Goal: Contribute content: Contribute content

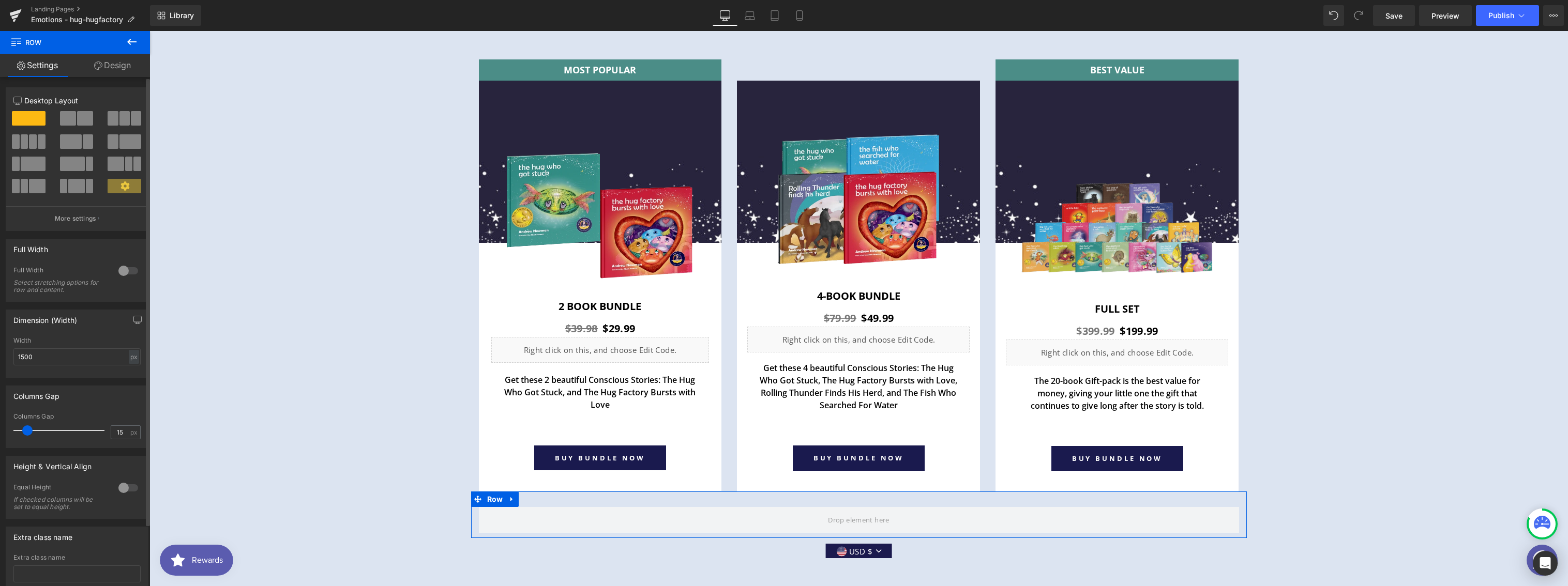
click at [132, 490] on div at bounding box center [128, 487] width 25 height 16
click at [134, 120] on span at bounding box center [136, 119] width 10 height 15
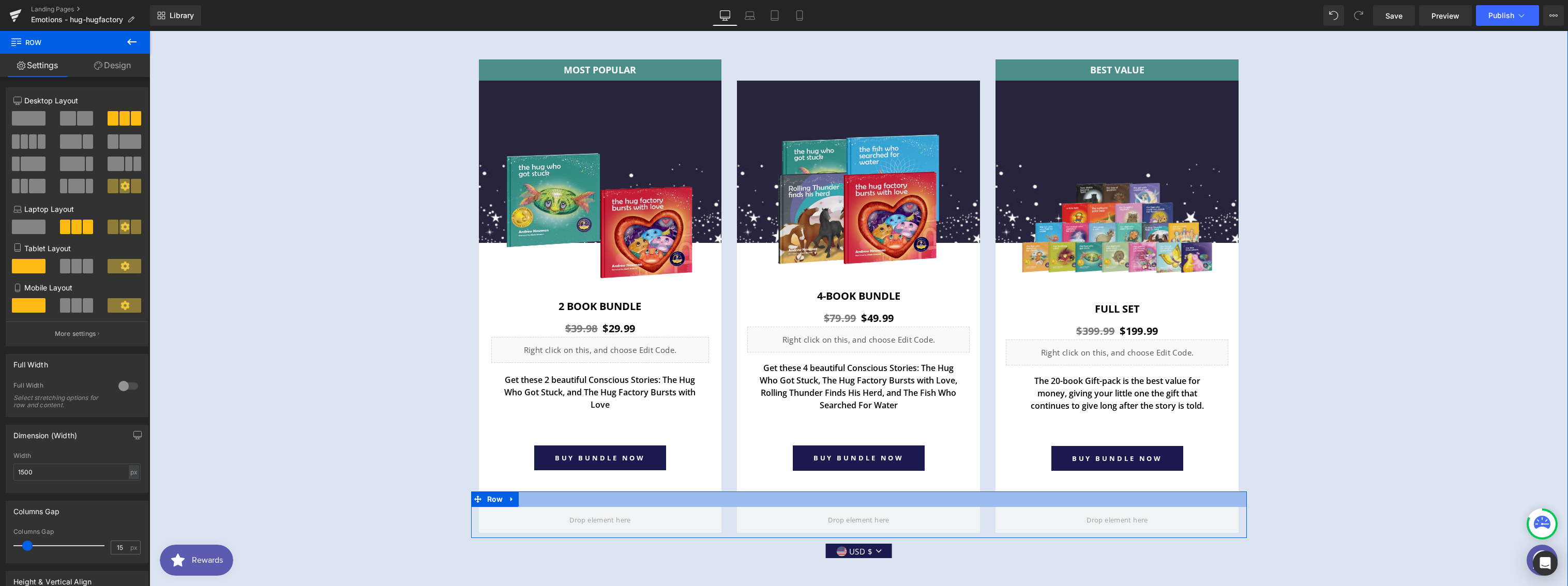
click at [609, 500] on div at bounding box center [859, 499] width 775 height 15
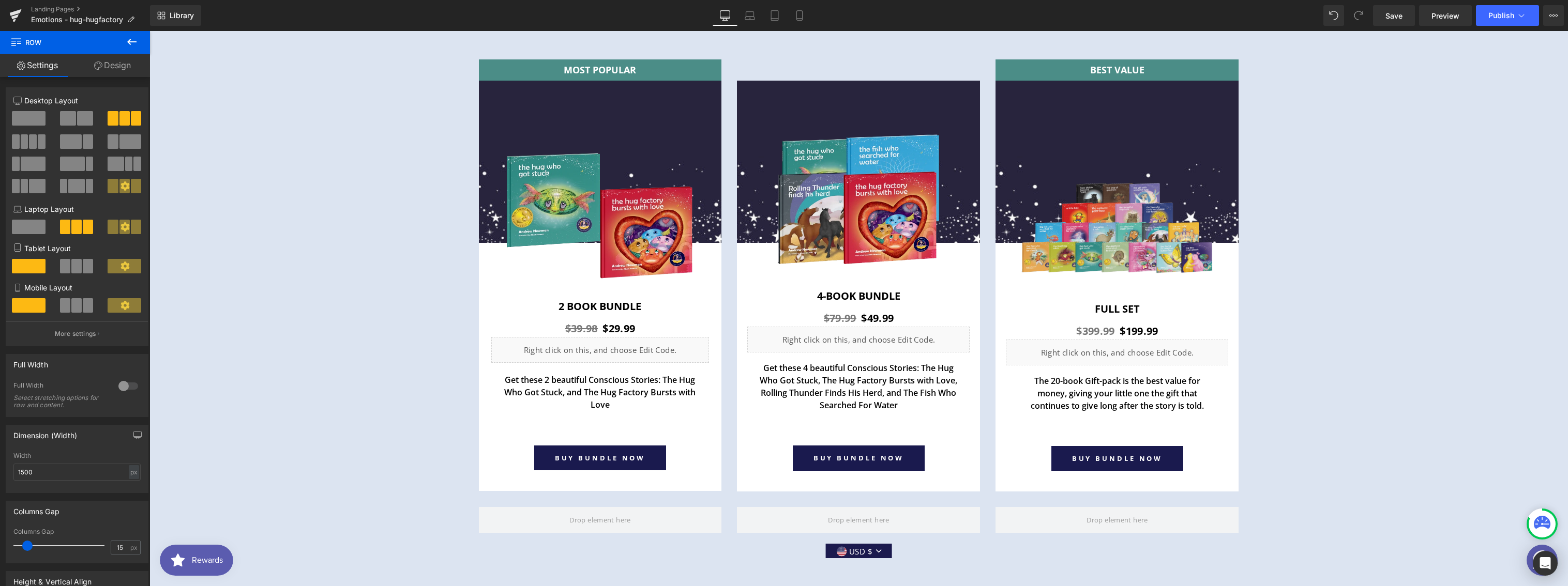
click at [132, 44] on icon at bounding box center [131, 42] width 12 height 12
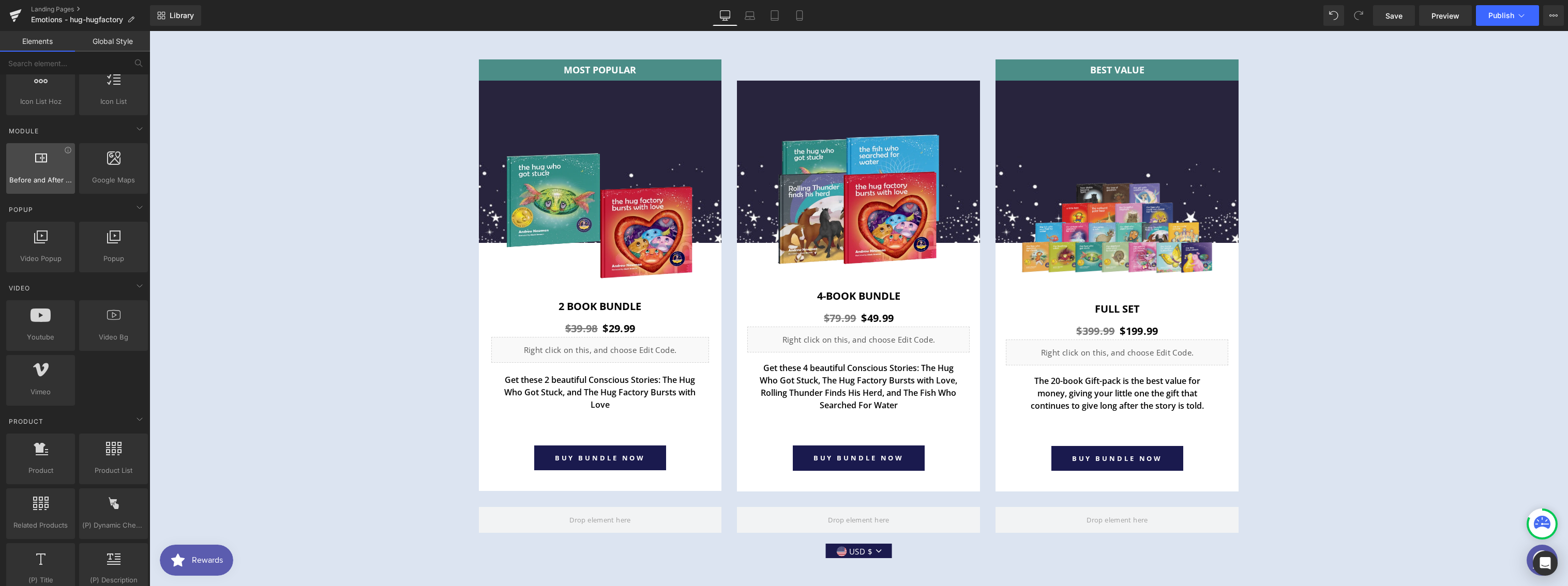
scroll to position [543, 0]
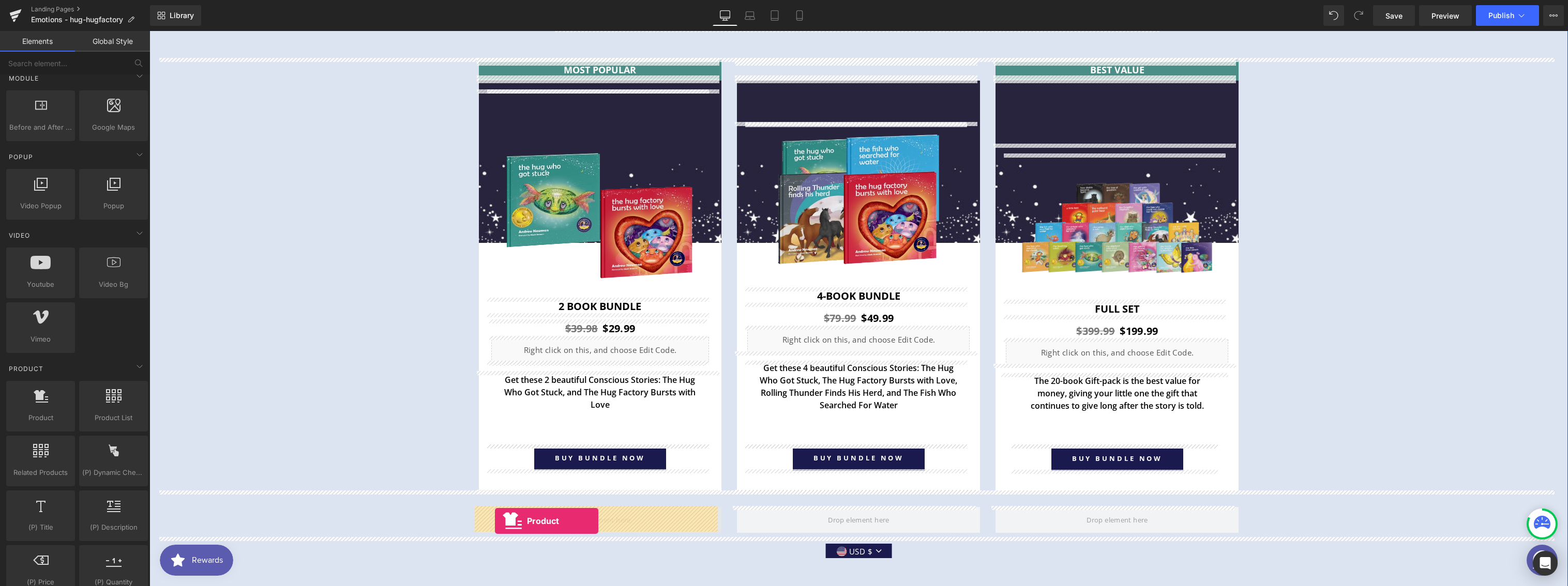
drag, startPoint x: 198, startPoint y: 447, endPoint x: 495, endPoint y: 521, distance: 306.1
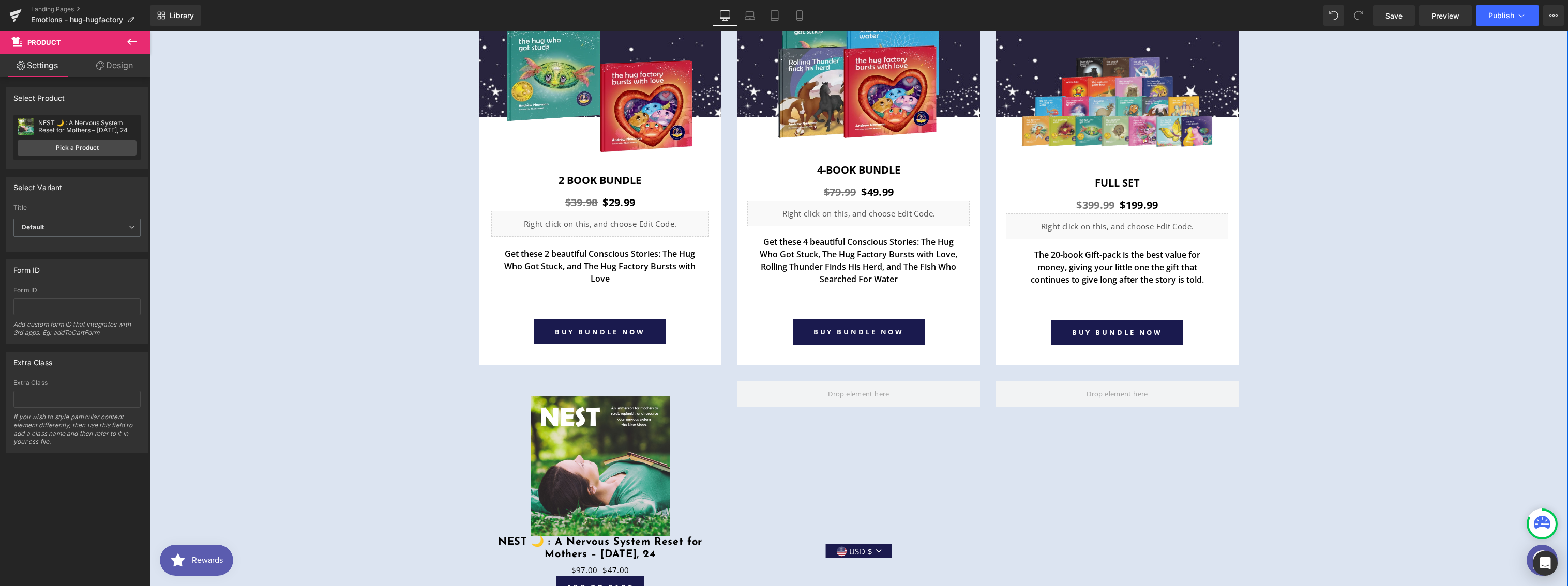
scroll to position [3890, 0]
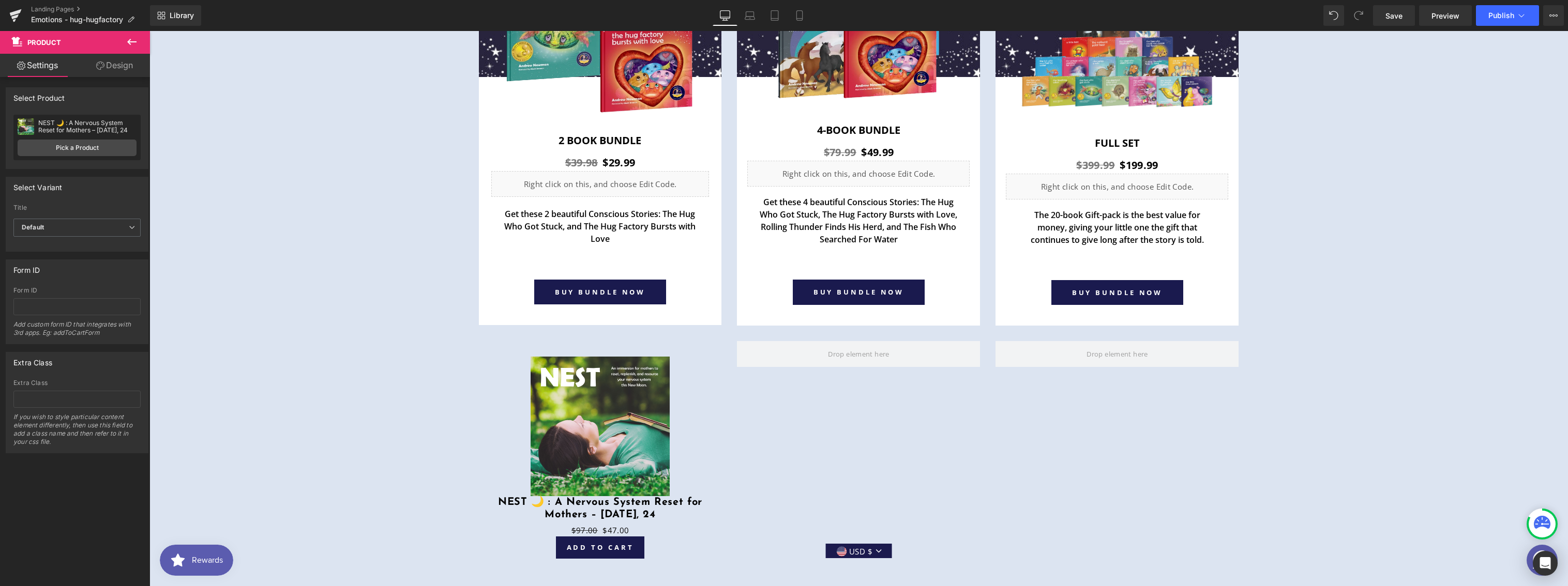
click at [139, 39] on button at bounding box center [131, 42] width 36 height 23
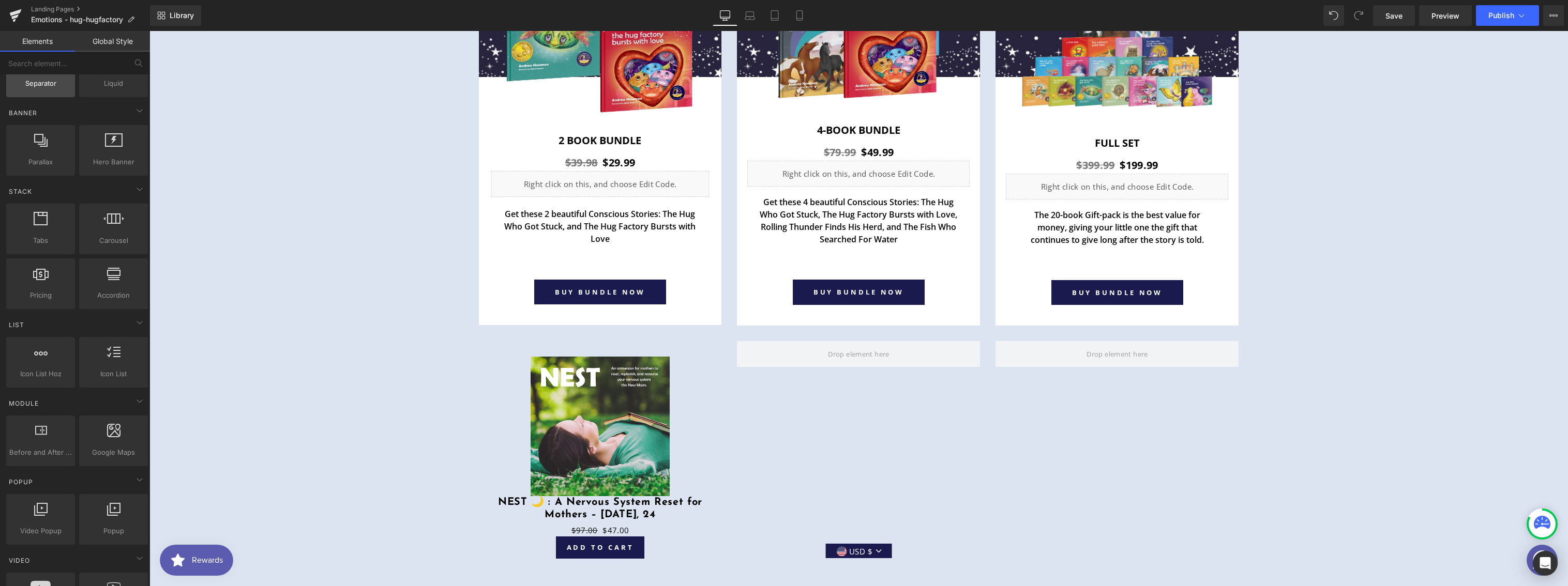
scroll to position [0, 0]
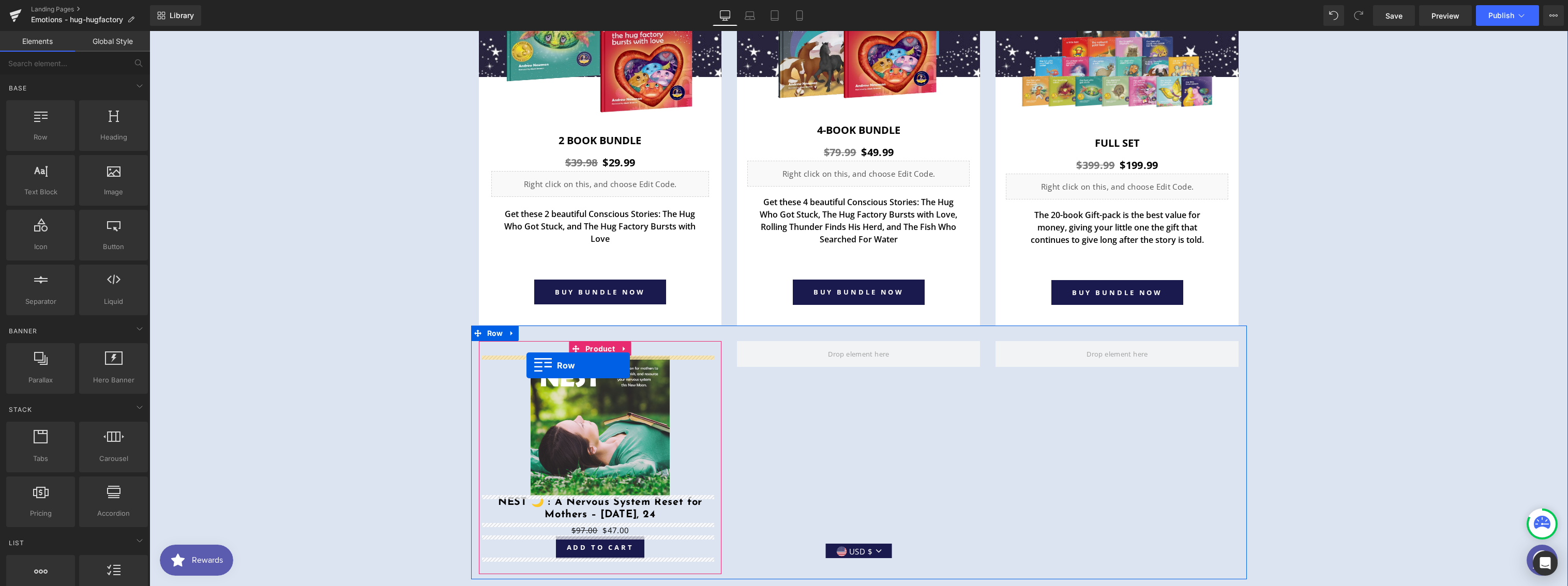
drag, startPoint x: 192, startPoint y: 159, endPoint x: 527, endPoint y: 366, distance: 393.8
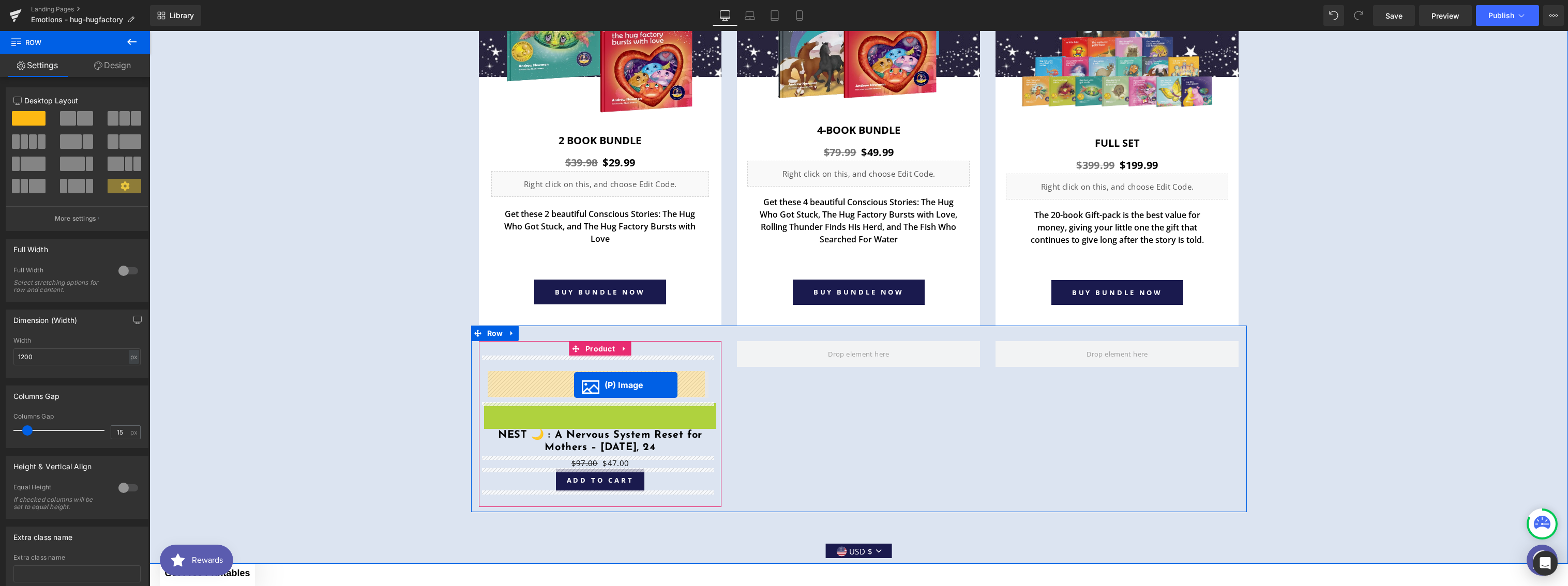
drag, startPoint x: 565, startPoint y: 445, endPoint x: 574, endPoint y: 385, distance: 60.7
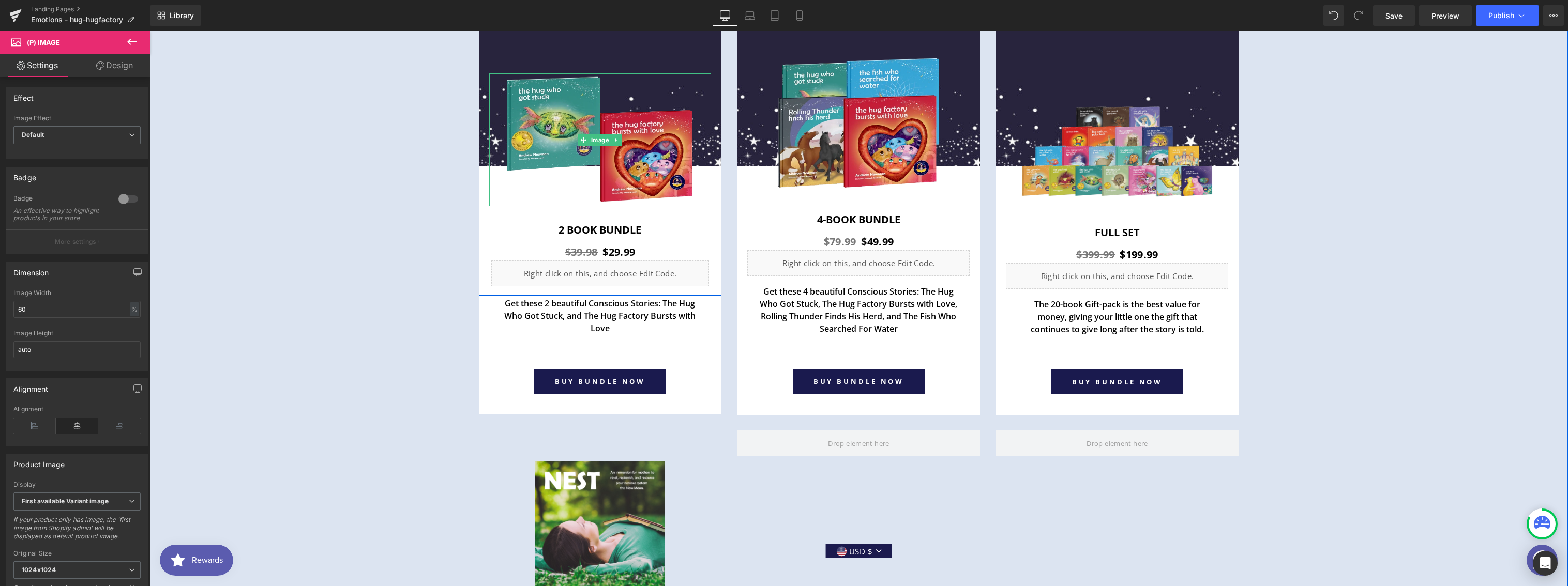
scroll to position [3814, 0]
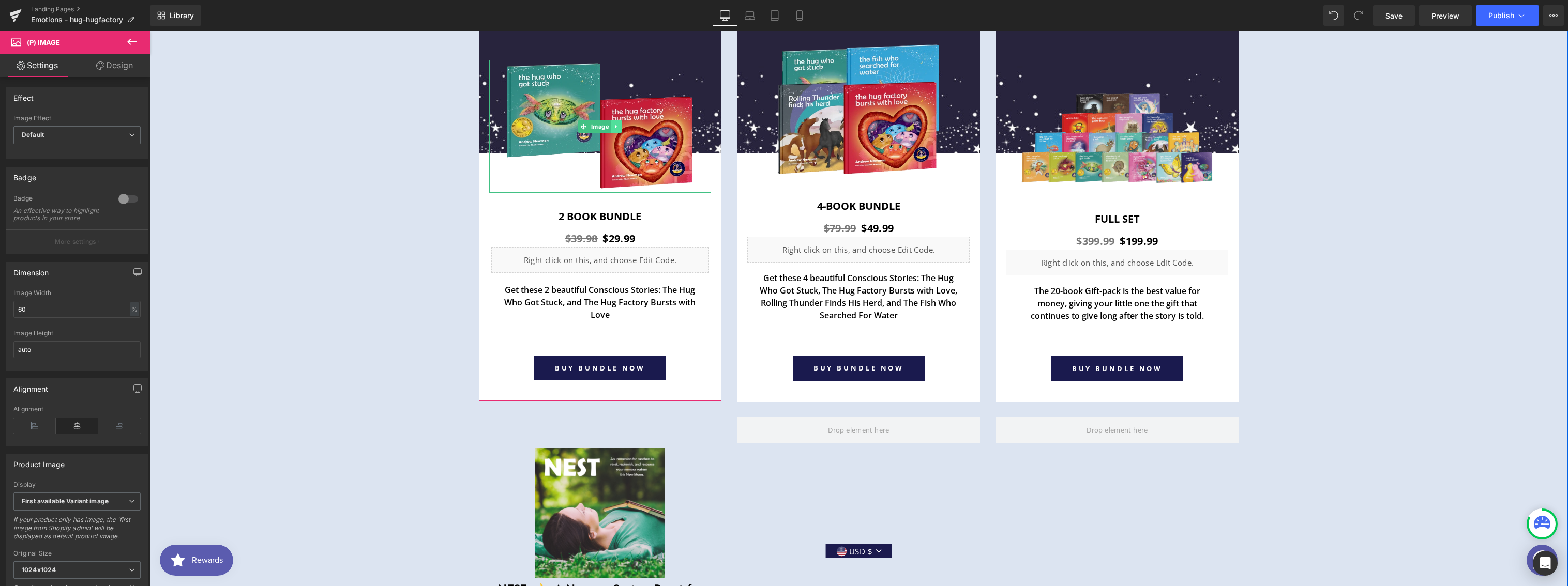
click at [614, 126] on icon at bounding box center [616, 127] width 5 height 6
click at [597, 391] on div "BUY BUNDLE NOW Button Row" at bounding box center [600, 378] width 222 height 46
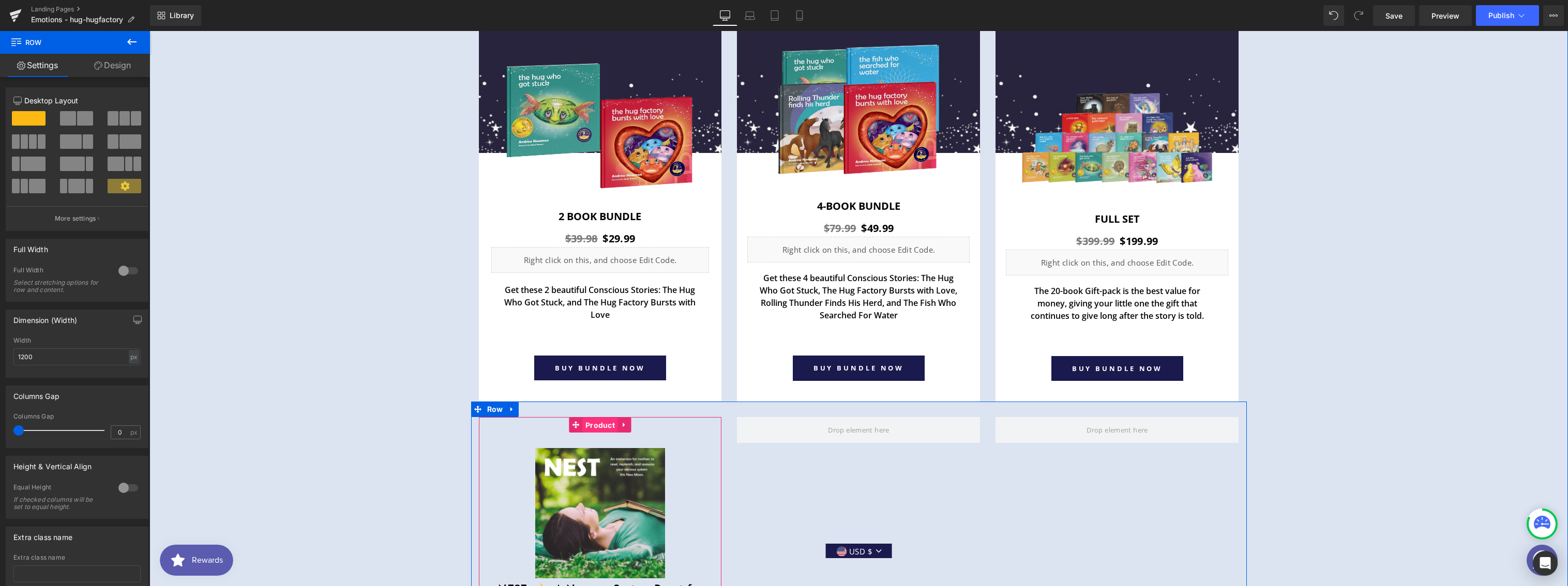
click at [594, 428] on span "Product" at bounding box center [600, 425] width 35 height 15
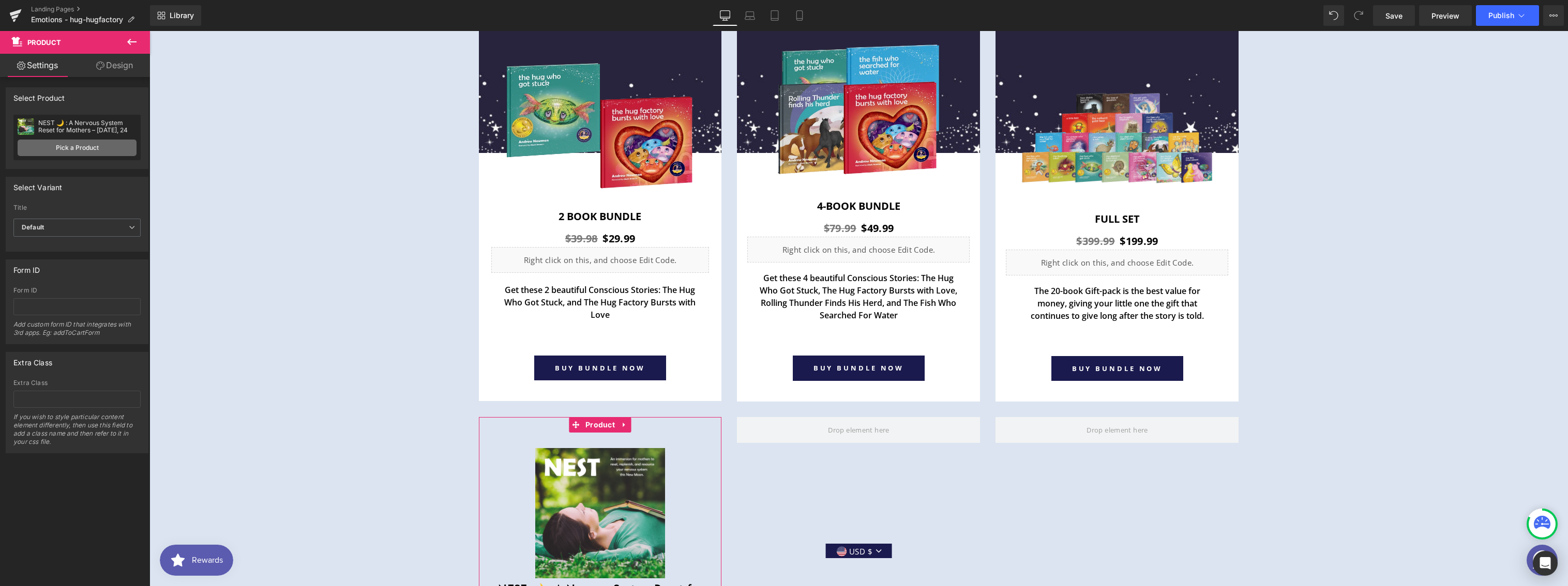
click at [91, 147] on link "Pick a Product" at bounding box center [77, 147] width 119 height 16
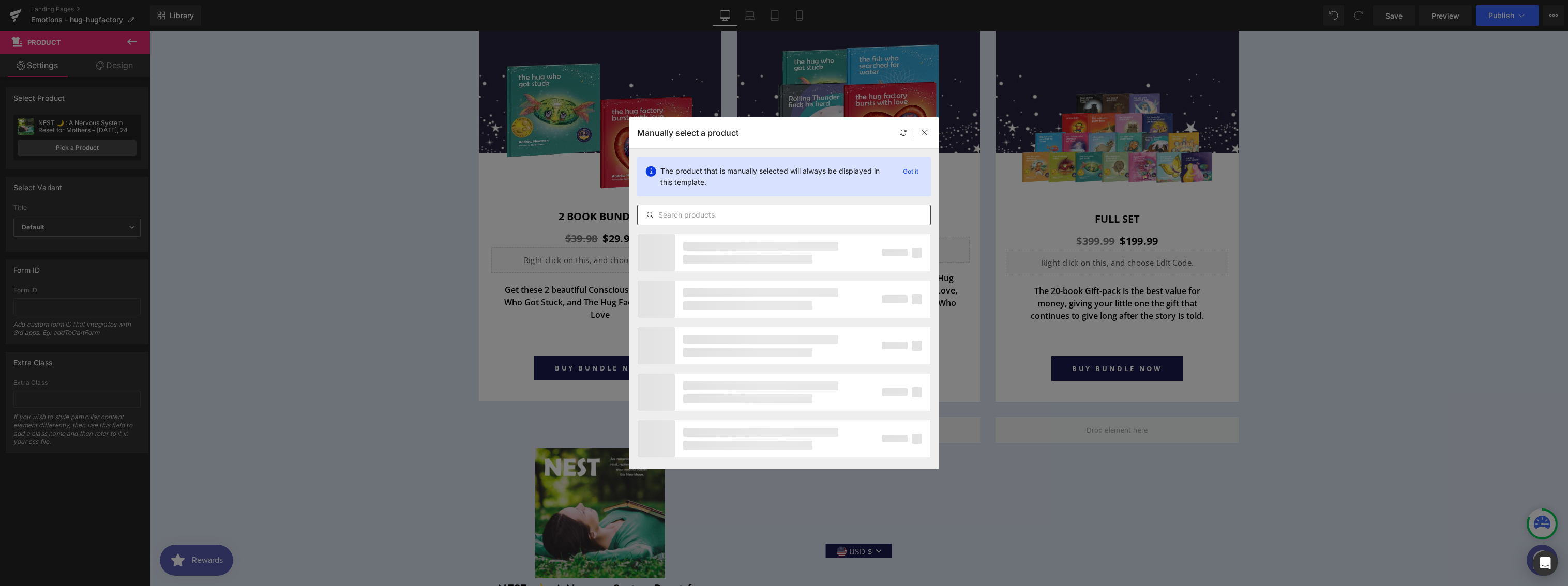
click at [740, 215] on input "text" at bounding box center [784, 215] width 293 height 12
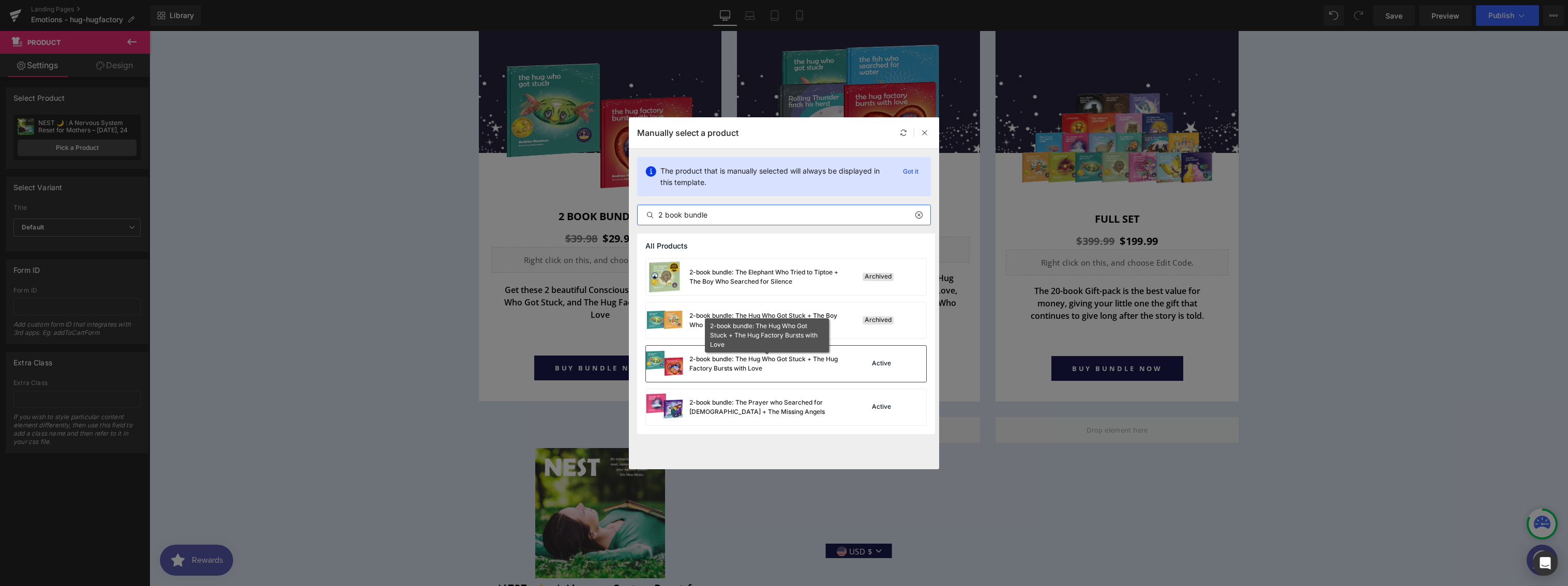
type input "2 book bundle"
click at [732, 367] on div "2-book bundle: The Hug Who Got Stuck + The Hug Factory Bursts with Love" at bounding box center [767, 364] width 155 height 19
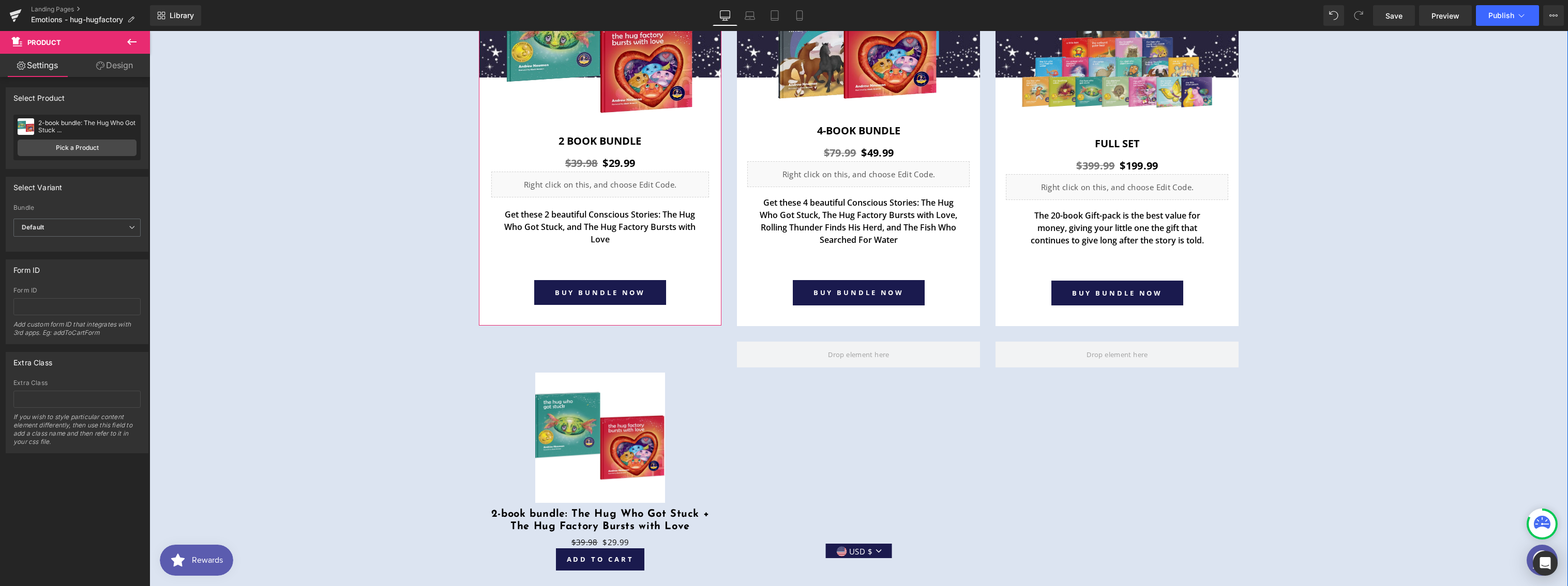
scroll to position [3910, 0]
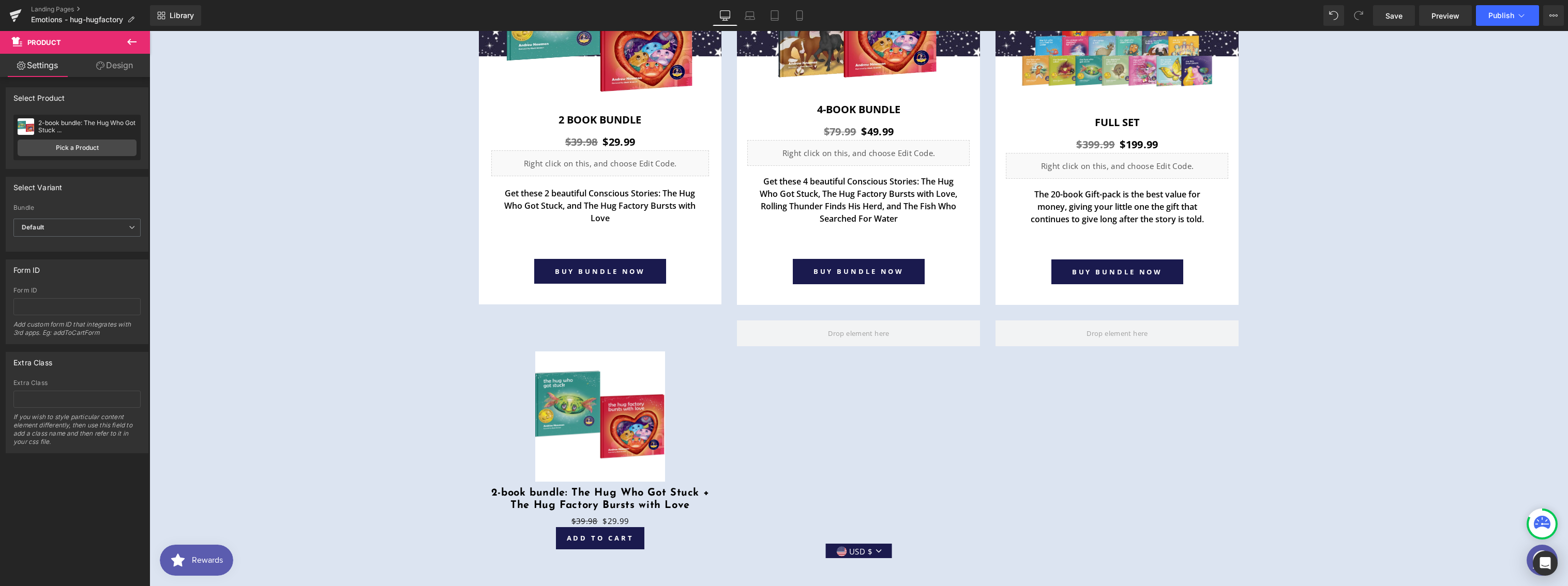
click at [132, 39] on icon at bounding box center [131, 42] width 12 height 12
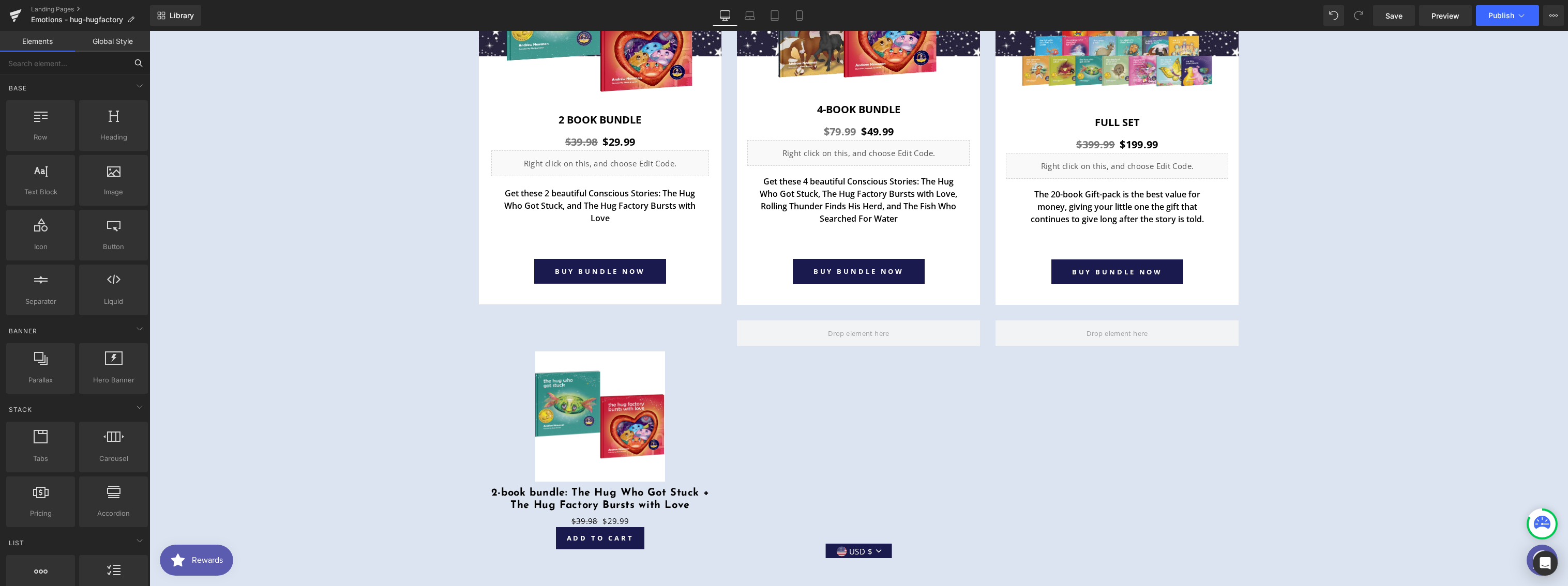
click at [110, 61] on input "text" at bounding box center [63, 63] width 127 height 23
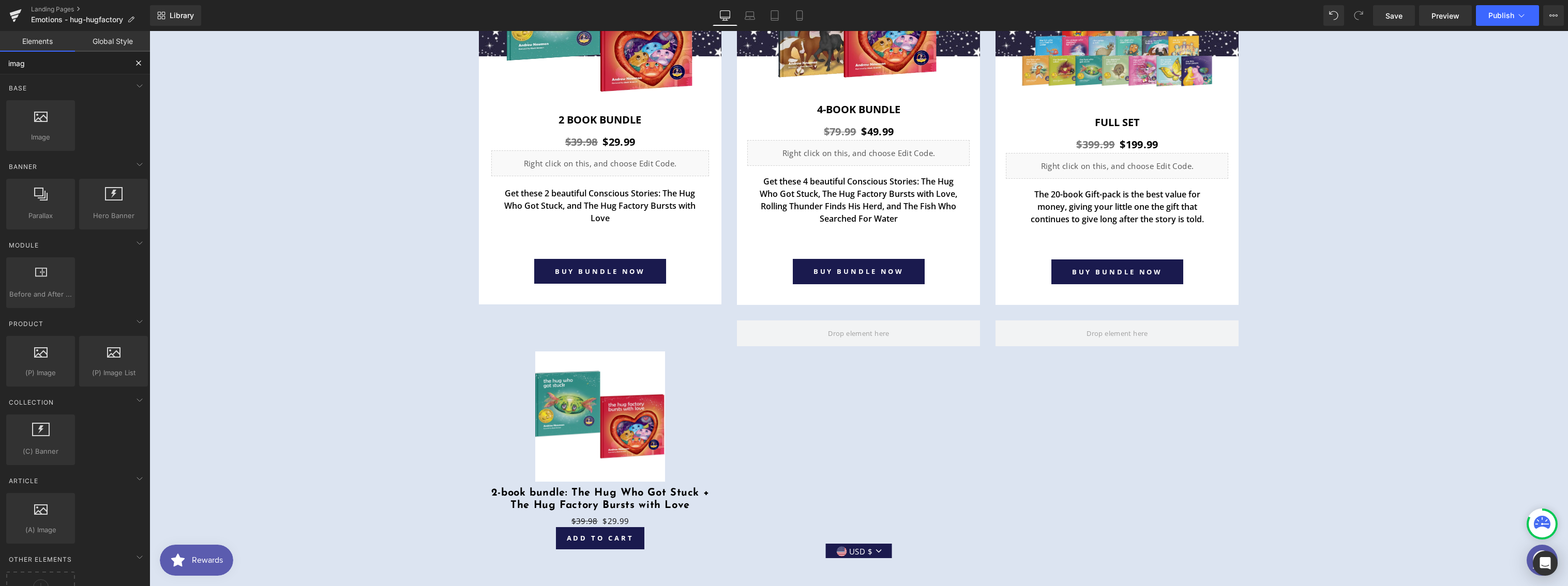
type input "image"
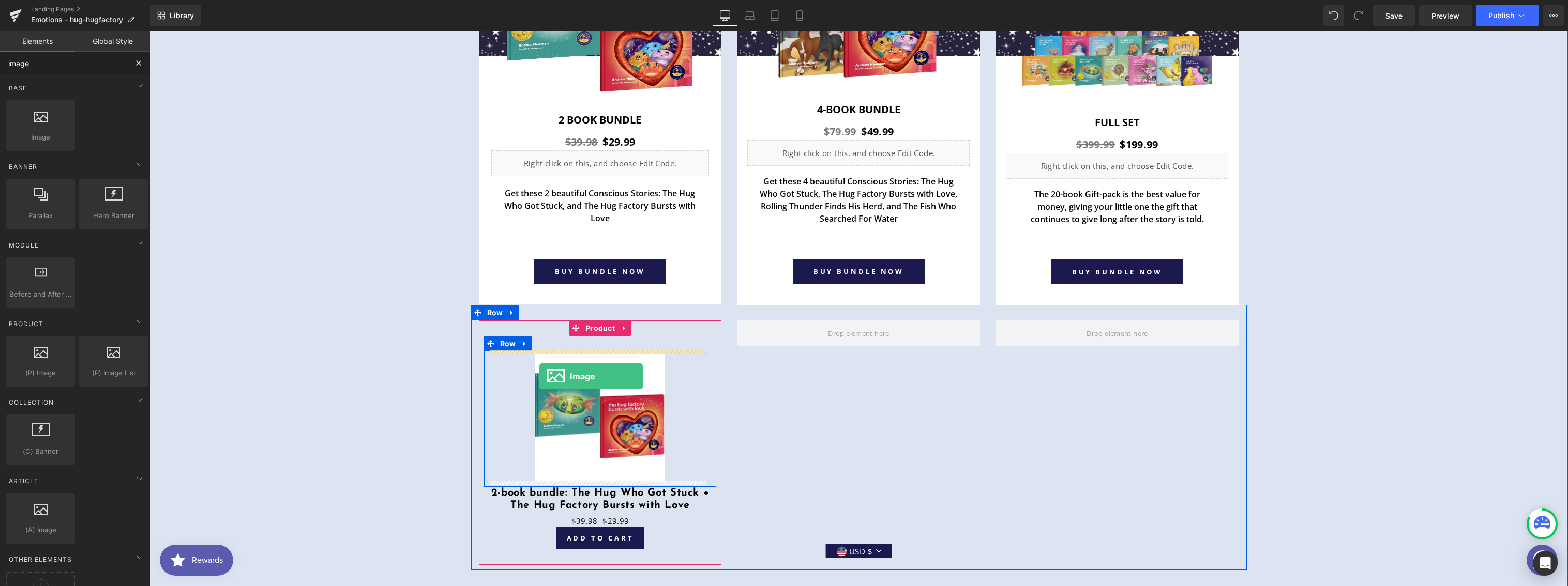
drag, startPoint x: 184, startPoint y: 150, endPoint x: 540, endPoint y: 377, distance: 422.2
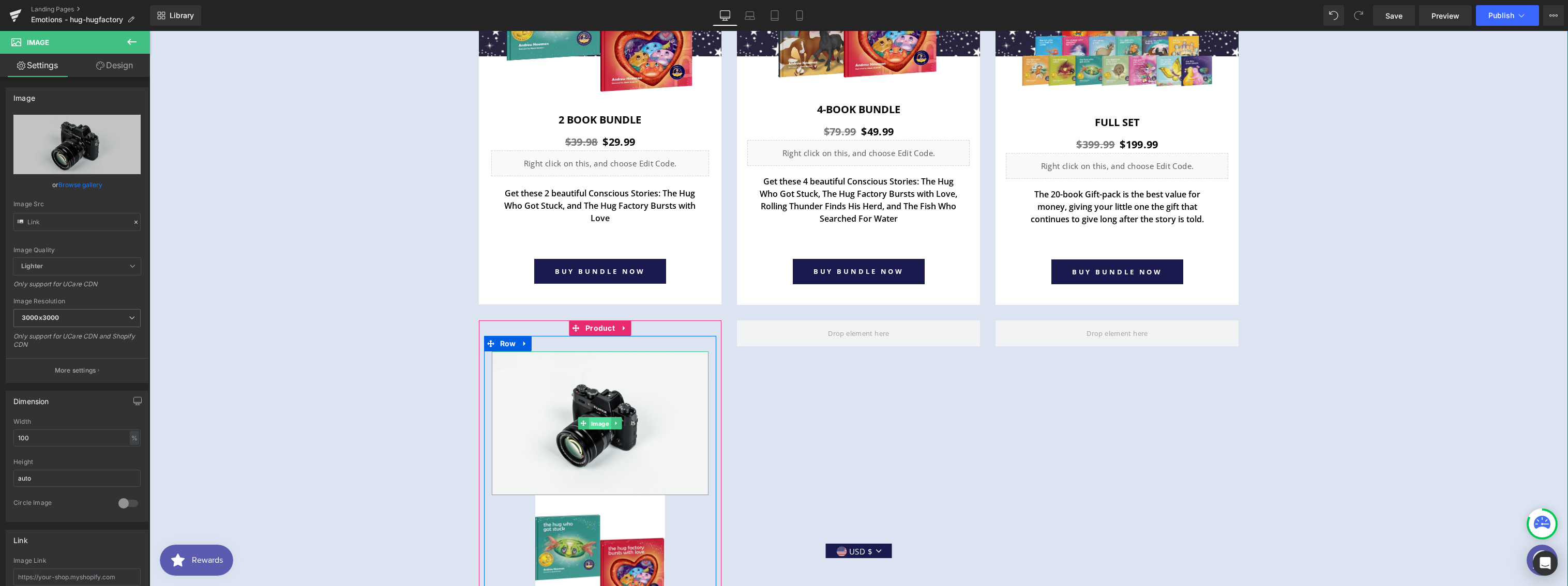
click at [597, 425] on span "Image" at bounding box center [600, 424] width 23 height 12
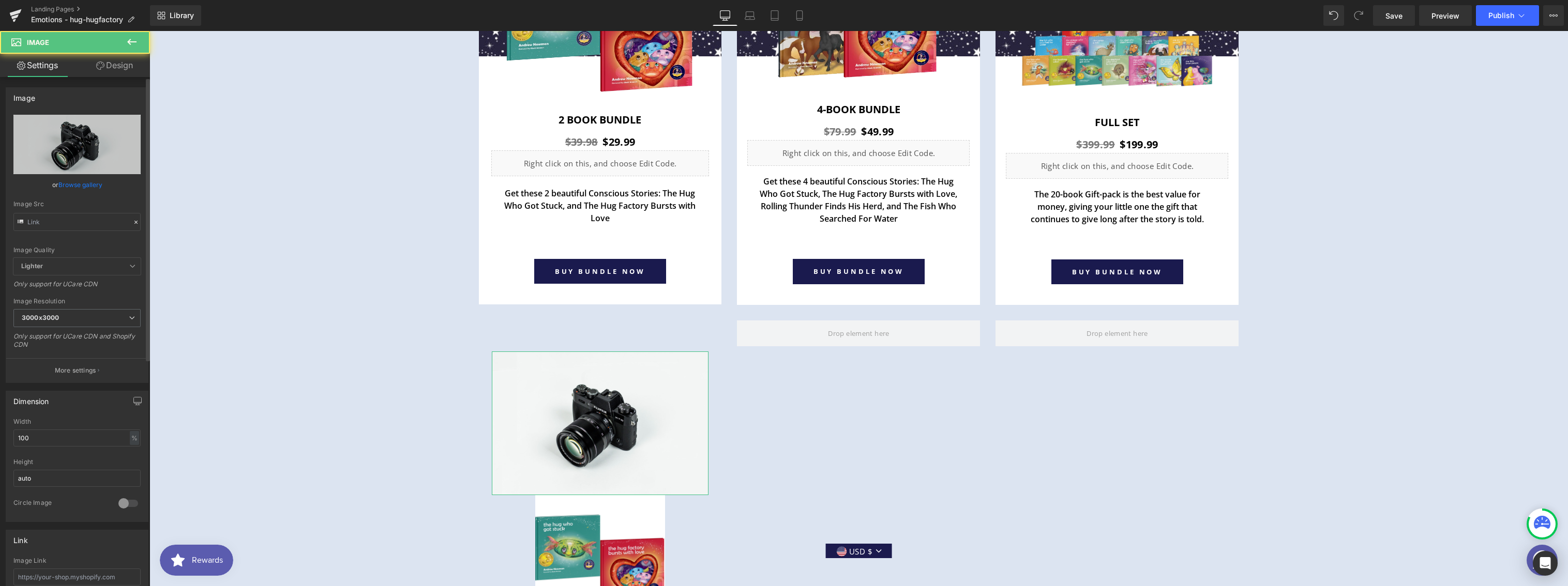
click at [82, 186] on link "Browse gallery" at bounding box center [80, 185] width 44 height 18
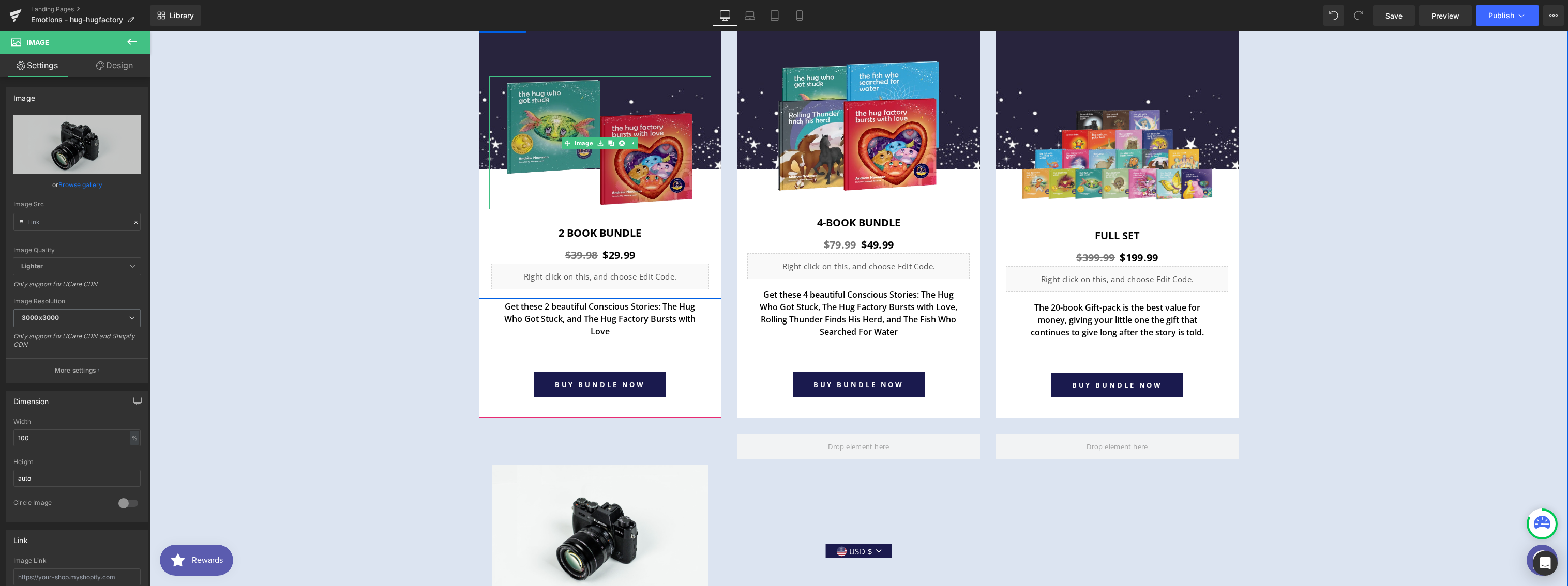
scroll to position [3748, 0]
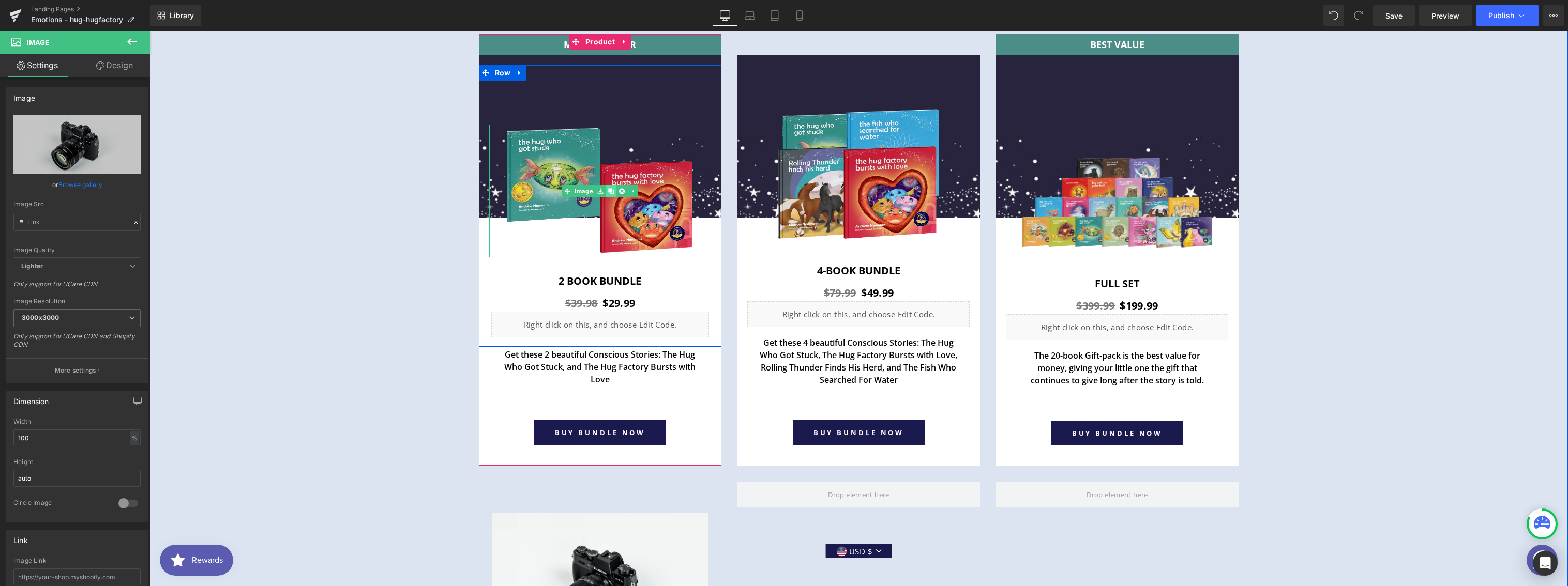
click at [608, 190] on icon at bounding box center [611, 190] width 5 height 5
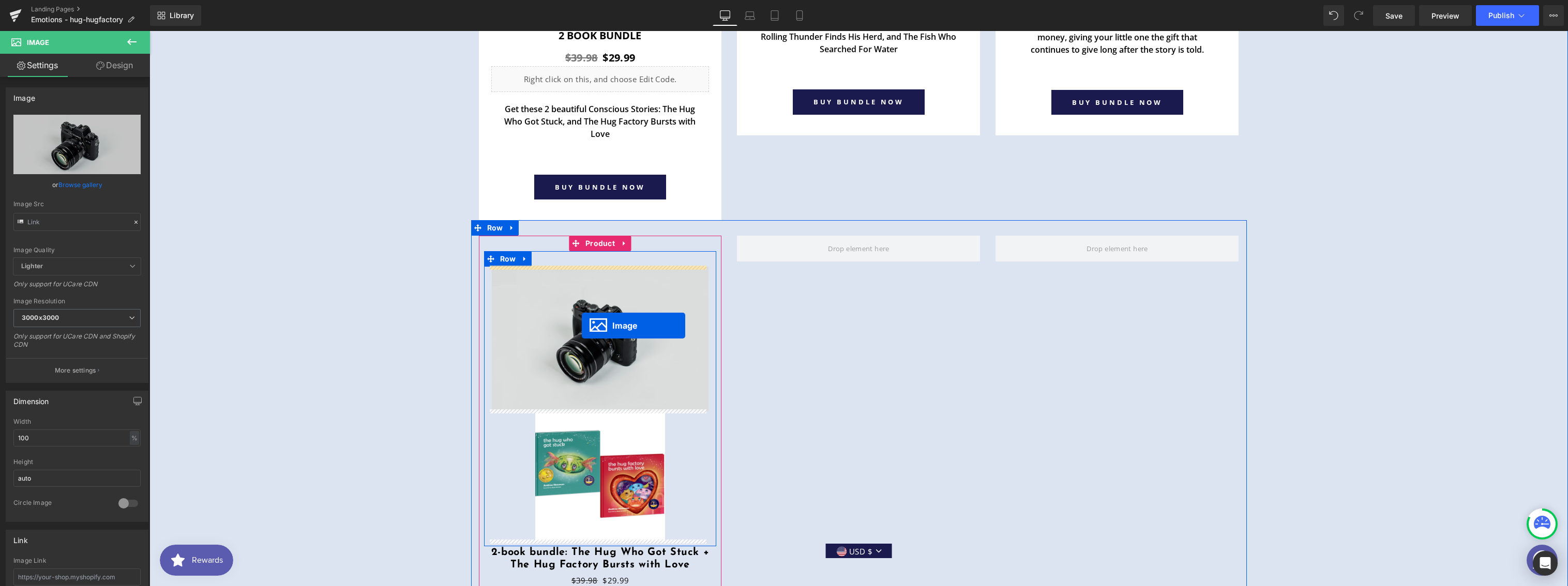
drag, startPoint x: 565, startPoint y: 190, endPoint x: 582, endPoint y: 326, distance: 137.1
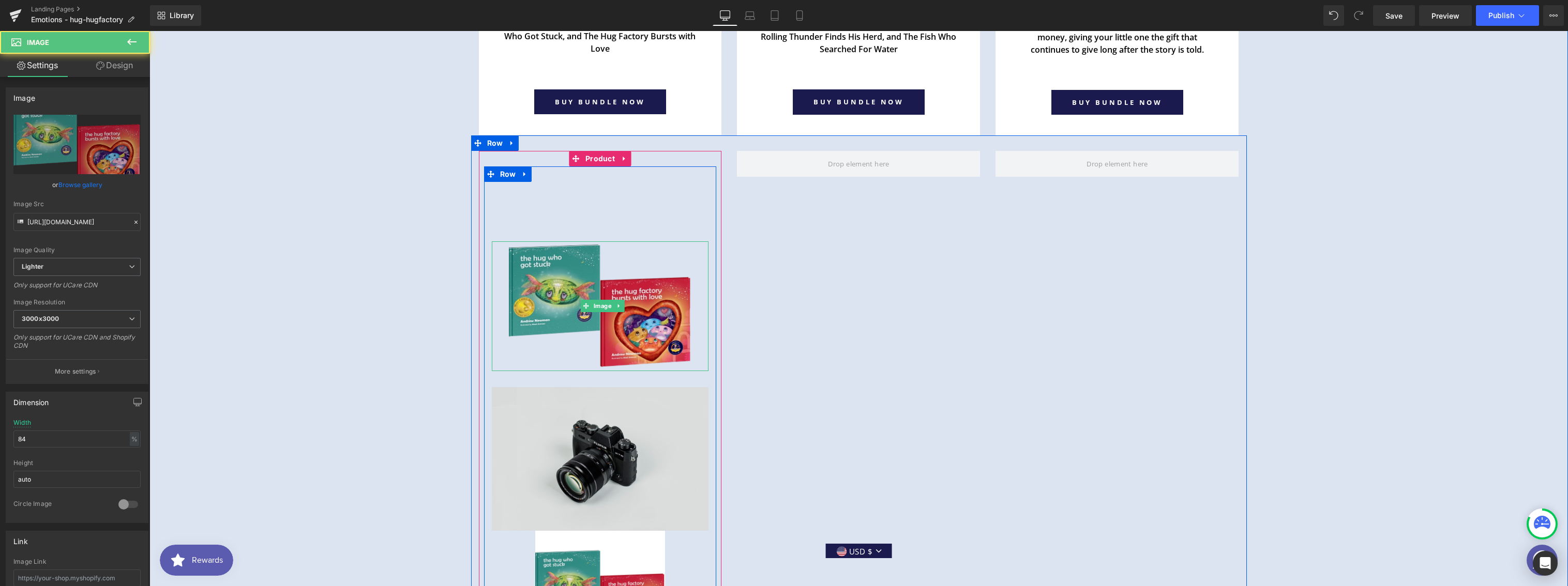
scroll to position [3994, 0]
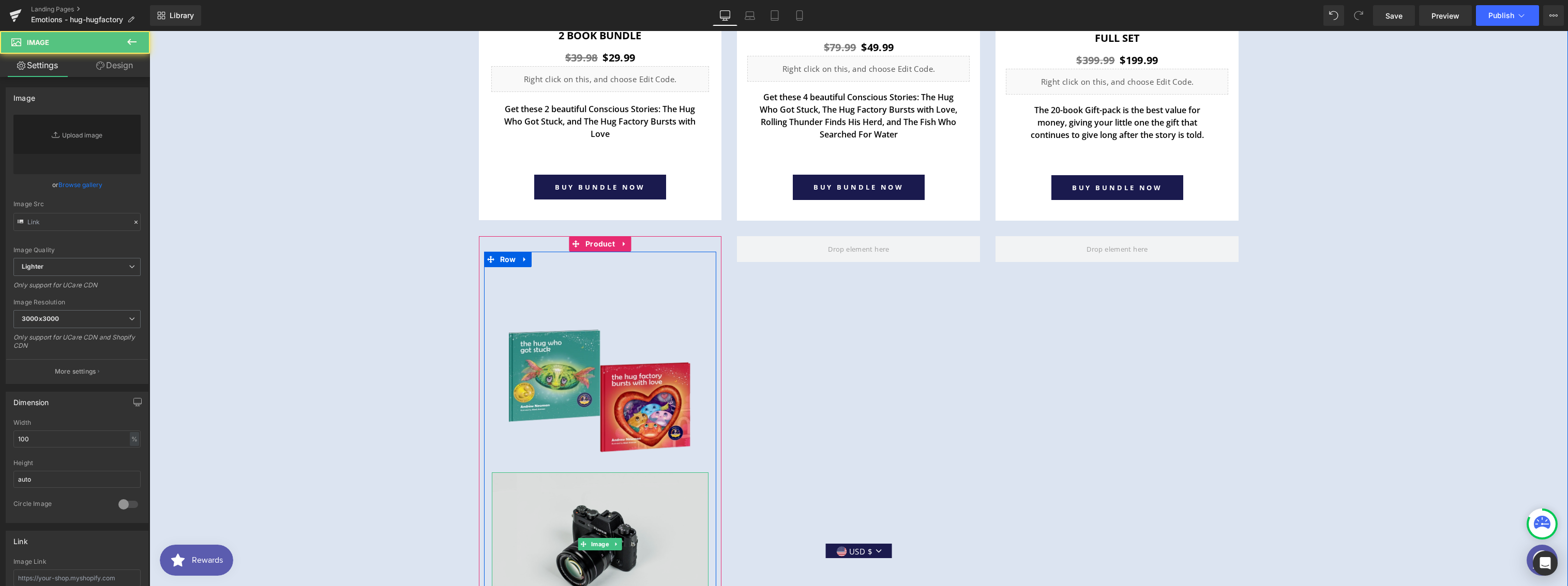
click at [609, 502] on img at bounding box center [600, 545] width 217 height 144
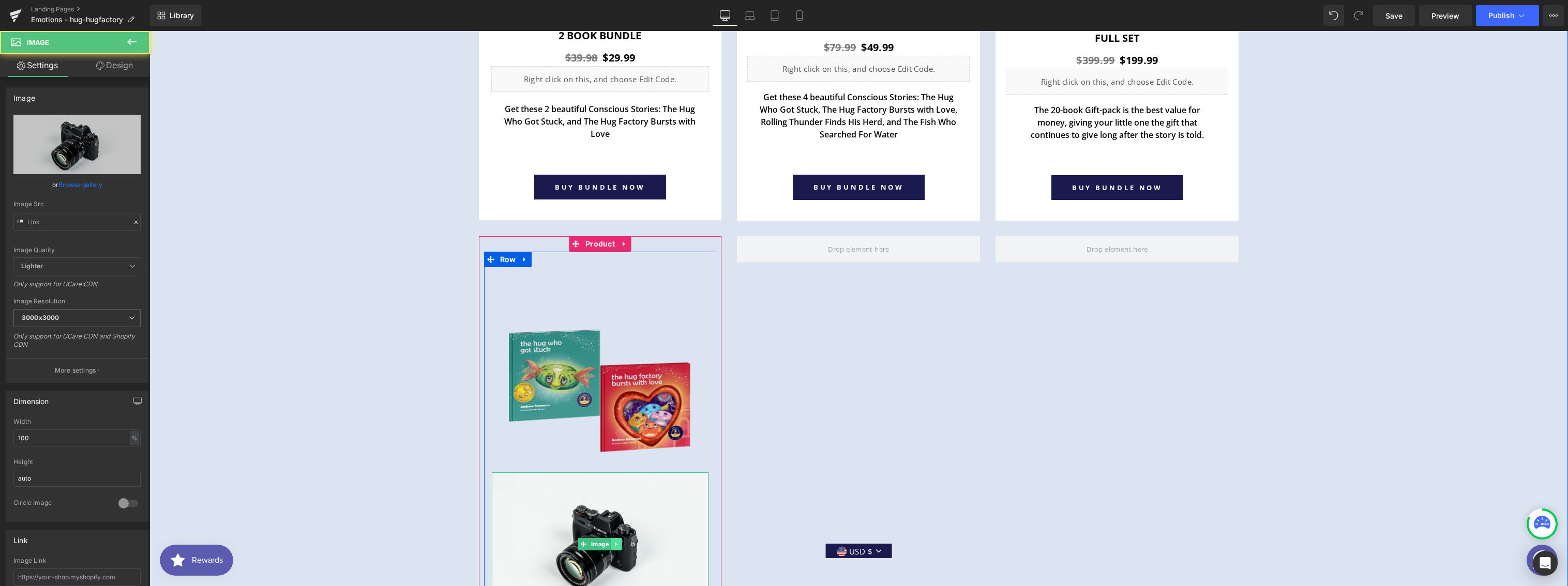
click at [614, 542] on icon at bounding box center [616, 545] width 5 height 6
click at [619, 543] on icon at bounding box center [621, 544] width 5 height 5
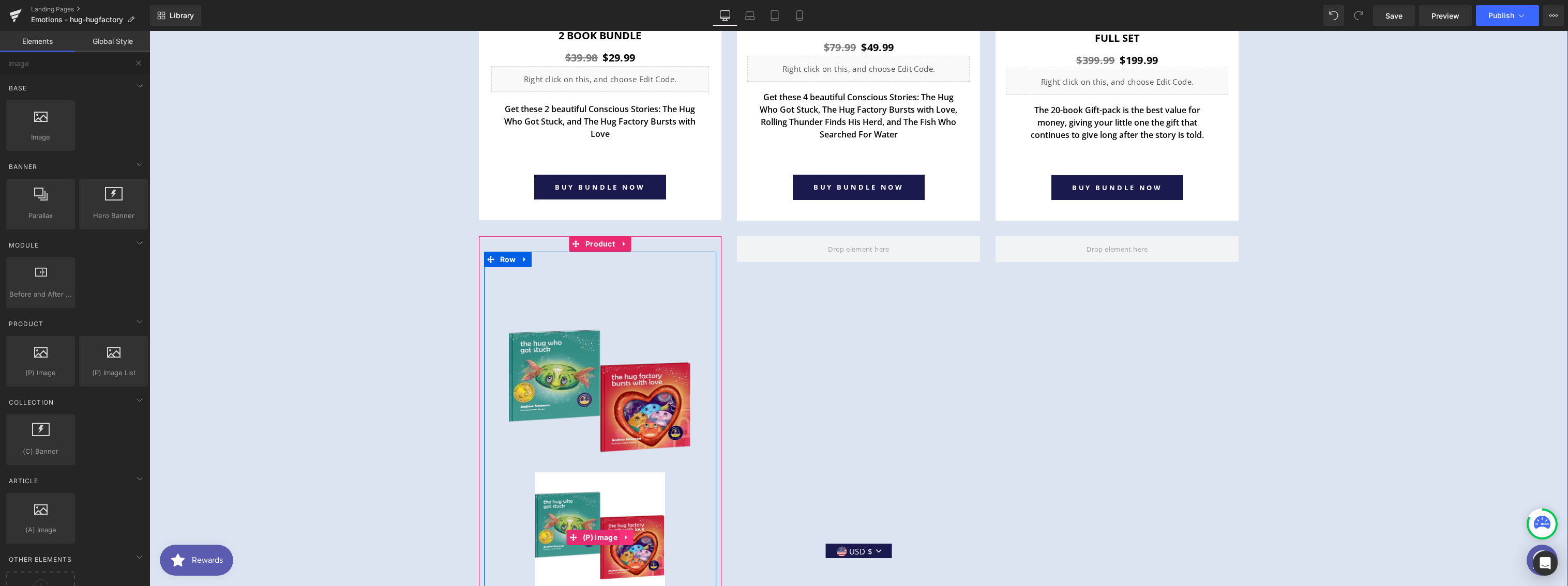
click at [623, 535] on icon at bounding box center [627, 537] width 7 height 8
click at [630, 536] on icon at bounding box center [634, 538] width 7 height 7
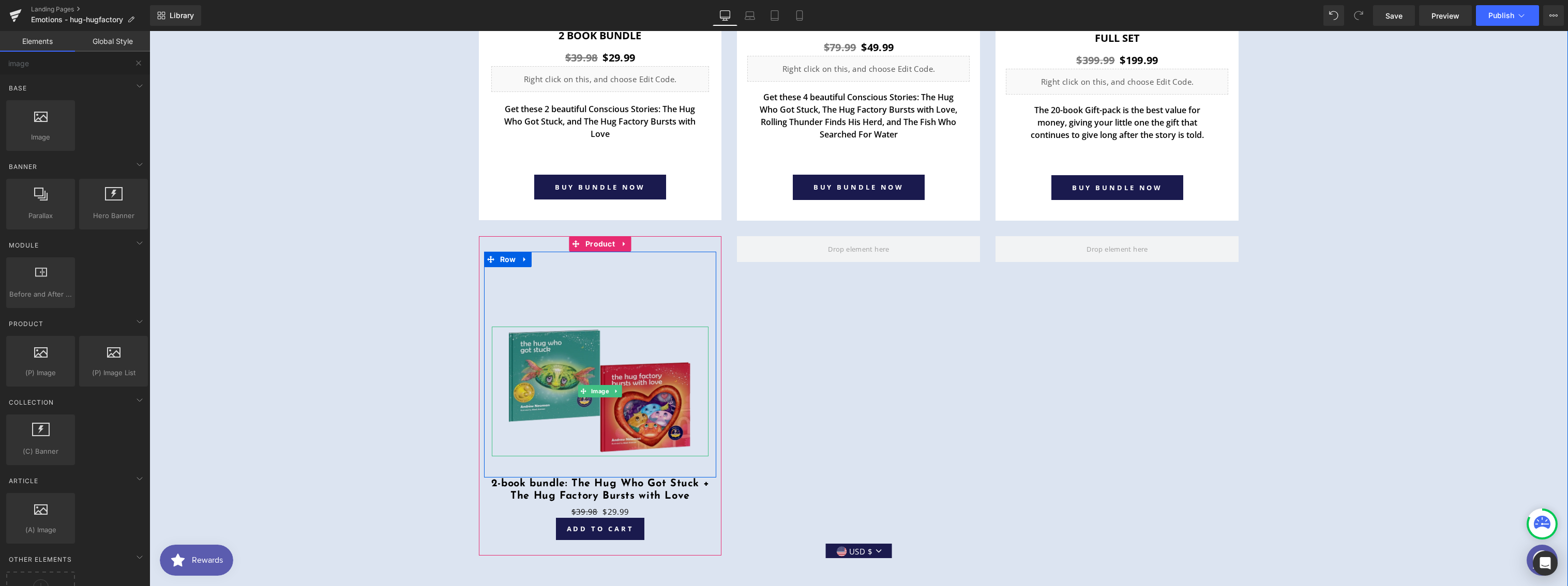
click at [611, 430] on img at bounding box center [600, 391] width 183 height 130
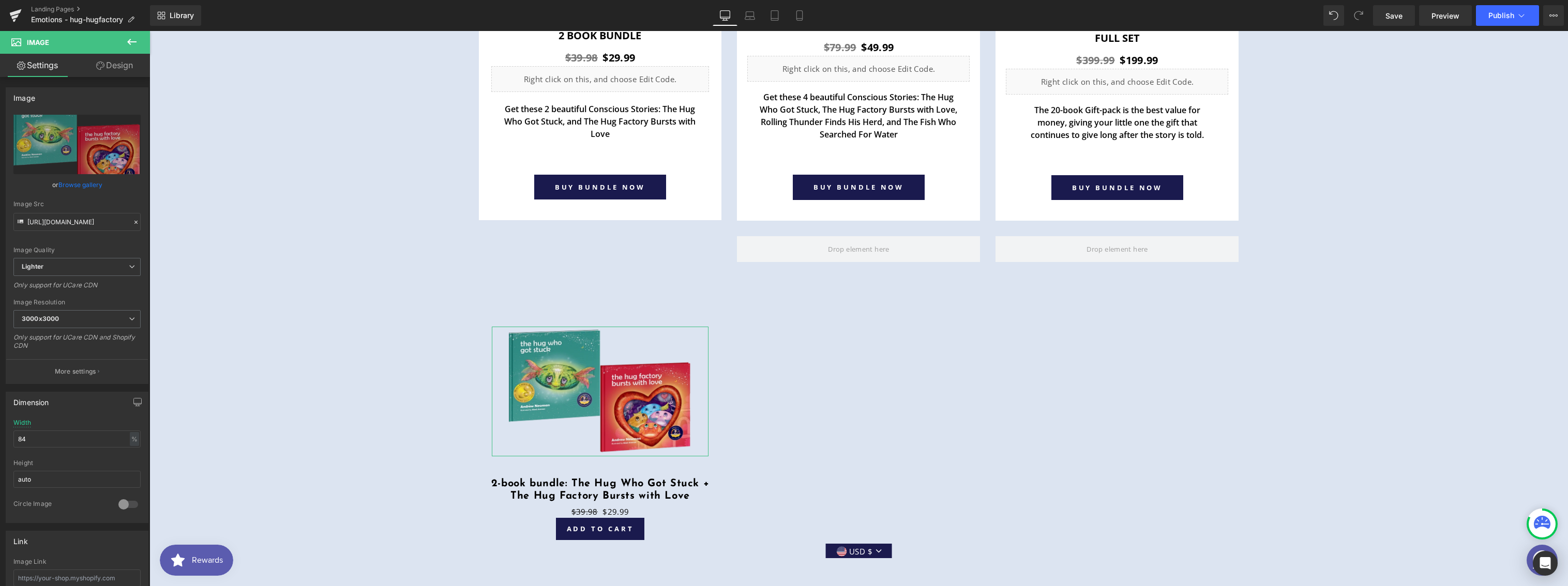
click at [121, 69] on link "Design" at bounding box center [114, 65] width 75 height 23
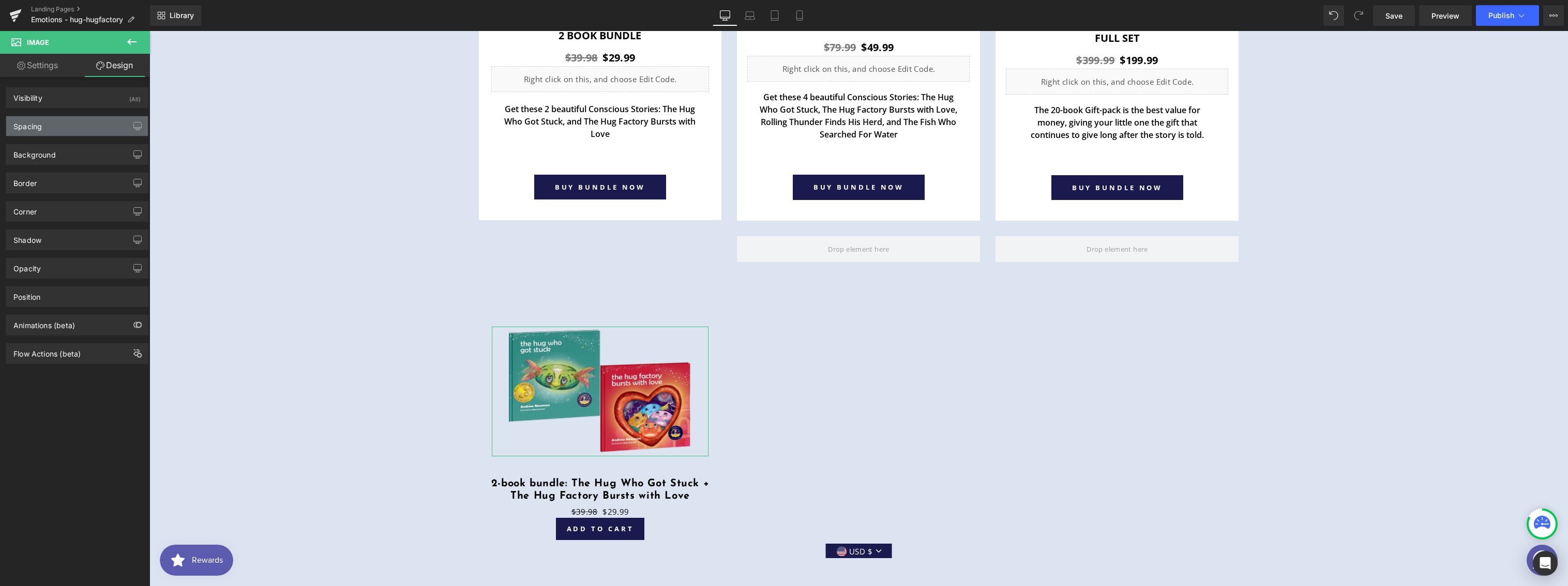
click at [113, 125] on div "Spacing" at bounding box center [77, 126] width 142 height 19
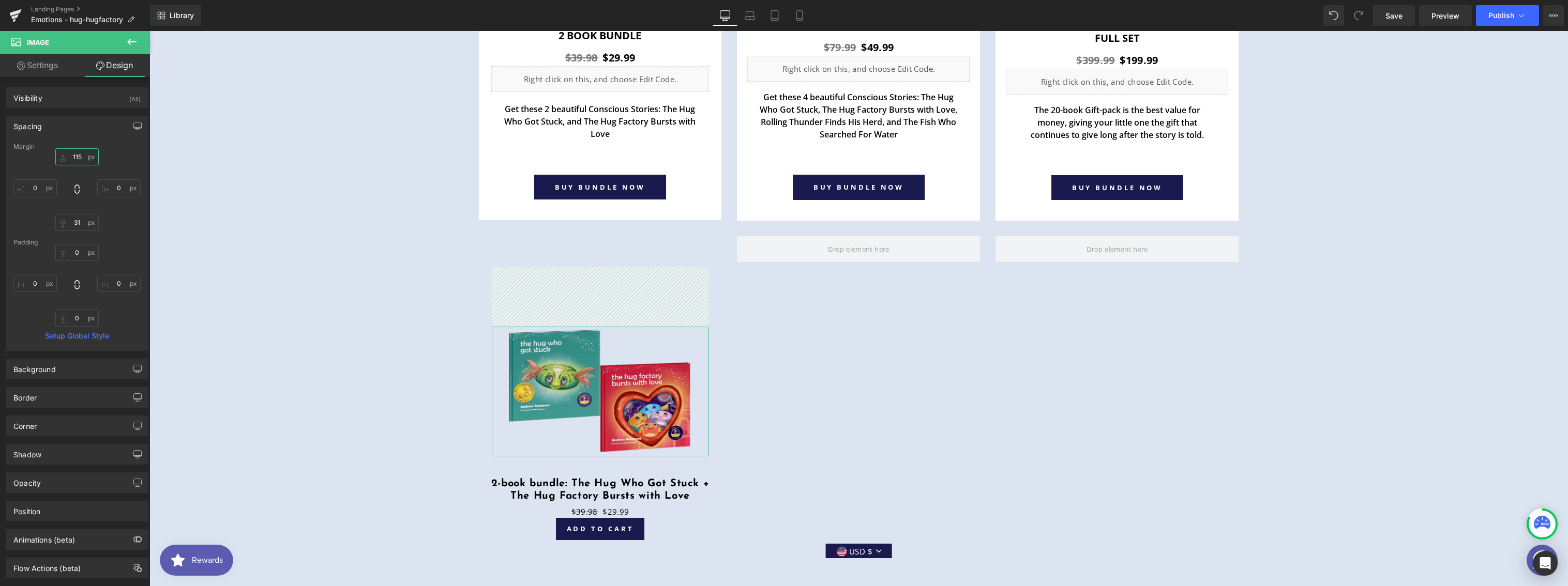
click at [84, 158] on input "115" at bounding box center [77, 157] width 43 height 17
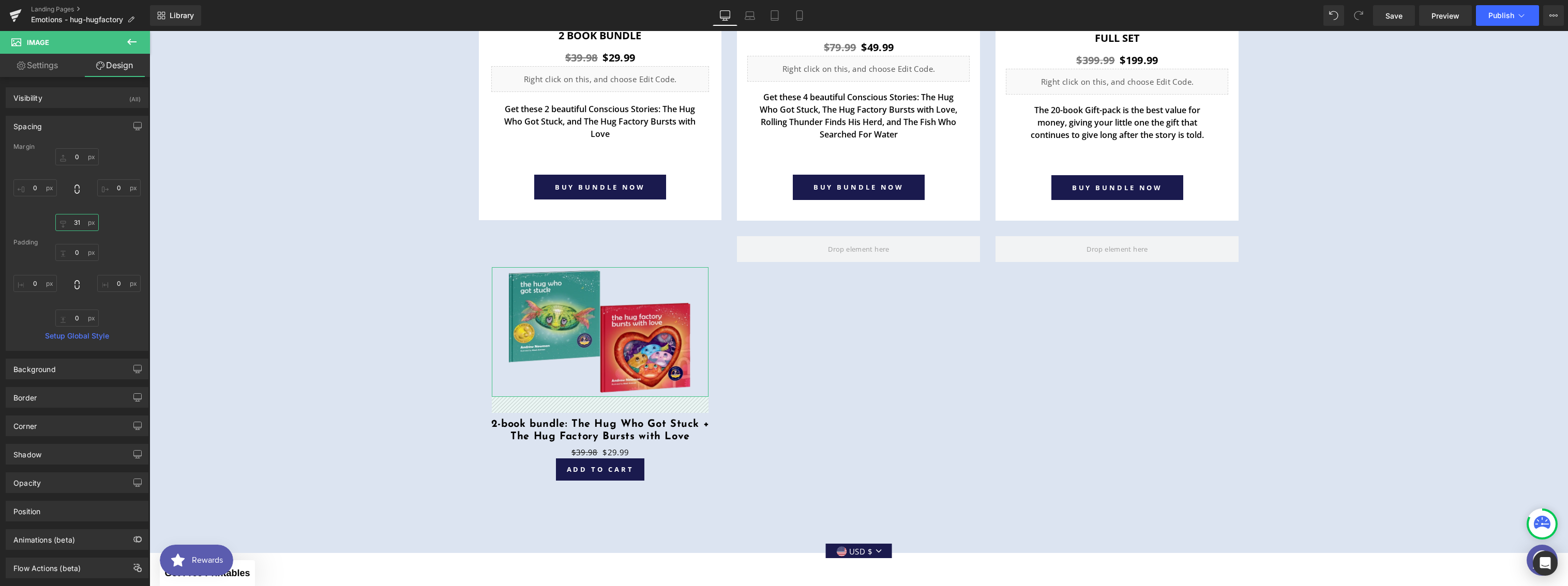
click at [72, 225] on input "31" at bounding box center [77, 223] width 43 height 17
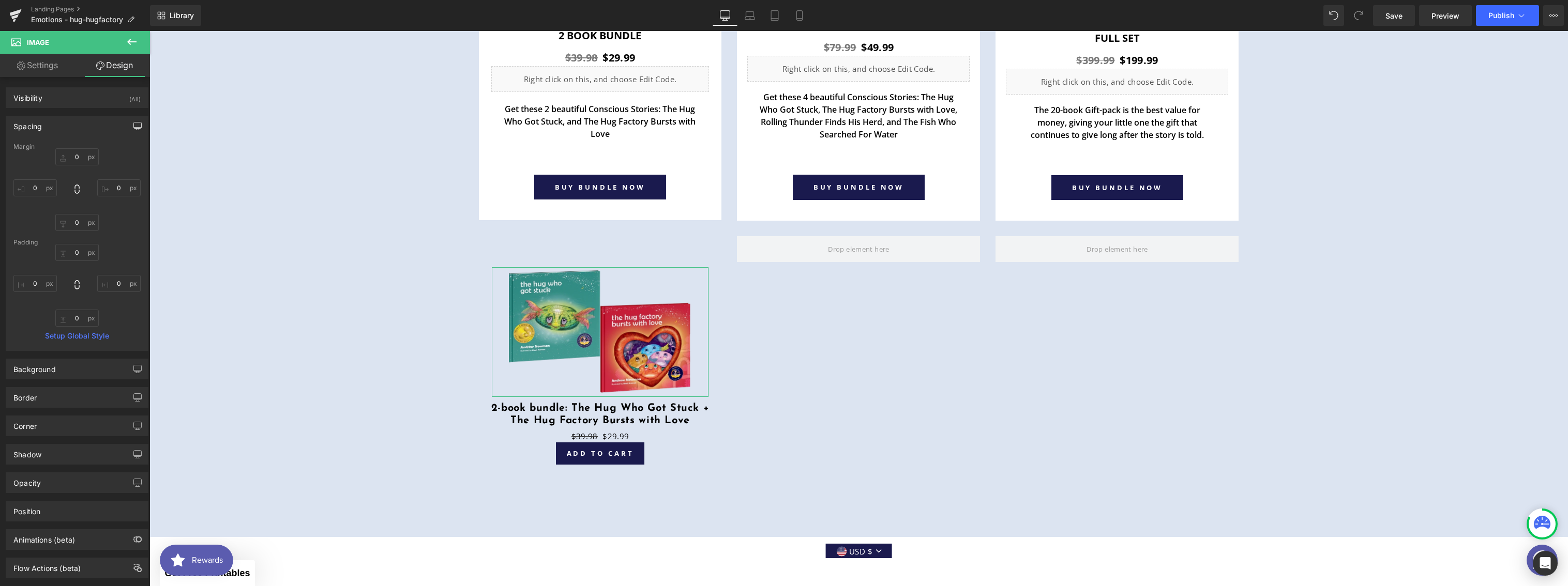
click at [138, 128] on button "button" at bounding box center [137, 126] width 16 height 19
click at [71, 150] on button "Laptop" at bounding box center [58, 148] width 32 height 18
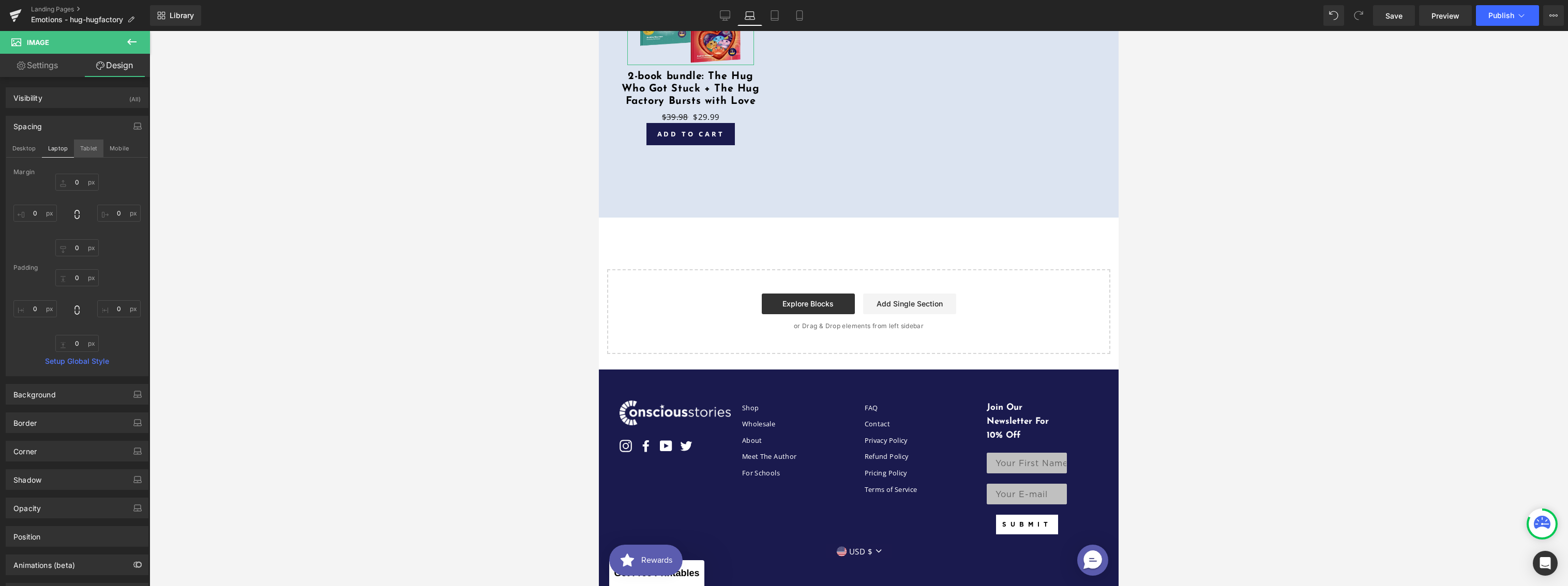
scroll to position [3699, 0]
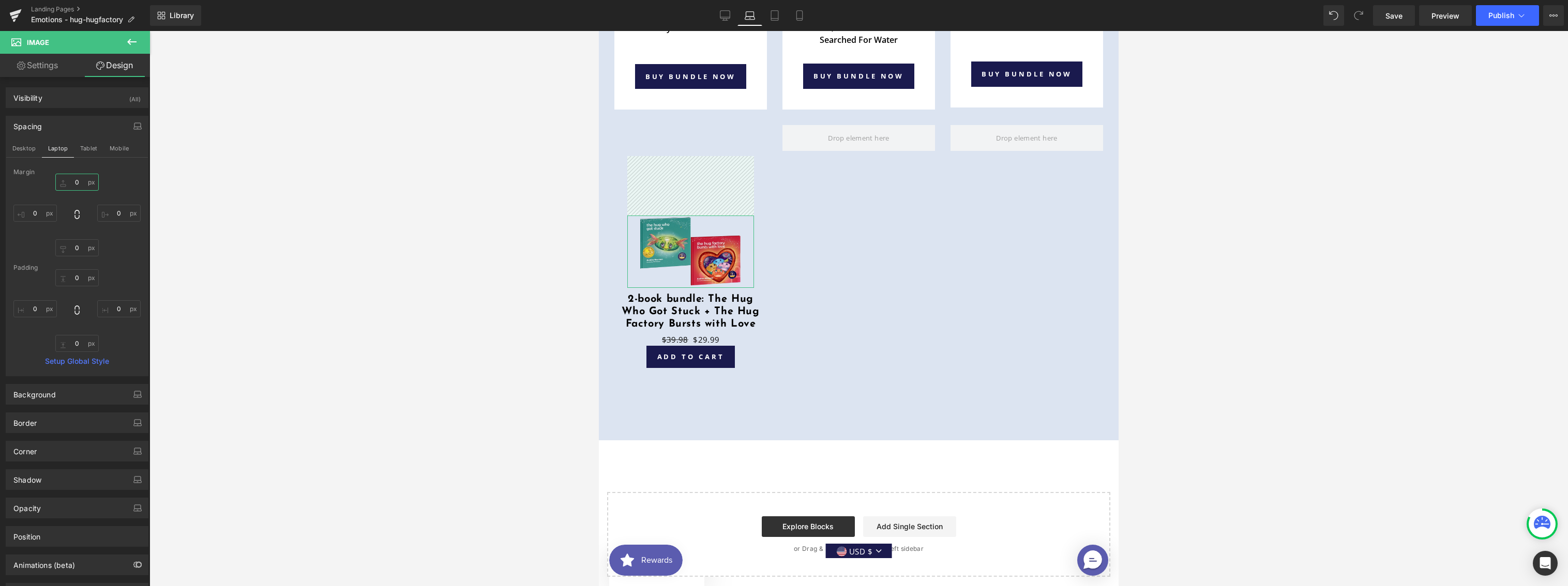
click at [80, 186] on input "text" at bounding box center [77, 182] width 43 height 17
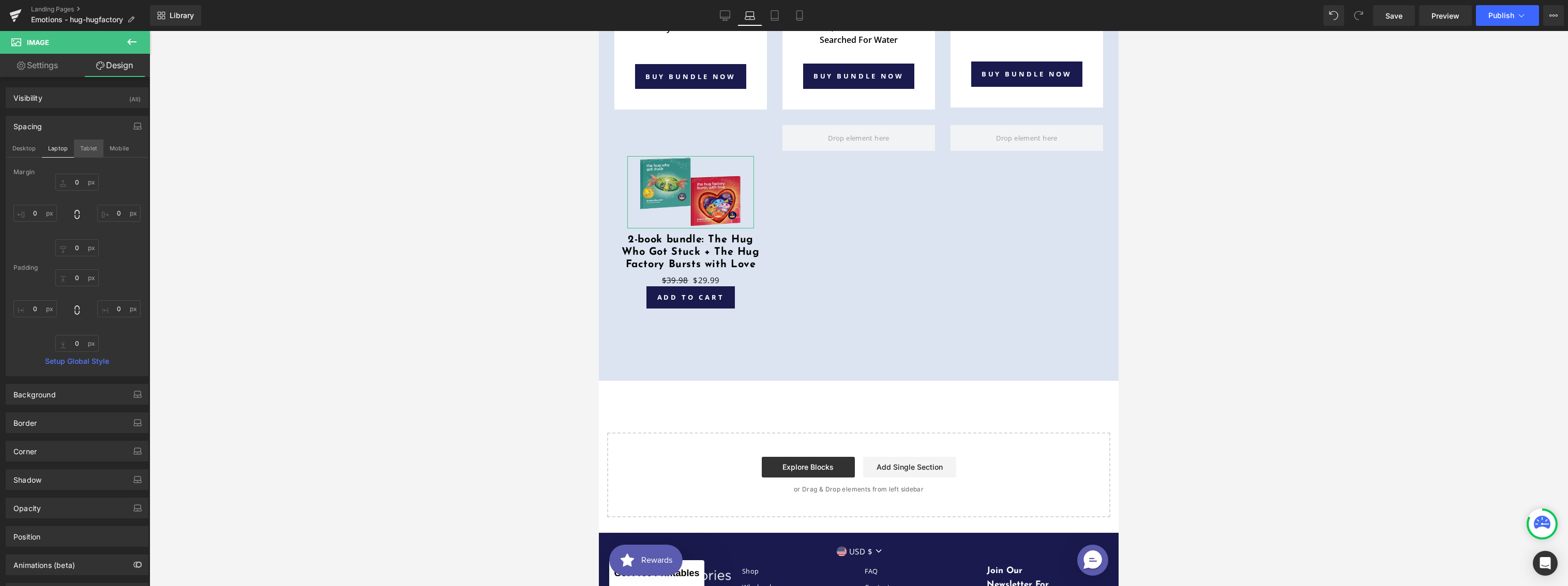
click at [93, 154] on button "Tablet" at bounding box center [88, 148] width 29 height 18
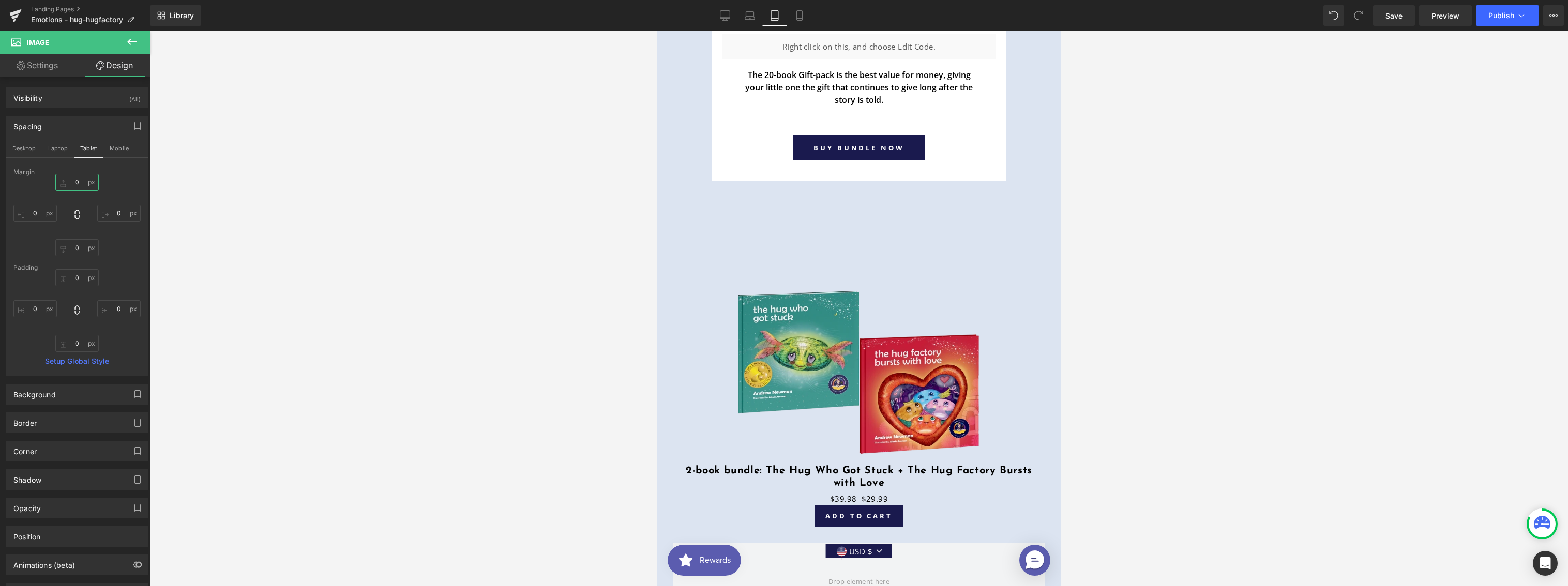
click at [79, 181] on input "0" at bounding box center [77, 182] width 43 height 17
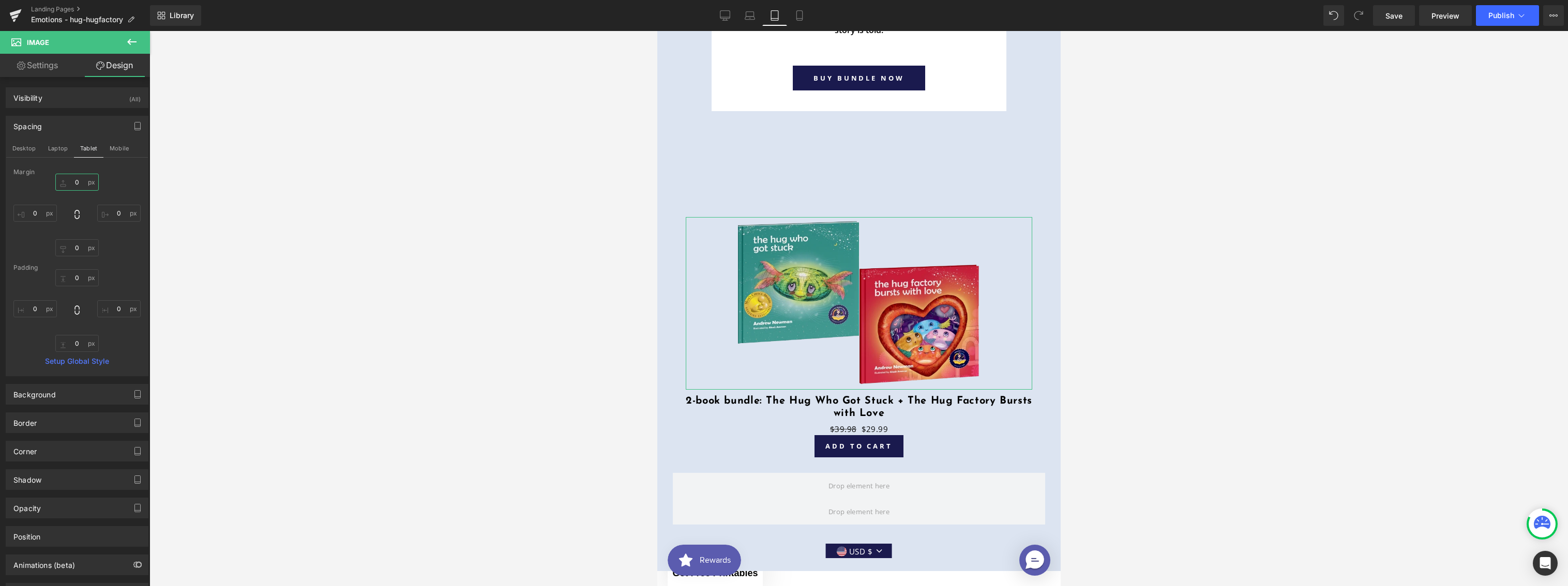
click at [79, 181] on input "0" at bounding box center [77, 182] width 43 height 17
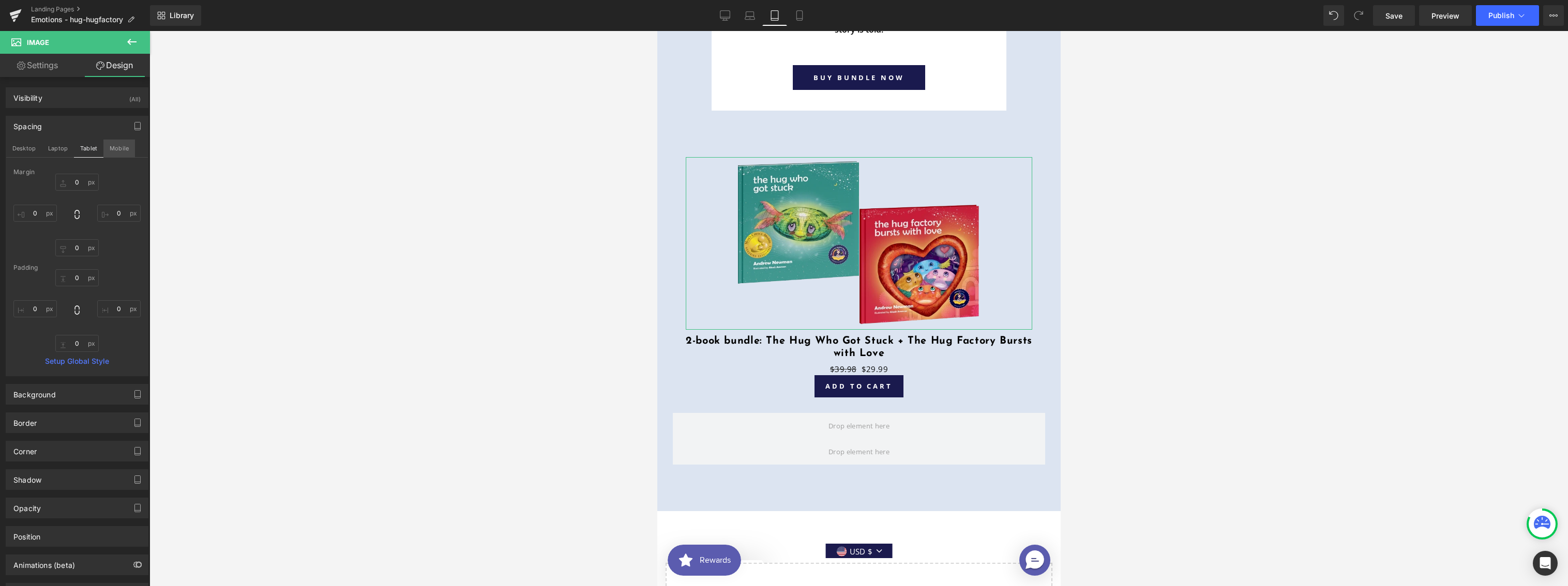
click at [113, 150] on button "Mobile" at bounding box center [119, 148] width 32 height 18
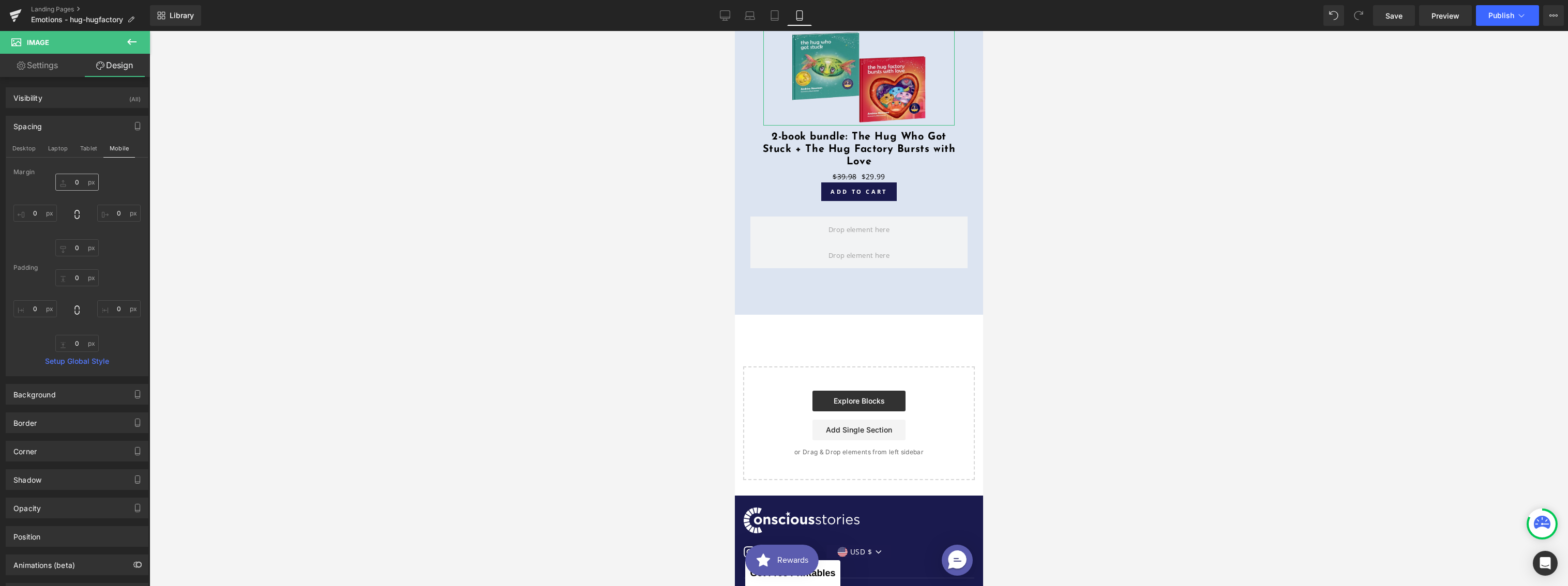
scroll to position [5623, 0]
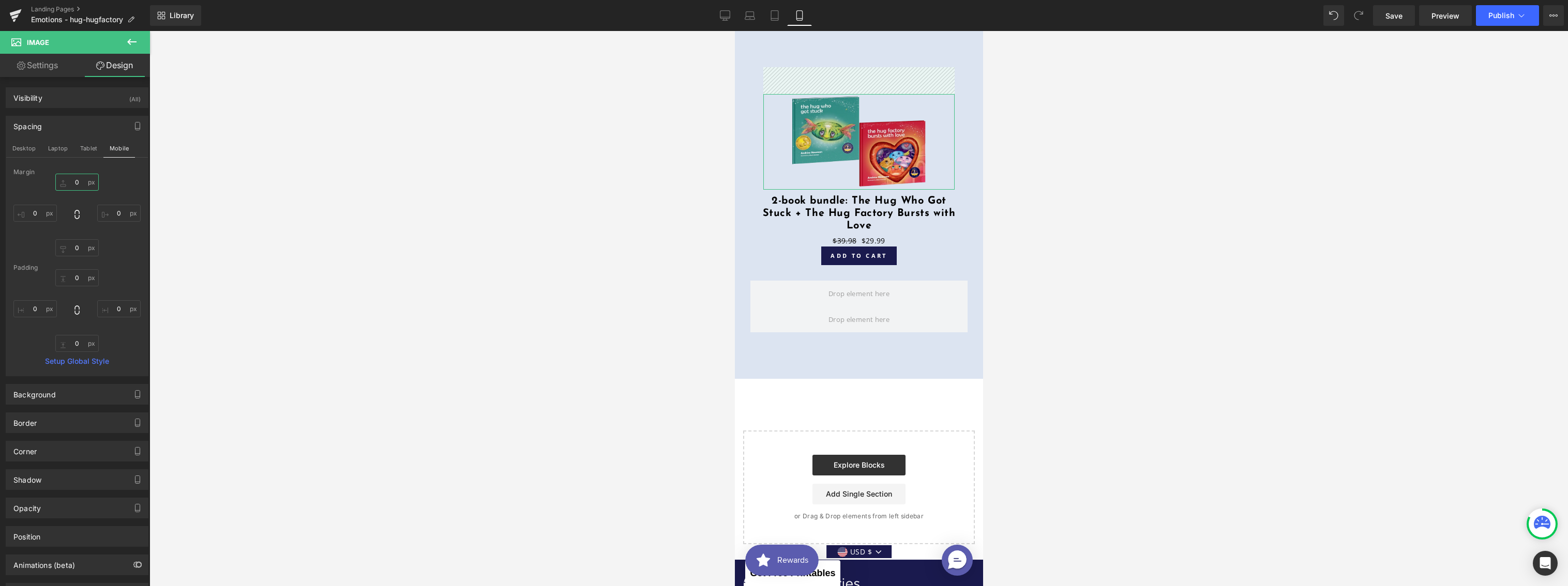
click at [78, 187] on input "0" at bounding box center [77, 182] width 43 height 17
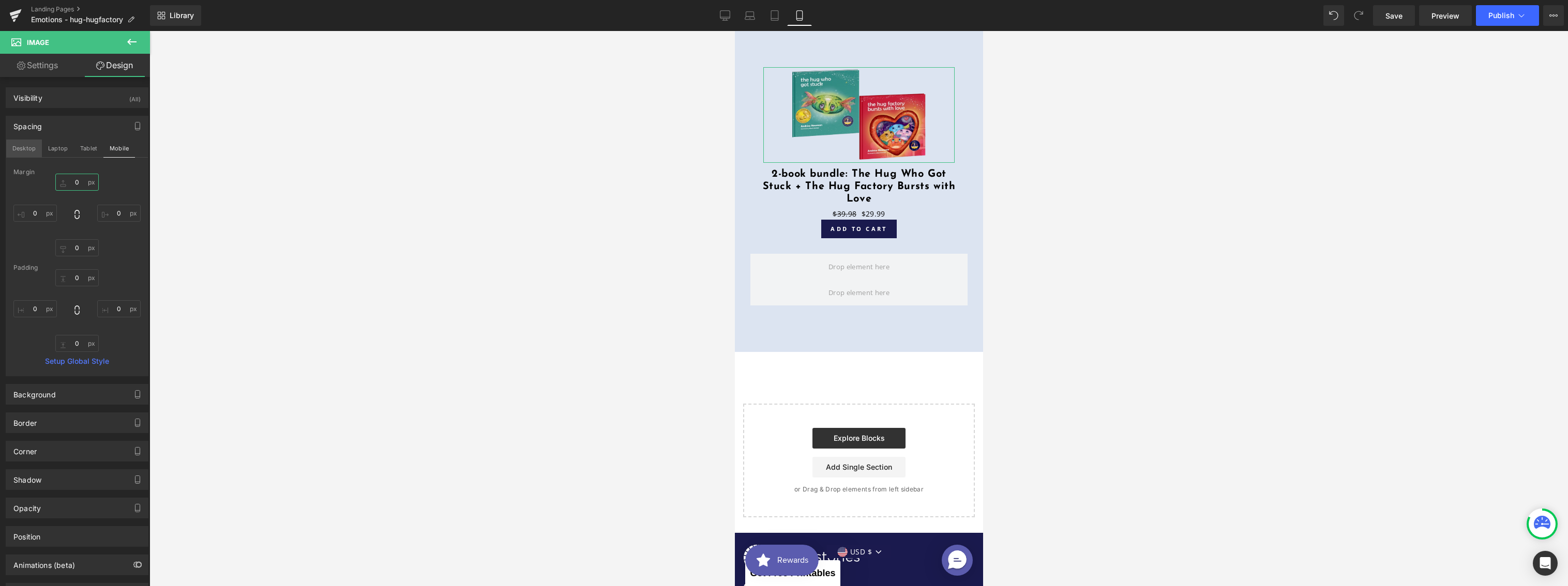
type input "0"
click at [28, 152] on button "Desktop" at bounding box center [24, 148] width 36 height 18
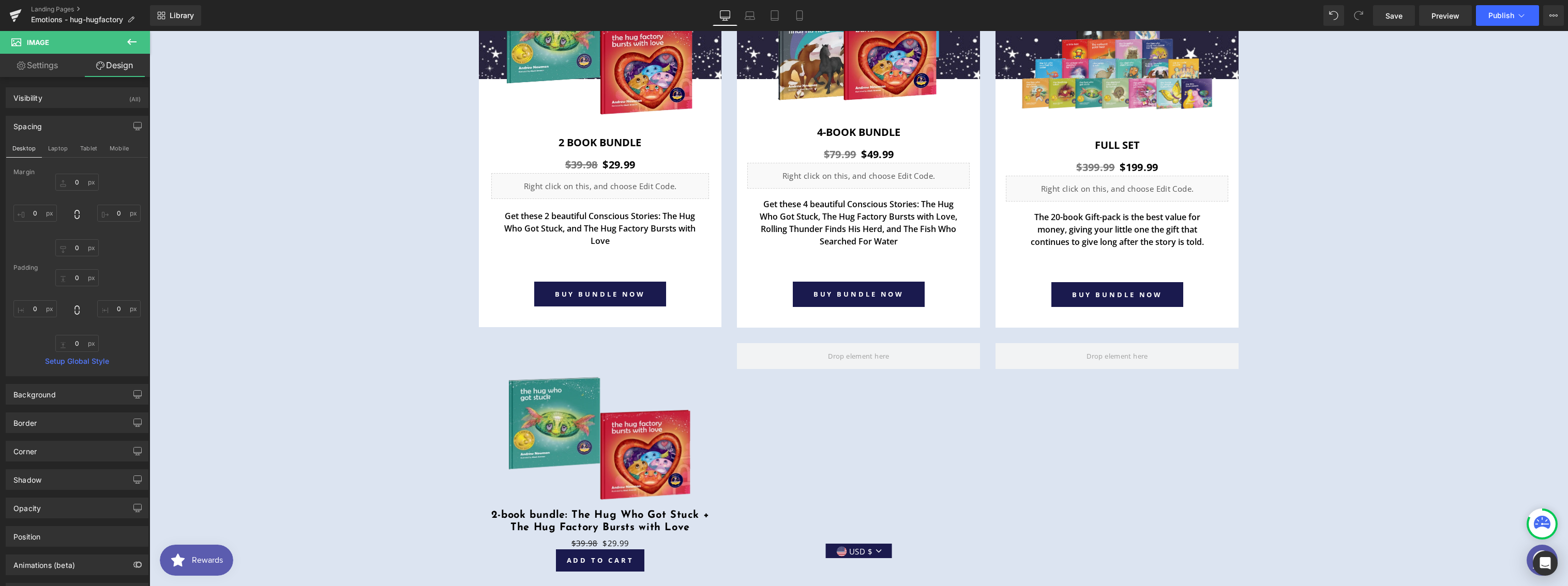
scroll to position [3900, 0]
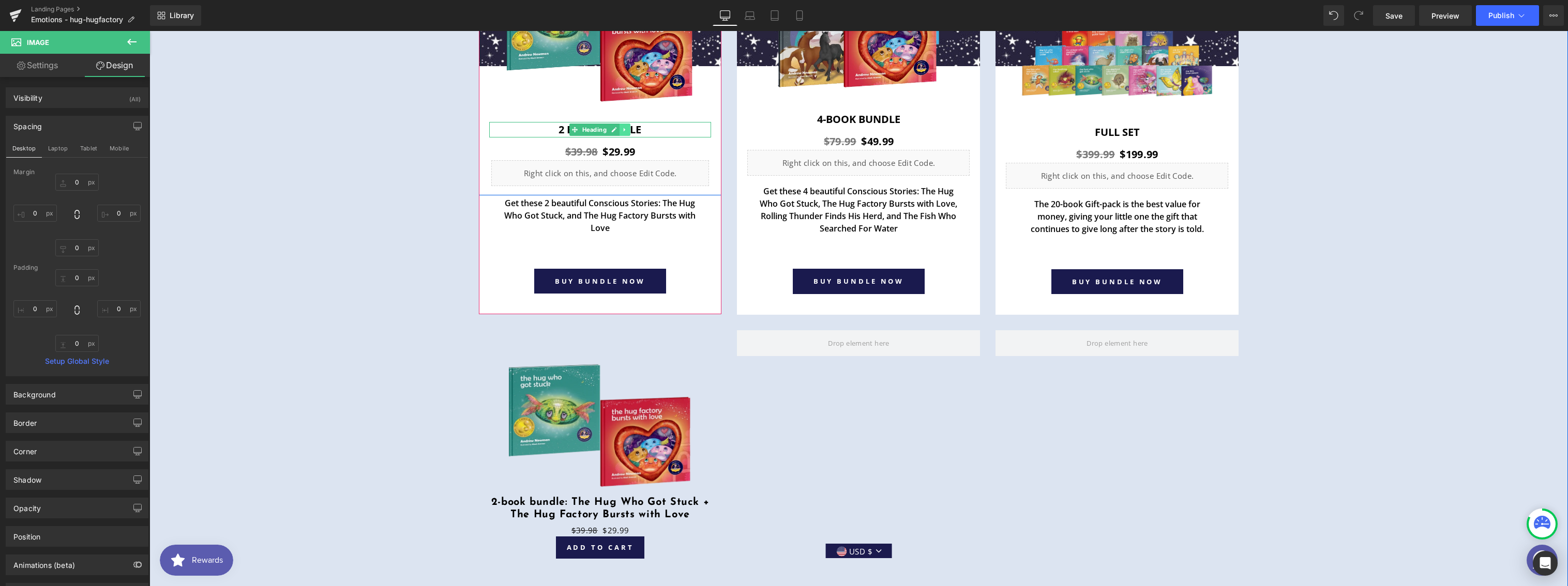
click at [622, 130] on icon at bounding box center [625, 130] width 5 height 6
click at [617, 129] on icon at bounding box center [620, 129] width 5 height 5
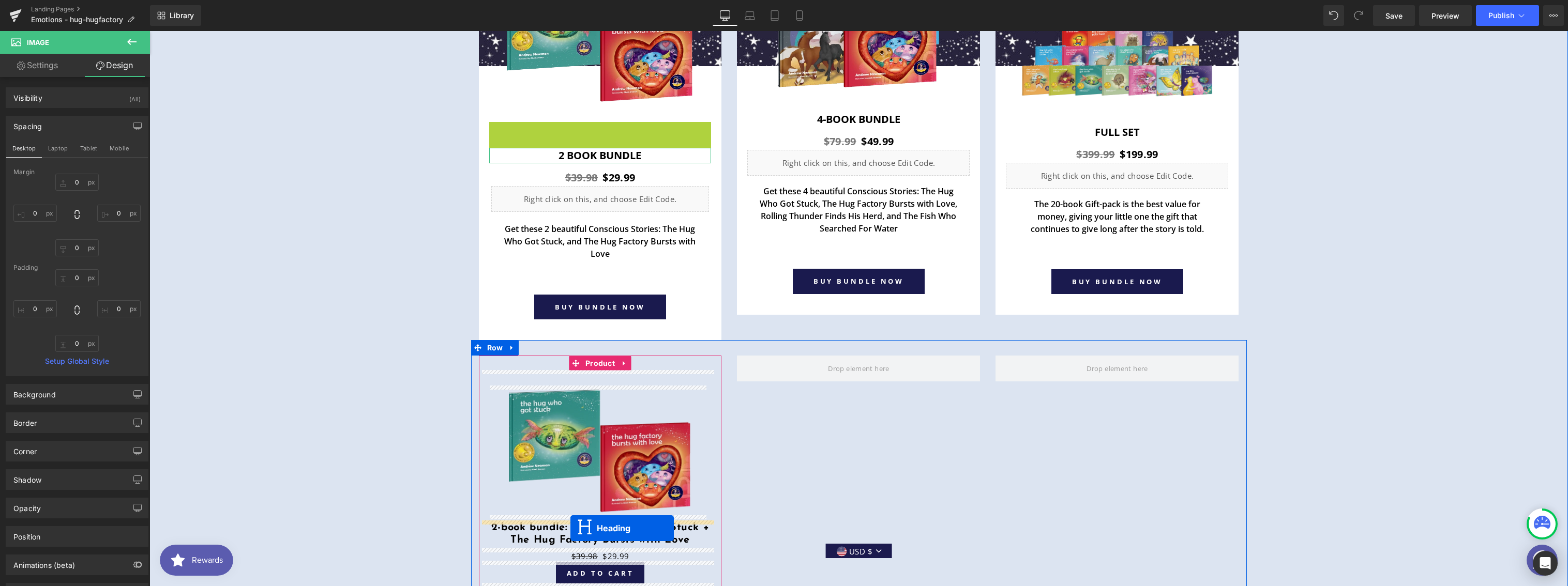
drag, startPoint x: 556, startPoint y: 128, endPoint x: 570, endPoint y: 528, distance: 400.2
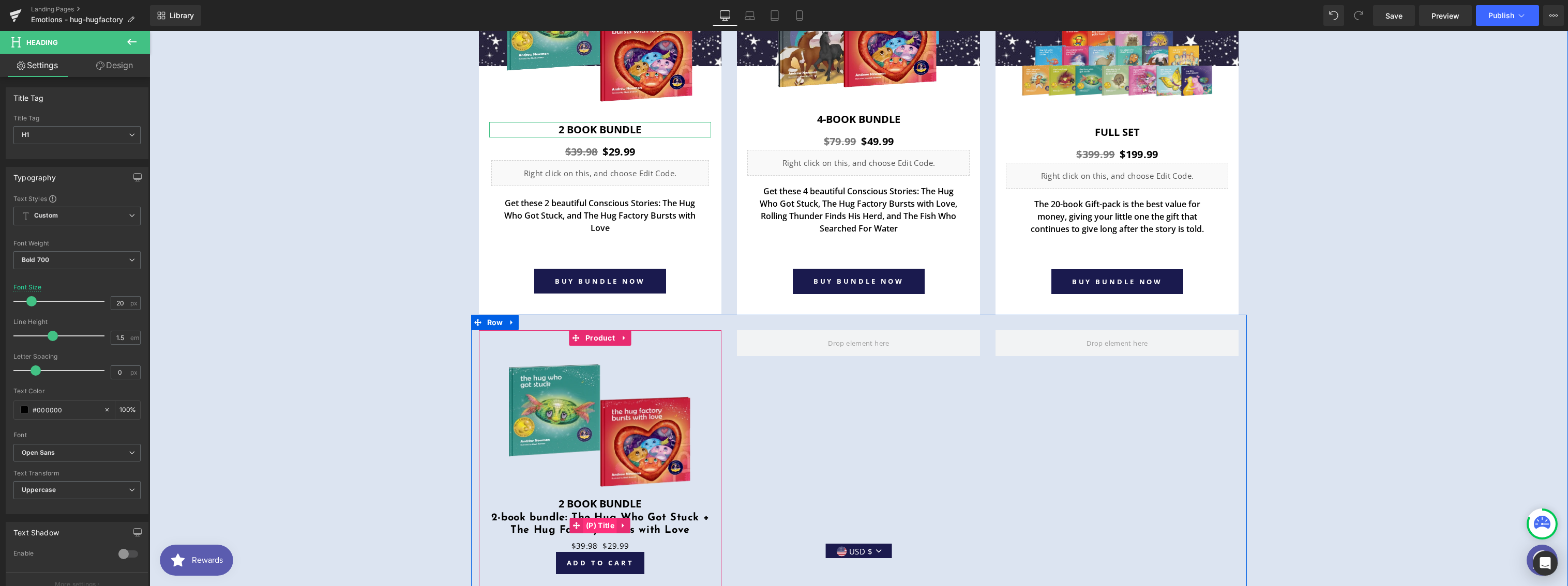
click at [603, 517] on div "2-book bundle: The Hug Who Got Stuck + The Hug Factory Bursts with Love (P) Tit…" at bounding box center [600, 526] width 233 height 29
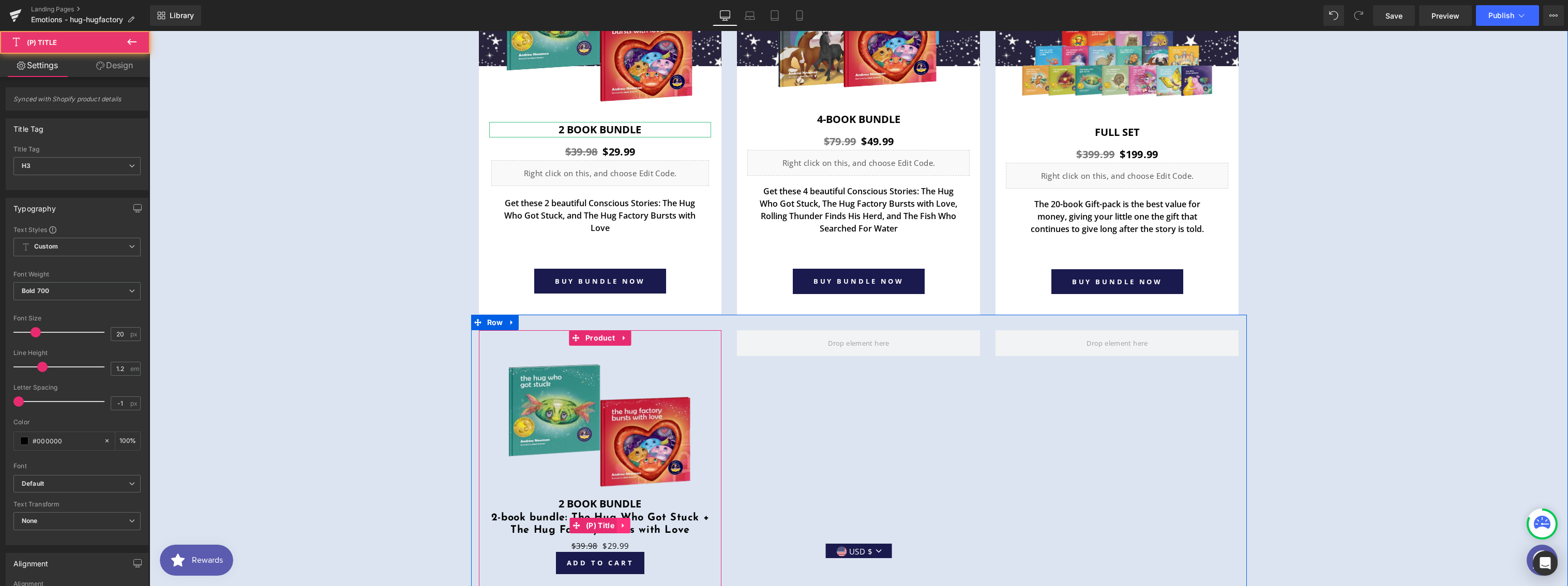
click at [620, 522] on icon at bounding box center [624, 526] width 7 height 8
click at [627, 524] on icon at bounding box center [631, 526] width 7 height 7
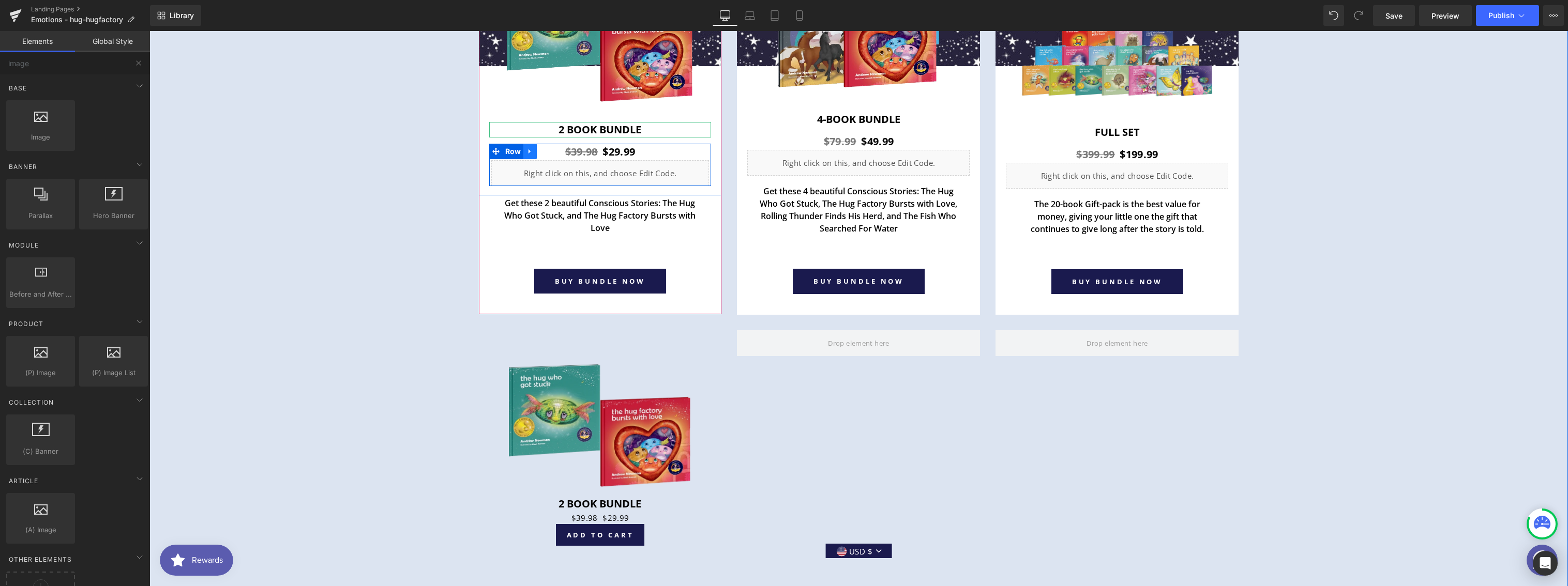
click at [528, 149] on icon at bounding box center [530, 151] width 7 height 8
click at [540, 149] on icon at bounding box center [544, 152] width 7 height 7
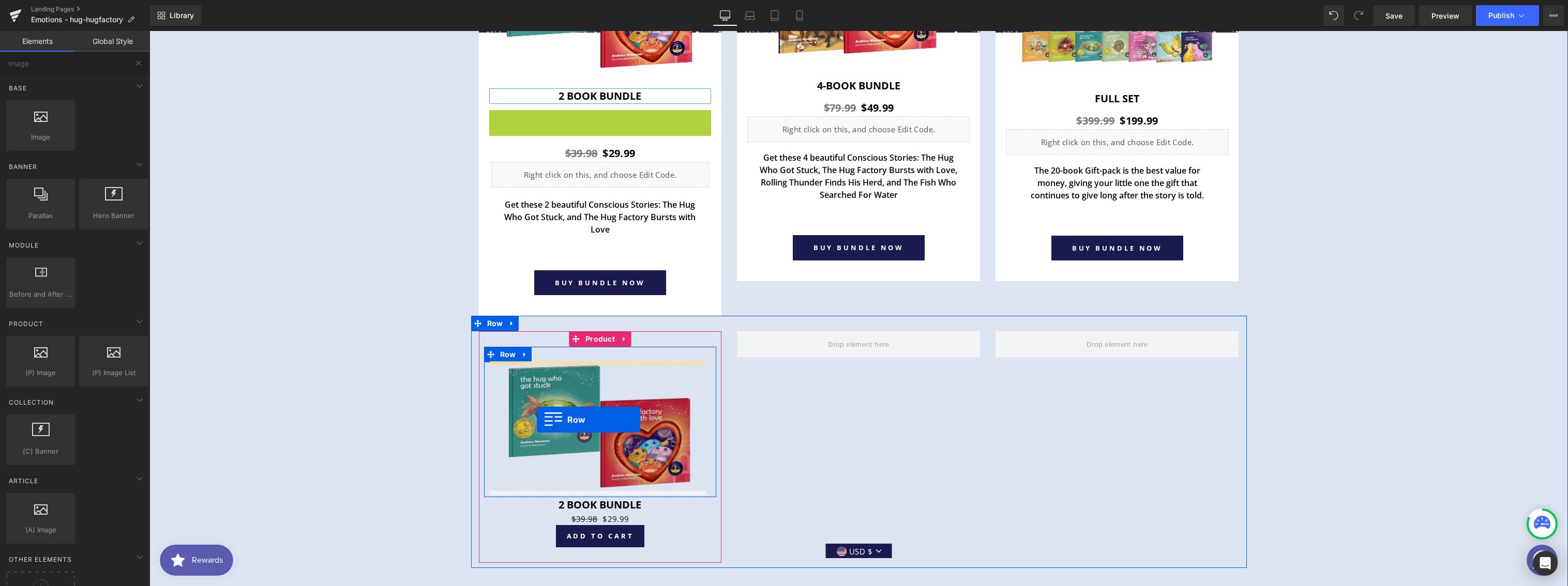
scroll to position [3941, 0]
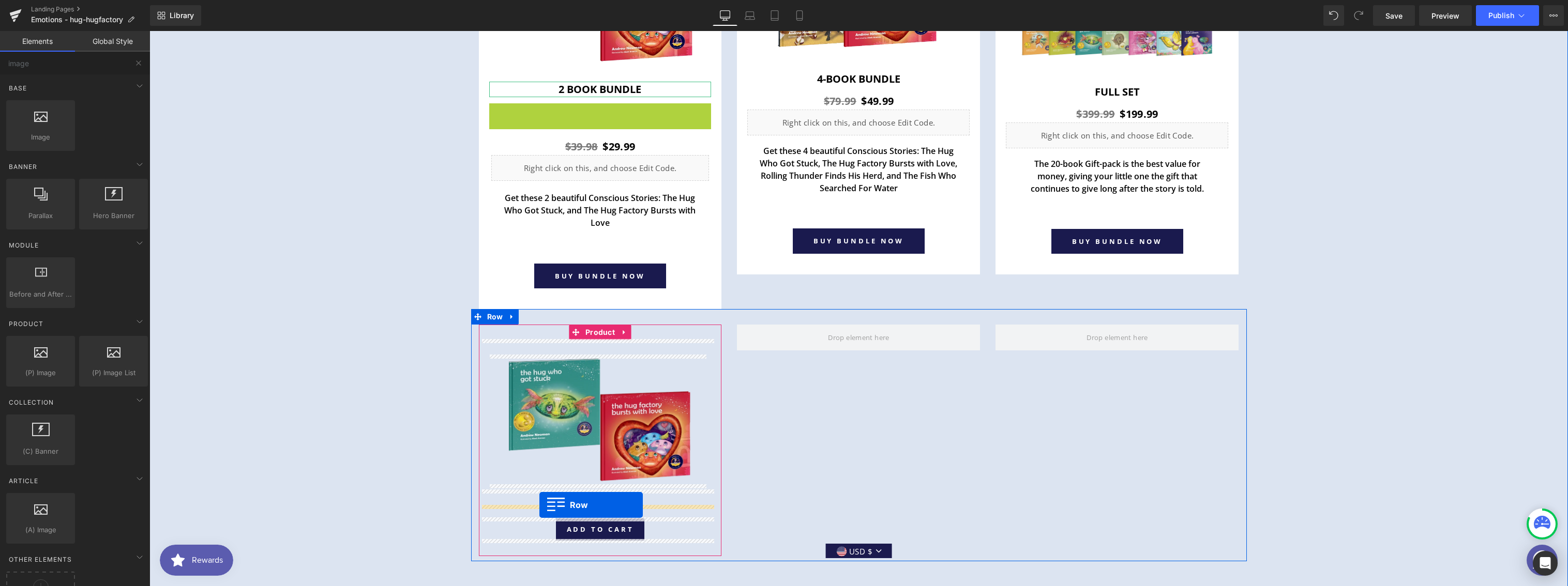
drag, startPoint x: 494, startPoint y: 150, endPoint x: 539, endPoint y: 505, distance: 357.8
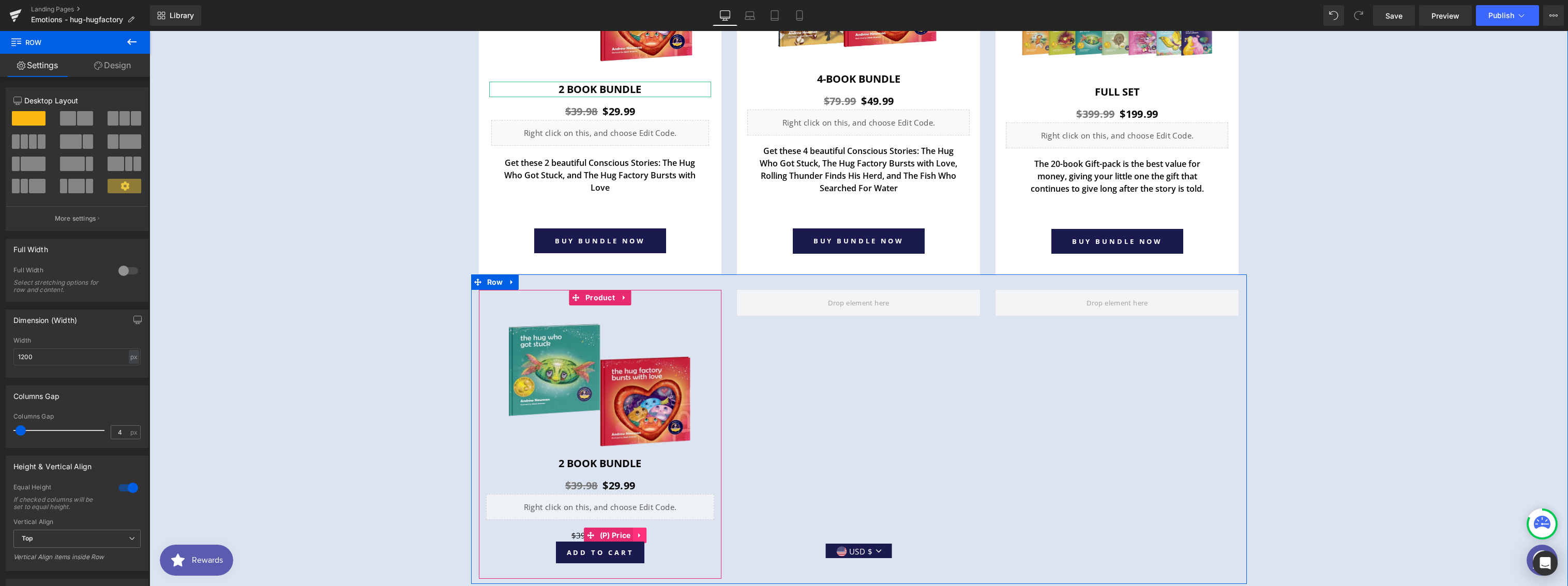
click at [637, 531] on icon at bounding box center [640, 535] width 7 height 8
click at [664, 505] on div "Liquid" at bounding box center [601, 507] width 229 height 26
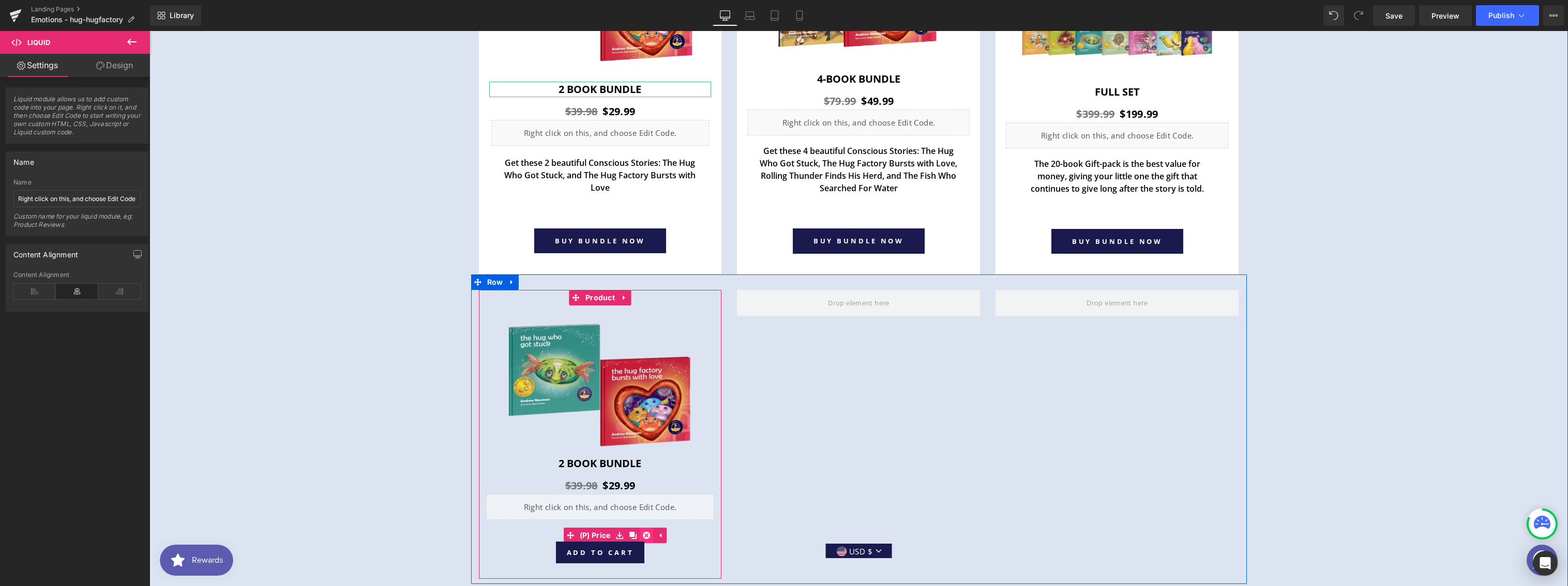
click at [645, 532] on icon at bounding box center [647, 535] width 7 height 7
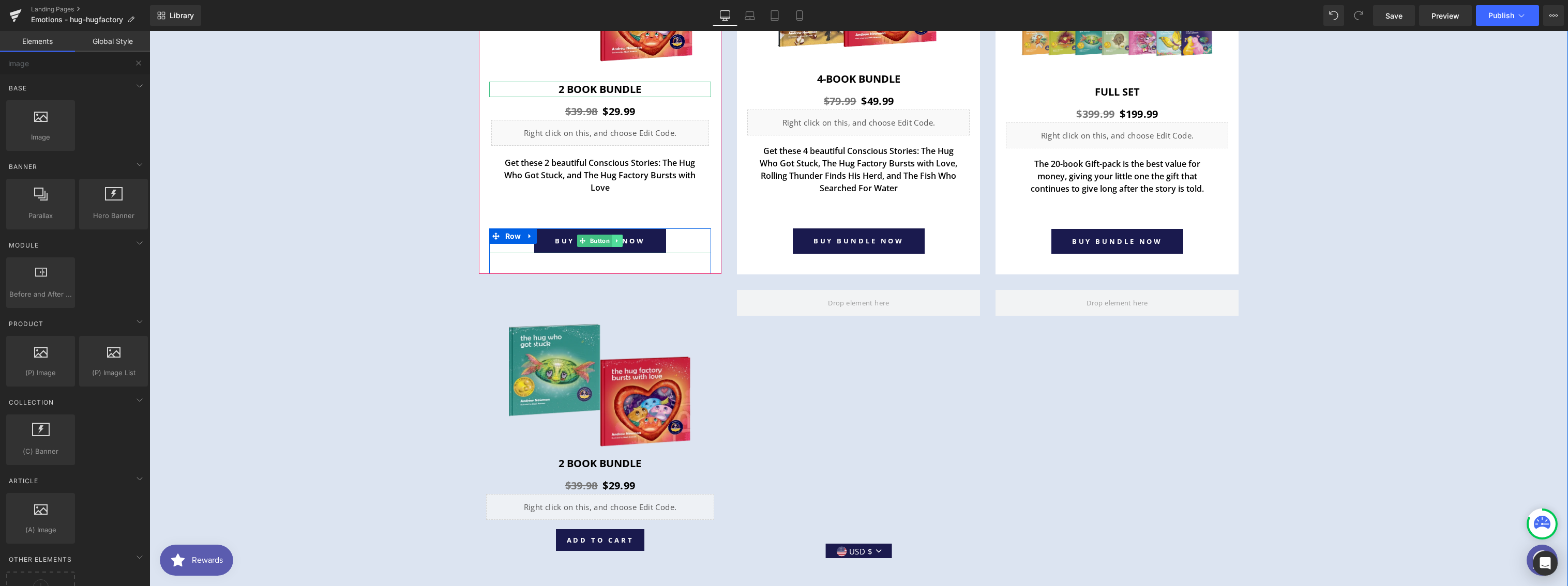
click at [614, 240] on icon at bounding box center [617, 241] width 5 height 6
click at [611, 240] on icon at bounding box center [612, 241] width 5 height 5
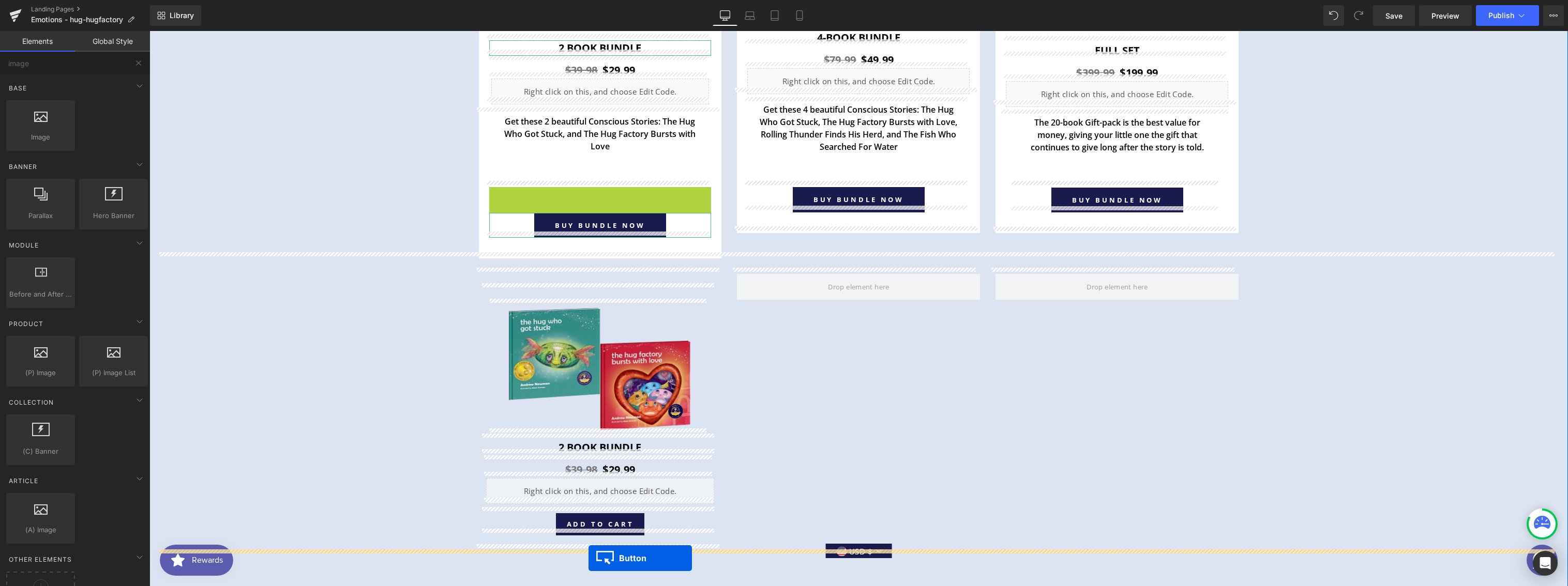
scroll to position [4003, 0]
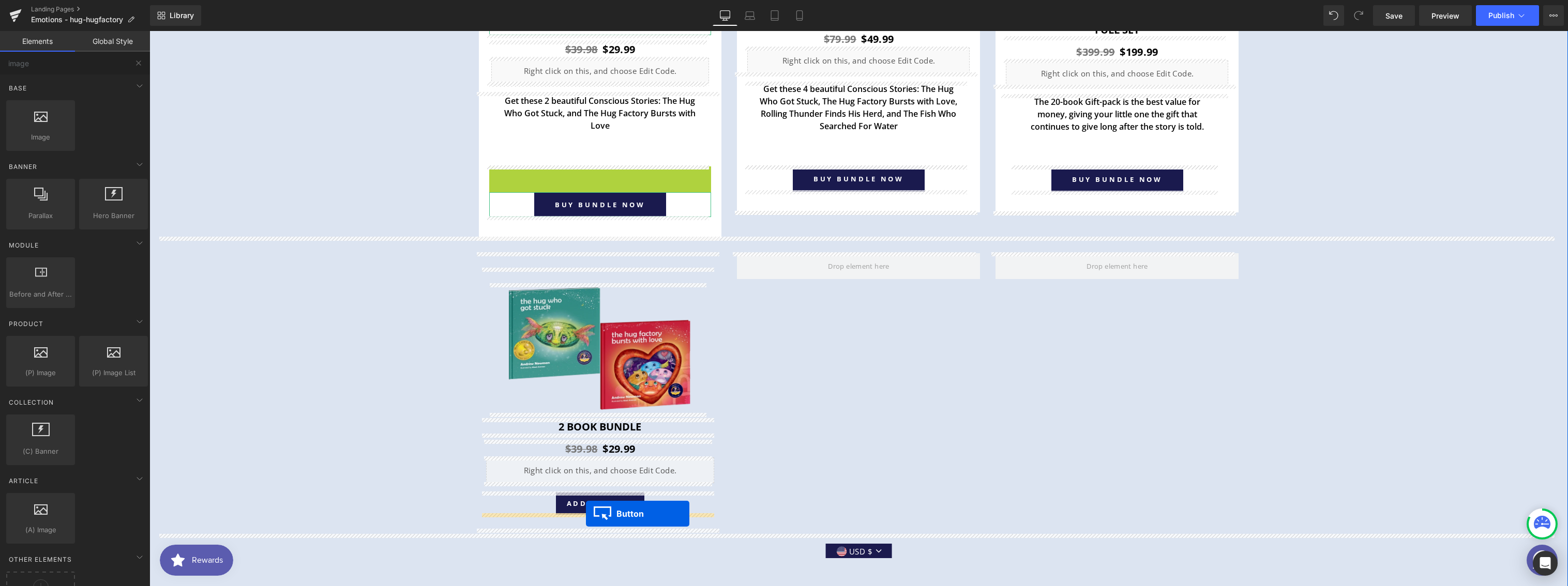
drag, startPoint x: 565, startPoint y: 239, endPoint x: 586, endPoint y: 514, distance: 275.8
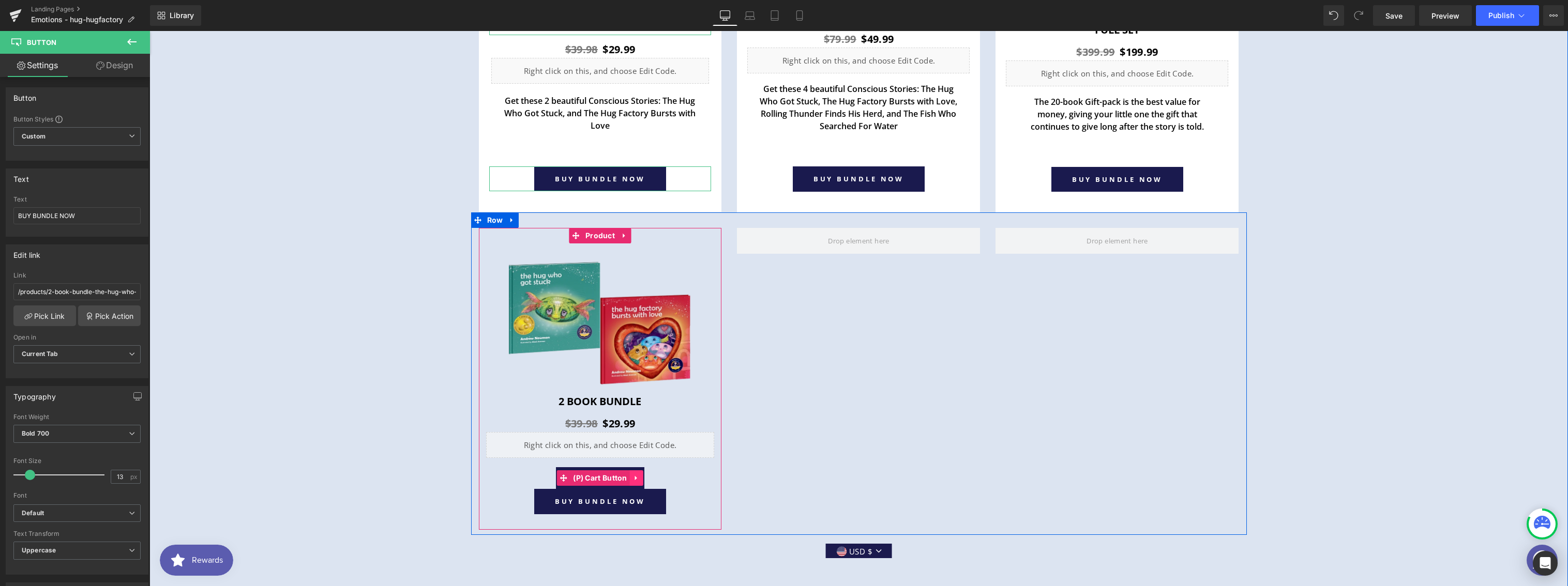
click at [634, 476] on icon at bounding box center [637, 478] width 7 height 8
click at [640, 476] on icon at bounding box center [643, 478] width 7 height 7
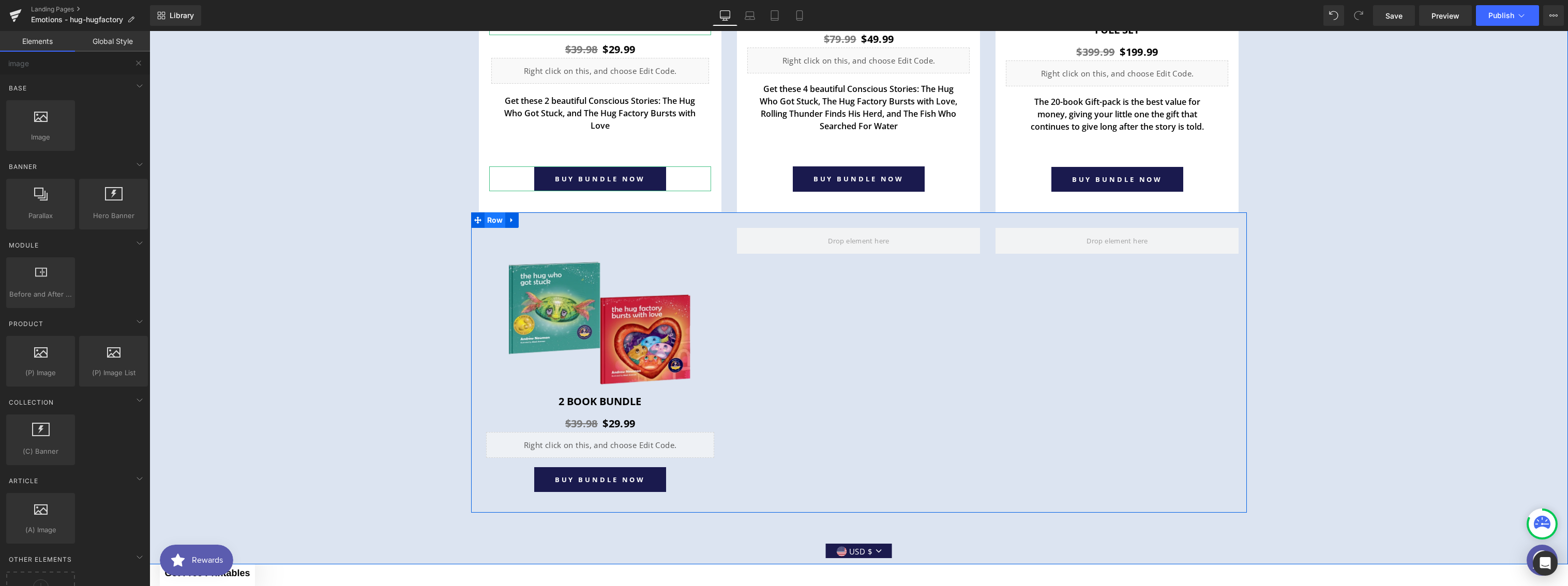
click at [492, 215] on span "Row" at bounding box center [495, 220] width 21 height 15
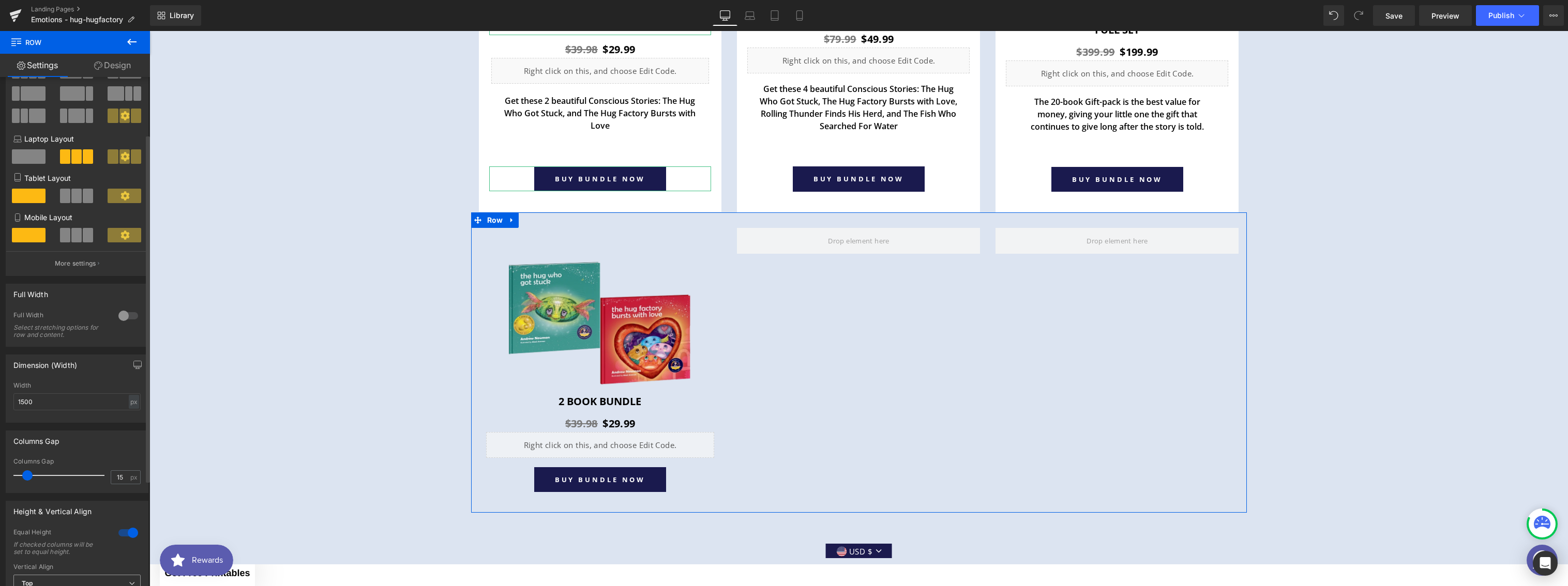
scroll to position [102, 0]
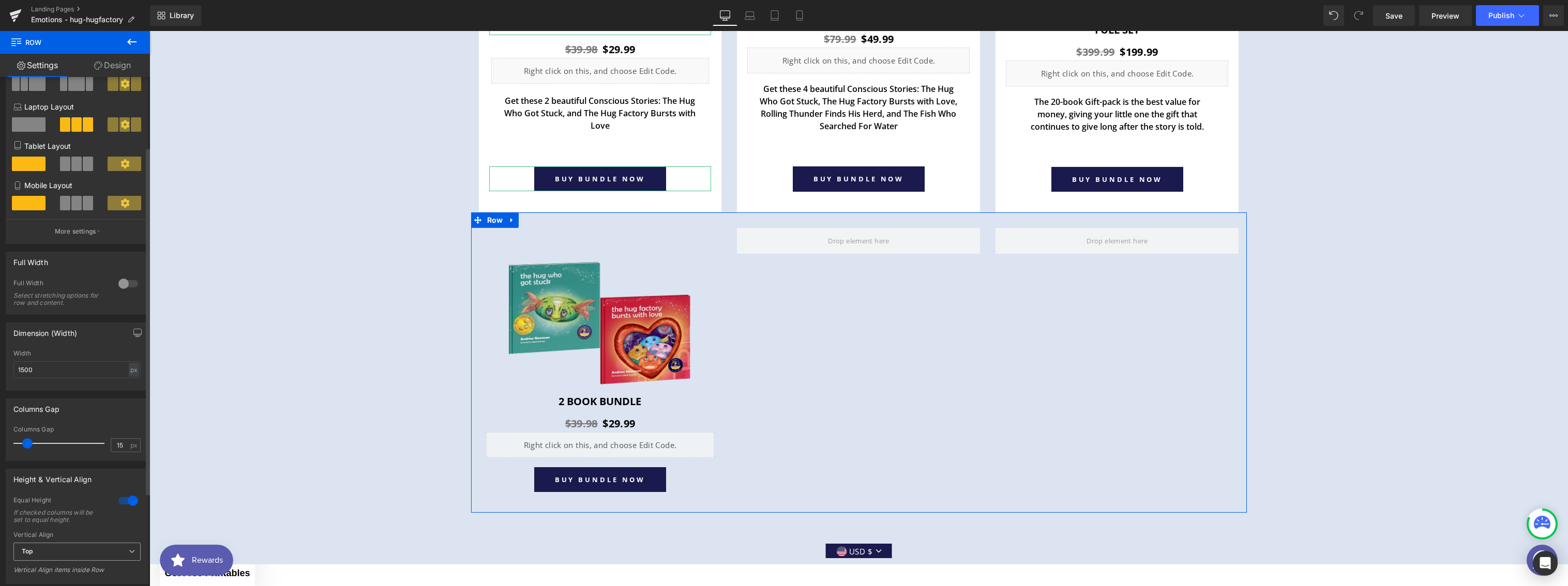
click at [66, 550] on span "Top" at bounding box center [77, 552] width 127 height 18
click at [71, 515] on div "If checked columns will be set to equal height." at bounding box center [60, 517] width 93 height 15
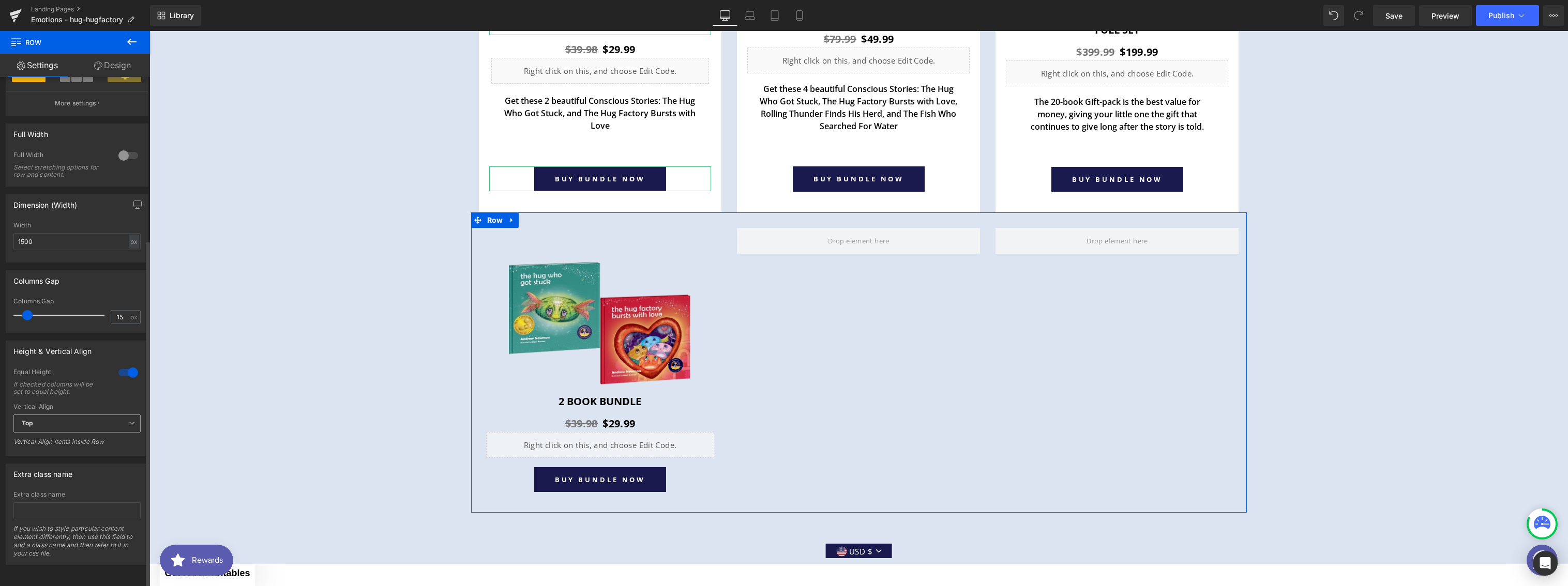
click at [90, 421] on span "Top" at bounding box center [77, 424] width 127 height 18
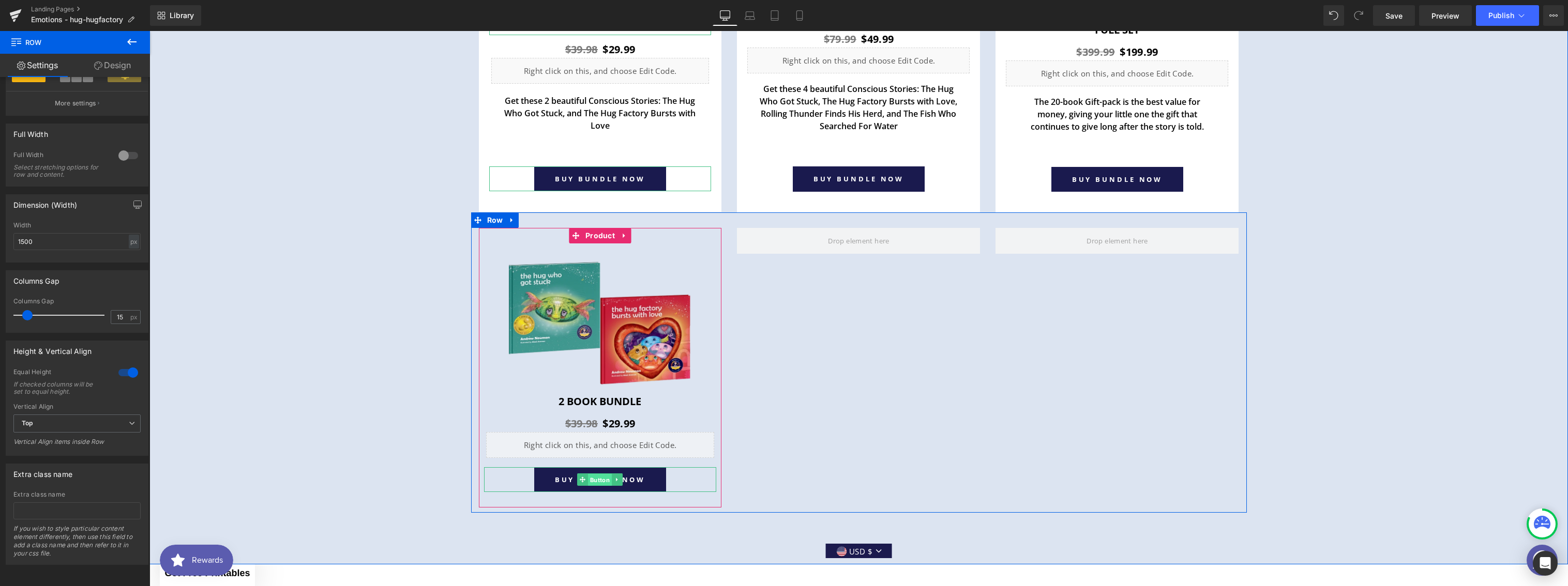
click at [591, 481] on span "Button" at bounding box center [600, 480] width 24 height 12
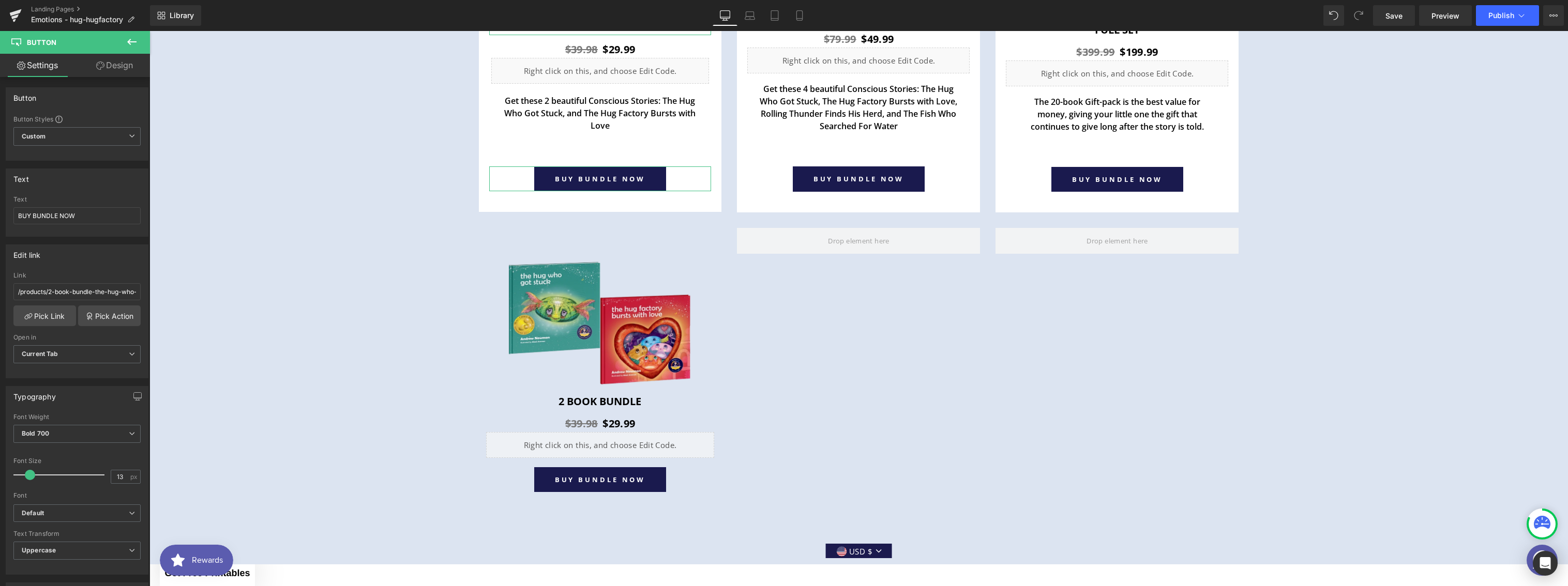
click at [133, 42] on icon at bounding box center [131, 42] width 9 height 6
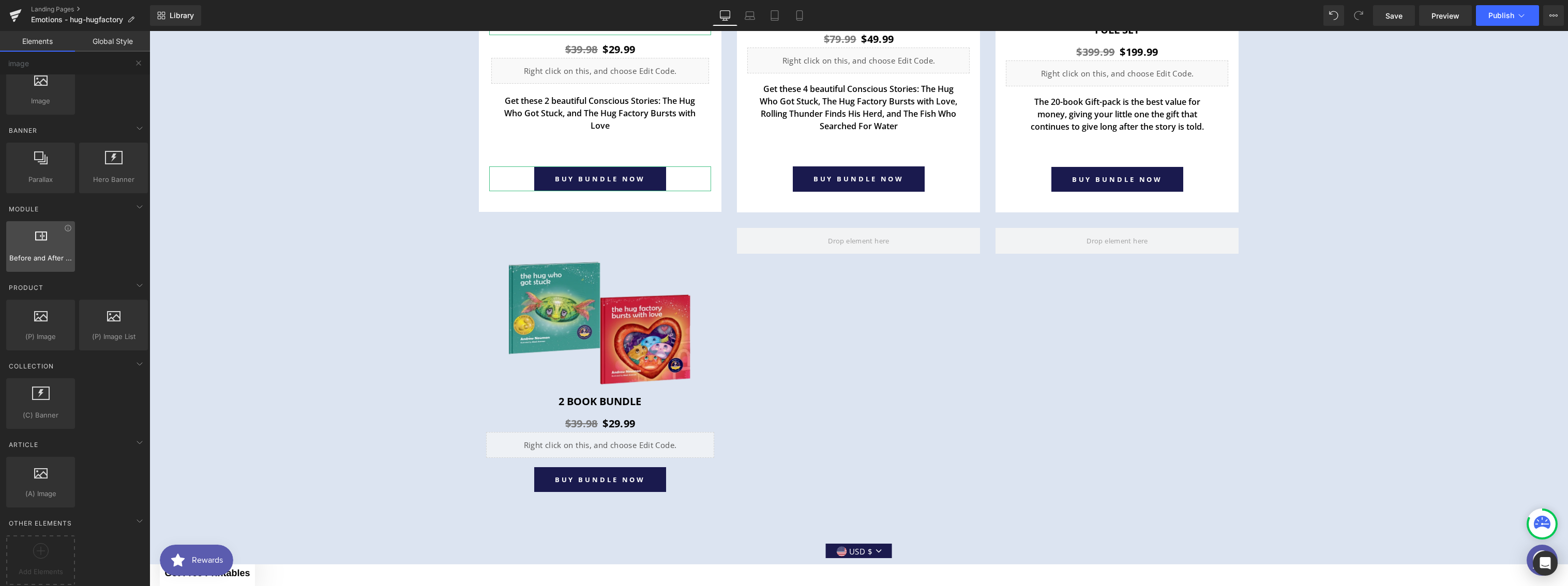
scroll to position [0, 0]
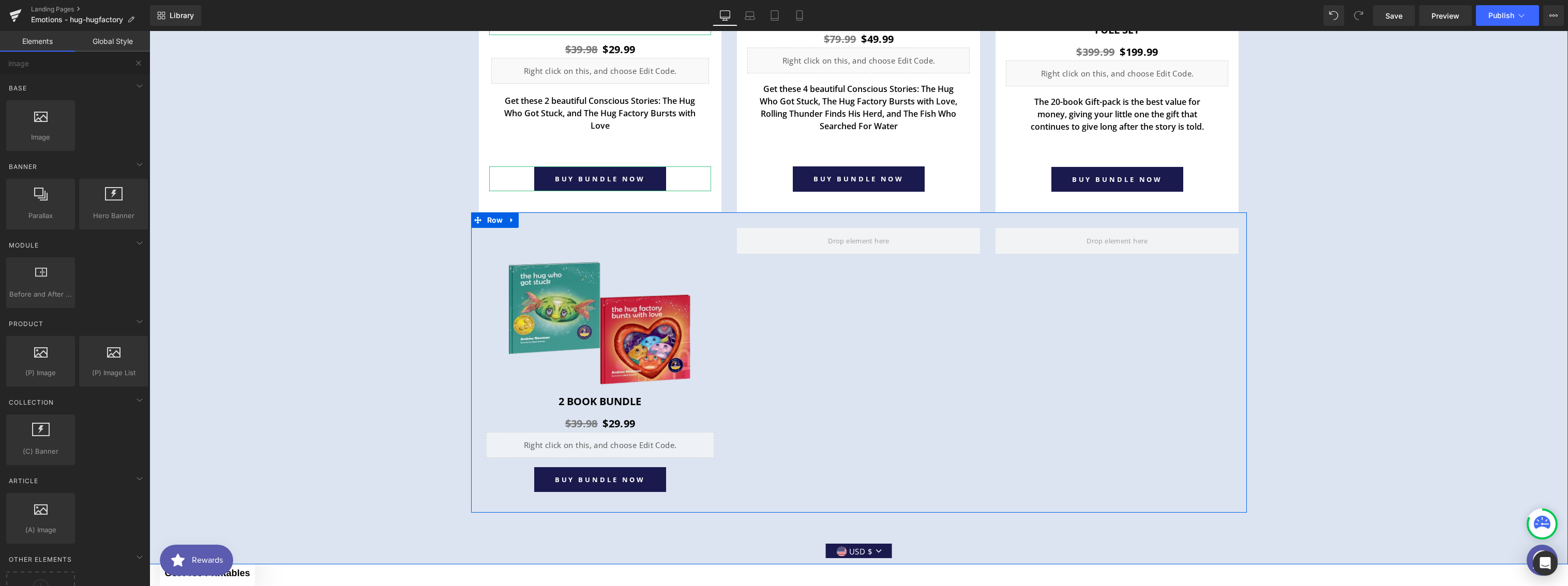
click at [817, 317] on div at bounding box center [858, 368] width 259 height 280
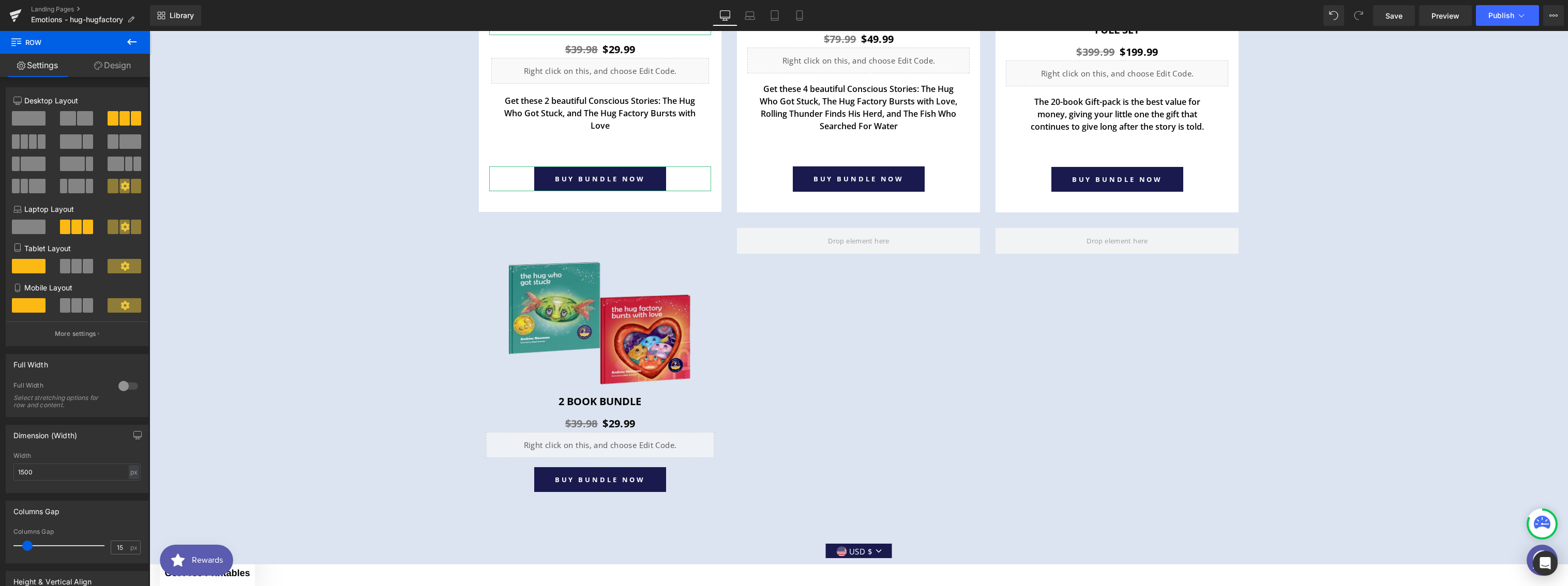
click at [129, 40] on icon at bounding box center [131, 42] width 9 height 6
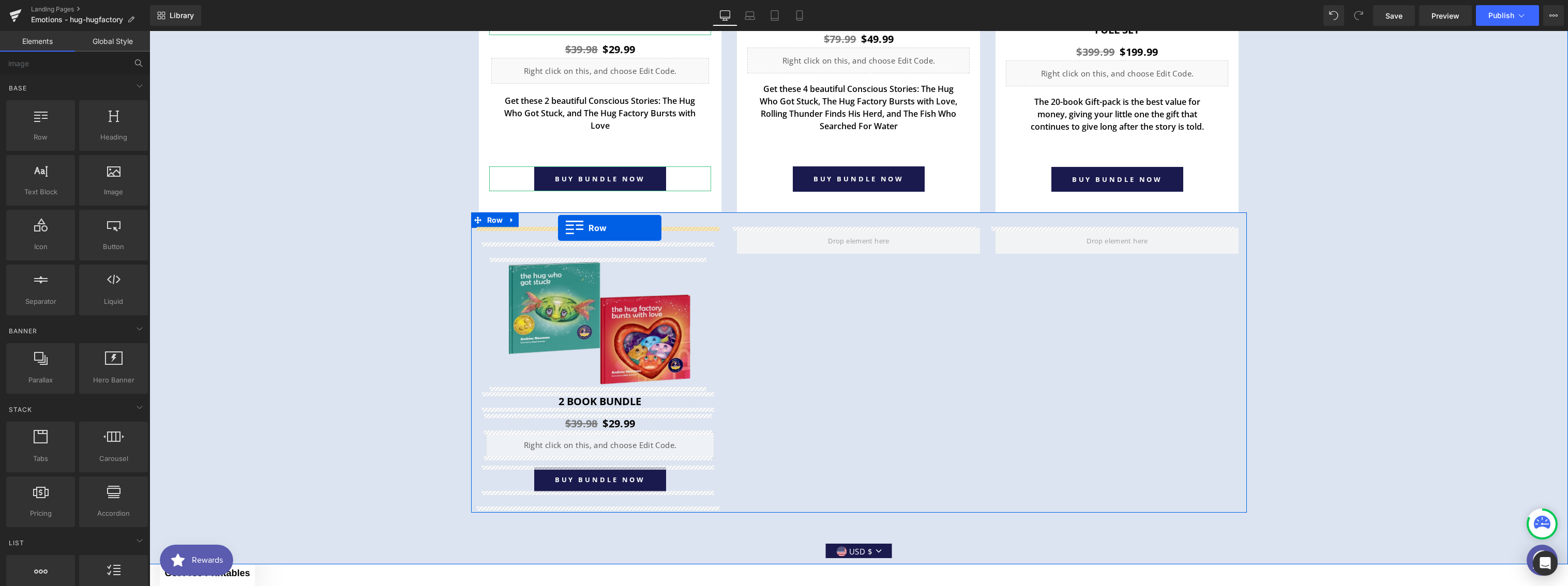
drag, startPoint x: 298, startPoint y: 195, endPoint x: 558, endPoint y: 228, distance: 262.1
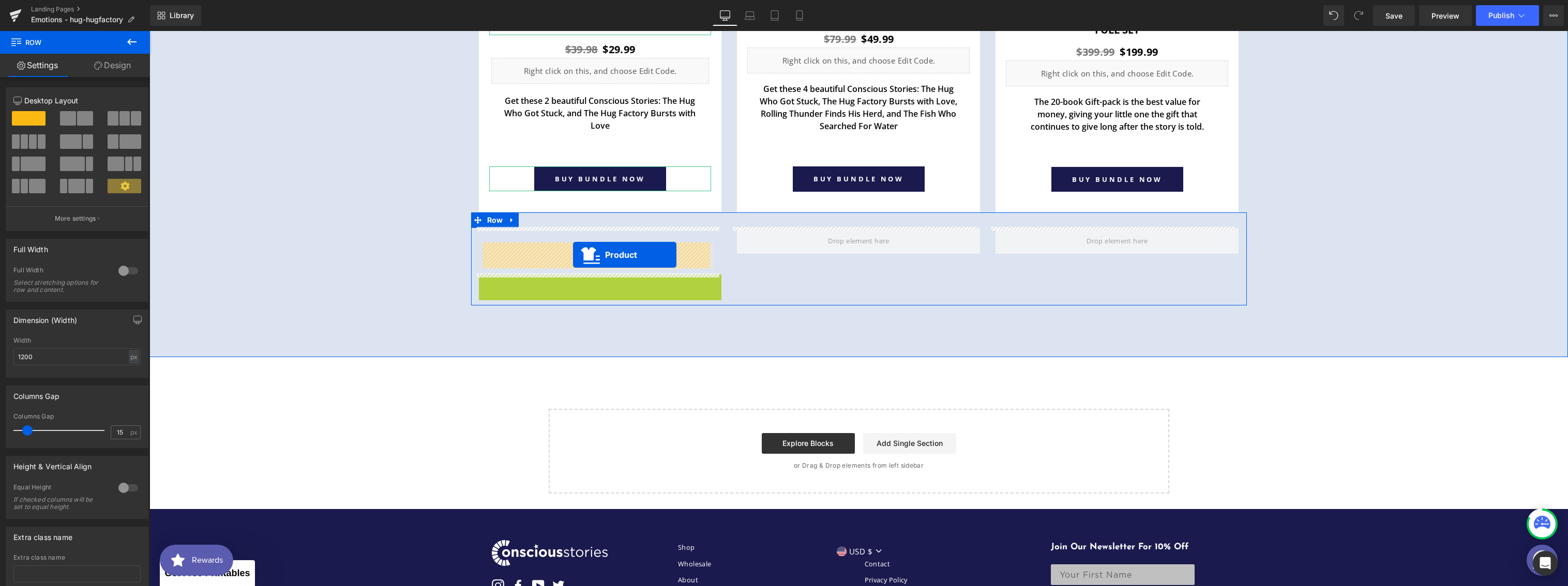
drag, startPoint x: 571, startPoint y: 277, endPoint x: 573, endPoint y: 255, distance: 22.1
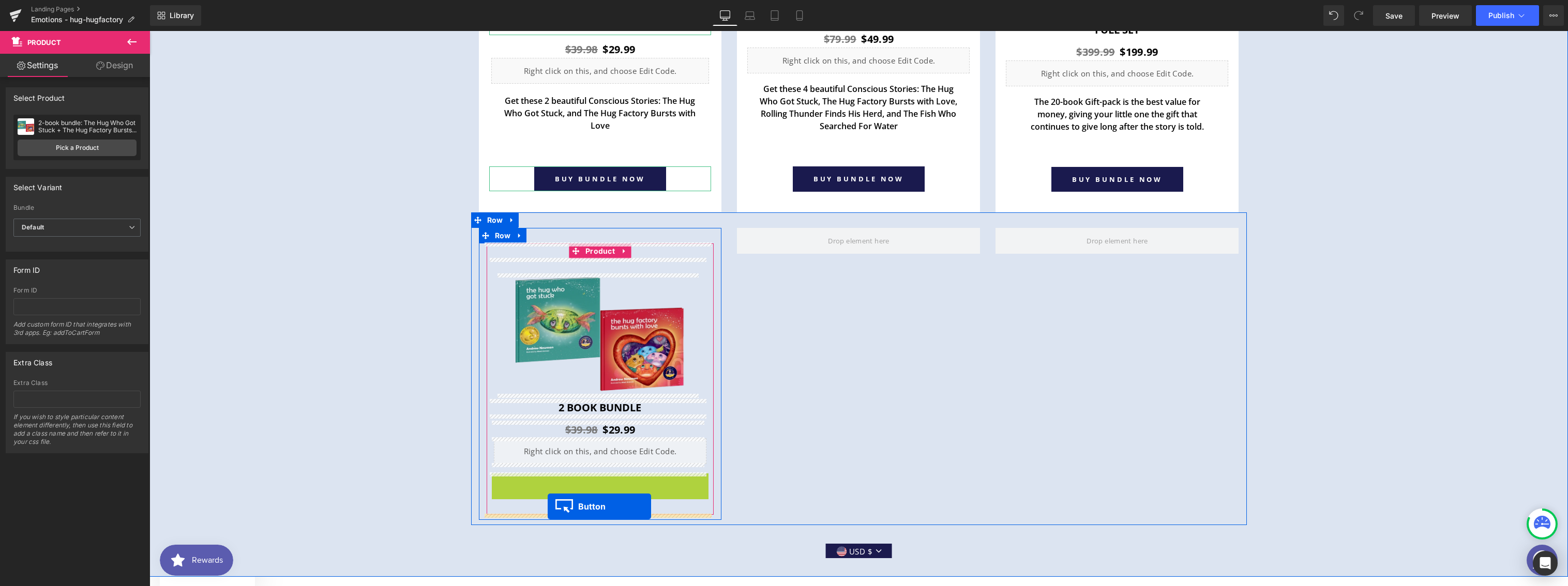
drag, startPoint x: 578, startPoint y: 483, endPoint x: 548, endPoint y: 507, distance: 38.4
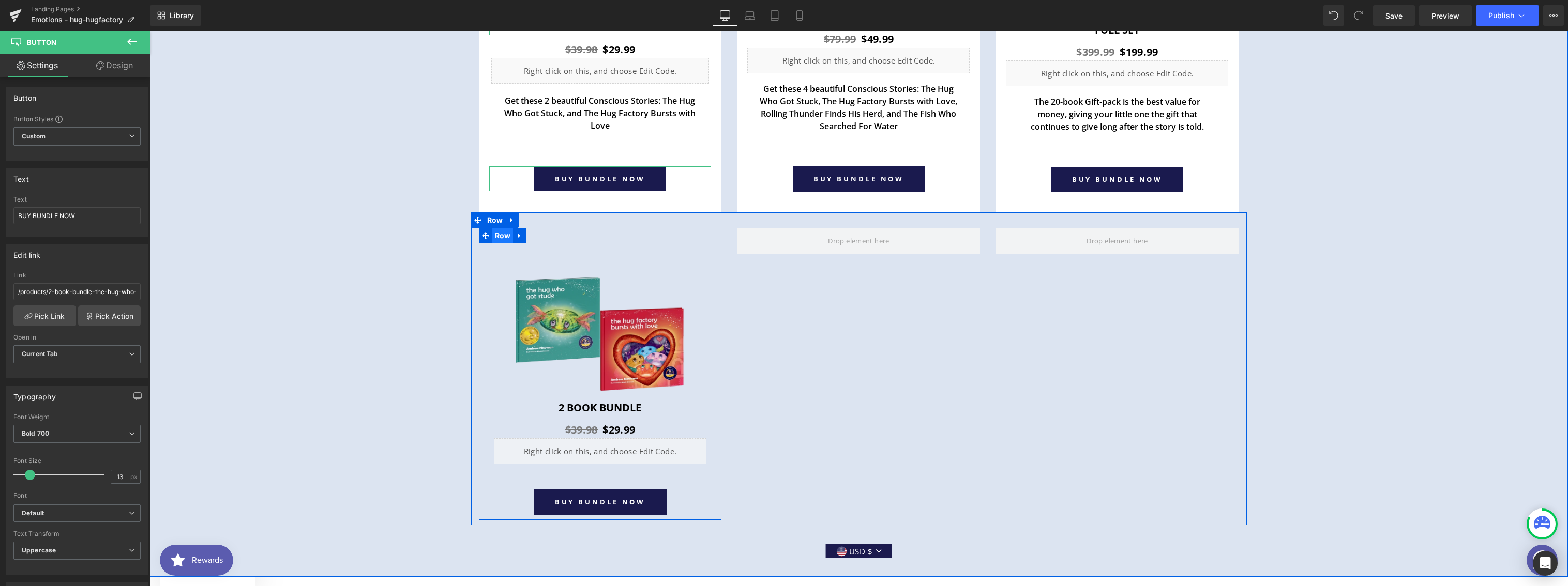
click at [500, 237] on span "Row" at bounding box center [503, 235] width 21 height 15
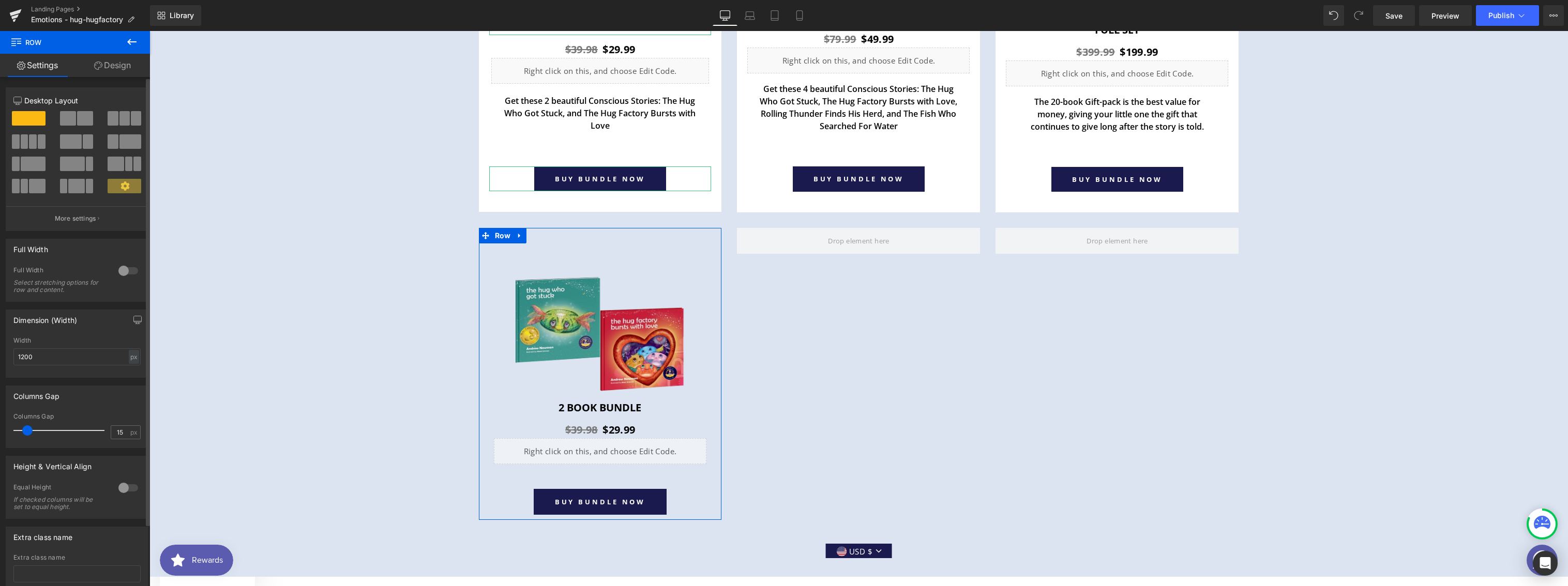
scroll to position [13, 0]
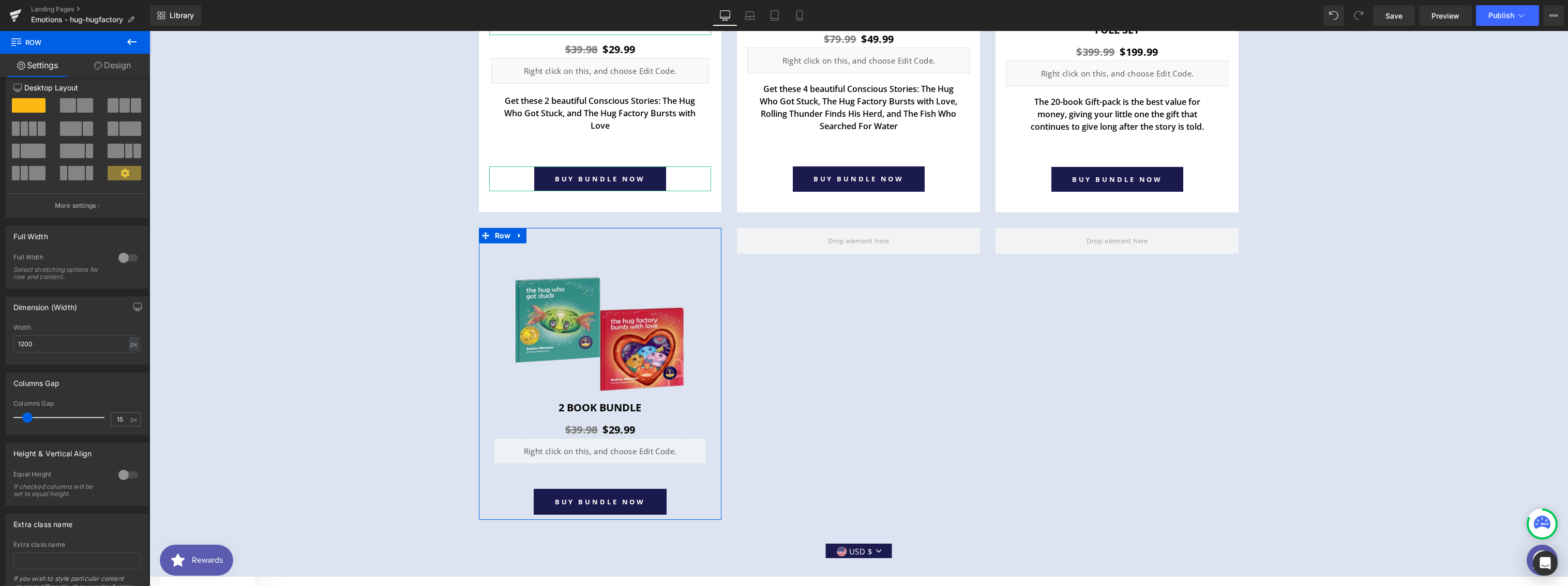
click at [119, 72] on link "Design" at bounding box center [112, 65] width 75 height 23
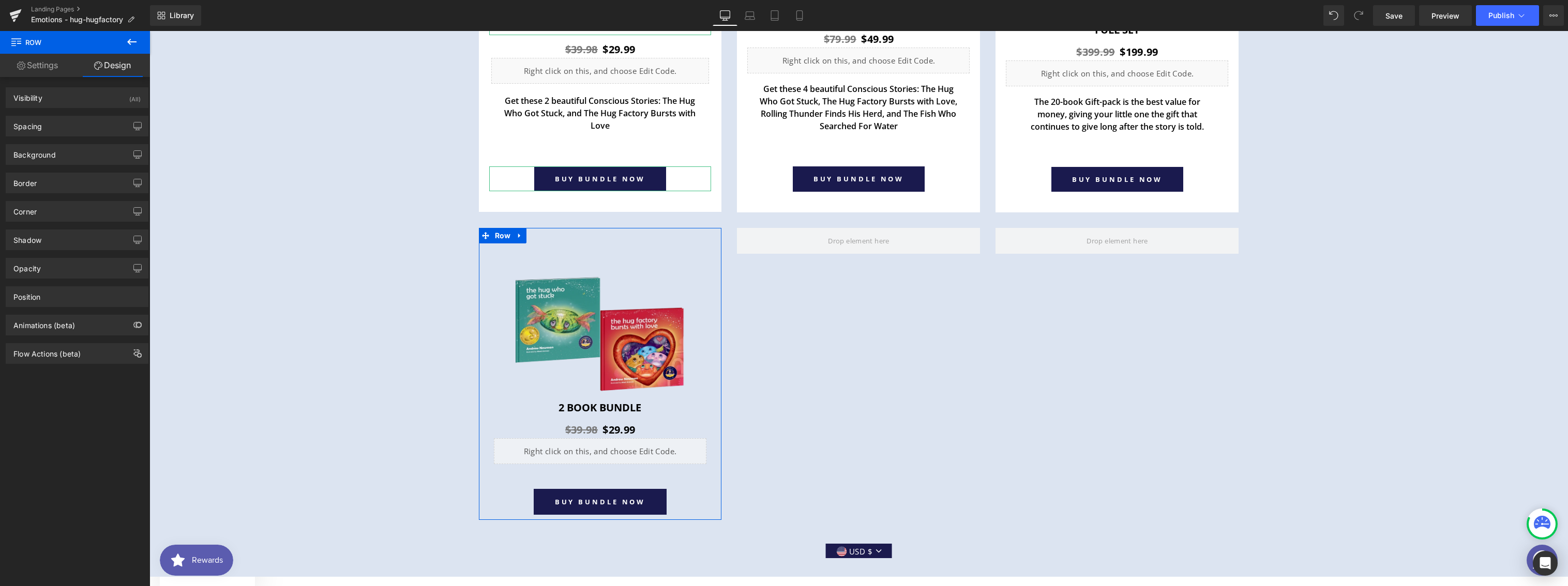
click at [43, 65] on link "Settings" at bounding box center [37, 65] width 75 height 23
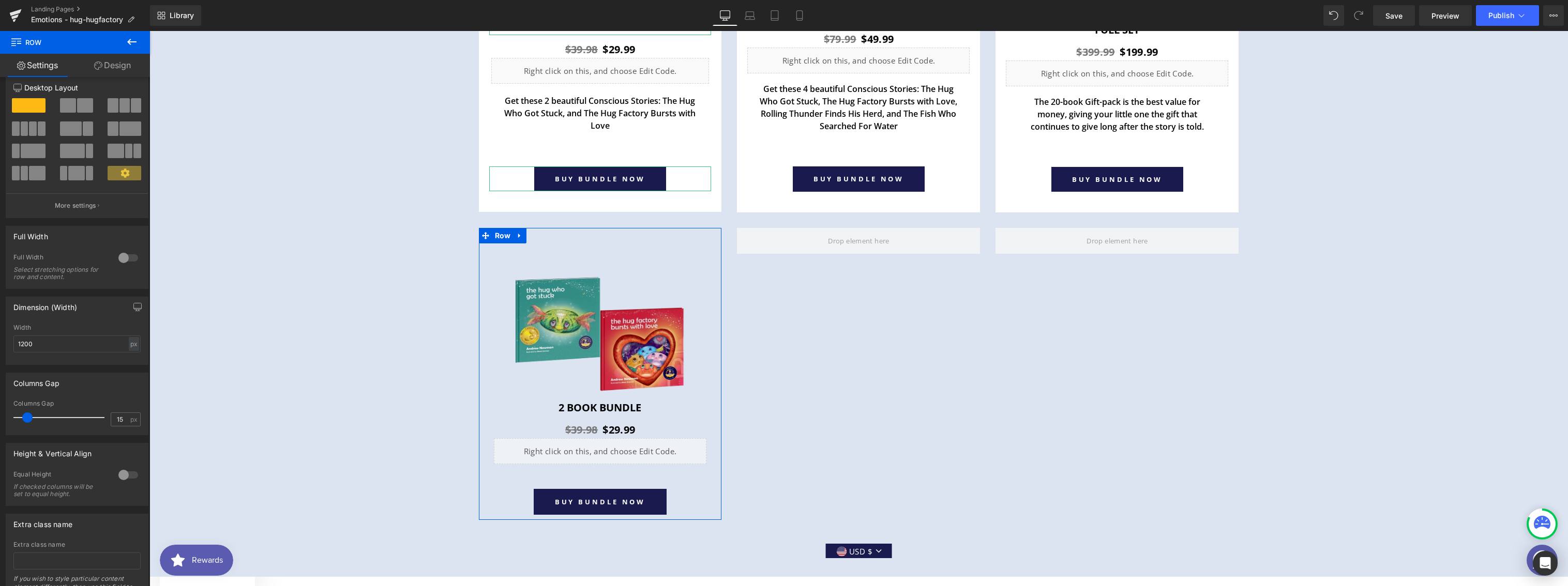
click at [113, 71] on link "Design" at bounding box center [112, 65] width 75 height 23
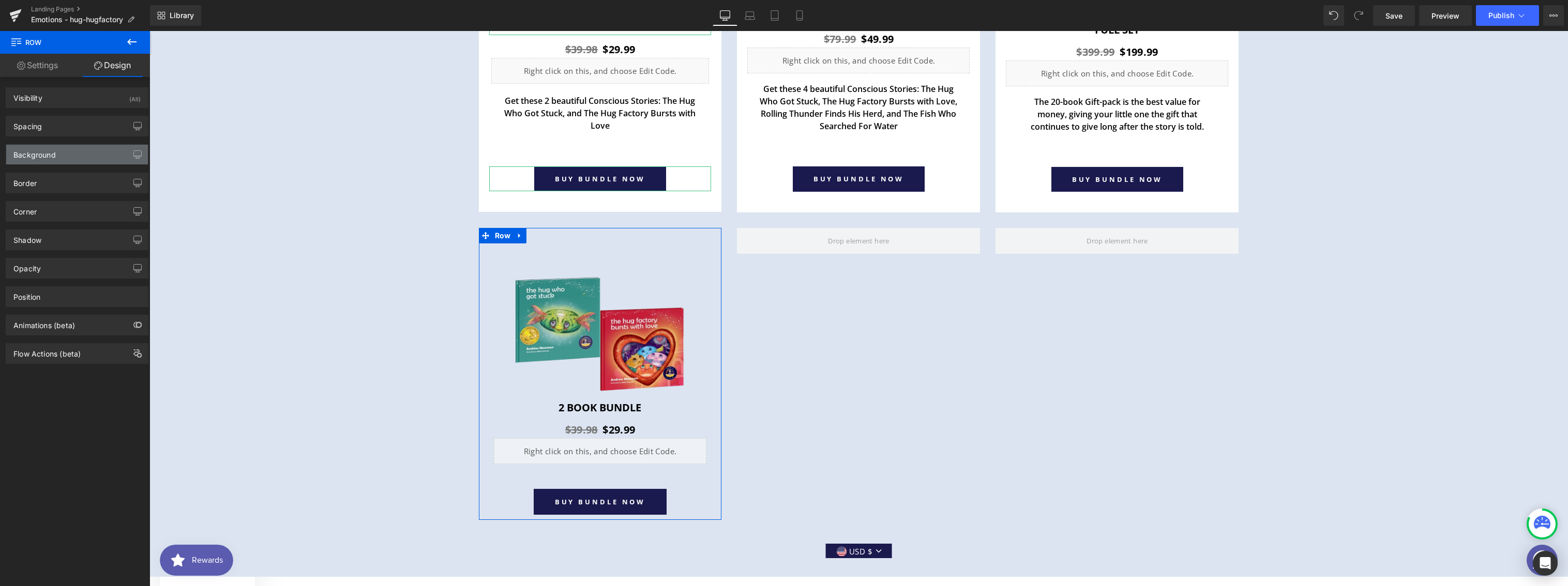
click at [33, 162] on div "Background" at bounding box center [77, 155] width 142 height 19
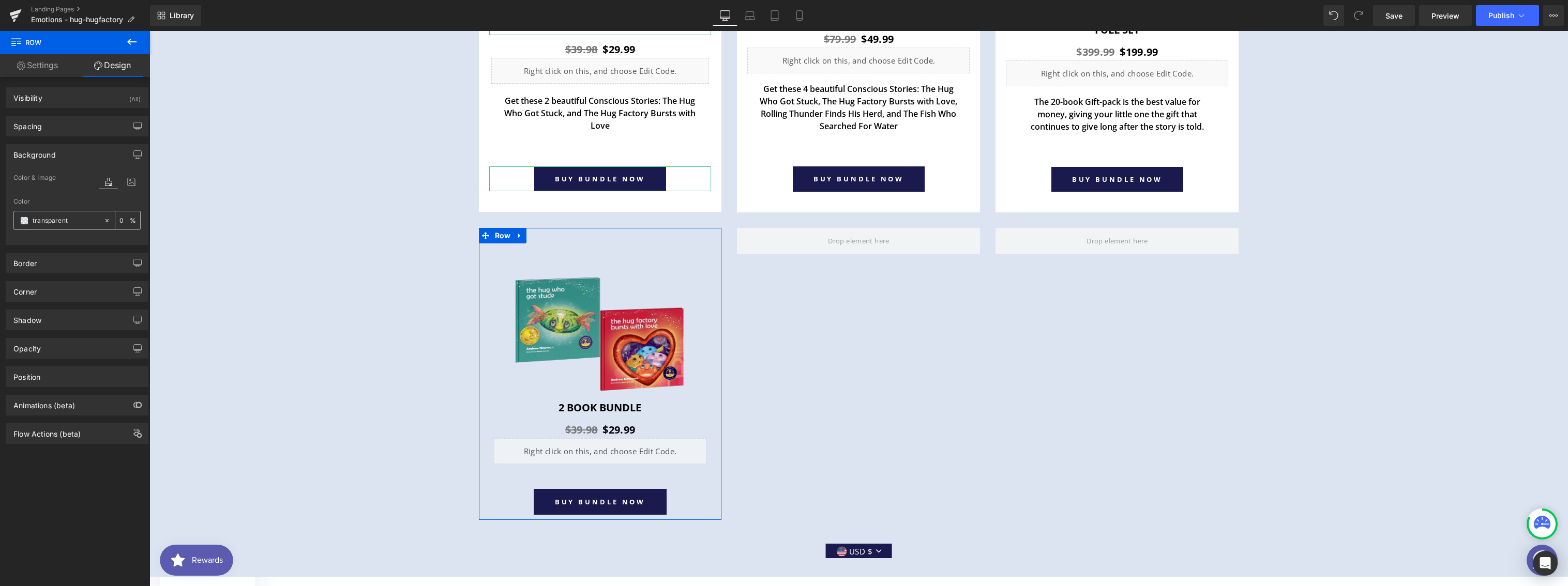
click at [23, 222] on span at bounding box center [24, 221] width 9 height 9
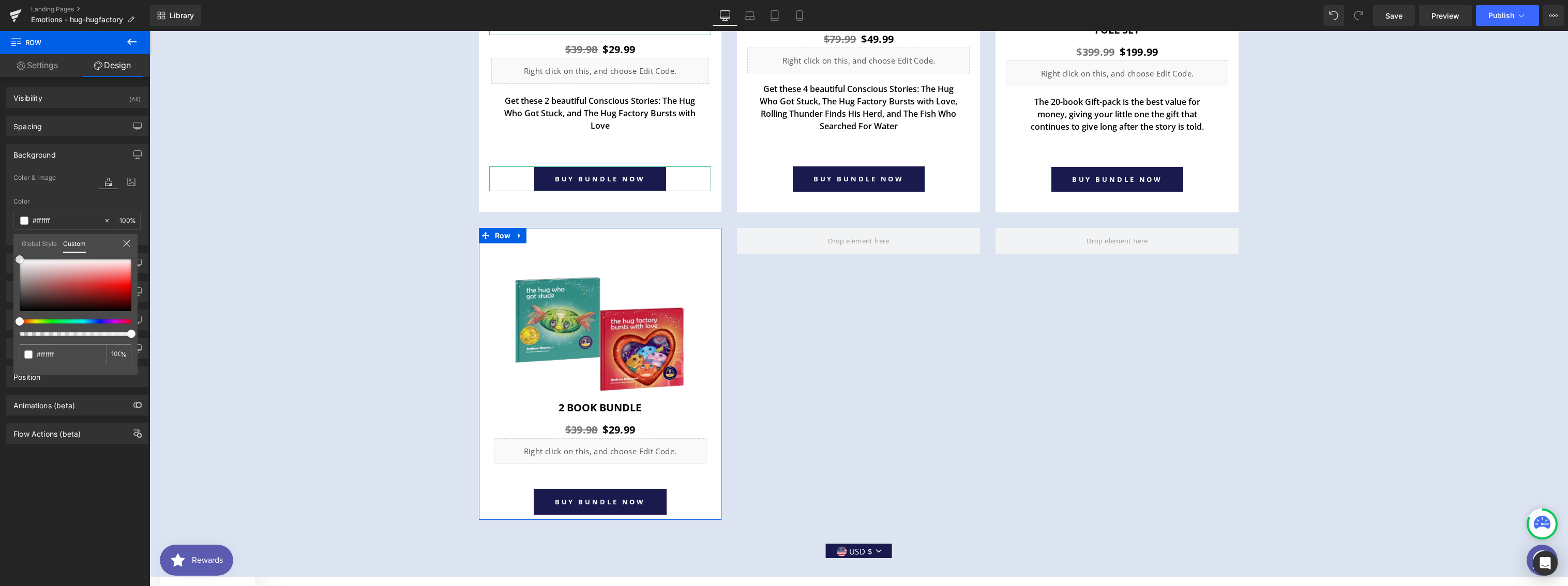
drag, startPoint x: 44, startPoint y: 277, endPoint x: 13, endPoint y: 256, distance: 37.4
click at [13, 256] on div "transparent 0 %" at bounding box center [75, 259] width 124 height 12
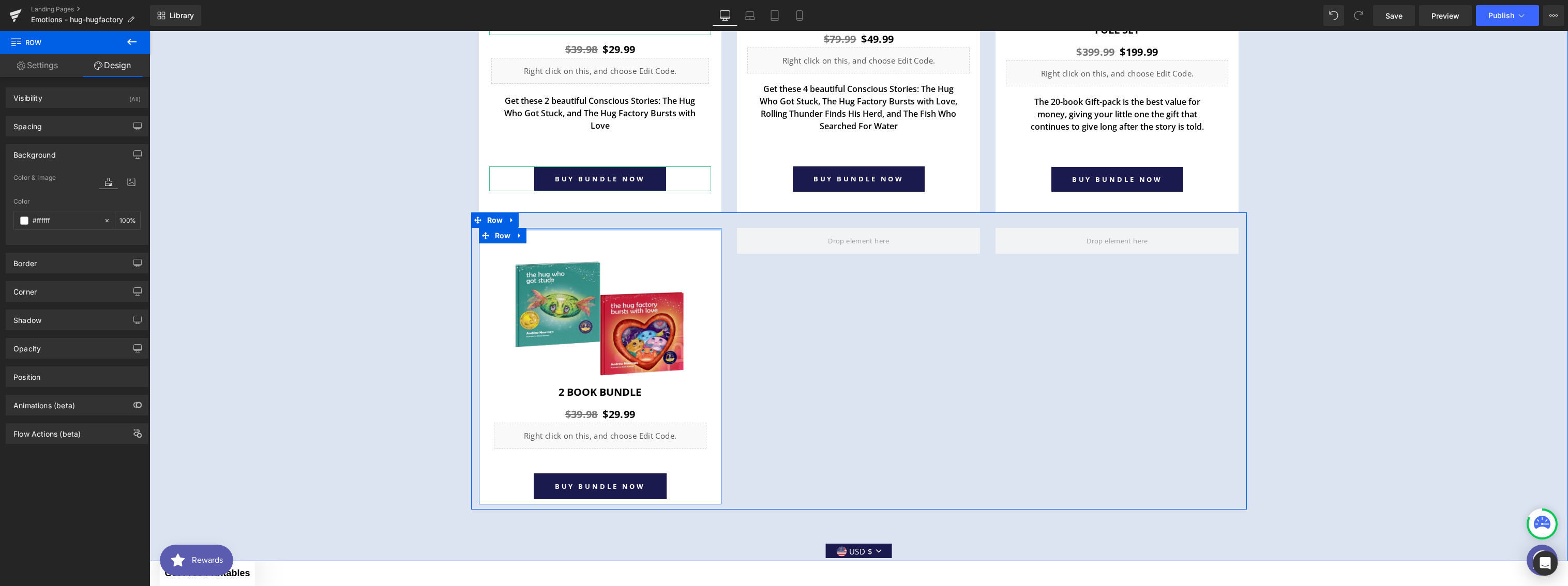
drag, startPoint x: 565, startPoint y: 240, endPoint x: 564, endPoint y: 219, distance: 21.0
click at [564, 219] on div "Image Row 2 book Bundle Heading $39.98 $29.99 (P) Price Liquid Row Product BUY …" at bounding box center [859, 361] width 775 height 298
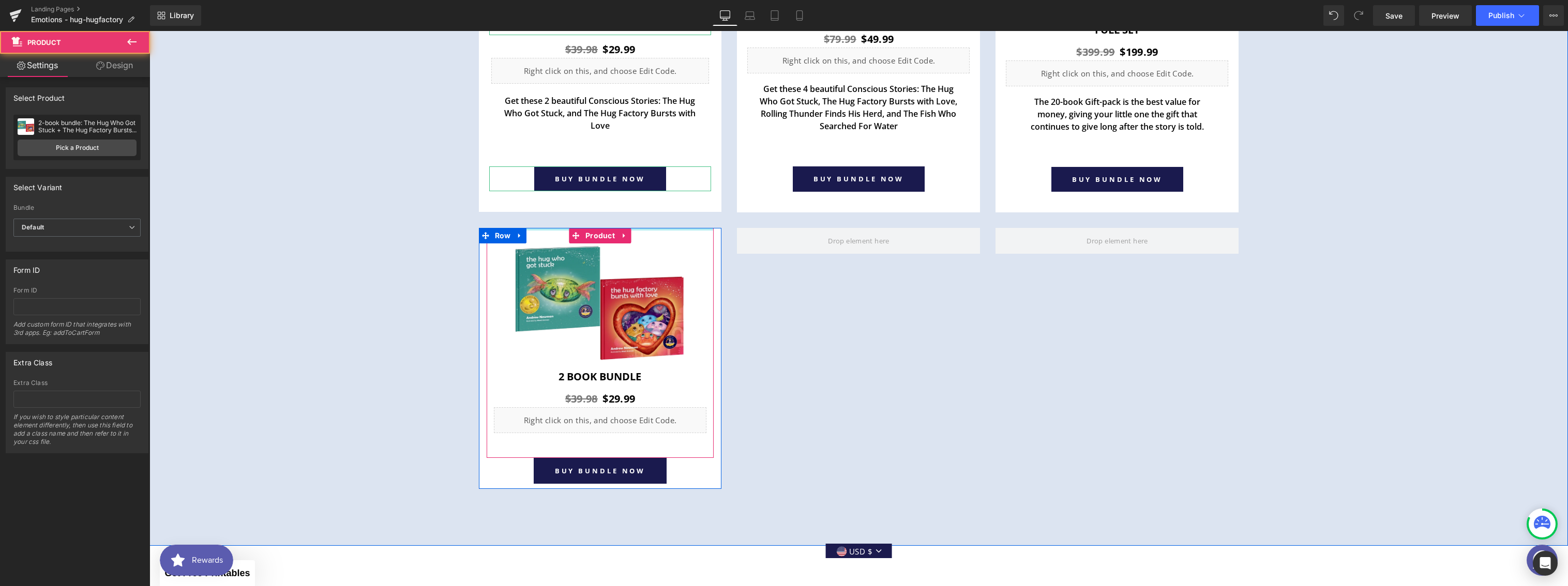
drag, startPoint x: 554, startPoint y: 239, endPoint x: 555, endPoint y: 217, distance: 22.0
click at [555, 217] on div "Image Row 2 book Bundle Heading $39.98 $29.99 (P) Price Liquid Row Product BUY …" at bounding box center [859, 353] width 775 height 282
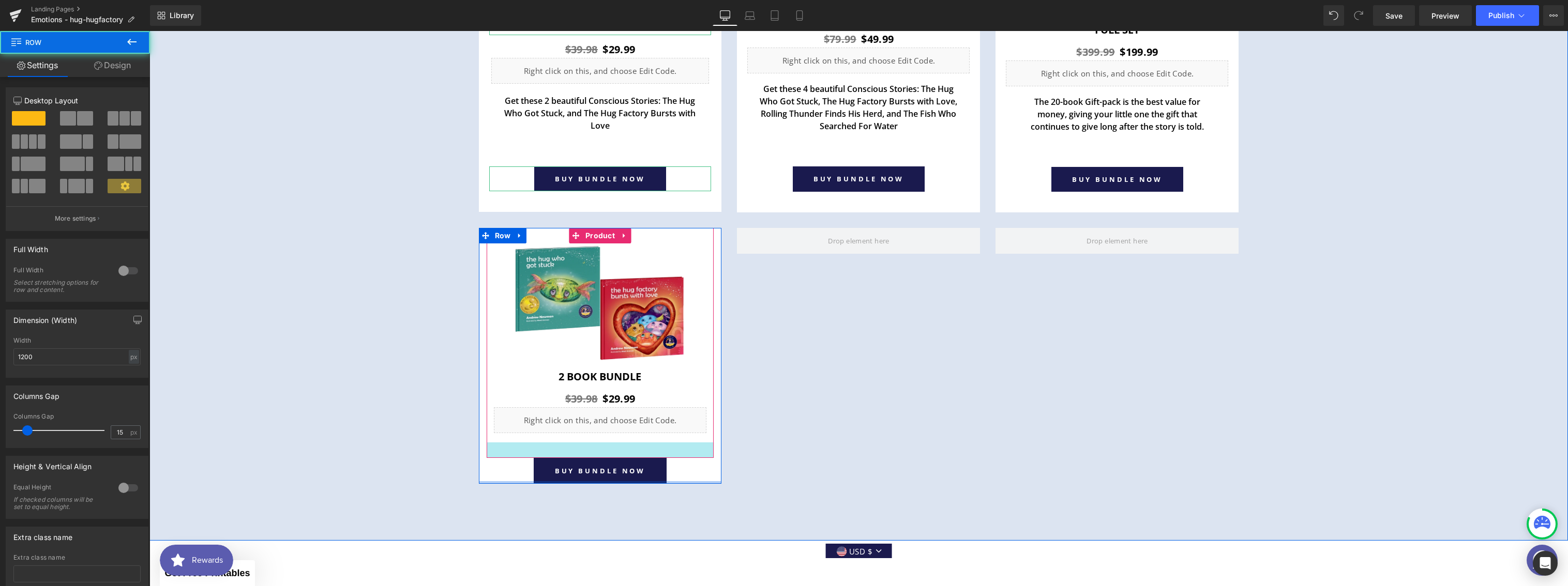
drag, startPoint x: 653, startPoint y: 484, endPoint x: 651, endPoint y: 453, distance: 31.1
click at [651, 453] on div "Image Row 2 book Bundle Heading $39.98 $29.99 (P) Price Liquid Row Product BUY …" at bounding box center [600, 356] width 243 height 256
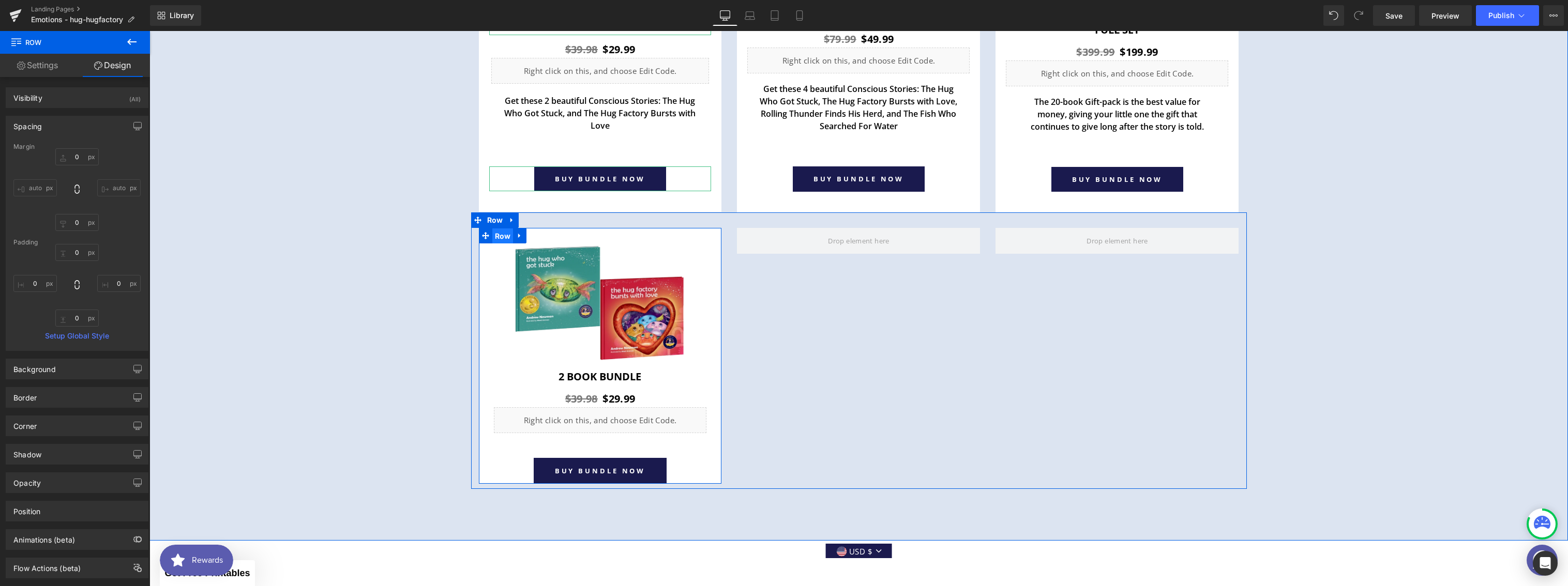
click at [498, 239] on span "Row" at bounding box center [503, 236] width 21 height 15
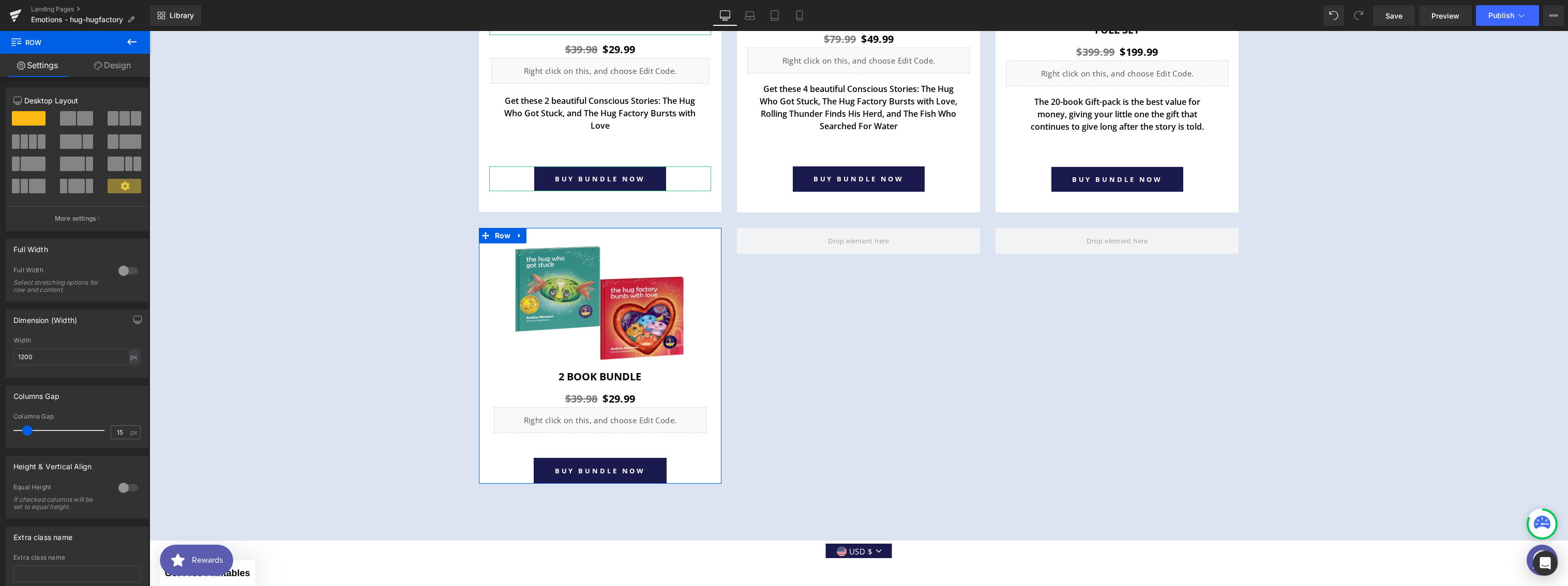
click at [107, 64] on link "Design" at bounding box center [112, 65] width 75 height 23
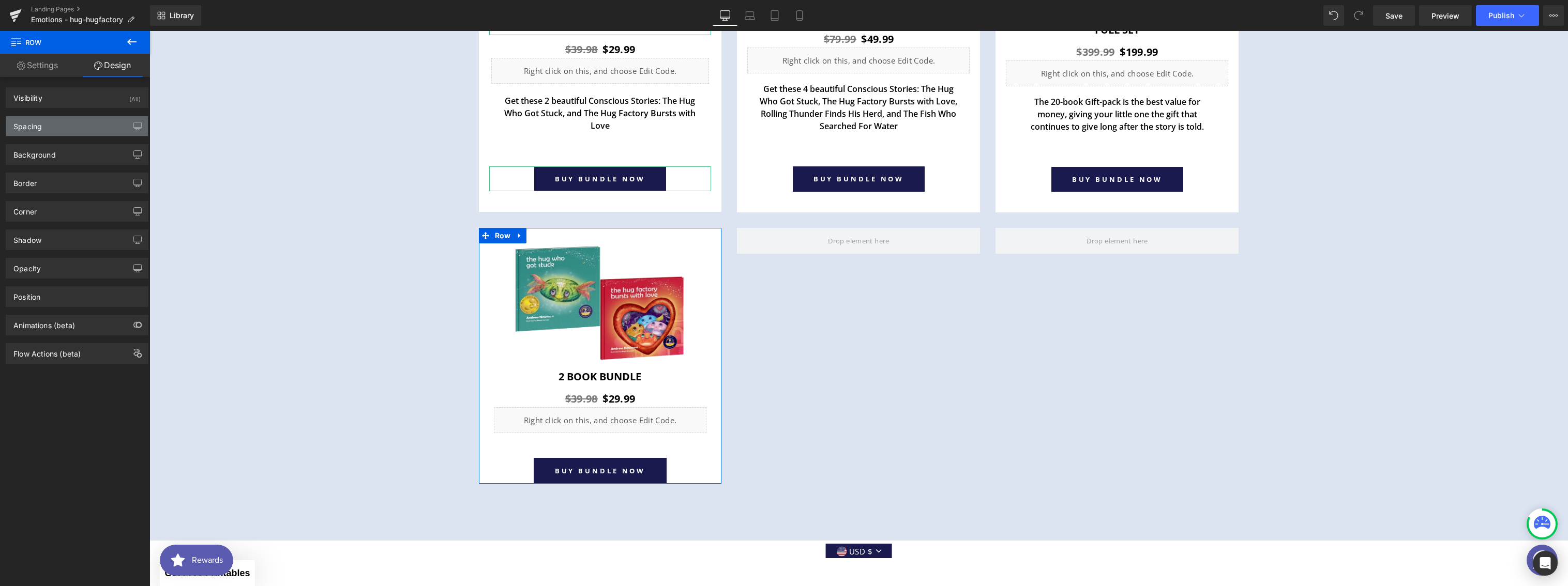
click at [77, 121] on div "Spacing" at bounding box center [77, 126] width 142 height 19
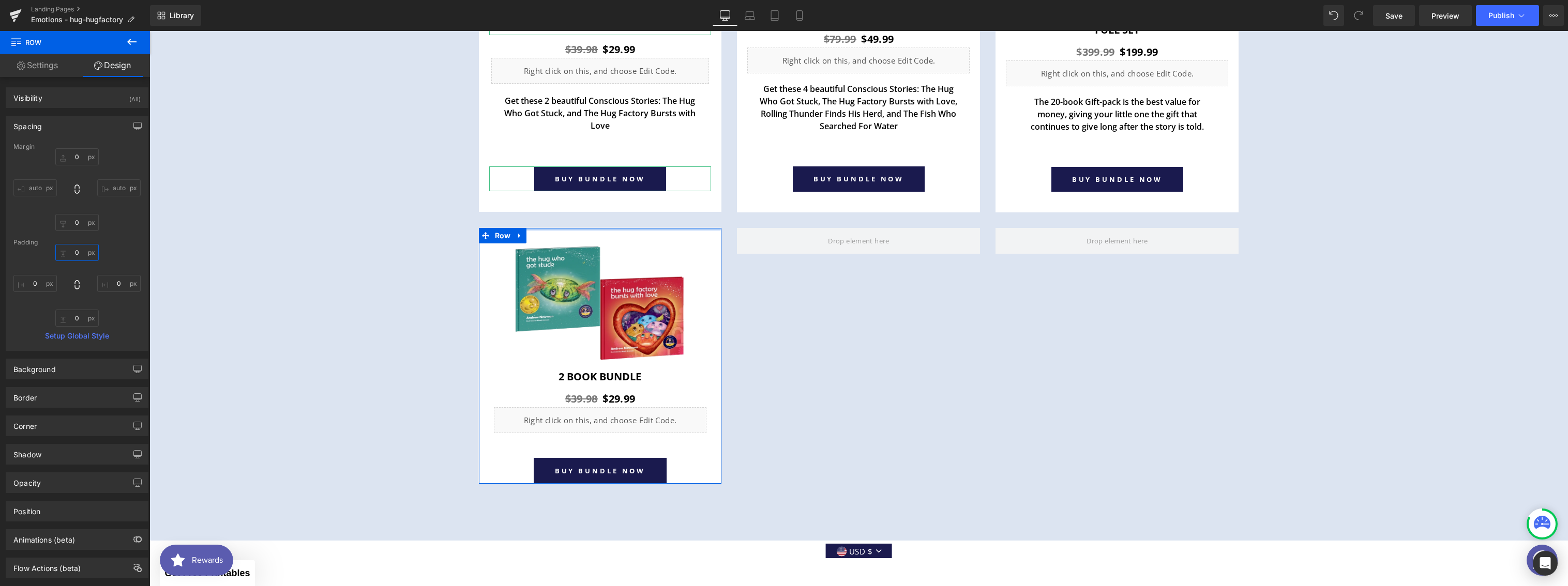
click at [77, 250] on input "0" at bounding box center [77, 253] width 43 height 17
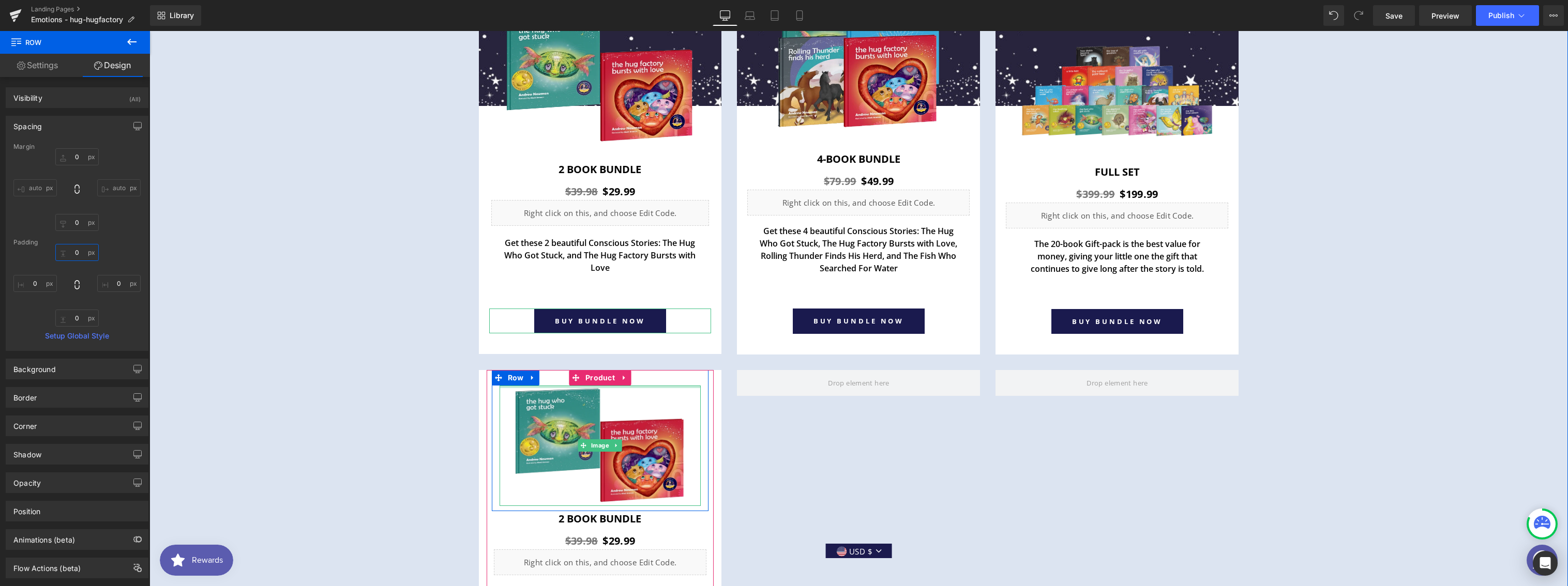
scroll to position [3867, 0]
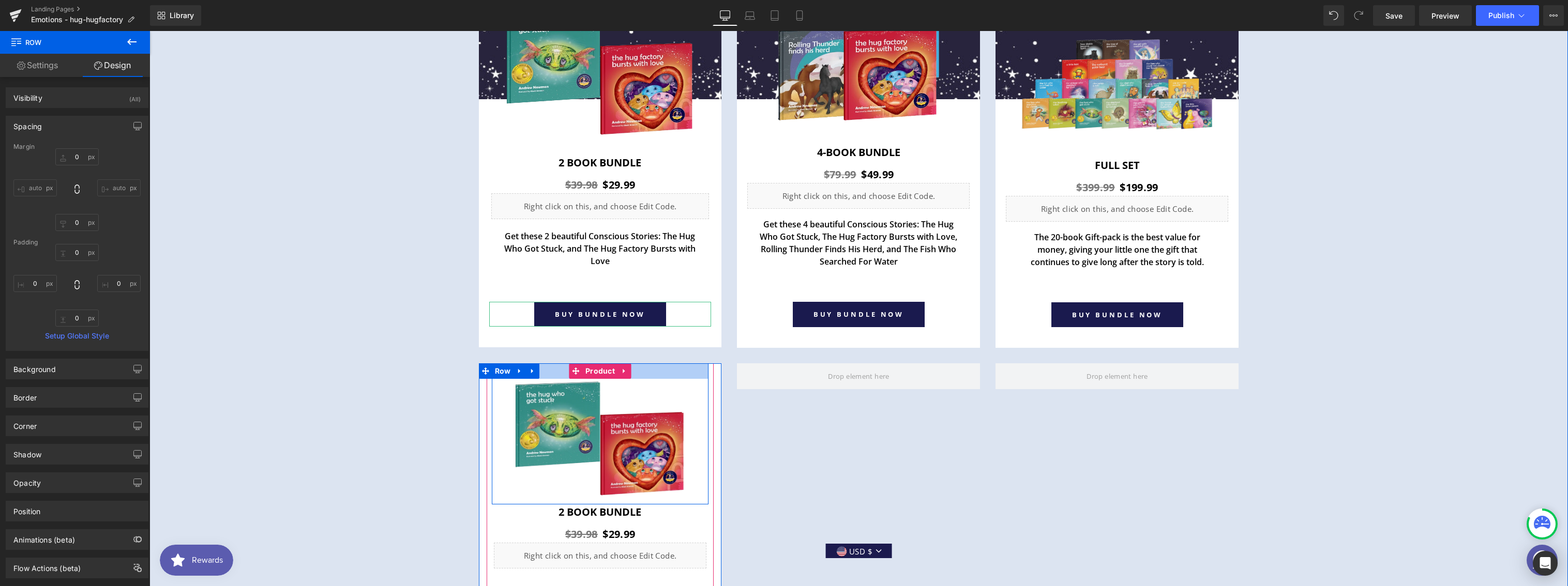
click at [545, 374] on div at bounding box center [600, 371] width 217 height 15
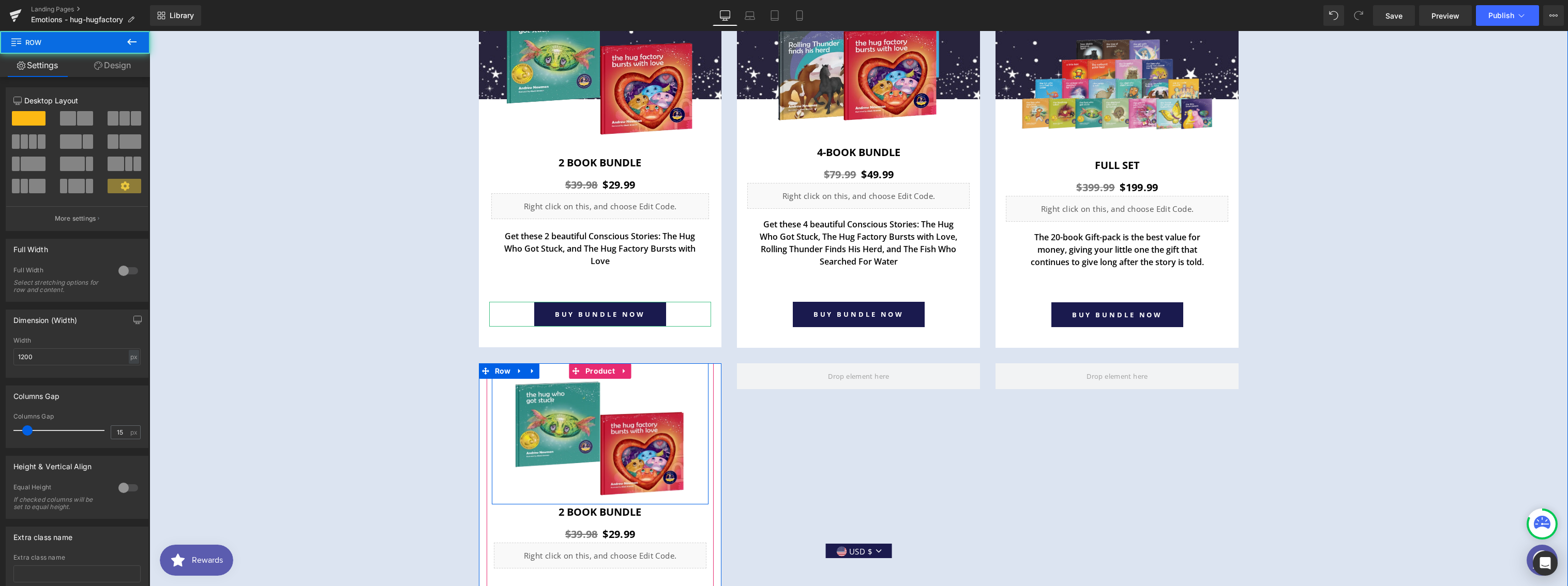
click at [494, 425] on div "Image" at bounding box center [600, 439] width 217 height 120
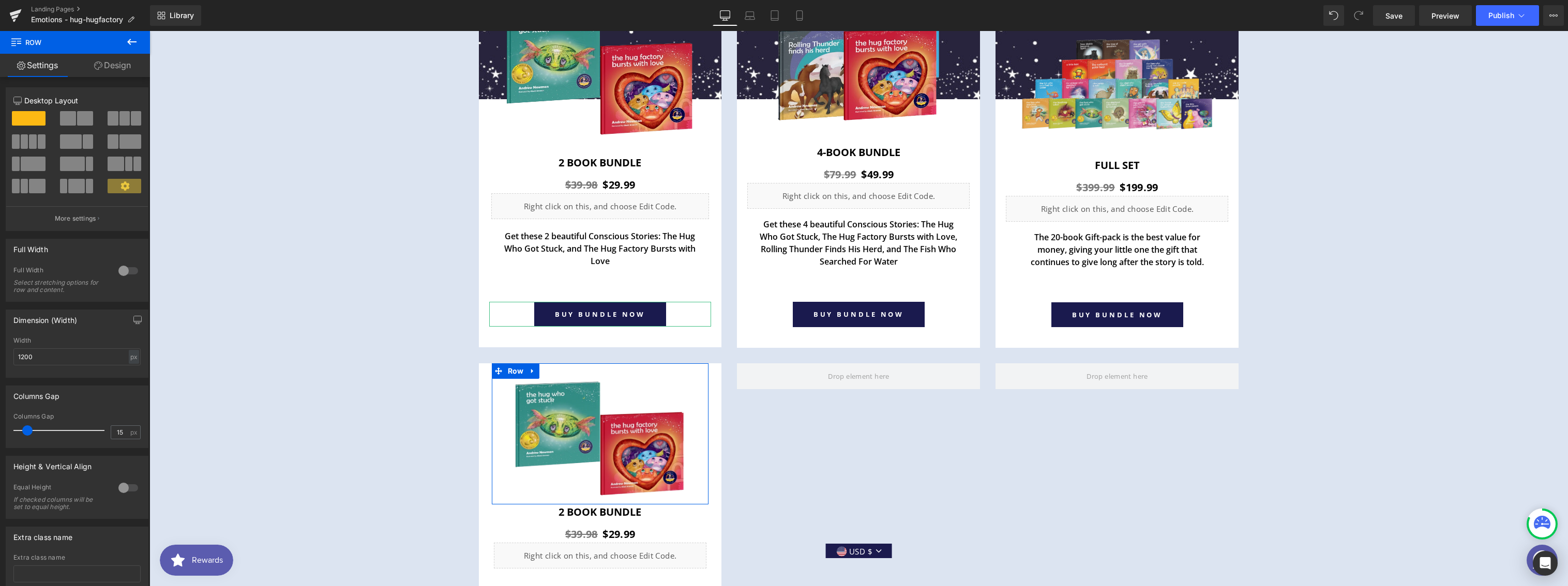
click at [125, 71] on link "Design" at bounding box center [112, 65] width 75 height 23
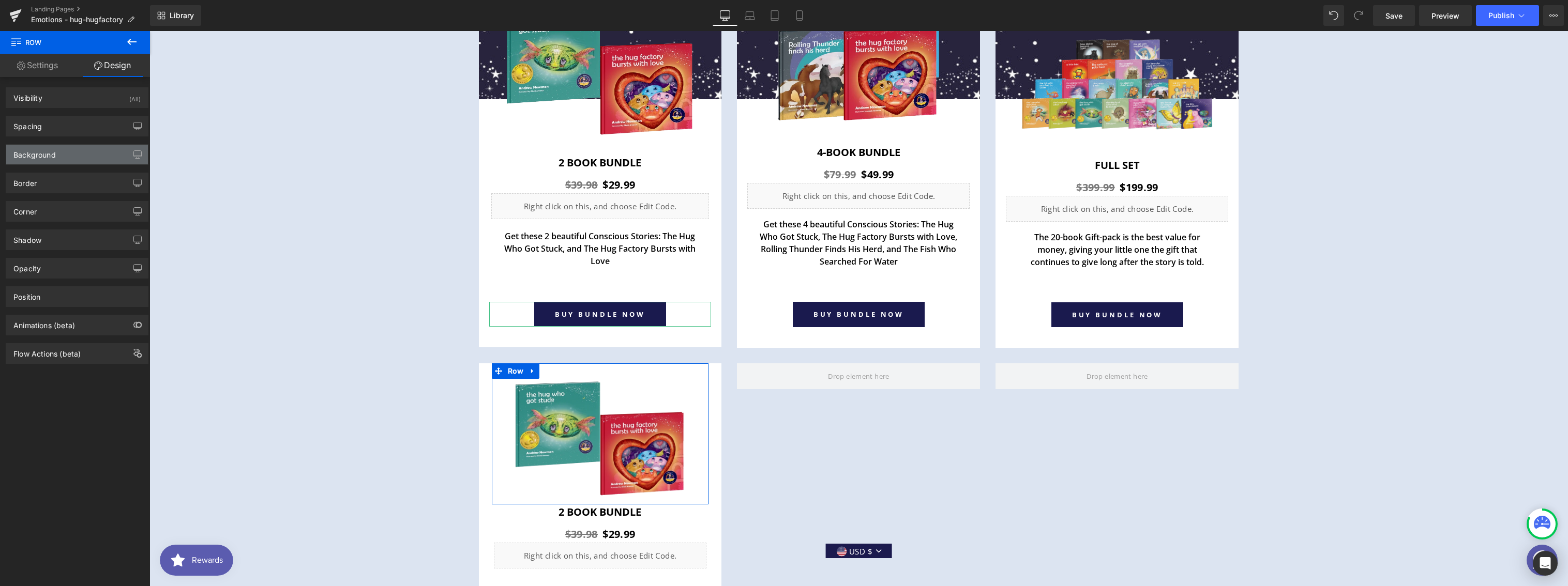
click at [70, 147] on div "Background" at bounding box center [77, 155] width 142 height 19
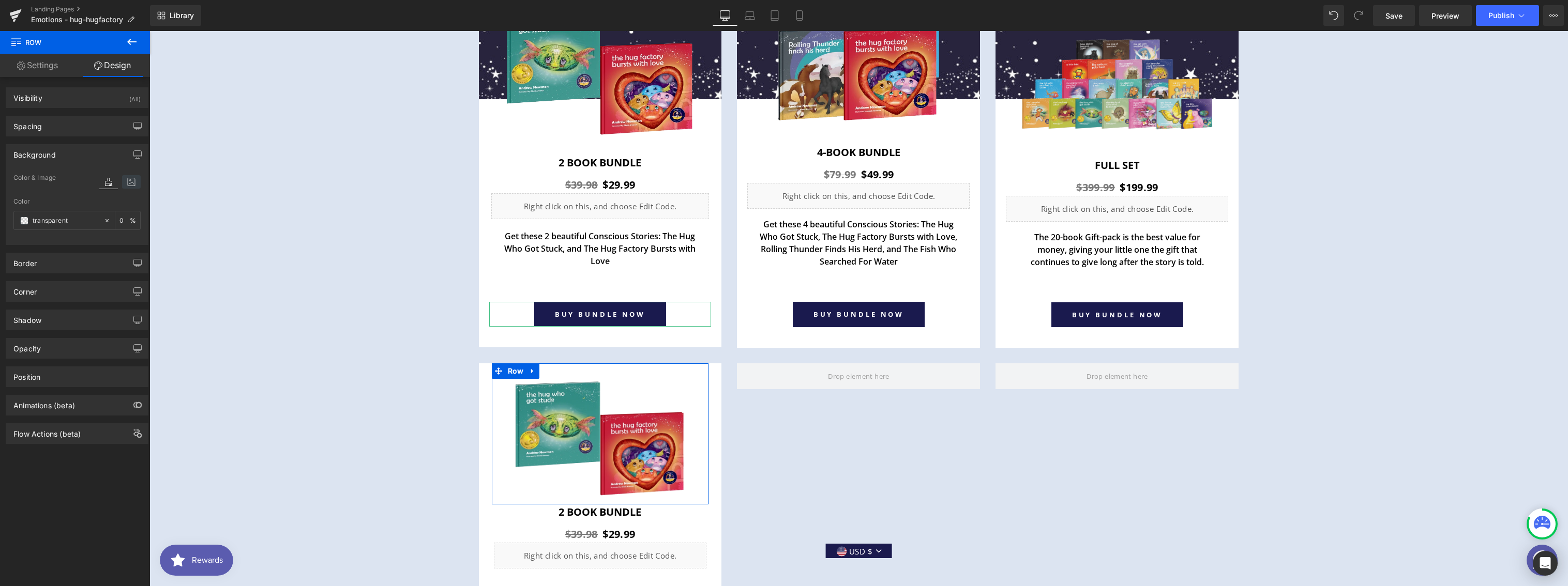
click at [132, 188] on icon at bounding box center [131, 182] width 19 height 13
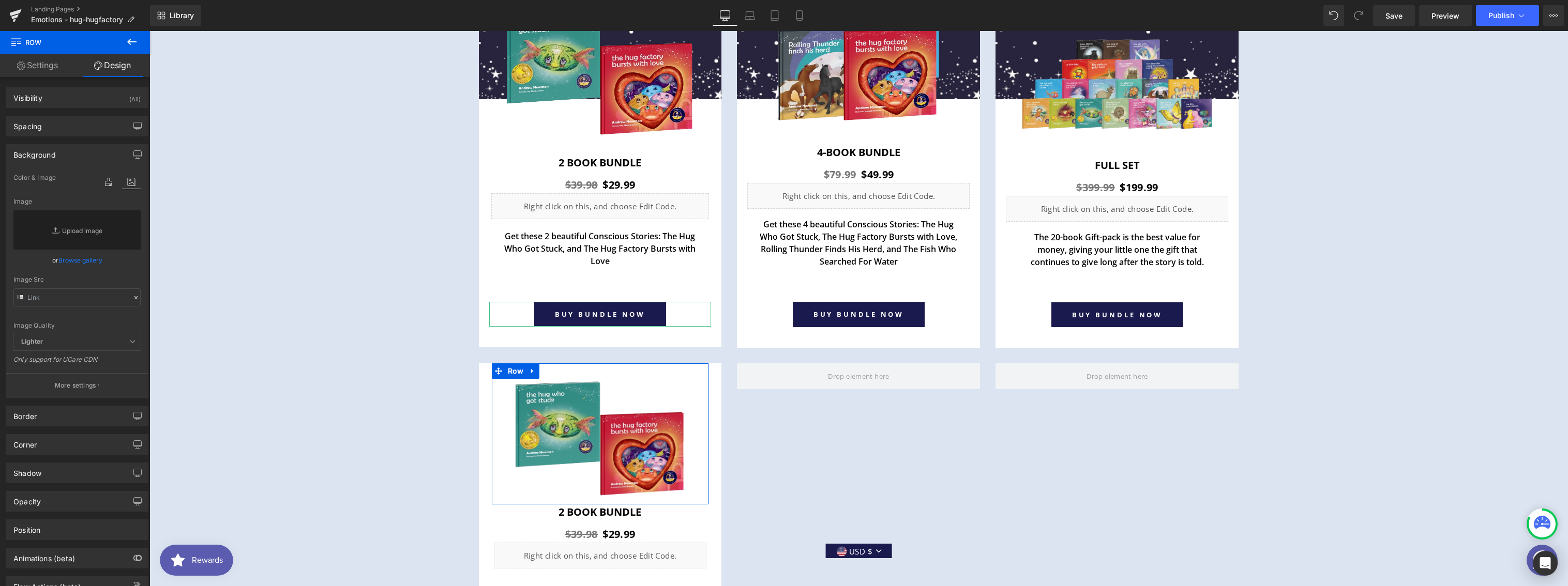
click at [82, 255] on link "Browse gallery" at bounding box center [80, 260] width 44 height 18
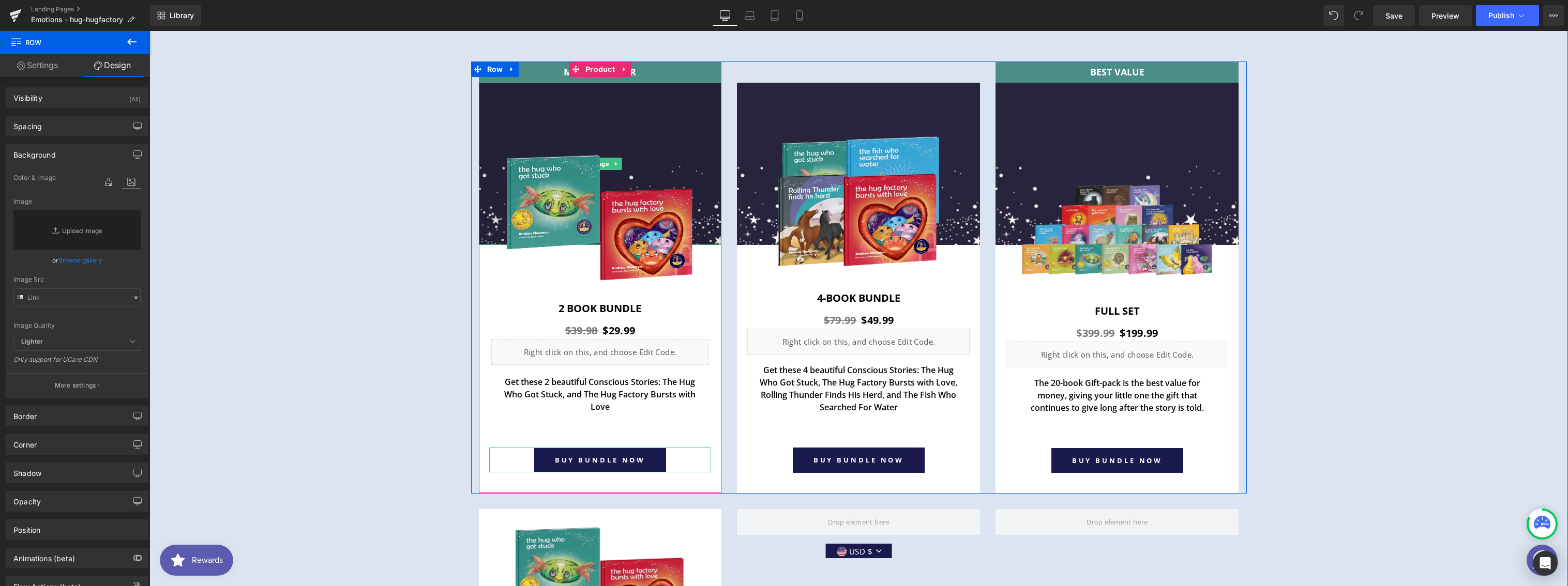
click at [516, 91] on img at bounding box center [600, 164] width 243 height 163
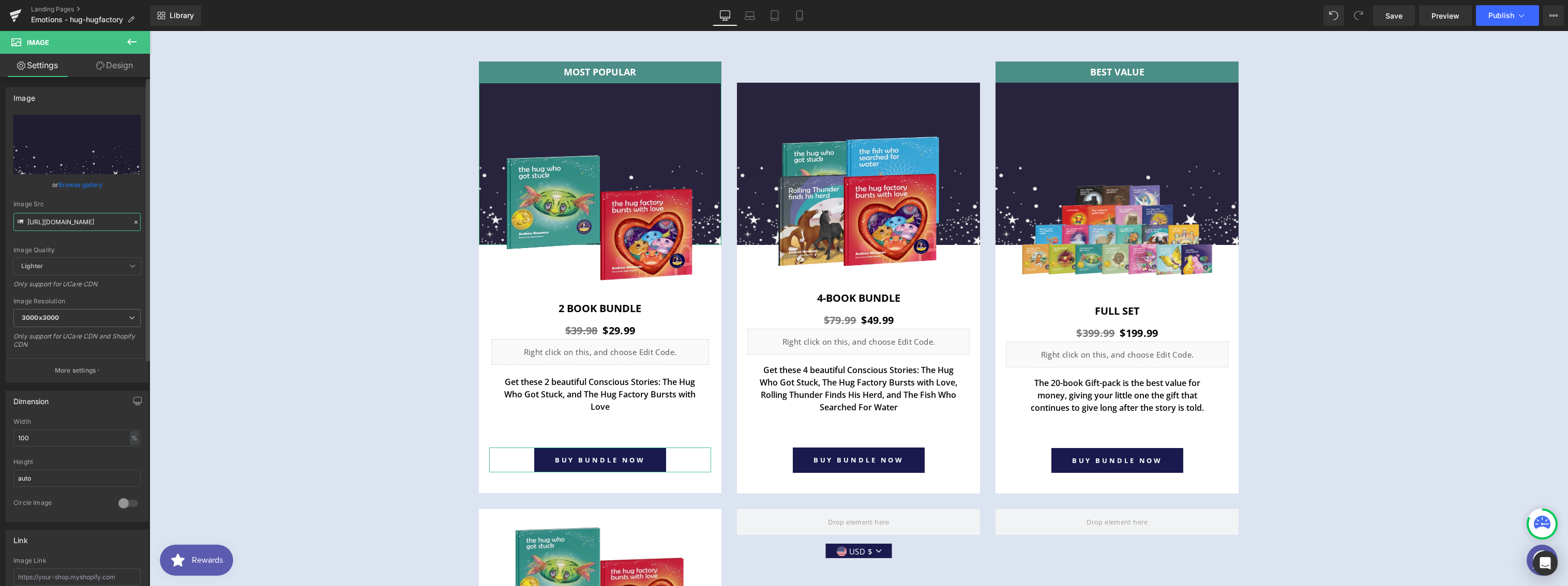
click at [79, 218] on input "https://cdn.shopify.com/s/files/1/0067/8173/0901/files/purchase_item-bg_3000x30…" at bounding box center [77, 222] width 127 height 18
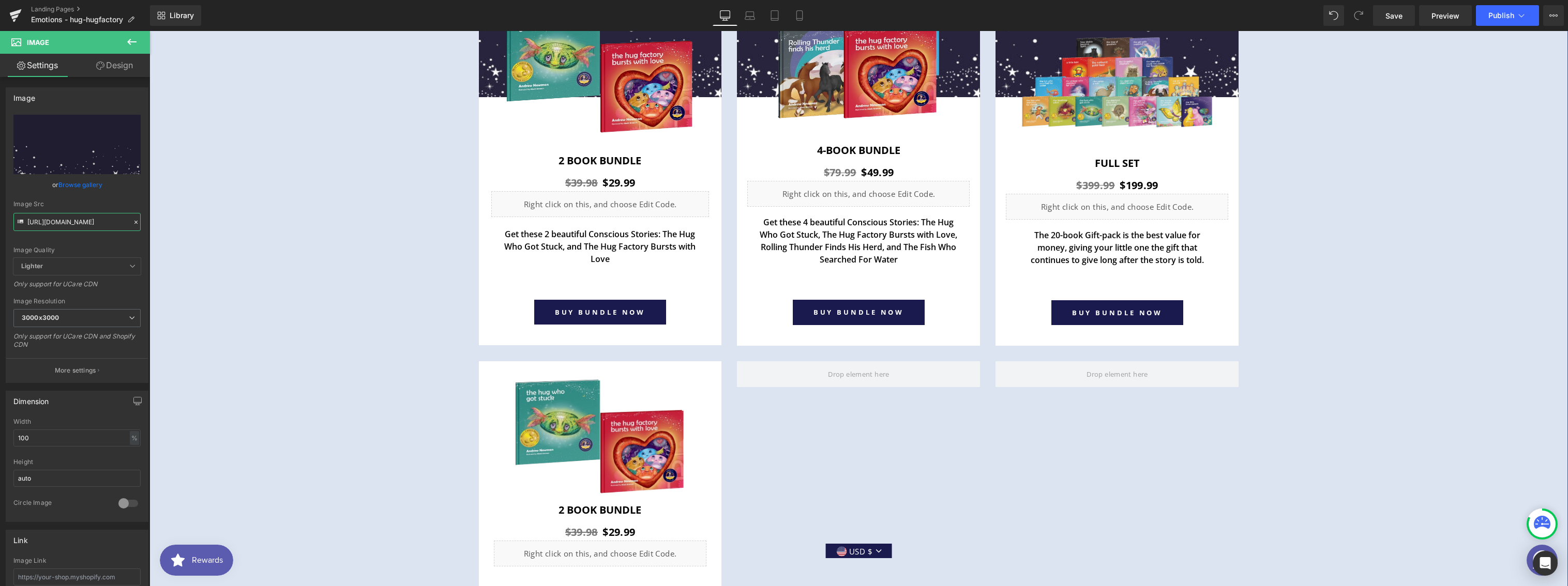
scroll to position [3975, 0]
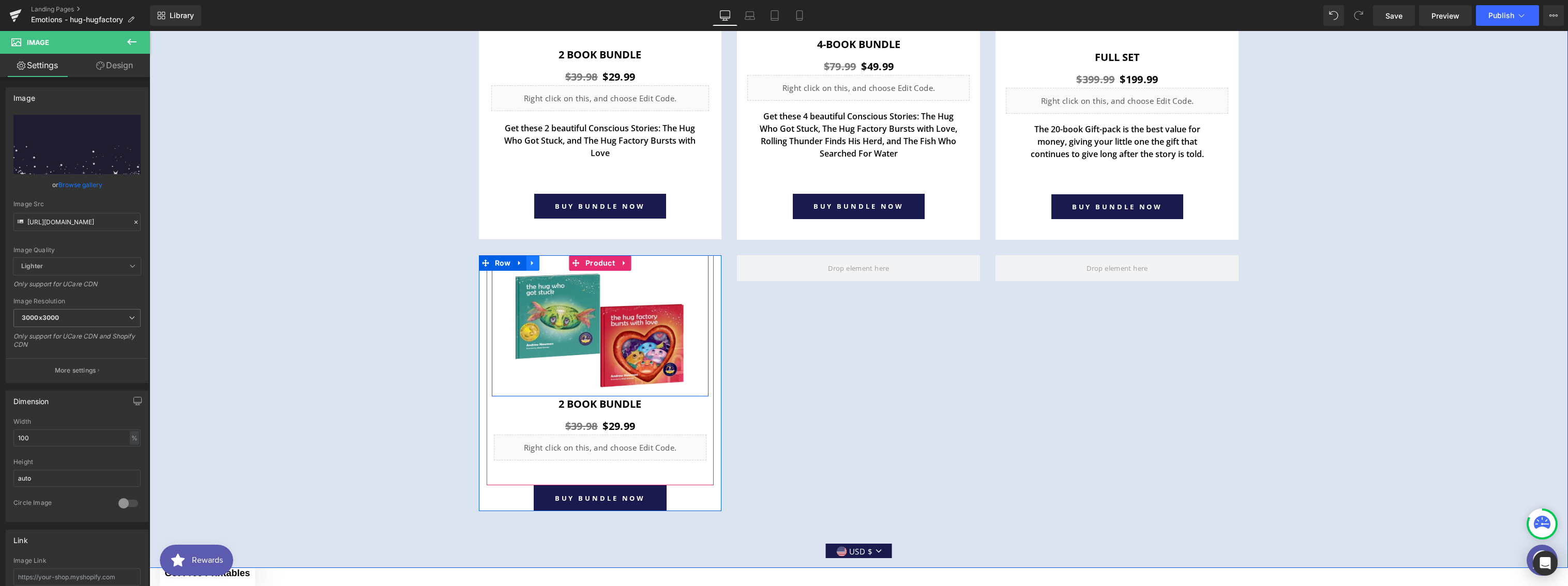
click at [526, 270] on link at bounding box center [533, 263] width 13 height 15
click at [492, 286] on div at bounding box center [493, 326] width 2 height 141
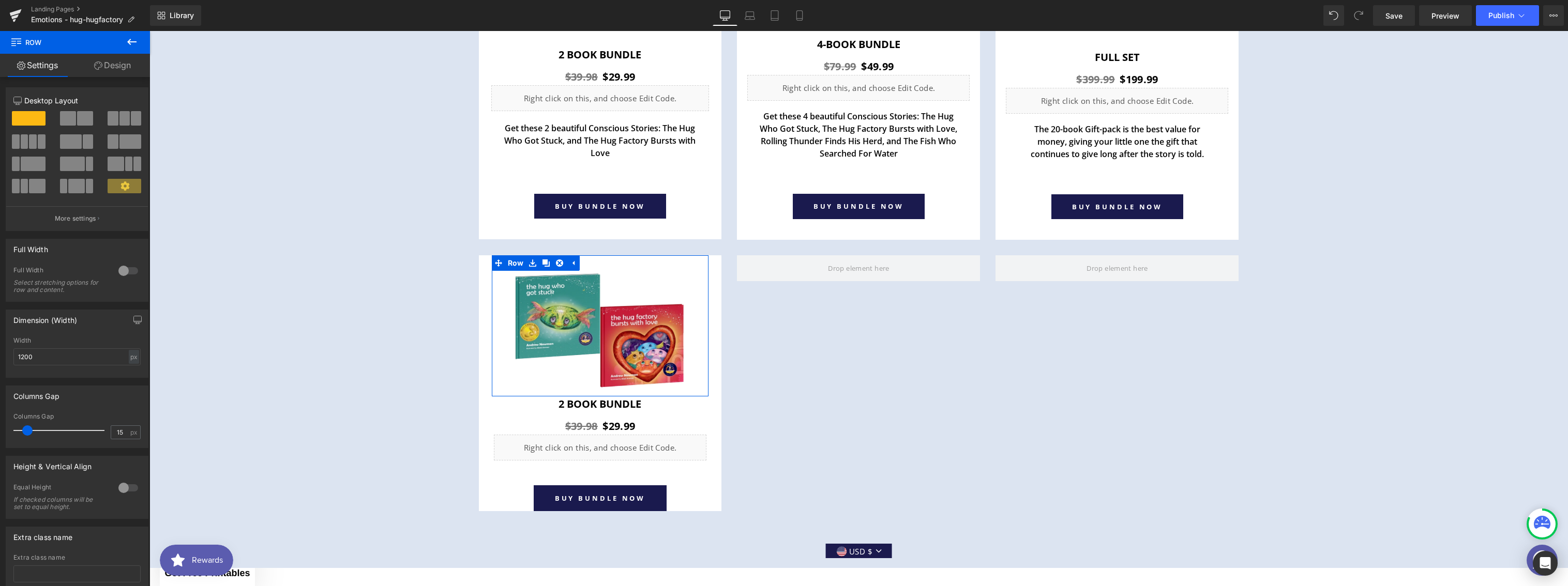
click at [122, 67] on link "Design" at bounding box center [112, 65] width 75 height 23
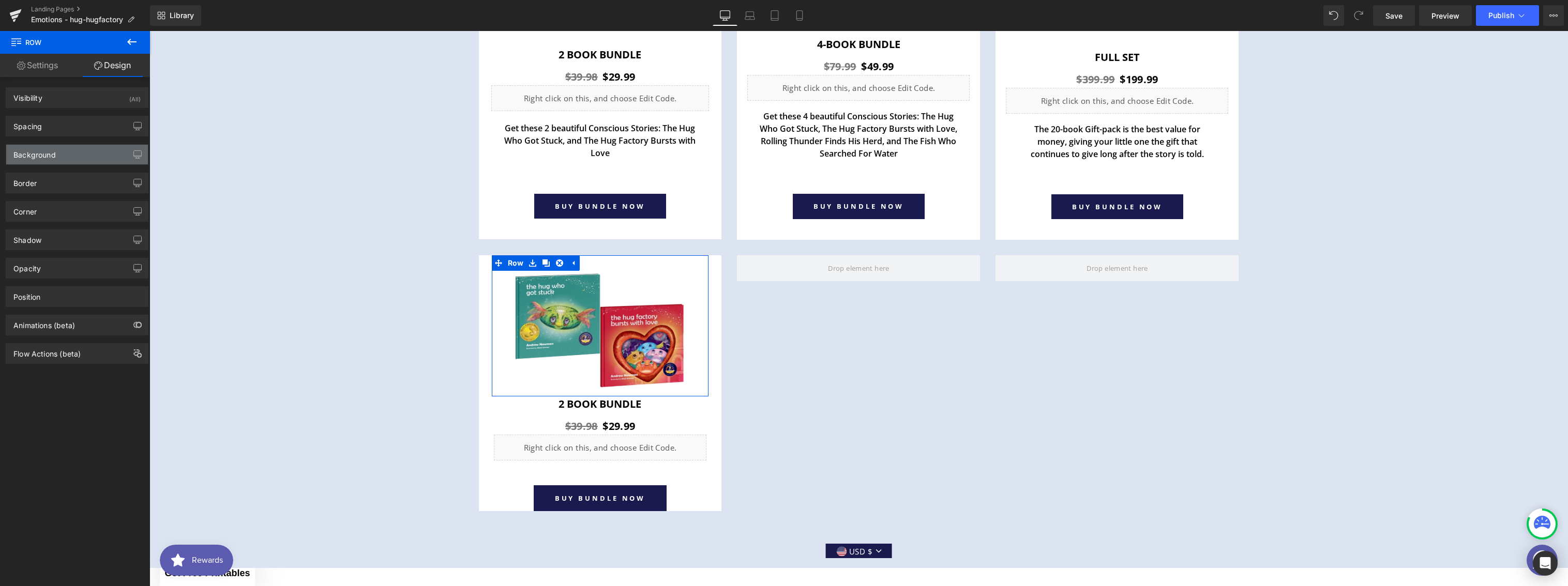
click at [68, 150] on div "Background" at bounding box center [77, 155] width 142 height 19
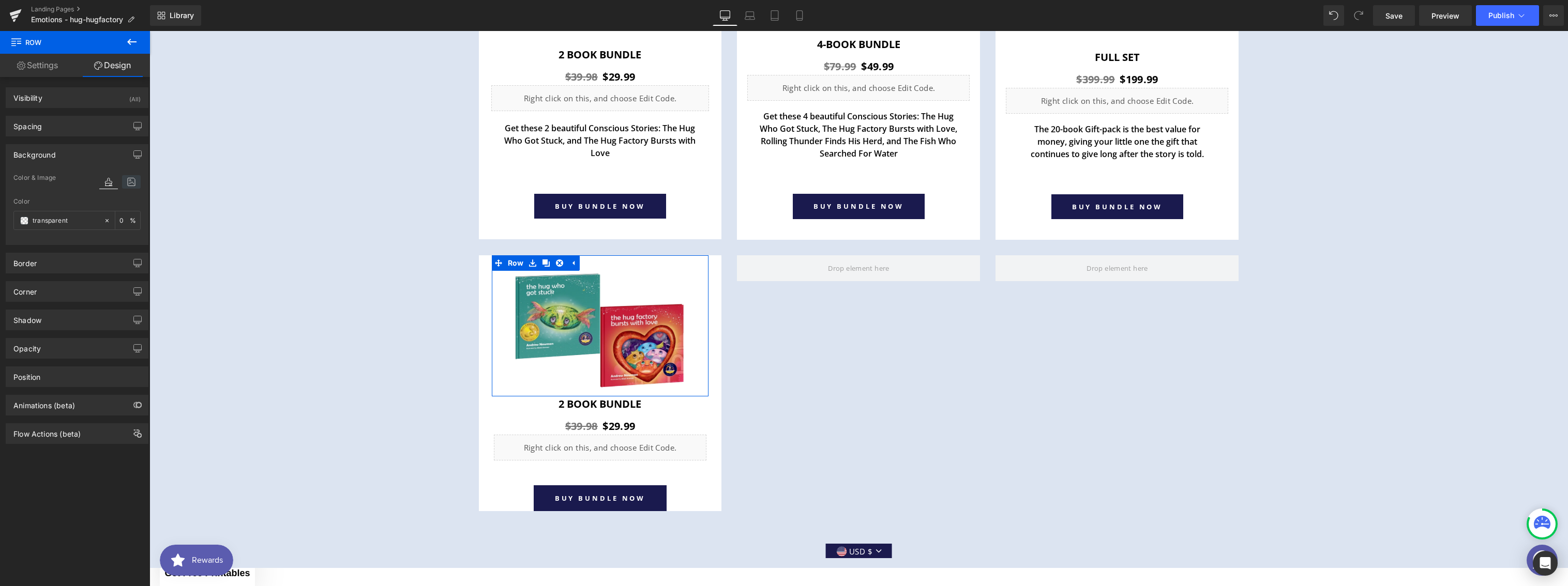
click at [133, 182] on icon at bounding box center [131, 182] width 19 height 13
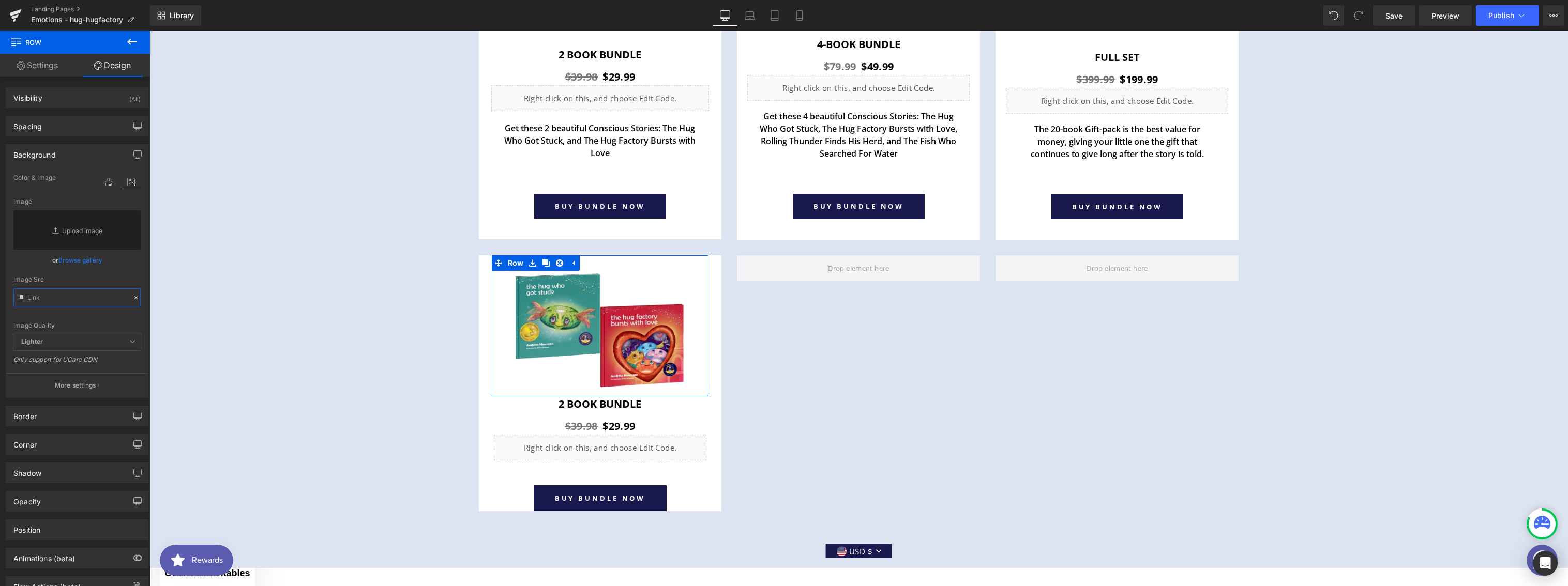
click at [58, 300] on input "text" at bounding box center [77, 298] width 127 height 18
paste input "https://cdn.shopify.com/s/files/1/0067/8173/0901/files/purchase_item-bg_3000x30…"
type input "https://cdn.shopify.com/s/files/1/0067/8173/0901/files/purchase_item-bg_3000x30…"
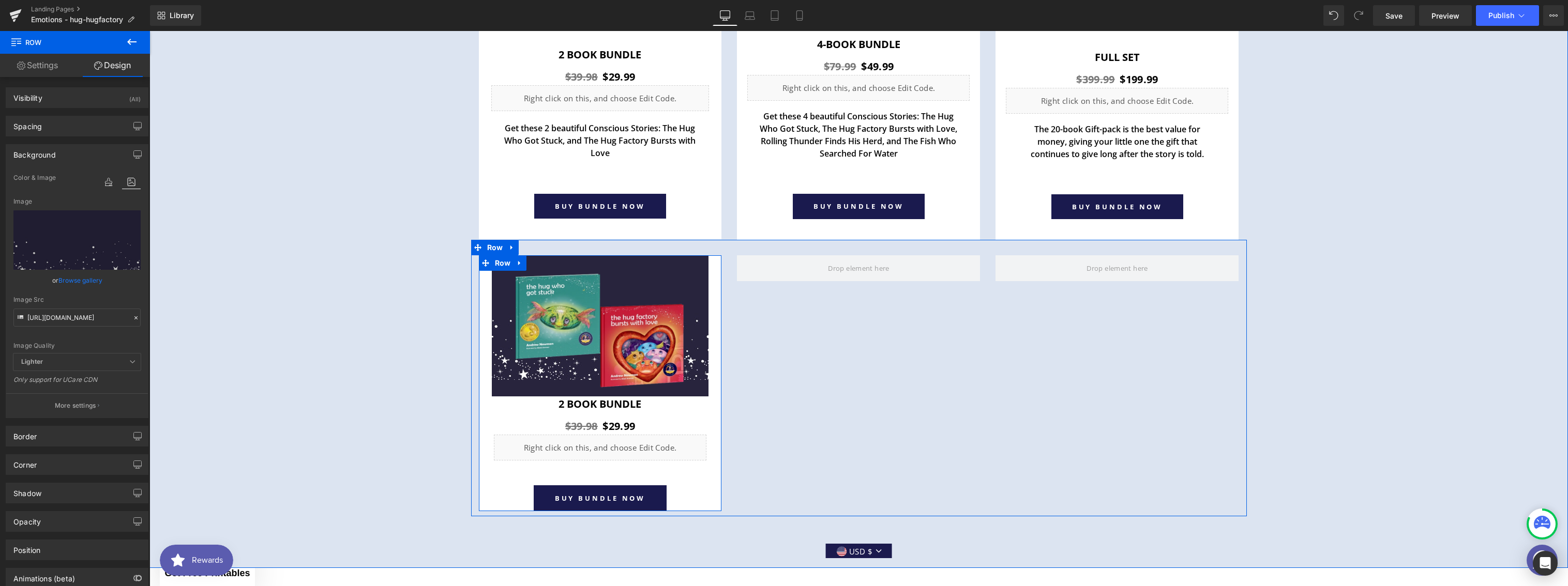
click at [480, 294] on div "Image Row 2 book Bundle Heading $39.98 $29.99 (P) Price Liquid Row Product BUY …" at bounding box center [600, 383] width 243 height 256
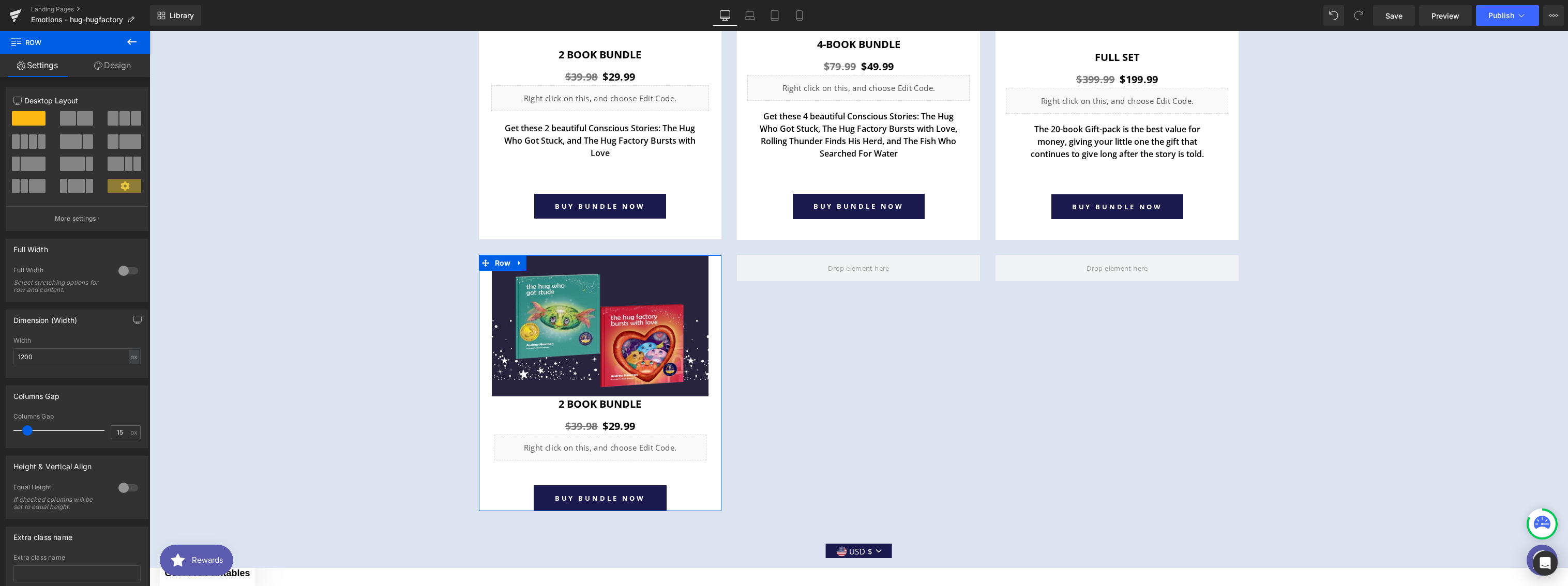
click at [105, 66] on link "Design" at bounding box center [112, 65] width 75 height 23
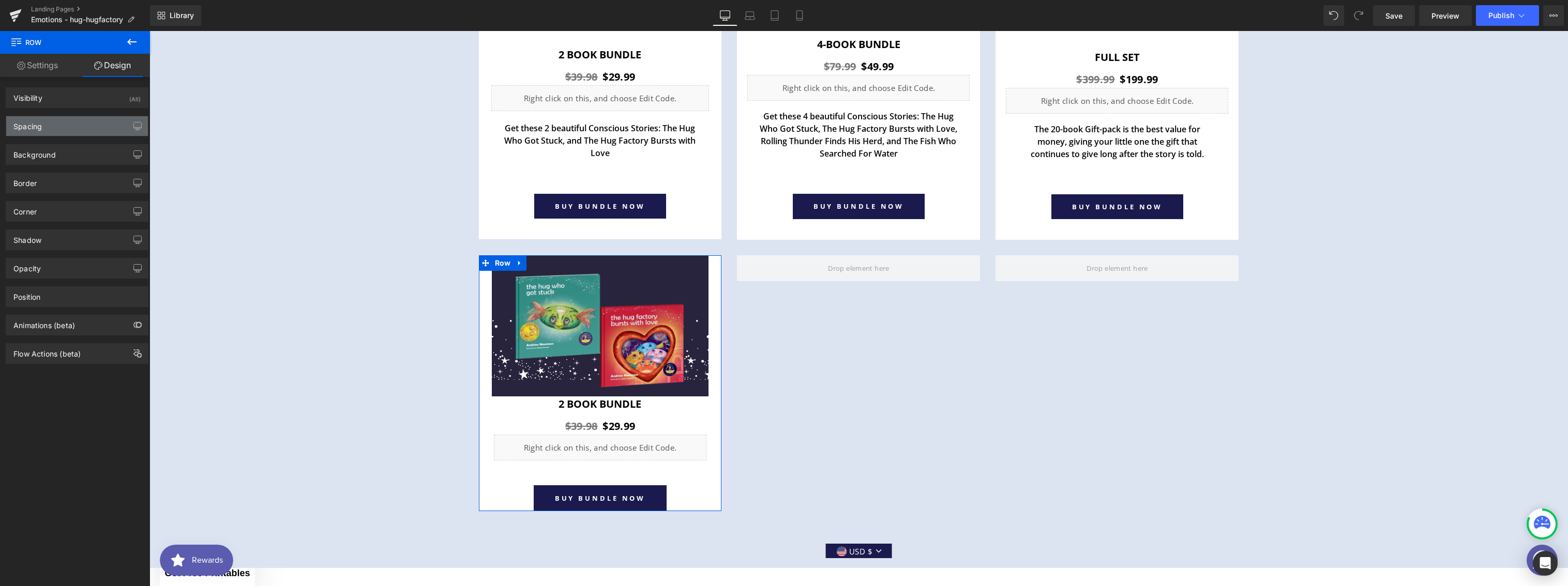
click at [42, 130] on div "Spacing" at bounding box center [27, 124] width 29 height 15
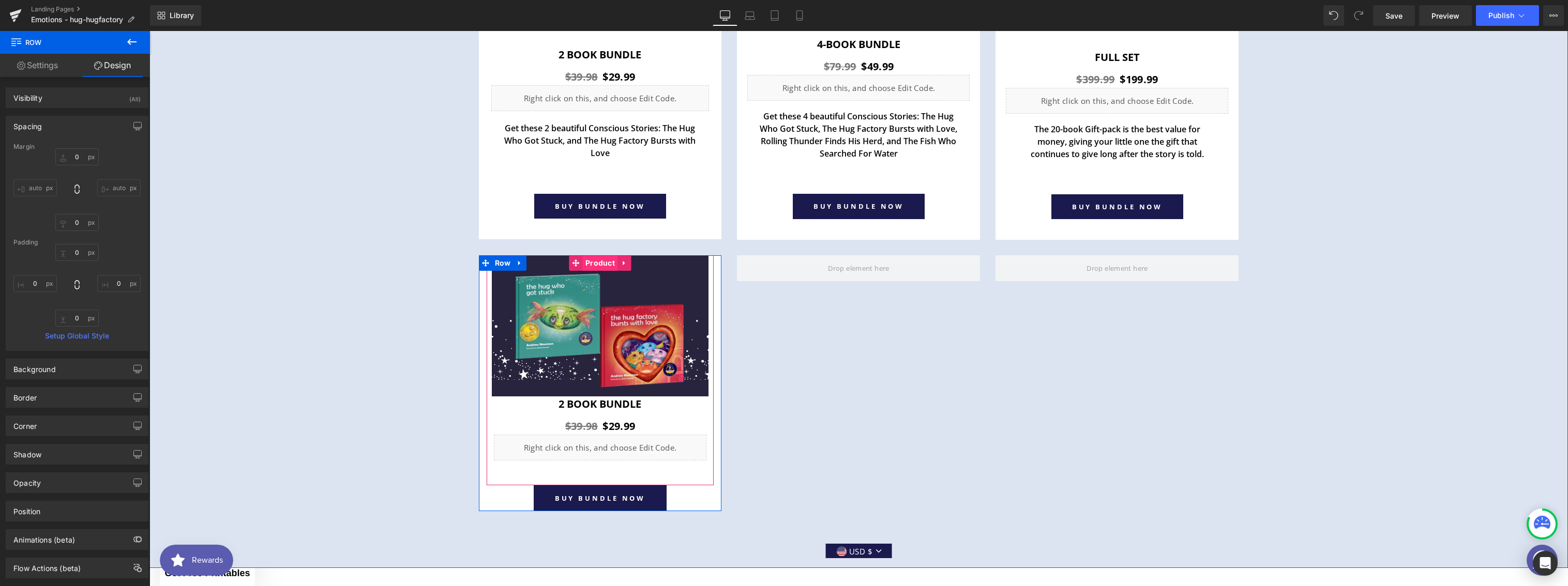
click at [588, 259] on span "Product" at bounding box center [600, 263] width 35 height 15
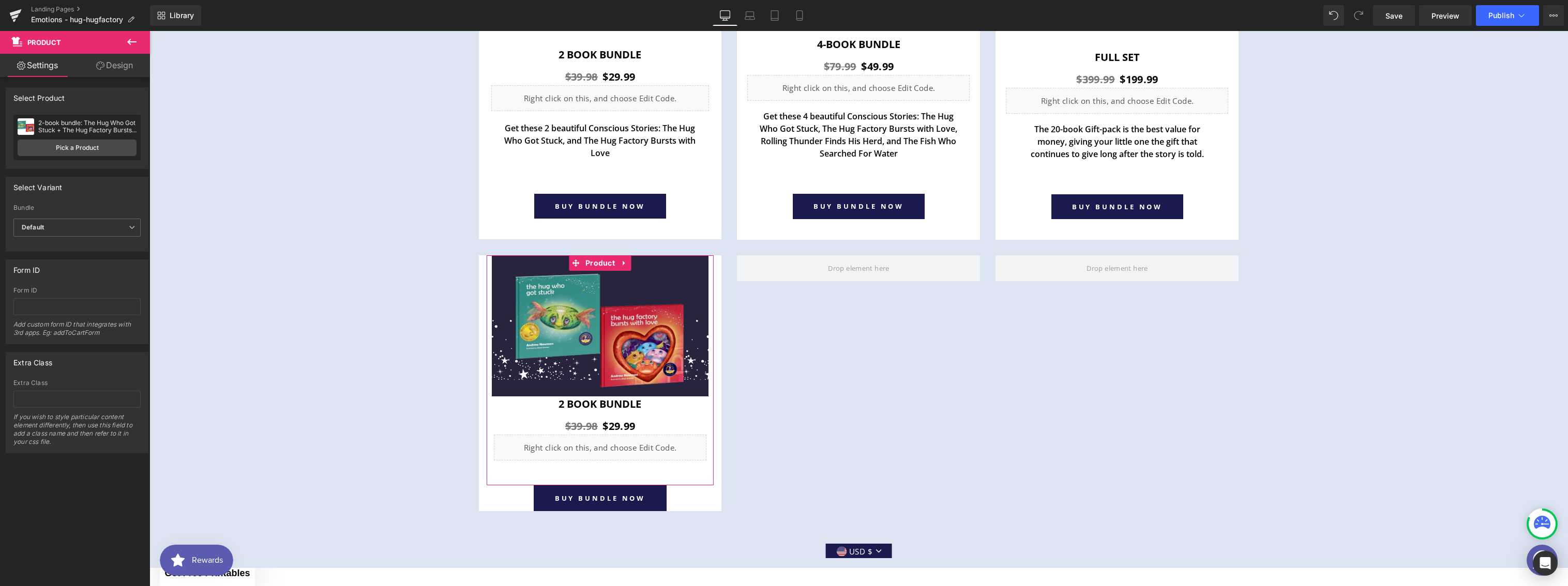
click at [116, 64] on link "Design" at bounding box center [114, 65] width 75 height 23
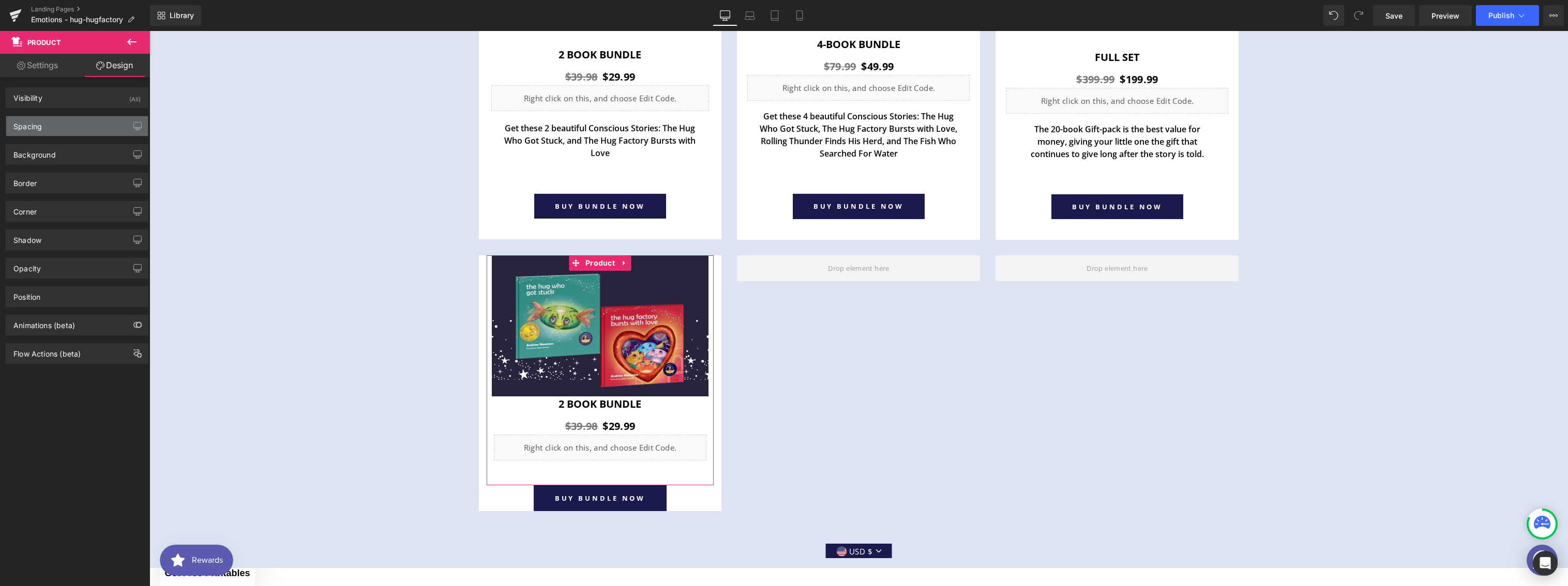
click at [43, 127] on div "Spacing" at bounding box center [77, 126] width 142 height 19
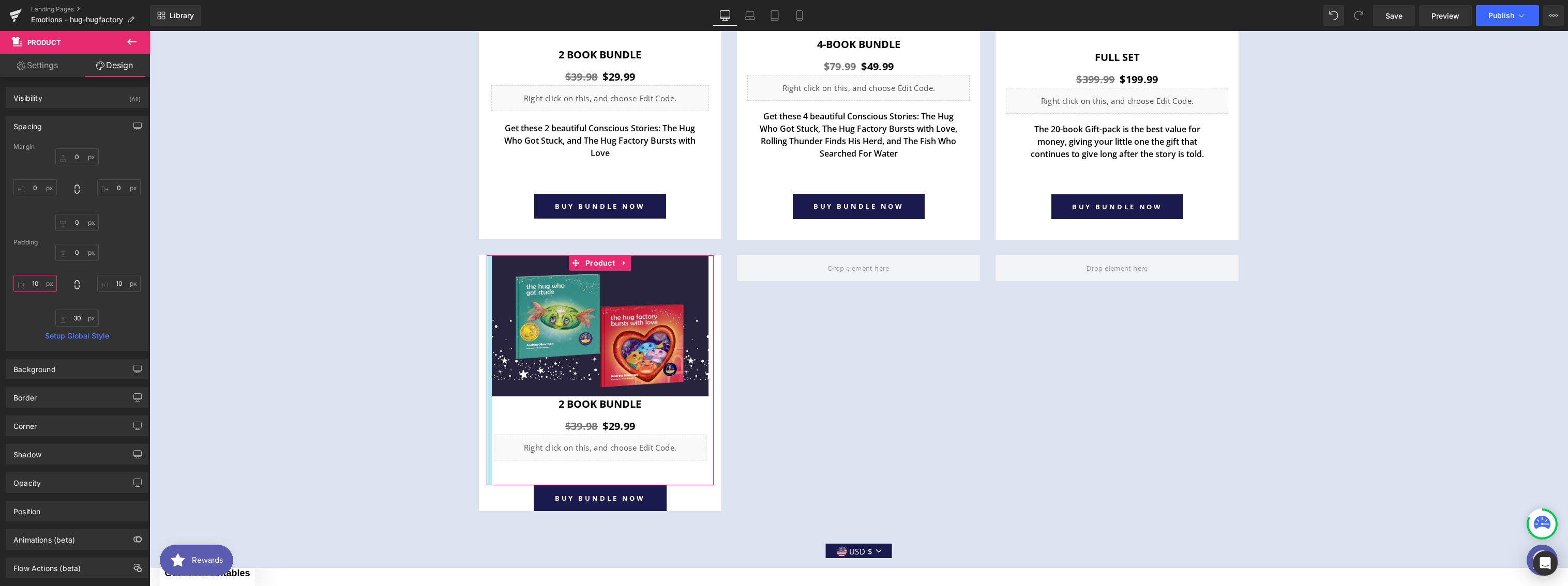
click at [41, 283] on input "text" at bounding box center [35, 284] width 43 height 17
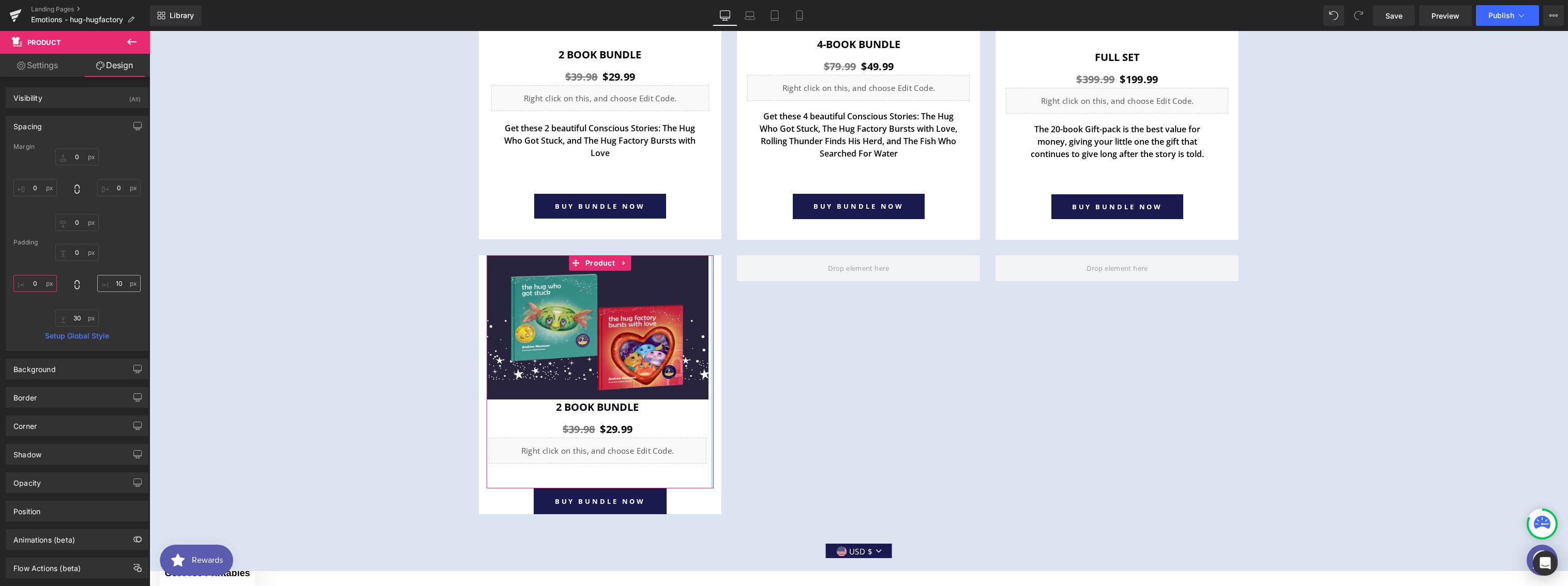
type input "0"
click at [119, 284] on input "text" at bounding box center [119, 284] width 43 height 17
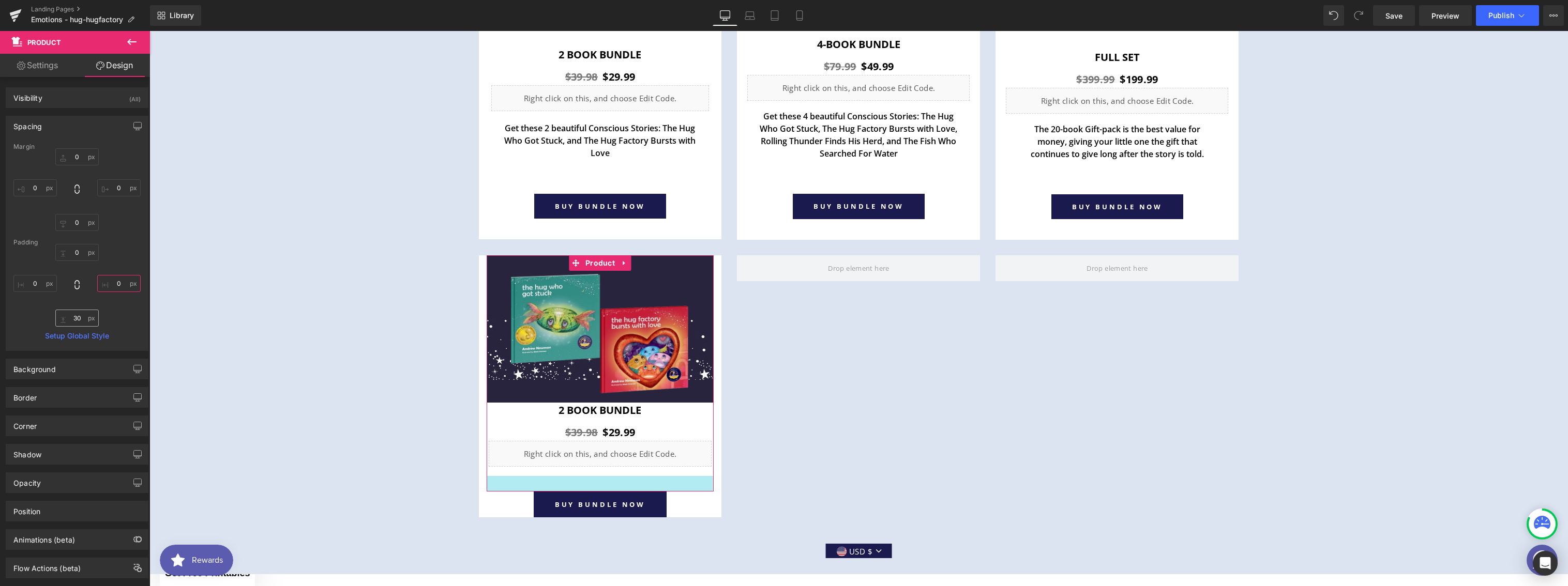
type input "0"
click at [71, 316] on input "text" at bounding box center [77, 318] width 43 height 17
click at [74, 318] on input "text" at bounding box center [77, 318] width 43 height 17
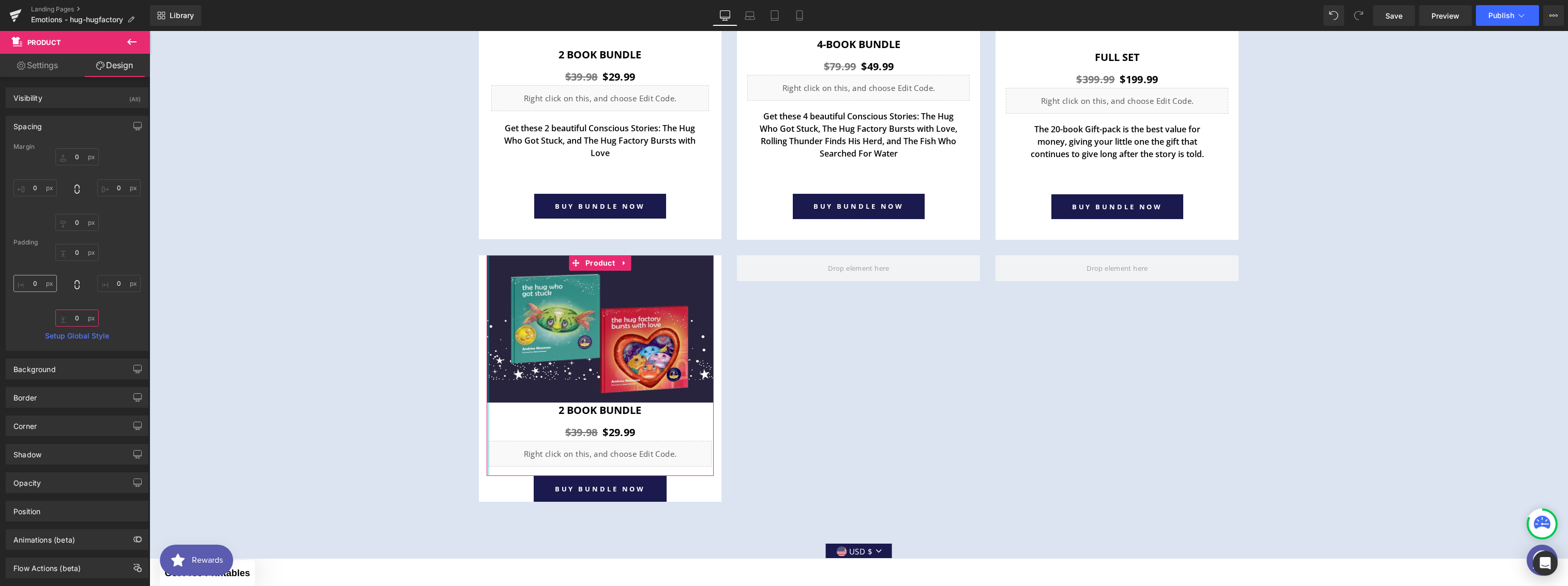
type input "0"
click at [43, 288] on input "0" at bounding box center [35, 284] width 43 height 17
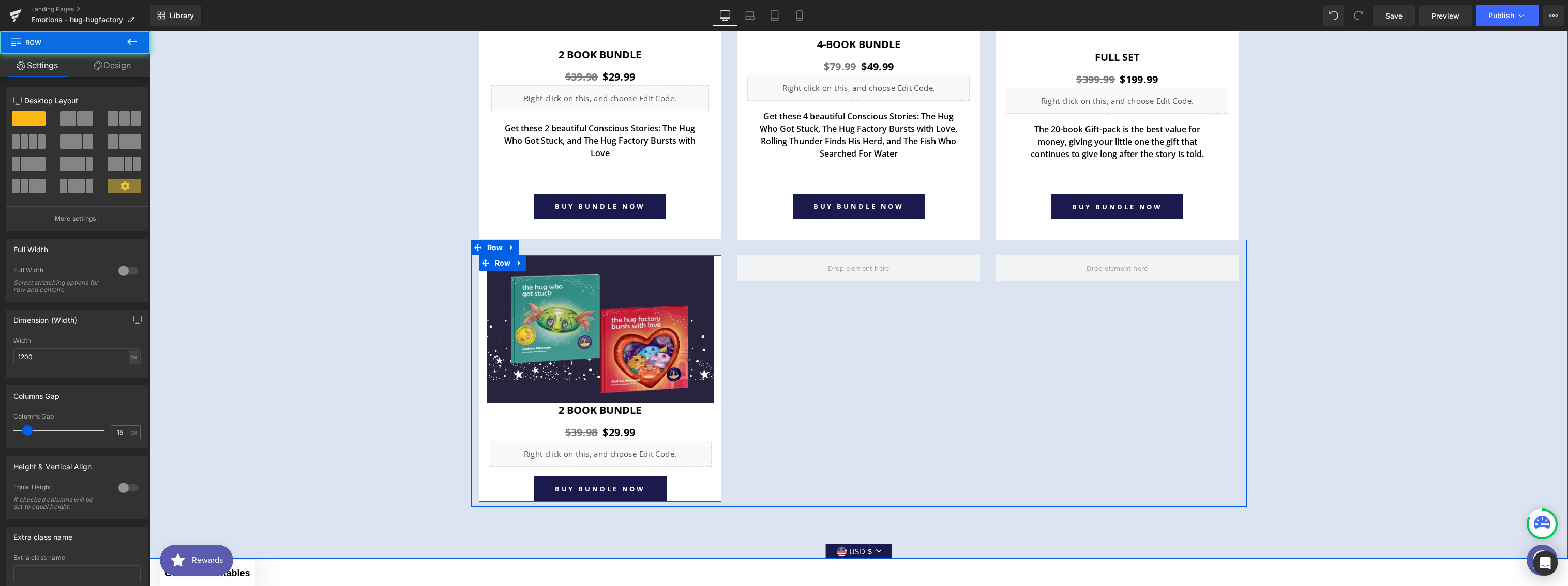
click at [481, 473] on div "Image Row 2 book Bundle Heading $39.98 $29.99 (P) Price Liquid Row Product BUY …" at bounding box center [600, 378] width 243 height 246
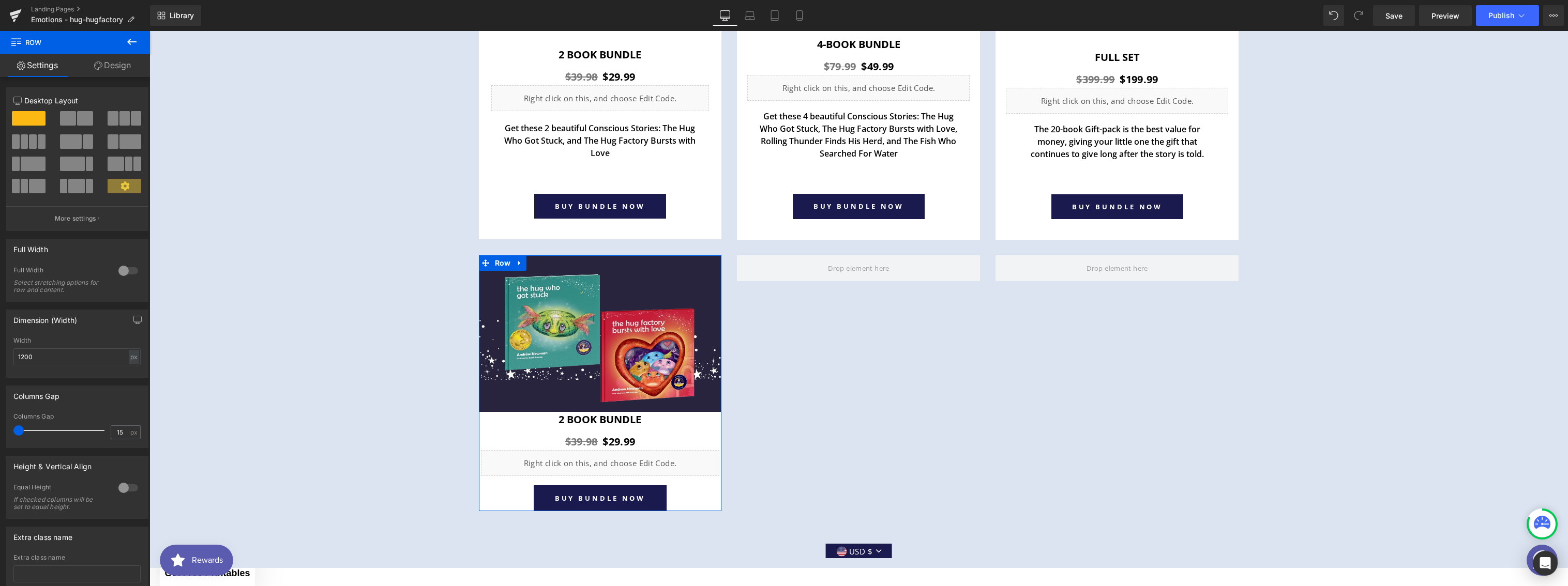
drag, startPoint x: 28, startPoint y: 431, endPoint x: 9, endPoint y: 426, distance: 19.6
click at [9, 426] on div "15px Columns Gap 15 px" at bounding box center [77, 430] width 142 height 35
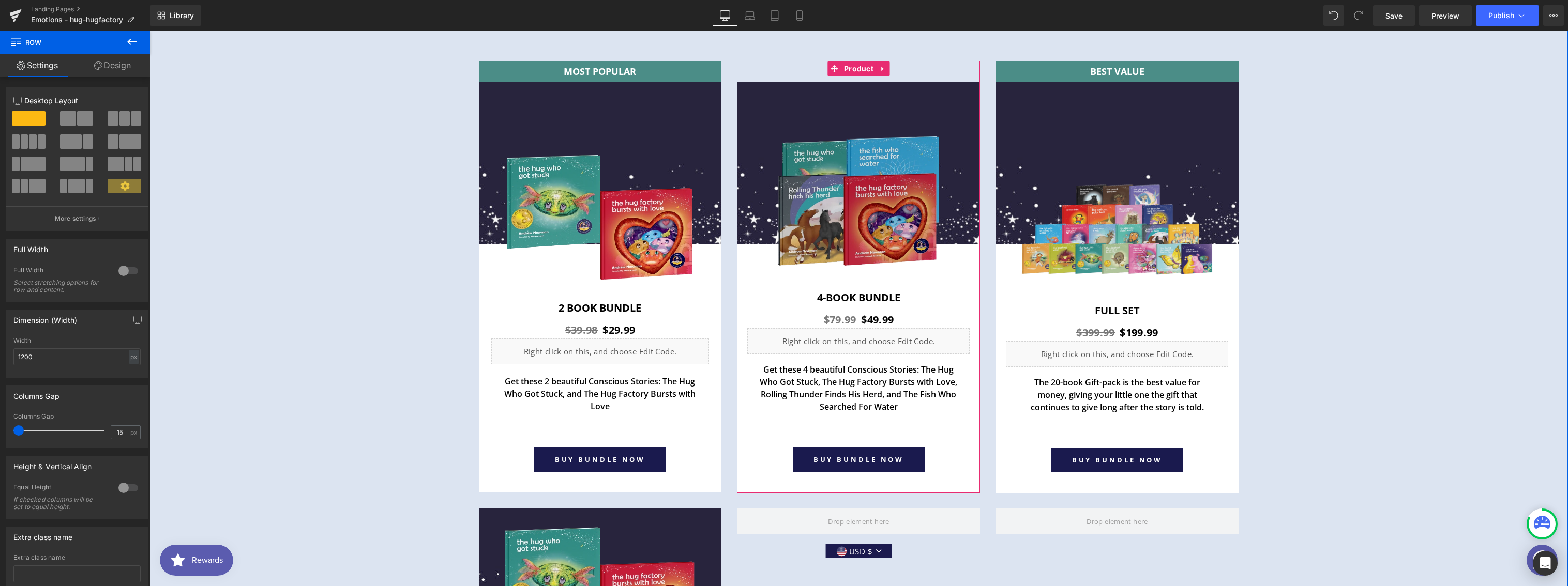
scroll to position [3748, 0]
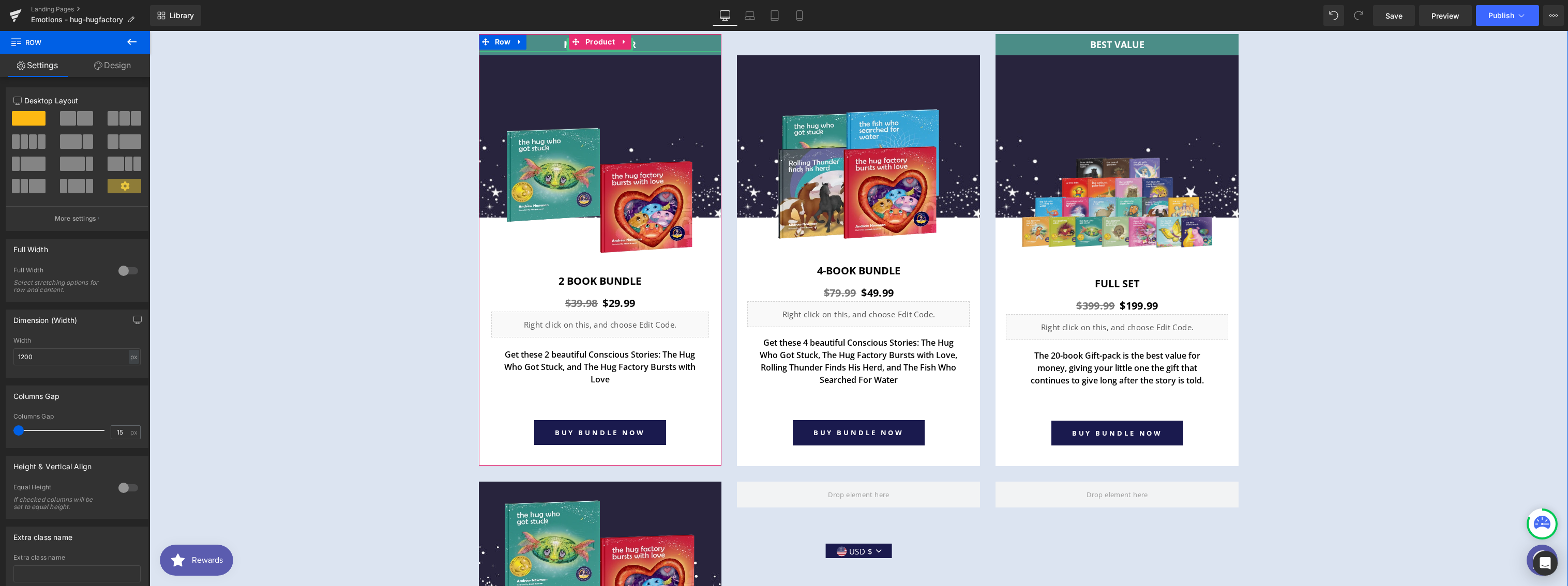
click at [533, 46] on p "MOST POPULAR" at bounding box center [600, 44] width 243 height 14
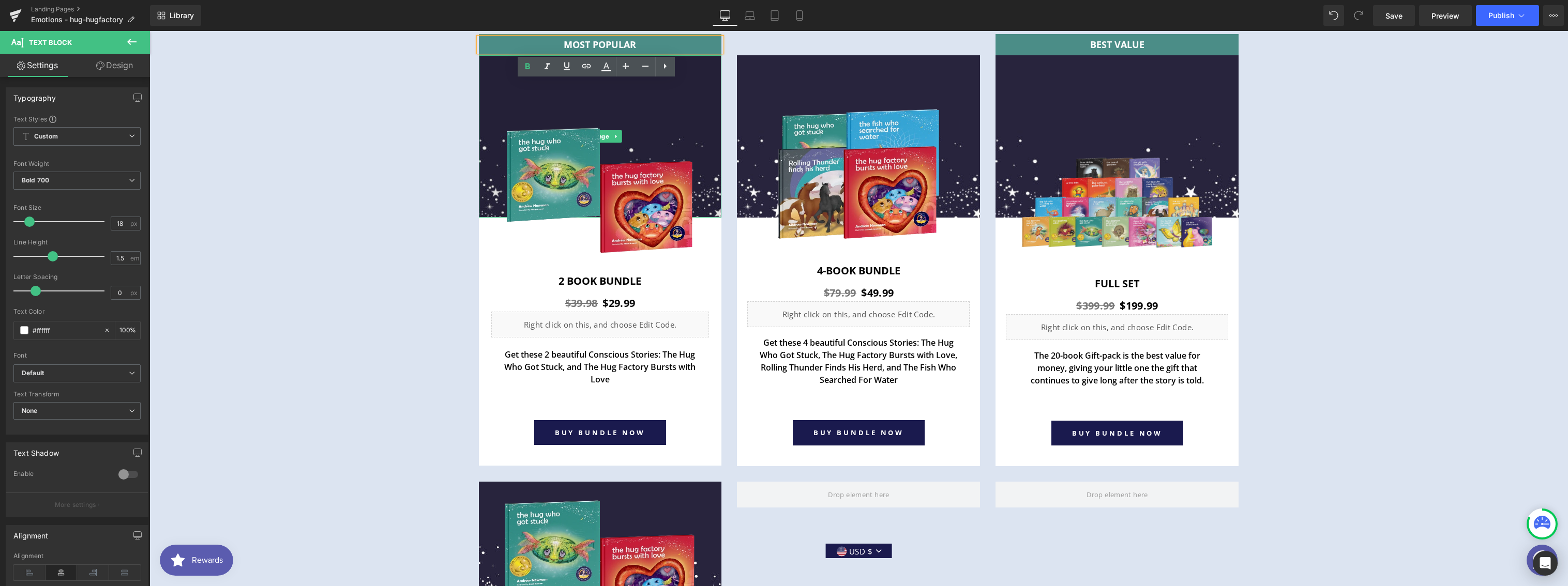
click at [501, 58] on img at bounding box center [600, 137] width 243 height 163
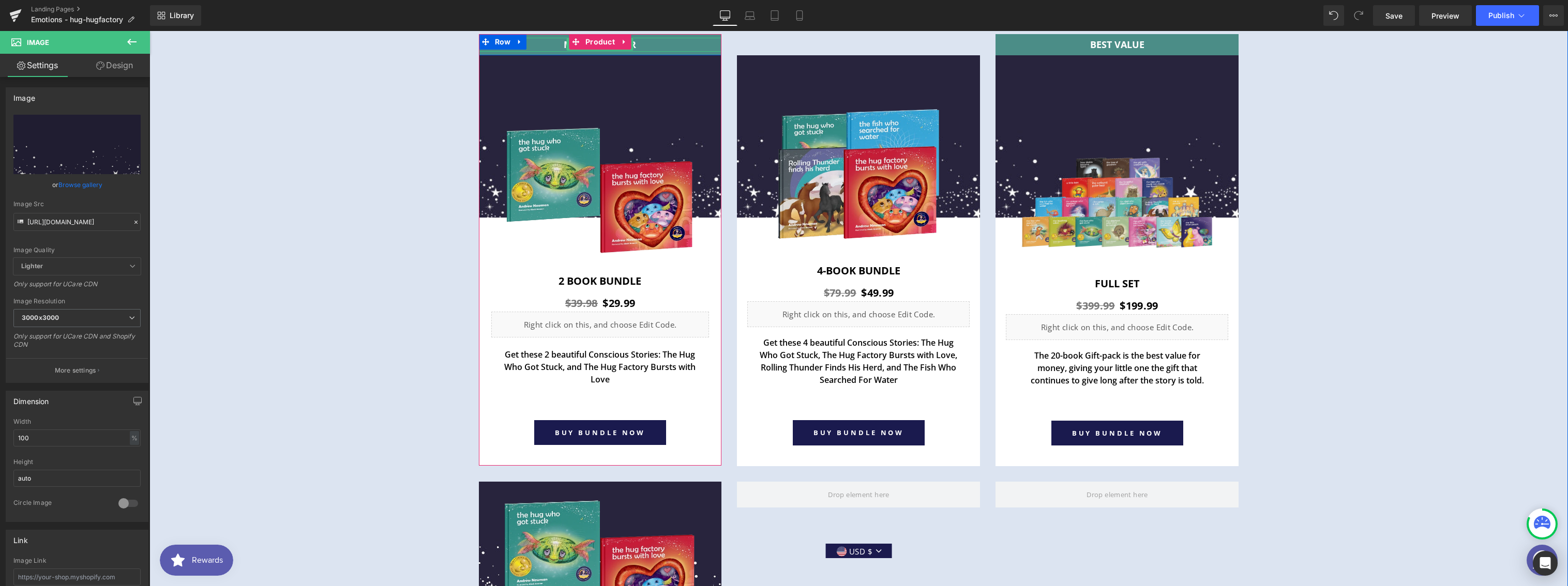
click at [541, 44] on p "MOST POPULAR" at bounding box center [600, 44] width 243 height 14
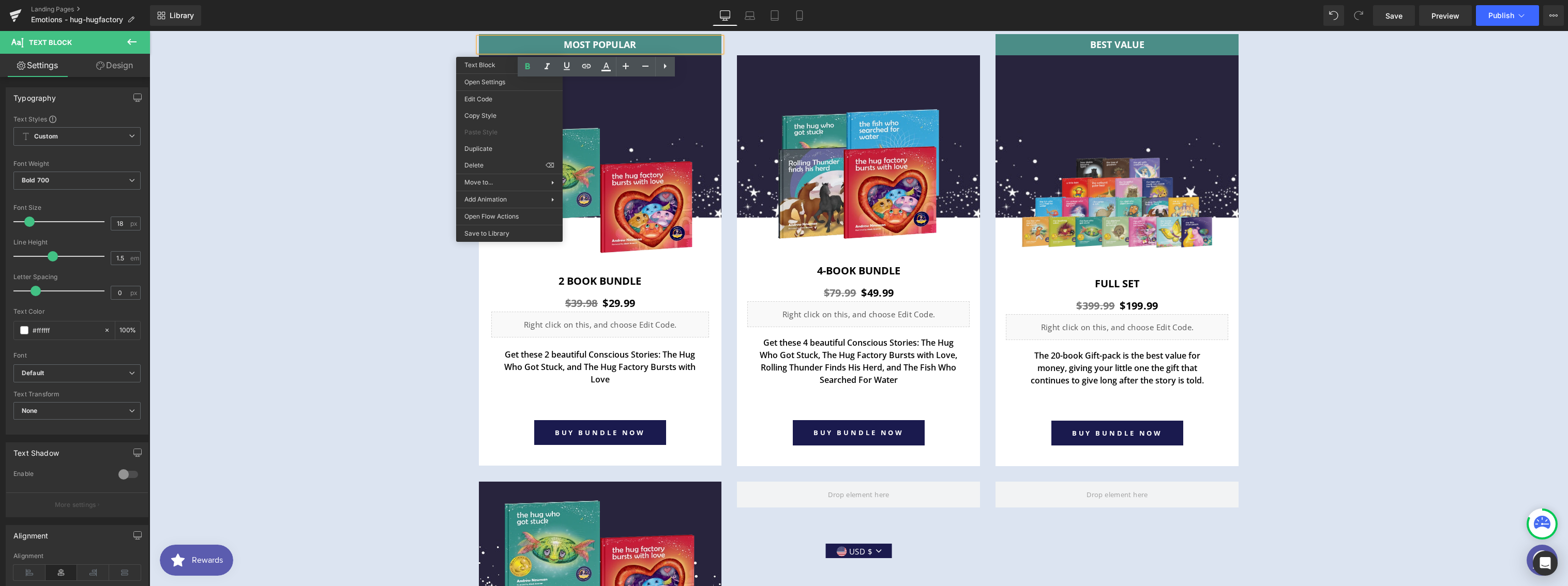
click at [670, 48] on p "MOST POPULAR" at bounding box center [600, 44] width 243 height 14
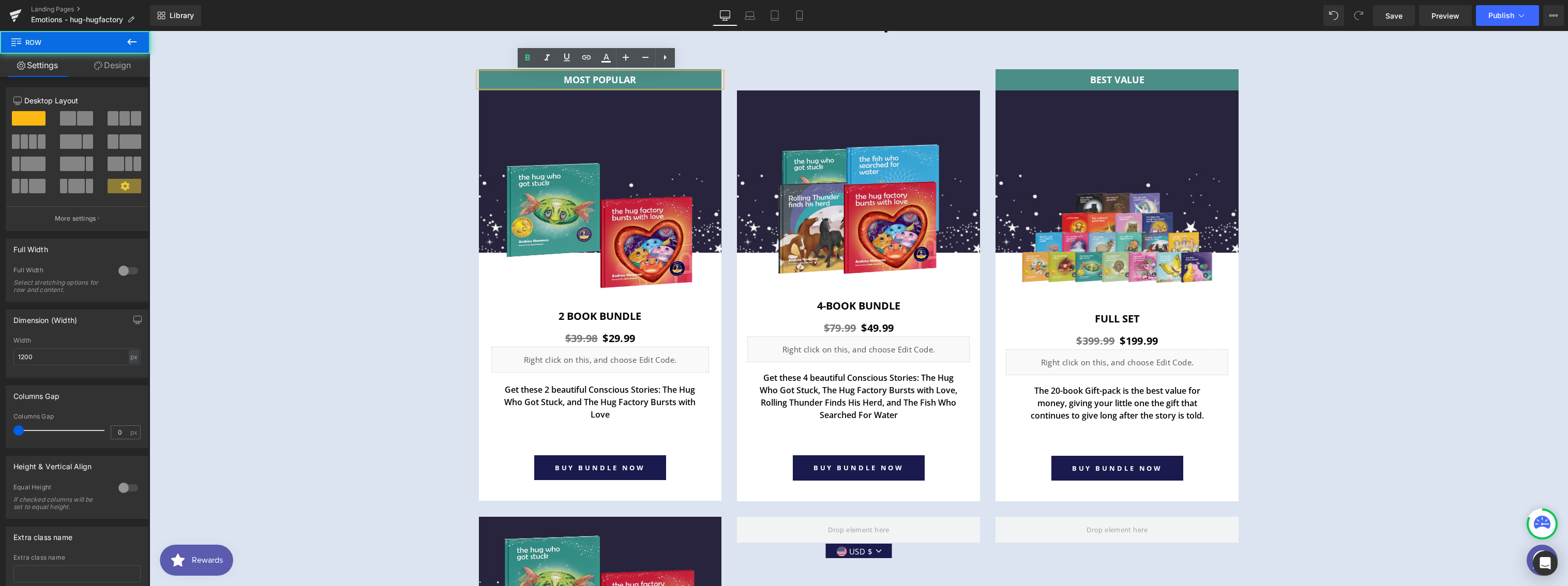
scroll to position [3710, 0]
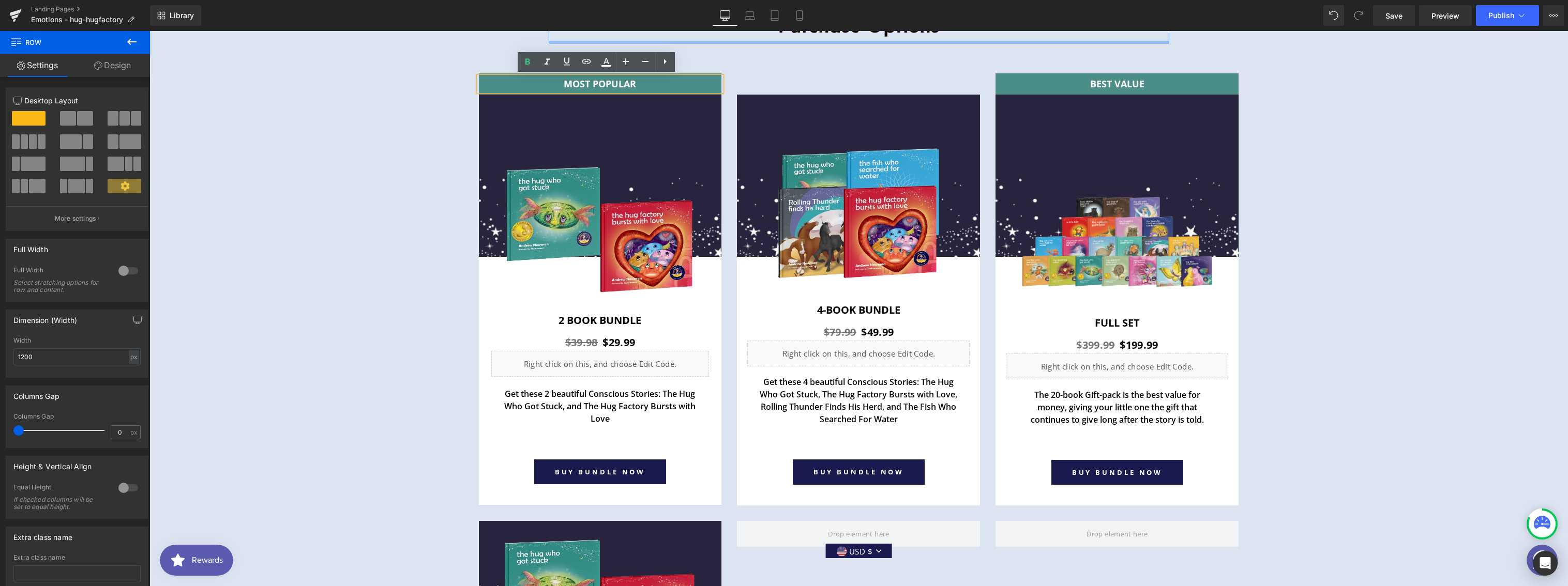
click at [652, 41] on div at bounding box center [859, 42] width 621 height 2
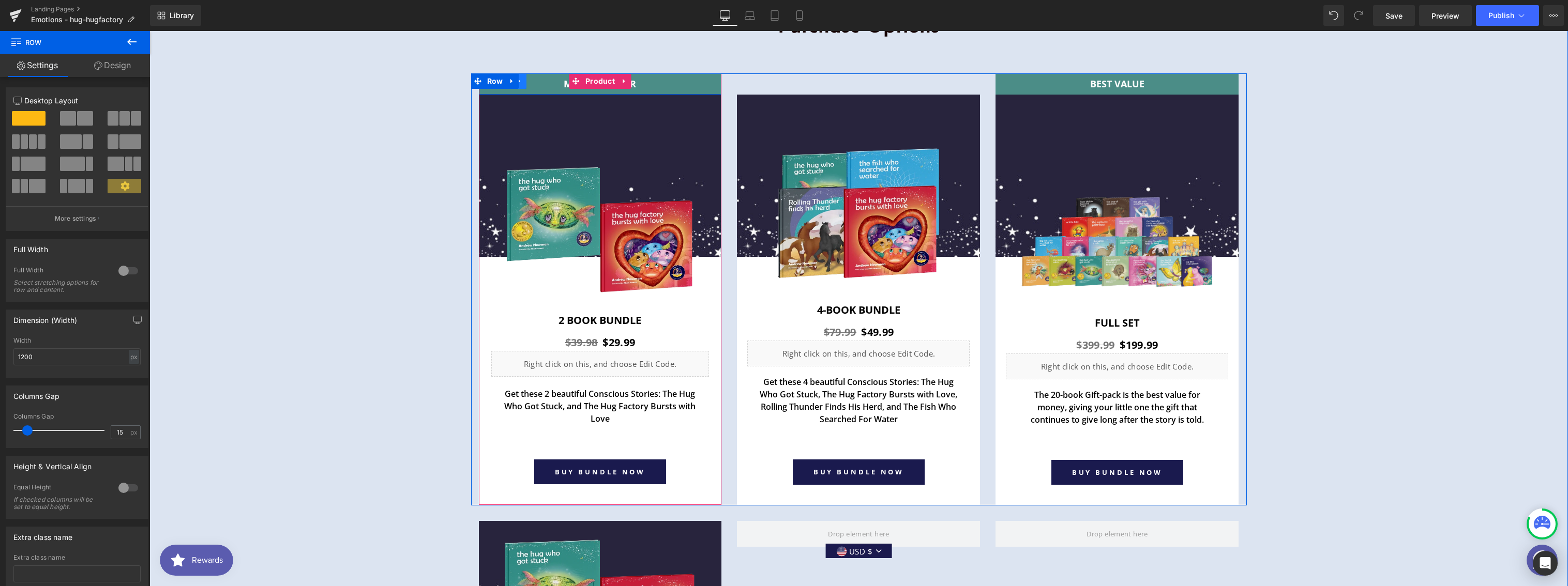
click at [521, 81] on link at bounding box center [520, 81] width 13 height 15
click at [530, 81] on icon at bounding box center [533, 81] width 7 height 7
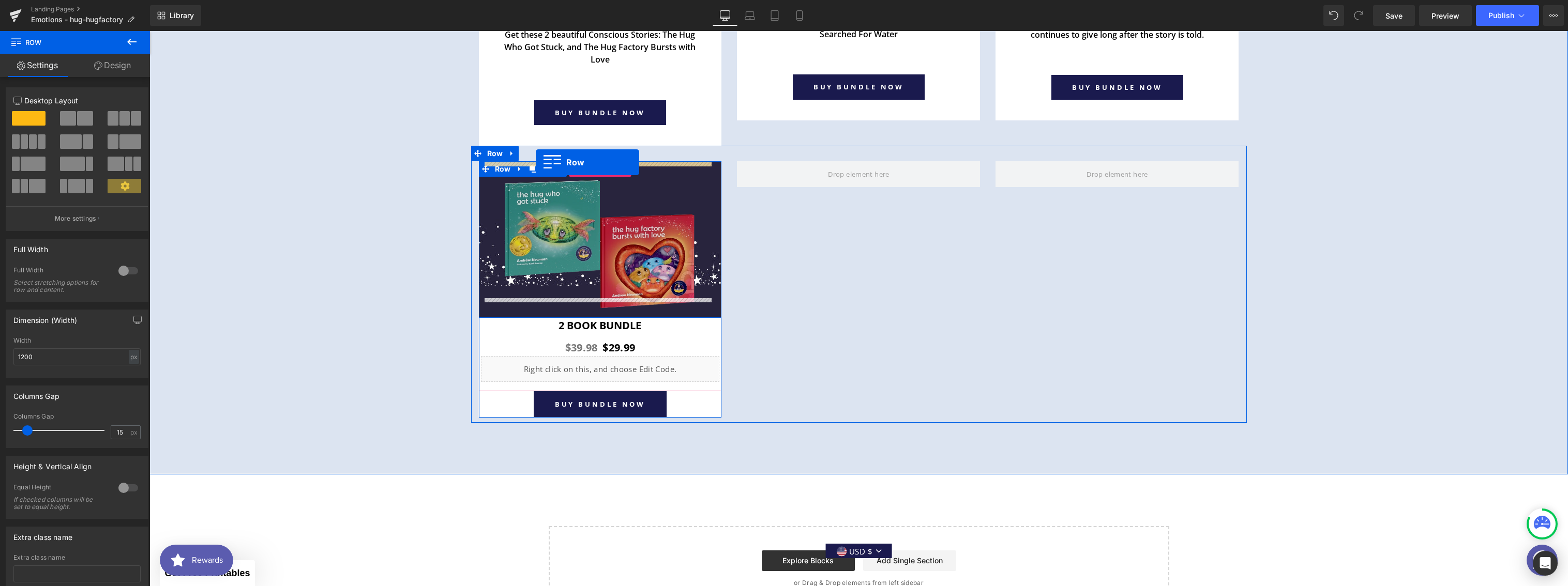
scroll to position [4135, 0]
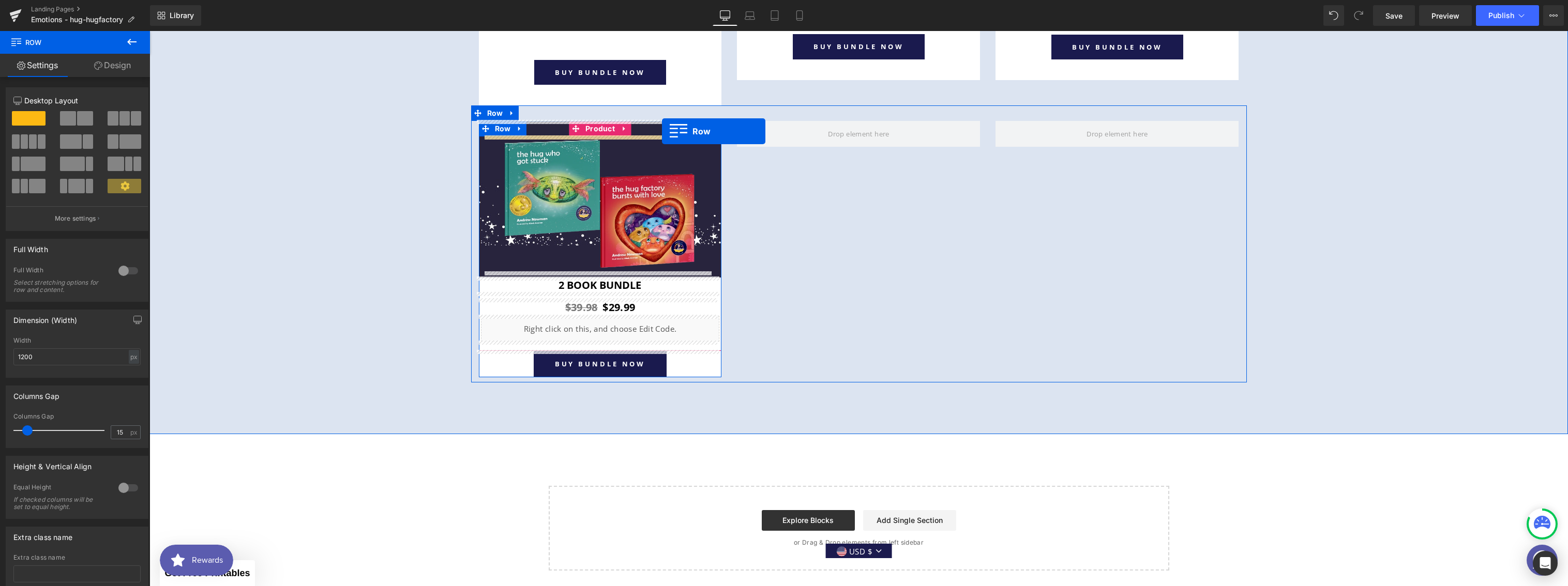
drag, startPoint x: 483, startPoint y: 102, endPoint x: 662, endPoint y: 131, distance: 181.3
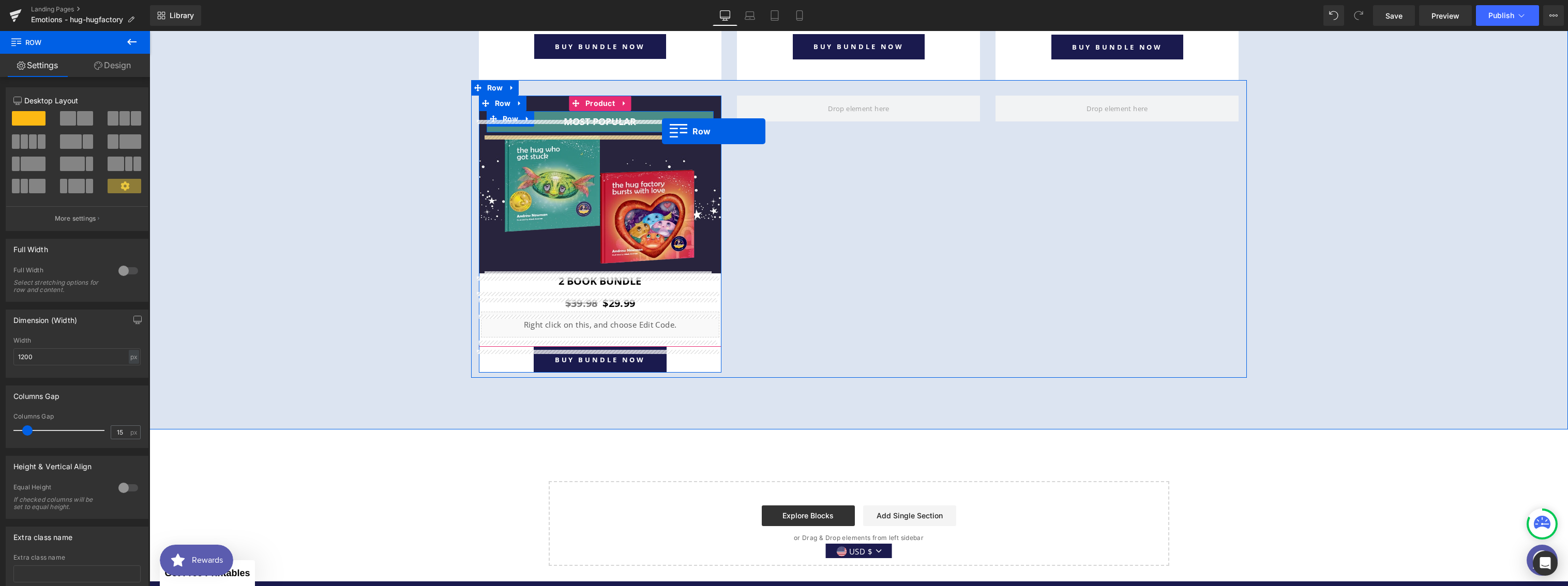
scroll to position [4109, 0]
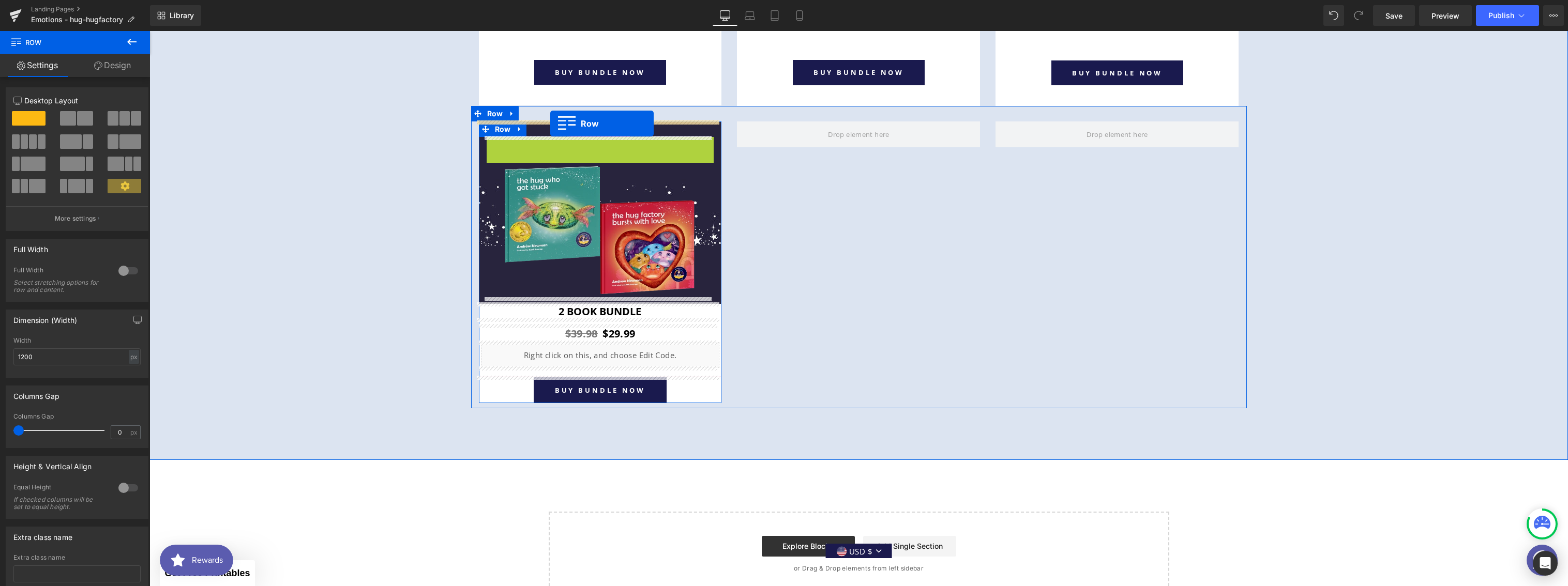
drag, startPoint x: 492, startPoint y: 142, endPoint x: 550, endPoint y: 124, distance: 60.7
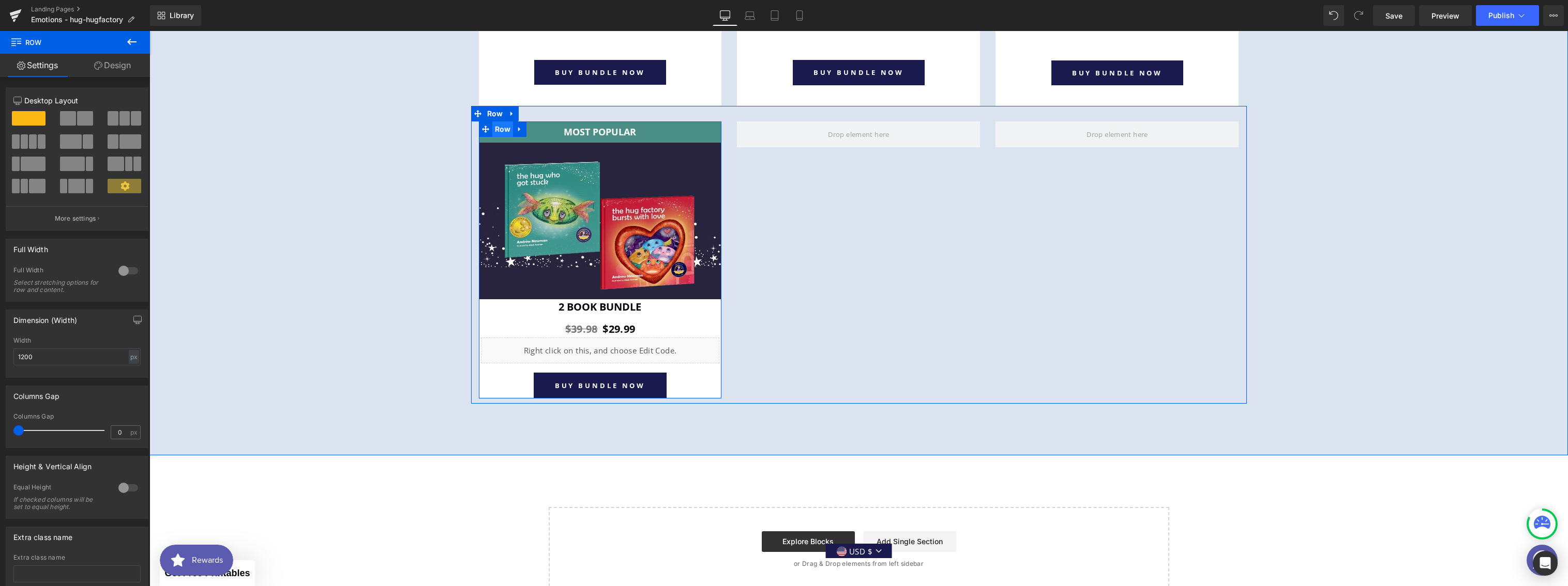
click at [500, 129] on span "Row" at bounding box center [503, 129] width 21 height 15
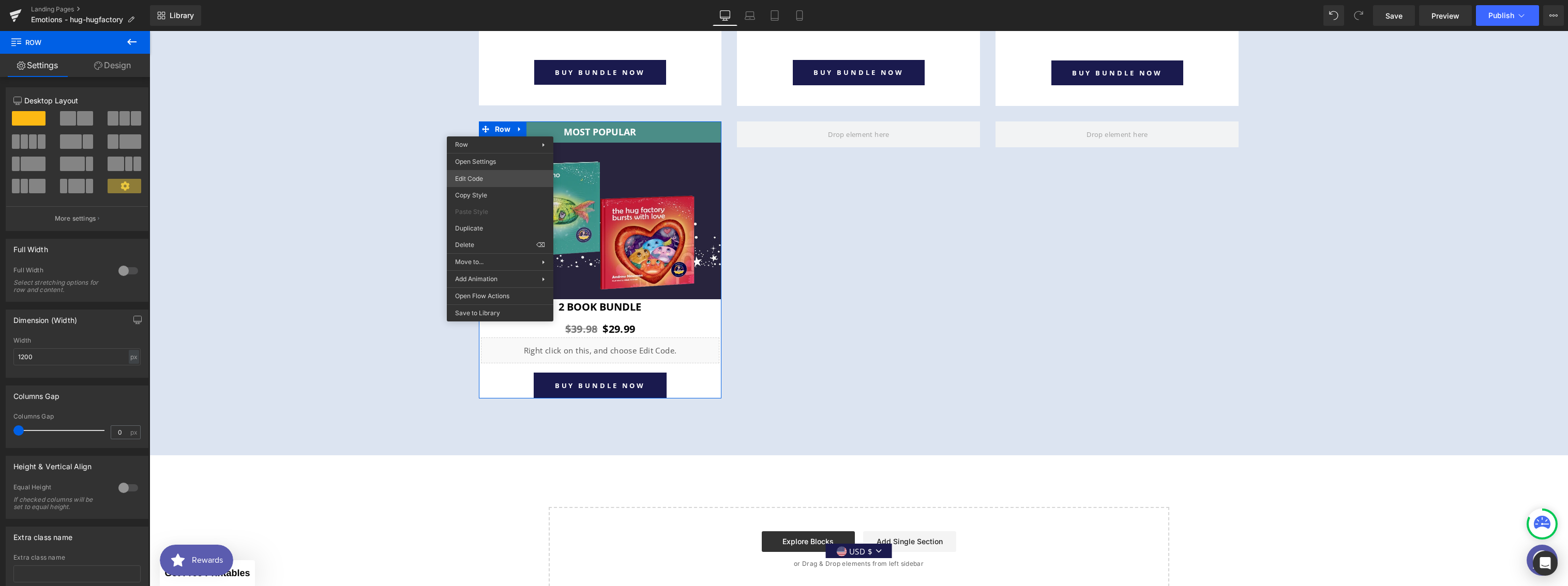
click at [497, 173] on body "Row You are previewing how the will restyle your page. You can not edit Element…" at bounding box center [784, 293] width 1568 height 586
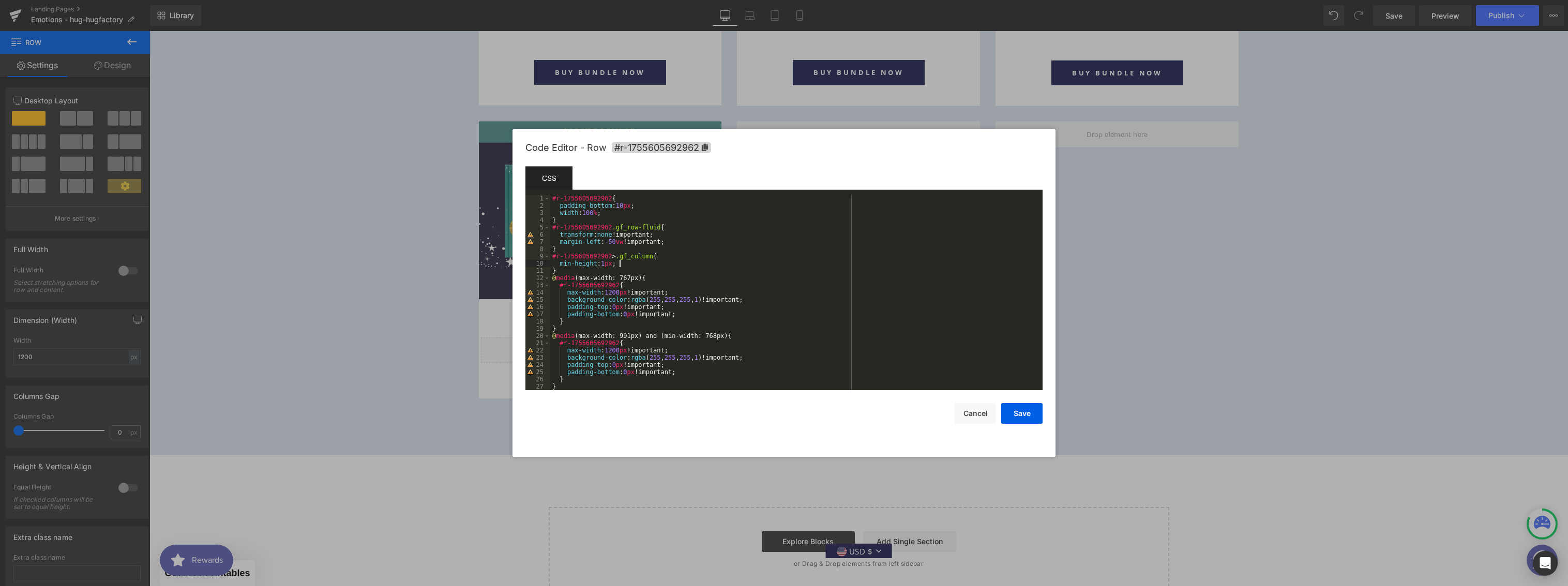
click at [626, 263] on div "#r-1755605692962 { padding-bottom : 10 px ; width : 100 % ; } #r-1755605692962 …" at bounding box center [794, 299] width 488 height 210
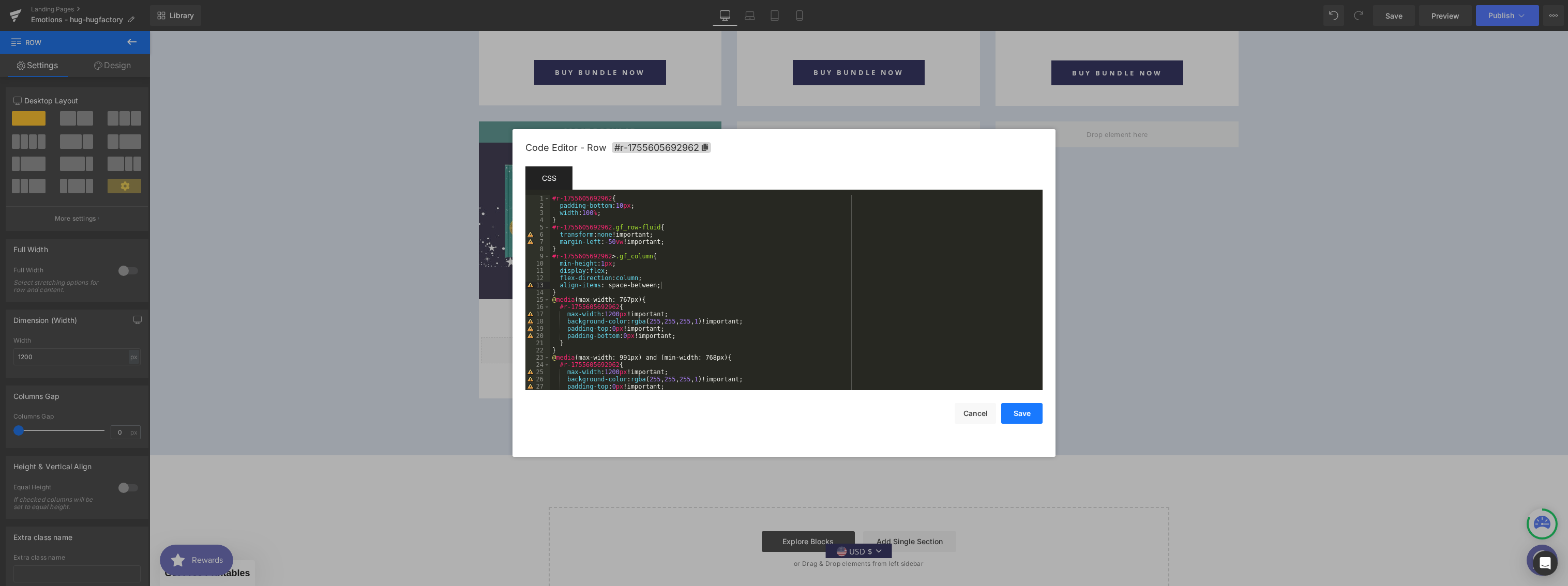
click at [1015, 417] on button "Save" at bounding box center [1022, 414] width 41 height 21
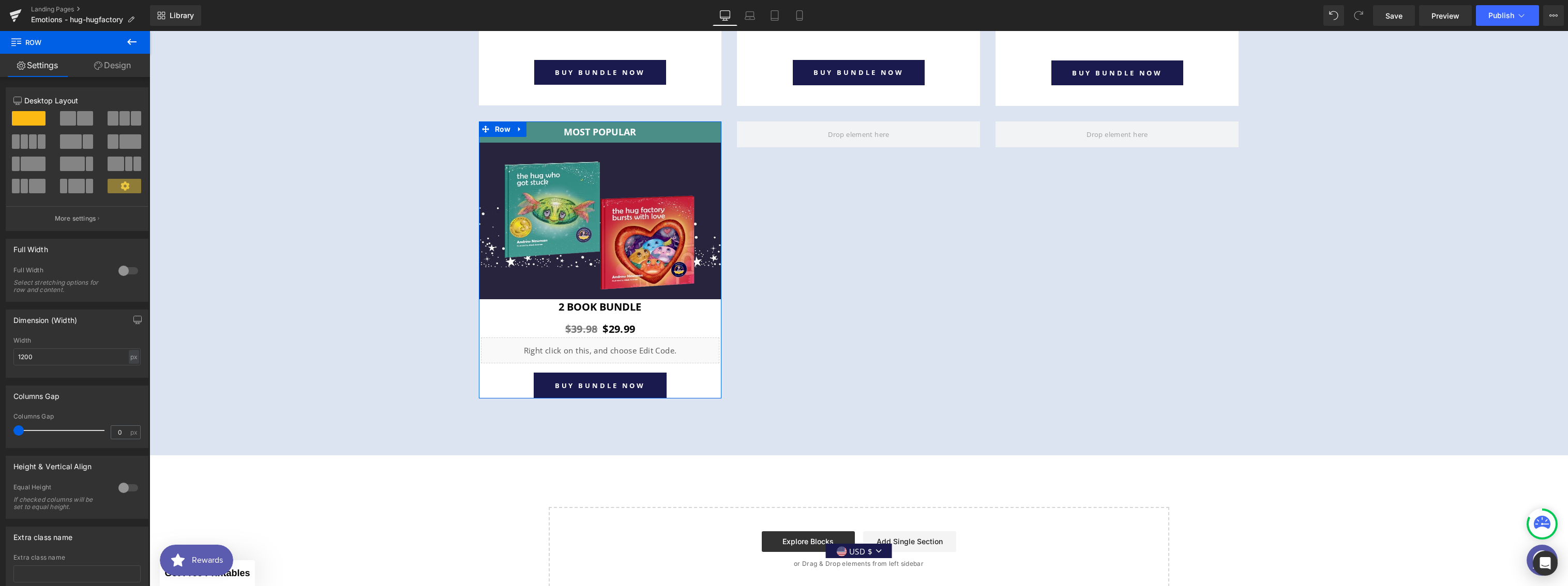
click at [113, 69] on link "Design" at bounding box center [112, 65] width 75 height 23
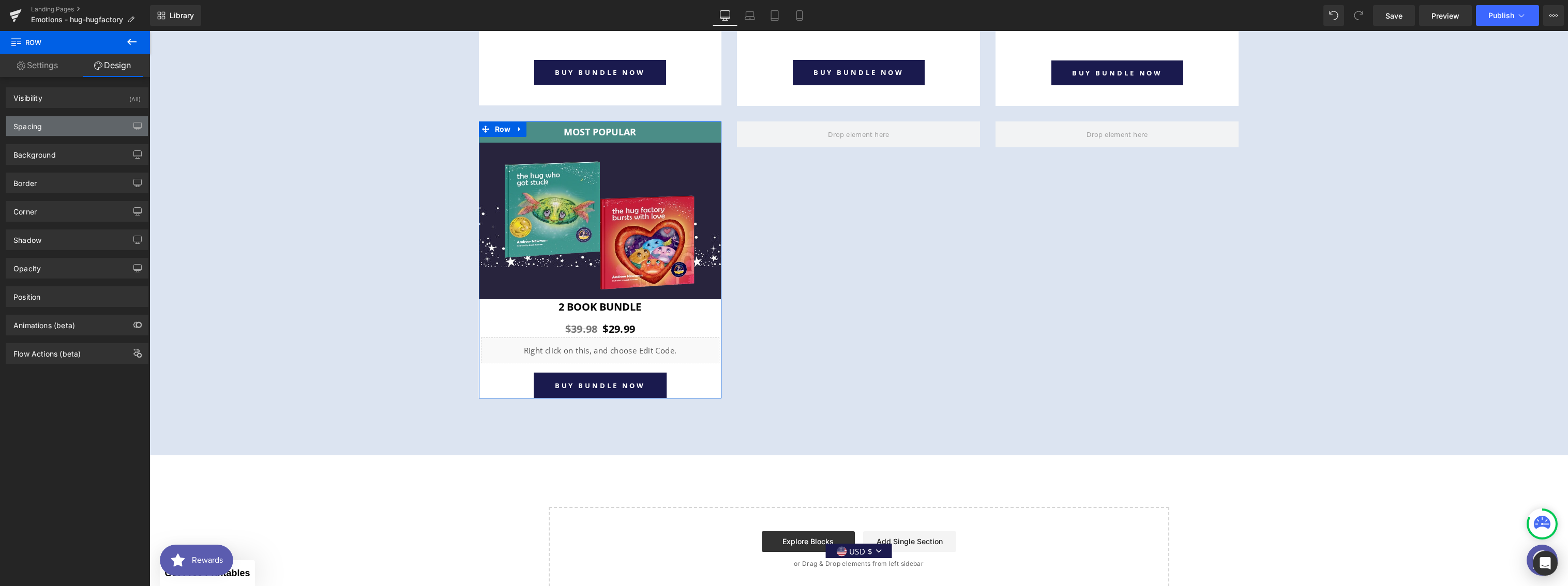
click at [47, 129] on div "Spacing" at bounding box center [77, 126] width 142 height 19
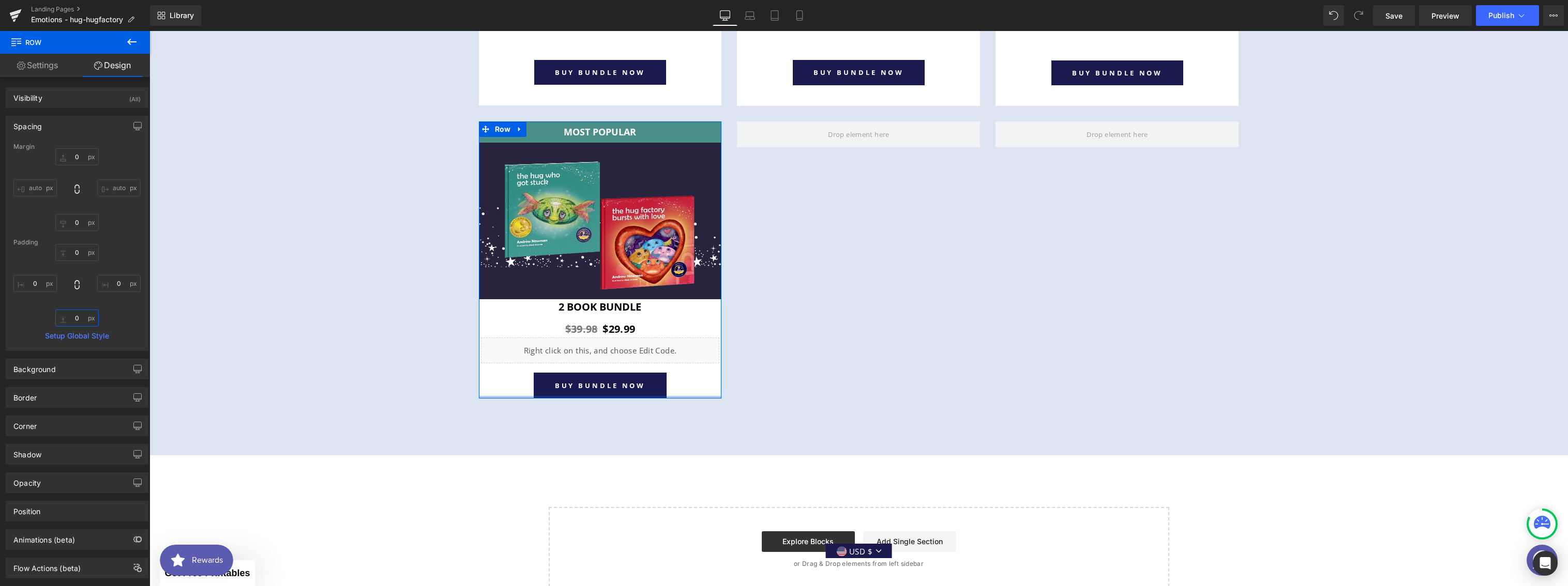
click at [73, 315] on input "0" at bounding box center [77, 318] width 43 height 17
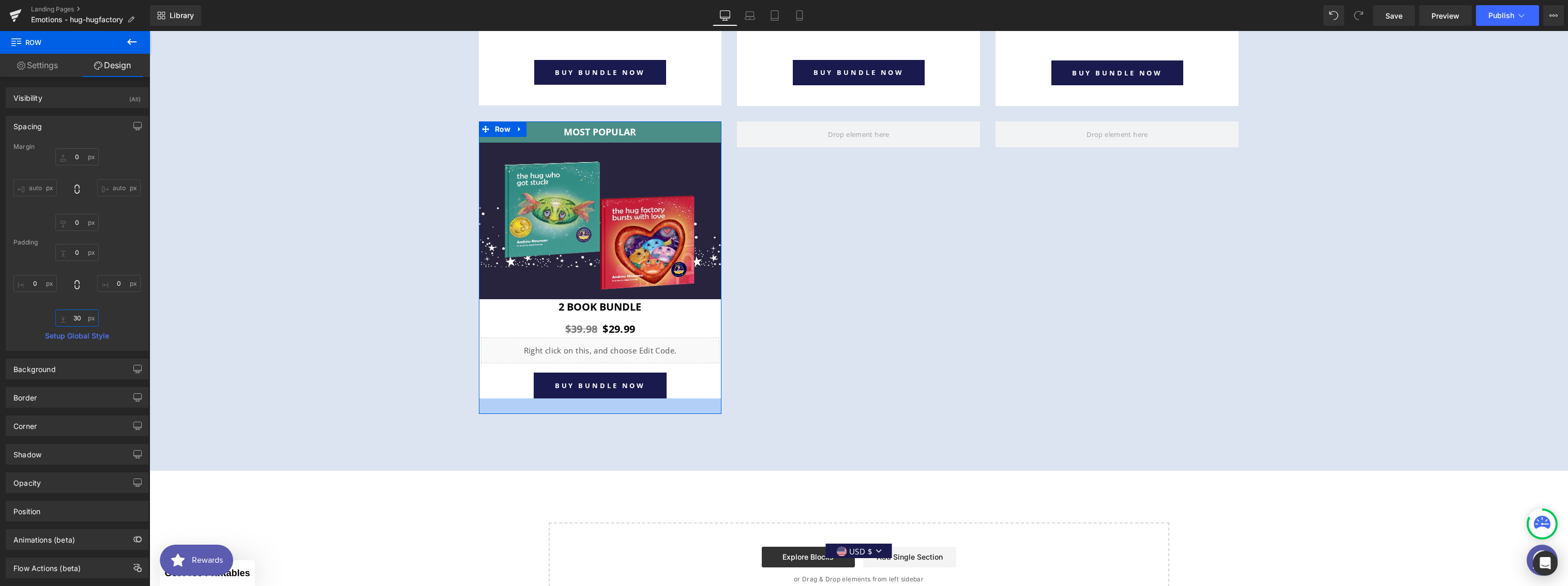
click at [73, 319] on input "30" at bounding box center [77, 318] width 43 height 17
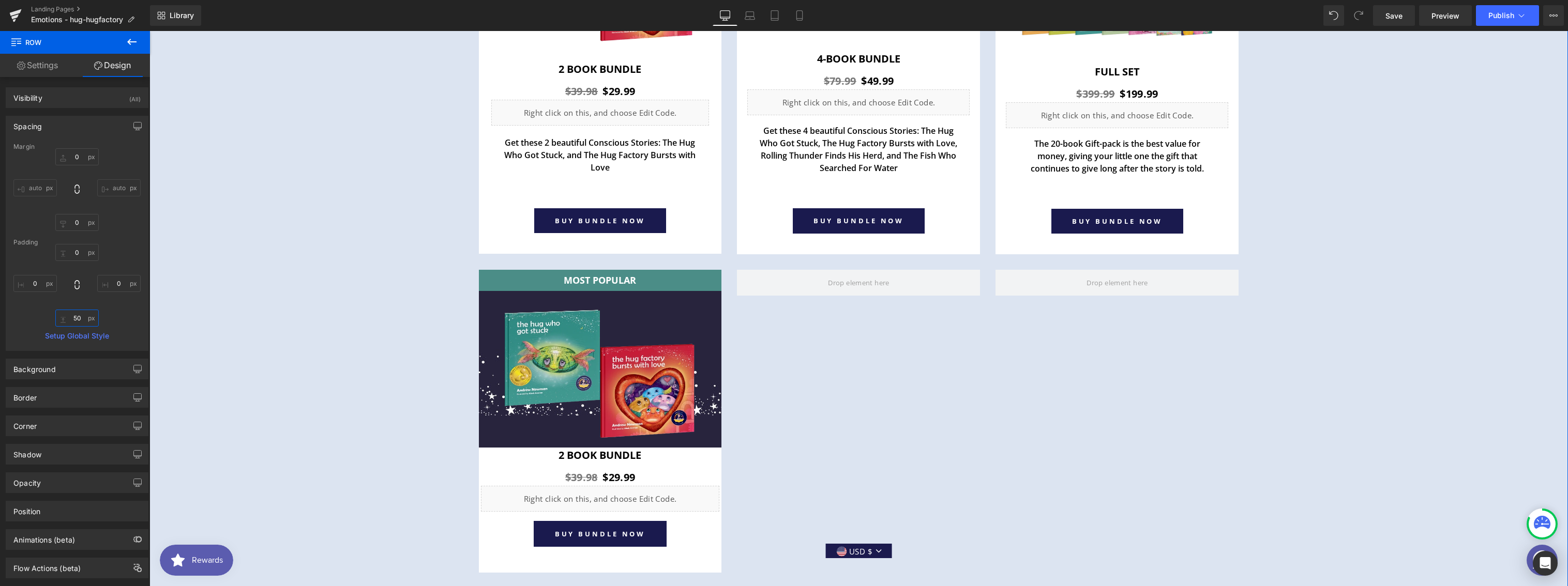
scroll to position [3968, 0]
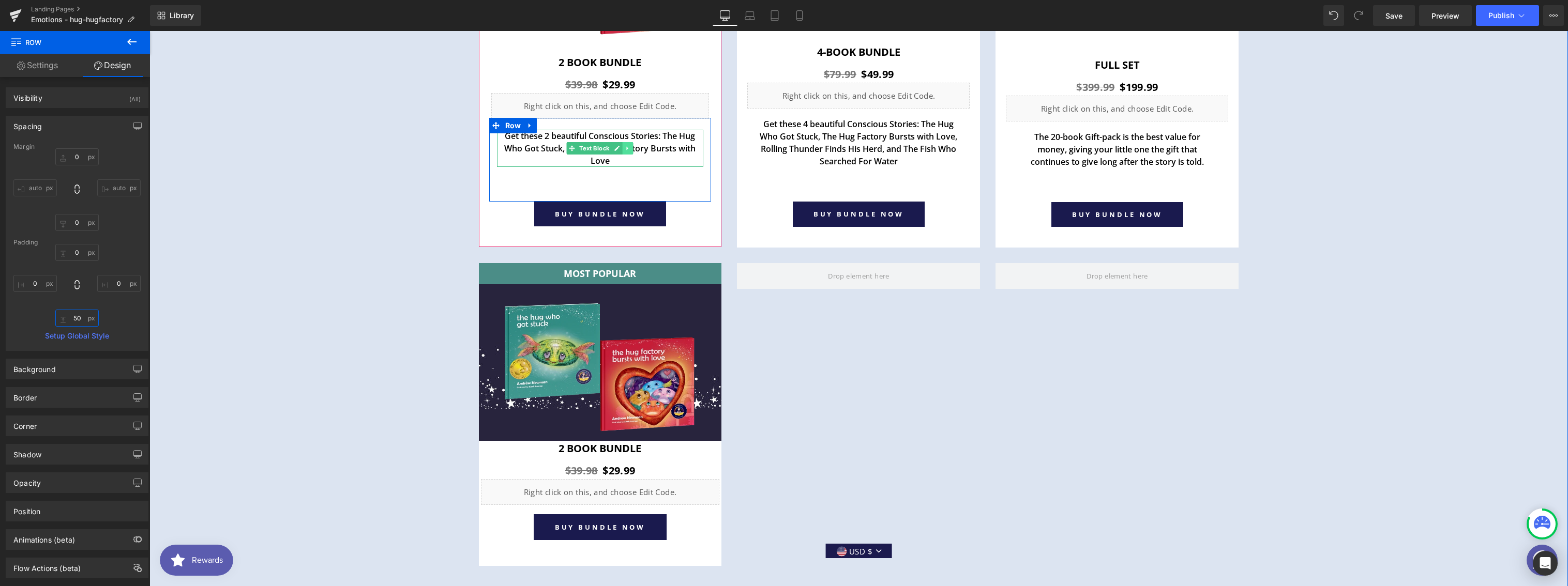
type input "50"
click at [627, 148] on icon at bounding box center [628, 148] width 2 height 4
click at [620, 150] on icon at bounding box center [622, 148] width 5 height 5
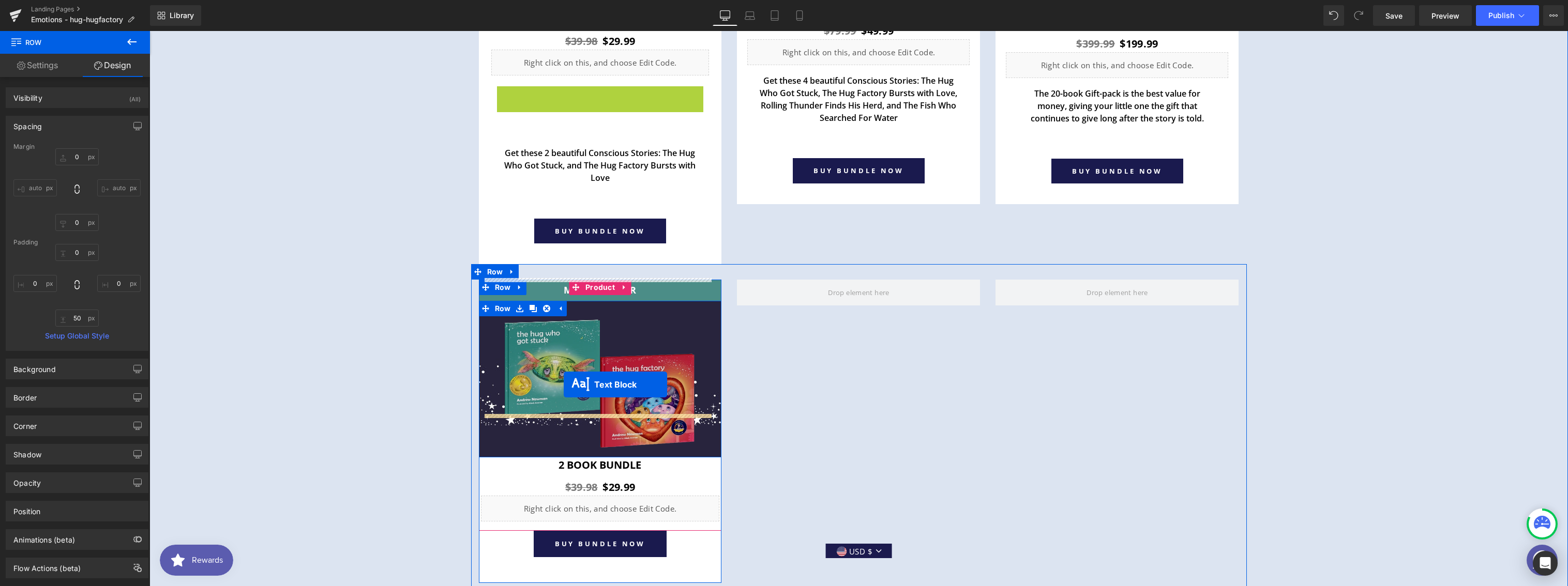
scroll to position [4048, 0]
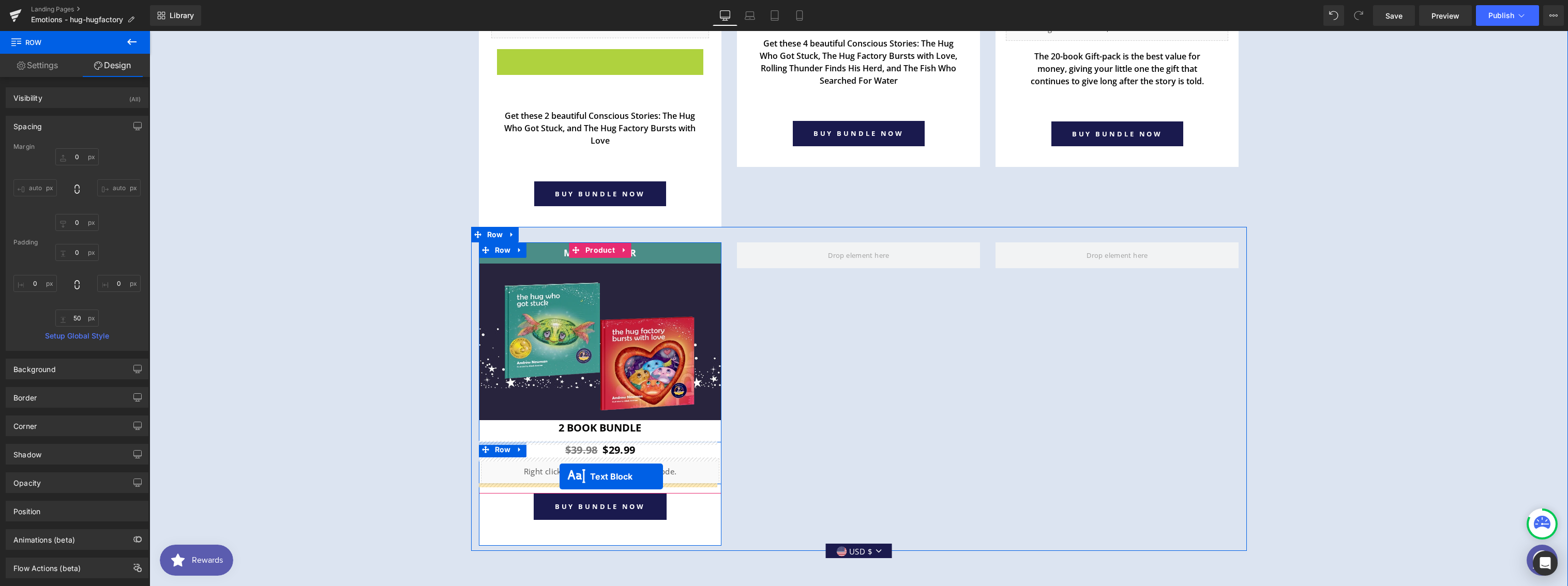
drag, startPoint x: 552, startPoint y: 144, endPoint x: 559, endPoint y: 476, distance: 332.1
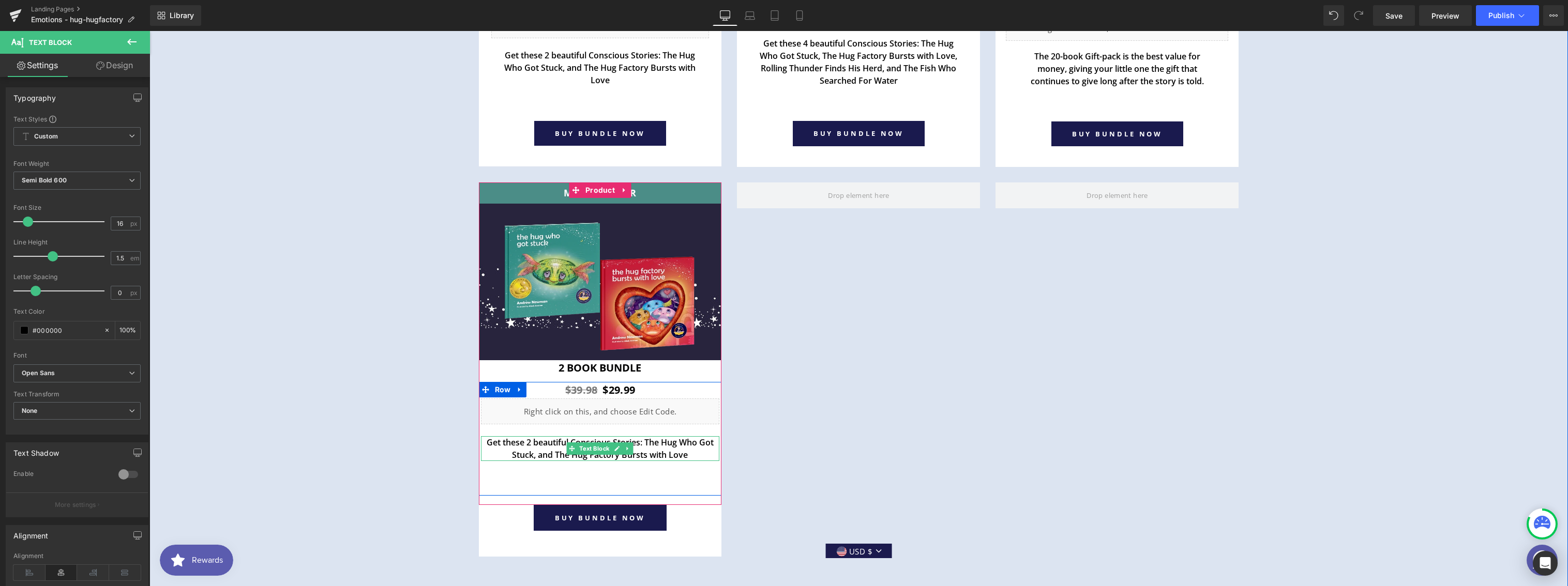
click at [615, 448] on icon at bounding box center [617, 448] width 5 height 5
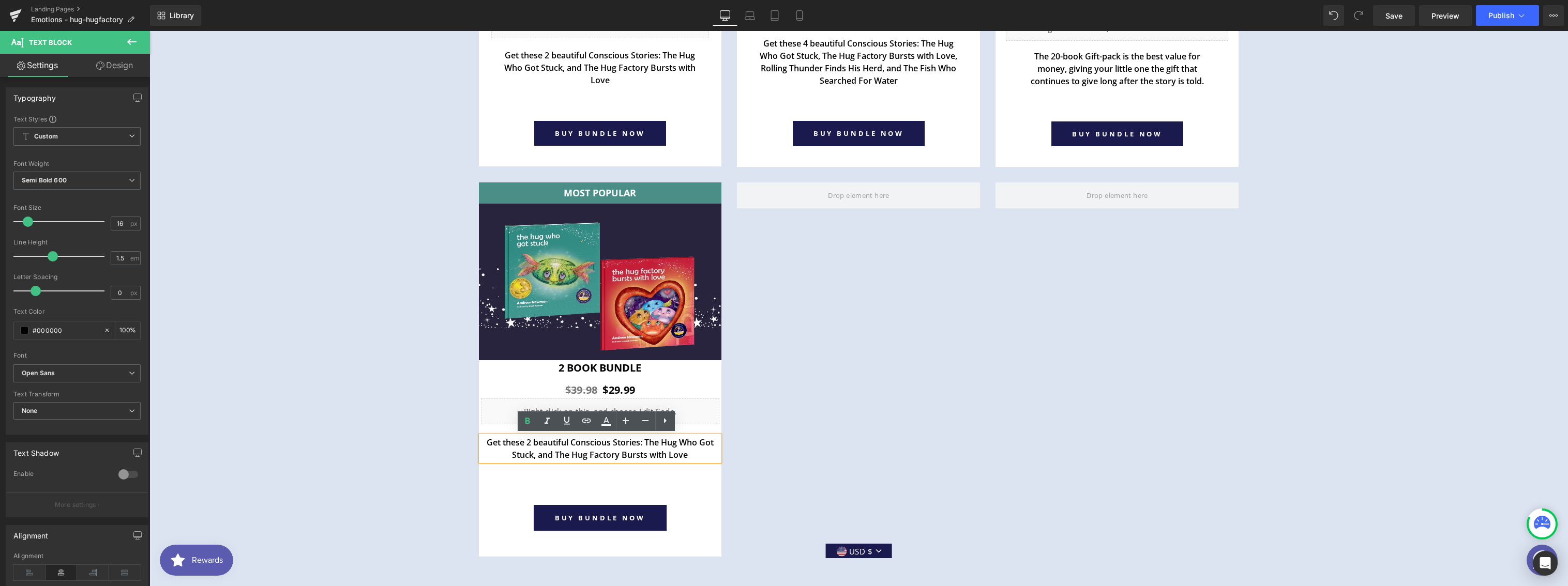
click at [111, 61] on link "Design" at bounding box center [114, 65] width 75 height 23
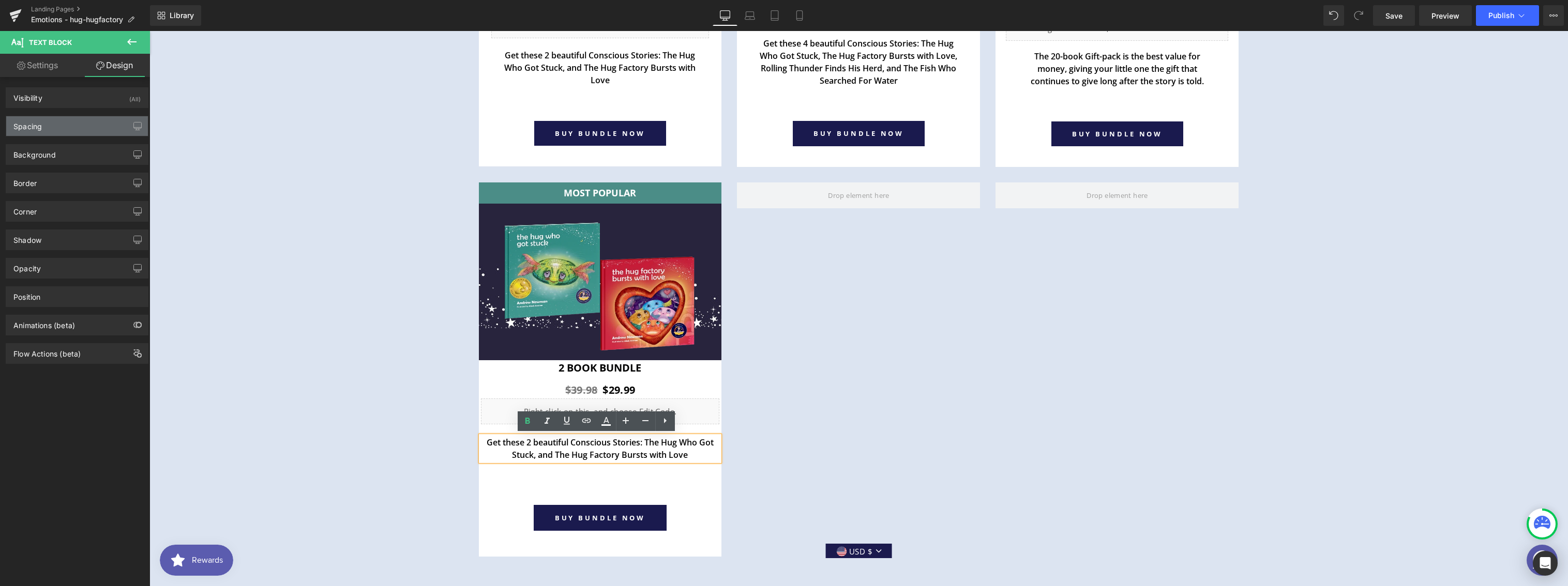
click at [53, 130] on div "Spacing" at bounding box center [77, 126] width 142 height 19
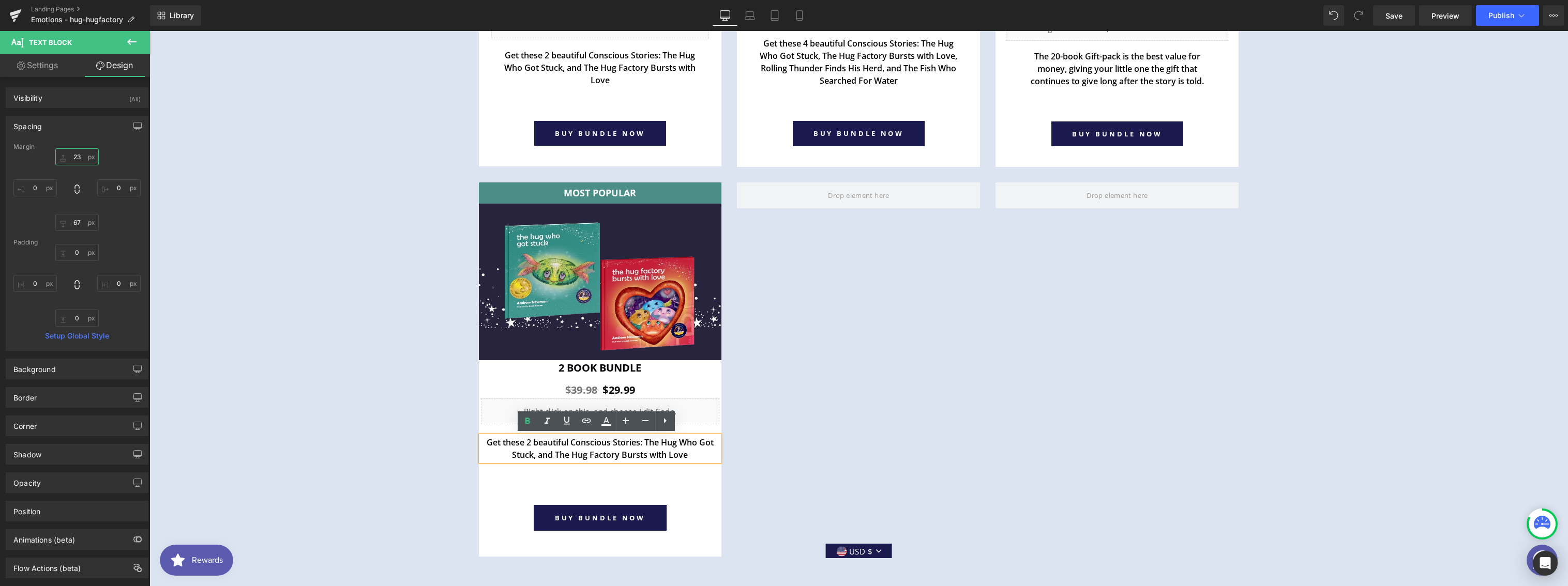
click at [75, 156] on input "23" at bounding box center [77, 157] width 43 height 17
click at [77, 229] on input "67" at bounding box center [77, 223] width 43 height 17
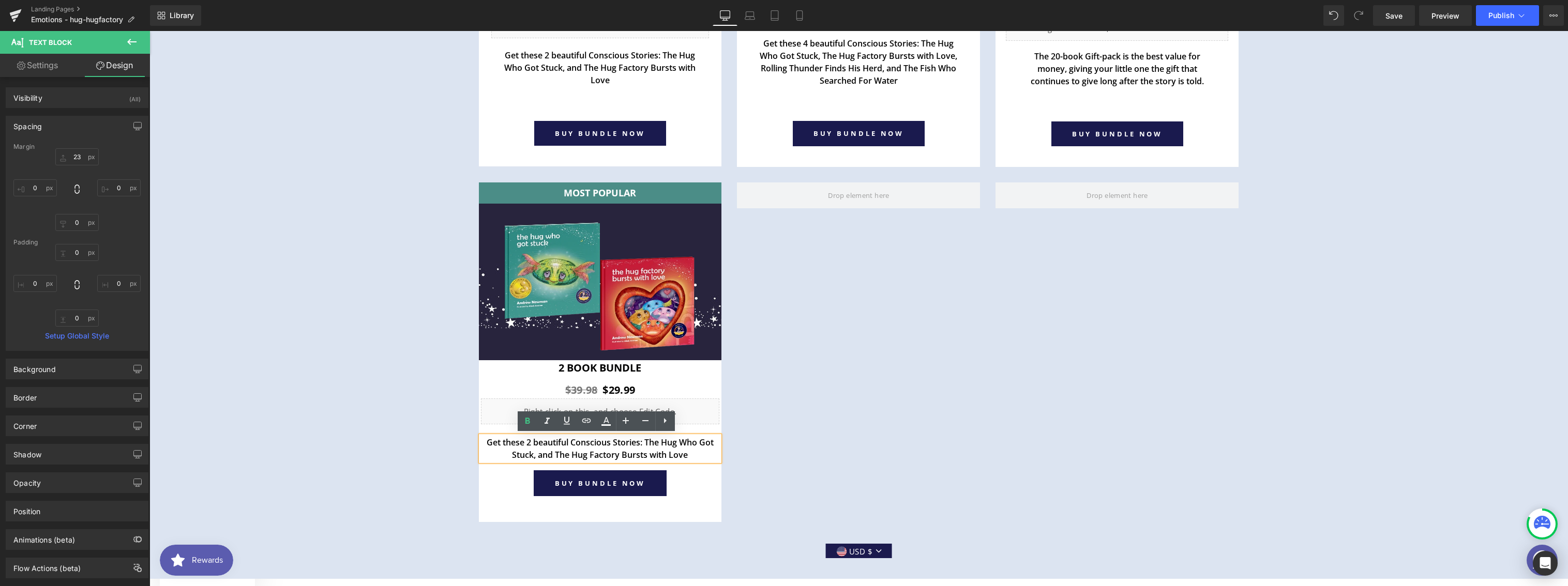
click at [130, 46] on icon at bounding box center [131, 42] width 12 height 12
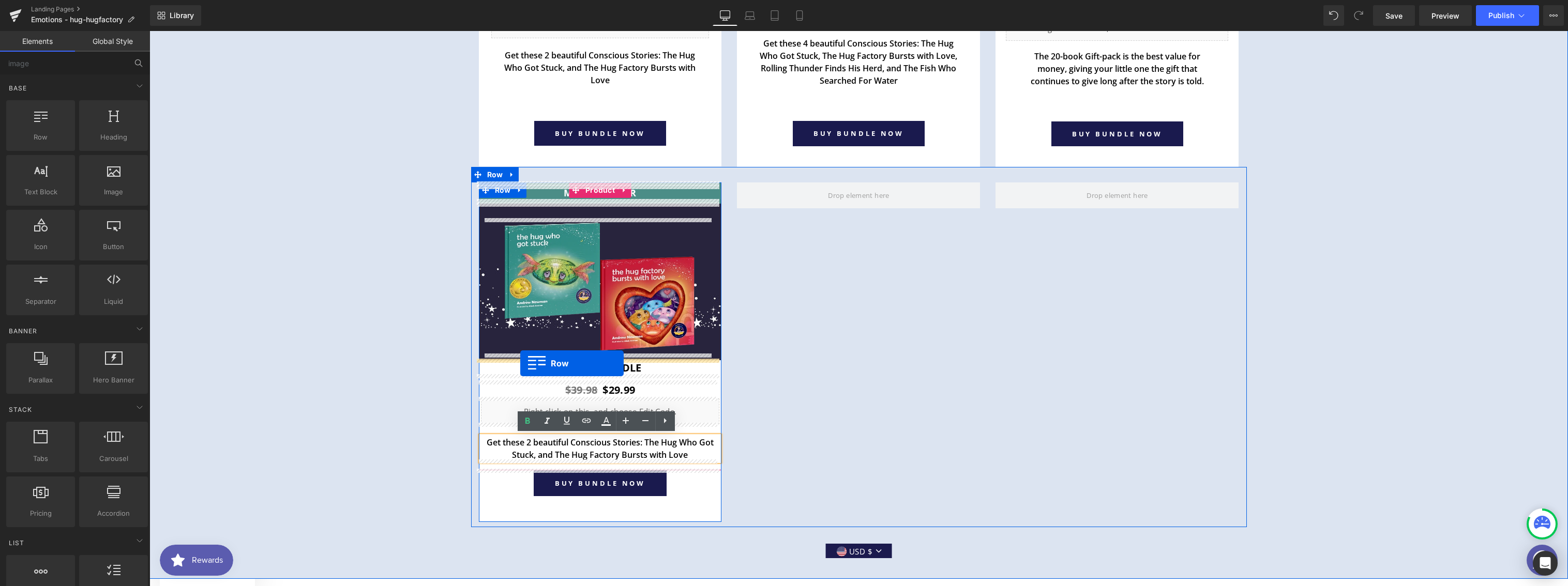
drag, startPoint x: 178, startPoint y: 170, endPoint x: 520, endPoint y: 363, distance: 392.7
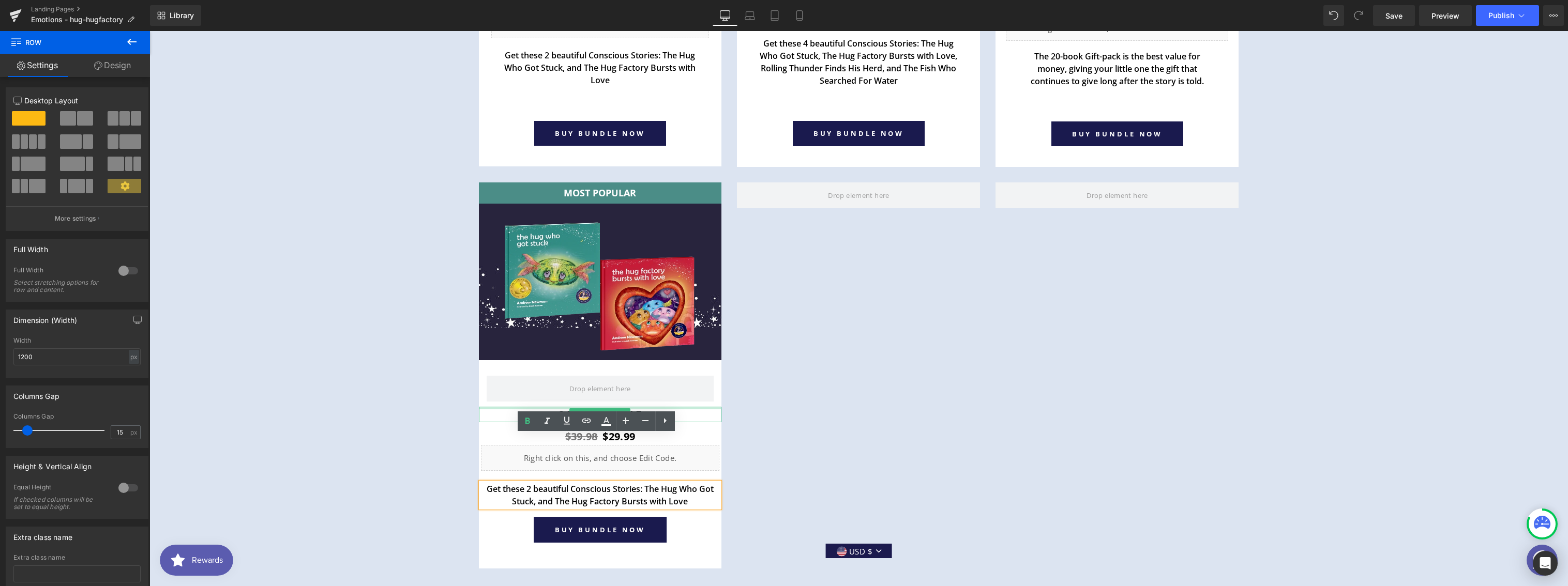
click at [561, 407] on div at bounding box center [600, 408] width 243 height 2
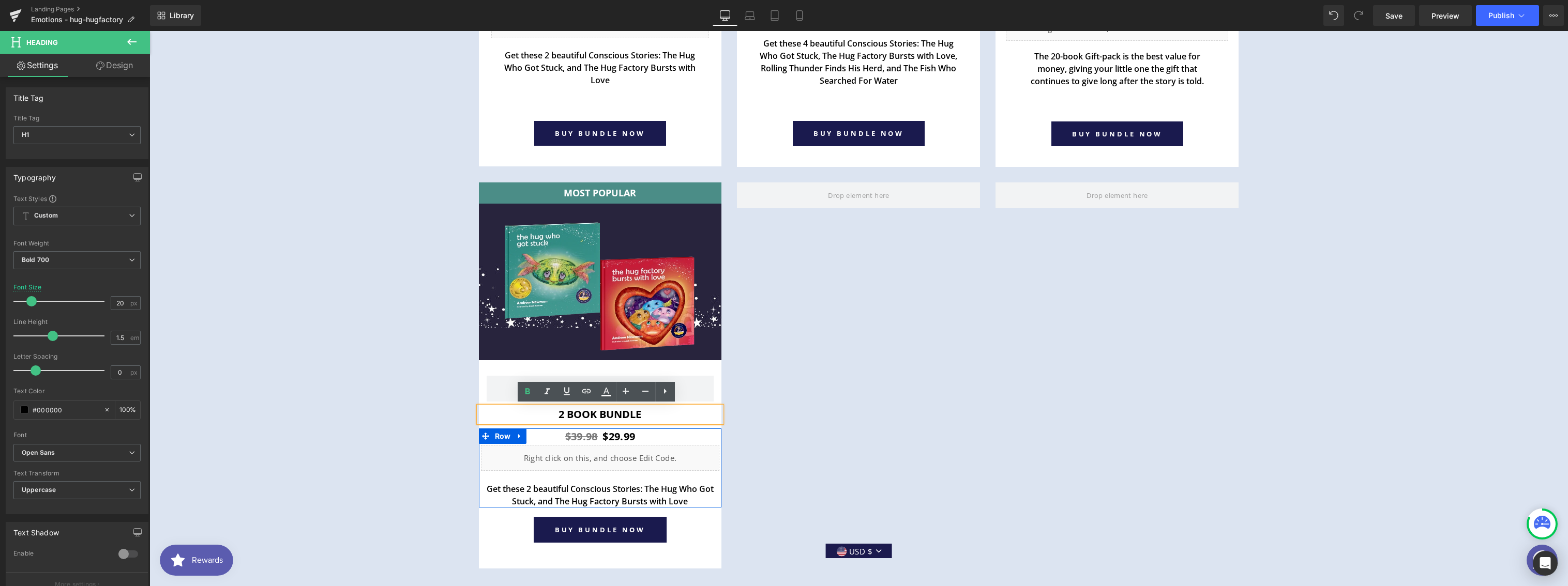
click at [520, 441] on link at bounding box center [520, 436] width 13 height 15
click at [513, 371] on link at bounding box center [520, 368] width 13 height 15
click at [543, 368] on icon at bounding box center [547, 368] width 7 height 7
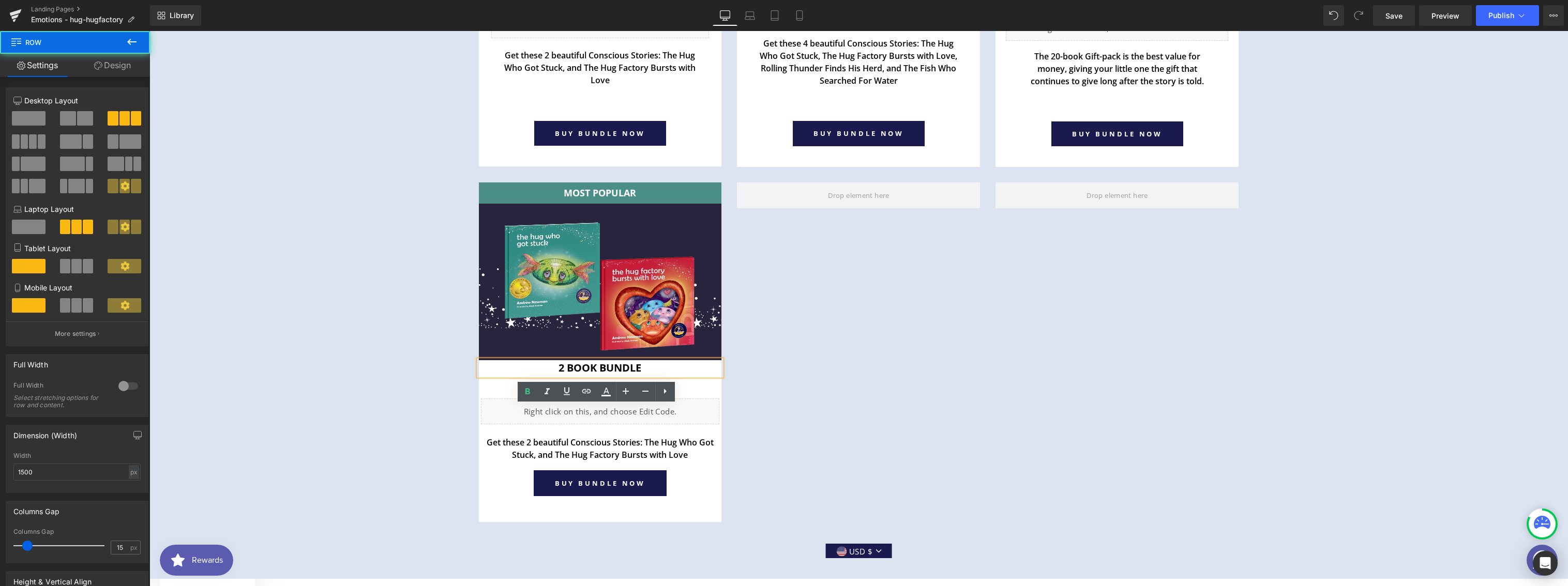
click at [777, 412] on div at bounding box center [858, 352] width 259 height 340
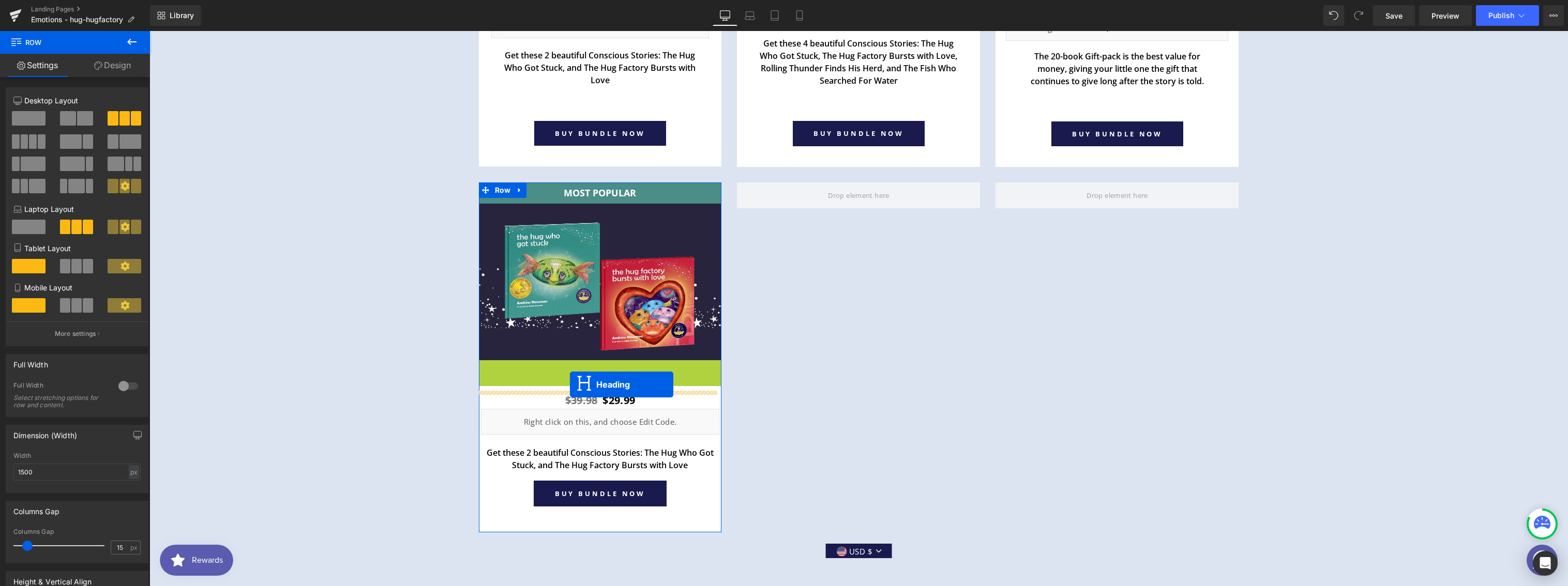
drag, startPoint x: 572, startPoint y: 368, endPoint x: 570, endPoint y: 385, distance: 17.1
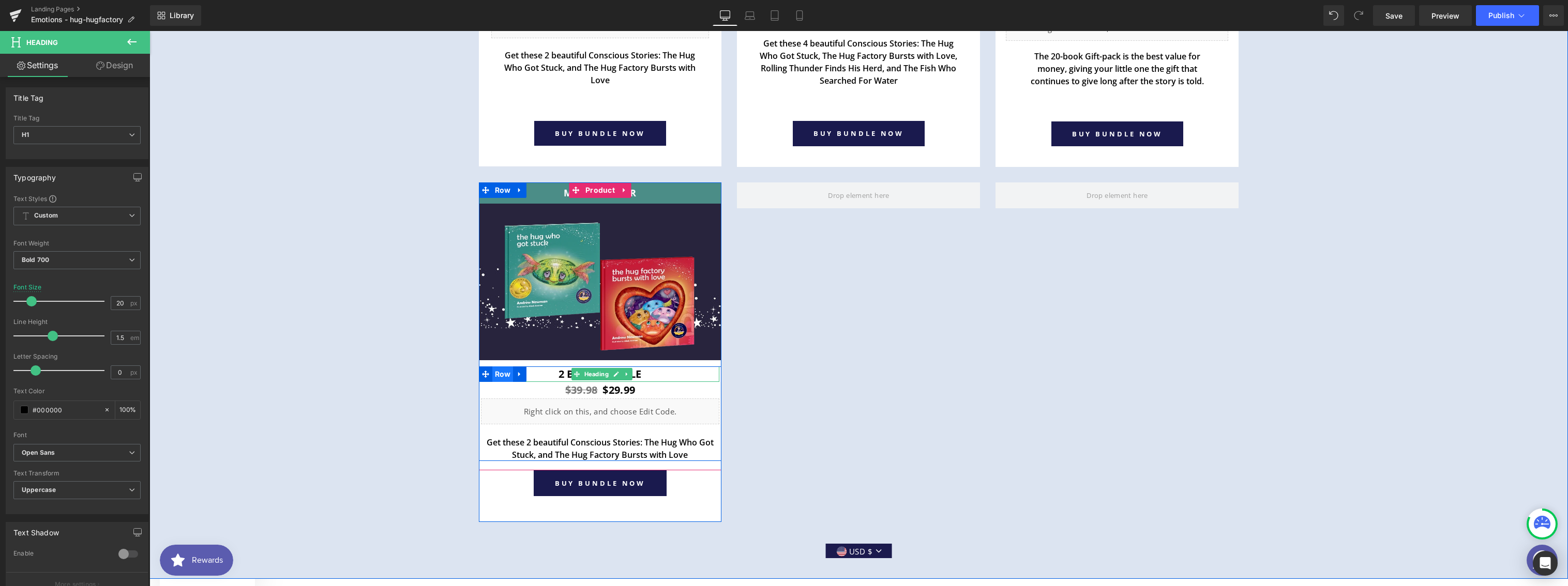
click at [499, 376] on span "Row" at bounding box center [503, 374] width 21 height 15
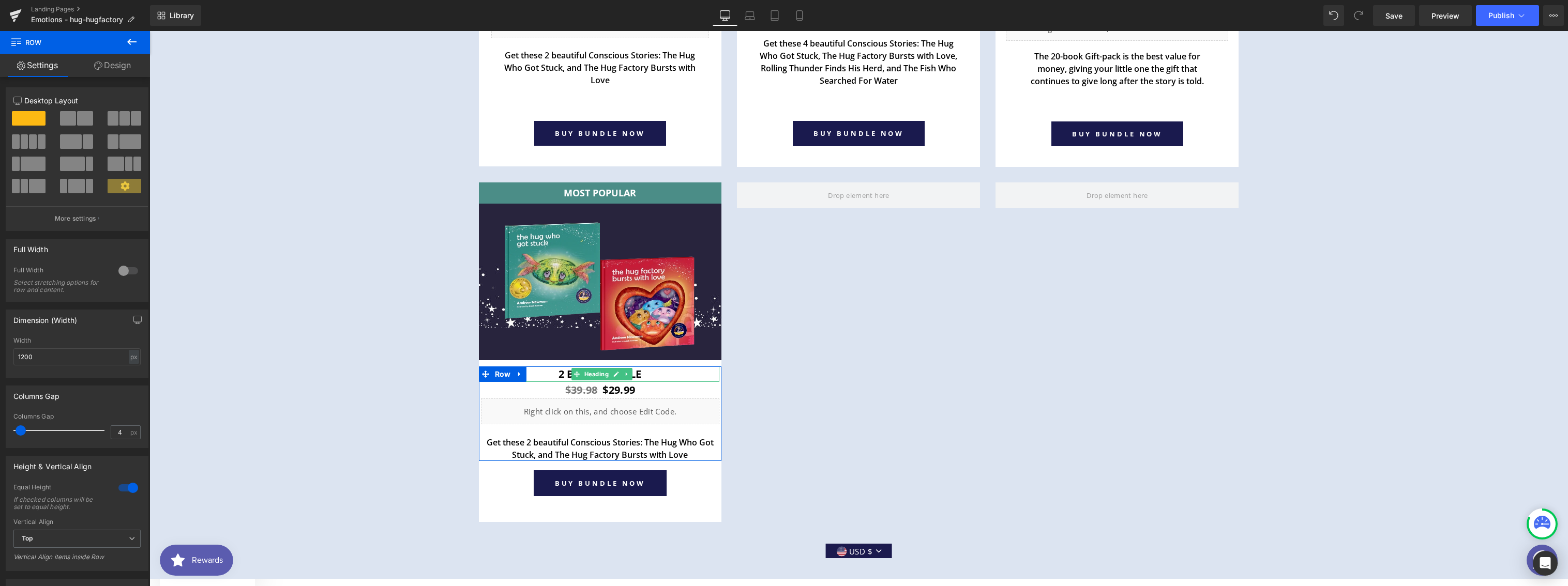
click at [109, 68] on link "Design" at bounding box center [112, 65] width 75 height 23
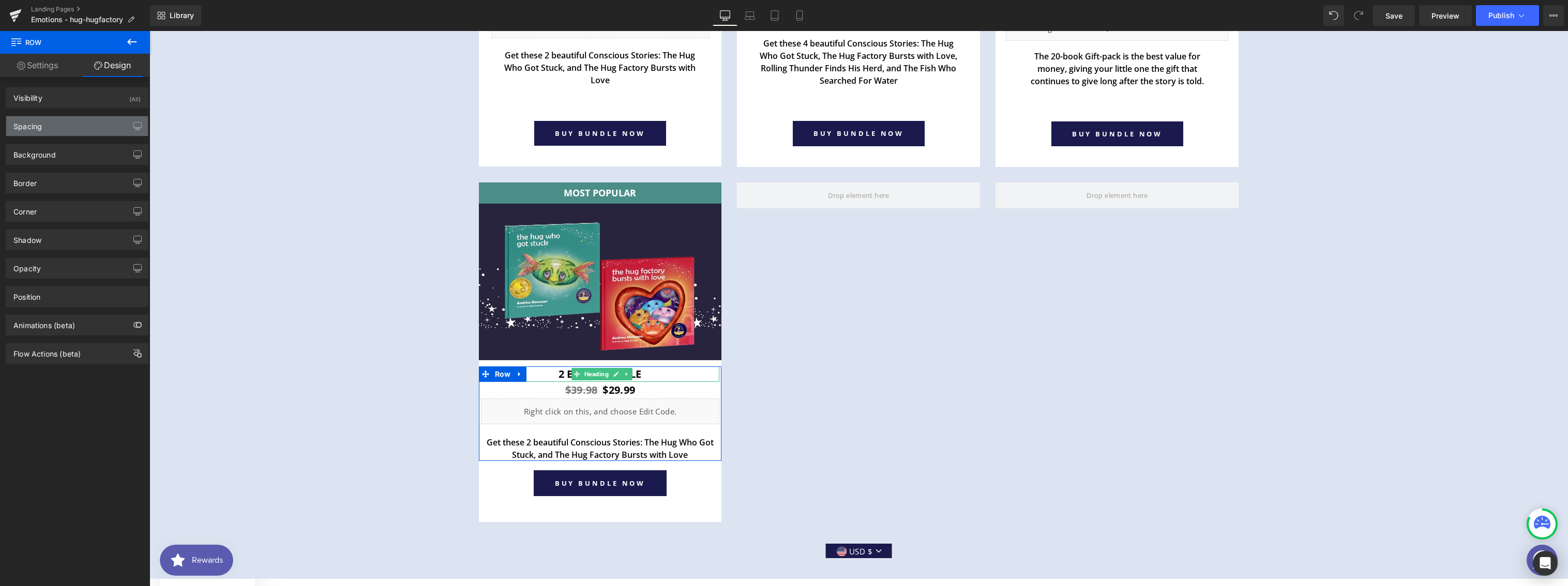
click at [46, 128] on div "Spacing" at bounding box center [77, 126] width 142 height 19
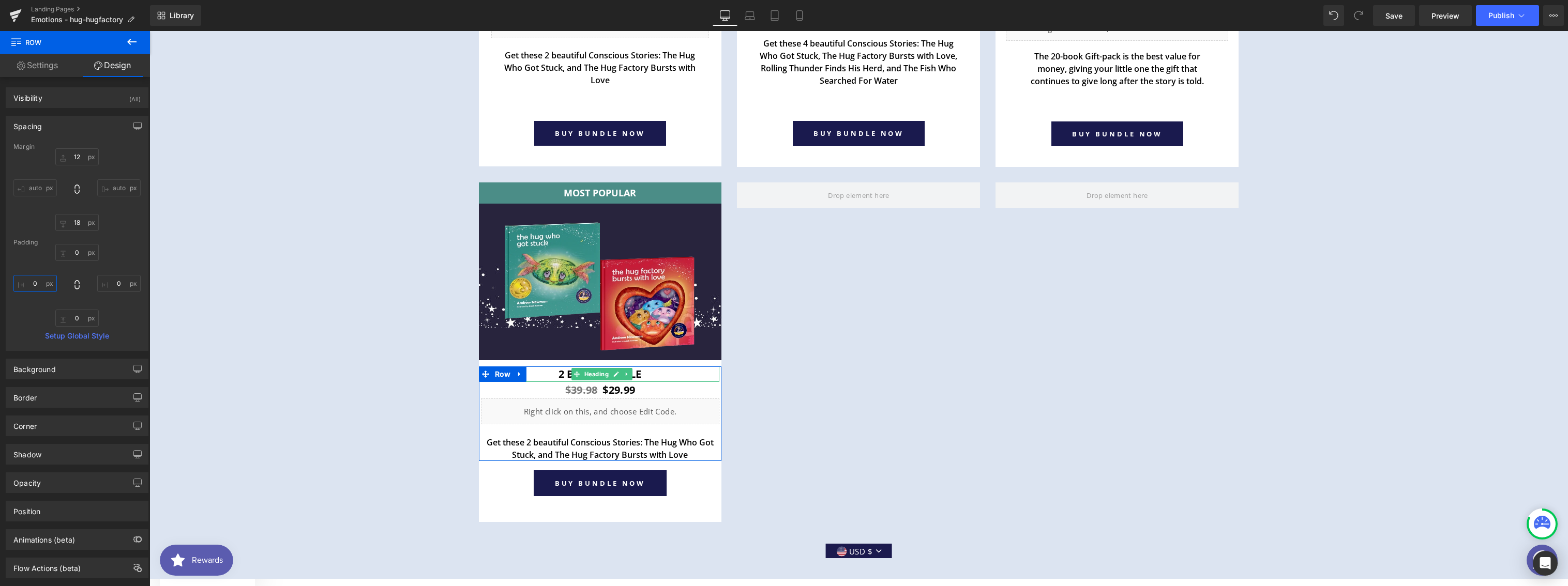
click at [37, 287] on input "0" at bounding box center [35, 284] width 43 height 17
type input "20"
click at [111, 284] on input "0" at bounding box center [119, 284] width 43 height 17
type input "20"
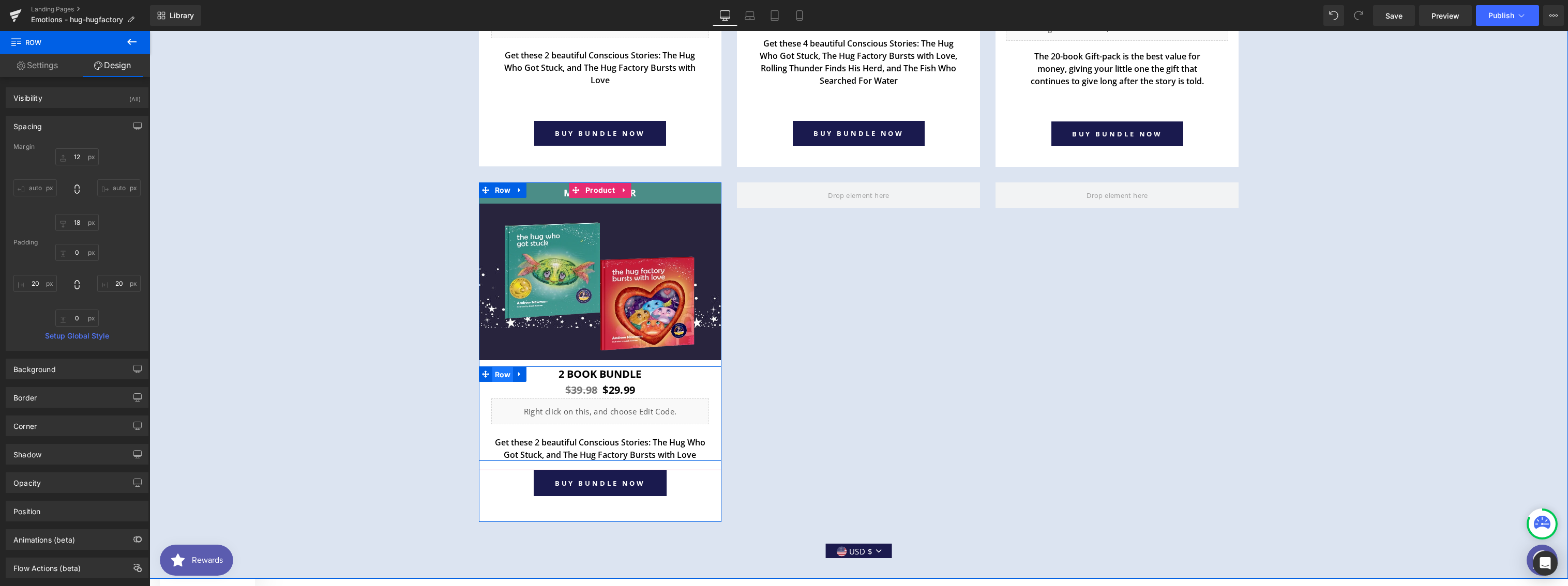
click at [499, 374] on span "Row" at bounding box center [503, 374] width 21 height 15
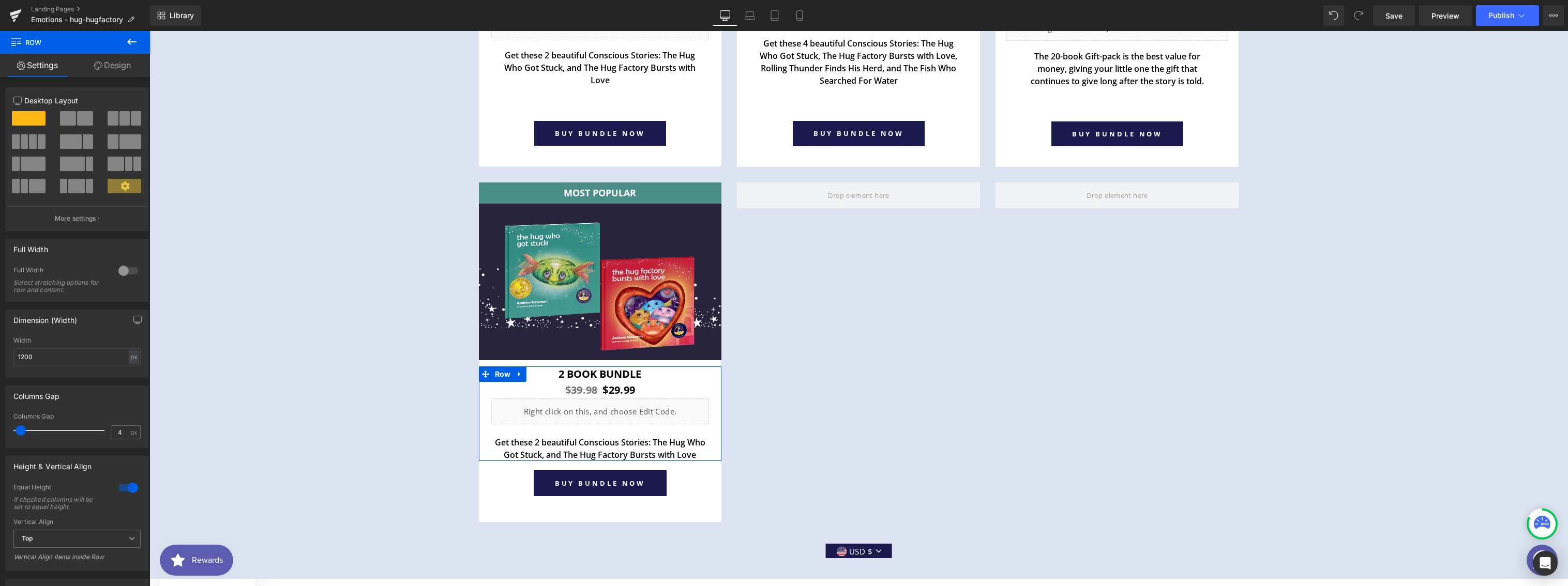
click at [121, 74] on link "Design" at bounding box center [112, 65] width 75 height 23
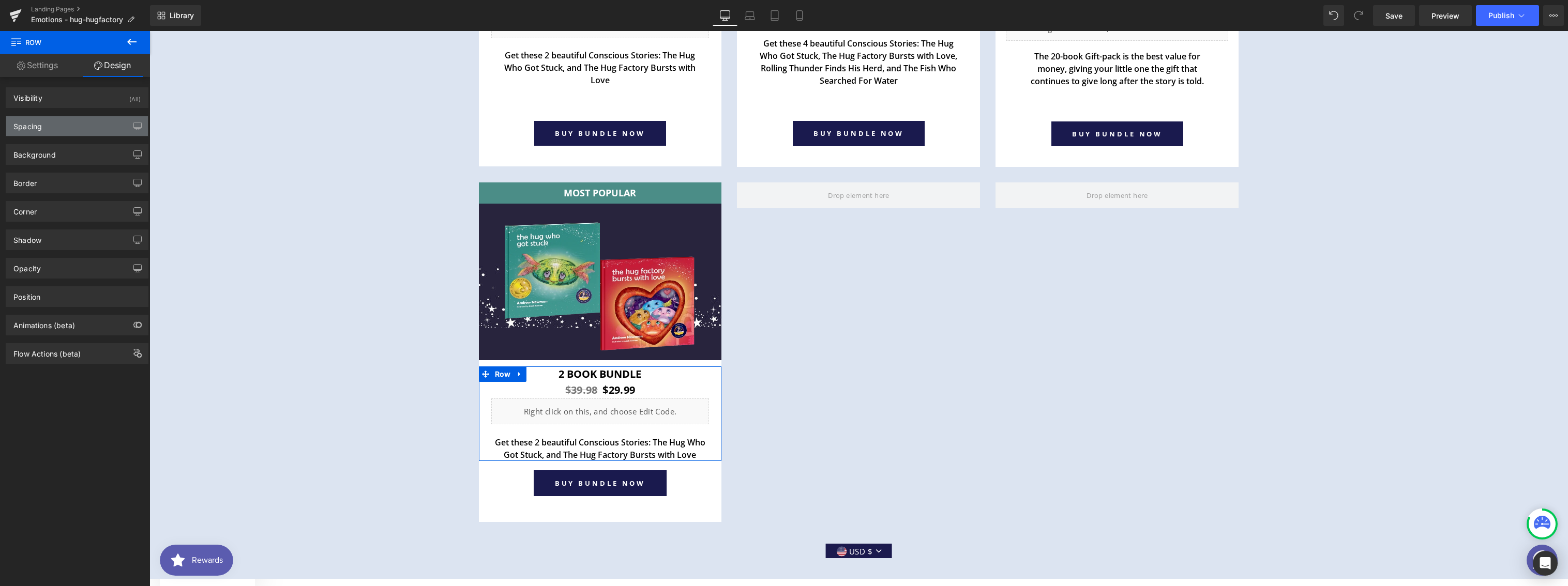
click at [65, 125] on div "Spacing" at bounding box center [77, 126] width 142 height 19
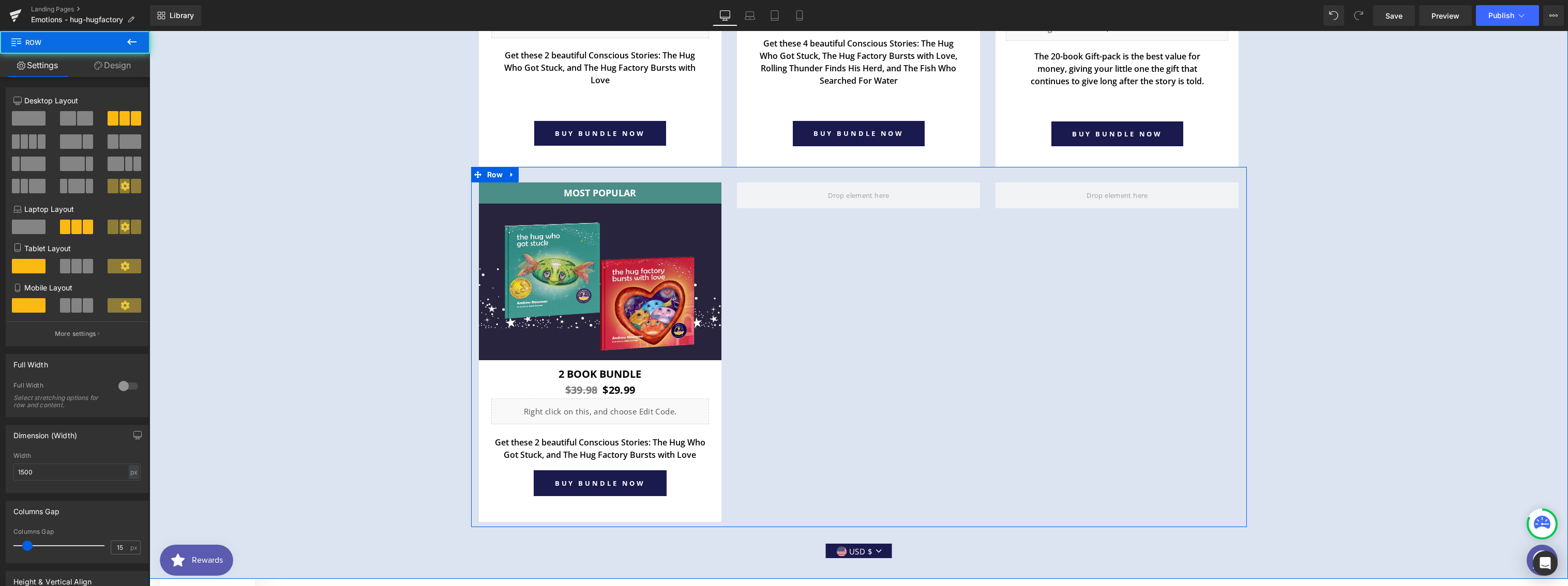
click at [911, 359] on div at bounding box center [858, 352] width 259 height 340
click at [623, 188] on icon at bounding box center [623, 190] width 2 height 5
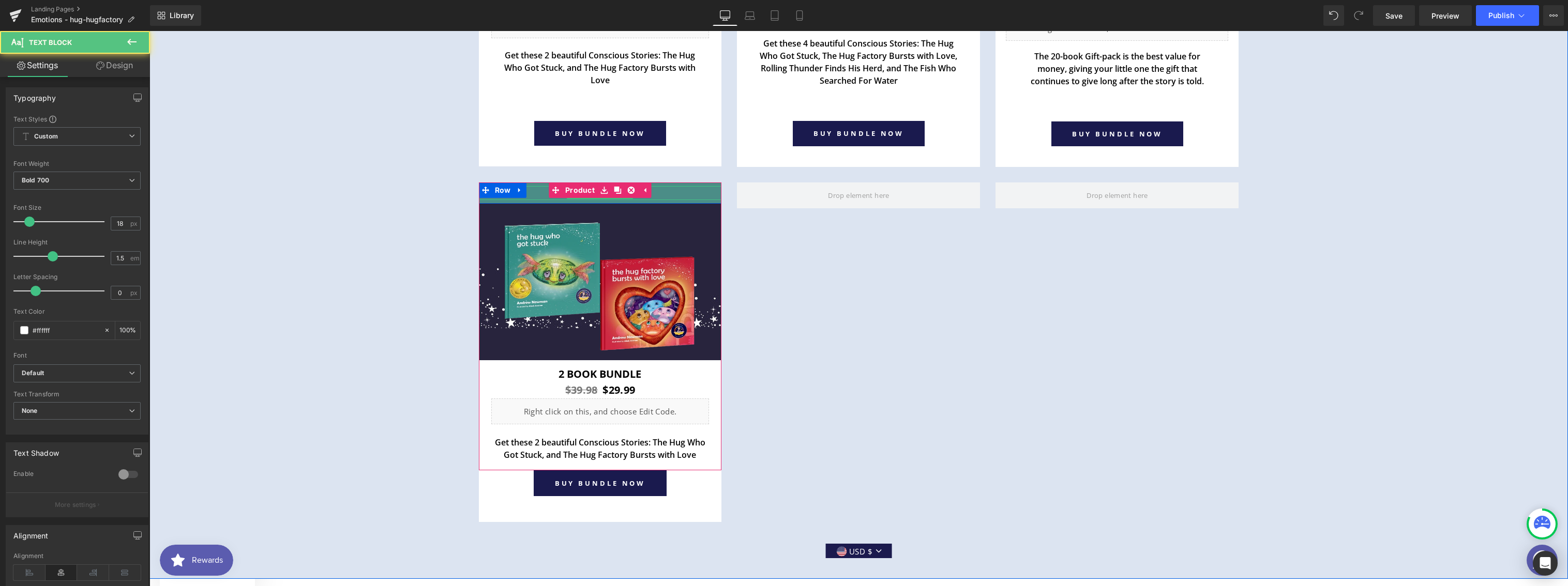
click at [686, 194] on p "MOST POPULAR" at bounding box center [600, 193] width 243 height 14
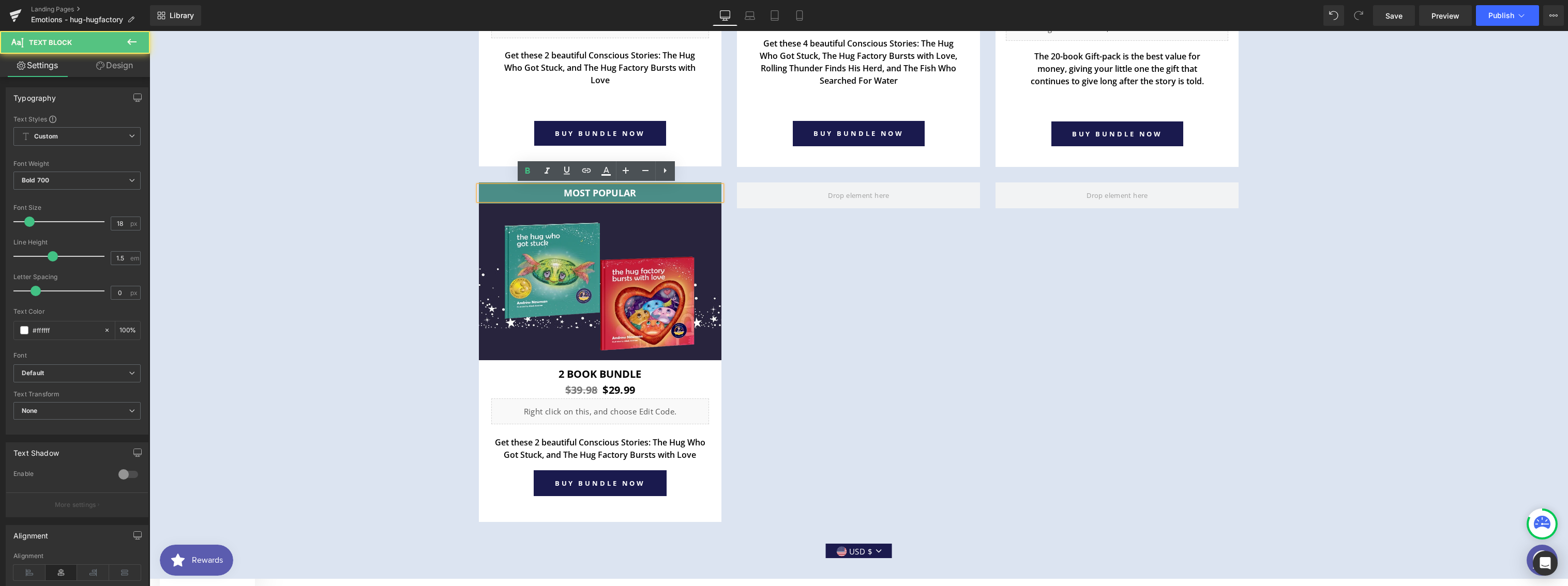
click at [803, 268] on div at bounding box center [858, 352] width 259 height 340
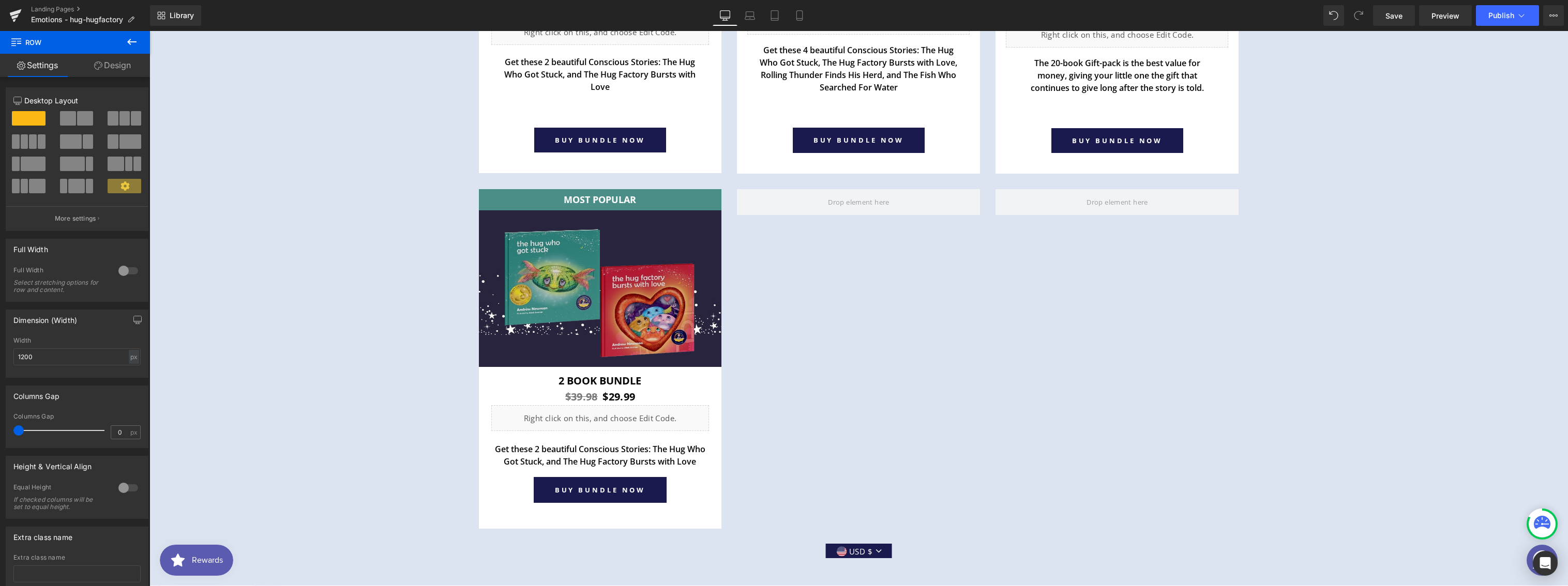
scroll to position [3988, 0]
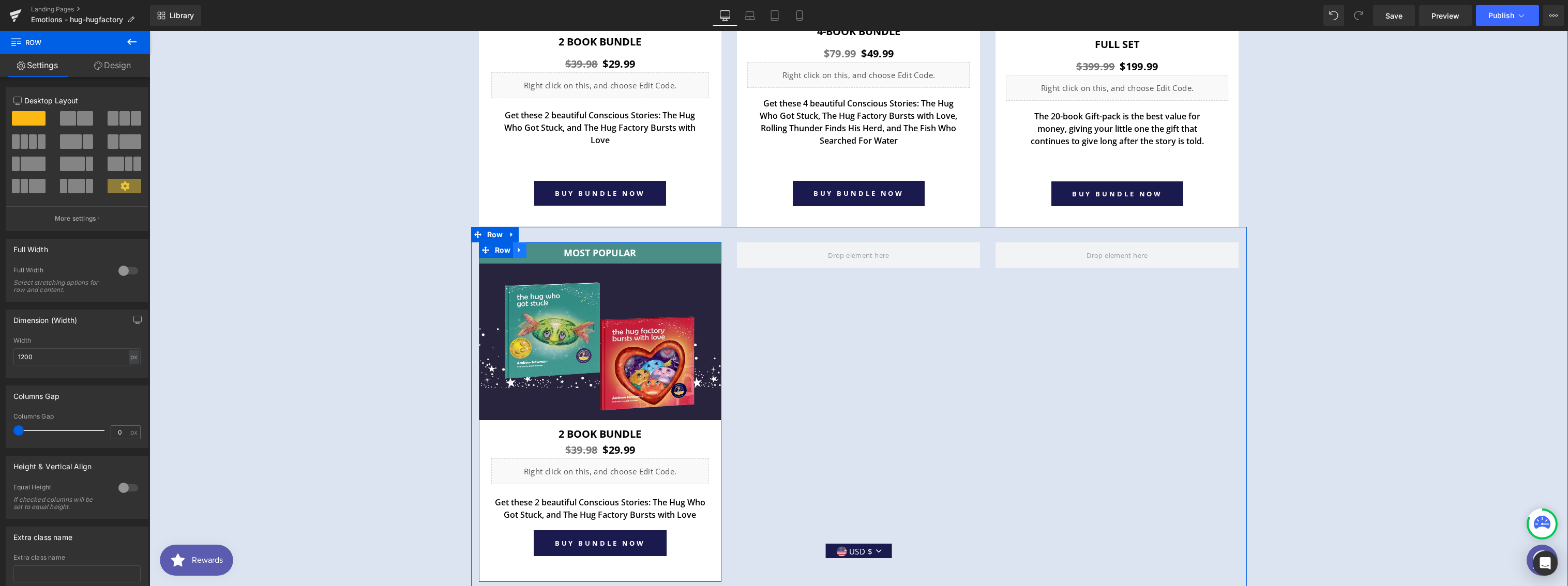
click at [516, 251] on icon at bounding box center [520, 249] width 7 height 8
click at [530, 251] on icon at bounding box center [533, 250] width 7 height 7
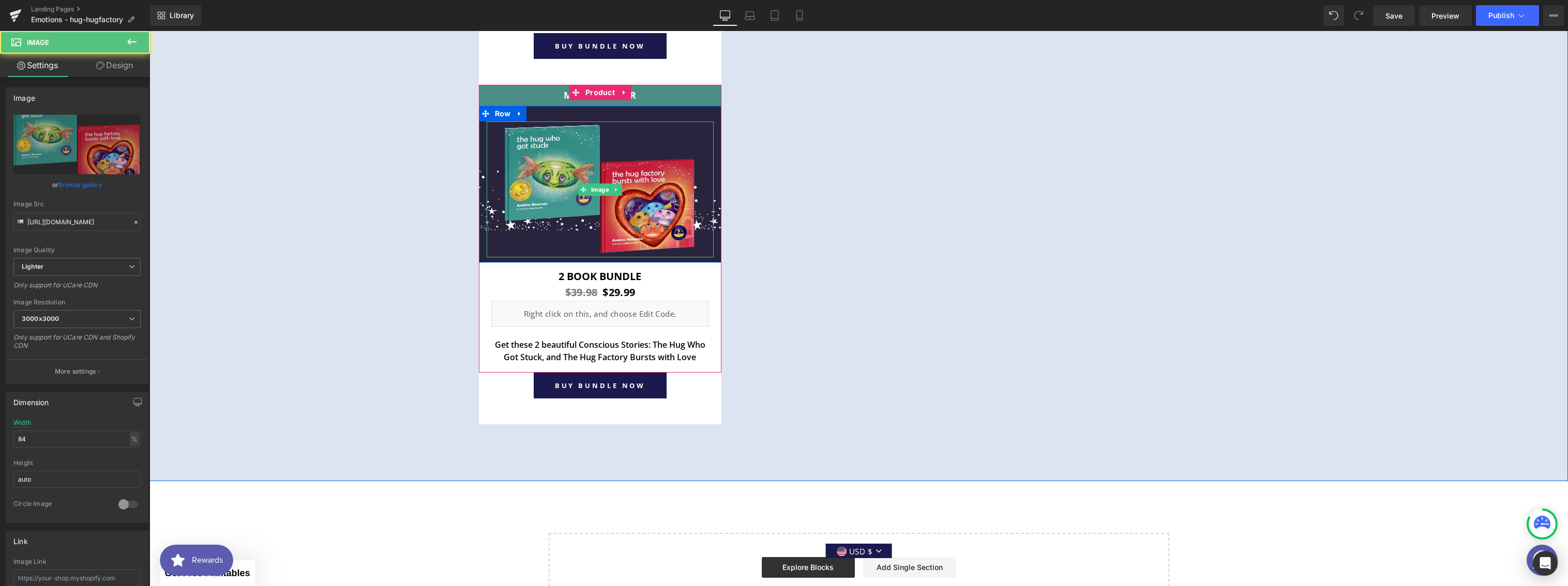
click at [528, 251] on img at bounding box center [600, 189] width 191 height 136
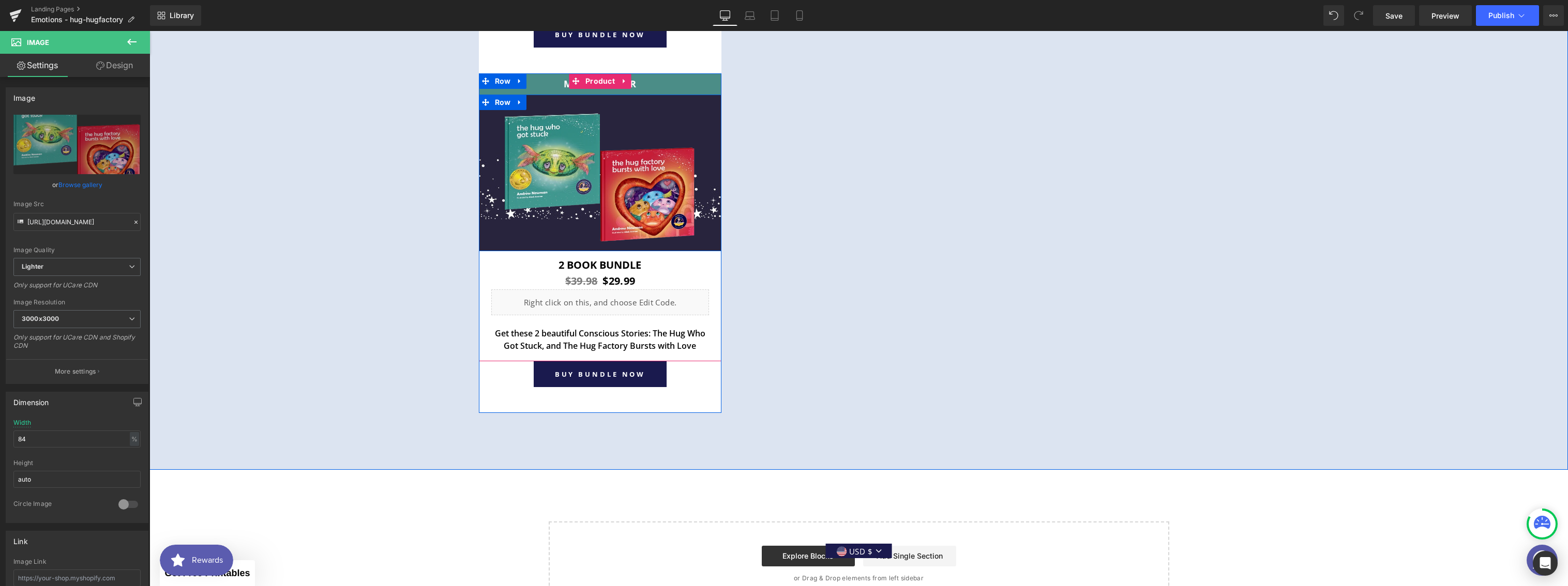
scroll to position [4345, 0]
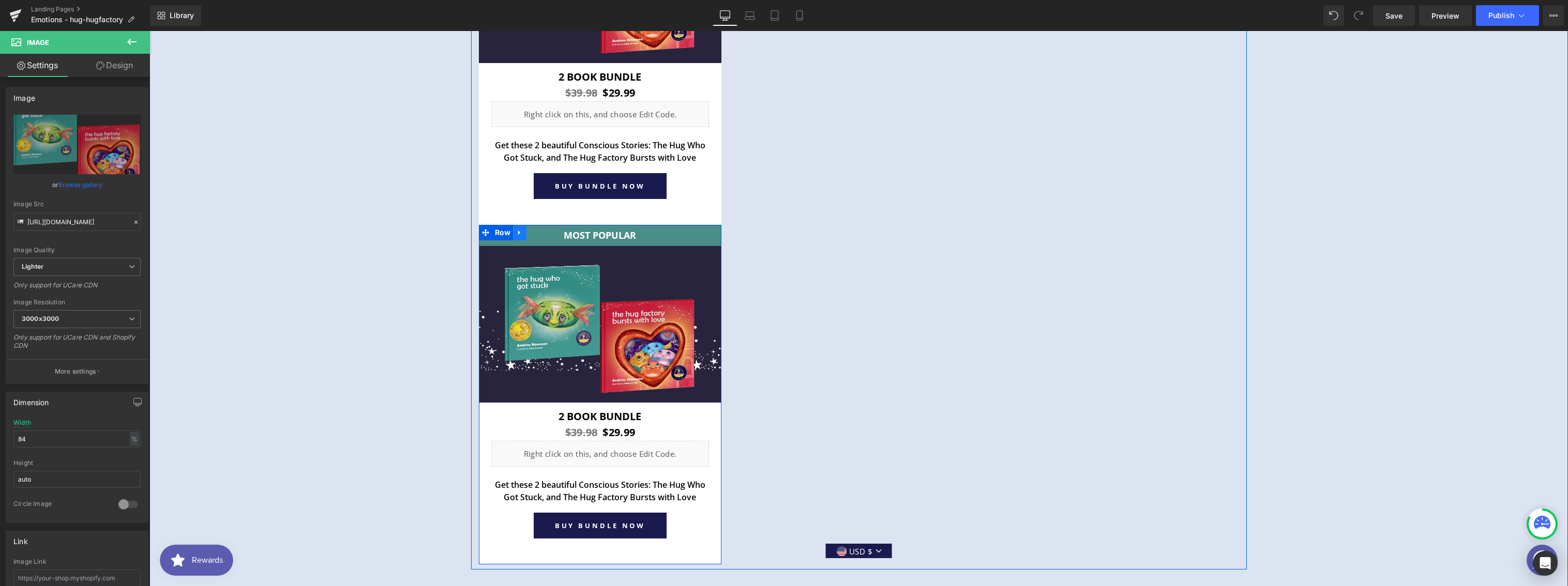
click at [517, 229] on icon at bounding box center [520, 232] width 7 height 8
click at [530, 231] on icon at bounding box center [533, 232] width 7 height 7
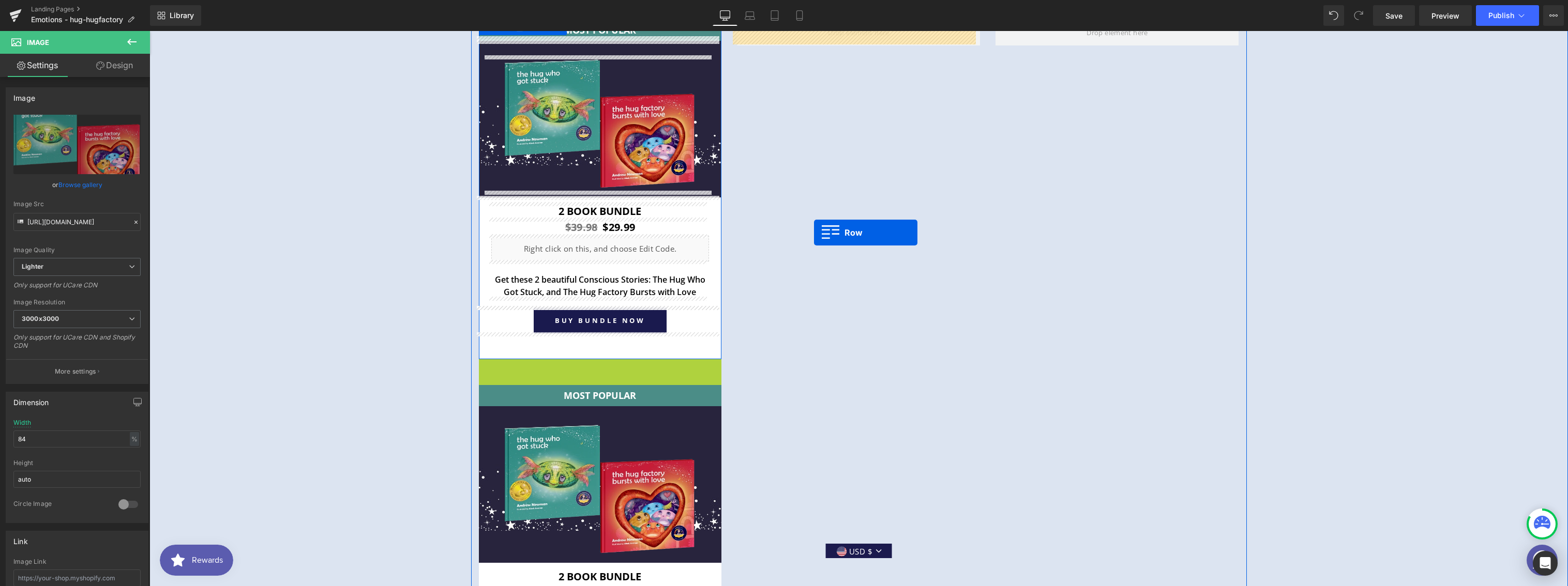
scroll to position [4062, 0]
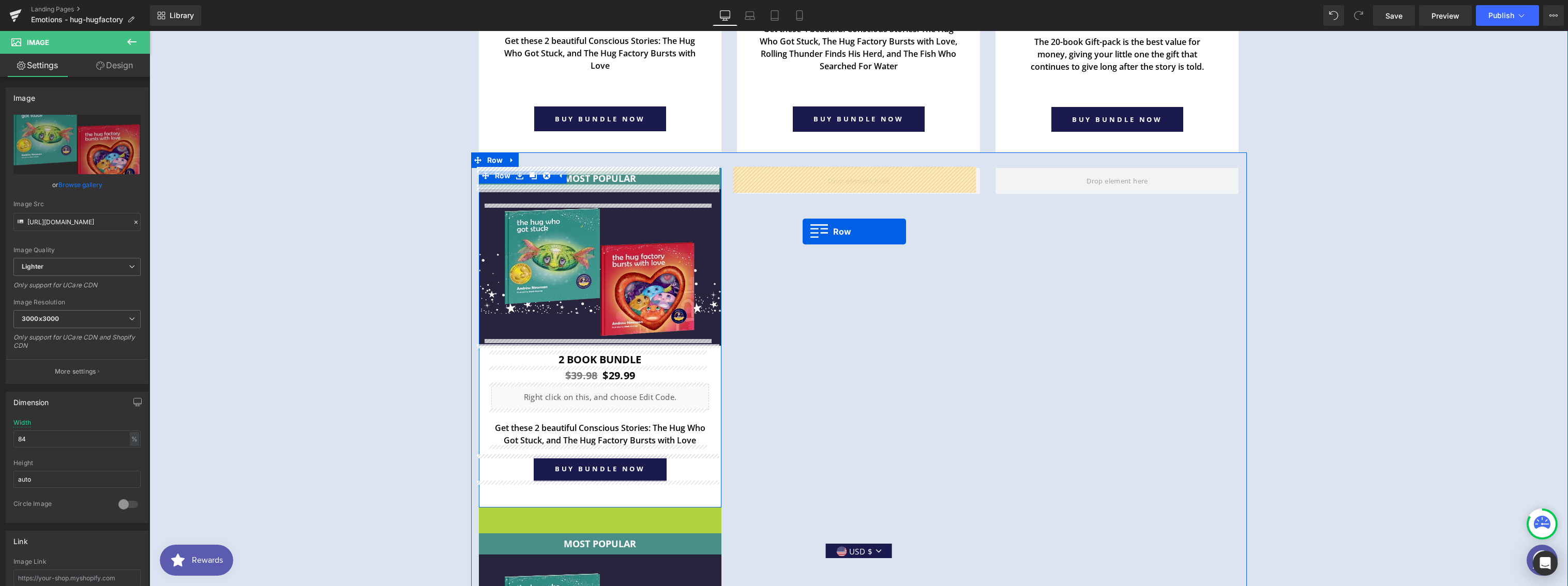
drag, startPoint x: 481, startPoint y: 365, endPoint x: 802, endPoint y: 230, distance: 348.2
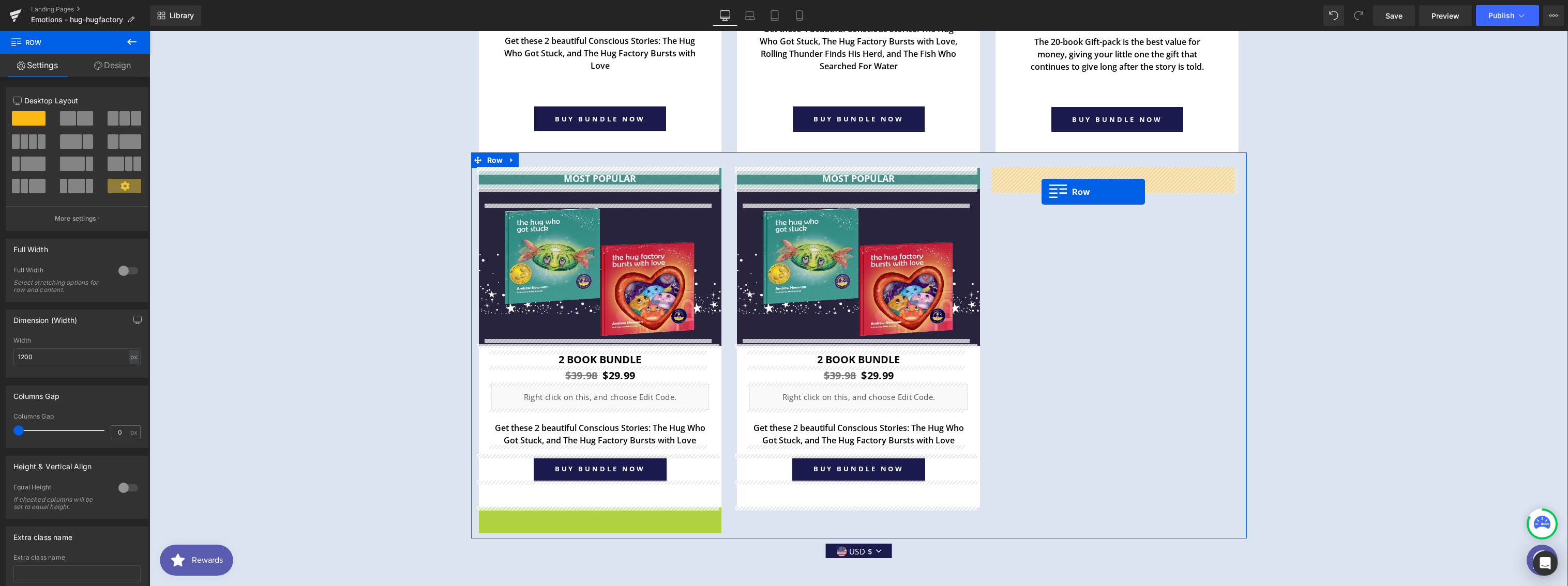
drag, startPoint x: 484, startPoint y: 513, endPoint x: 1041, endPoint y: 192, distance: 642.9
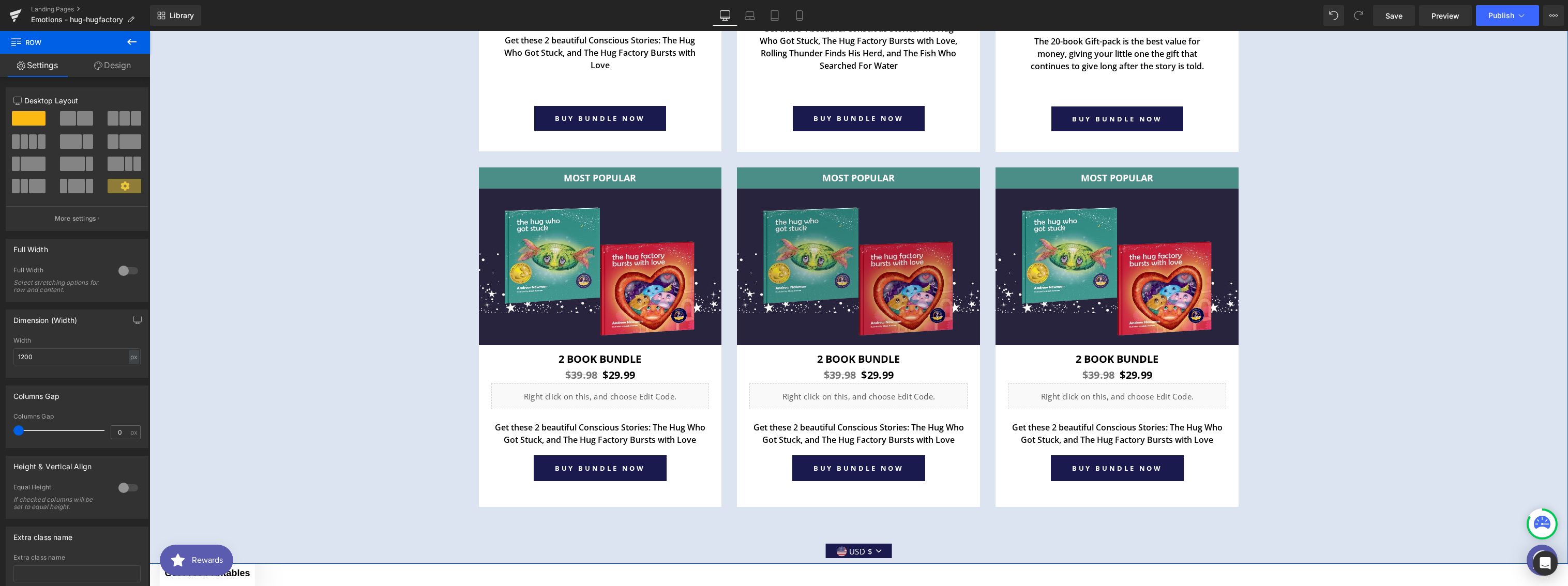
scroll to position [4116, 0]
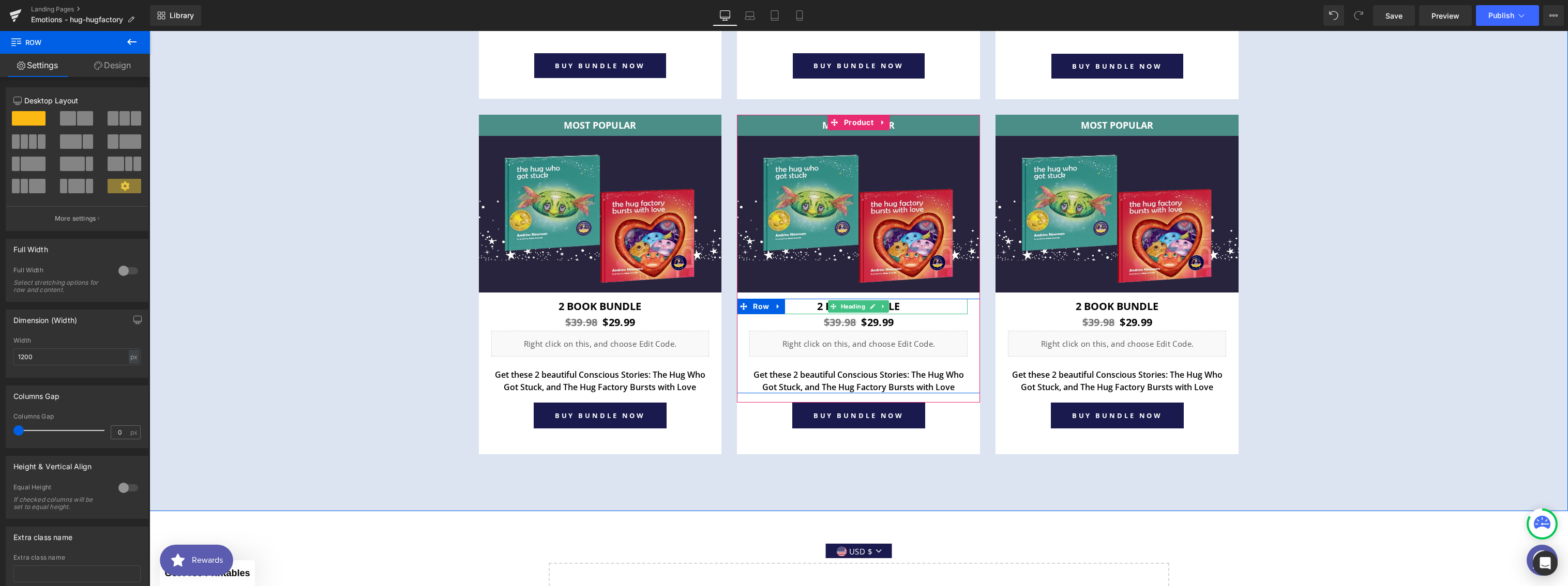
click at [816, 306] on h1 "2 book Bundle" at bounding box center [858, 306] width 219 height 15
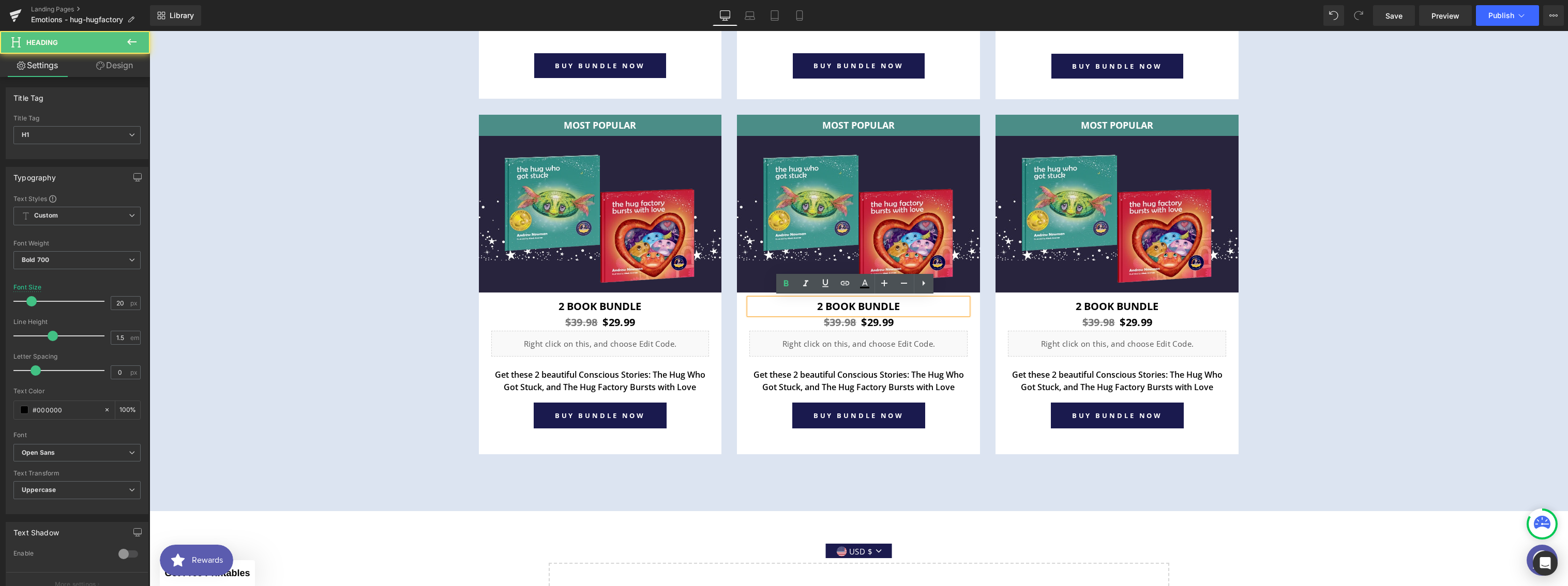
click at [817, 305] on h1 "2 book Bundle" at bounding box center [858, 306] width 219 height 15
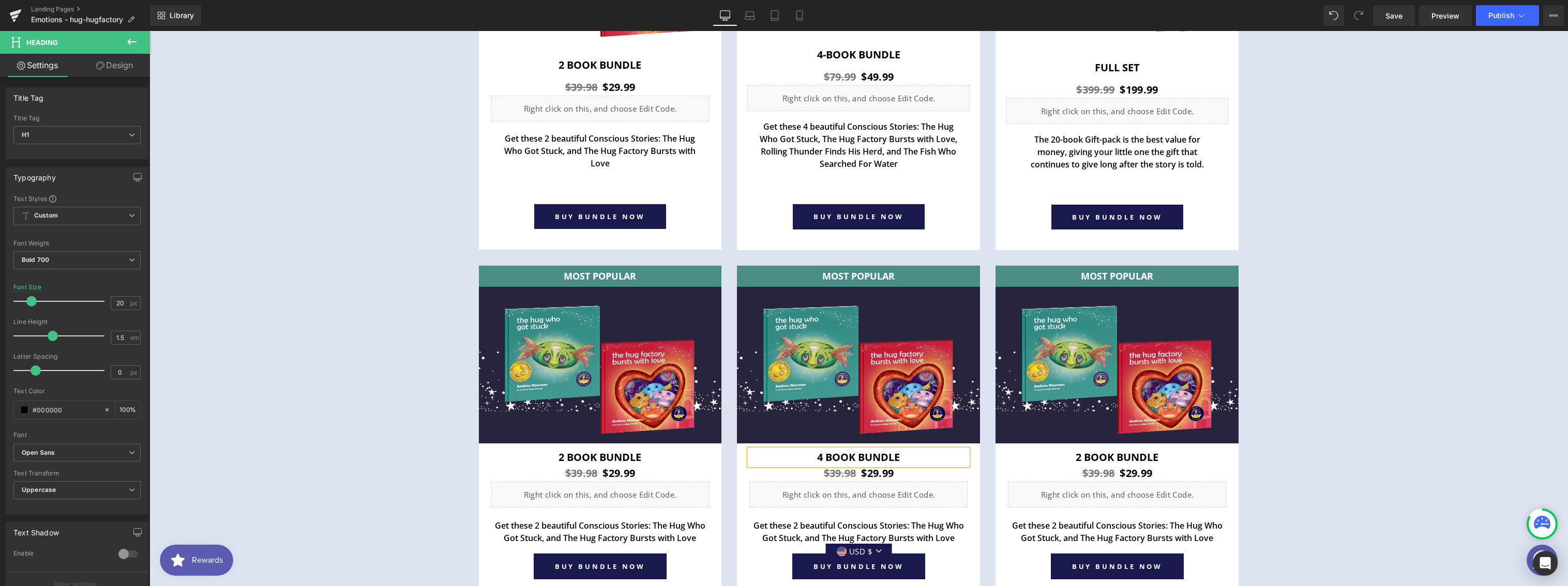
scroll to position [3958, 0]
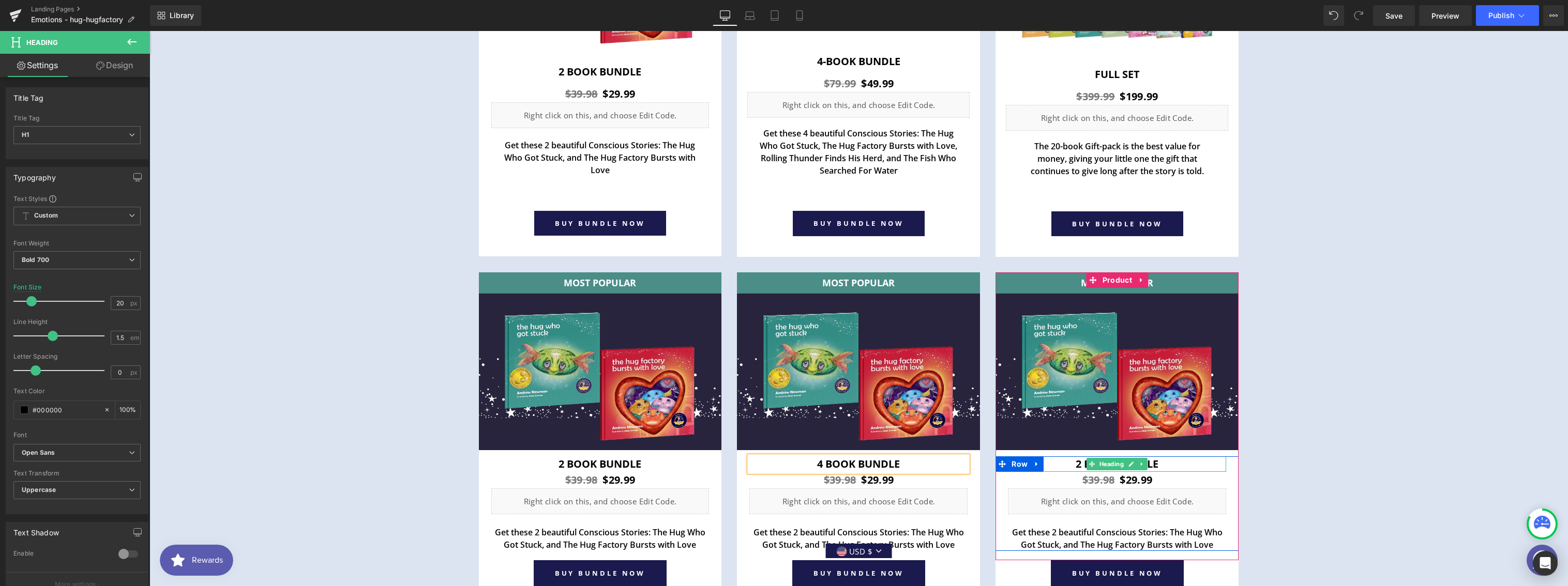
click at [1078, 462] on h1 "2 book Bundle" at bounding box center [1117, 464] width 219 height 15
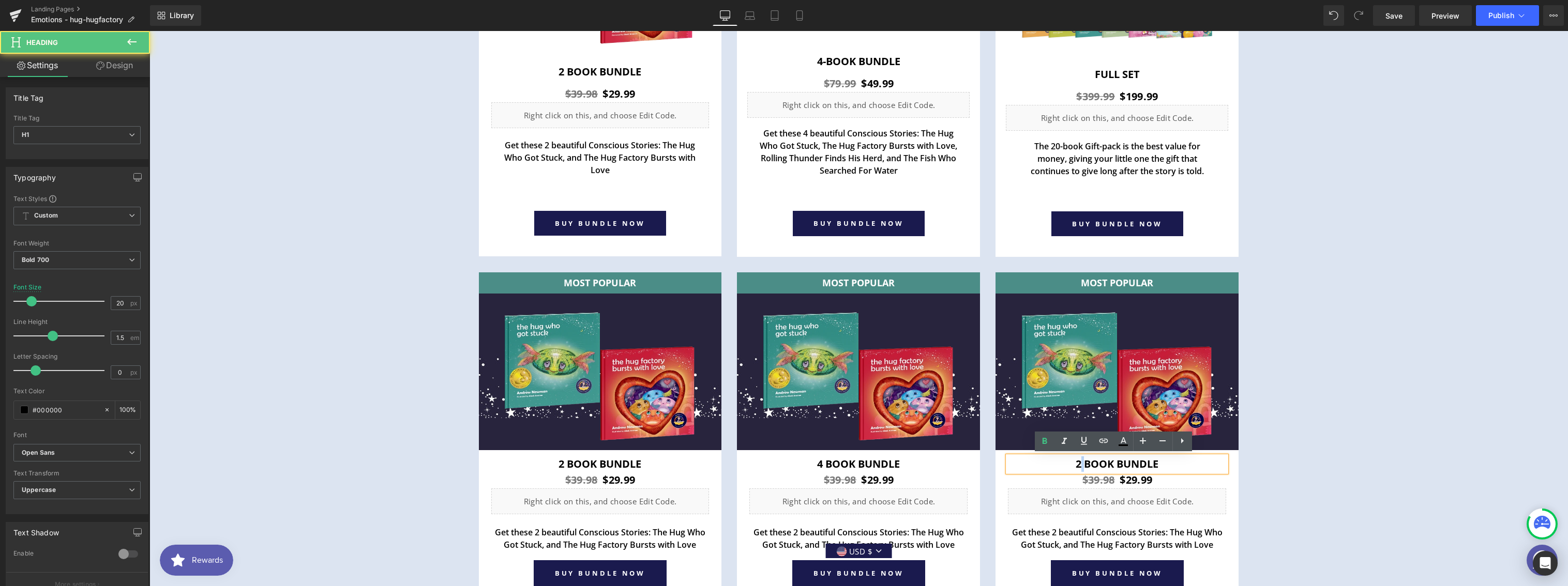
click at [1078, 462] on h1 "2 book Bundle" at bounding box center [1117, 464] width 219 height 15
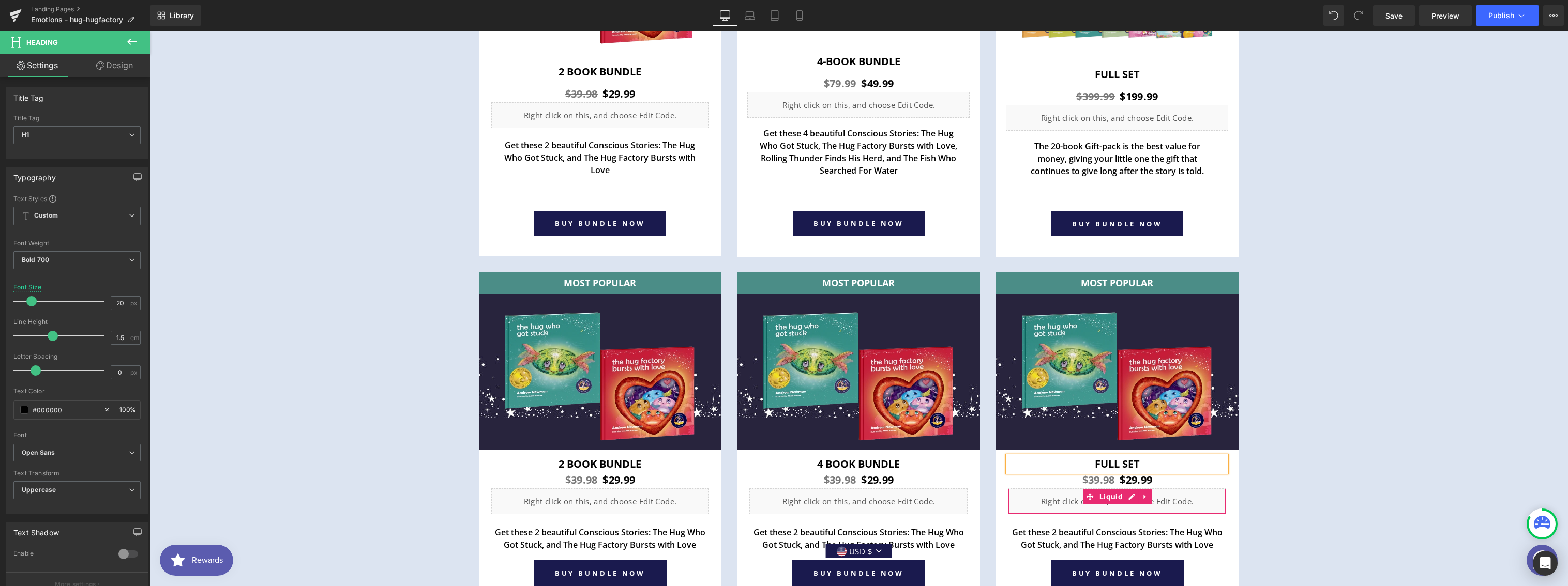
click at [1214, 497] on div "Liquid" at bounding box center [1117, 501] width 219 height 26
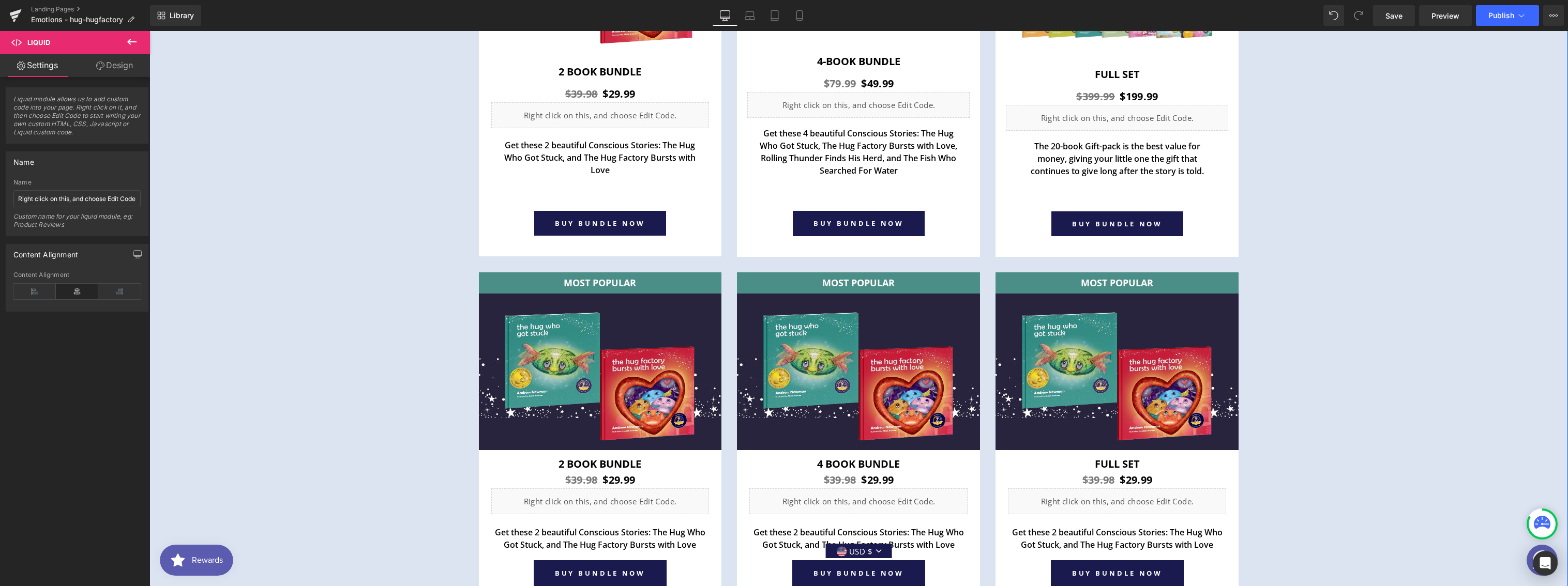
scroll to position [3846, 0]
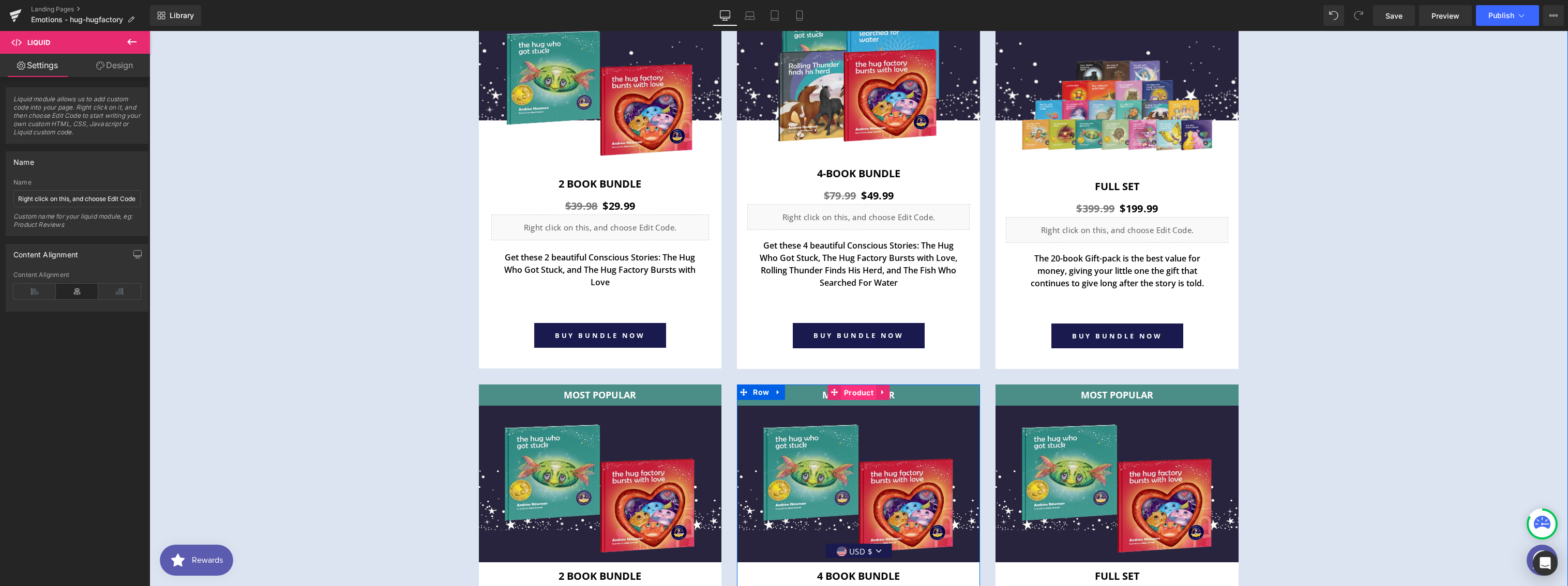
click at [858, 390] on span "Product" at bounding box center [858, 392] width 35 height 15
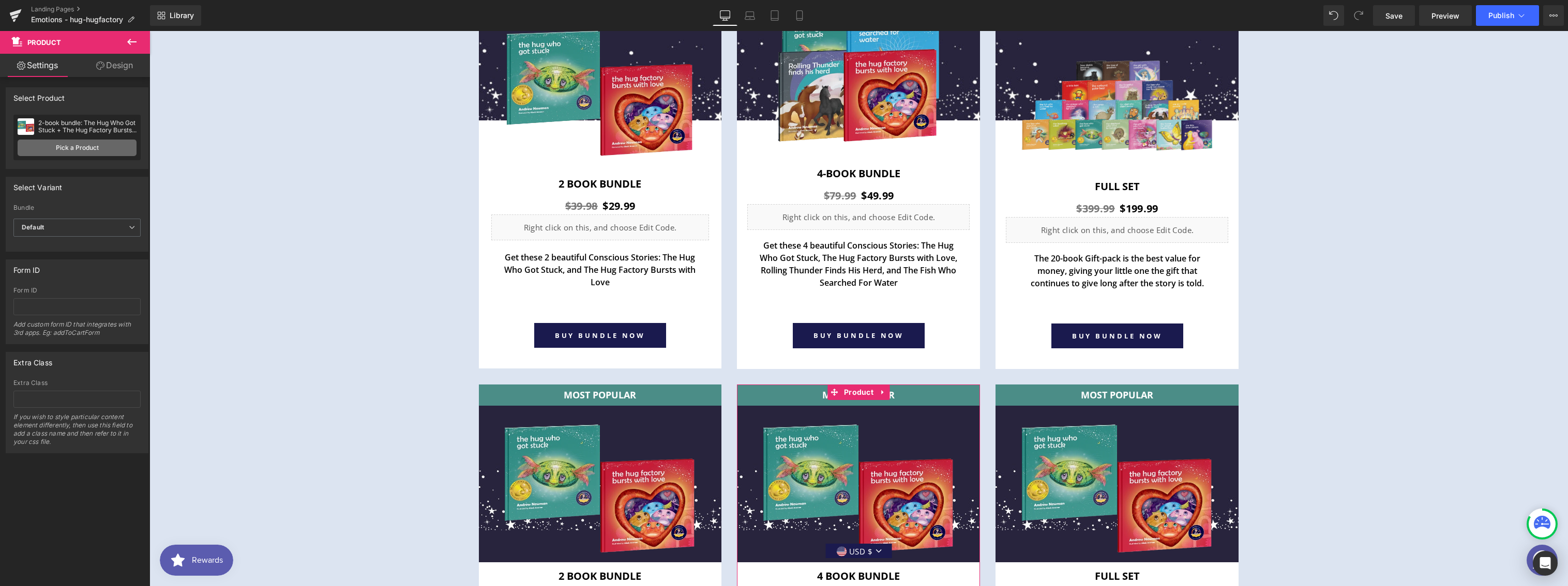
click at [91, 153] on link "Pick a Product" at bounding box center [77, 147] width 119 height 16
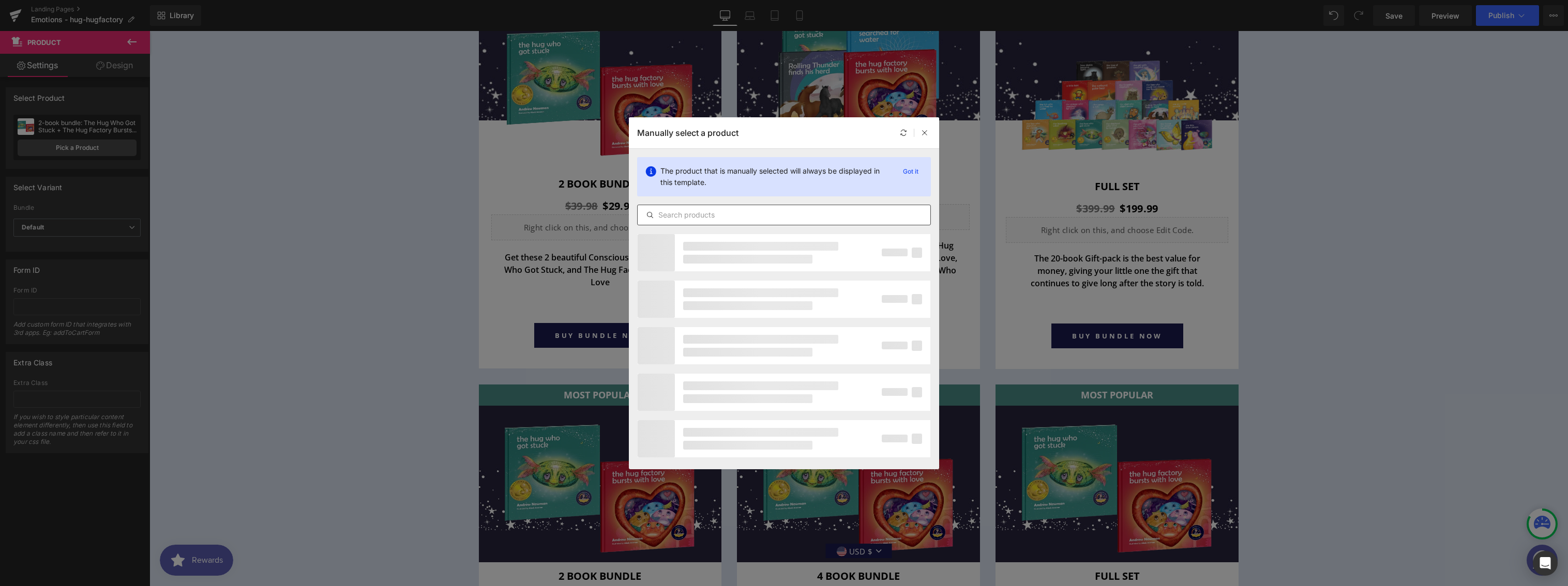
click at [685, 214] on input "text" at bounding box center [784, 215] width 293 height 12
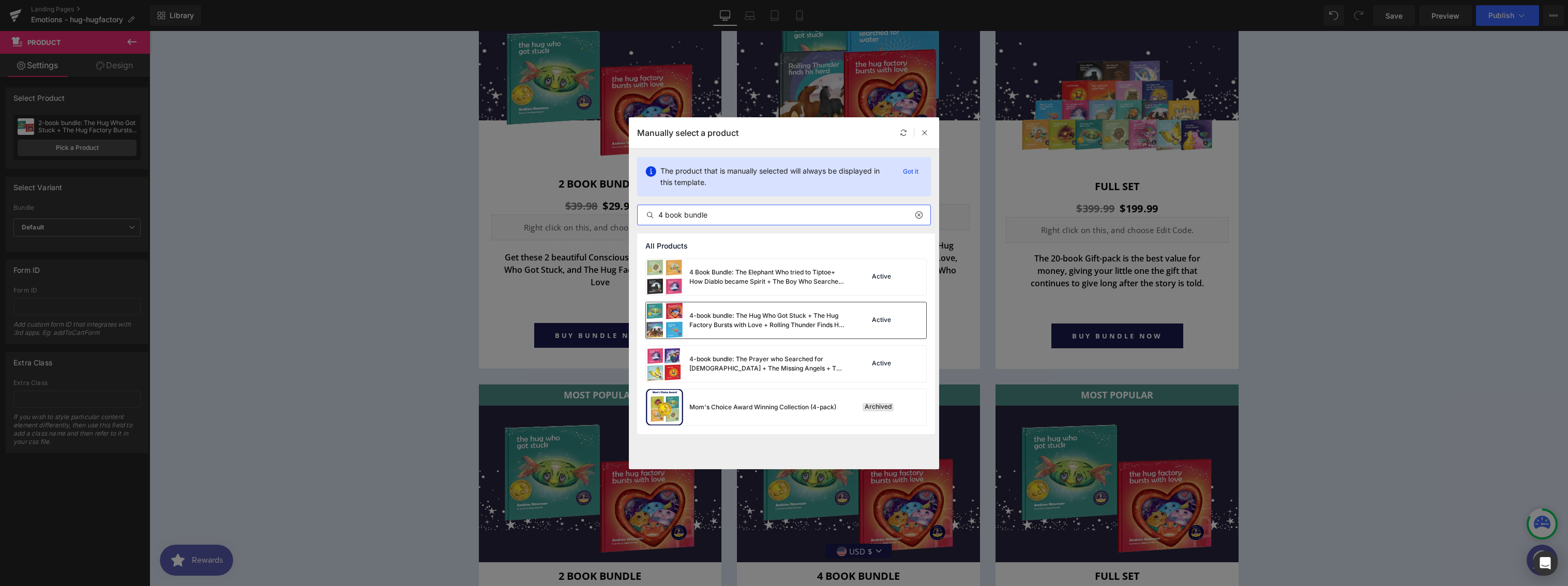
type input "4 book bundle"
click at [789, 304] on div "4-book bundle: The Hug Who Got Stuck + The Hug Factory Bursts with Love + Rolli…" at bounding box center [745, 320] width 198 height 36
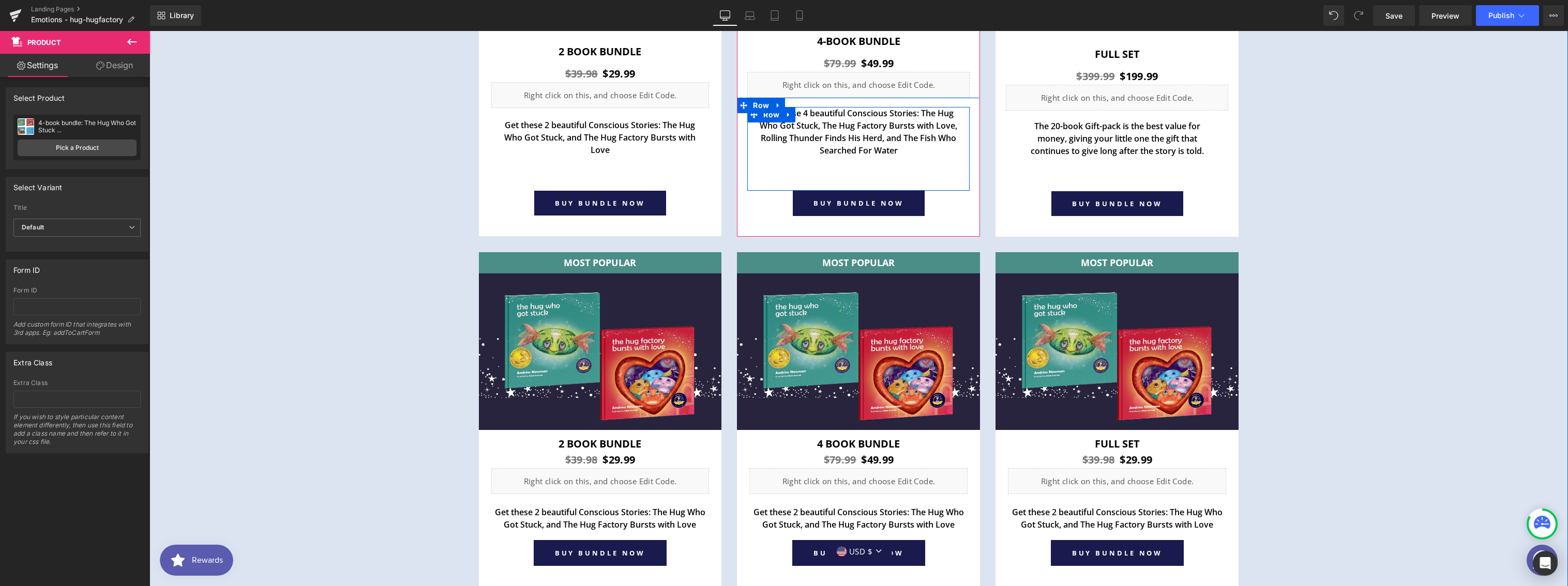
scroll to position [3985, 0]
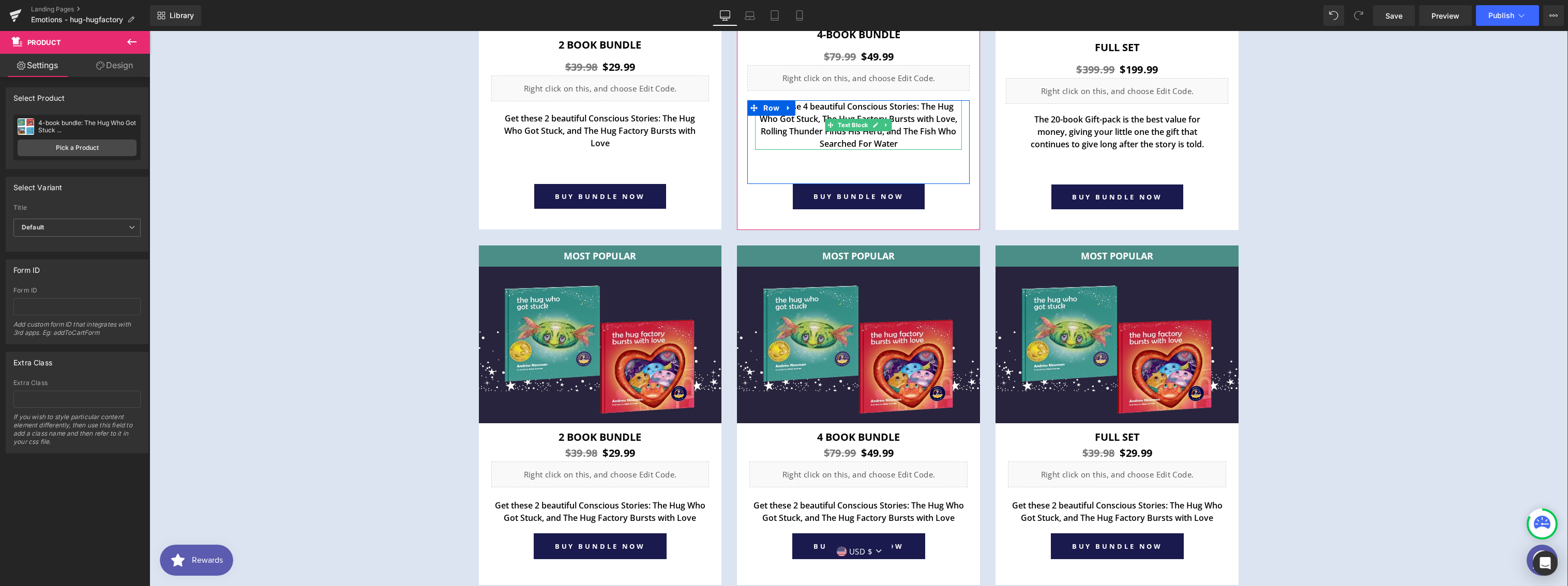
click at [904, 120] on p "Get these 4 beautiful Conscious Stories: The Hug Who Got Stuck, The Hug Factory…" at bounding box center [858, 125] width 207 height 50
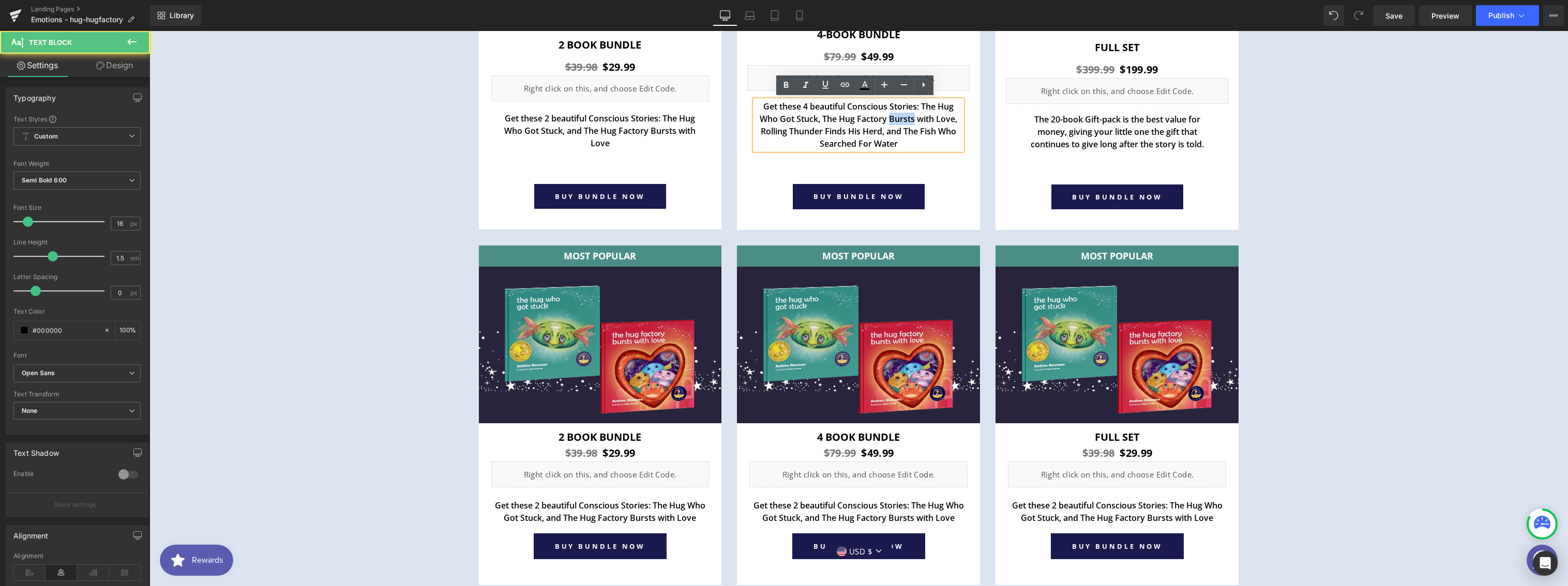
click at [904, 120] on p "Get these 4 beautiful Conscious Stories: The Hug Who Got Stuck, The Hug Factory…" at bounding box center [858, 125] width 207 height 50
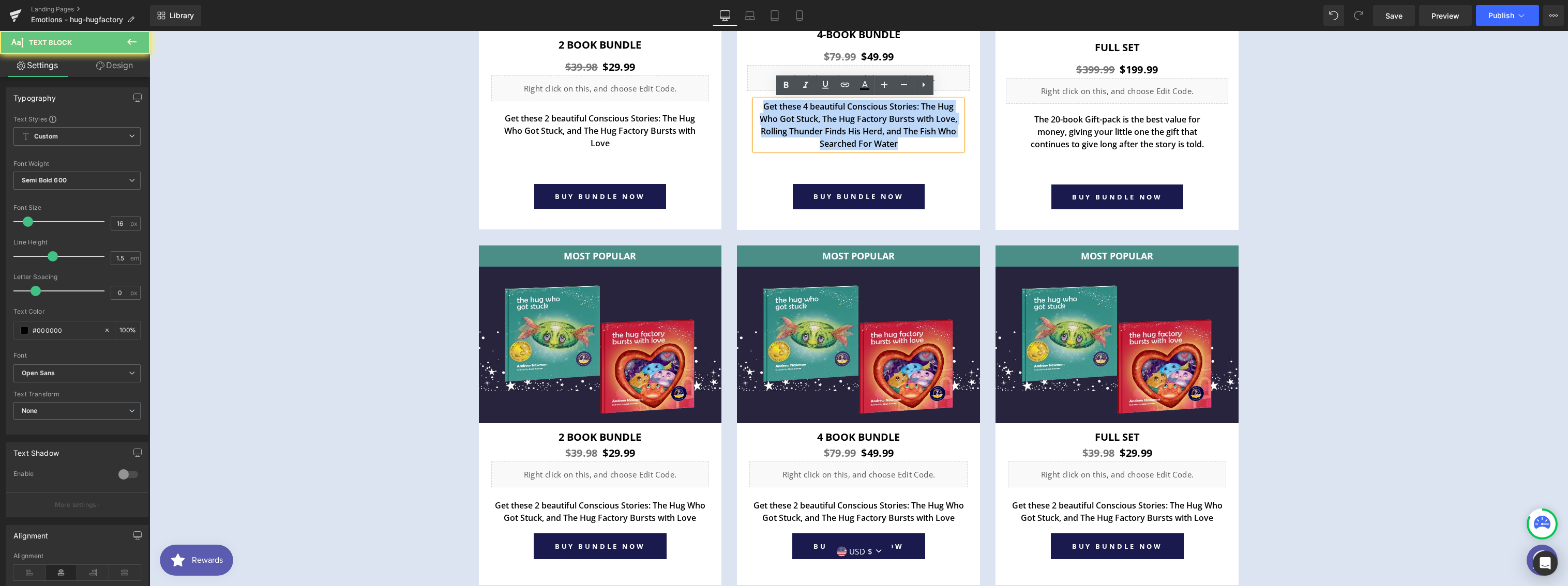
click at [904, 120] on p "Get these 4 beautiful Conscious Stories: The Hug Who Got Stuck, The Hug Factory…" at bounding box center [858, 125] width 207 height 50
copy p "Get these 4 beautiful Conscious Stories: The Hug Who Got Stuck, The Hug Factory…"
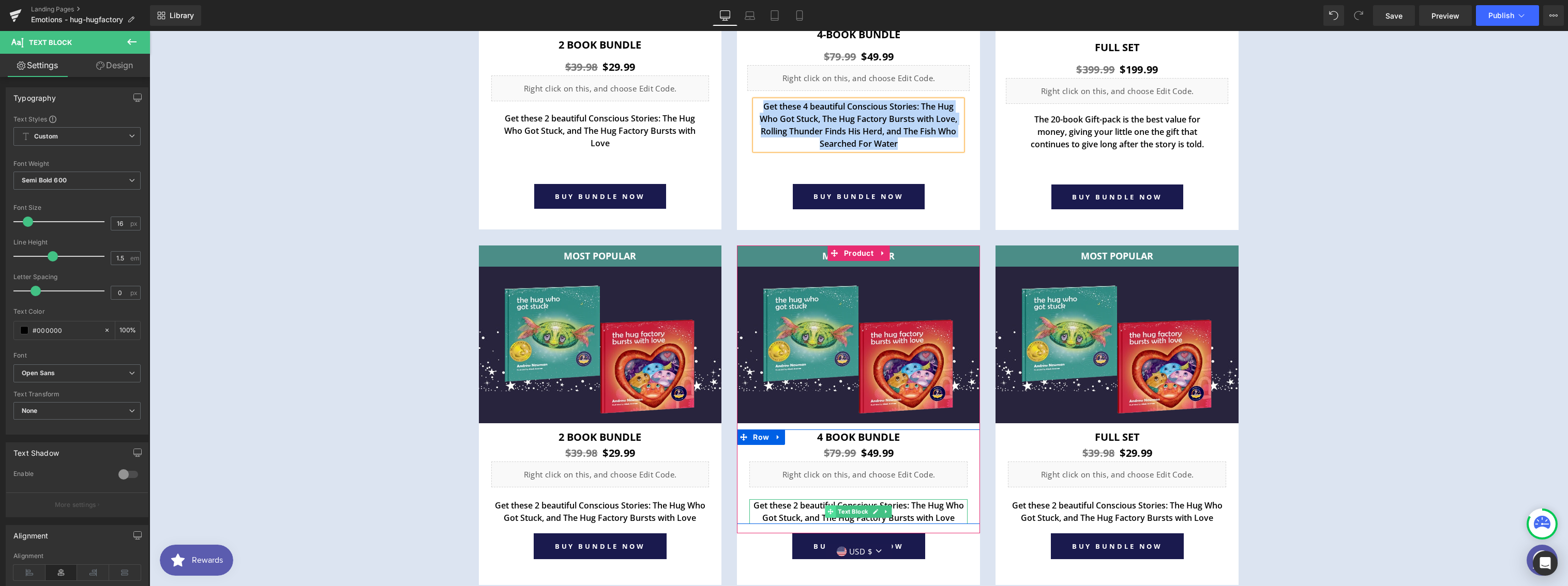
click at [831, 510] on span at bounding box center [831, 512] width 11 height 12
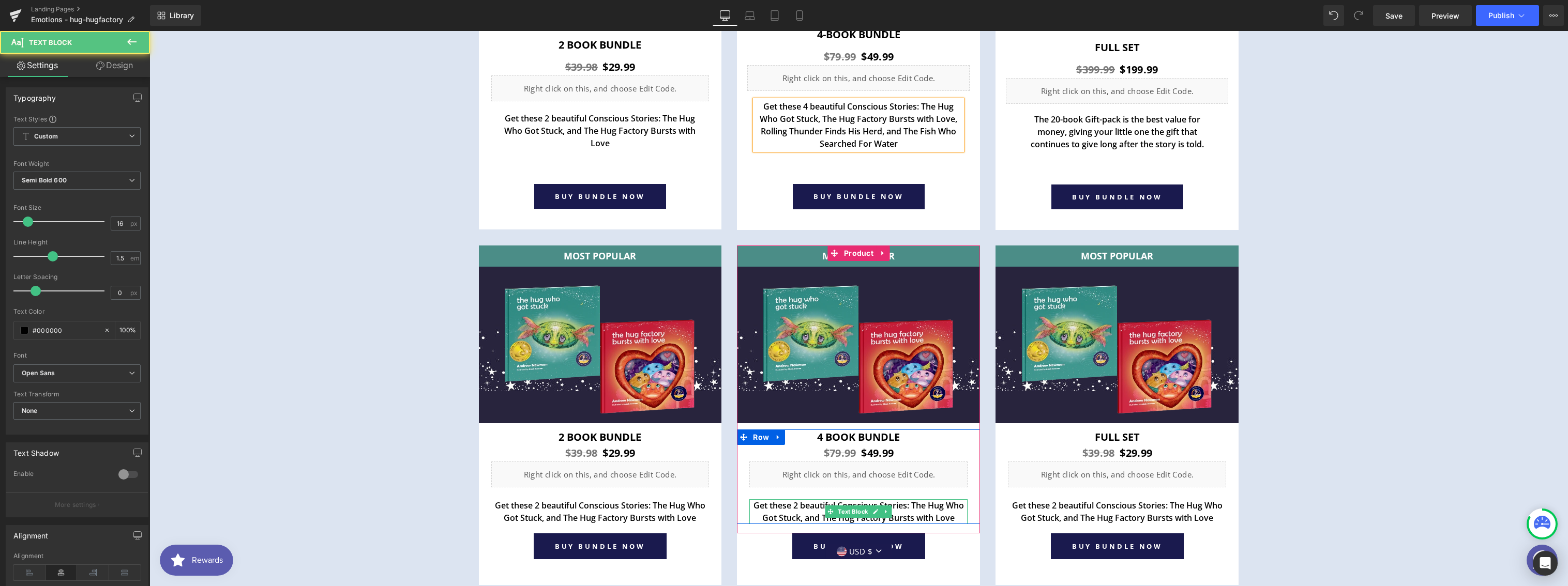
click at [789, 505] on p "Get these 2 beautiful Conscious Stories: The Hug Who Got Stuck, and The Hug Fac…" at bounding box center [858, 512] width 219 height 25
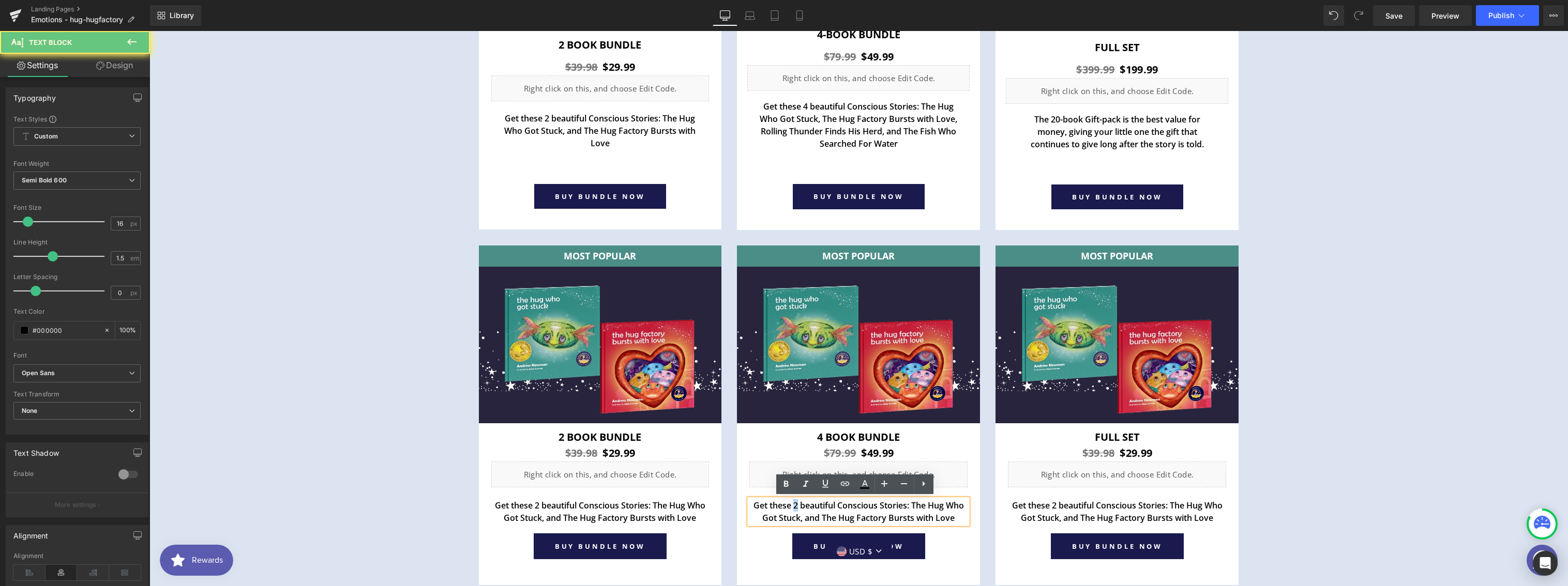
click at [789, 505] on p "Get these 2 beautiful Conscious Stories: The Hug Who Got Stuck, and The Hug Fac…" at bounding box center [858, 512] width 219 height 25
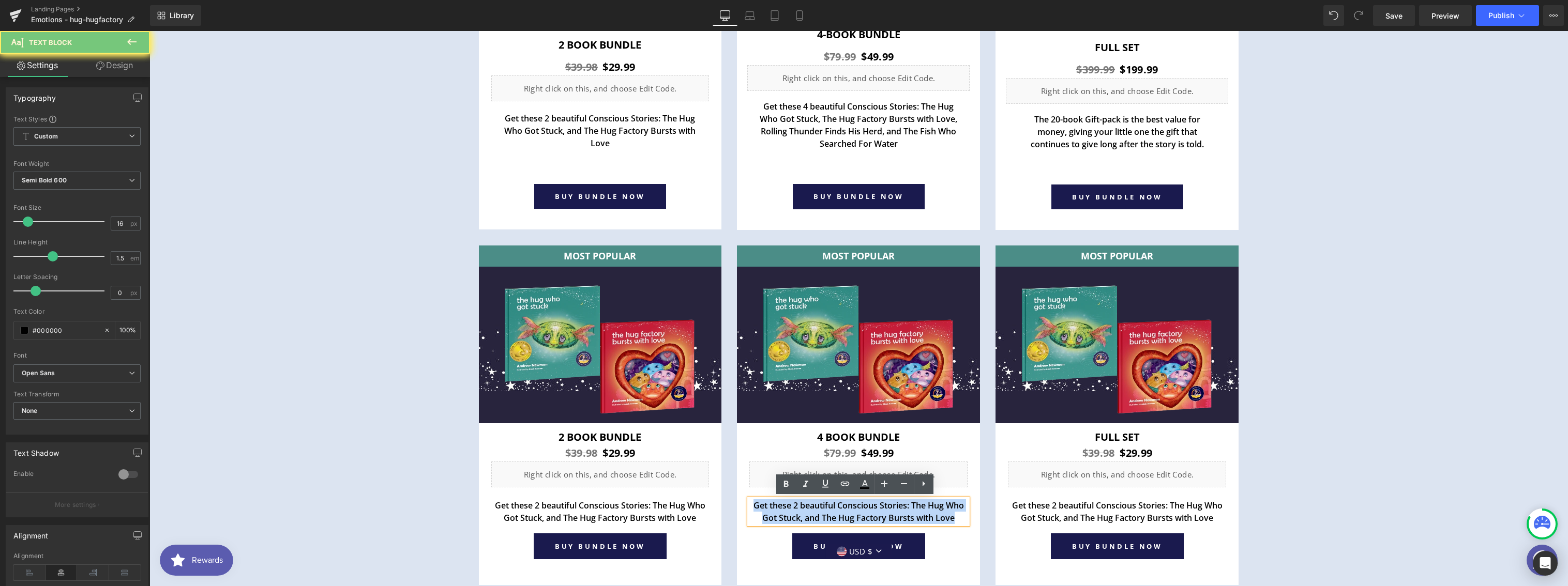
click at [789, 505] on p "Get these 2 beautiful Conscious Stories: The Hug Who Got Stuck, and The Hug Fac…" at bounding box center [858, 512] width 219 height 25
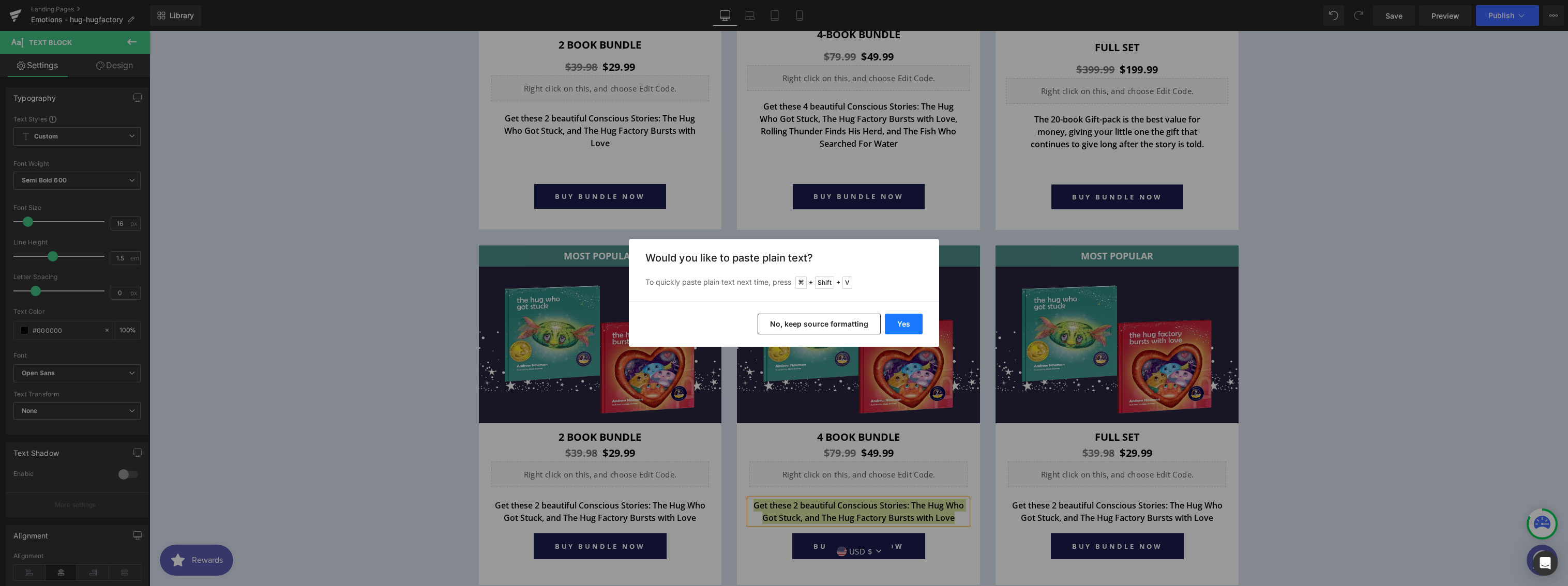
click at [897, 324] on button "Yes" at bounding box center [904, 324] width 38 height 21
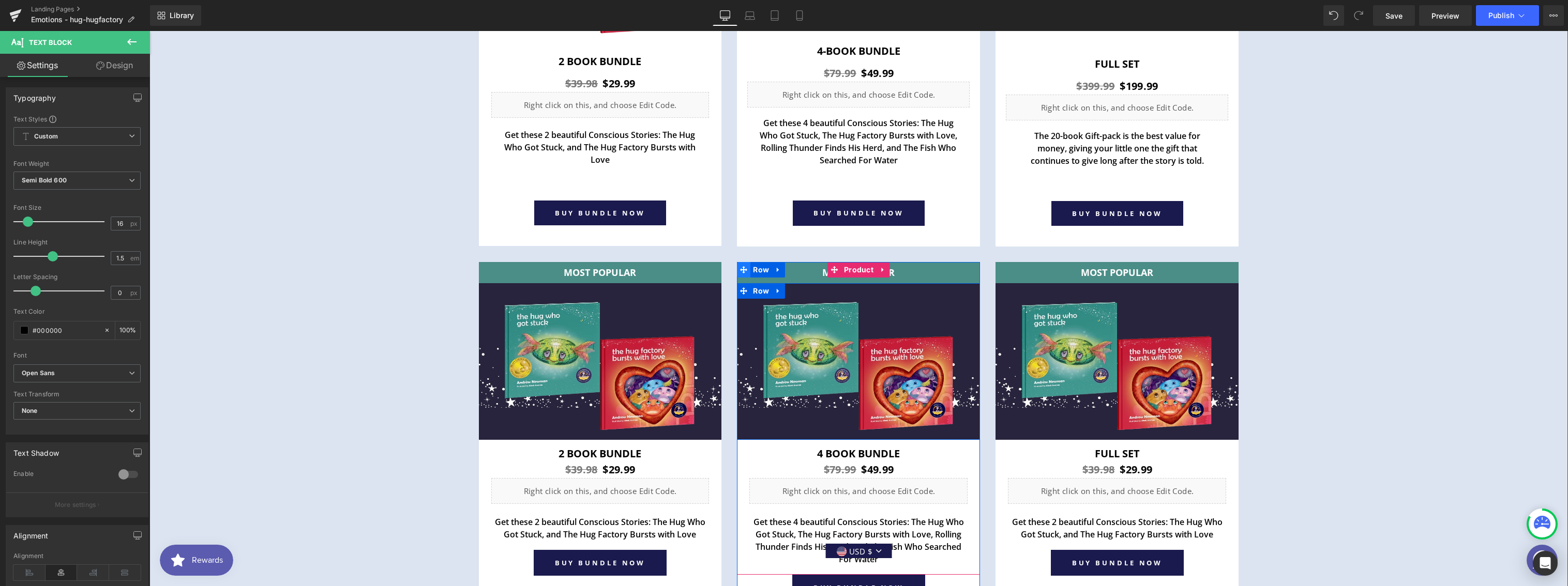
scroll to position [3962, 0]
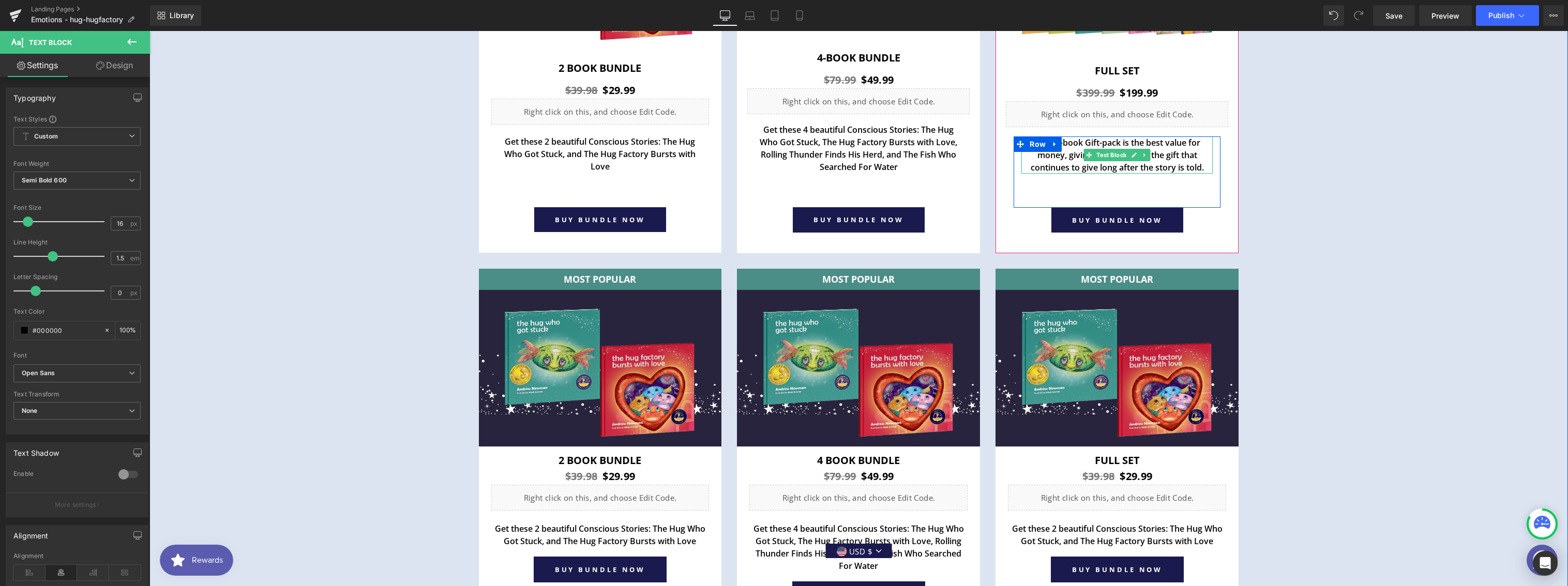
click at [1082, 144] on p "The 20-book Gift-pack is the best value for money, giving your little one the g…" at bounding box center [1117, 155] width 191 height 37
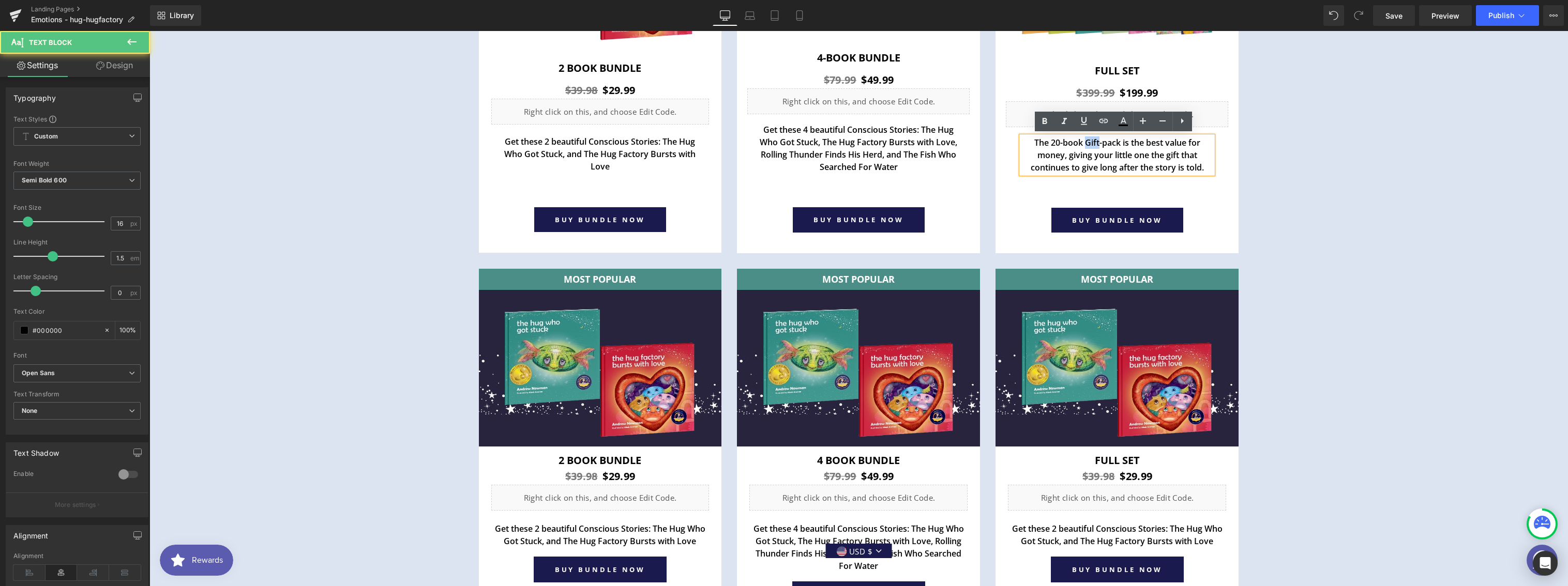
click at [1082, 144] on p "The 20-book Gift-pack is the best value for money, giving your little one the g…" at bounding box center [1117, 155] width 191 height 37
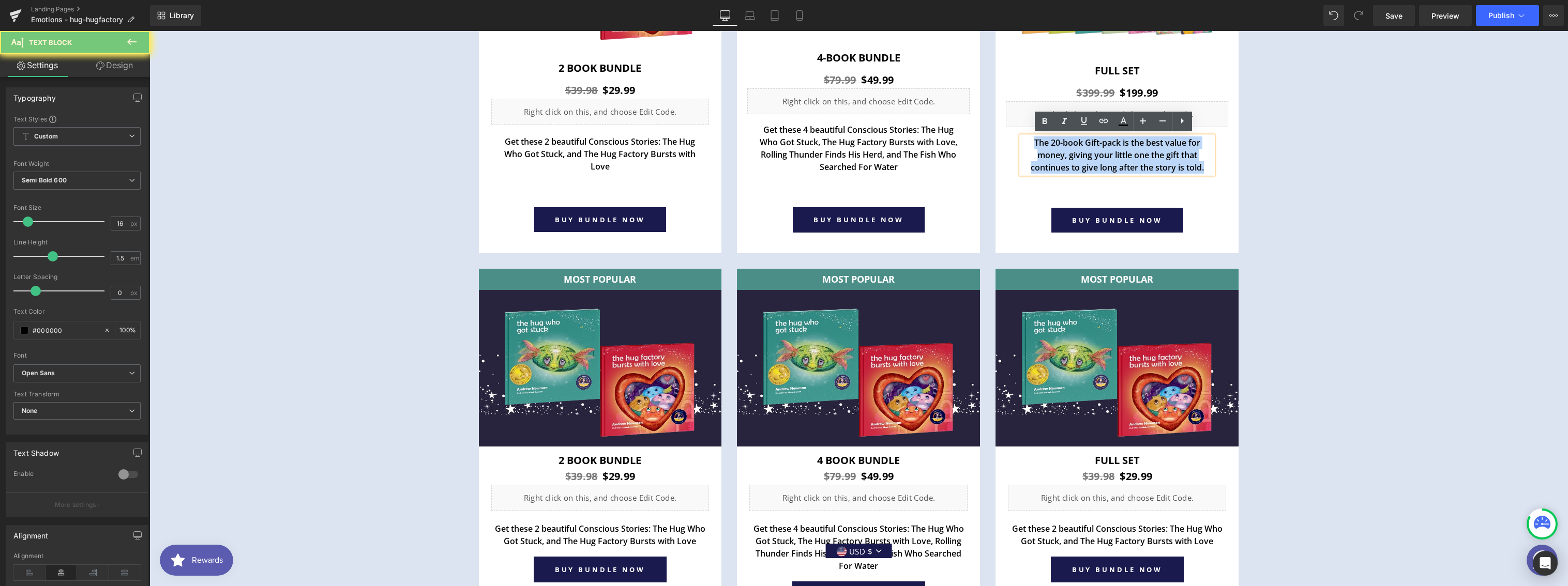
click at [1082, 144] on p "The 20-book Gift-pack is the best value for money, giving your little one the g…" at bounding box center [1117, 155] width 191 height 37
copy p "The 20-book Gift-pack is the best value for money, giving your little one the g…"
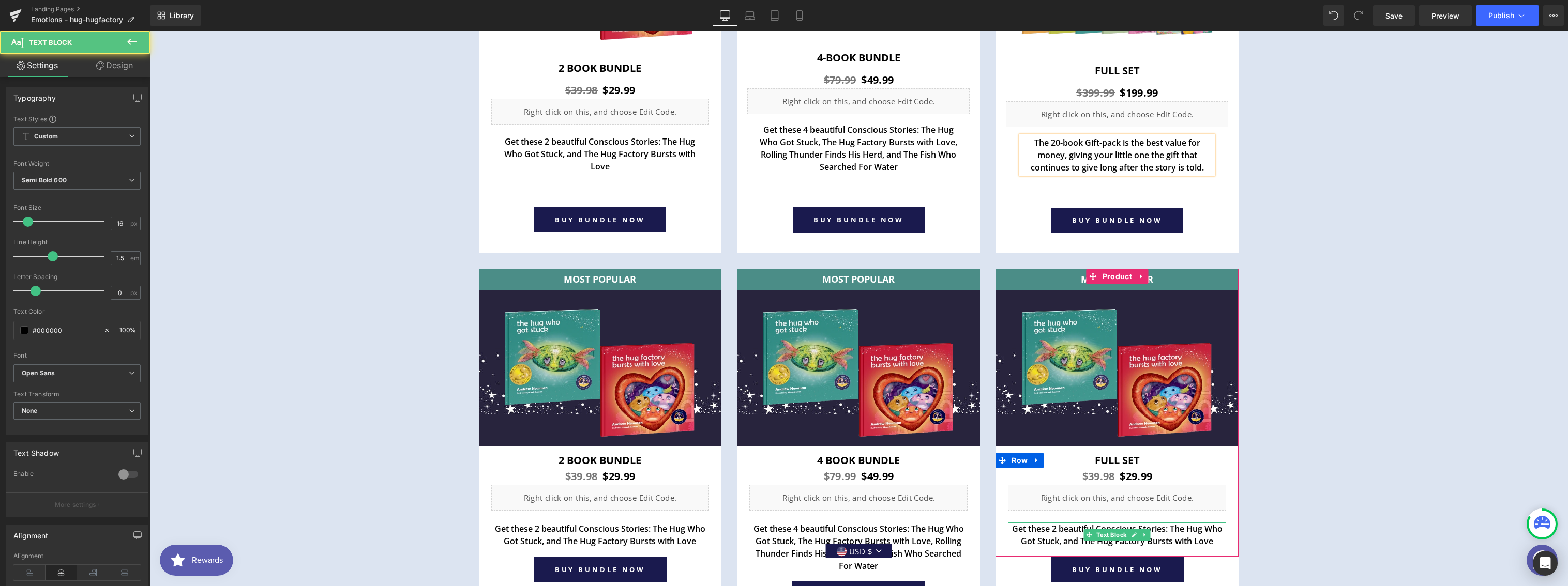
click at [1047, 528] on p "Get these 2 beautiful Conscious Stories: The Hug Who Got Stuck, and The Hug Fac…" at bounding box center [1117, 535] width 219 height 25
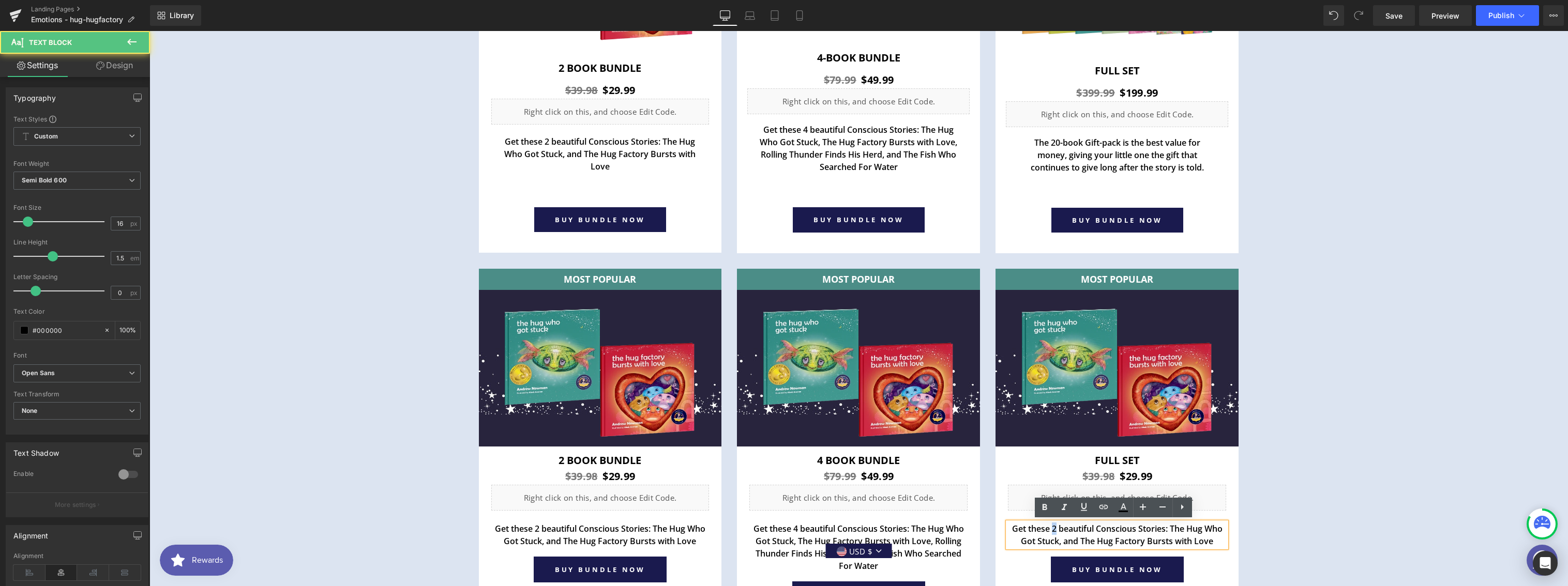
click at [1047, 528] on p "Get these 2 beautiful Conscious Stories: The Hug Who Got Stuck, and The Hug Fac…" at bounding box center [1117, 535] width 219 height 25
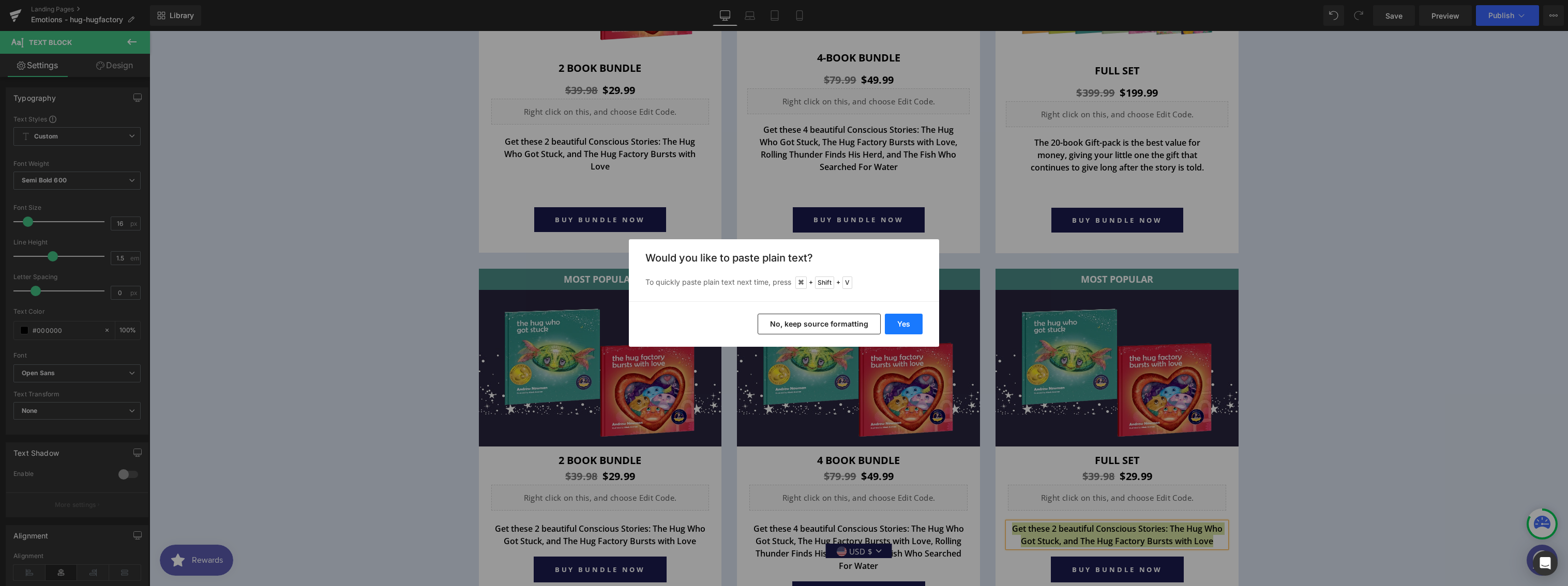
click at [906, 323] on button "Yes" at bounding box center [904, 324] width 38 height 21
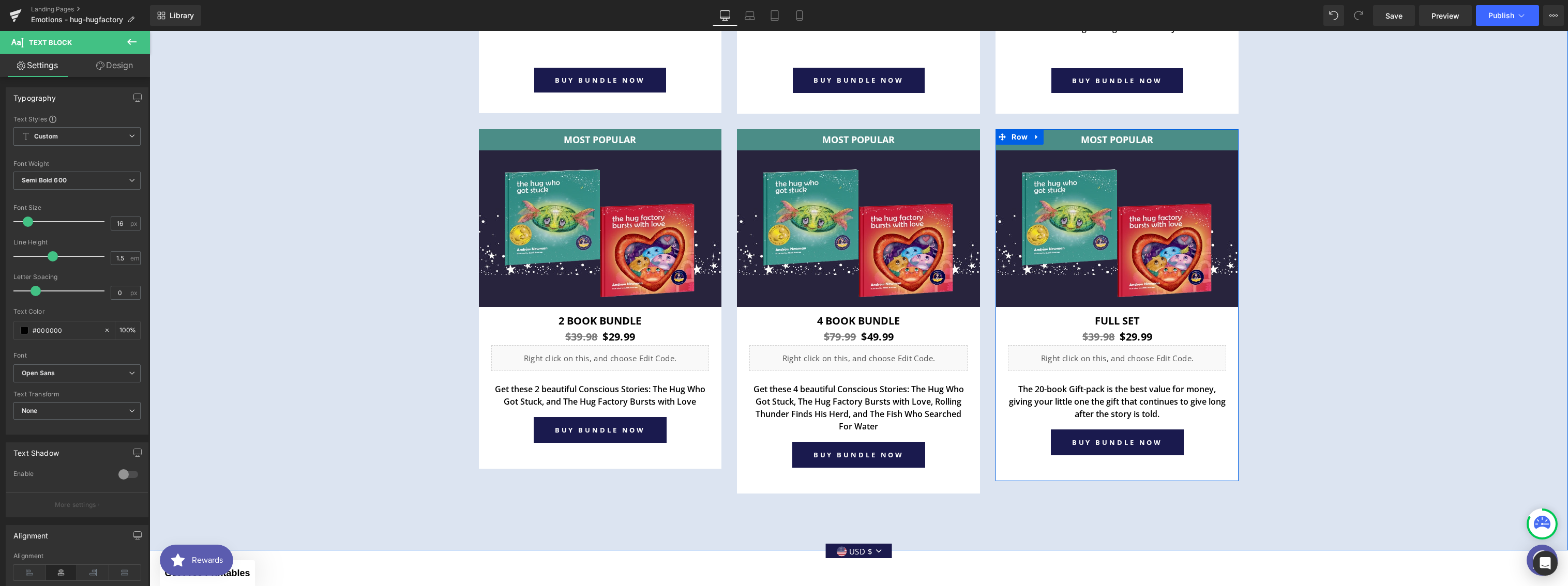
scroll to position [4095, 0]
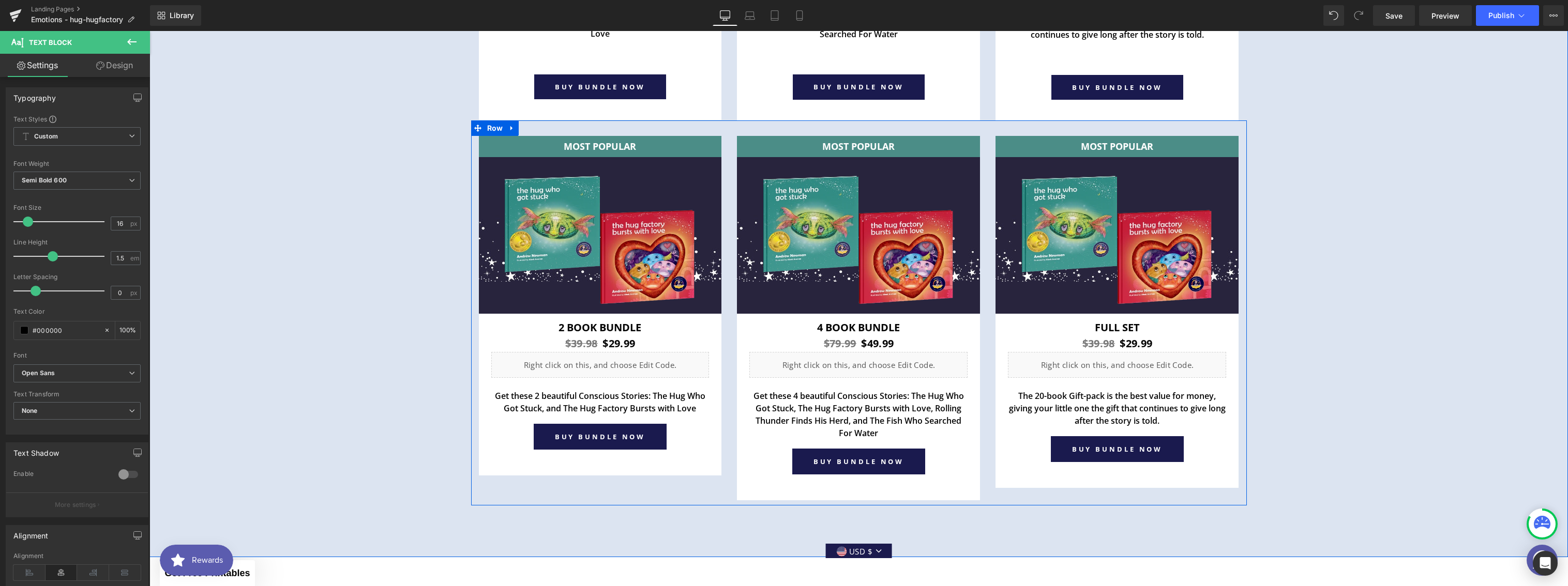
click at [716, 489] on div "MOST POPULAR Text Block Row Image Row 2 book Bundle Heading $39.98 $29.99 (P) P…" at bounding box center [600, 318] width 259 height 365
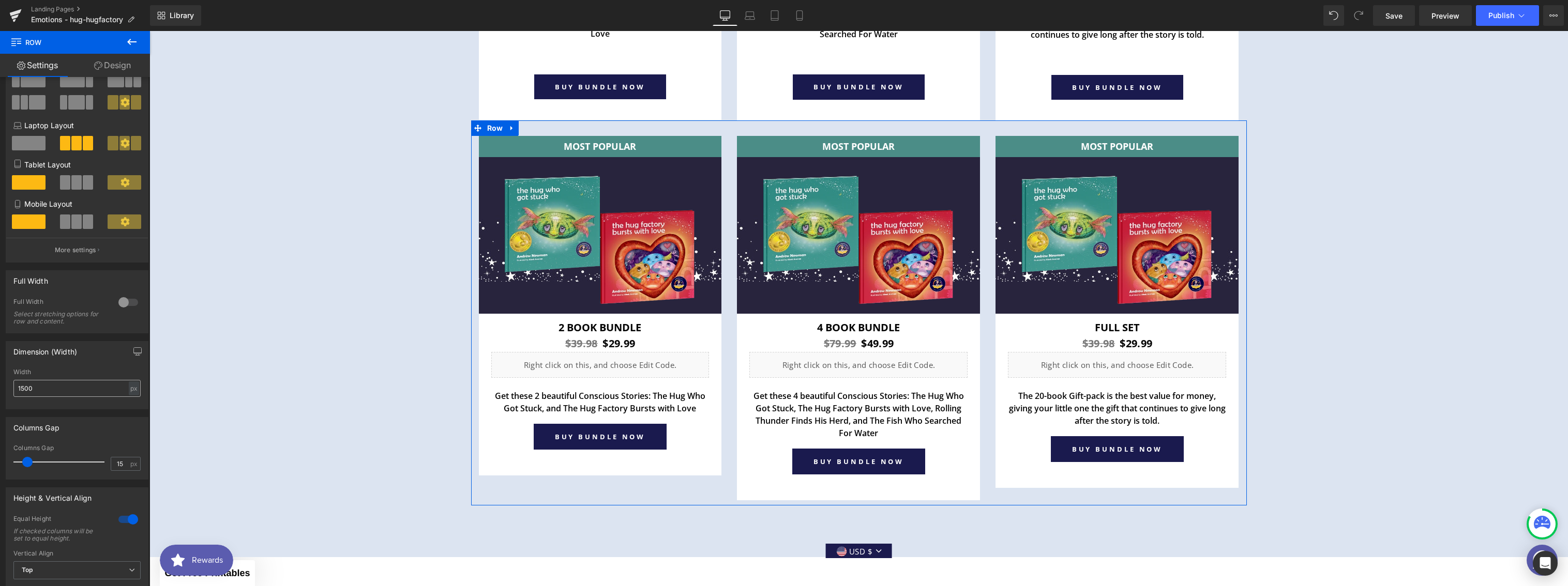
scroll to position [129, 0]
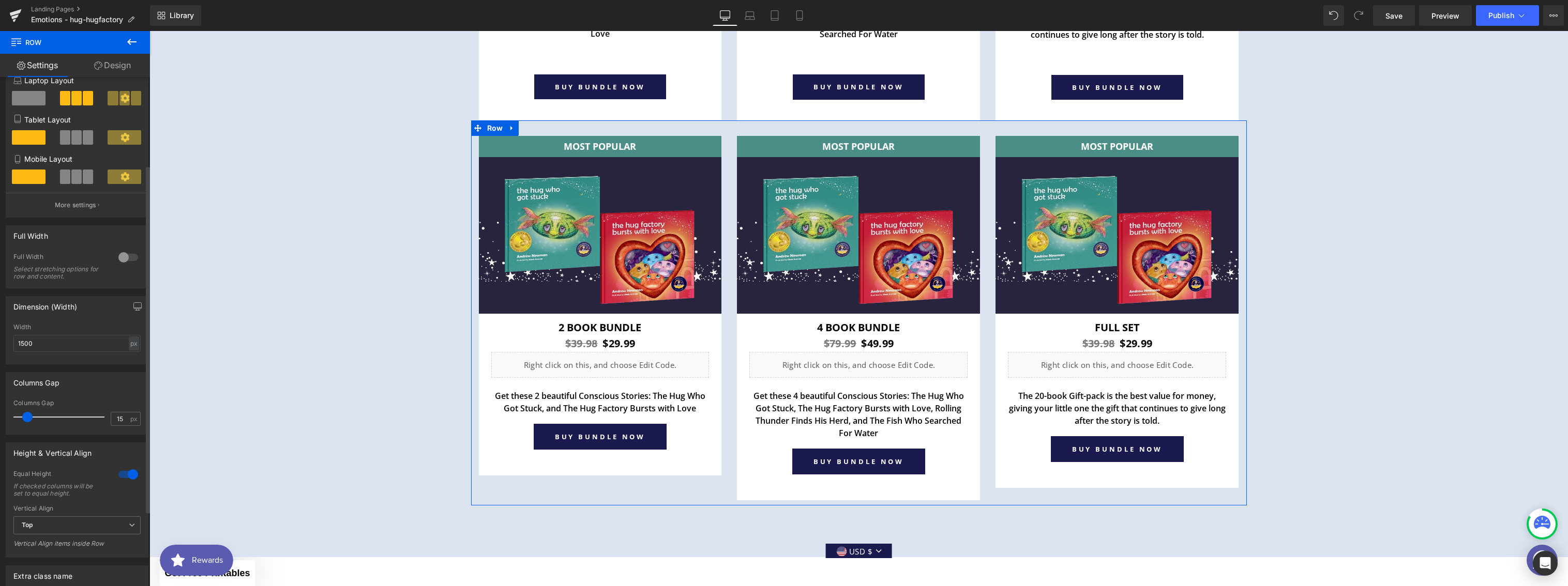
click at [122, 476] on div at bounding box center [128, 474] width 25 height 16
click at [121, 475] on div at bounding box center [128, 474] width 25 height 16
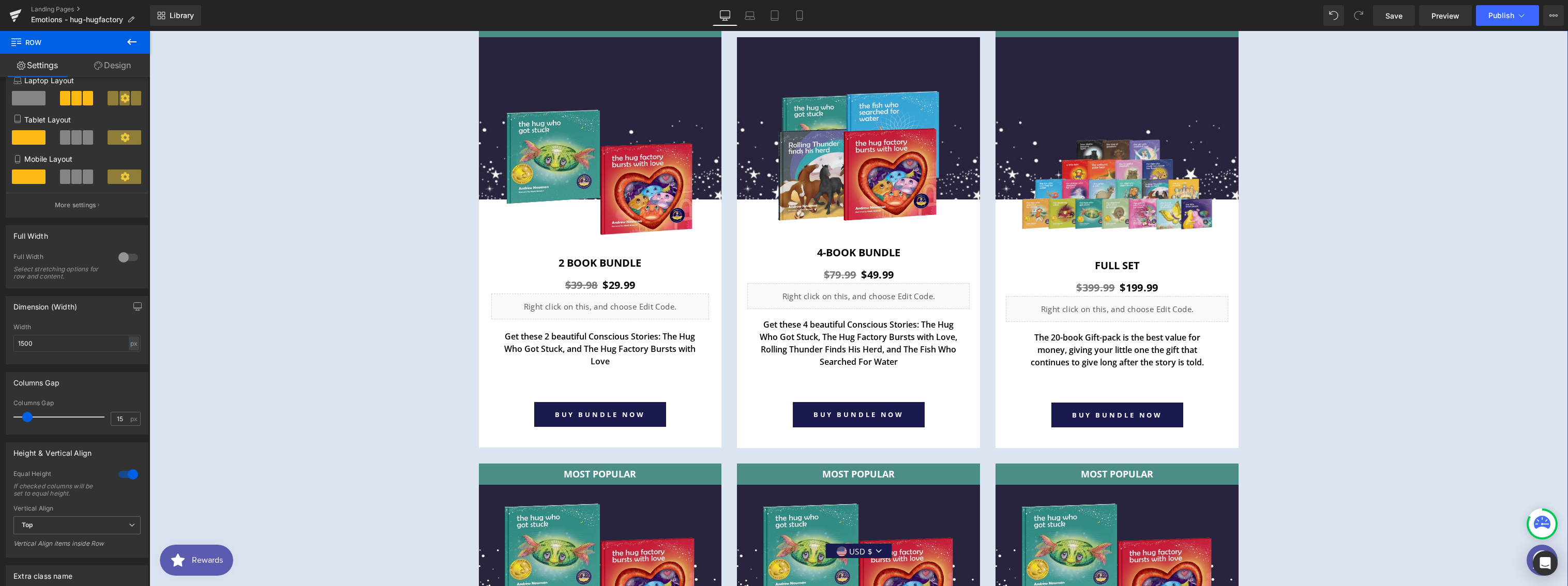
scroll to position [3820, 0]
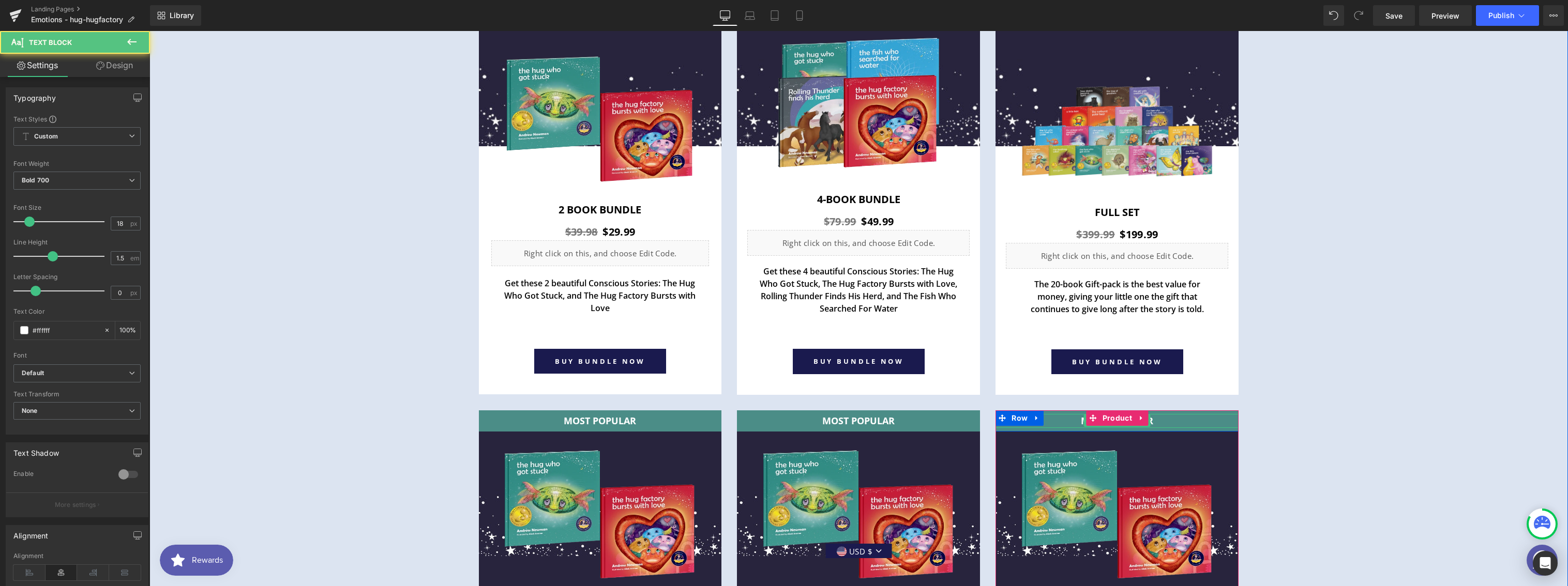
click at [1152, 419] on p "MOST POPULAR" at bounding box center [1116, 421] width 243 height 14
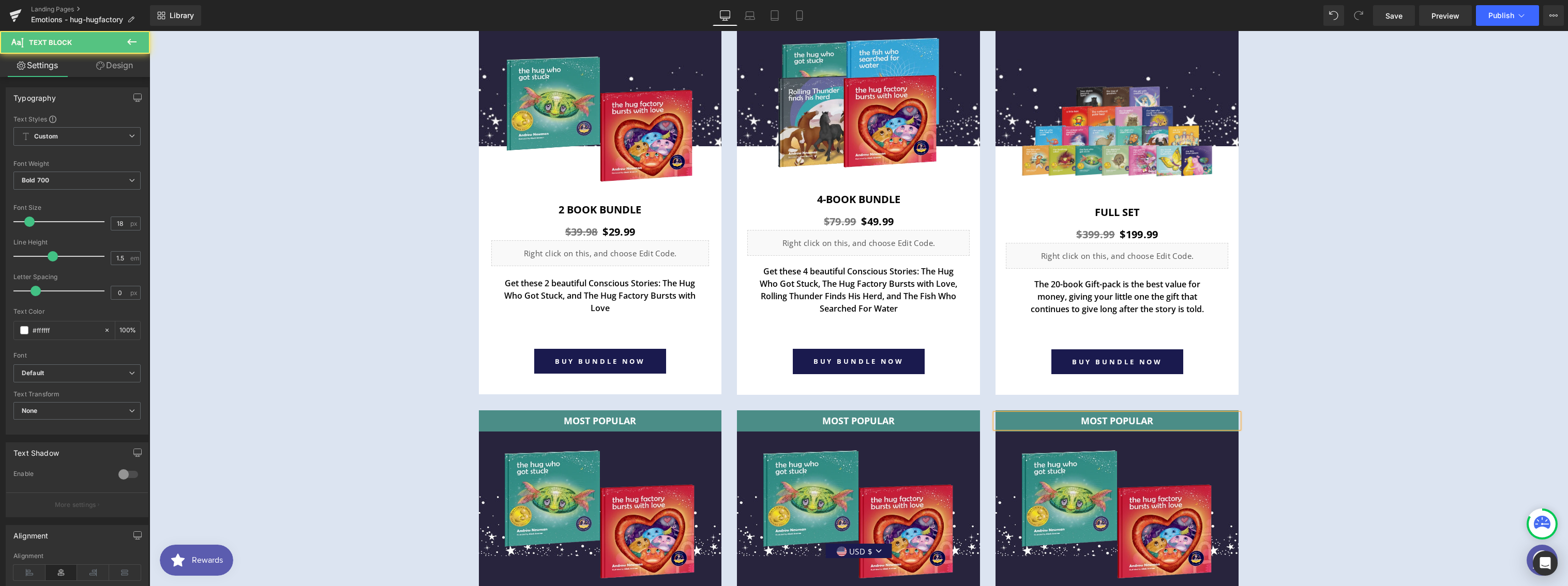
click at [1152, 419] on p "MOST POPULAR" at bounding box center [1116, 421] width 243 height 14
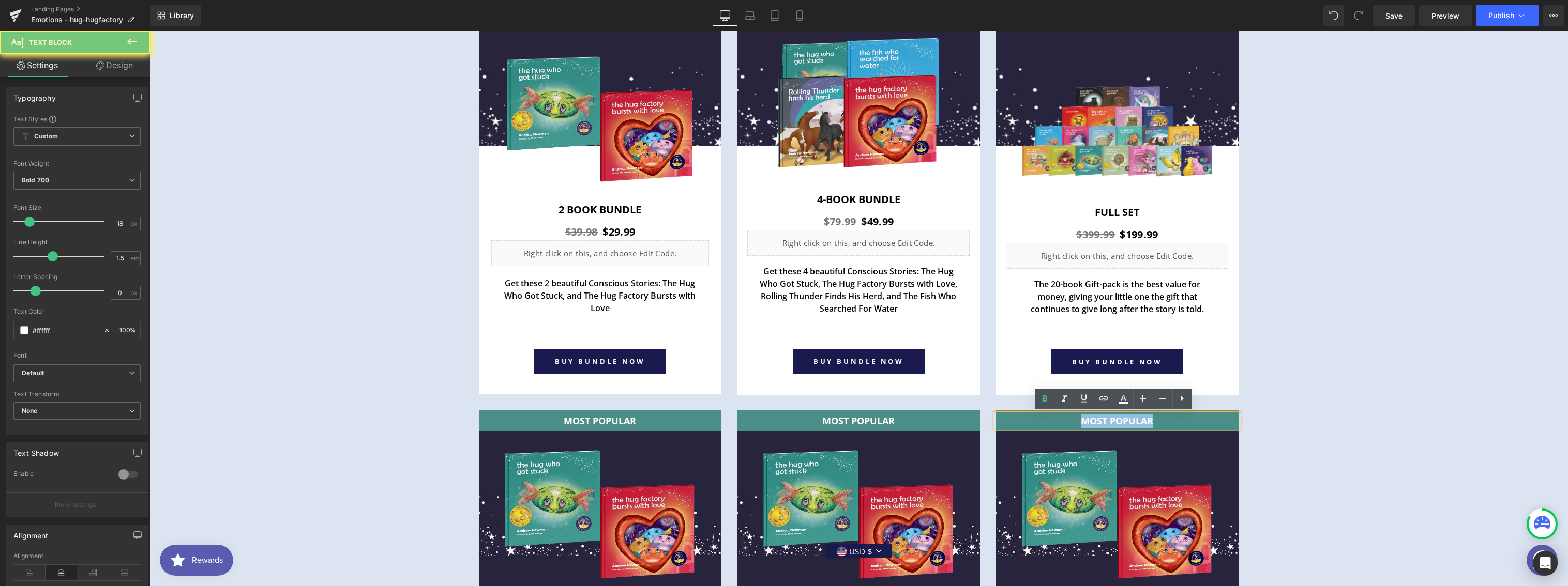
click at [1152, 419] on p "MOST POPULAR" at bounding box center [1116, 421] width 243 height 14
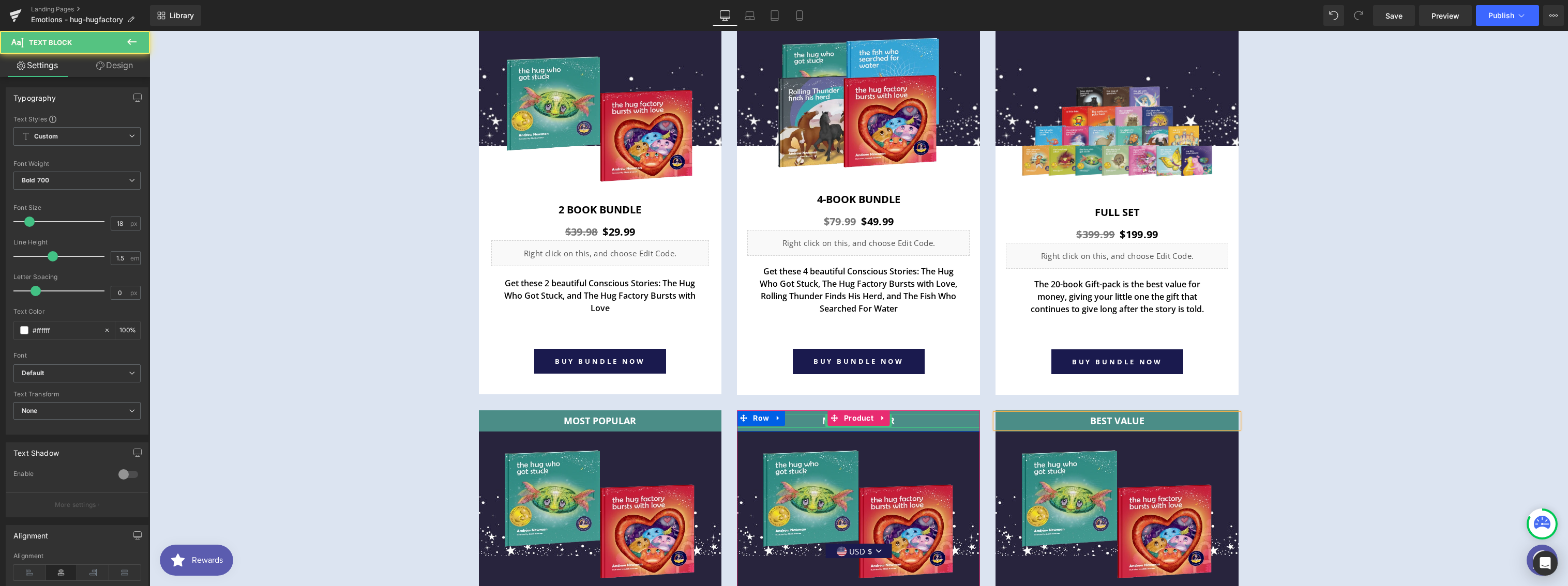
click at [895, 420] on p "MOST POPULAR" at bounding box center [858, 421] width 243 height 14
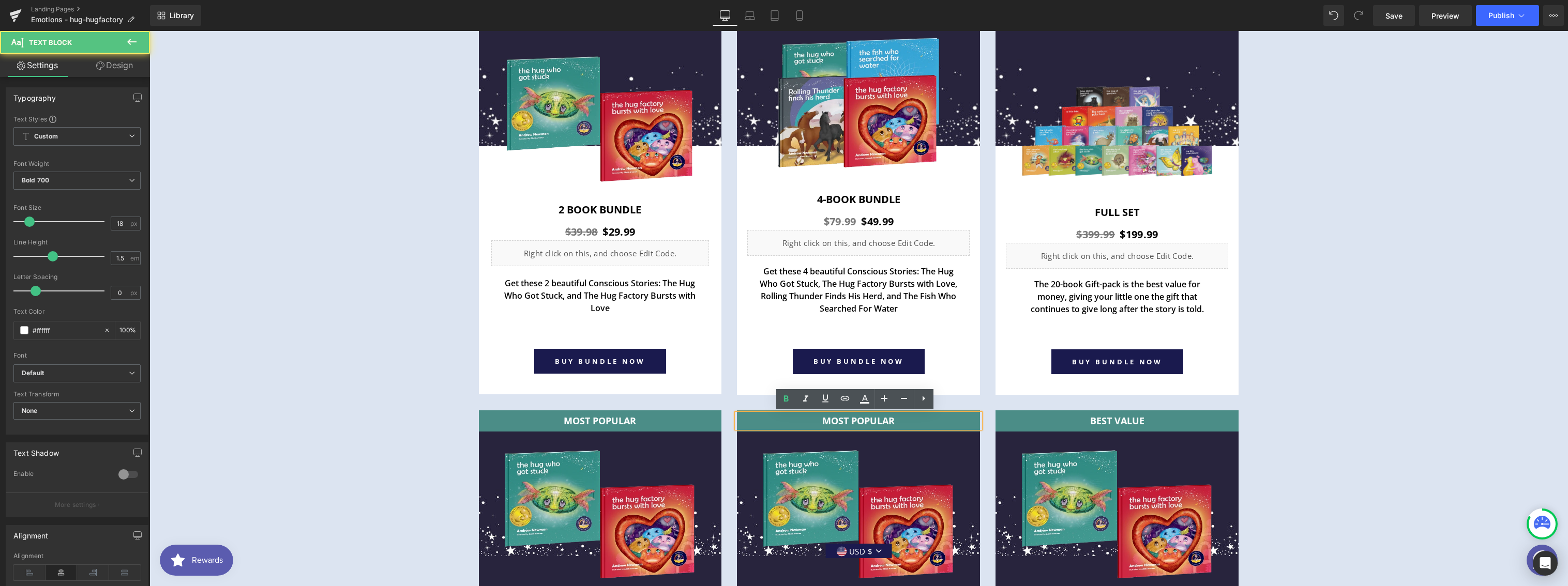
click at [895, 420] on p "MOST POPULAR" at bounding box center [858, 421] width 243 height 14
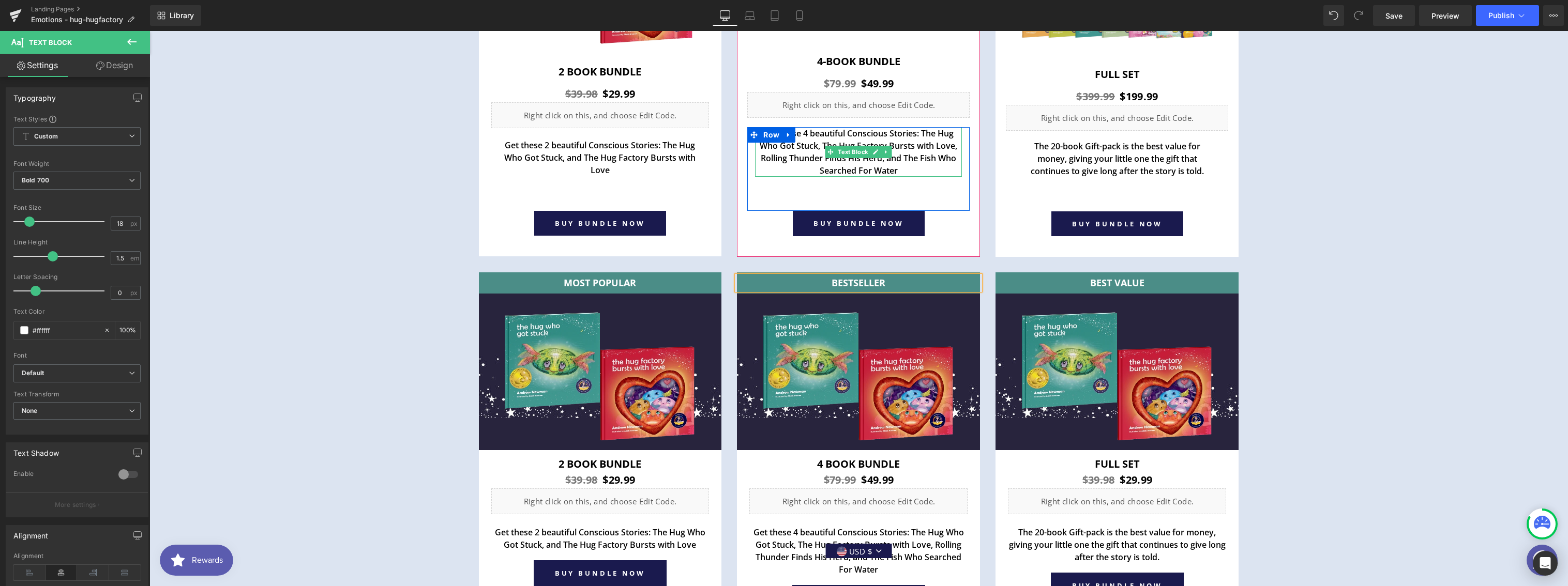
scroll to position [4011, 0]
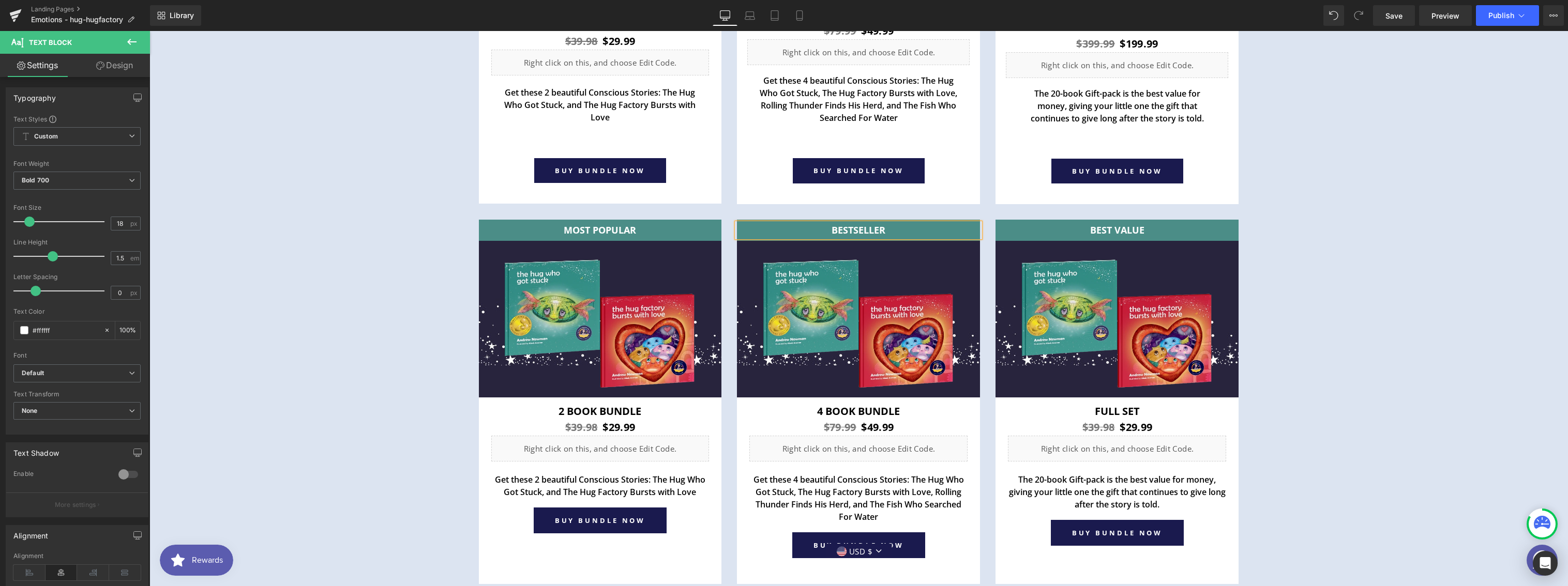
click at [1343, 282] on div "Purchase Options Heading Row MOST POPULAR Text Block Row Image Image 2 book Bun…" at bounding box center [859, 150] width 1418 height 878
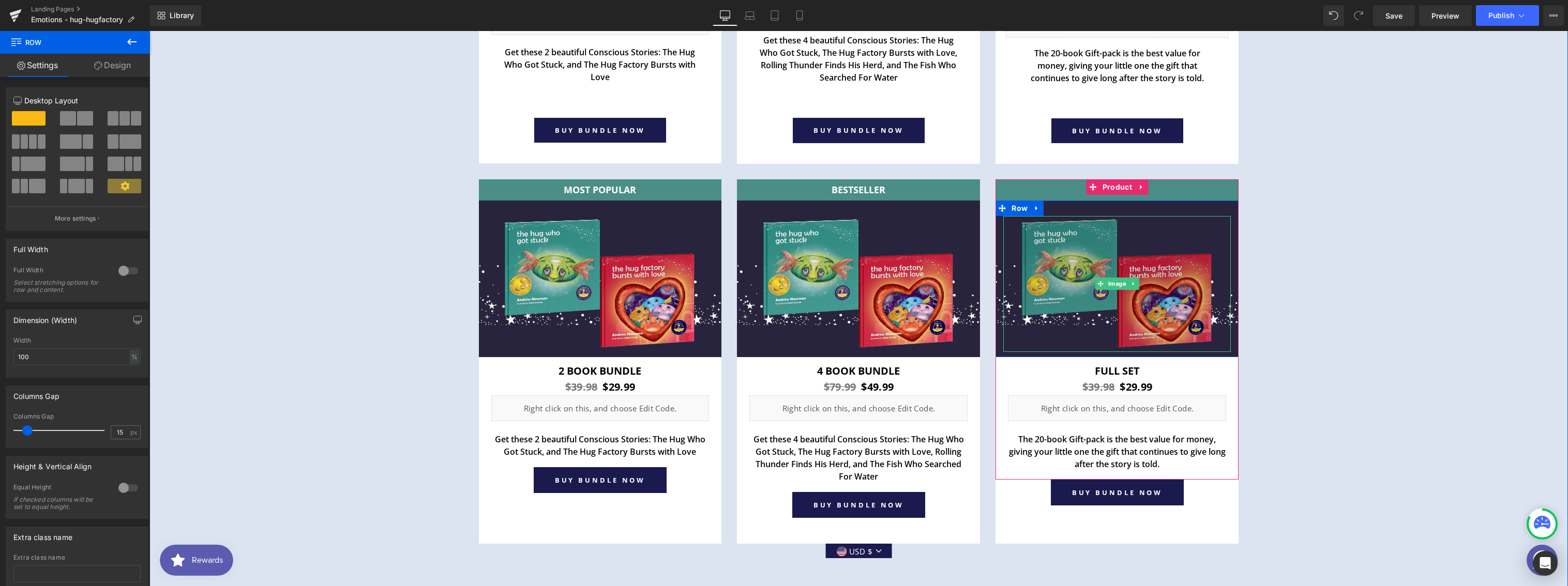
scroll to position [4065, 0]
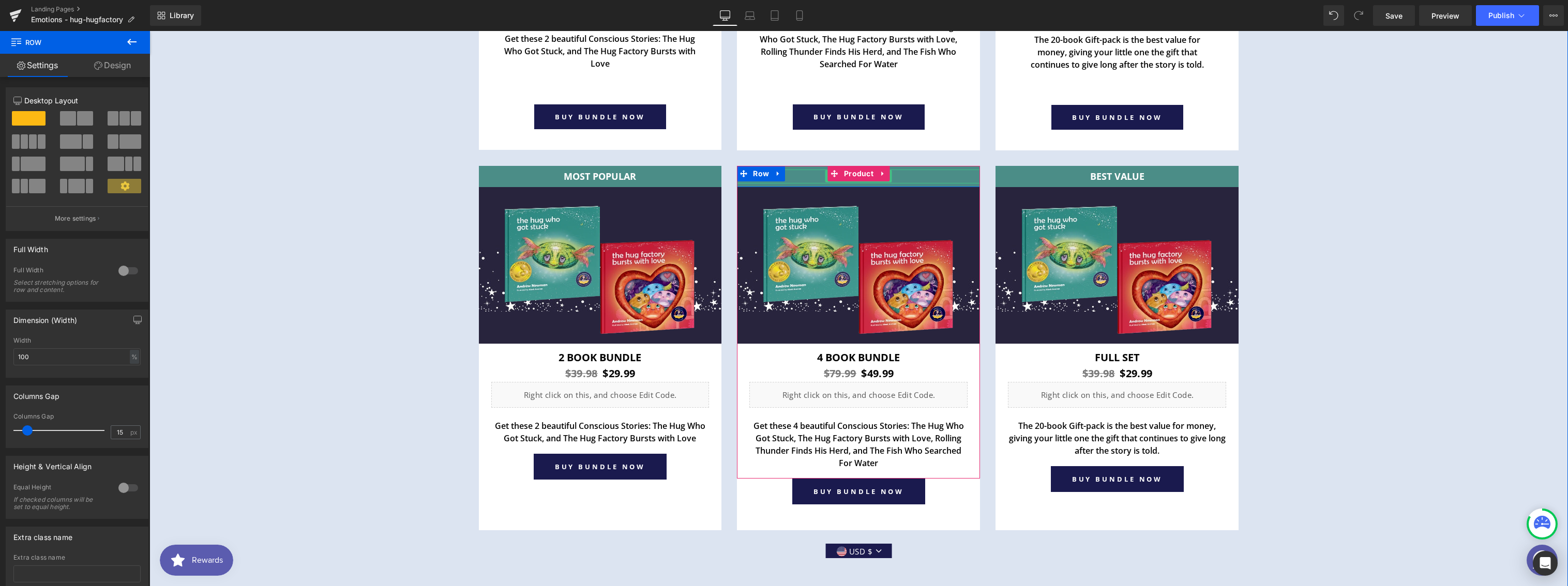
click at [916, 173] on p "BESTSELLER" at bounding box center [858, 176] width 243 height 14
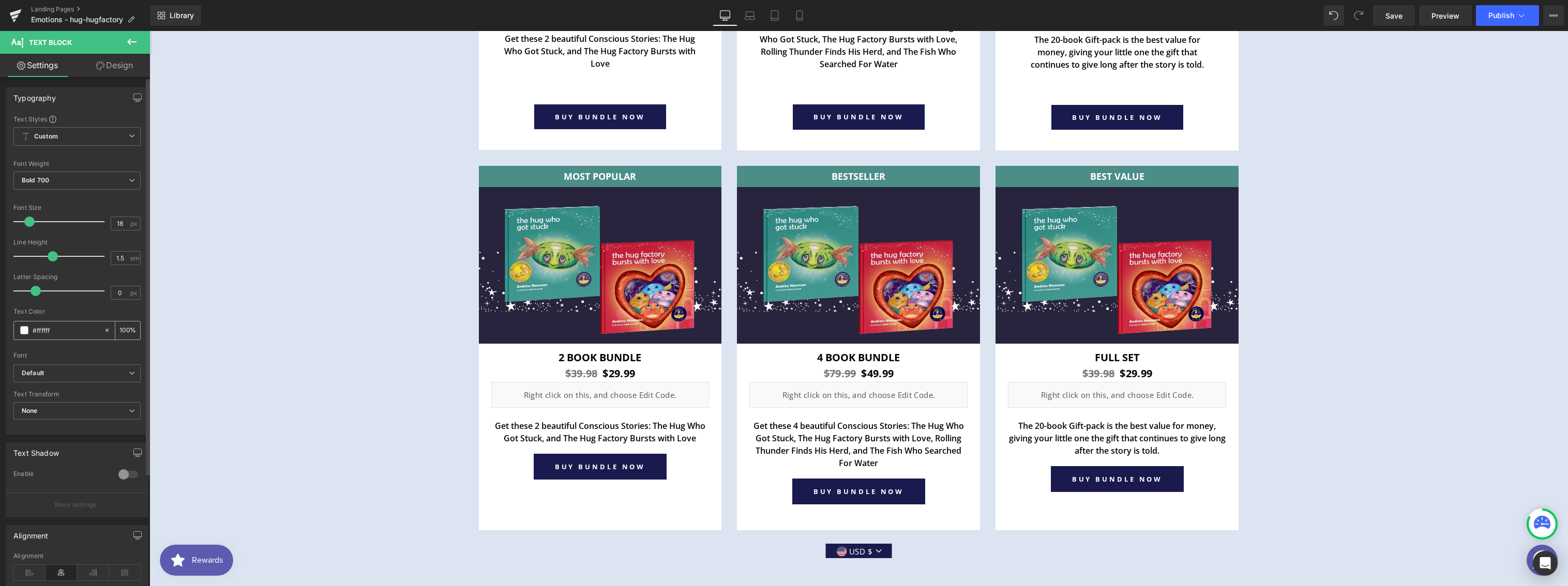
click at [27, 331] on span at bounding box center [24, 330] width 9 height 9
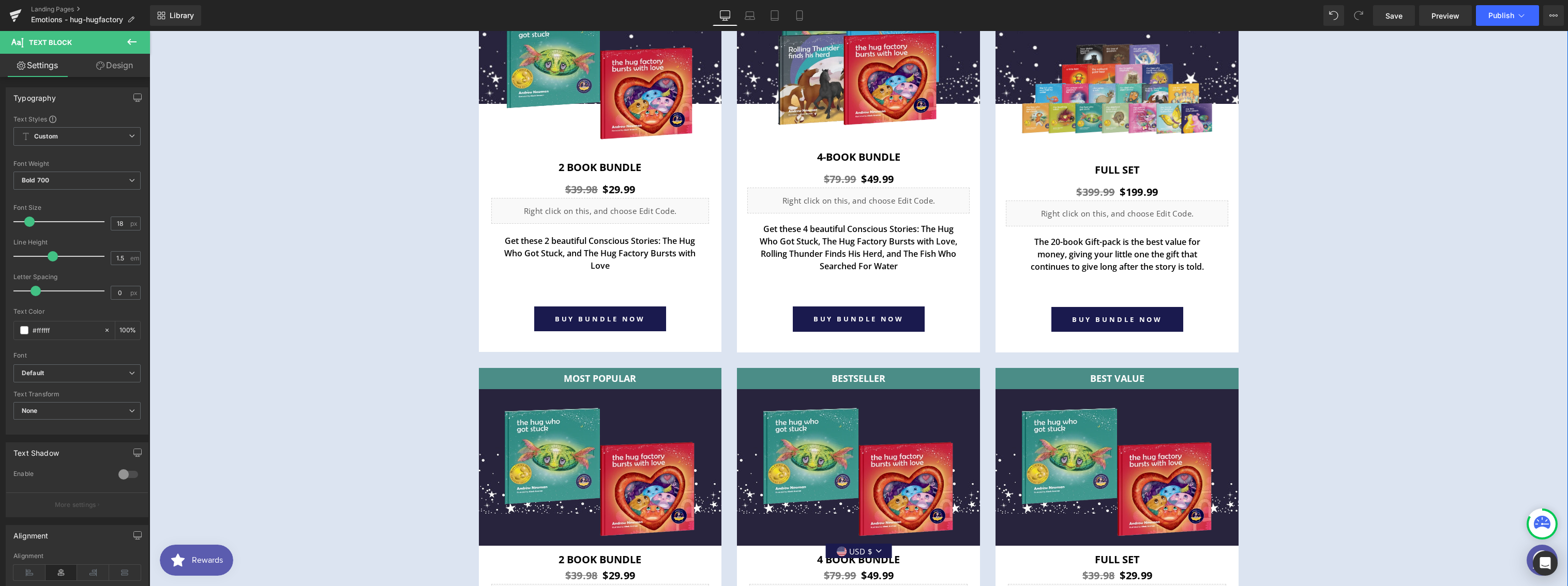
scroll to position [3575, 0]
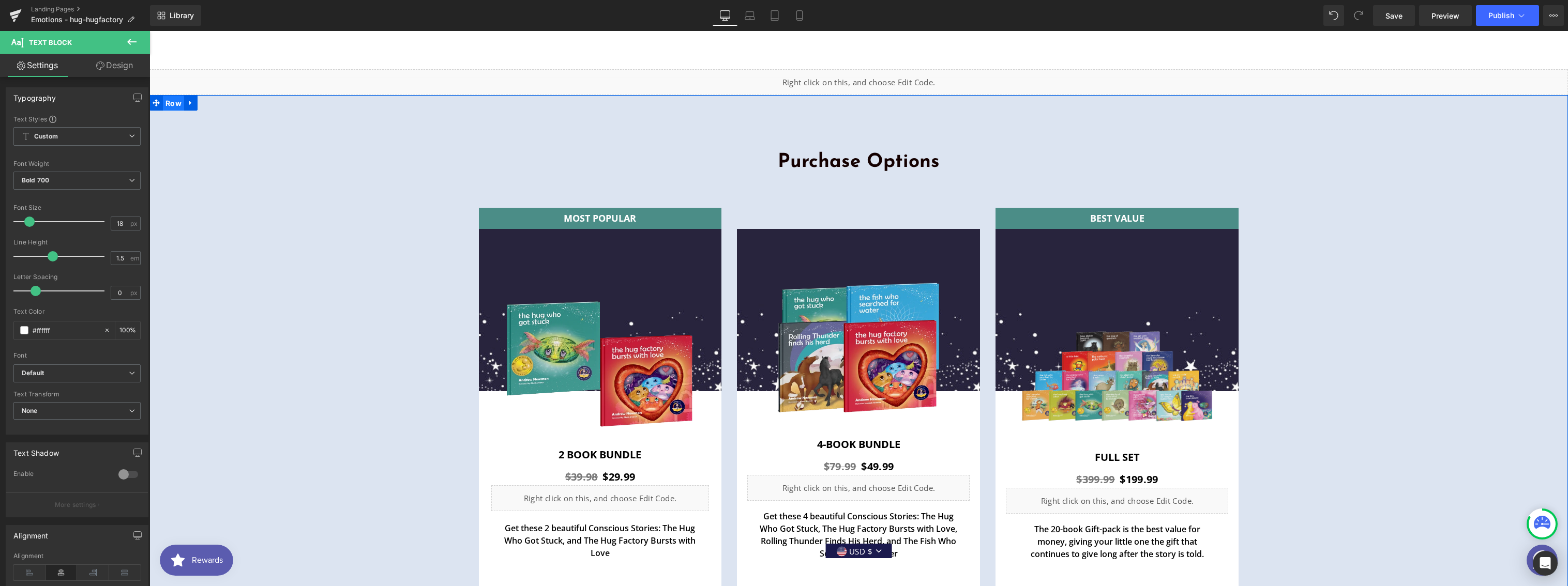
click at [177, 105] on span "Row" at bounding box center [173, 103] width 21 height 15
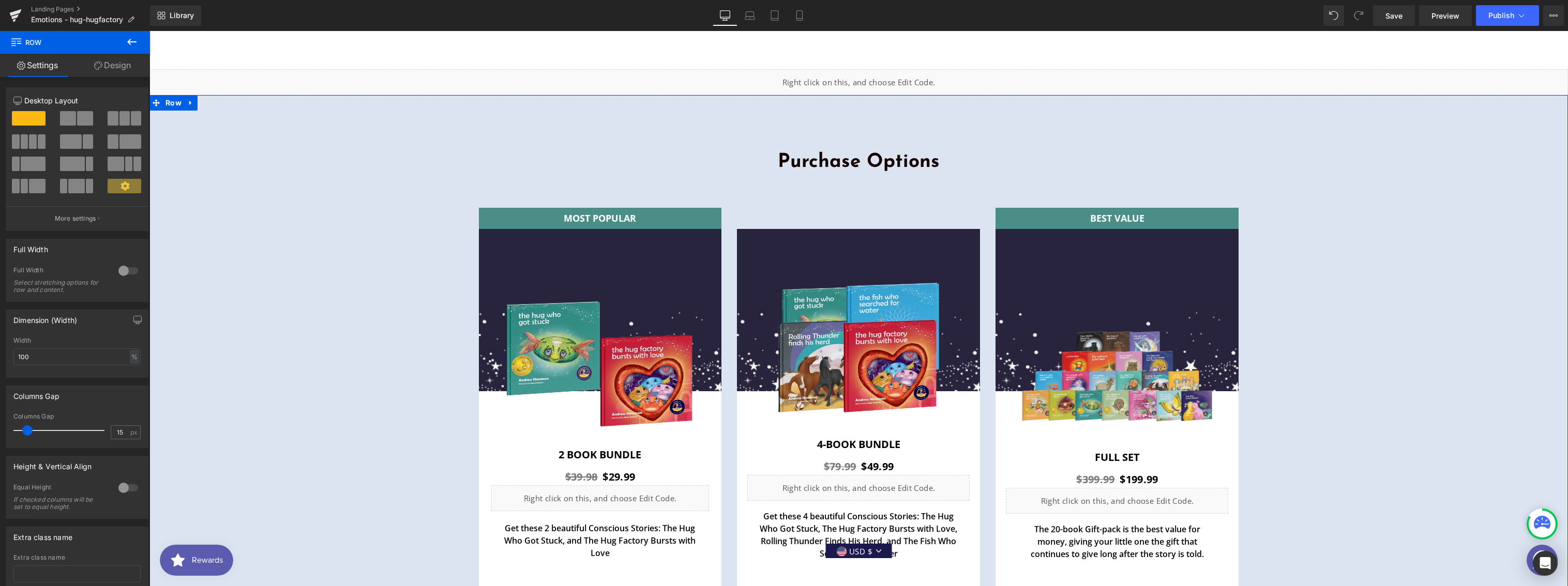
click at [115, 66] on link "Design" at bounding box center [112, 65] width 75 height 23
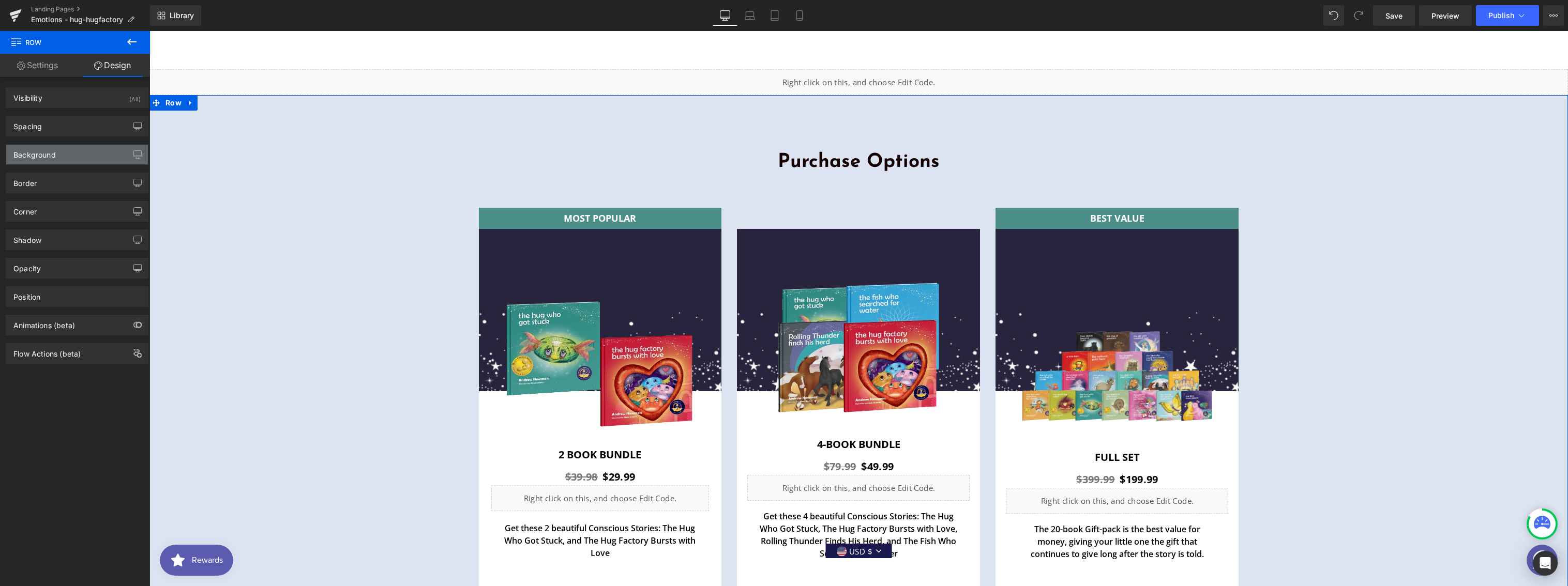
click at [47, 162] on div "Background" at bounding box center [77, 155] width 142 height 19
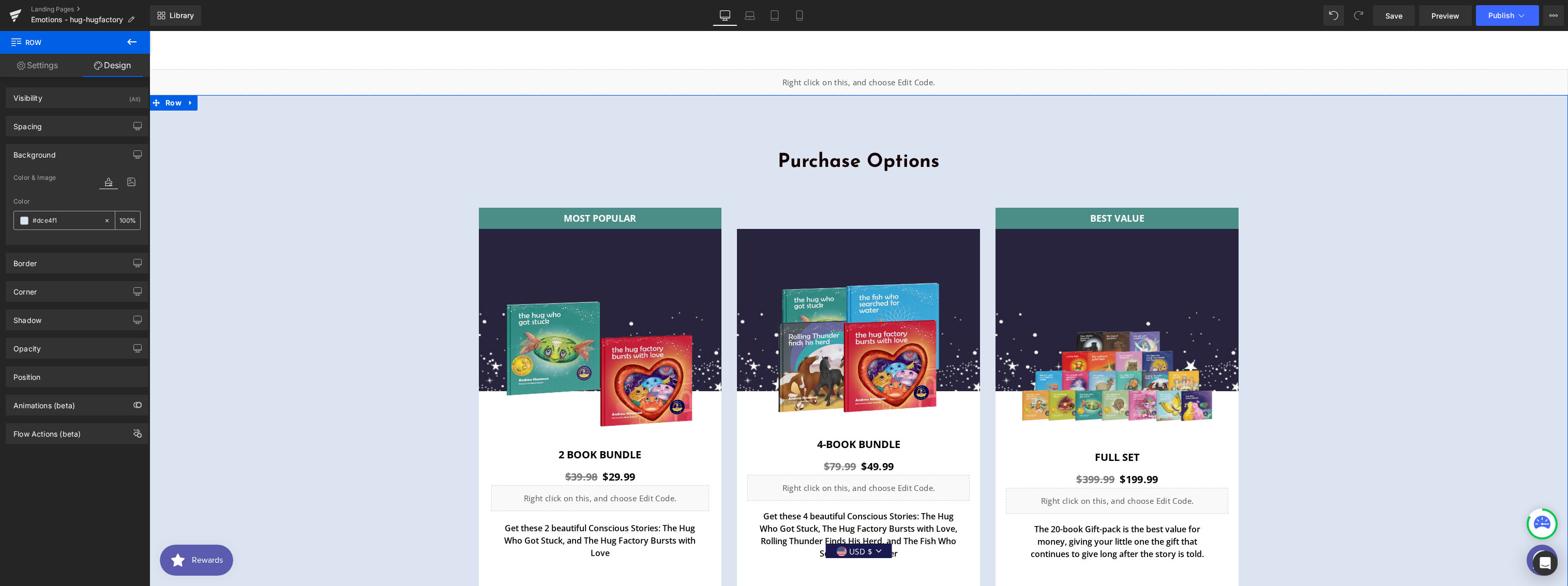
drag, startPoint x: 66, startPoint y: 221, endPoint x: 41, endPoint y: 218, distance: 25.2
click at [41, 218] on input "#dce4f1" at bounding box center [66, 220] width 66 height 12
click at [44, 218] on input "#dce4f1" at bounding box center [66, 220] width 66 height 12
drag, startPoint x: 59, startPoint y: 218, endPoint x: 26, endPoint y: 216, distance: 33.1
click at [26, 216] on div "#dce4f1" at bounding box center [58, 220] width 89 height 18
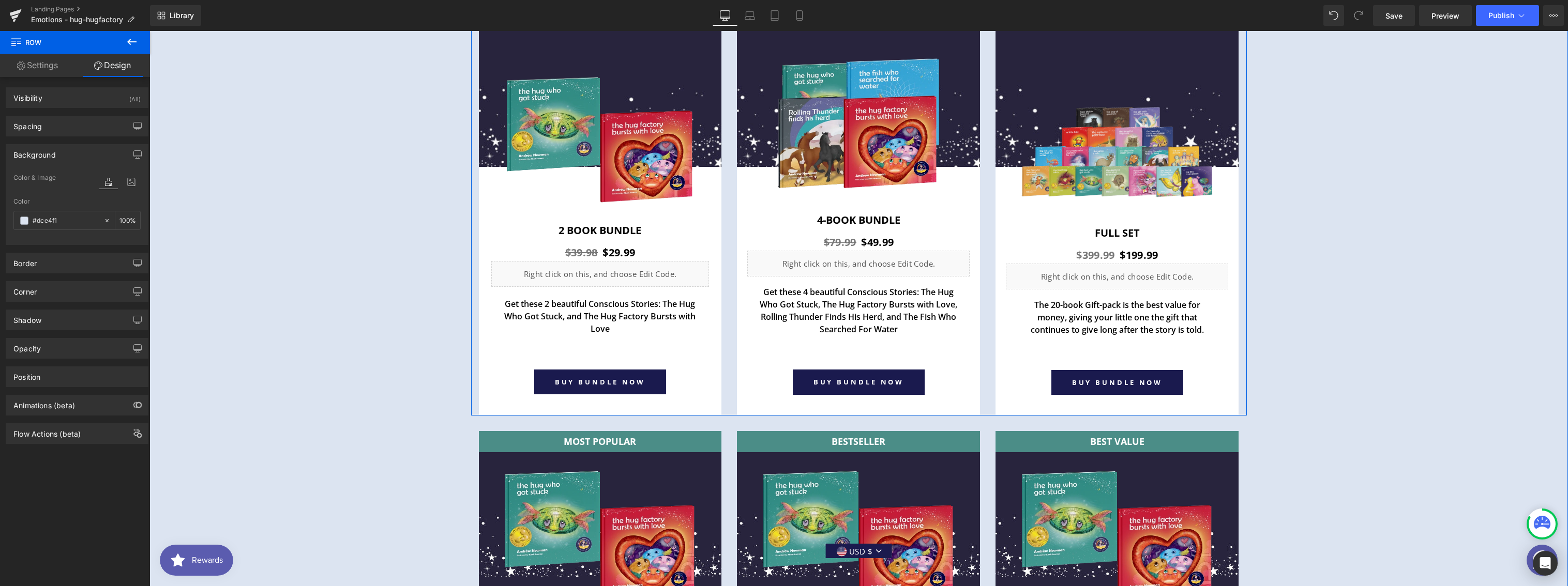
scroll to position [3852, 0]
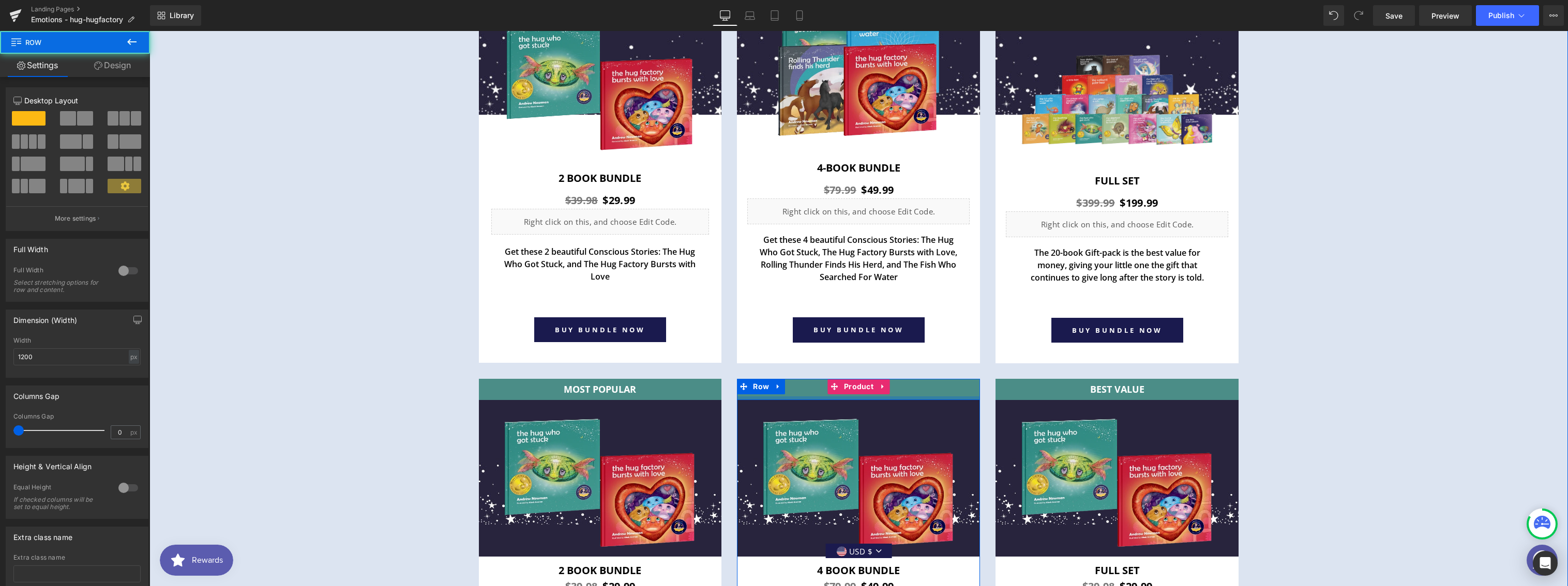
click at [793, 397] on div at bounding box center [858, 399] width 243 height 4
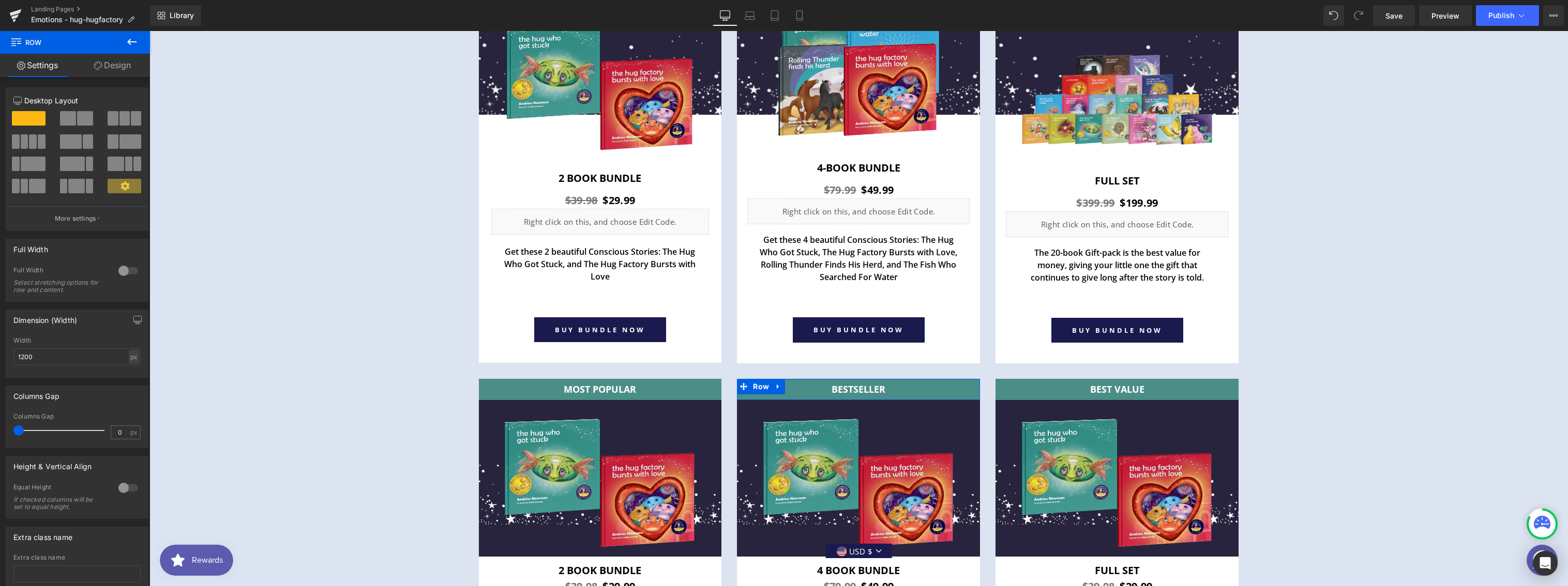
click at [111, 65] on link "Design" at bounding box center [112, 65] width 75 height 23
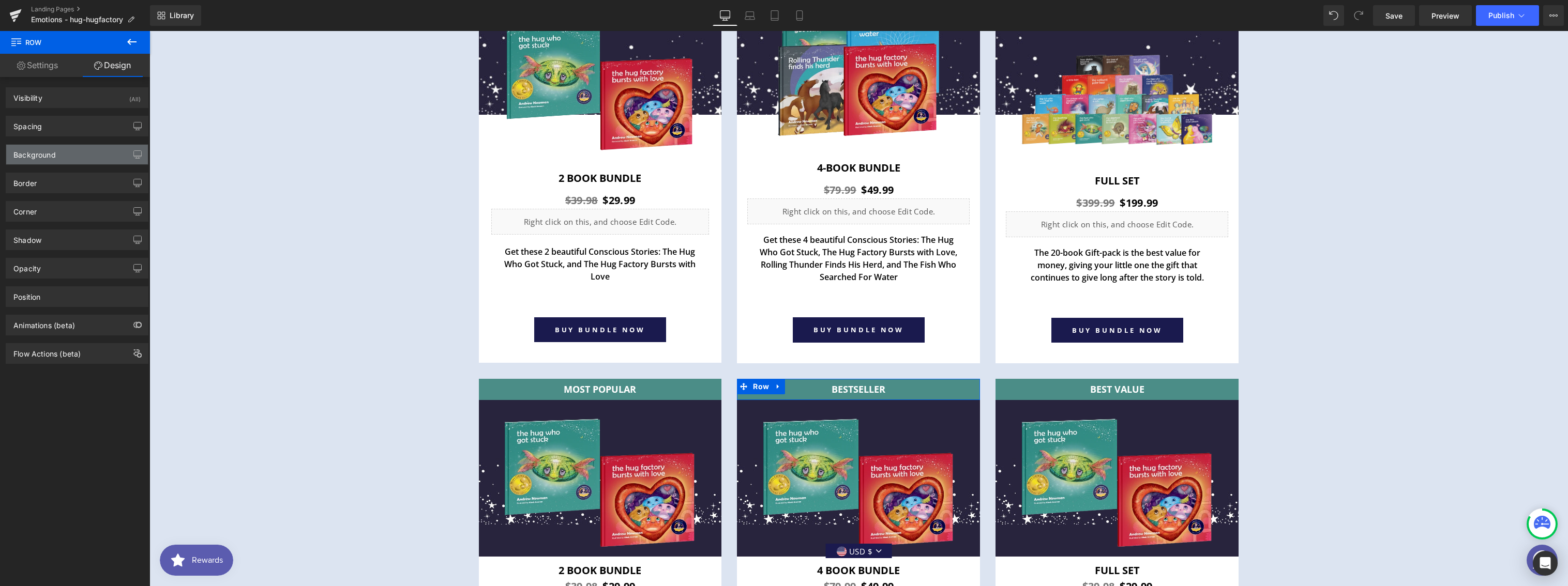
click at [46, 149] on div "Background" at bounding box center [35, 152] width 43 height 15
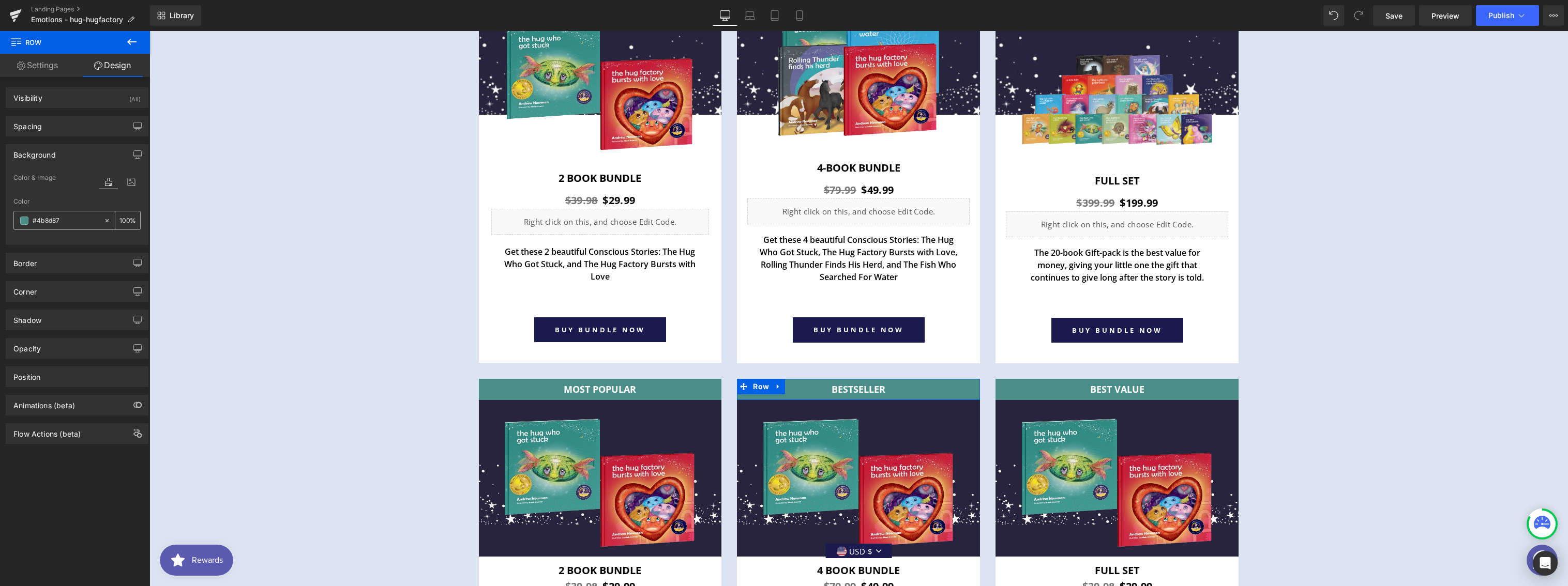
click at [74, 221] on input "#4b8d87" at bounding box center [66, 220] width 66 height 12
drag, startPoint x: 68, startPoint y: 221, endPoint x: 26, endPoint y: 215, distance: 42.4
click at [26, 215] on div "#4b8d87" at bounding box center [58, 220] width 89 height 18
paste input "dce4f1"
type input "#dce4f1"
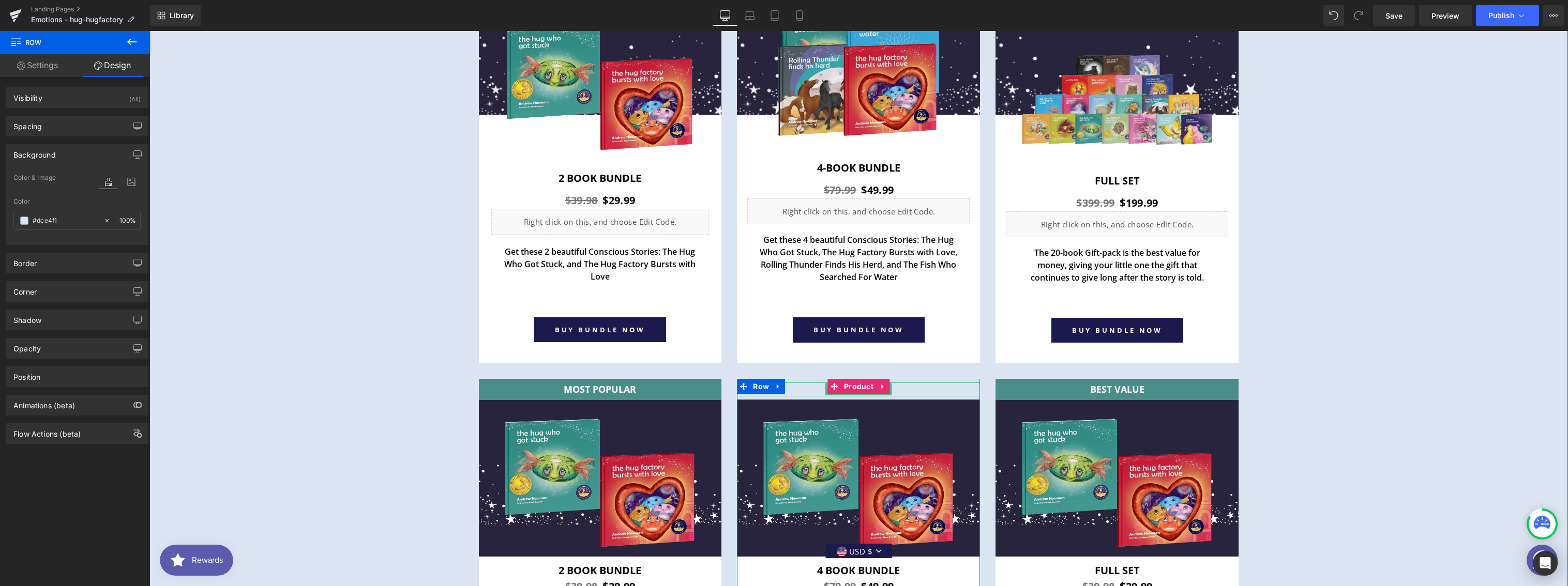
click at [899, 390] on p "BESTSELLER" at bounding box center [858, 389] width 243 height 14
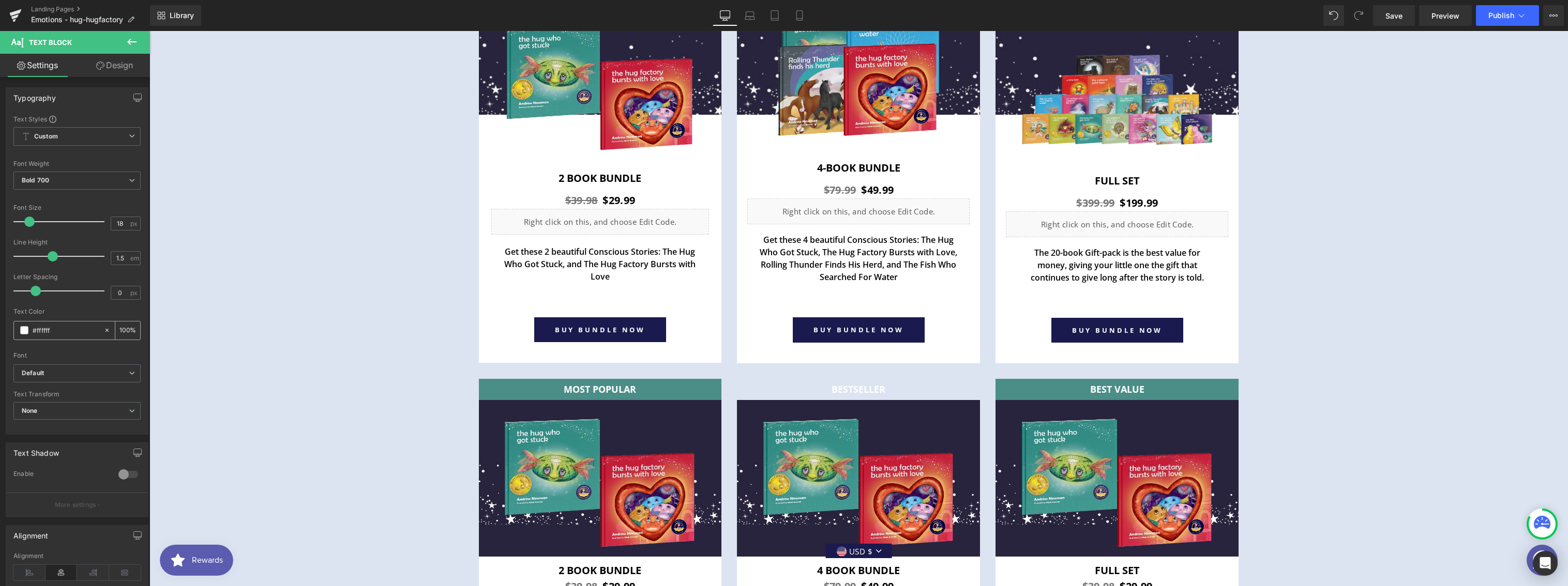
drag, startPoint x: 71, startPoint y: 332, endPoint x: 15, endPoint y: 324, distance: 56.6
click at [15, 324] on div "#ffffff" at bounding box center [58, 330] width 89 height 18
paste input "dce4f1"
type input "#dce4f1"
click at [88, 352] on div "Font" at bounding box center [77, 356] width 127 height 7
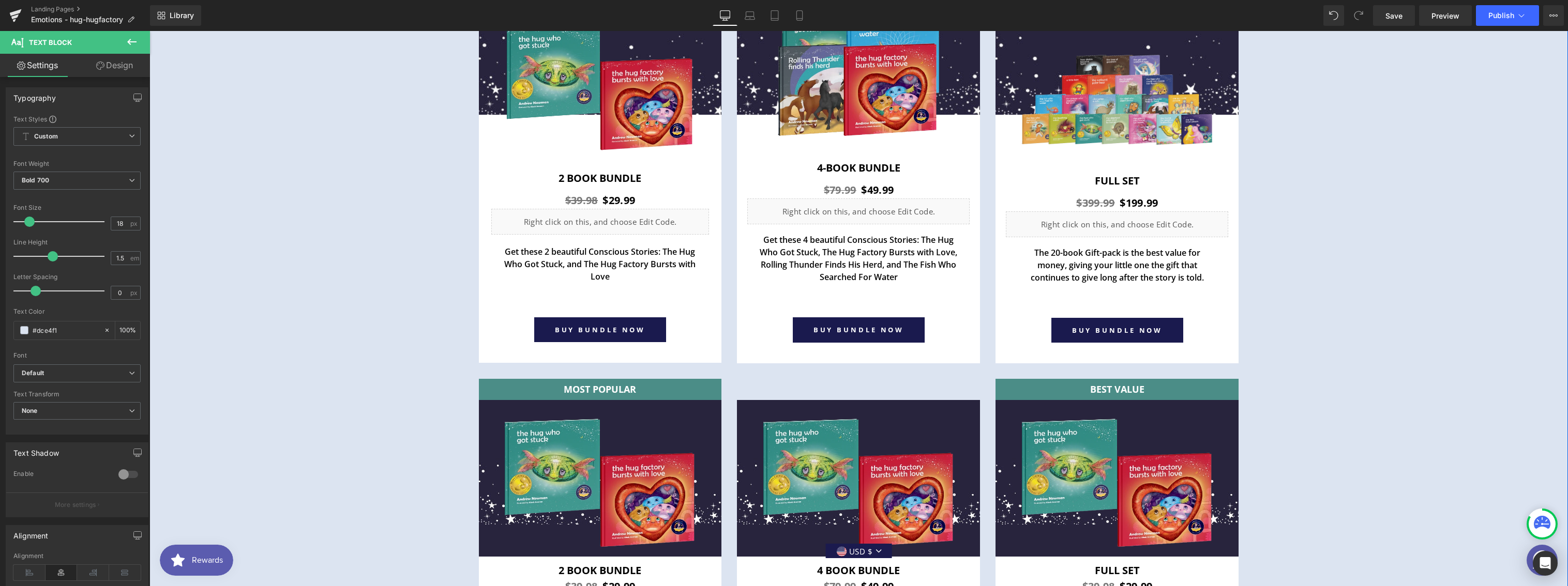
click at [322, 319] on div "Purchase Options Heading Row MOST POPULAR Text Block Row Image Image 2 book Bun…" at bounding box center [859, 309] width 1418 height 878
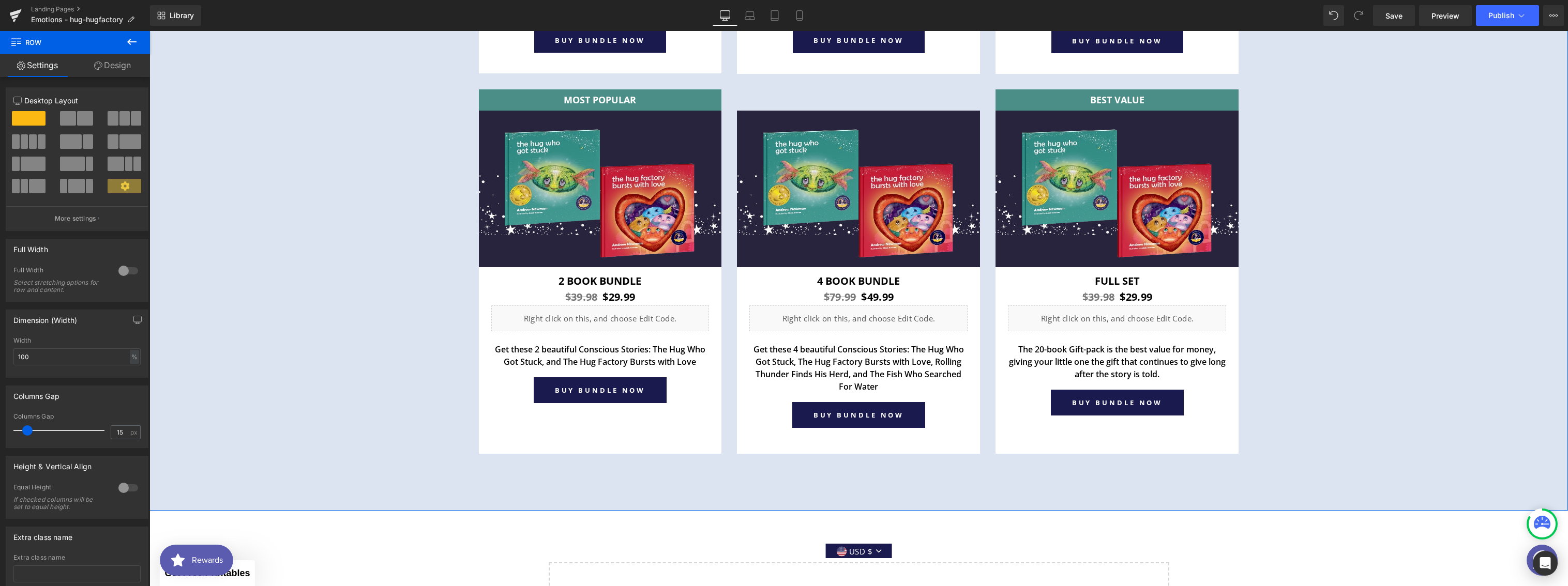
scroll to position [4148, 0]
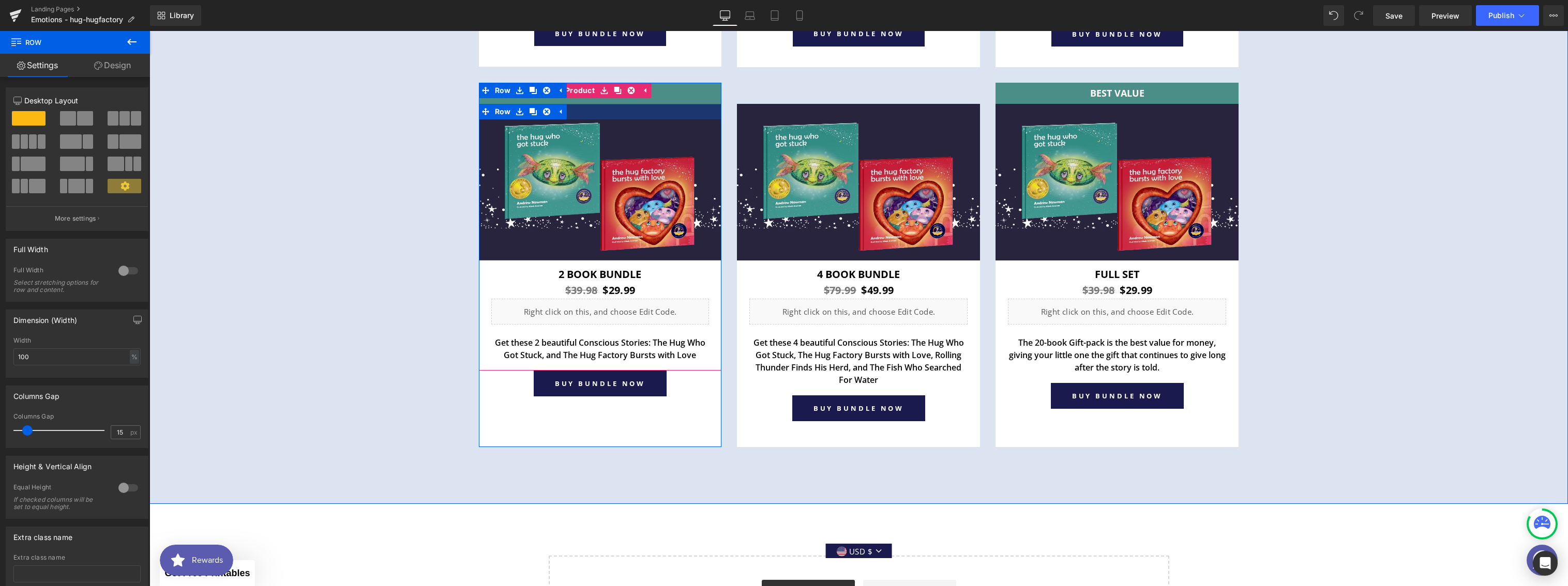
click at [639, 112] on div at bounding box center [600, 111] width 243 height 15
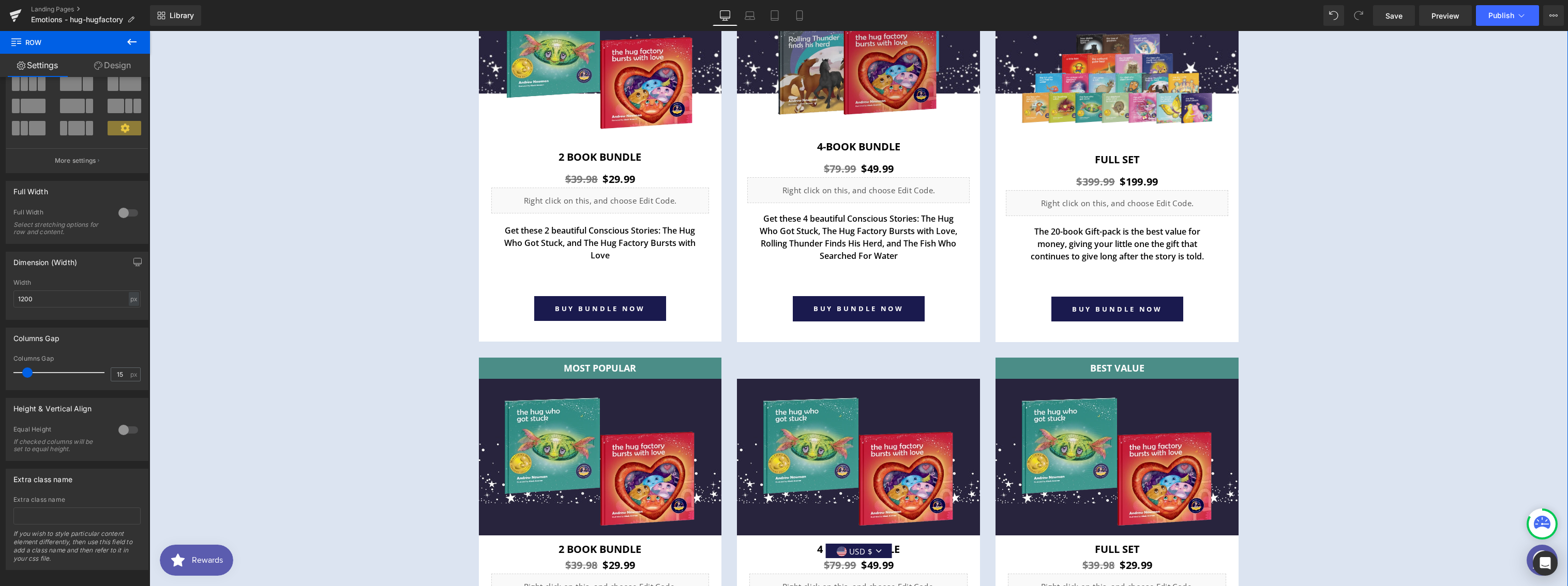
scroll to position [3759, 0]
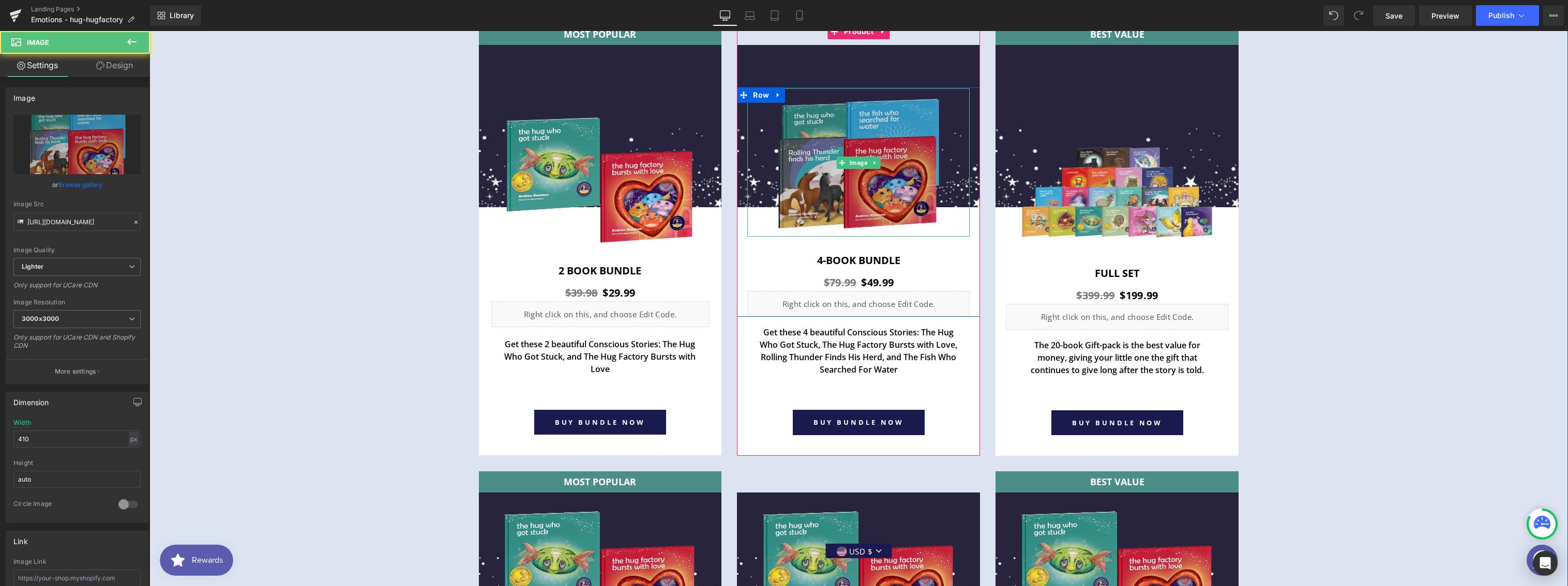
click at [880, 166] on img at bounding box center [858, 162] width 212 height 148
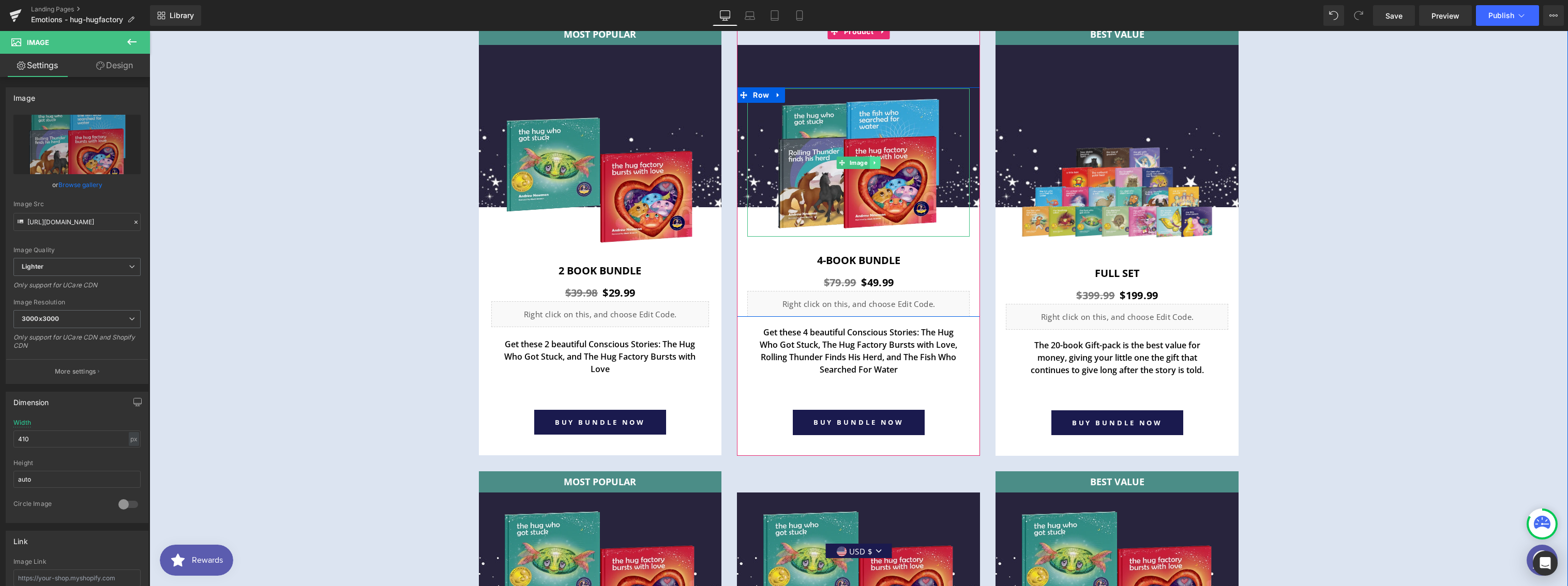
click at [872, 163] on icon at bounding box center [875, 163] width 5 height 6
click at [867, 163] on icon at bounding box center [869, 163] width 5 height 6
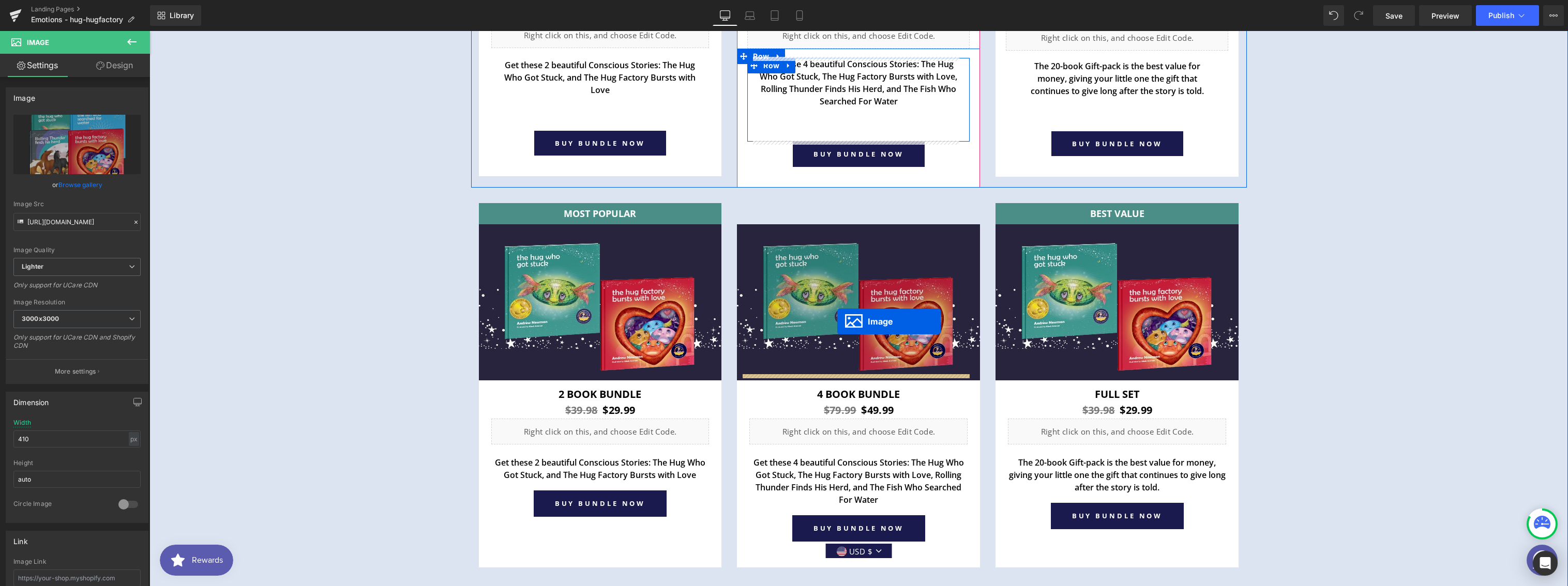
scroll to position [4045, 0]
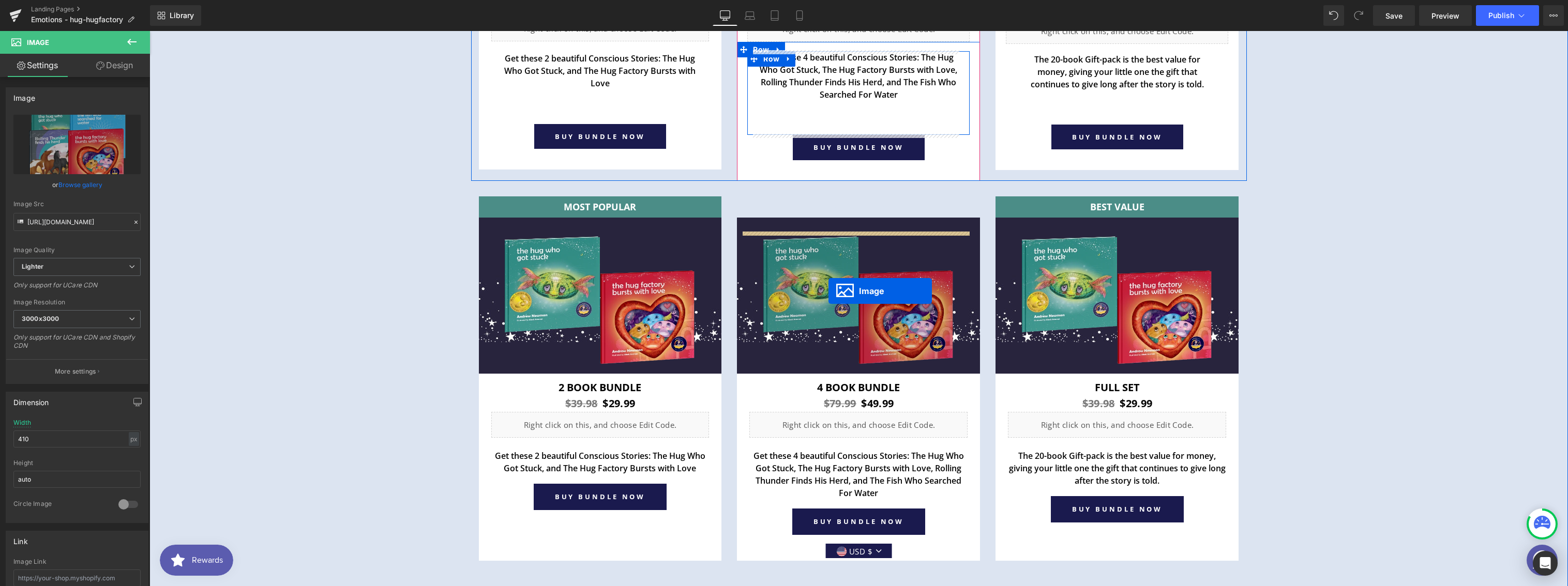
drag, startPoint x: 822, startPoint y: 161, endPoint x: 828, endPoint y: 291, distance: 130.1
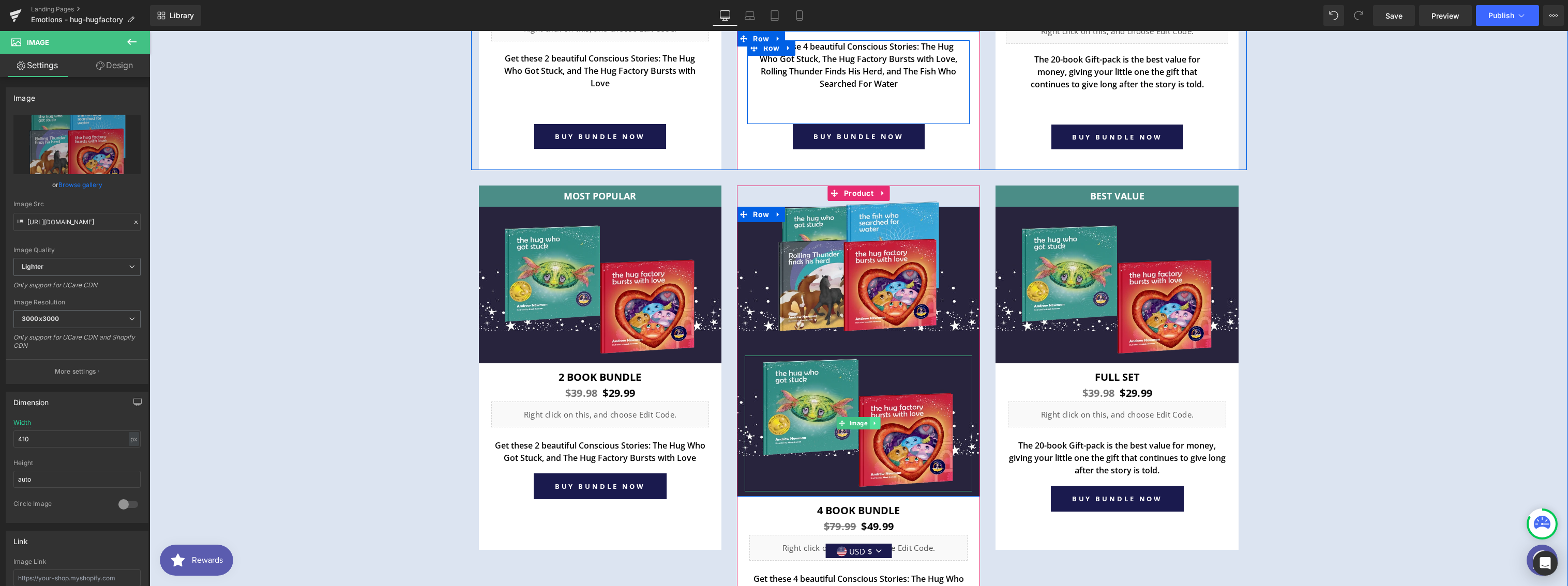
click at [872, 420] on icon at bounding box center [875, 424] width 5 height 6
click at [878, 422] on icon at bounding box center [880, 424] width 5 height 6
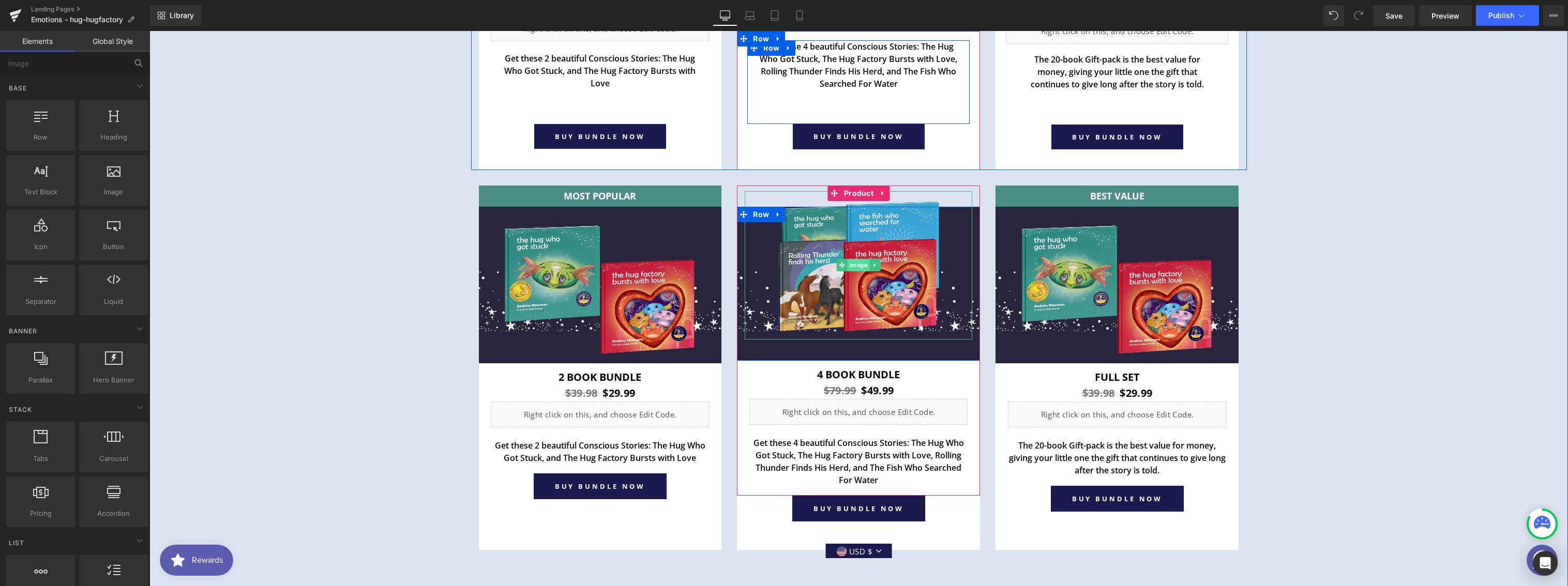
click at [855, 265] on span "Image" at bounding box center [859, 265] width 23 height 12
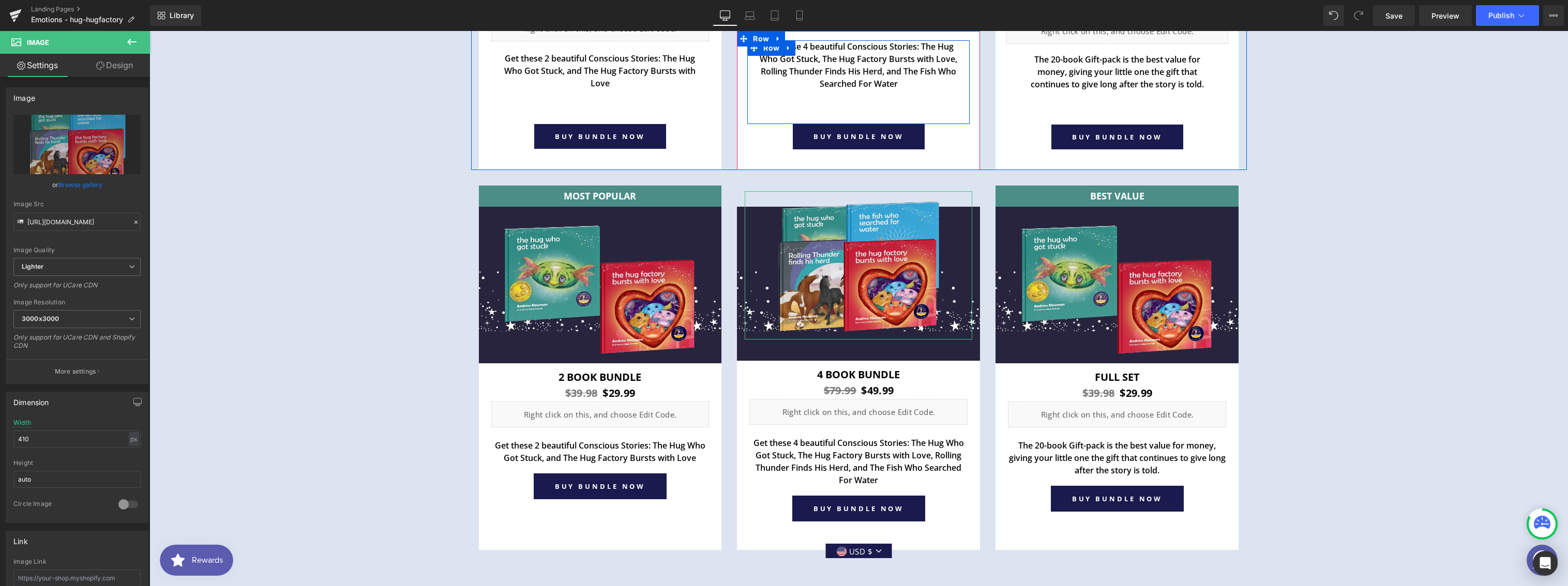
click at [105, 74] on link "Design" at bounding box center [114, 65] width 75 height 23
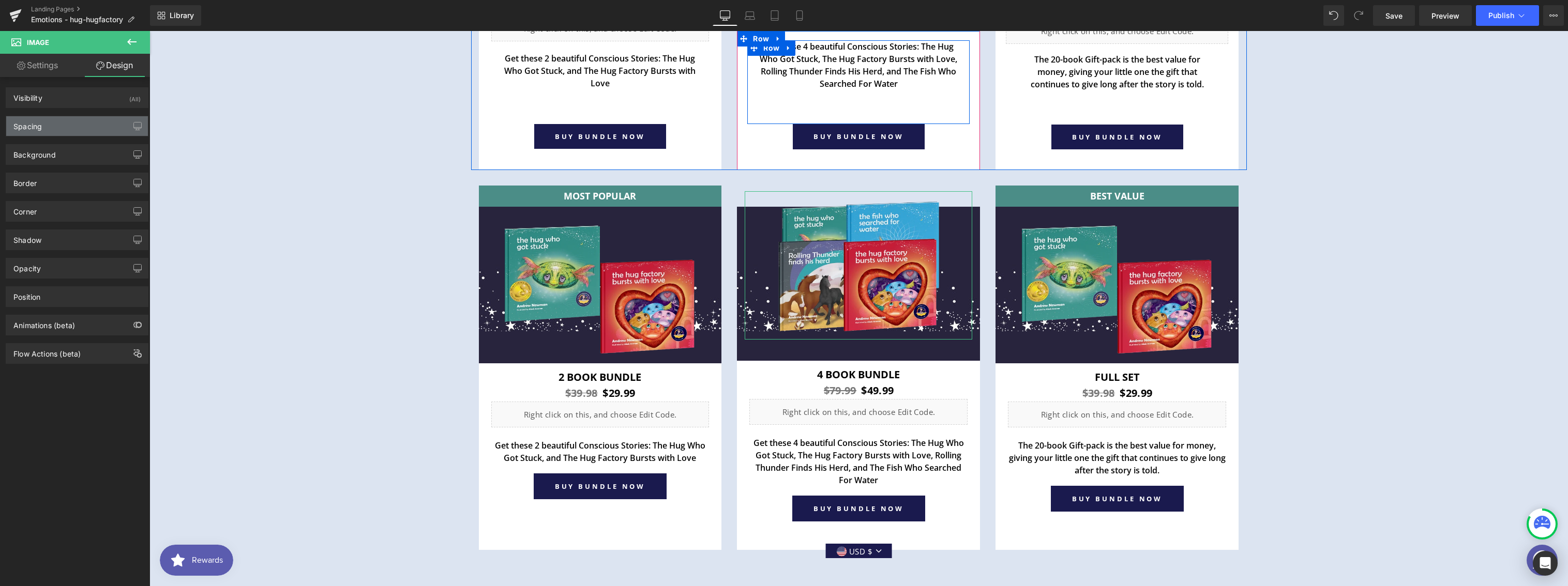
click at [46, 132] on div "Spacing" at bounding box center [77, 126] width 142 height 19
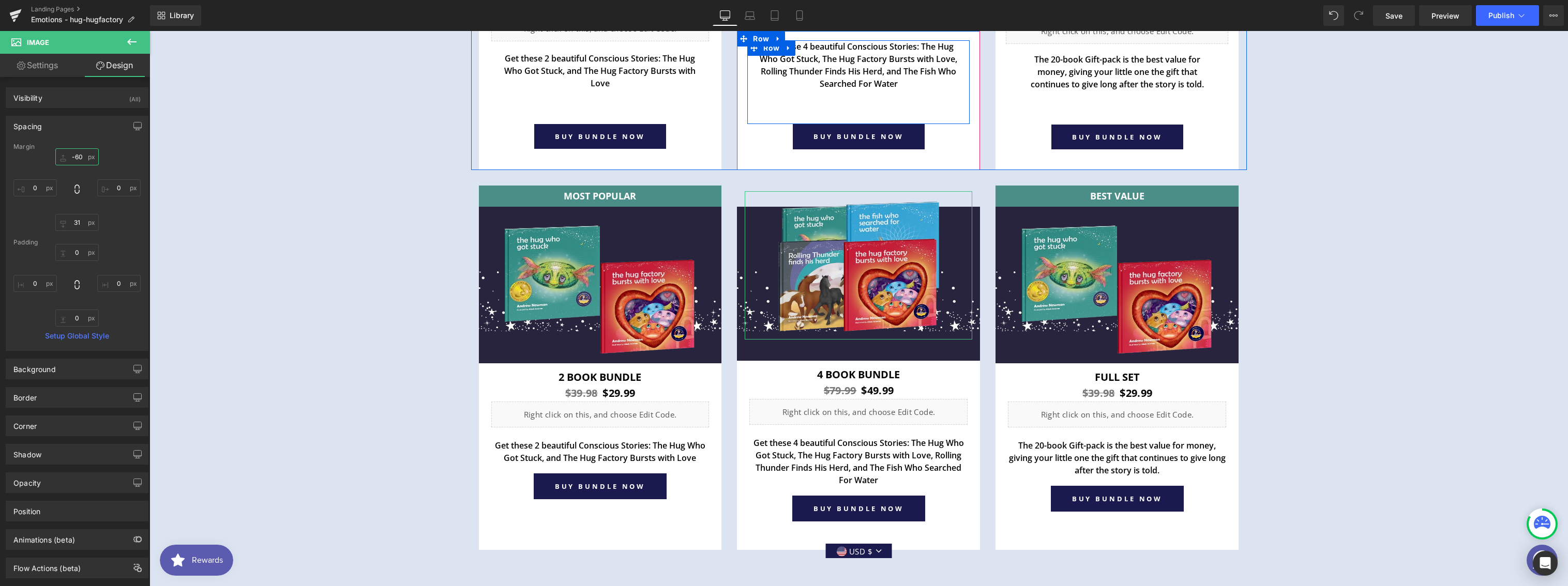
click at [78, 162] on input "-60" at bounding box center [77, 157] width 43 height 17
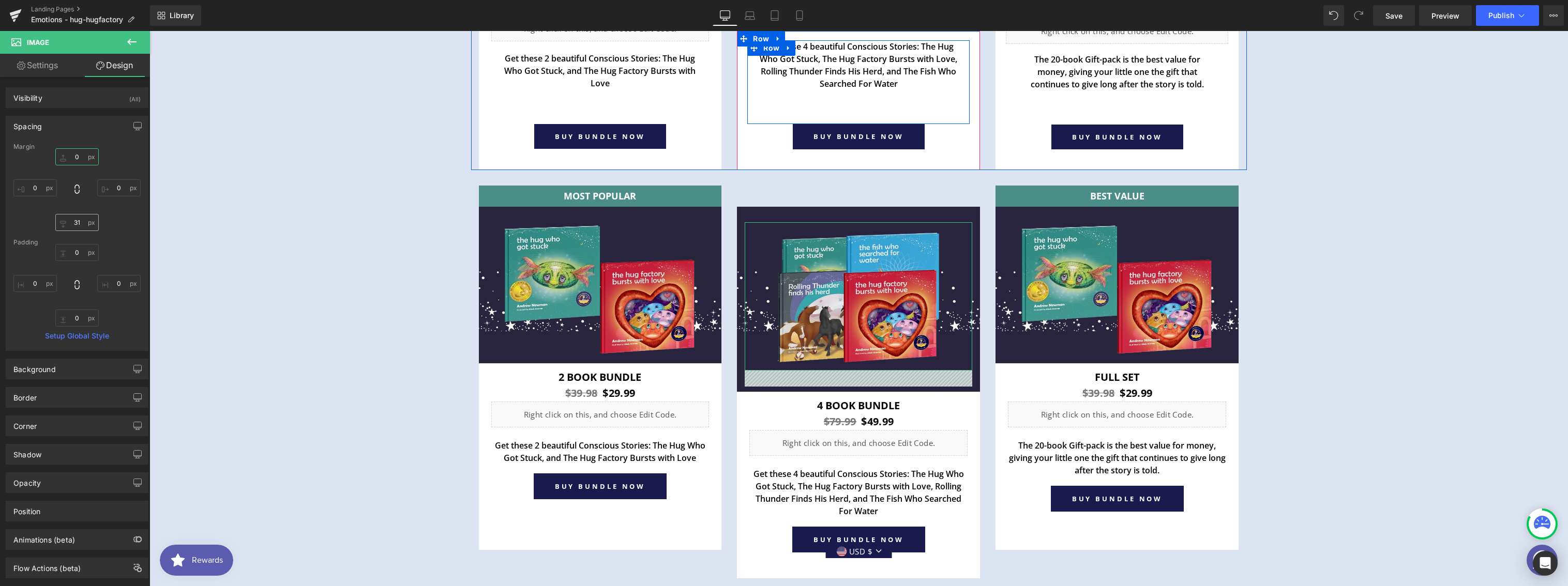
type input "0"
click at [76, 221] on input "31" at bounding box center [77, 223] width 43 height 17
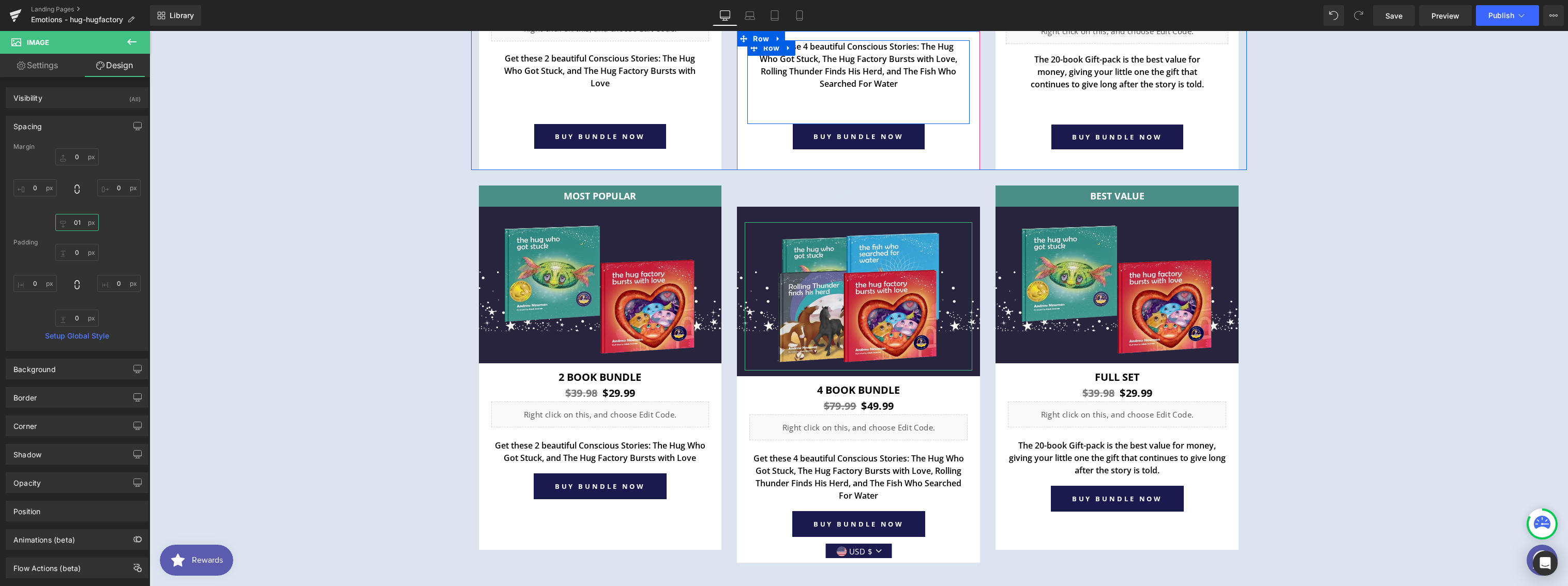
type input "1"
type input "0"
click at [134, 124] on icon "button" at bounding box center [138, 127] width 9 height 9
click at [55, 155] on button "Laptop" at bounding box center [58, 148] width 32 height 18
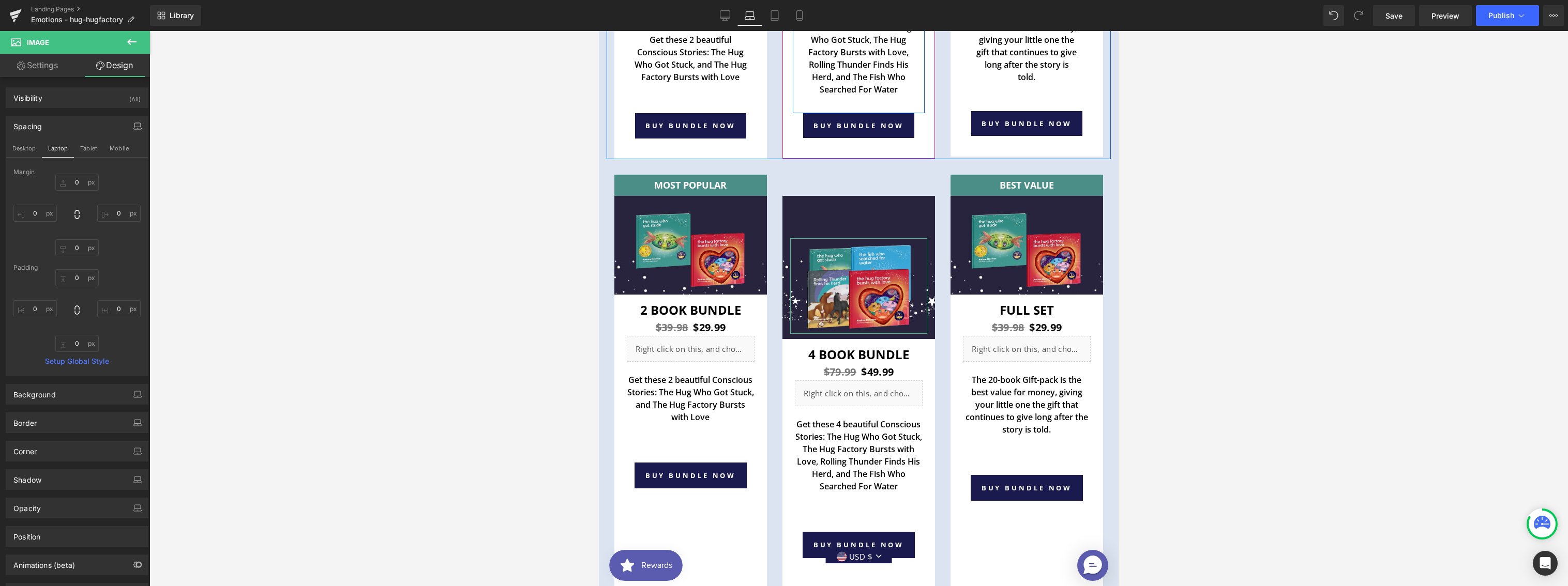
scroll to position [3659, 0]
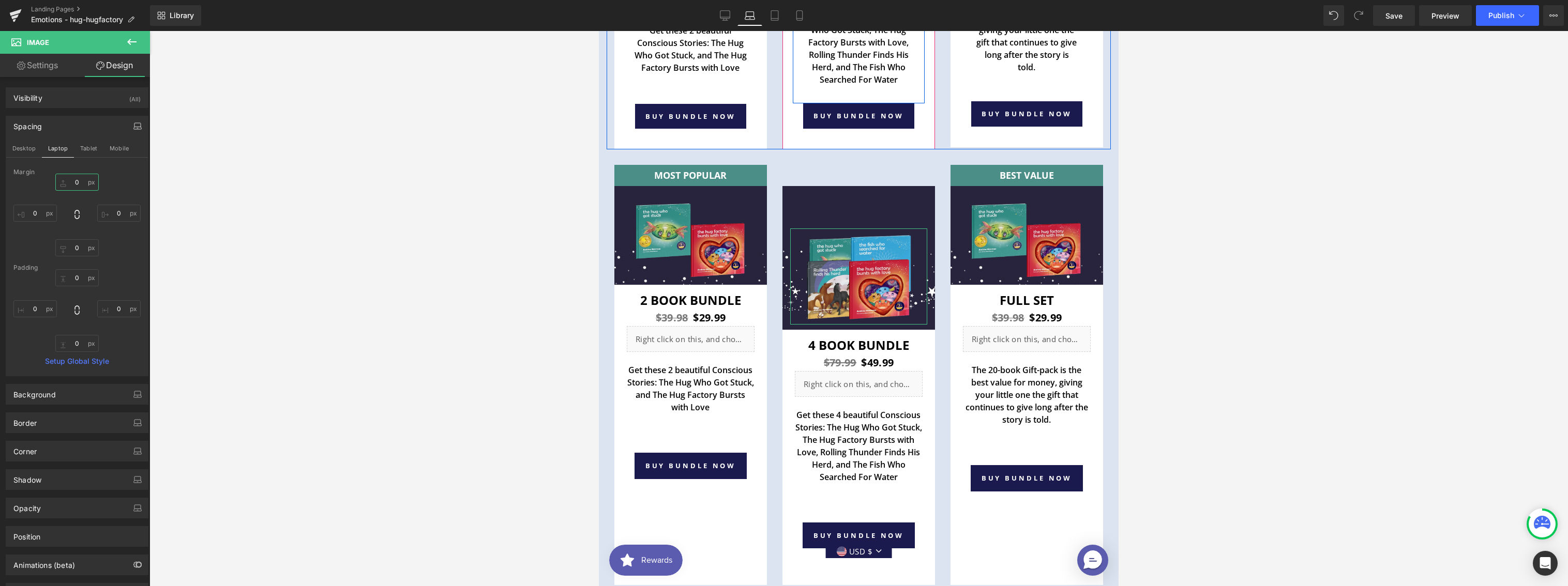
click at [77, 184] on input "0" at bounding box center [77, 182] width 43 height 17
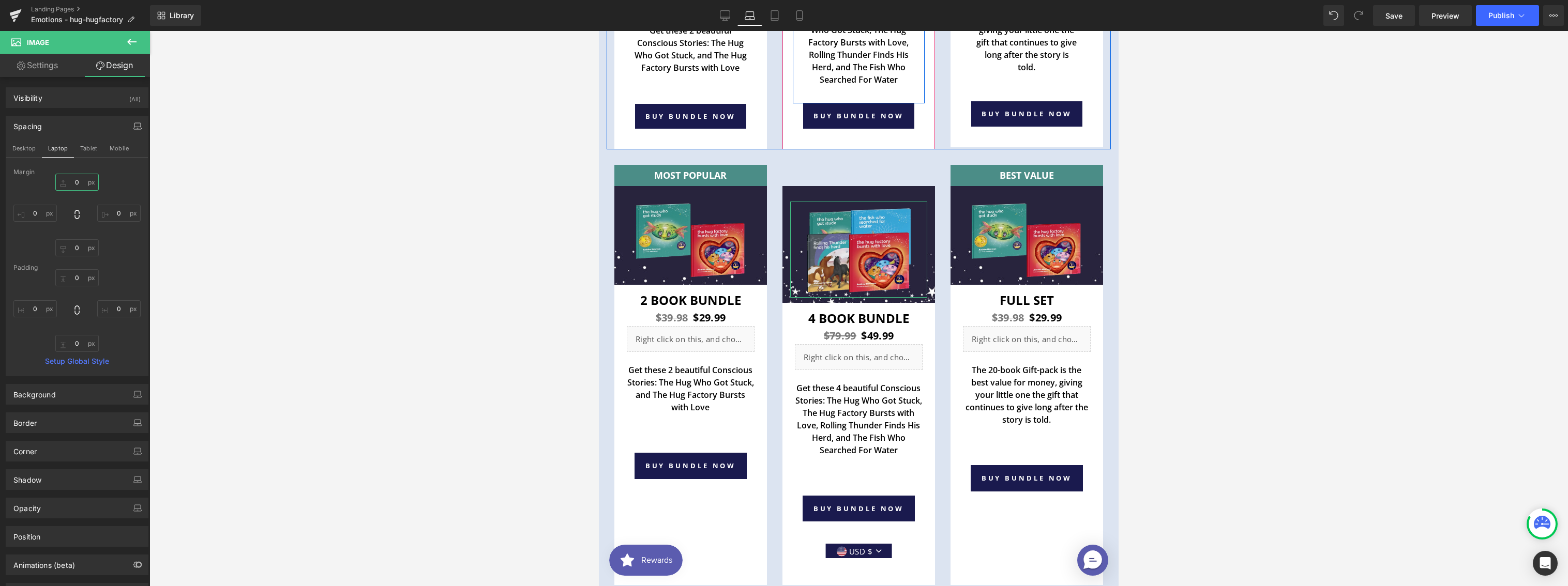
click at [77, 184] on input "0" at bounding box center [77, 182] width 43 height 17
click at [82, 150] on button "Tablet" at bounding box center [88, 148] width 29 height 18
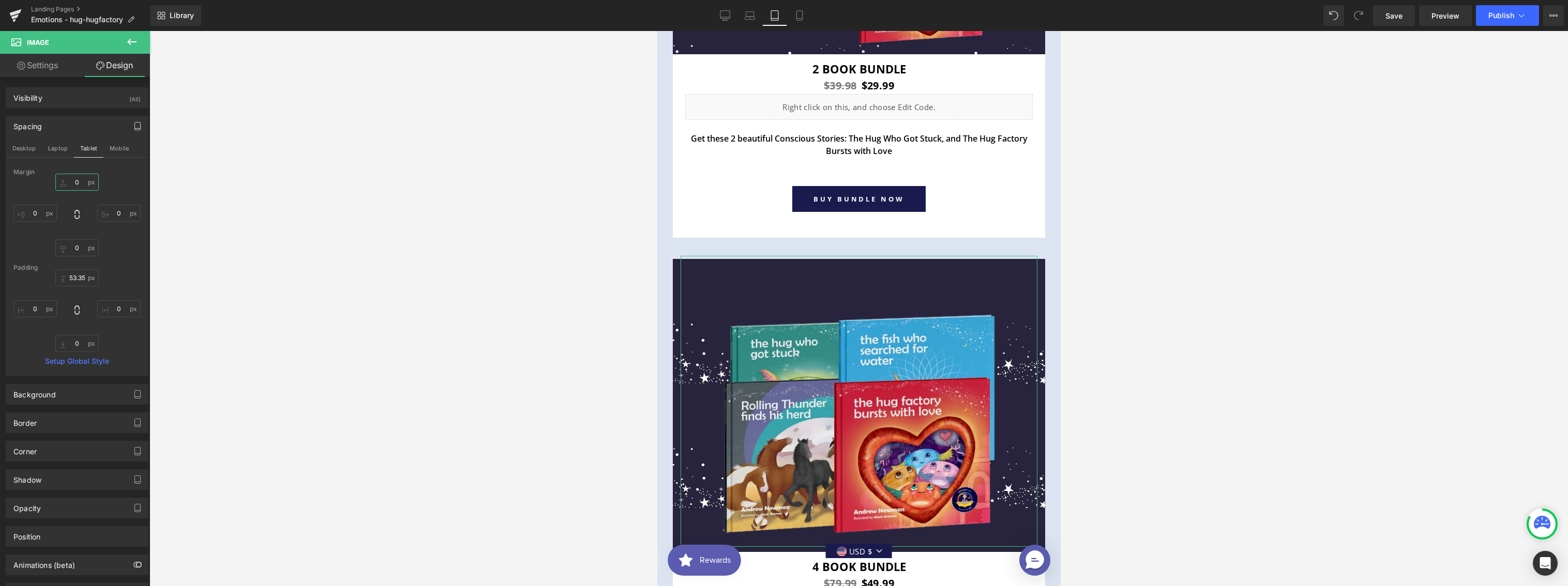
click at [77, 181] on input "0" at bounding box center [77, 182] width 43 height 17
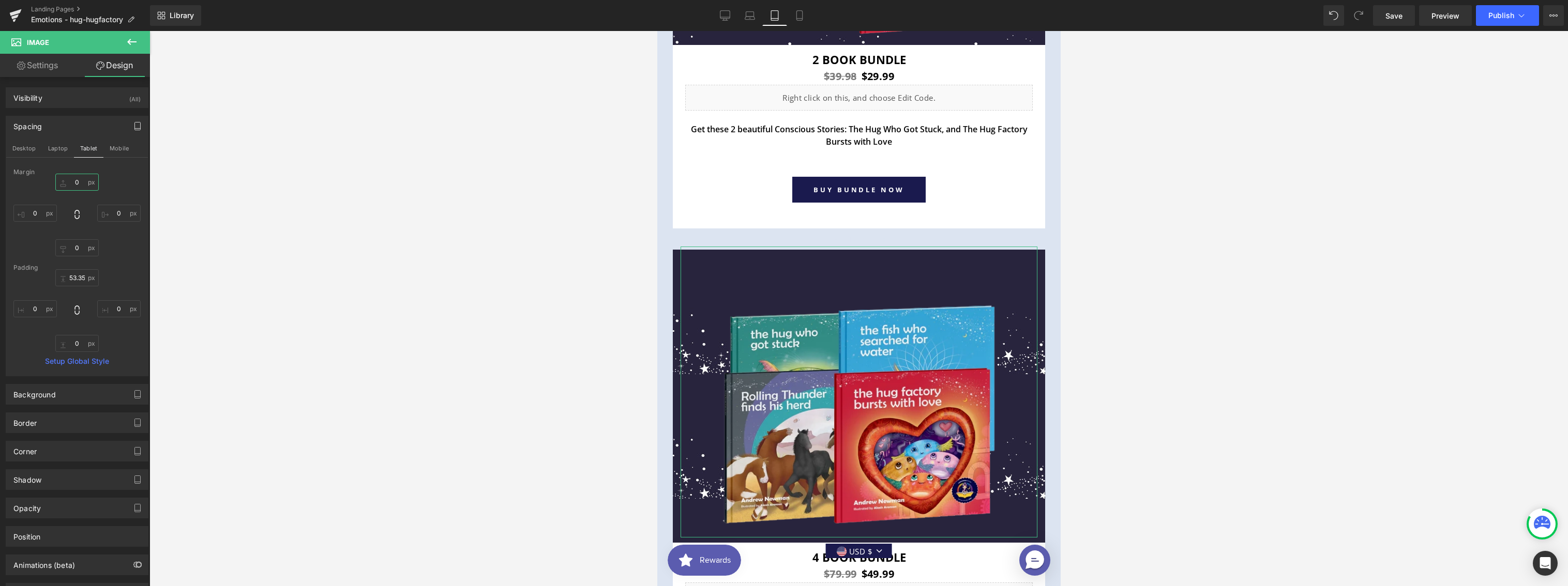
scroll to position [5700, 0]
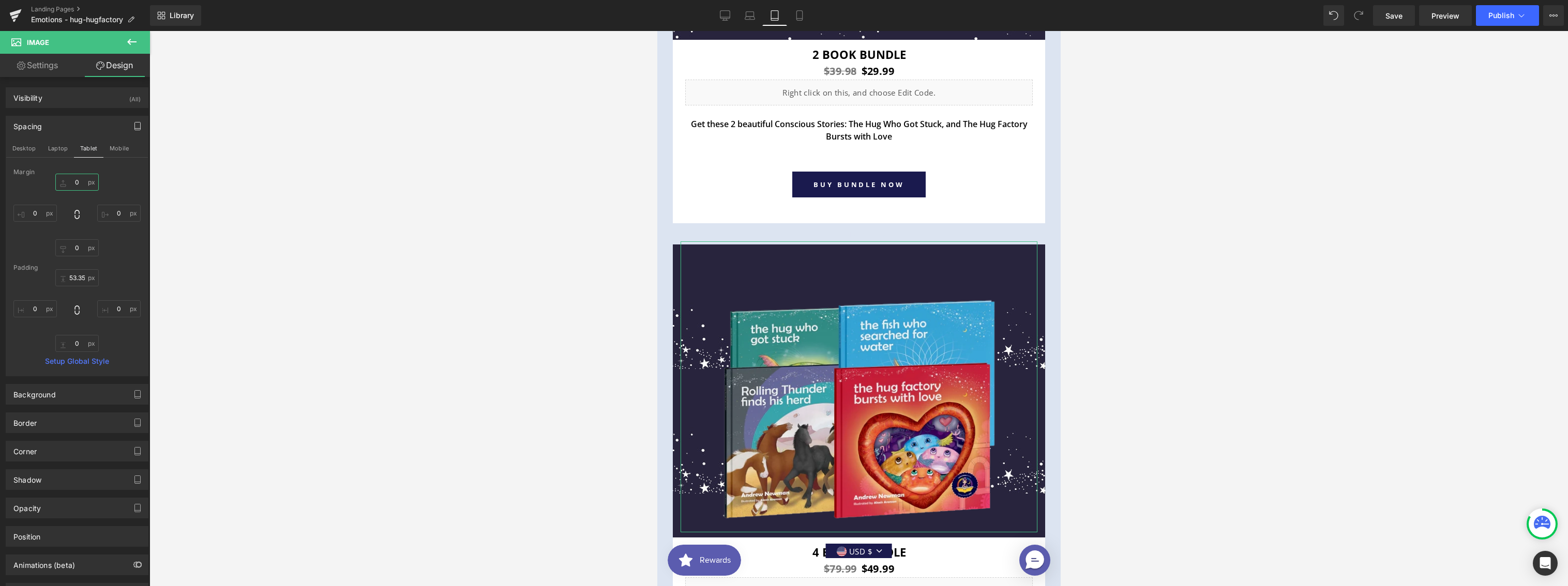
click at [77, 181] on input "0" at bounding box center [77, 182] width 43 height 17
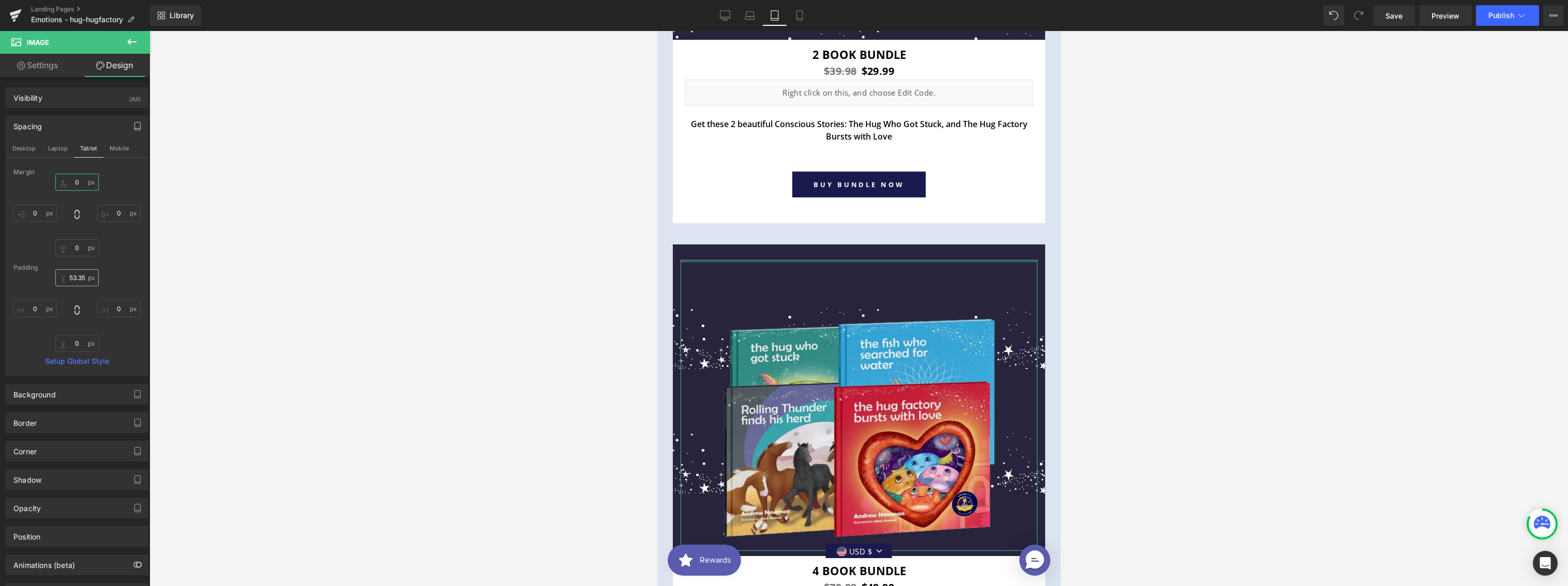
type input "0"
click at [72, 278] on input "0" at bounding box center [77, 278] width 43 height 17
click at [73, 278] on input "0" at bounding box center [77, 278] width 43 height 17
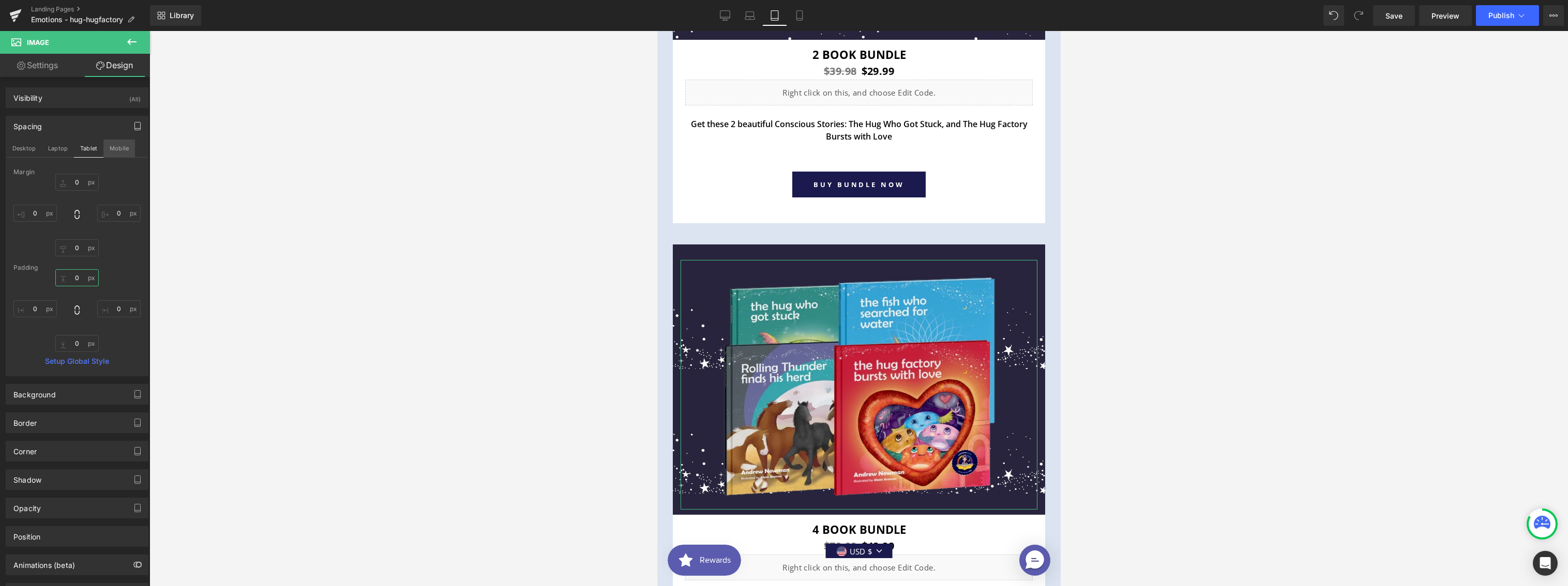
type input "0"
click at [117, 149] on button "Mobile" at bounding box center [119, 148] width 32 height 18
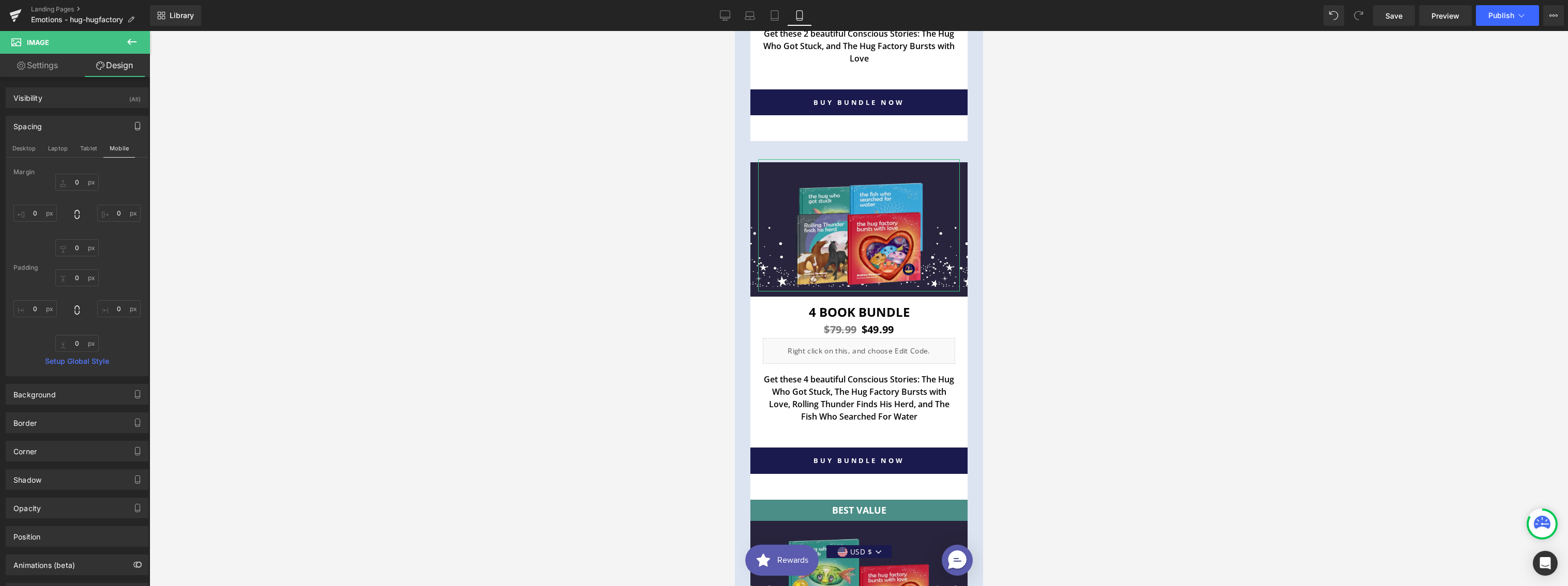
scroll to position [5783, 0]
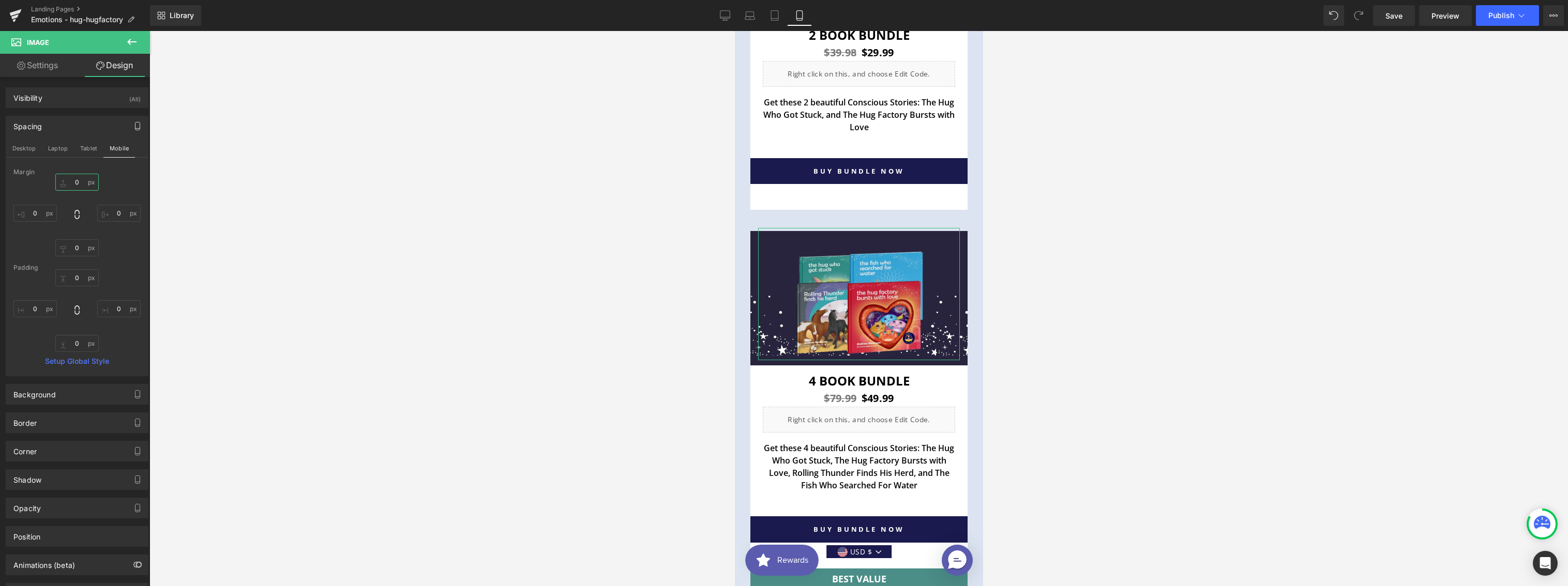
click at [75, 182] on input "0" at bounding box center [77, 182] width 43 height 17
click at [75, 183] on input "0" at bounding box center [77, 182] width 43 height 17
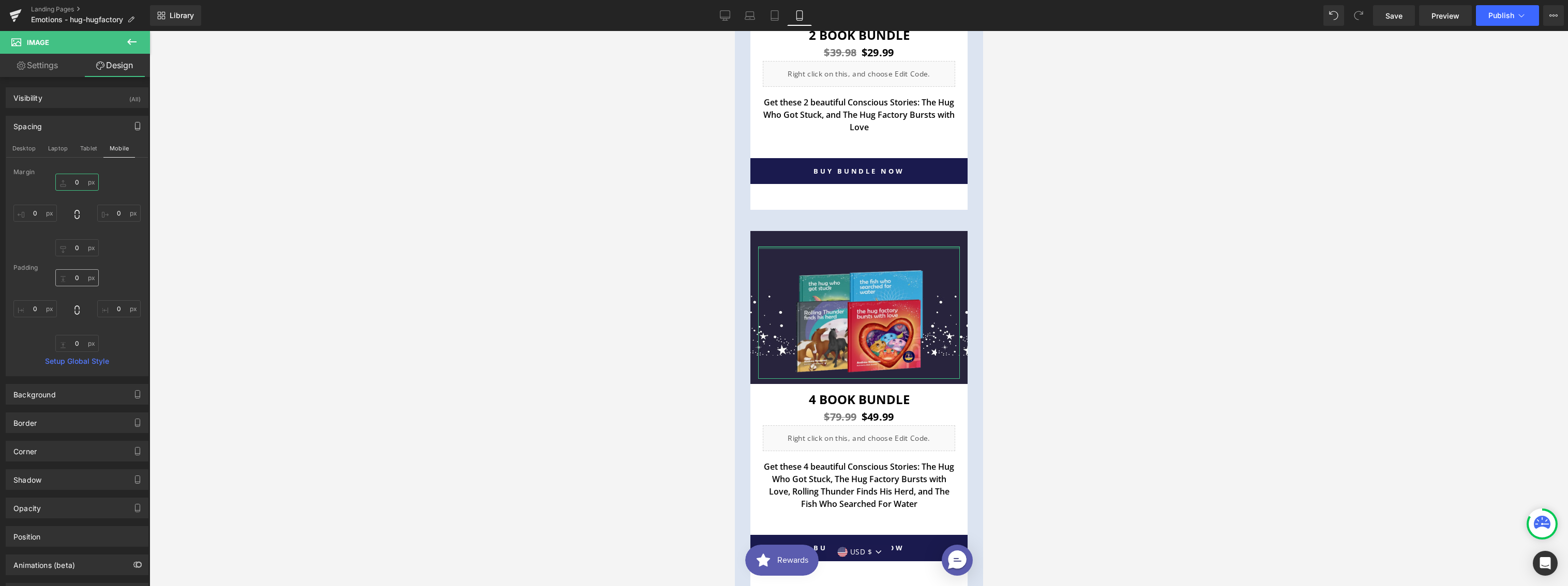
type input "0"
click at [79, 278] on input "0" at bounding box center [77, 278] width 43 height 17
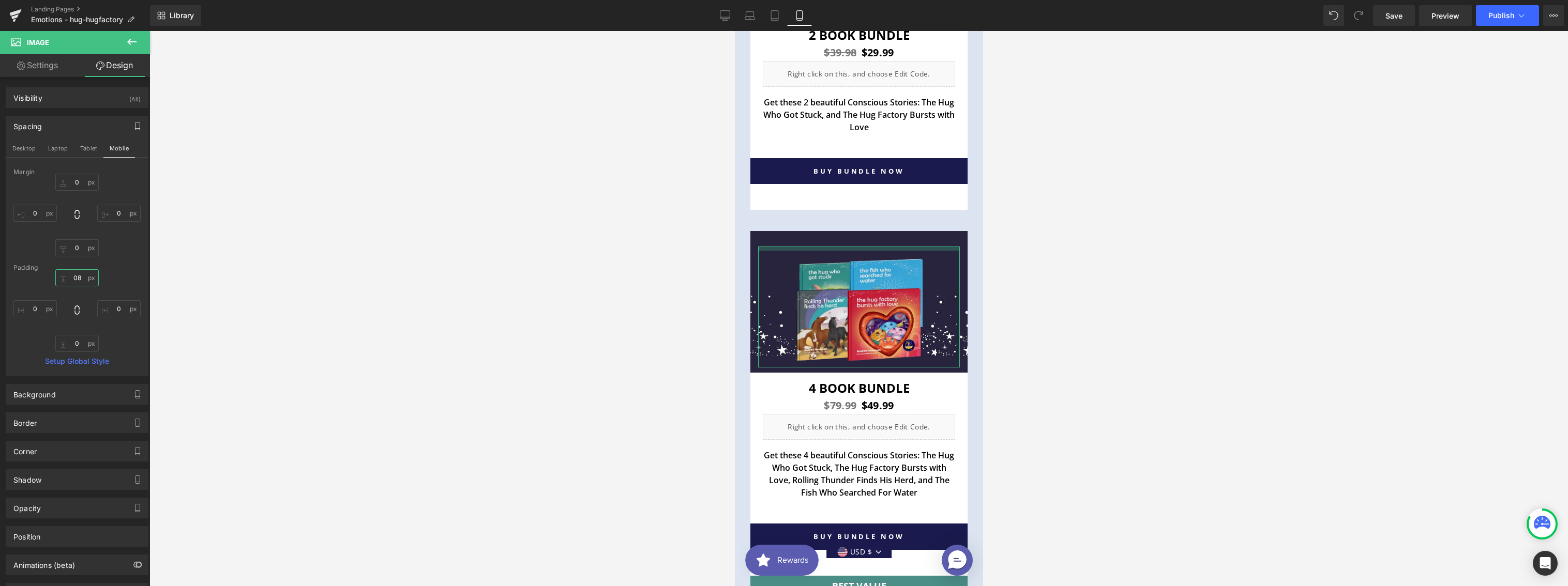
drag, startPoint x: 78, startPoint y: 279, endPoint x: 68, endPoint y: 276, distance: 10.4
click at [71, 277] on input "08" at bounding box center [77, 278] width 43 height 17
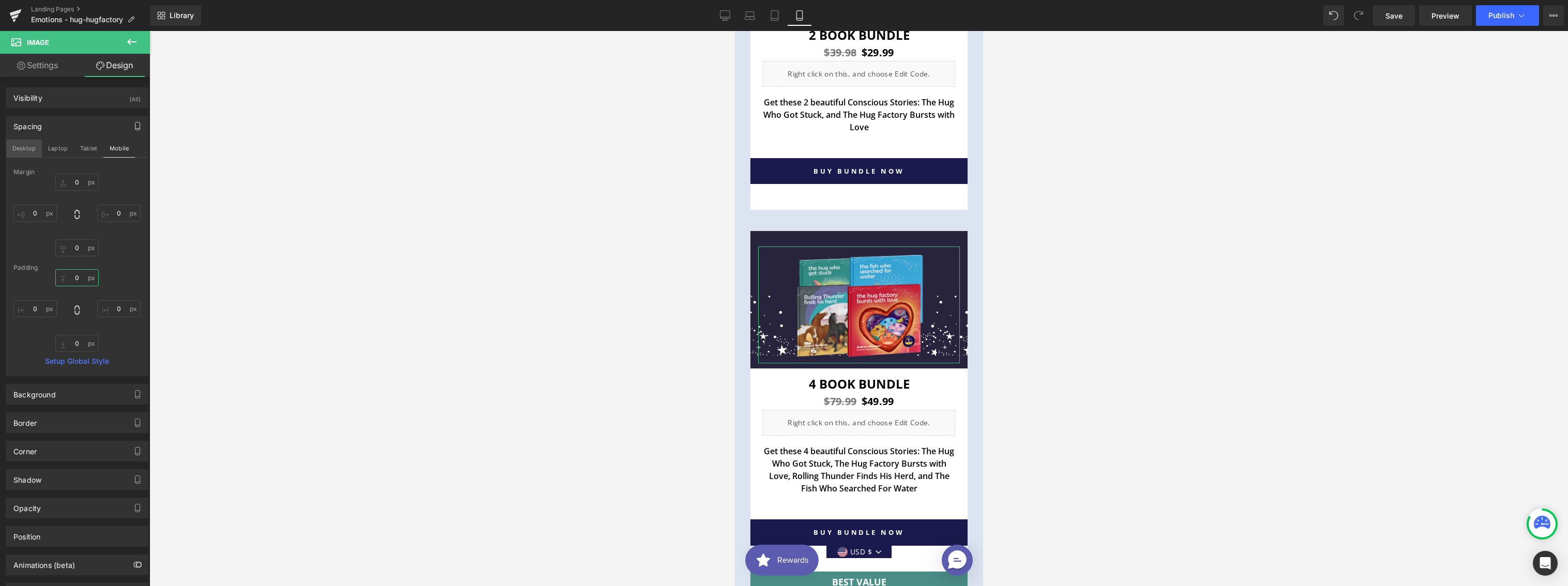
type input "0"
click at [29, 150] on button "Desktop" at bounding box center [24, 148] width 36 height 18
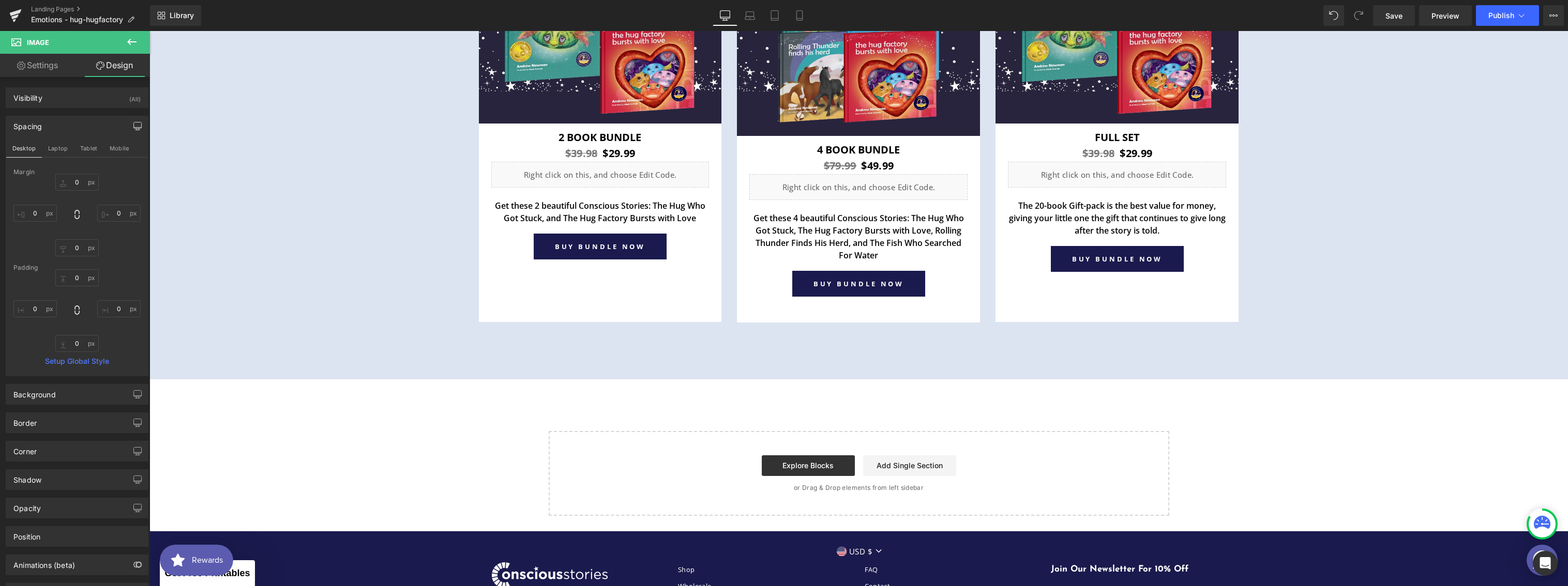
scroll to position [4025, 0]
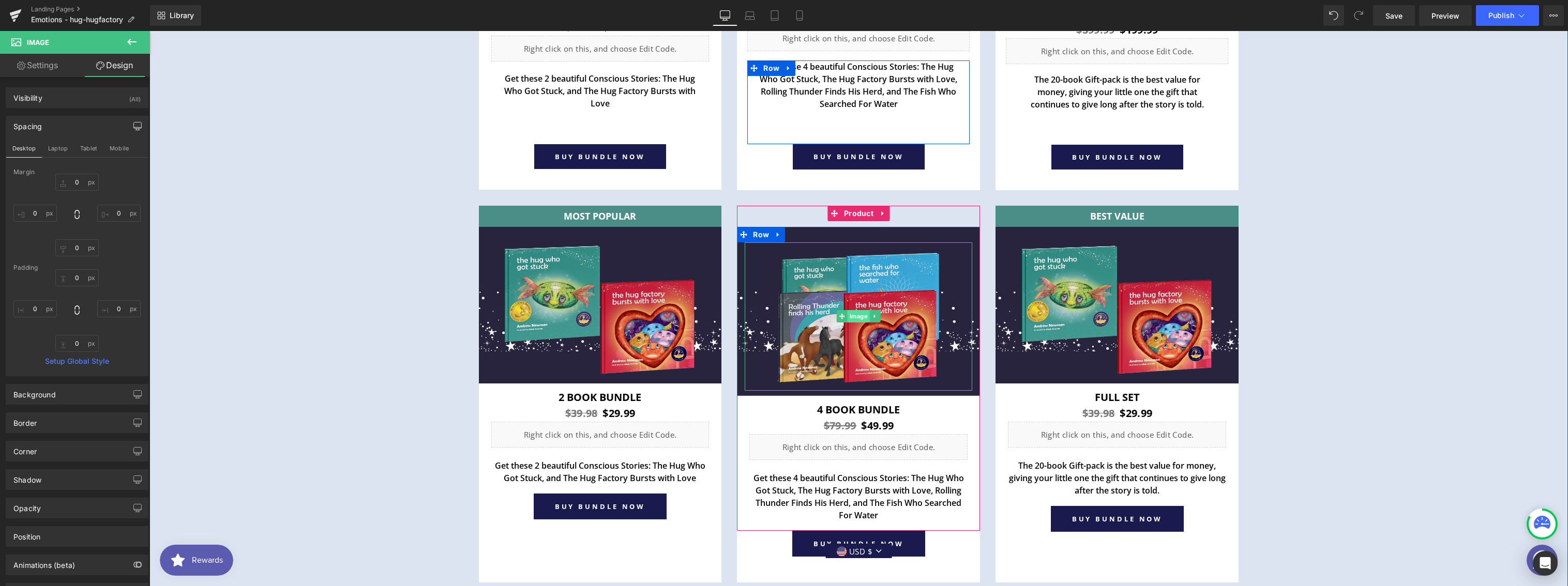
click at [856, 316] on span "Image" at bounding box center [859, 316] width 23 height 12
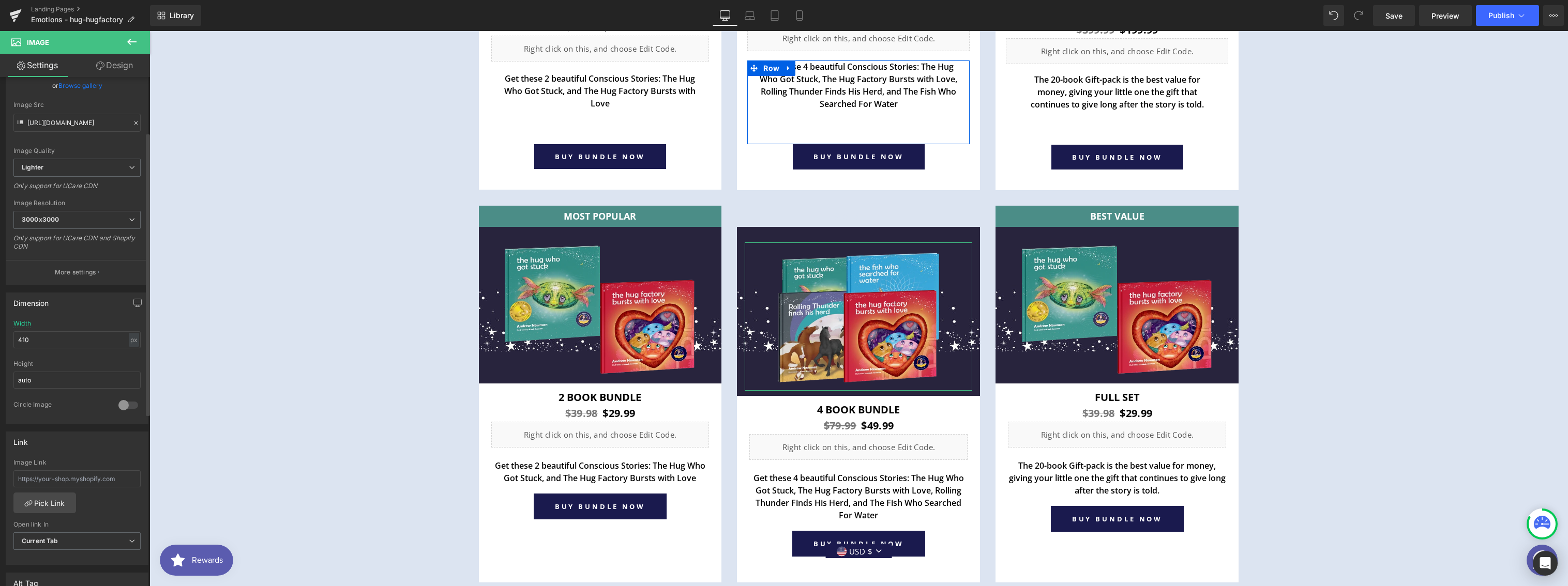
scroll to position [106, 0]
click at [25, 316] on div "Width" at bounding box center [22, 317] width 18 height 7
click at [84, 325] on div "Dimension 410px Width 410 px % px auto Height auto 0 Circle Image Width Apply s…" at bounding box center [77, 347] width 155 height 139
click at [129, 334] on div "px" at bounding box center [134, 333] width 10 height 14
click at [130, 346] on li "%" at bounding box center [133, 349] width 13 height 15
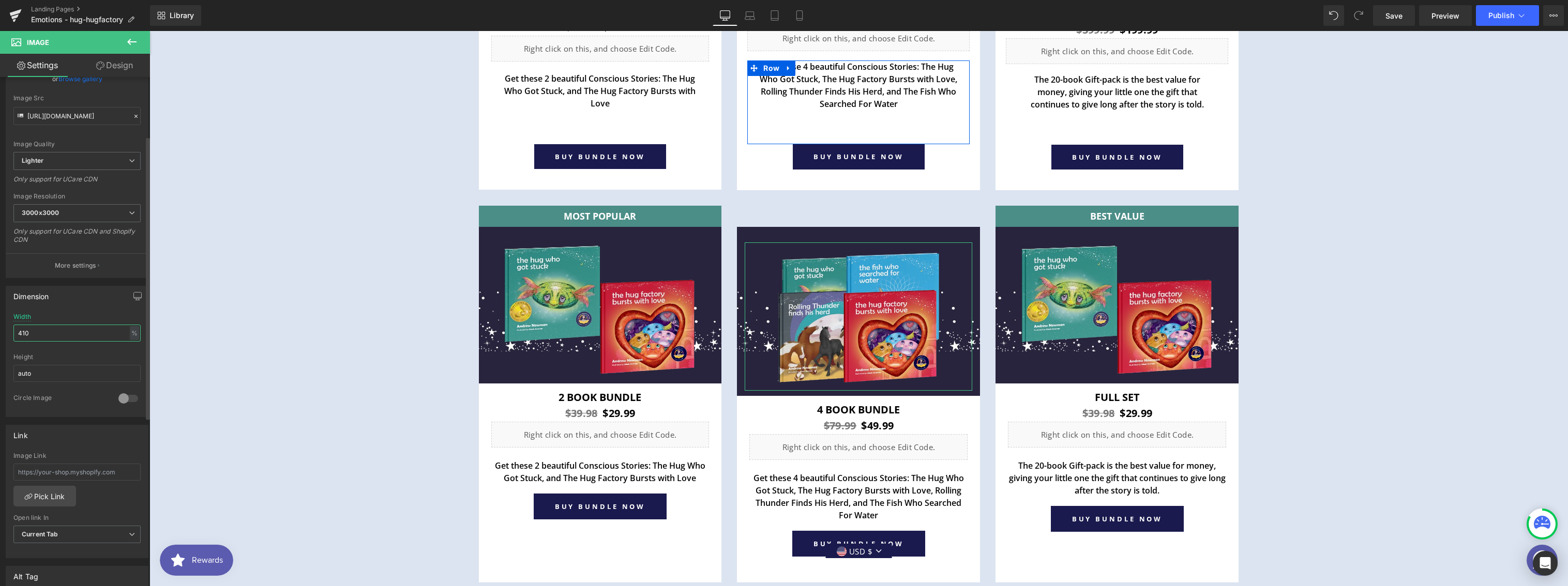
drag, startPoint x: 63, startPoint y: 334, endPoint x: 14, endPoint y: 326, distance: 49.6
click at [16, 326] on input "410" at bounding box center [77, 333] width 127 height 17
type input "93.19"
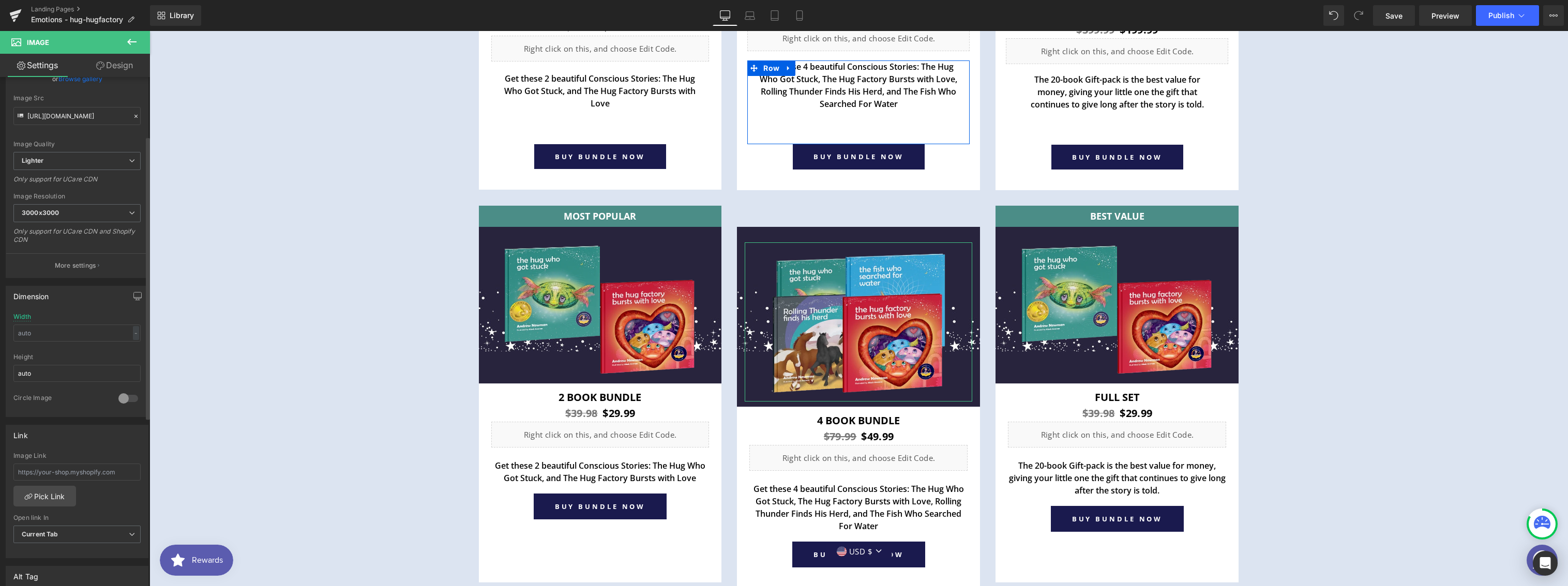
click at [74, 309] on div "Dimension 410px Width - % px auto Height auto 0 Circle Image" at bounding box center [77, 352] width 142 height 131
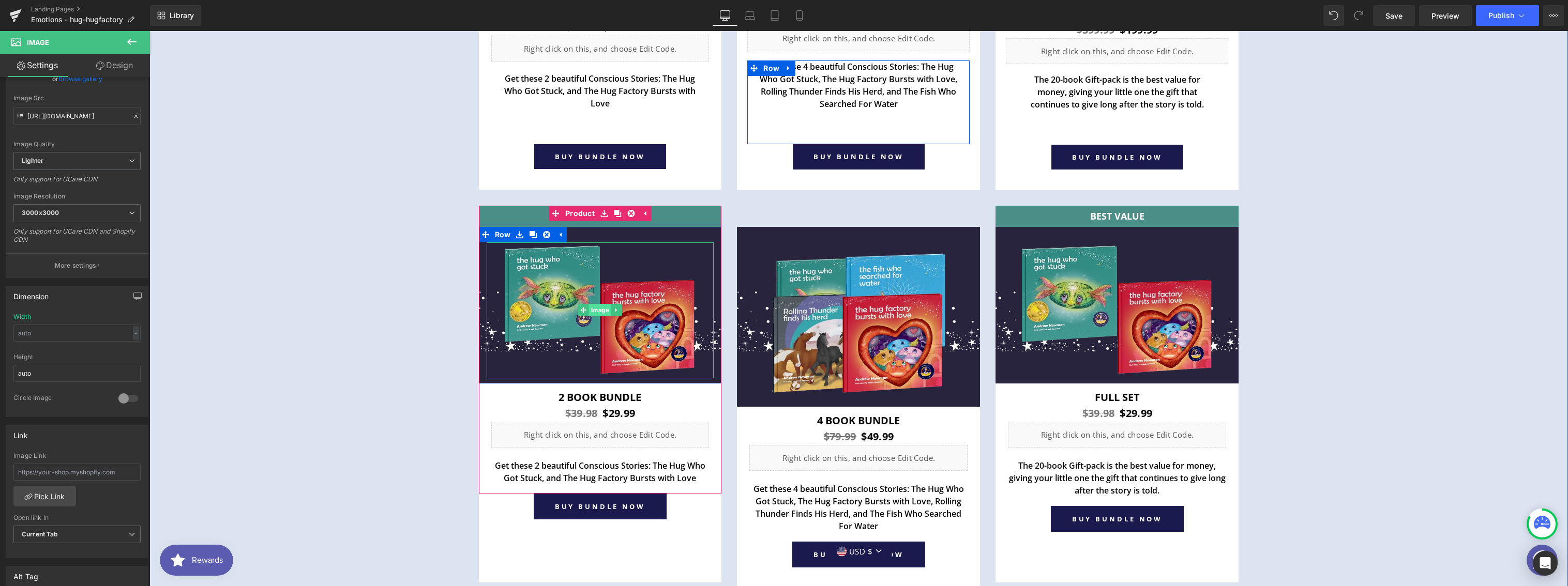
click at [593, 308] on span "Image" at bounding box center [600, 310] width 23 height 12
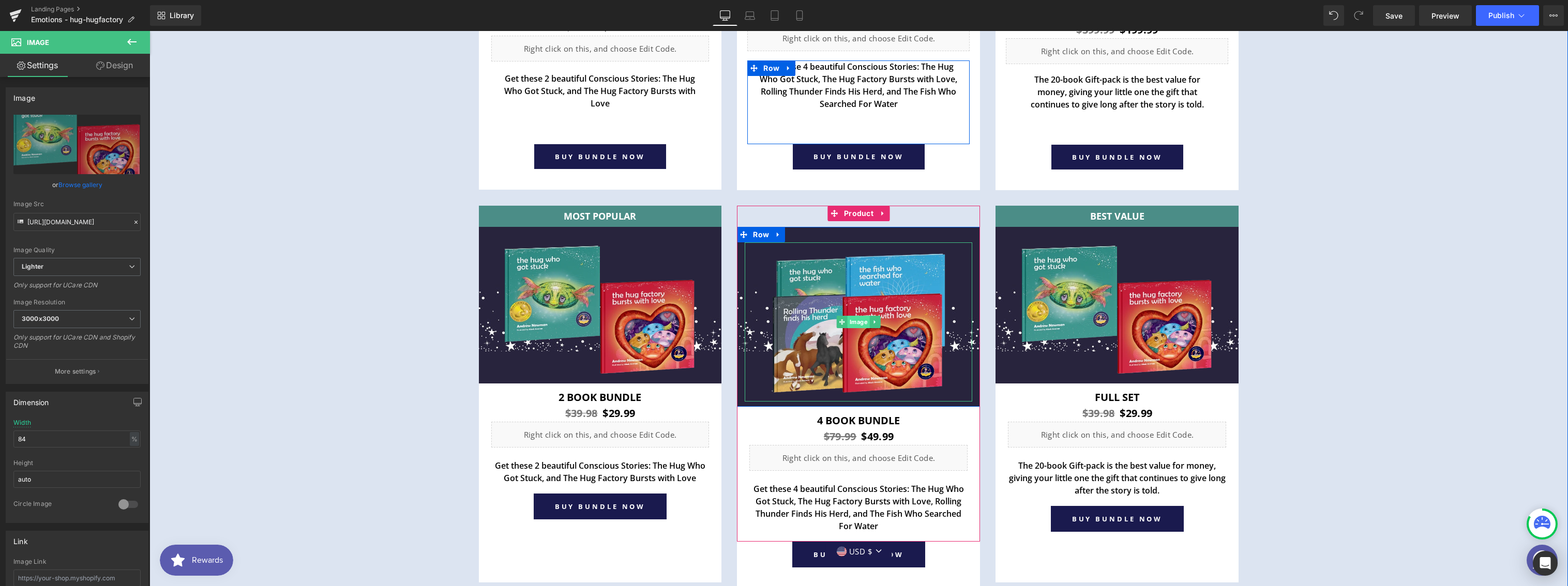
click at [858, 319] on span "Image" at bounding box center [859, 322] width 23 height 12
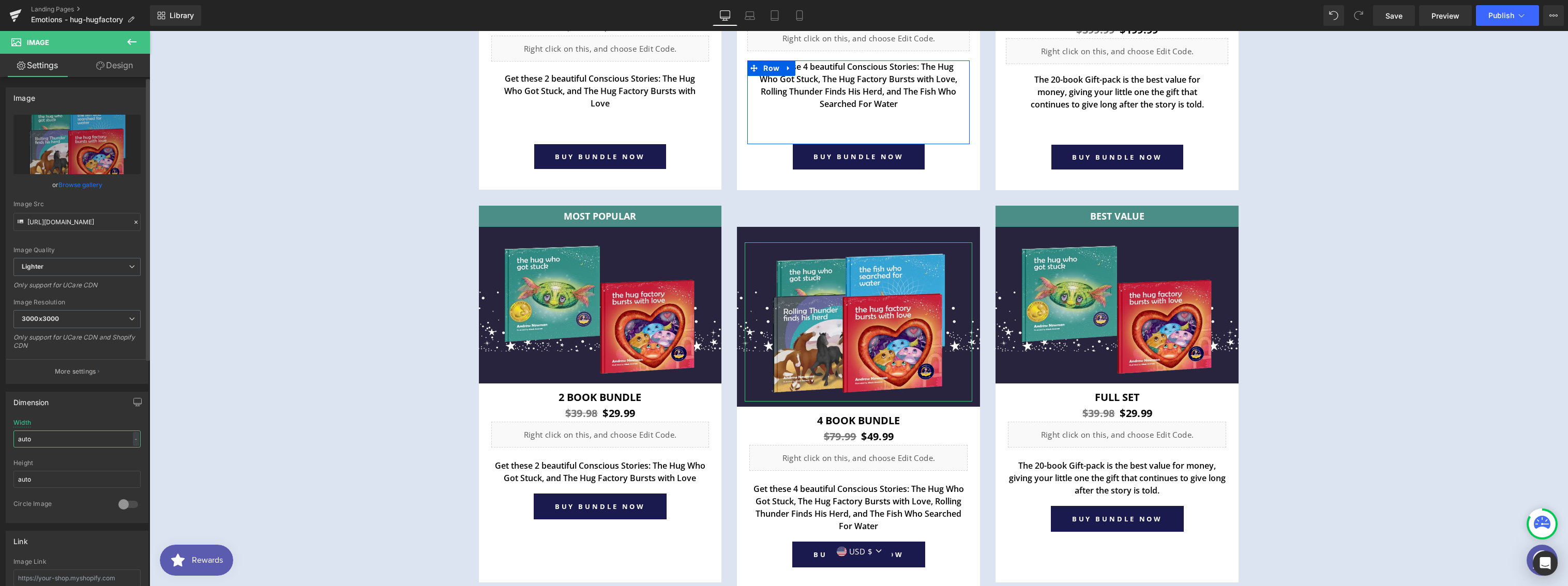
drag, startPoint x: 69, startPoint y: 439, endPoint x: 2, endPoint y: 425, distance: 68.4
click at [2, 425] on div "Dimension auto Width auto - % px auto Height auto 0 Circle Image" at bounding box center [77, 453] width 155 height 139
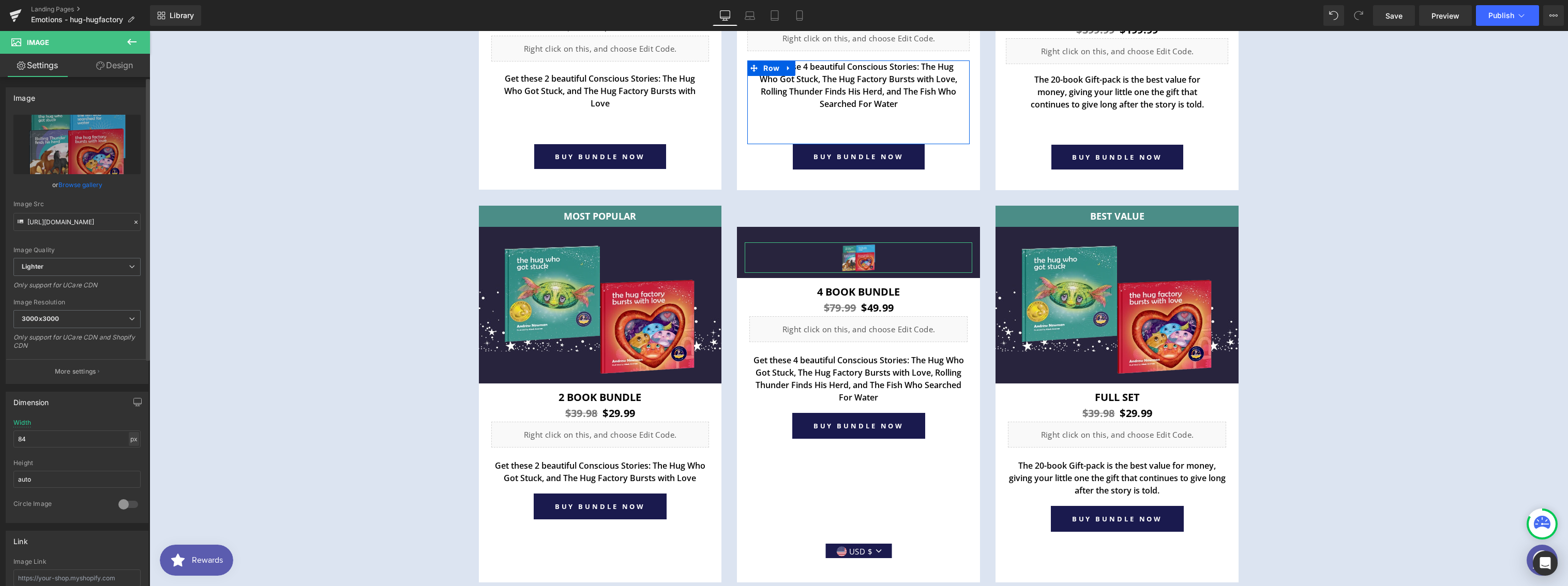
click at [130, 441] on div "px" at bounding box center [134, 439] width 10 height 14
click at [131, 454] on li "%" at bounding box center [133, 455] width 13 height 15
click at [43, 438] on input "84" at bounding box center [77, 439] width 127 height 17
drag, startPoint x: 43, startPoint y: 438, endPoint x: 13, endPoint y: 433, distance: 30.4
click at [13, 433] on input "84" at bounding box center [77, 439] width 127 height 17
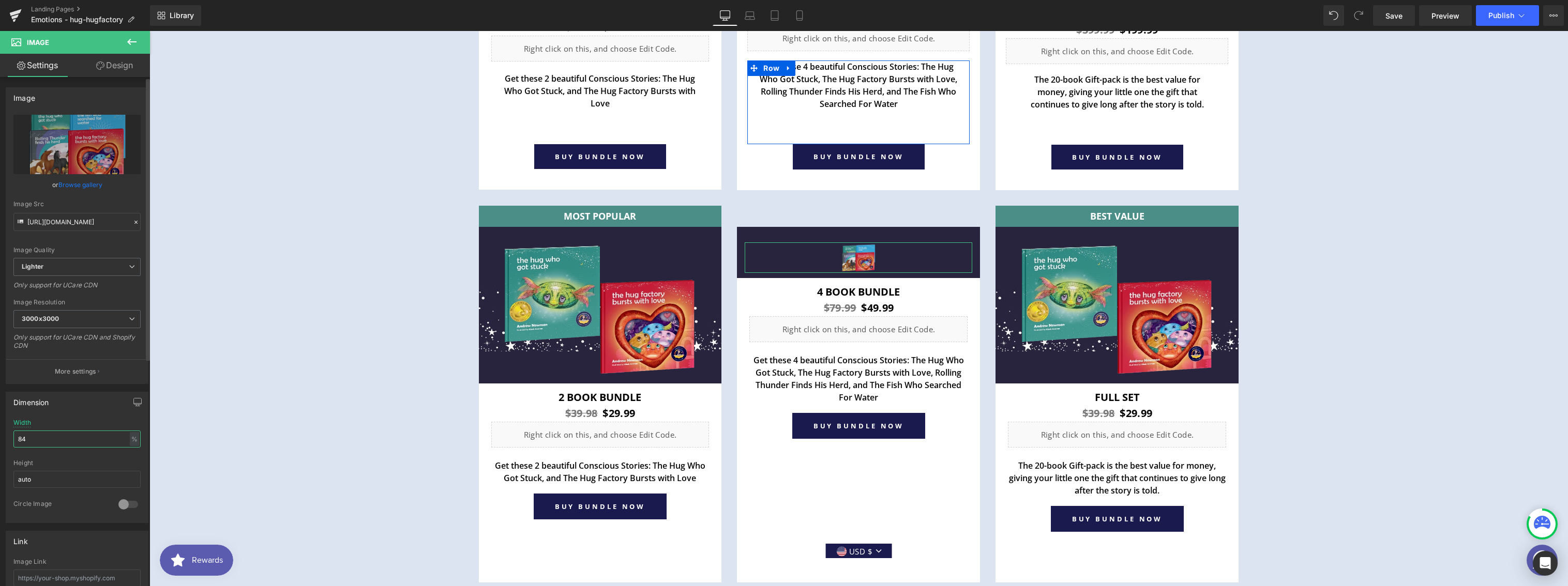
type input "19.09"
type input "\"
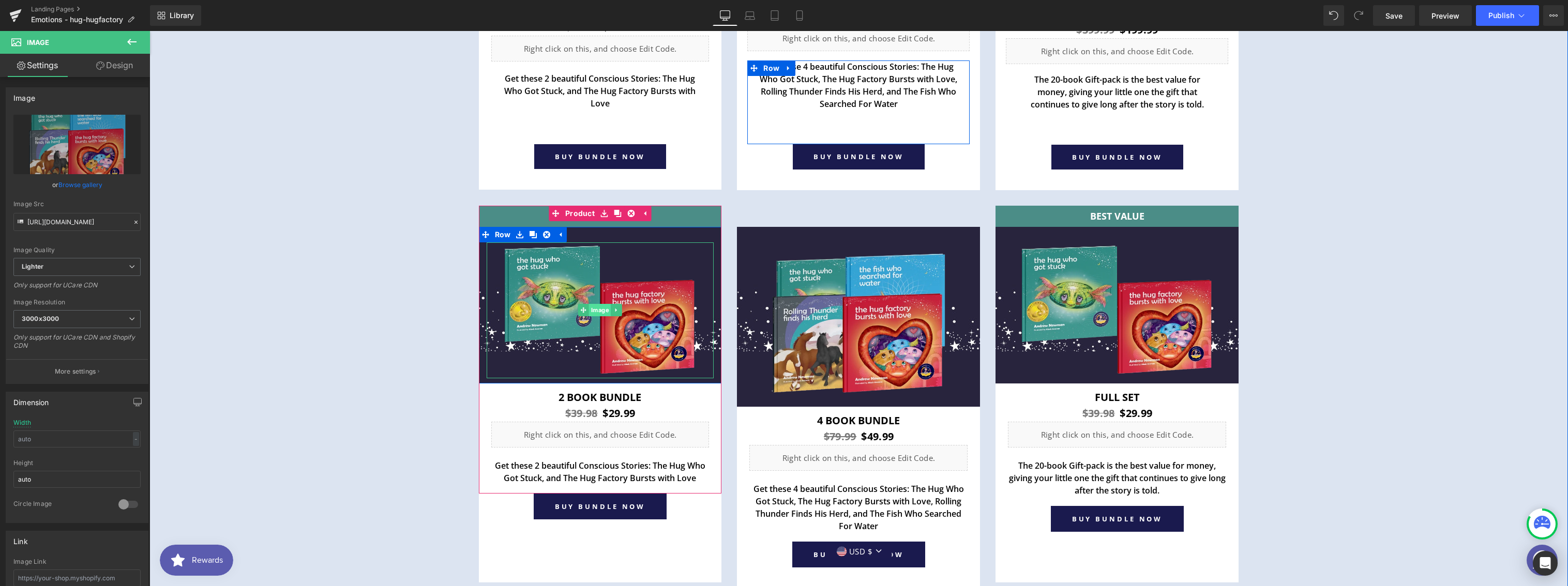
click at [593, 310] on span "Image" at bounding box center [600, 310] width 23 height 12
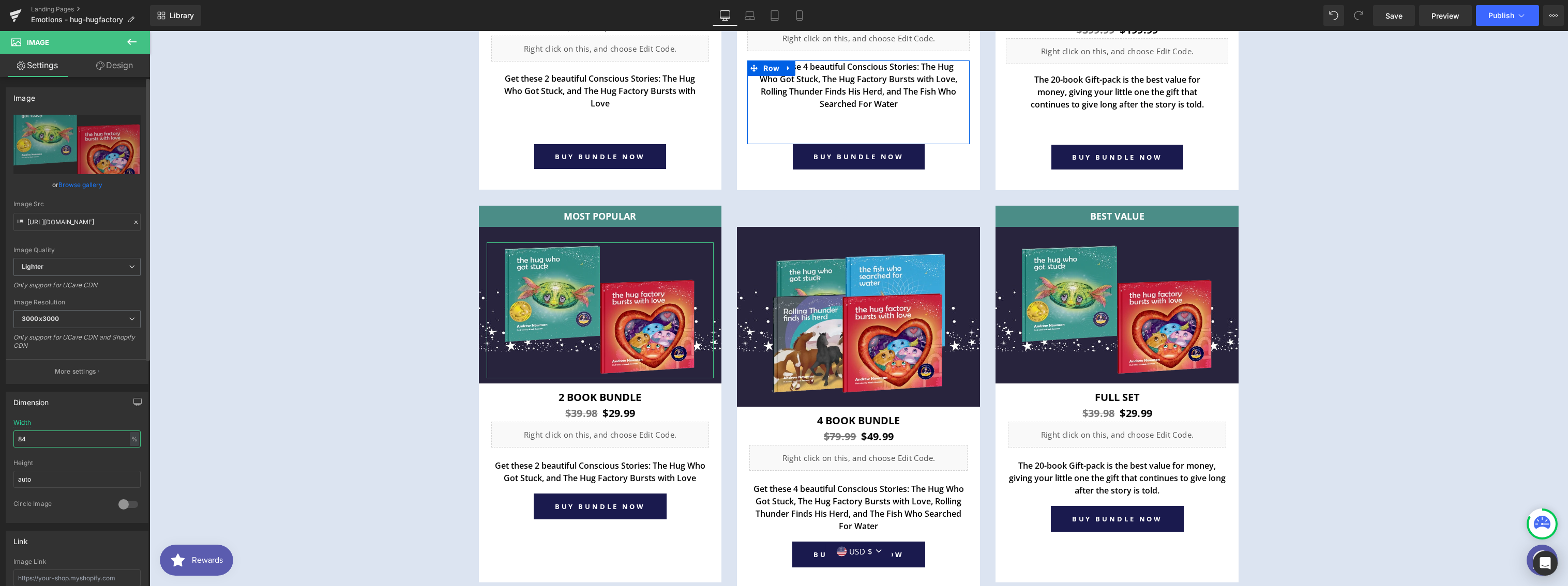
drag, startPoint x: 30, startPoint y: 441, endPoint x: 13, endPoint y: 436, distance: 17.7
click at [13, 436] on input "84" at bounding box center [77, 439] width 127 height 17
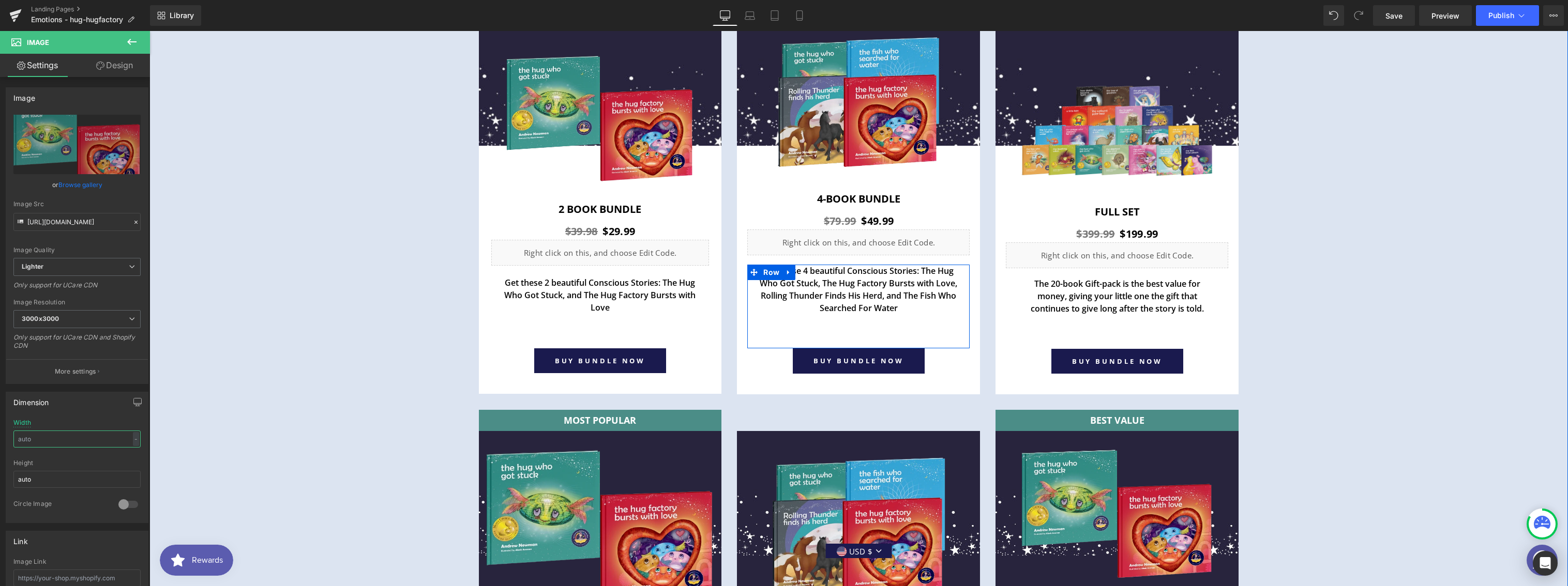
scroll to position [3767, 0]
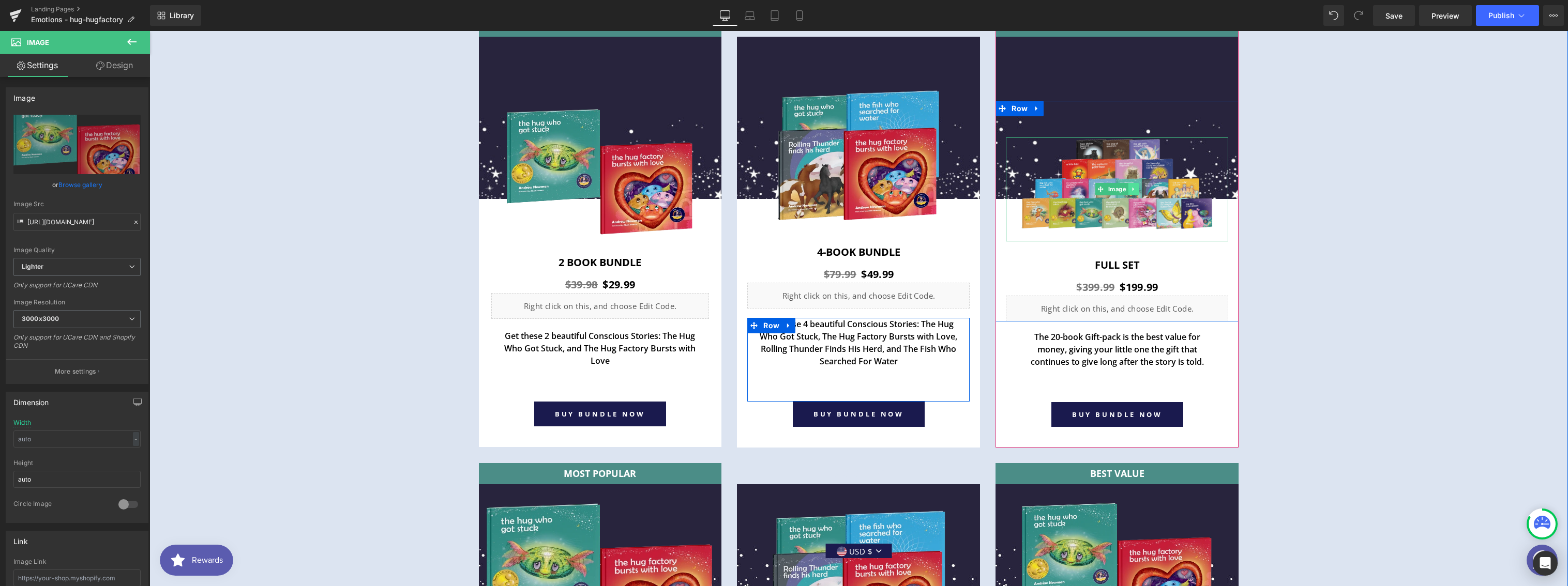
click at [1129, 191] on link at bounding box center [1134, 189] width 11 height 12
click at [1125, 191] on link at bounding box center [1128, 189] width 11 height 12
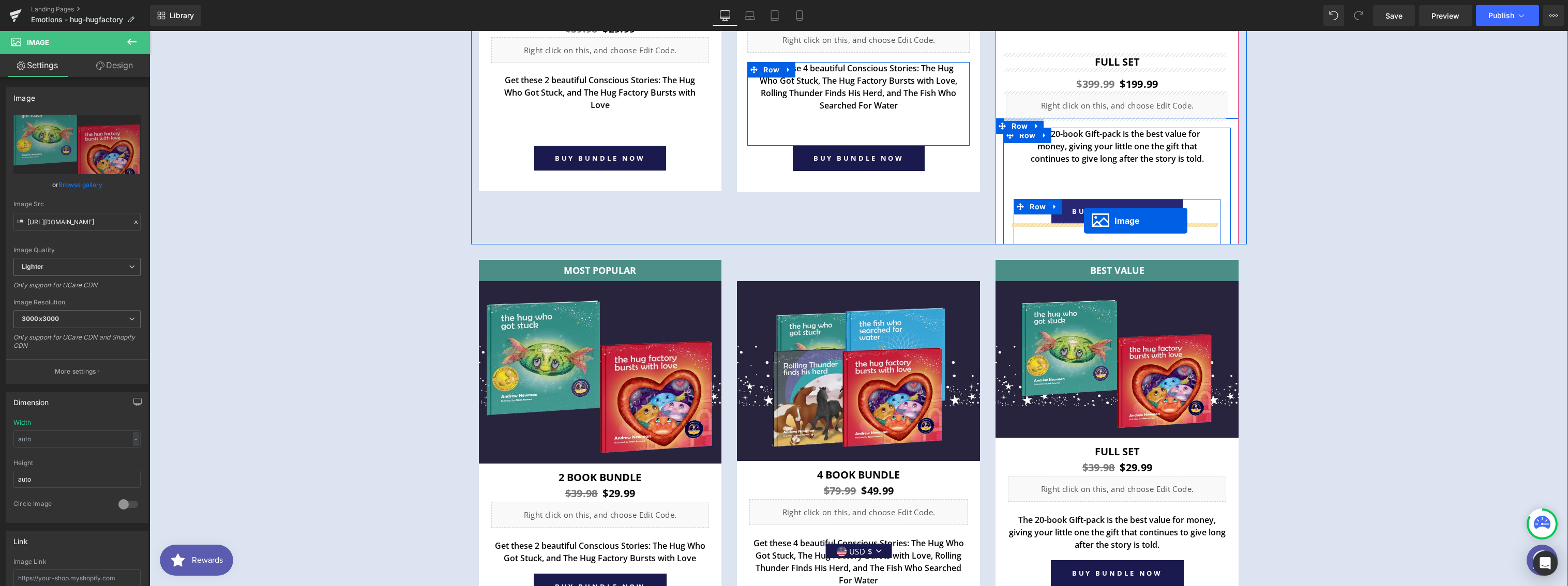
scroll to position [4076, 0]
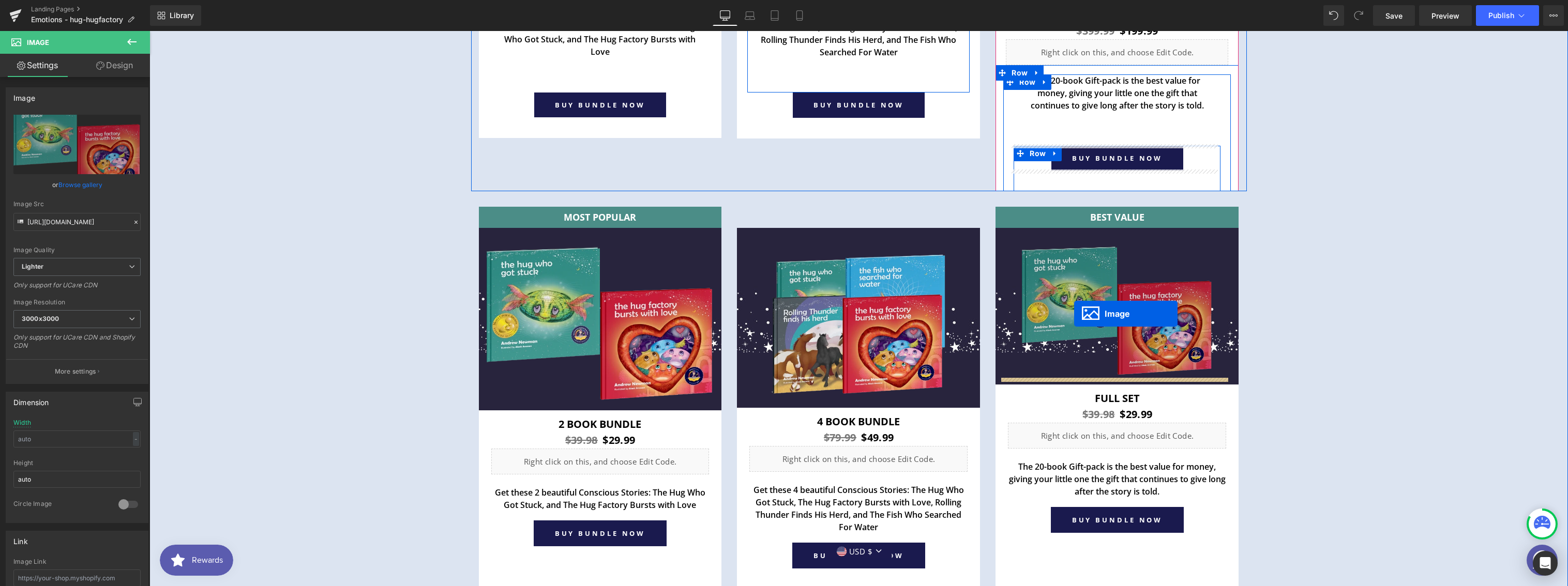
drag, startPoint x: 1080, startPoint y: 187, endPoint x: 1074, endPoint y: 314, distance: 127.1
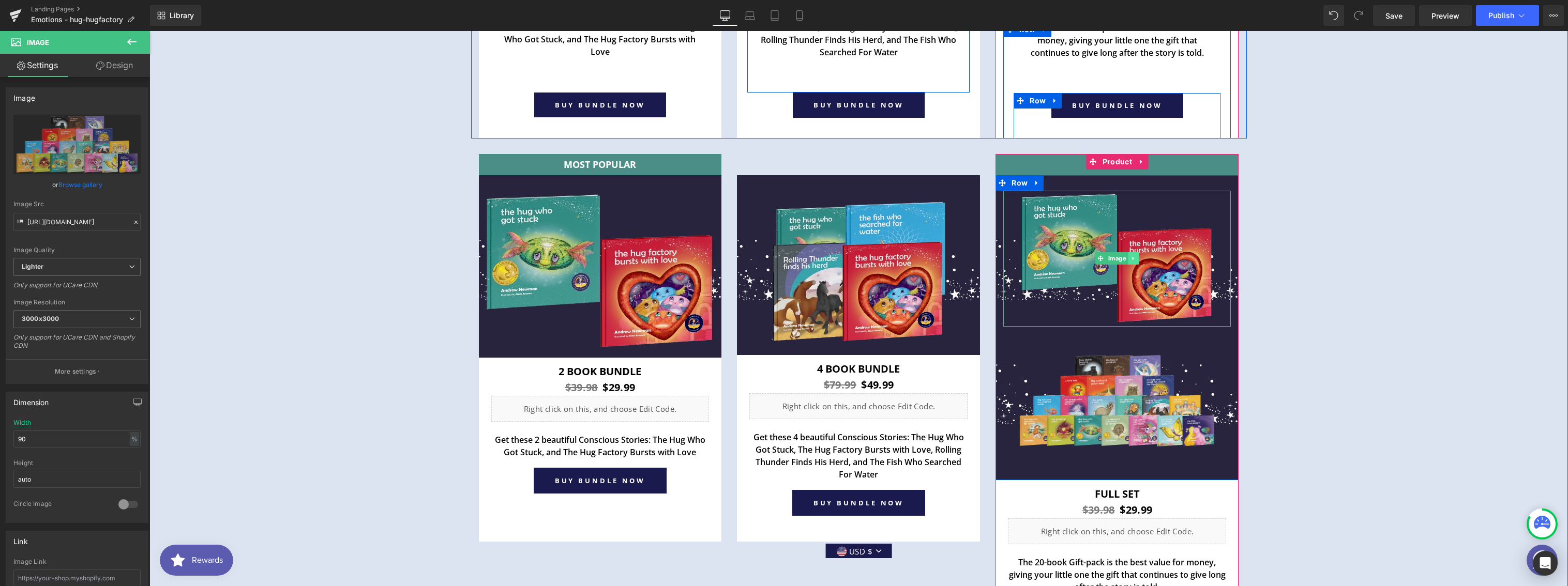
click at [1132, 257] on icon at bounding box center [1133, 259] width 5 height 6
click at [1136, 258] on icon at bounding box center [1139, 259] width 5 height 5
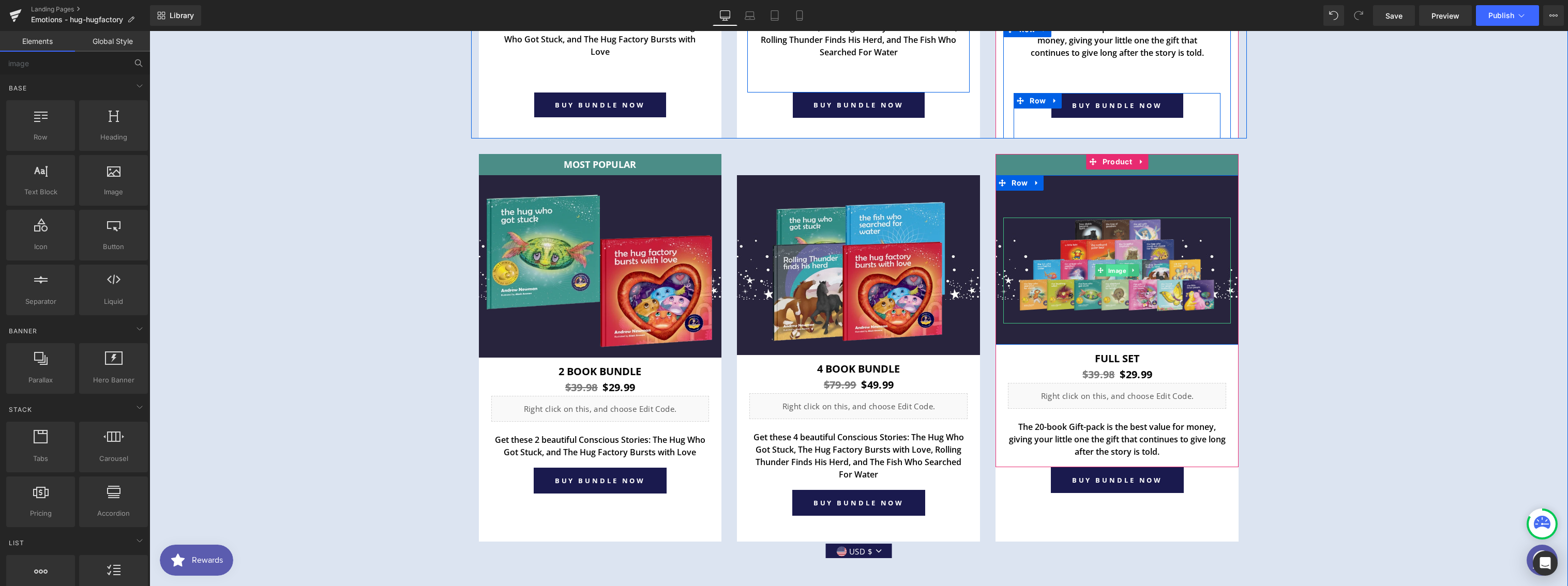
click at [1113, 270] on span "Image" at bounding box center [1117, 271] width 23 height 12
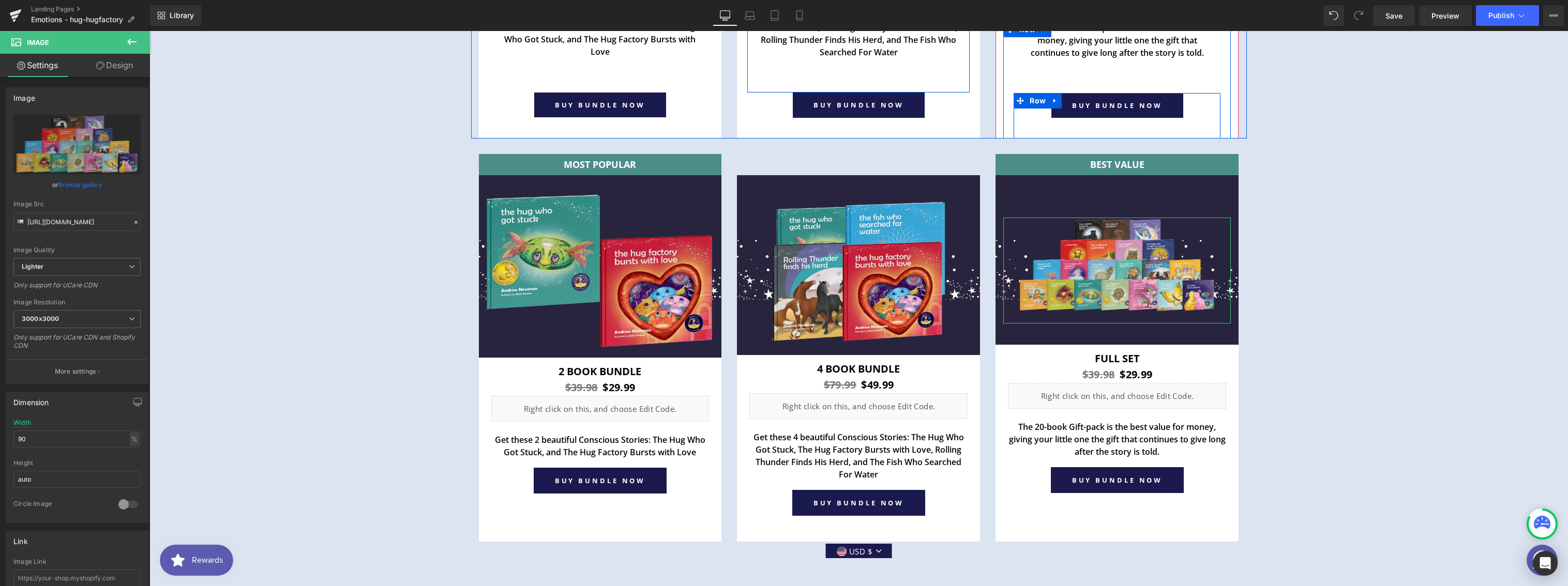
click at [120, 72] on link "Design" at bounding box center [114, 65] width 75 height 23
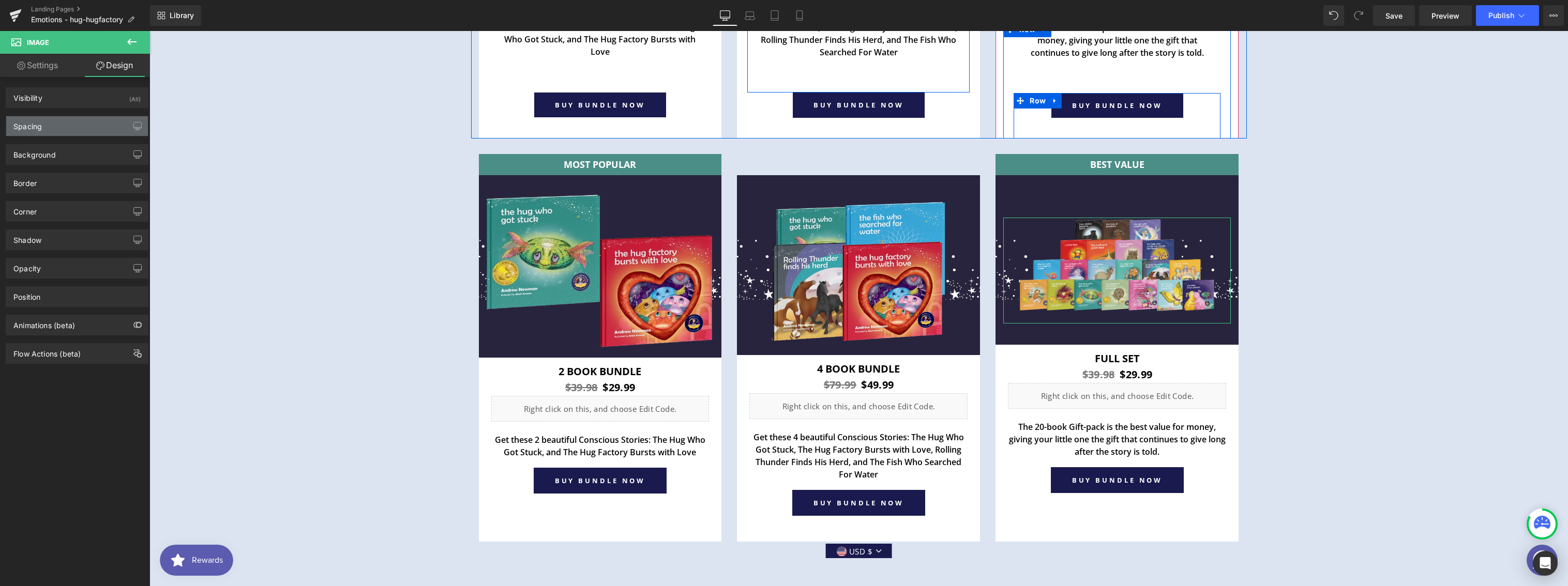
click at [54, 129] on div "Spacing" at bounding box center [77, 126] width 142 height 19
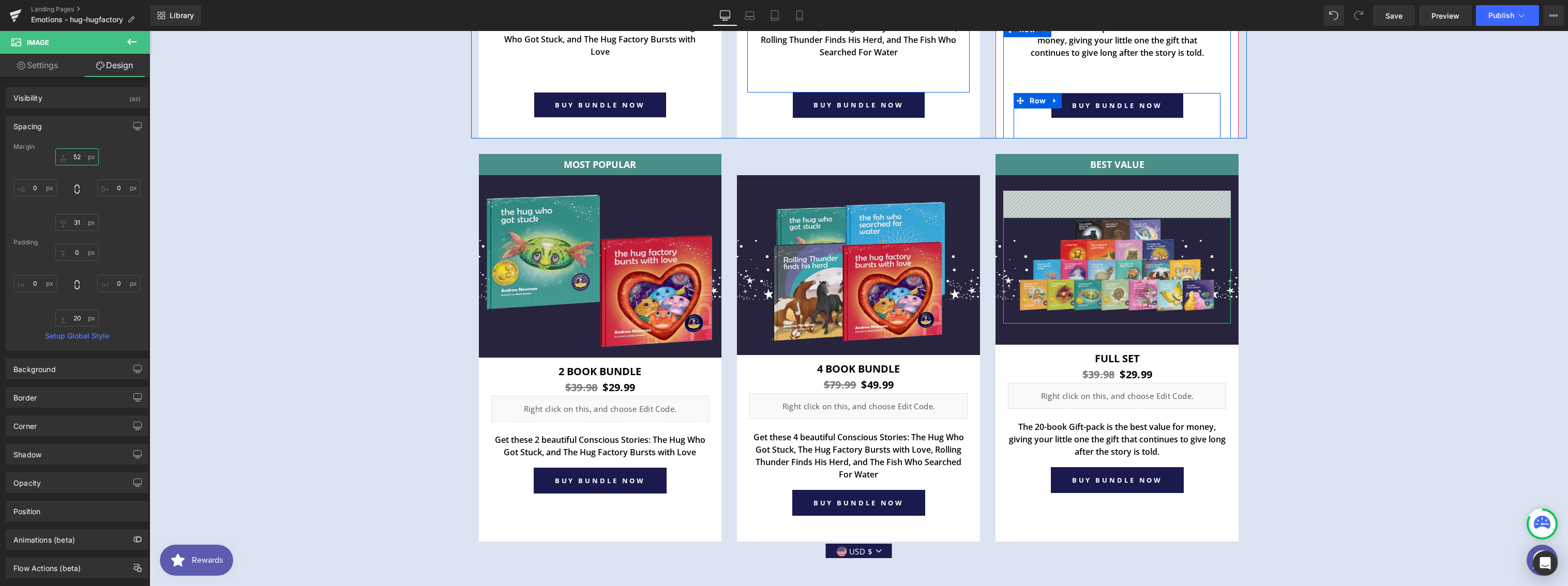
click at [74, 155] on input "52" at bounding box center [77, 157] width 43 height 17
click at [76, 159] on input "52" at bounding box center [77, 157] width 43 height 17
click at [76, 159] on input "52" at bounding box center [77, 157] width 43 height 17
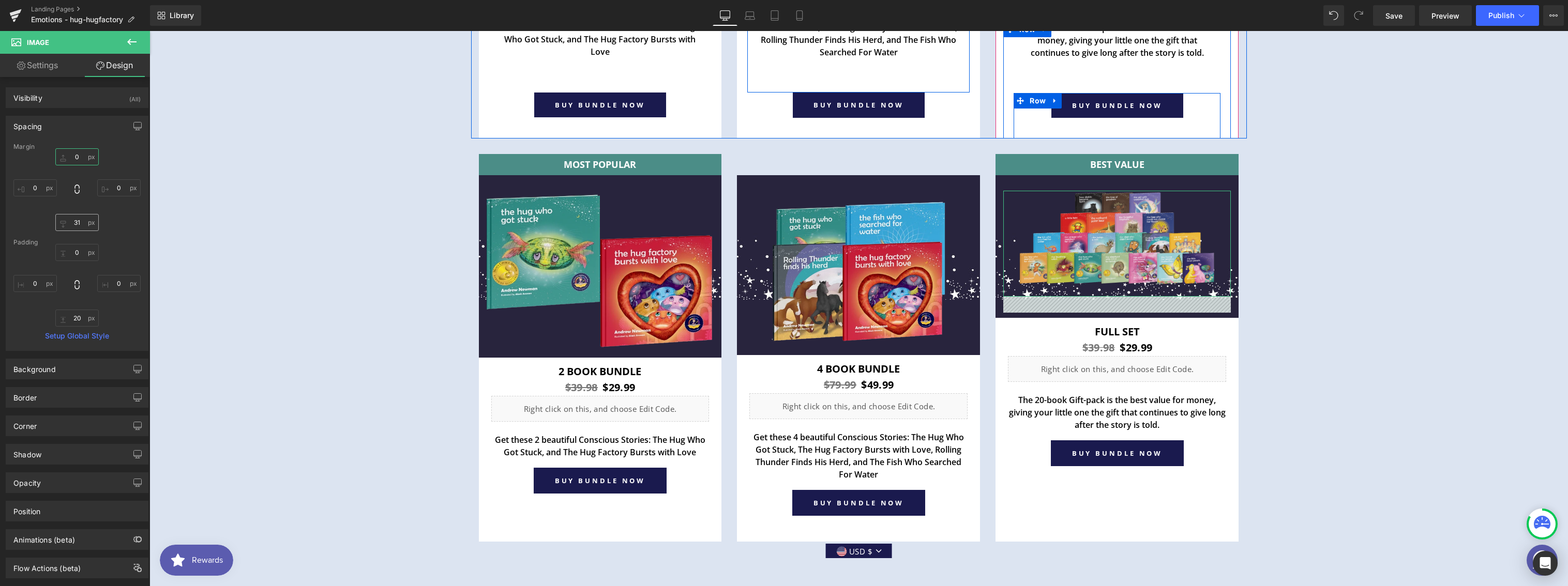
type input "0"
click at [77, 223] on input "31" at bounding box center [77, 223] width 43 height 17
click at [79, 224] on input "31" at bounding box center [77, 223] width 43 height 17
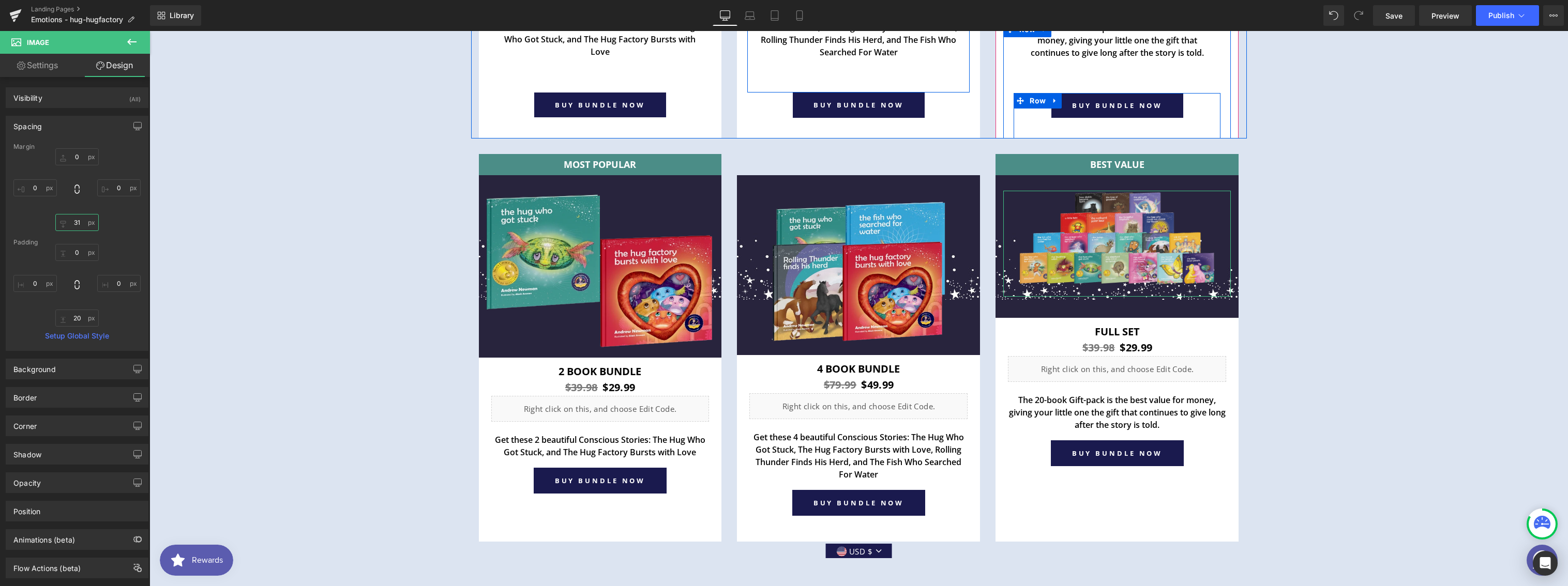
click at [79, 224] on input "31" at bounding box center [77, 223] width 43 height 17
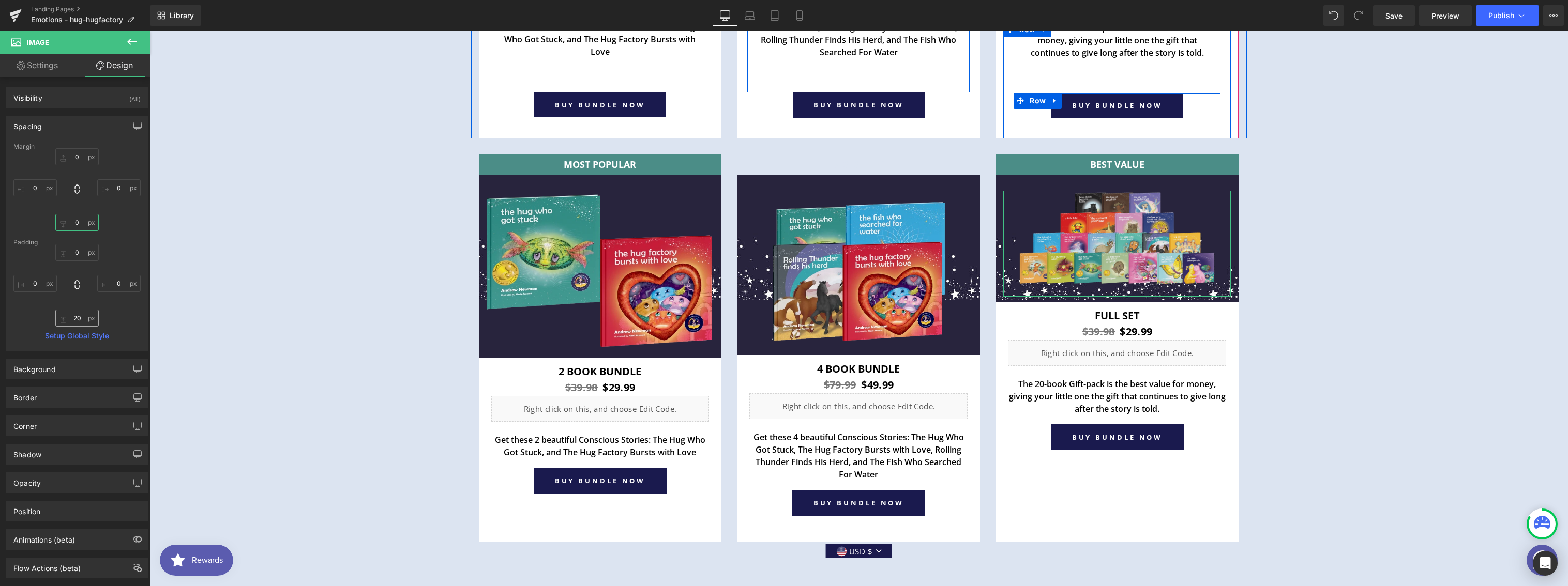
type input "0"
click at [75, 311] on input "20" at bounding box center [77, 318] width 43 height 17
click at [75, 314] on input "20" at bounding box center [77, 318] width 43 height 17
click at [76, 316] on input "20" at bounding box center [77, 318] width 43 height 17
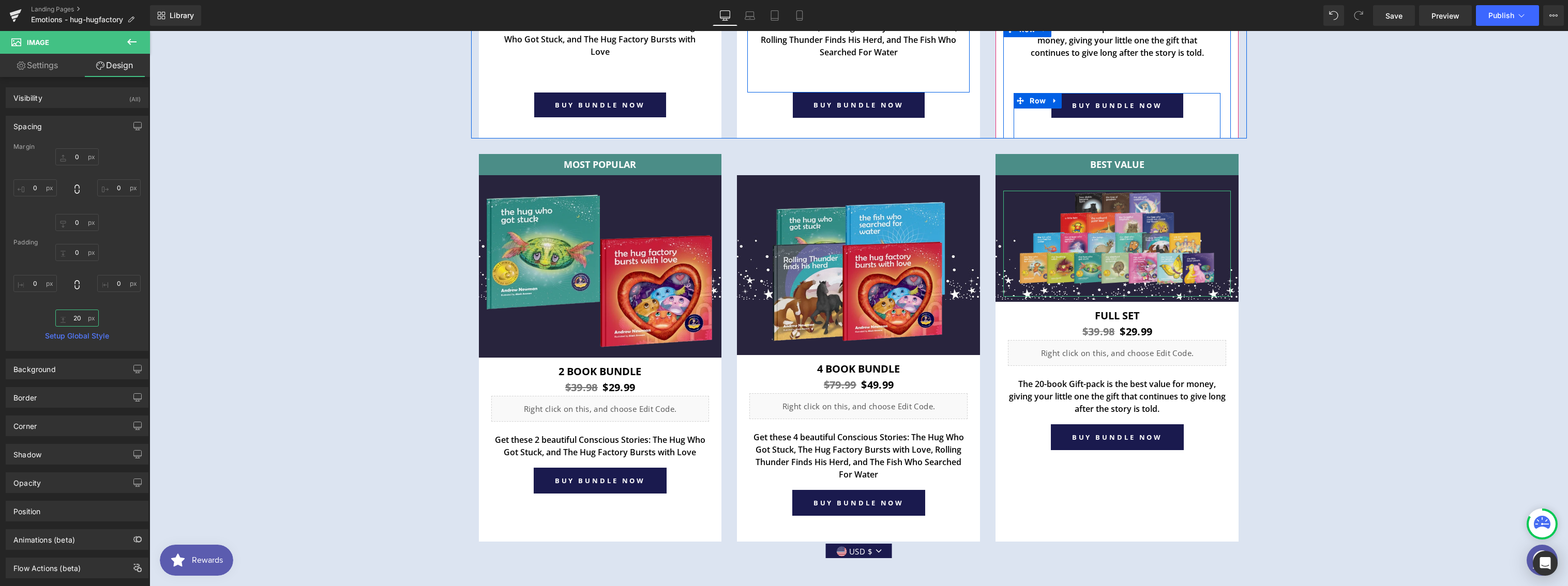
click at [76, 316] on input "20" at bounding box center [77, 318] width 43 height 17
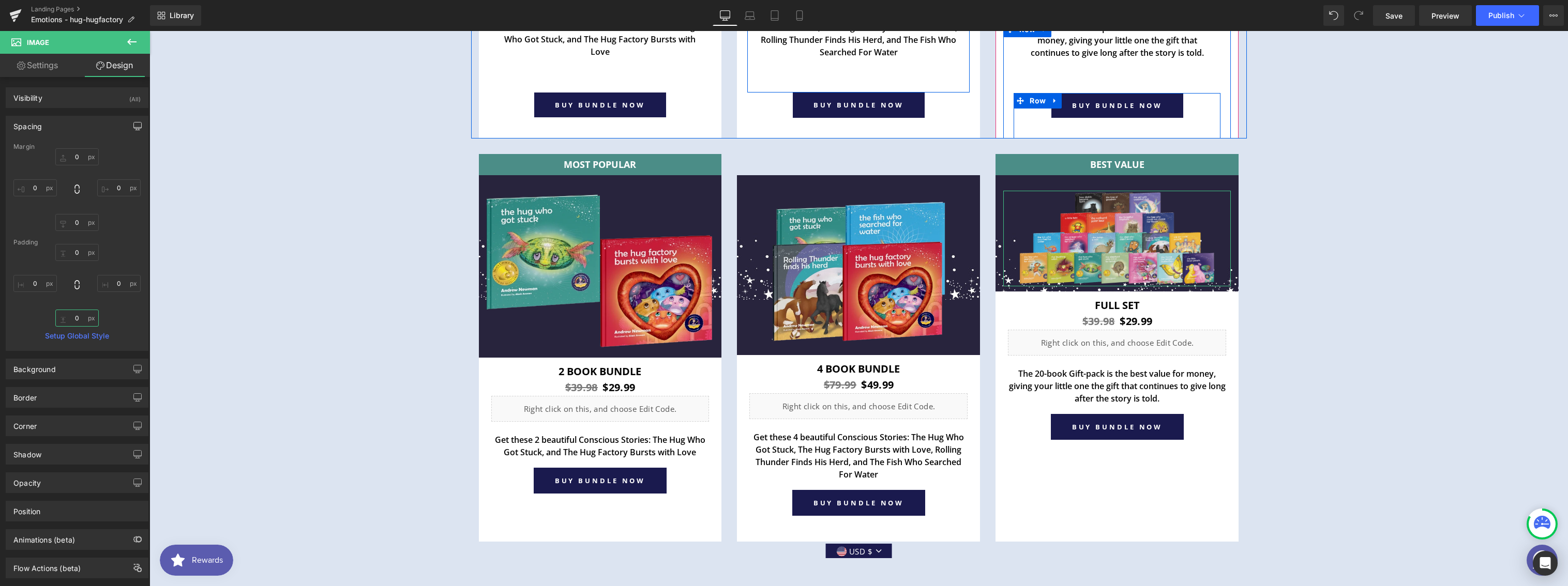
type input "0"
click at [136, 126] on icon "button" at bounding box center [138, 127] width 9 height 9
click at [47, 148] on button "Laptop" at bounding box center [58, 148] width 32 height 18
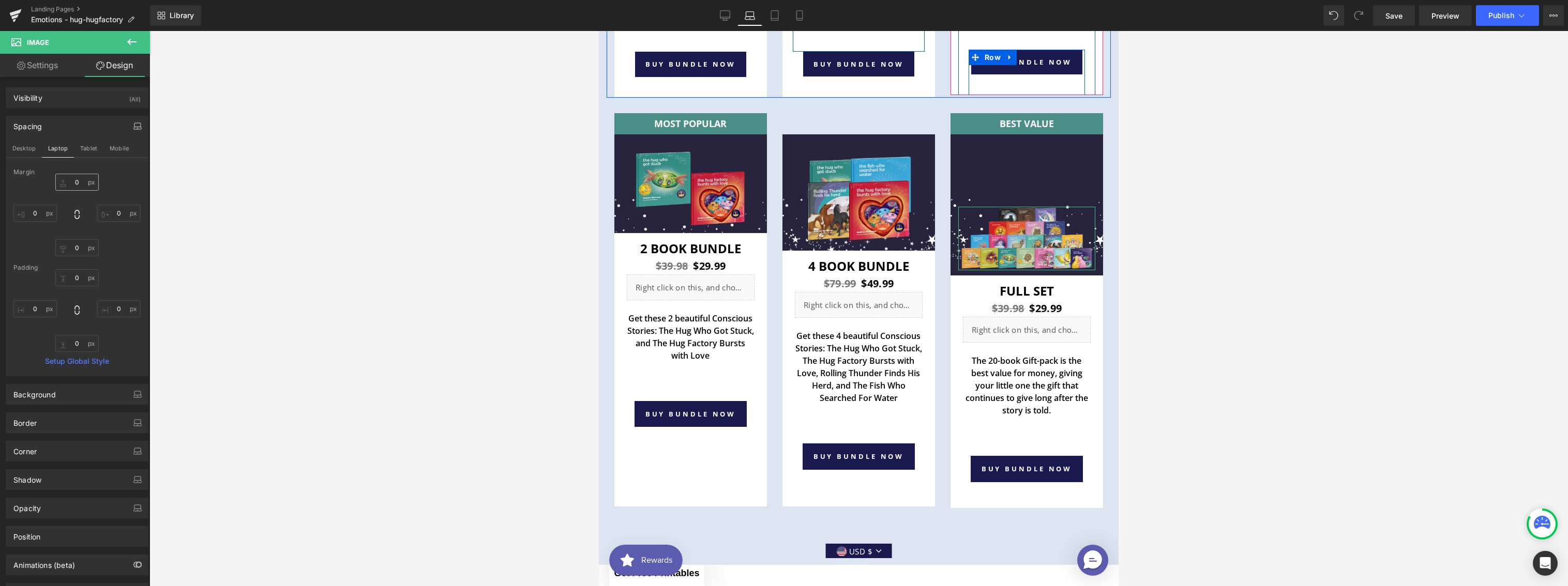
scroll to position [3713, 0]
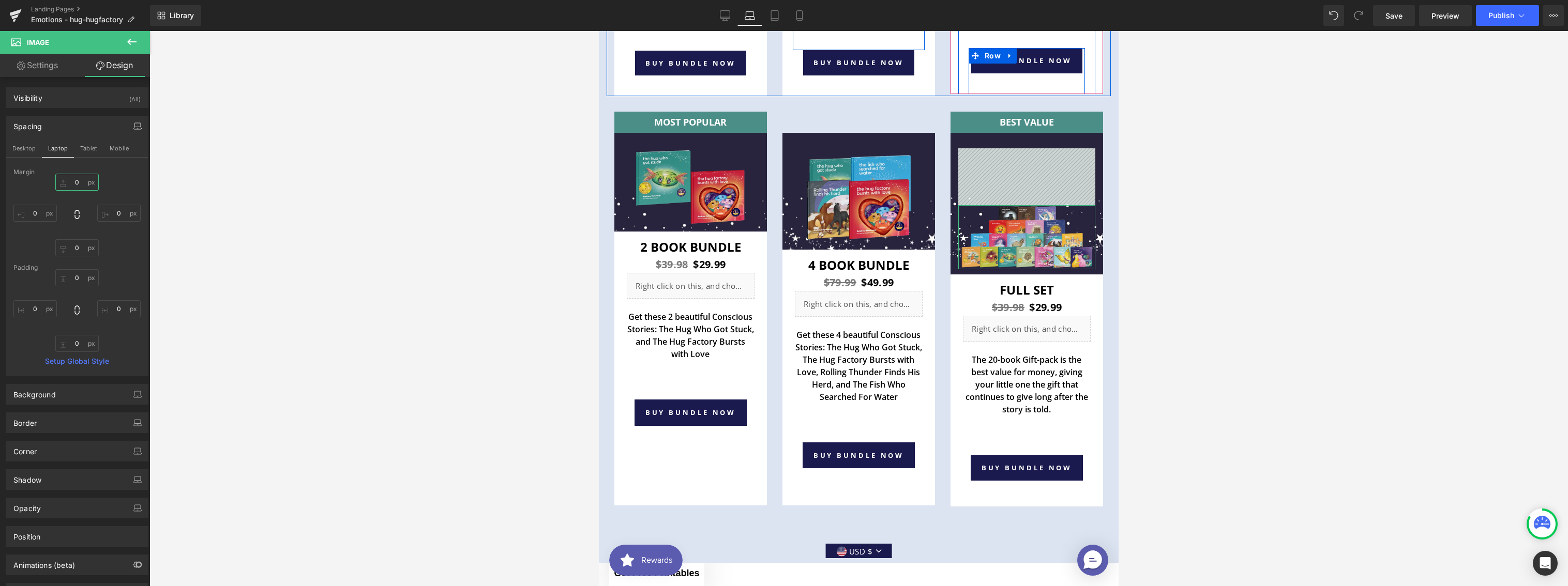
click at [78, 184] on input "0" at bounding box center [77, 182] width 43 height 17
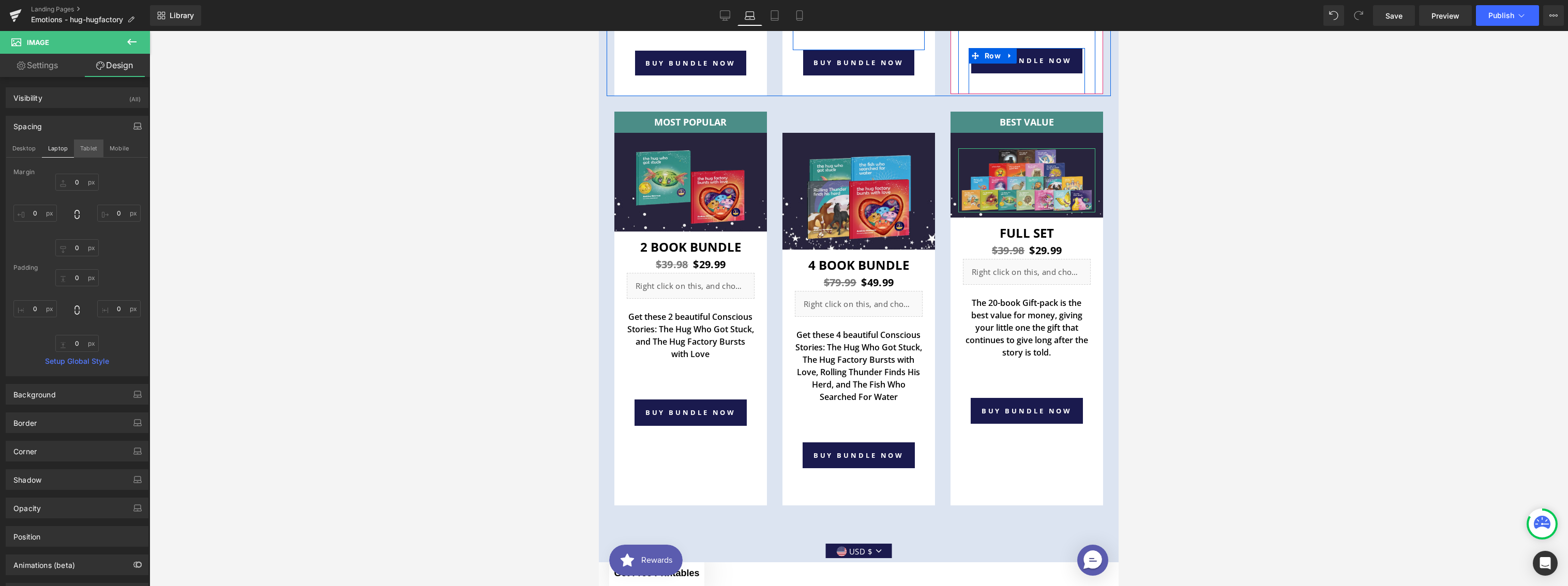
click at [88, 152] on button "Tablet" at bounding box center [88, 148] width 29 height 18
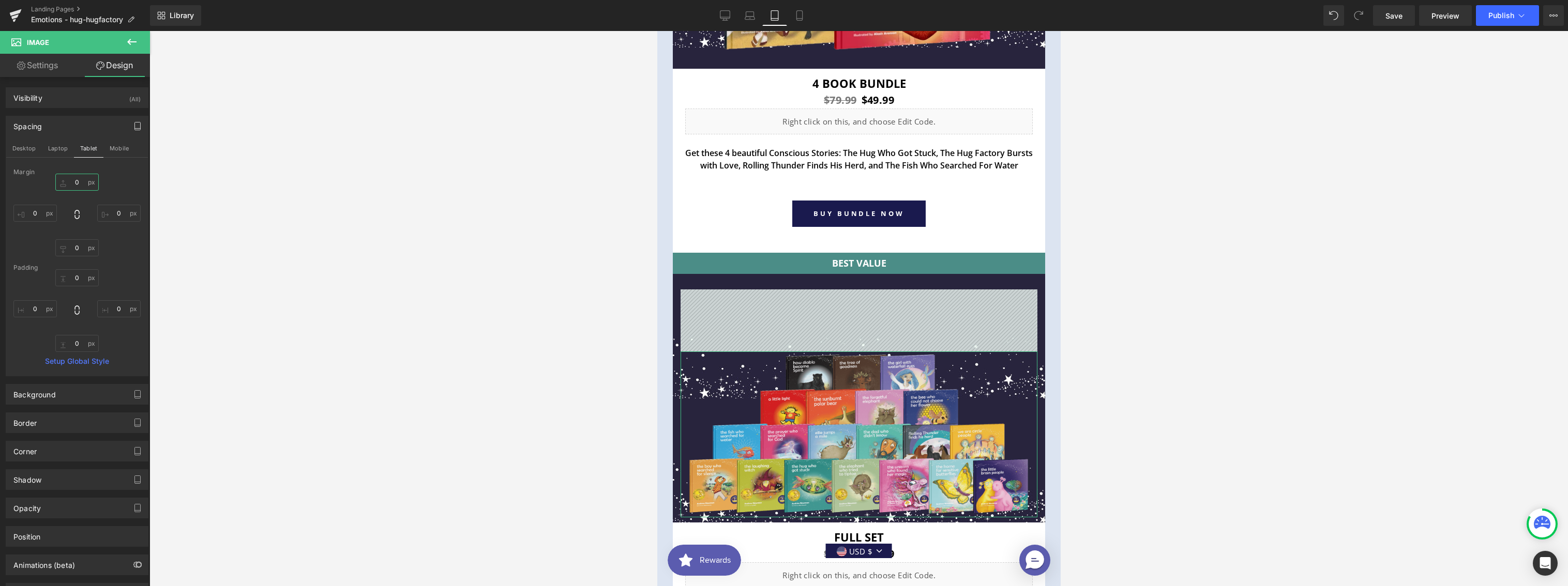
click at [75, 184] on input "0" at bounding box center [77, 182] width 43 height 17
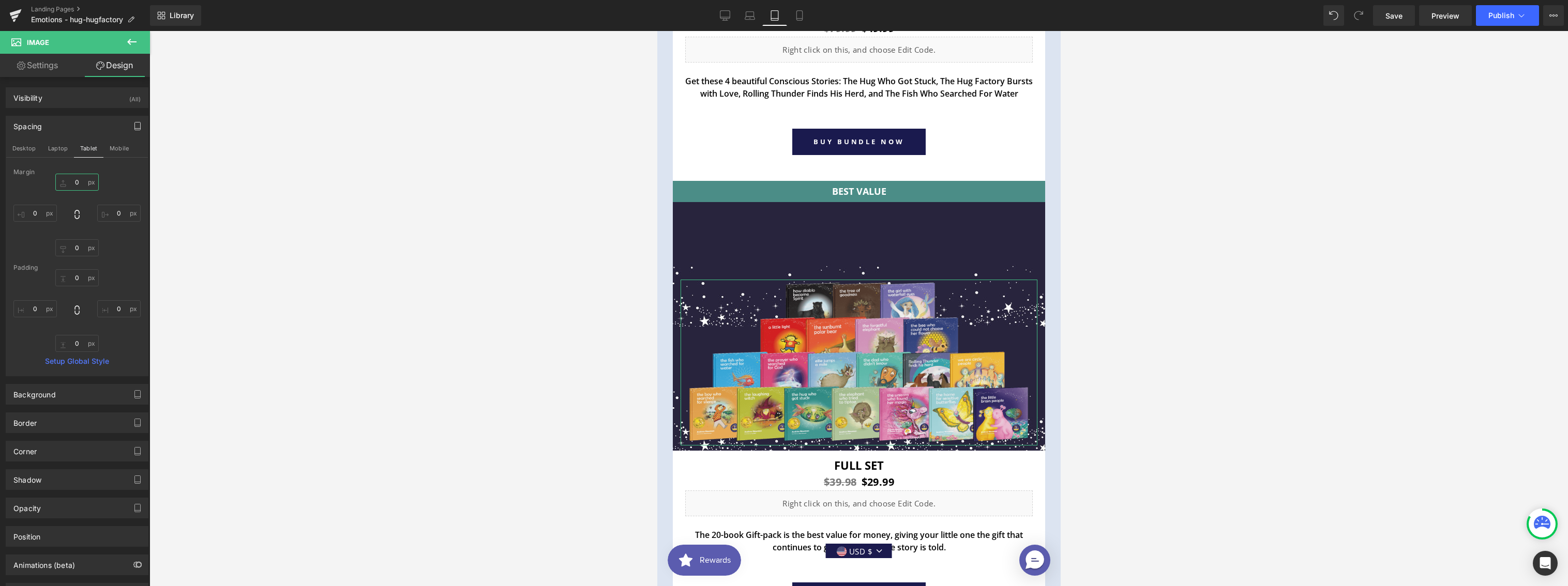
click at [75, 184] on input "0" at bounding box center [77, 182] width 43 height 17
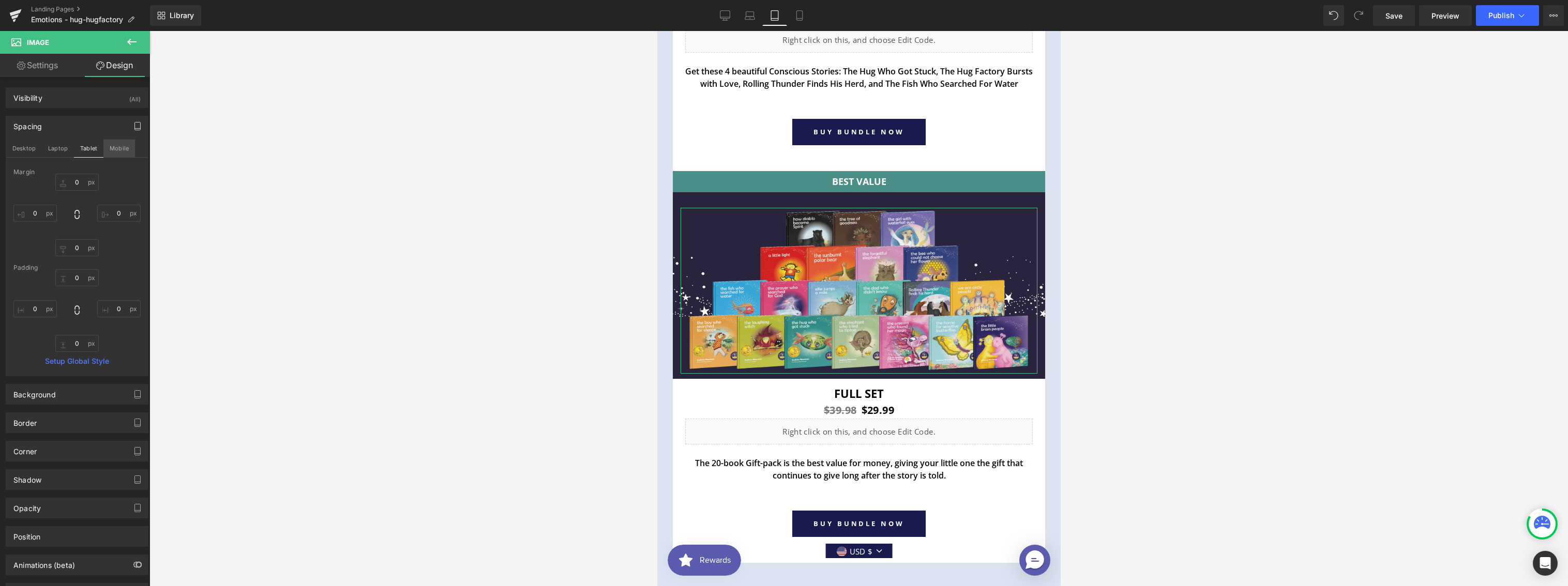
click at [116, 150] on button "Mobile" at bounding box center [119, 148] width 32 height 18
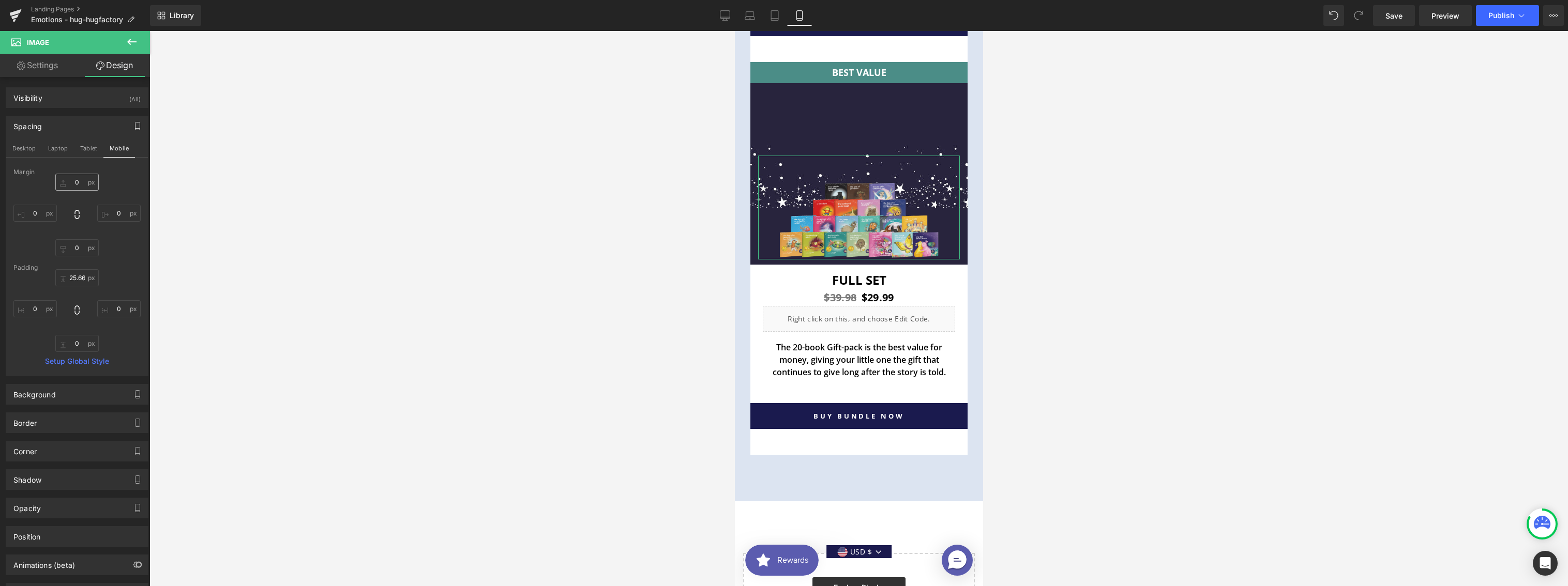
scroll to position [6315, 0]
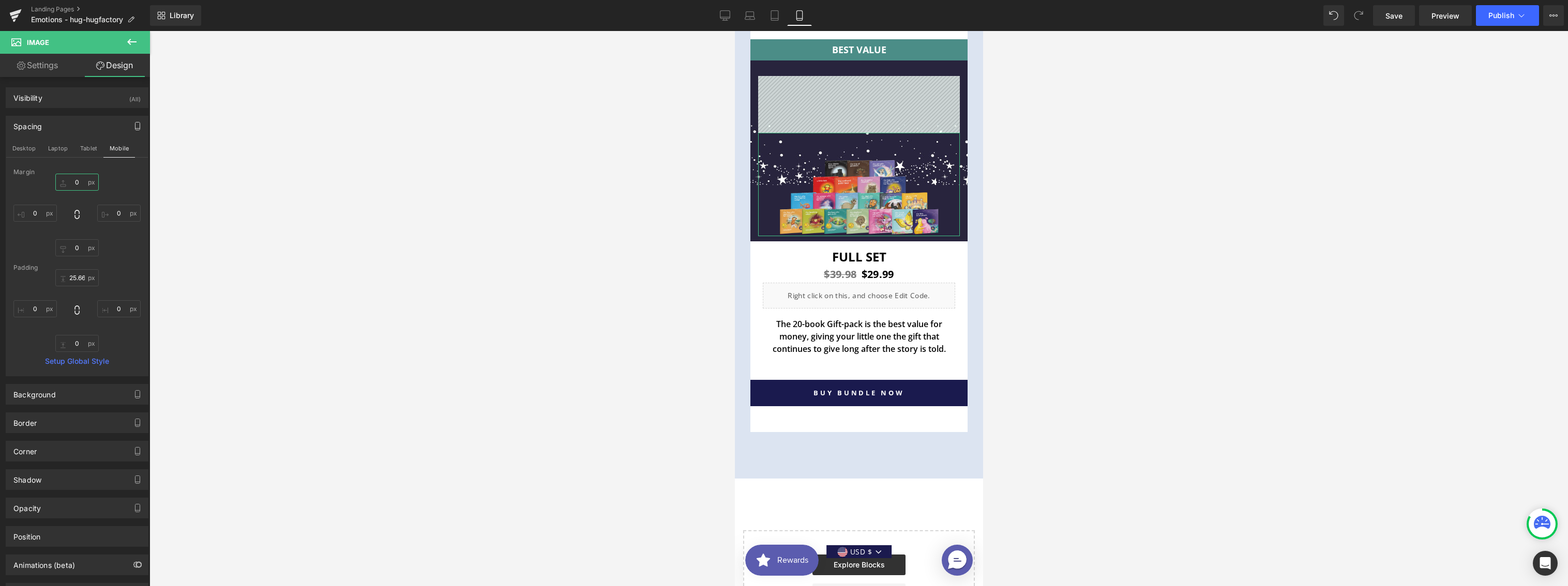
click at [73, 180] on input "0" at bounding box center [77, 182] width 43 height 17
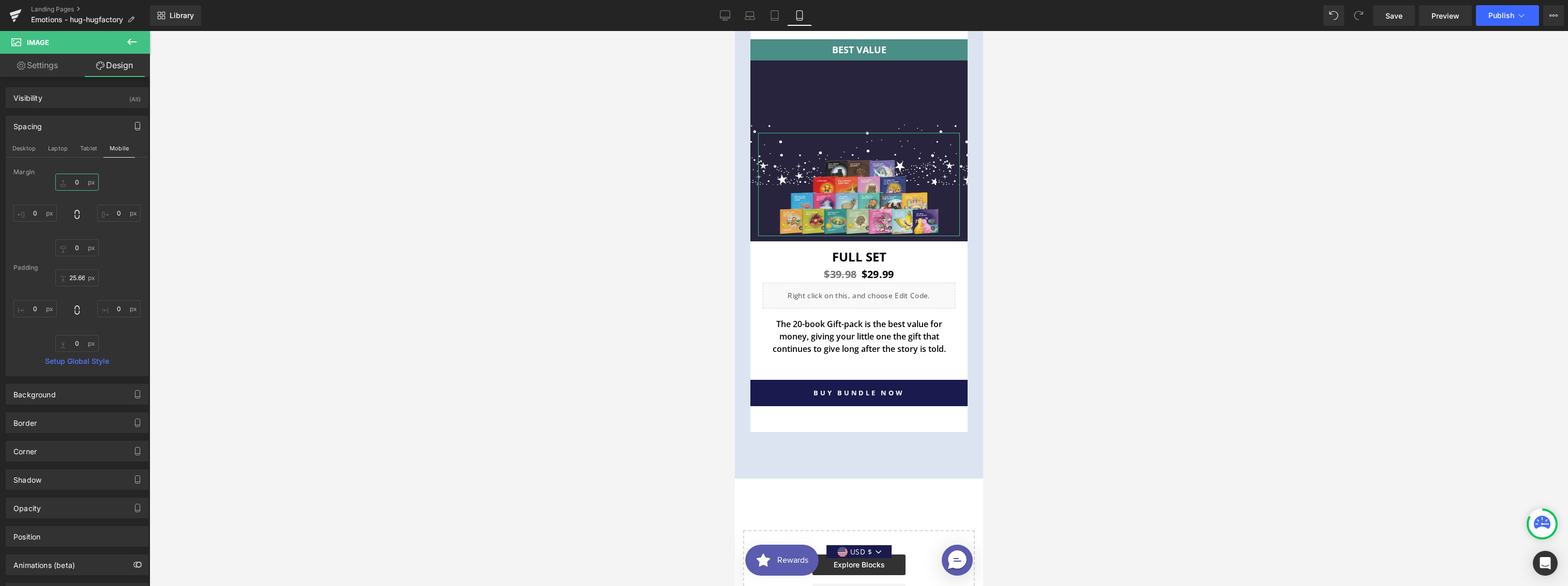
click at [73, 180] on input "0" at bounding box center [77, 182] width 43 height 17
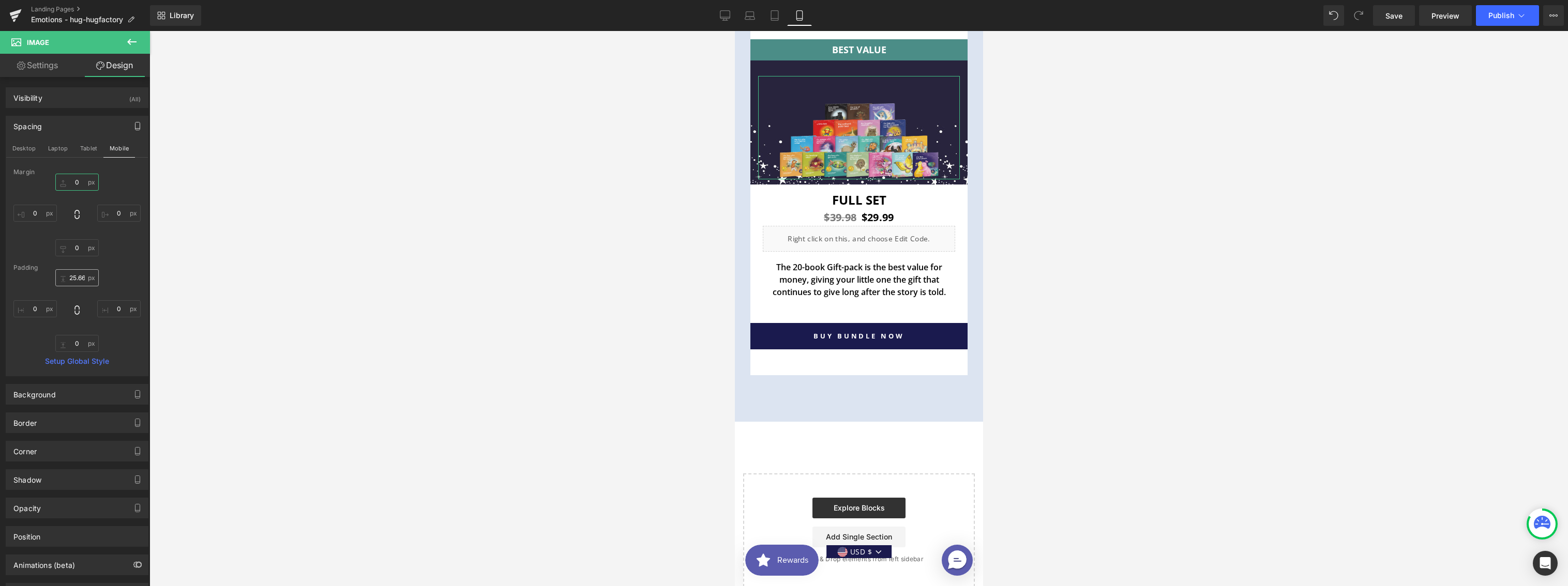
type input "0"
click at [72, 277] on input "0" at bounding box center [77, 278] width 43 height 17
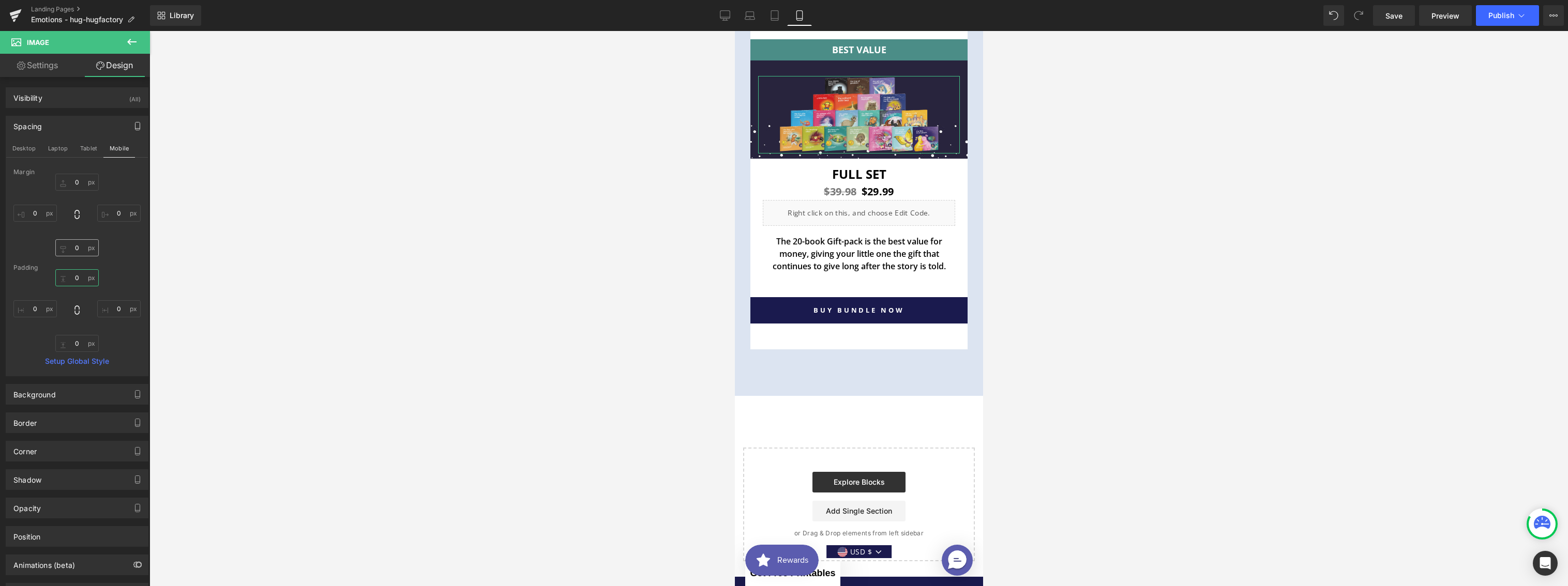
type input "0"
click at [77, 247] on input "0" at bounding box center [77, 248] width 43 height 17
click at [29, 145] on button "Desktop" at bounding box center [24, 148] width 36 height 18
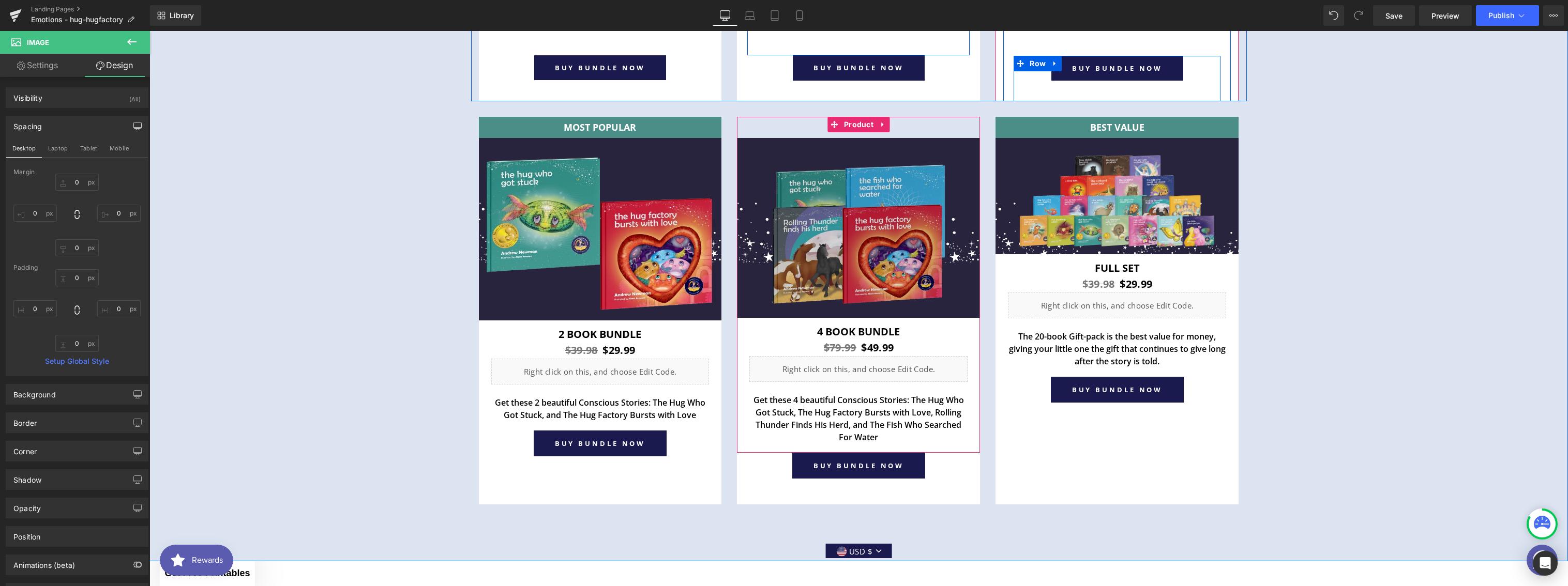
scroll to position [4100, 0]
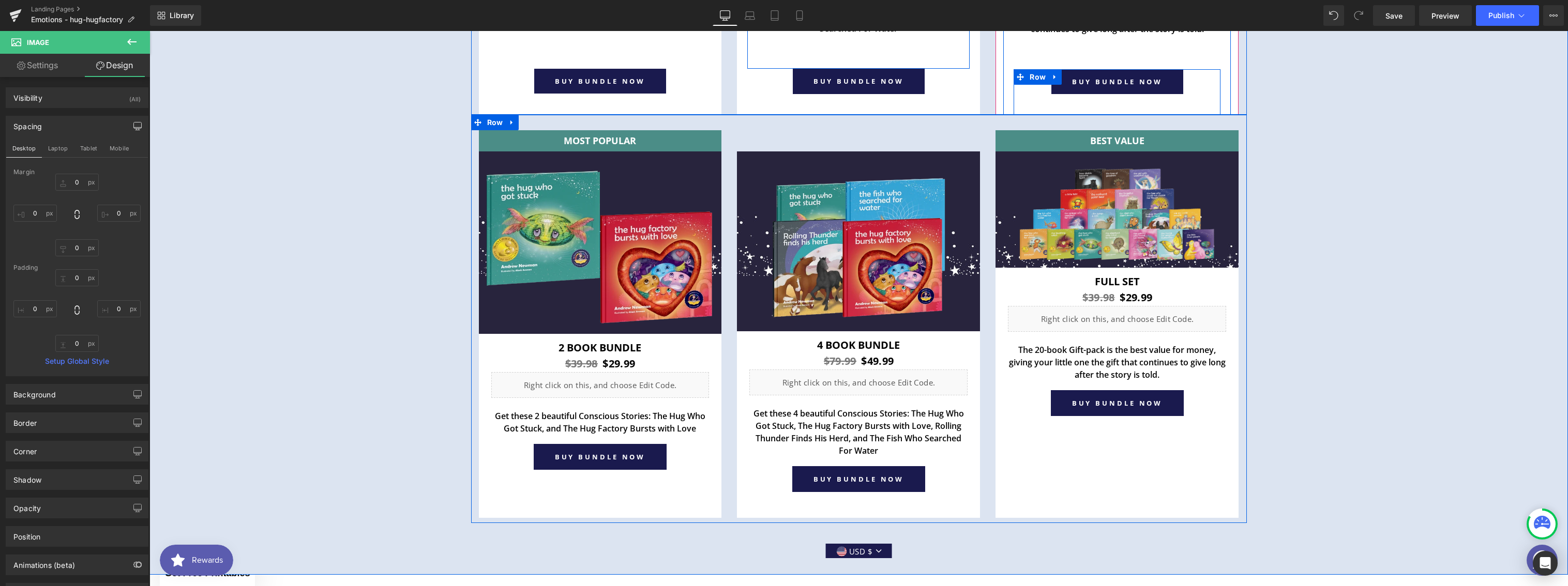
click at [729, 320] on div "BESTSELLER Text Block Row Image Row 4 book Bundle Heading $79.99 $49.99 (P) Pri…" at bounding box center [858, 324] width 259 height 388
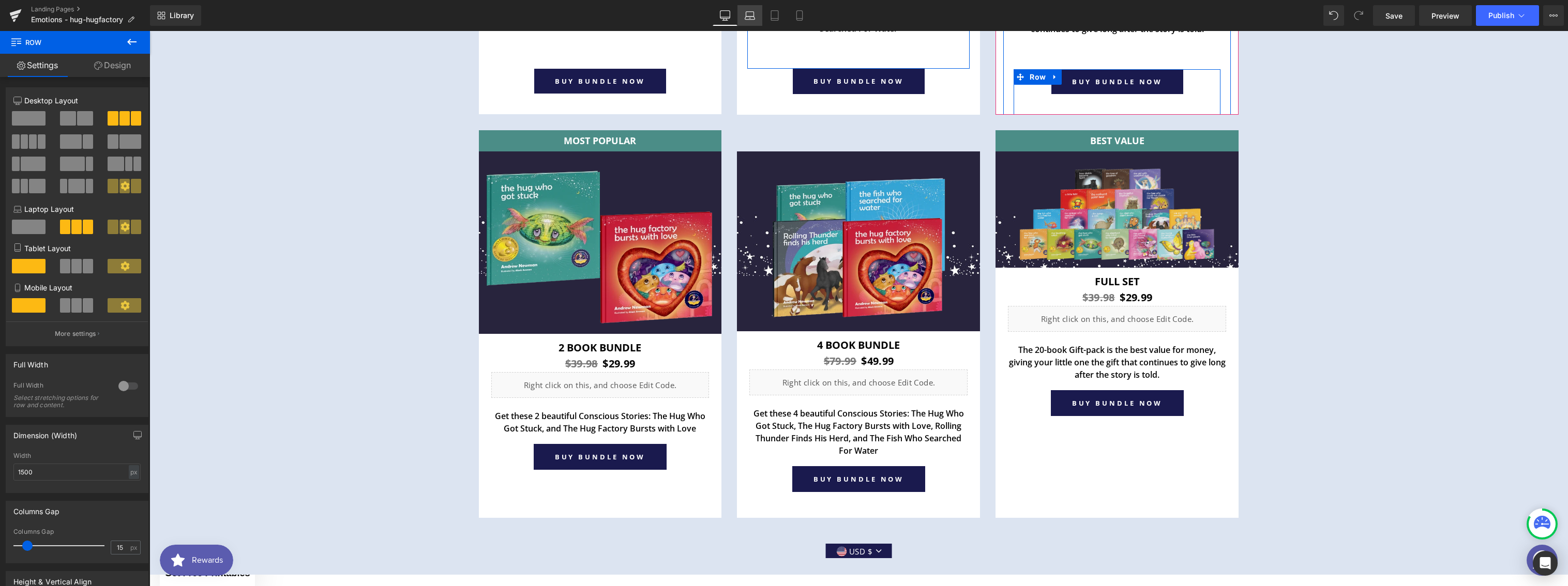
click at [750, 16] on icon at bounding box center [749, 15] width 10 height 10
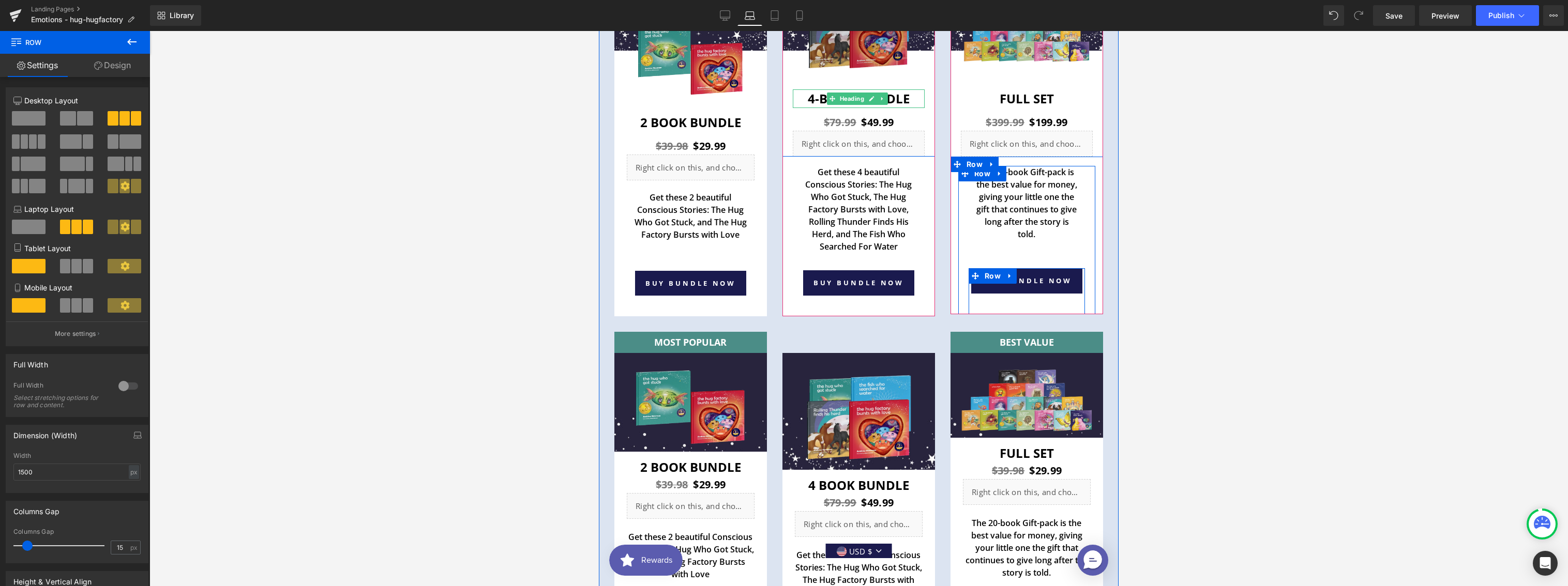
scroll to position [3402, 0]
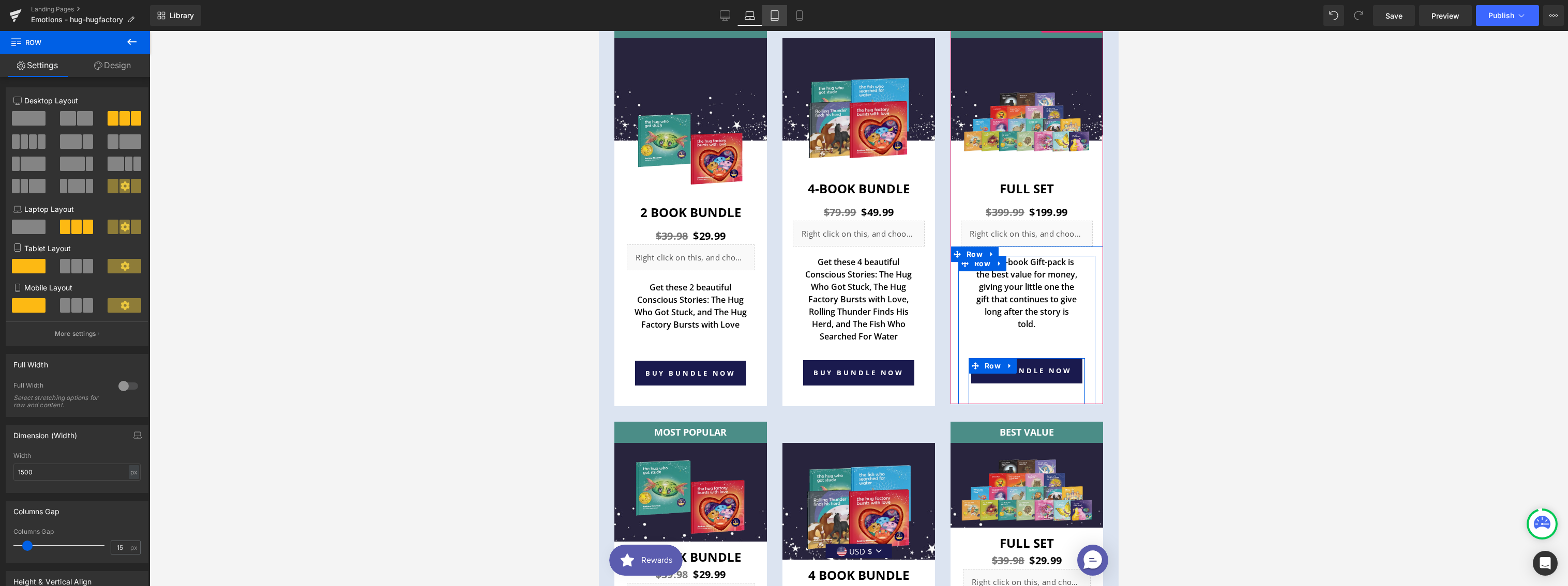
click at [767, 15] on link "Tablet" at bounding box center [774, 15] width 25 height 21
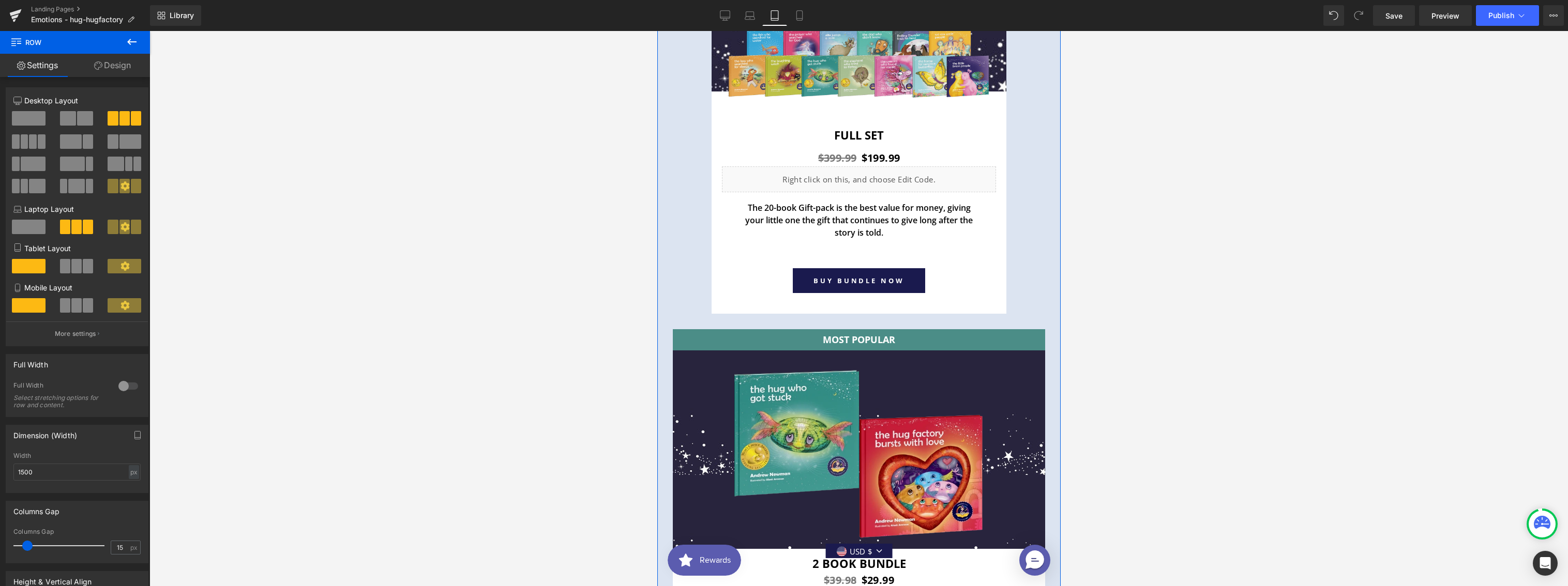
scroll to position [5138, 0]
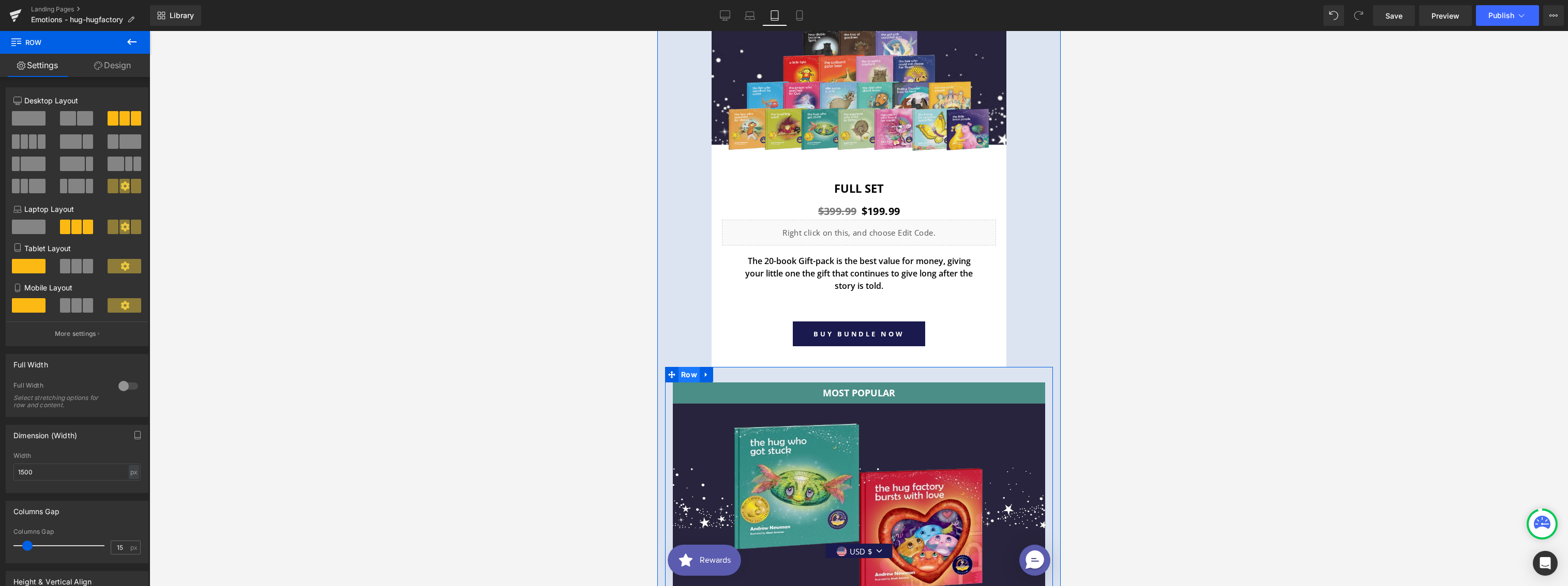
click at [692, 367] on span "Row" at bounding box center [688, 374] width 21 height 15
click at [133, 471] on div "px" at bounding box center [134, 472] width 10 height 14
click at [131, 489] on li "%" at bounding box center [133, 488] width 13 height 15
drag, startPoint x: 38, startPoint y: 471, endPoint x: 1, endPoint y: 465, distance: 37.5
click at [1, 465] on div "Dimension (Width) 1500px Width 1500 % % px" at bounding box center [77, 455] width 155 height 76
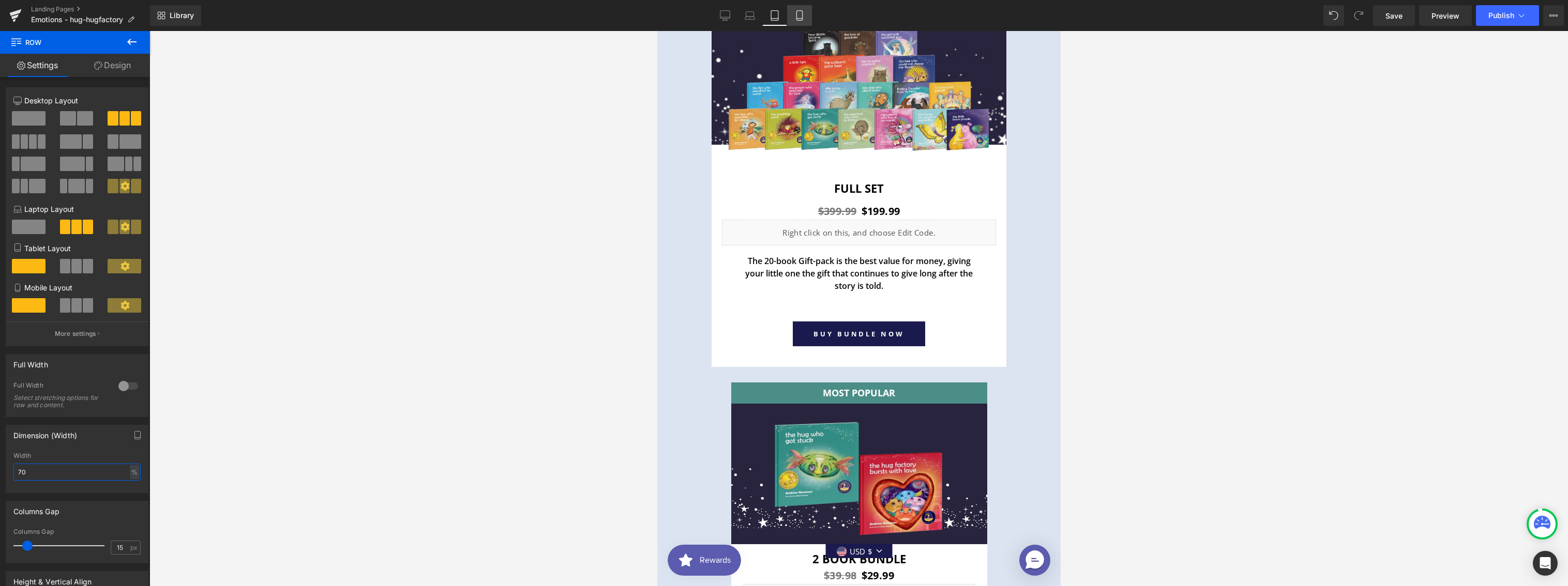
type input "70"
click at [809, 18] on link "Mobile" at bounding box center [799, 15] width 25 height 21
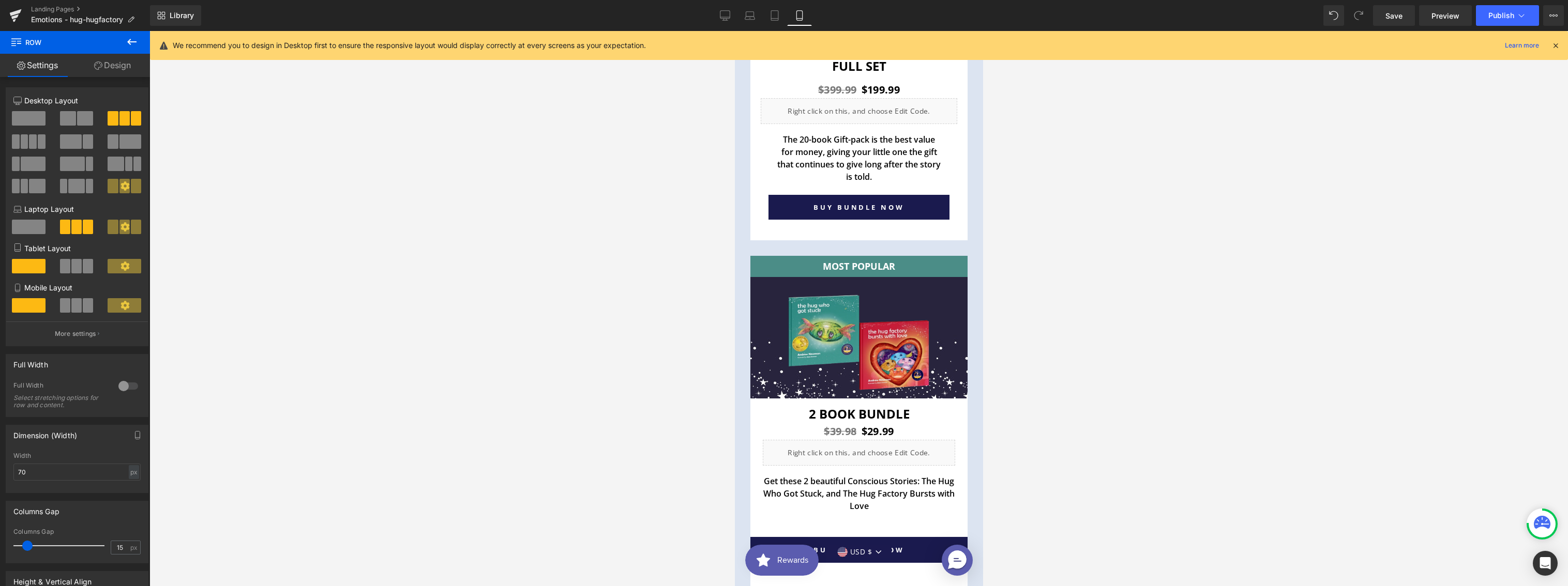
scroll to position [5409, 0]
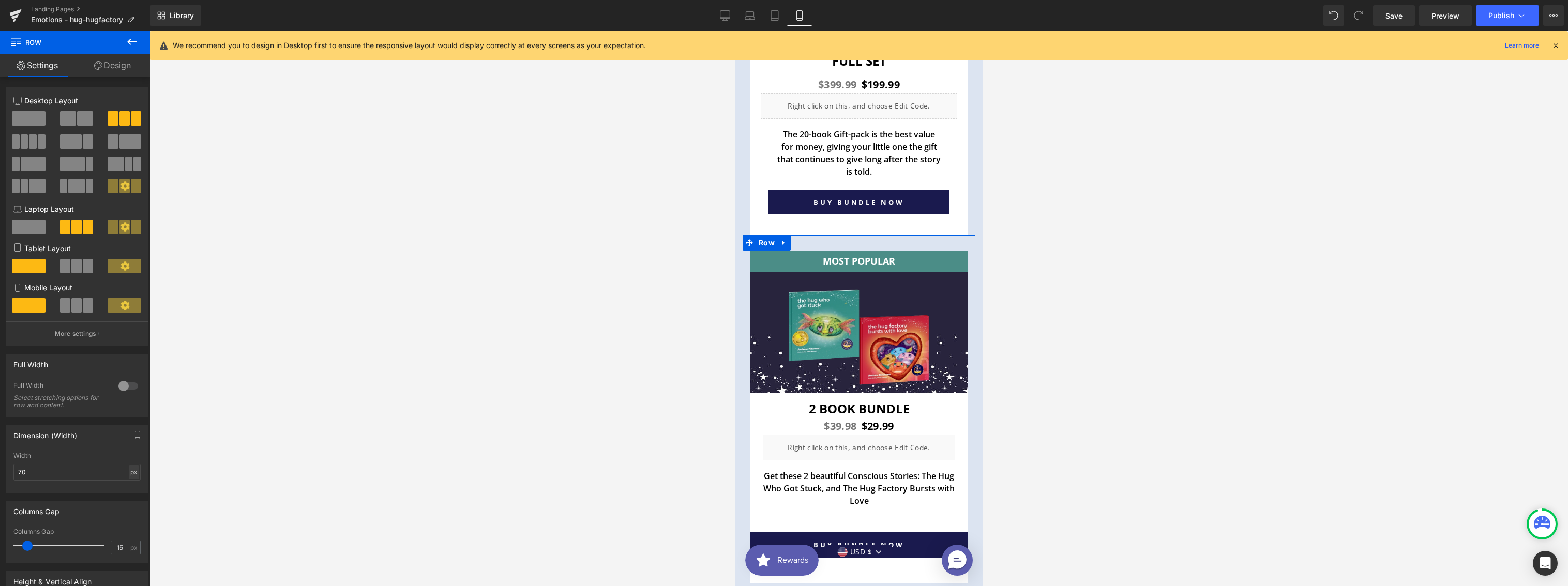
click at [130, 473] on div "px" at bounding box center [134, 472] width 10 height 14
click at [132, 489] on li "%" at bounding box center [133, 488] width 13 height 15
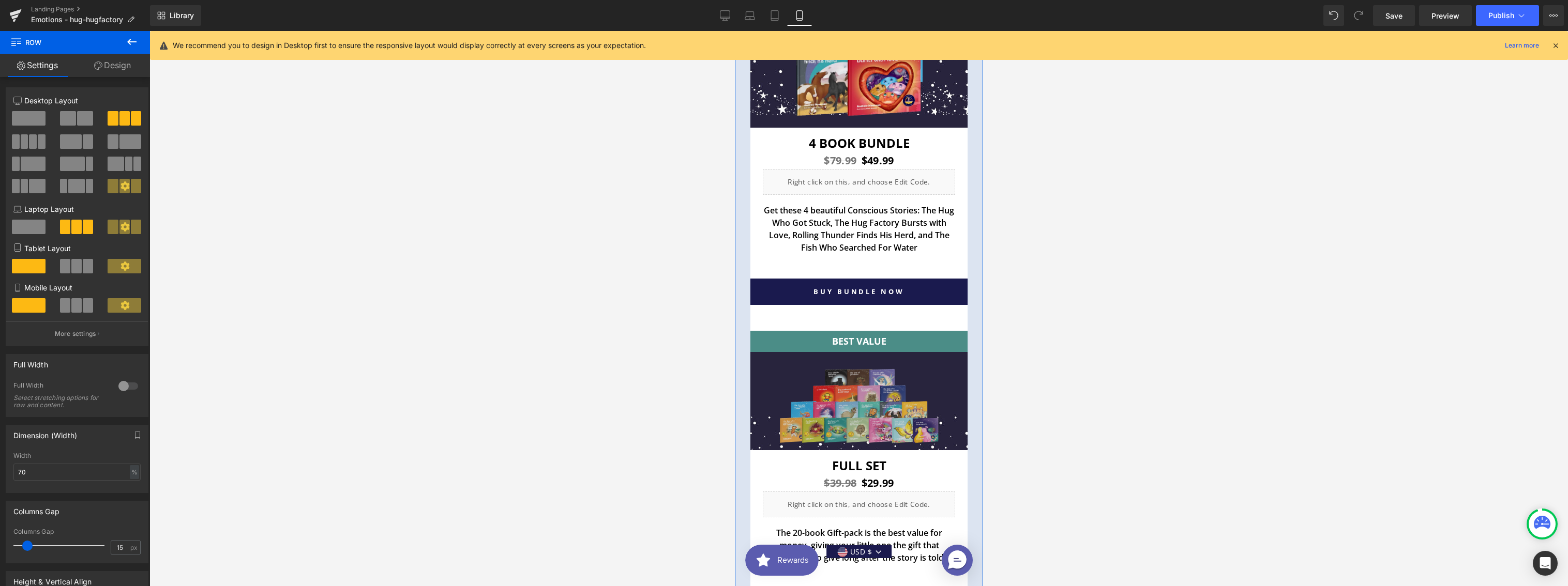
scroll to position [6077, 0]
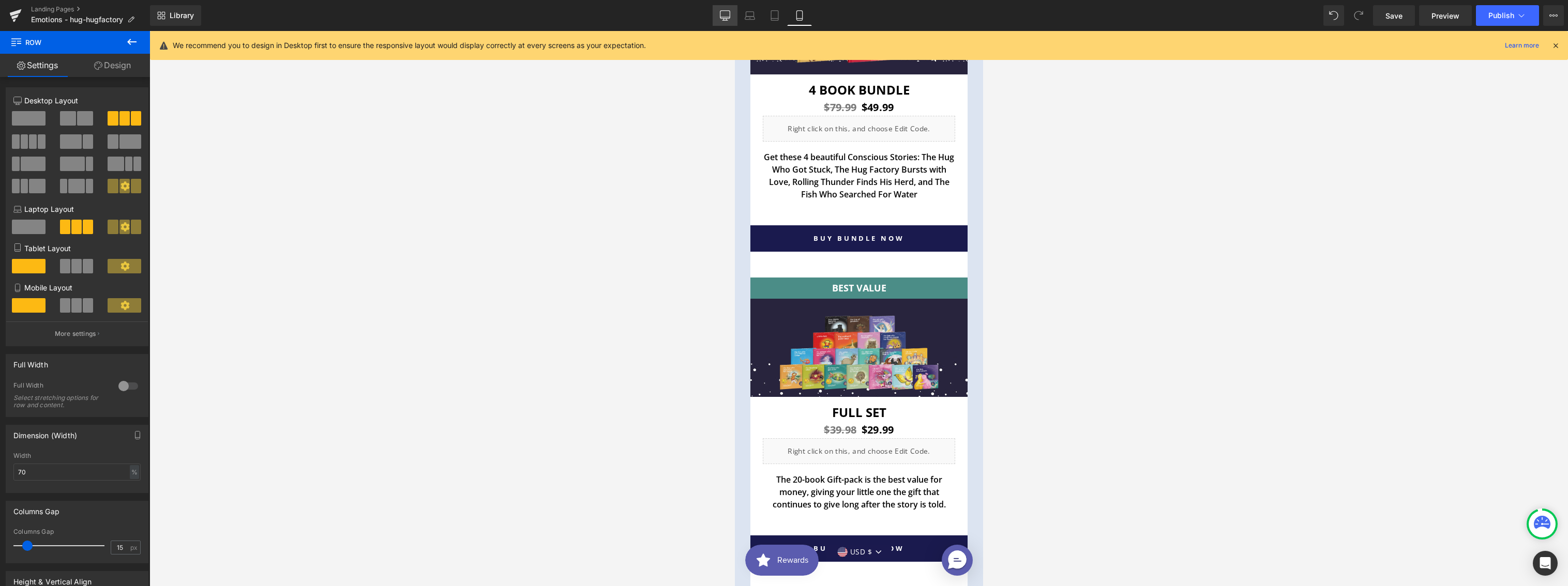
click at [729, 19] on icon at bounding box center [725, 15] width 10 height 10
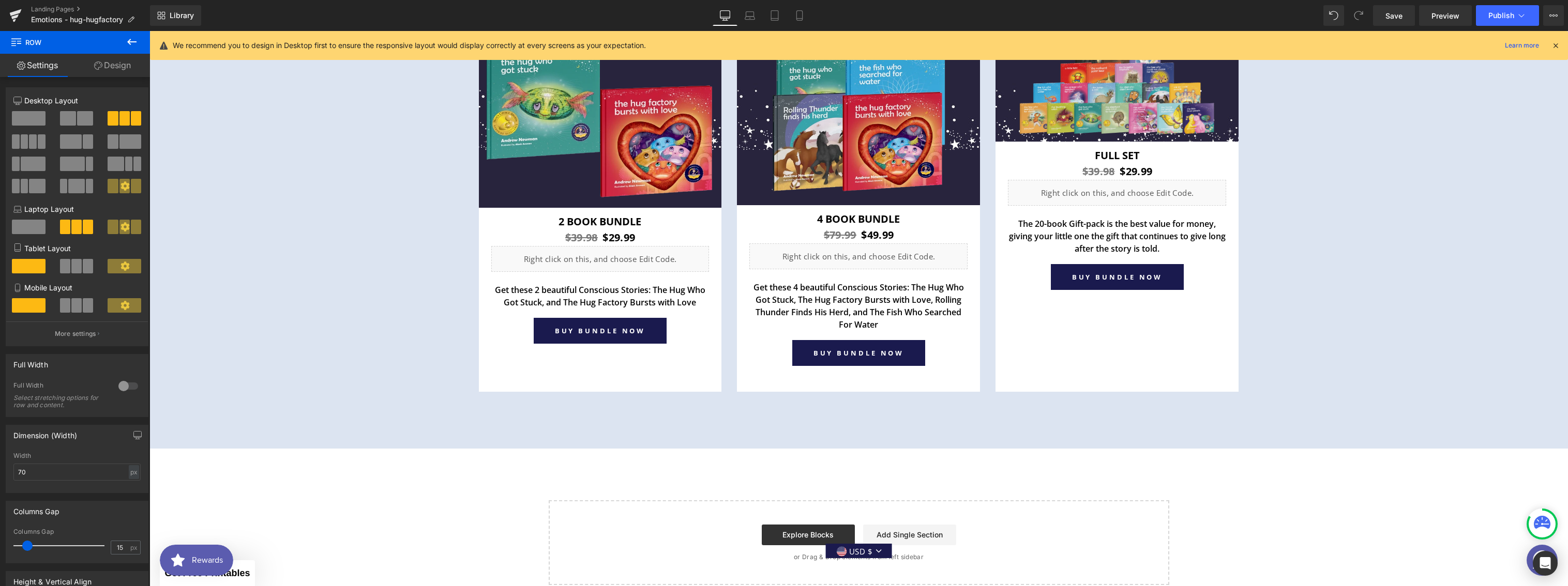
scroll to position [4224, 0]
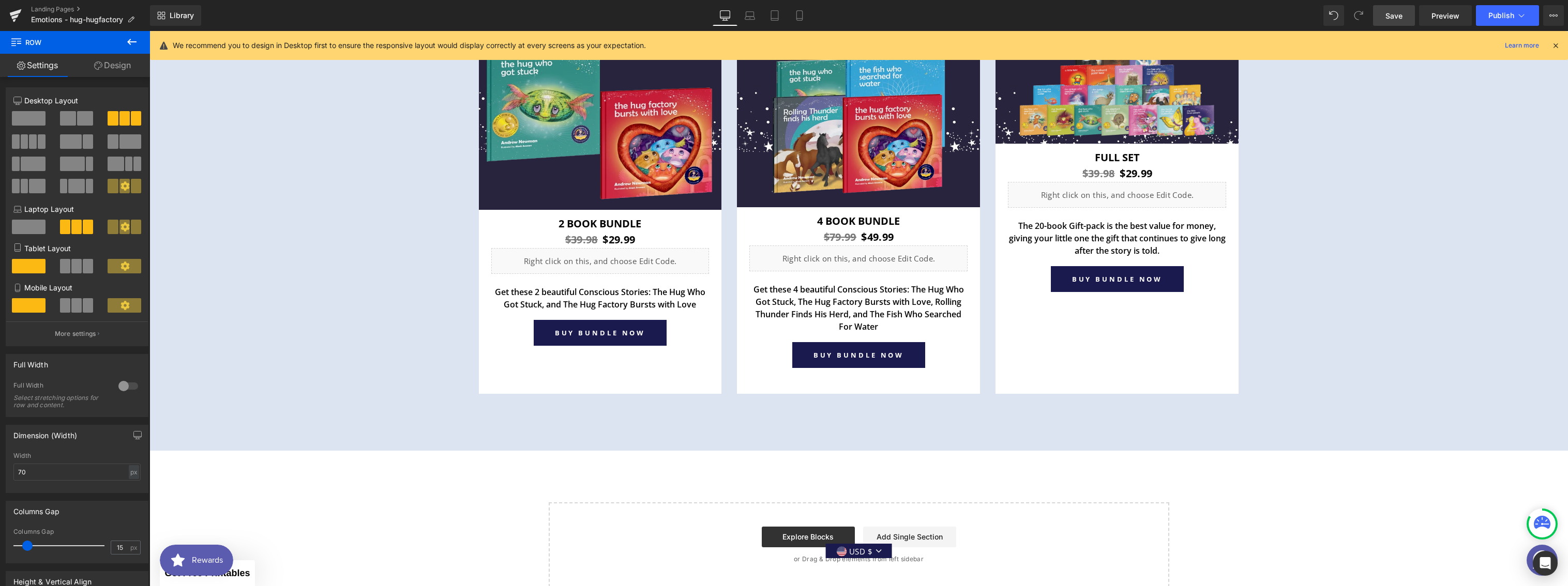
click at [1396, 19] on span "Save" at bounding box center [1394, 16] width 17 height 11
click at [1436, 18] on span "Preview" at bounding box center [1446, 16] width 28 height 11
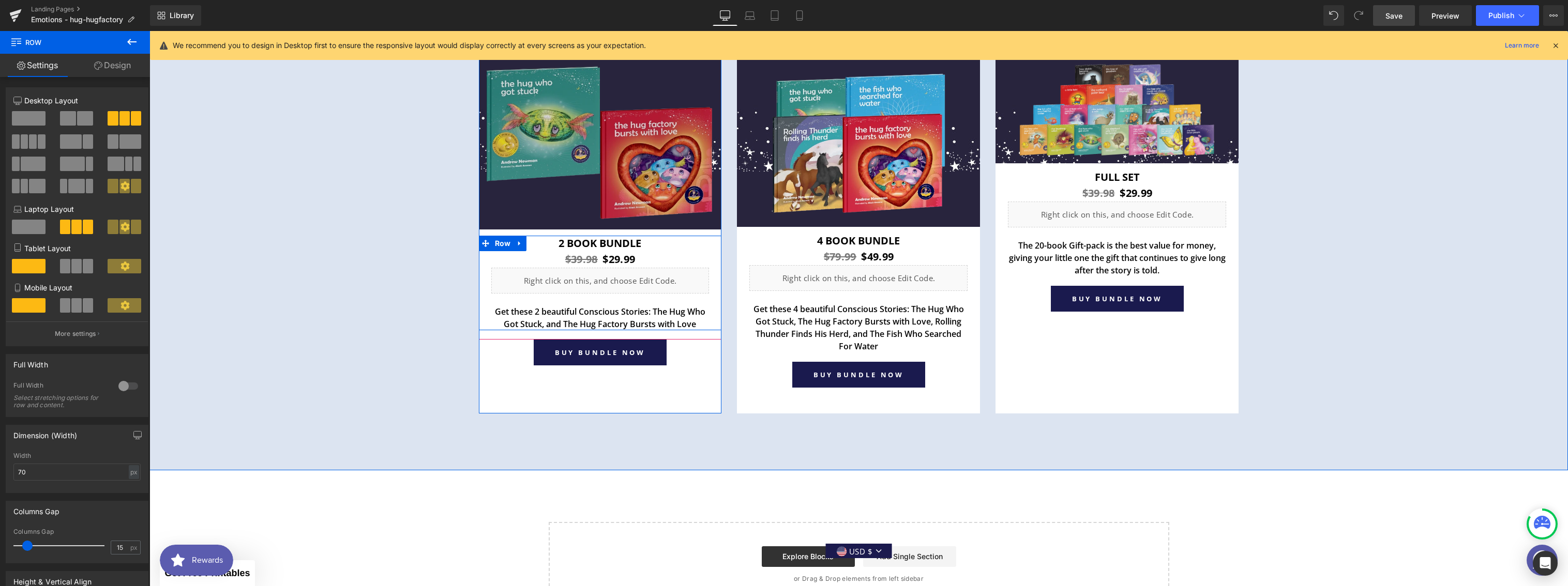
scroll to position [4108, 0]
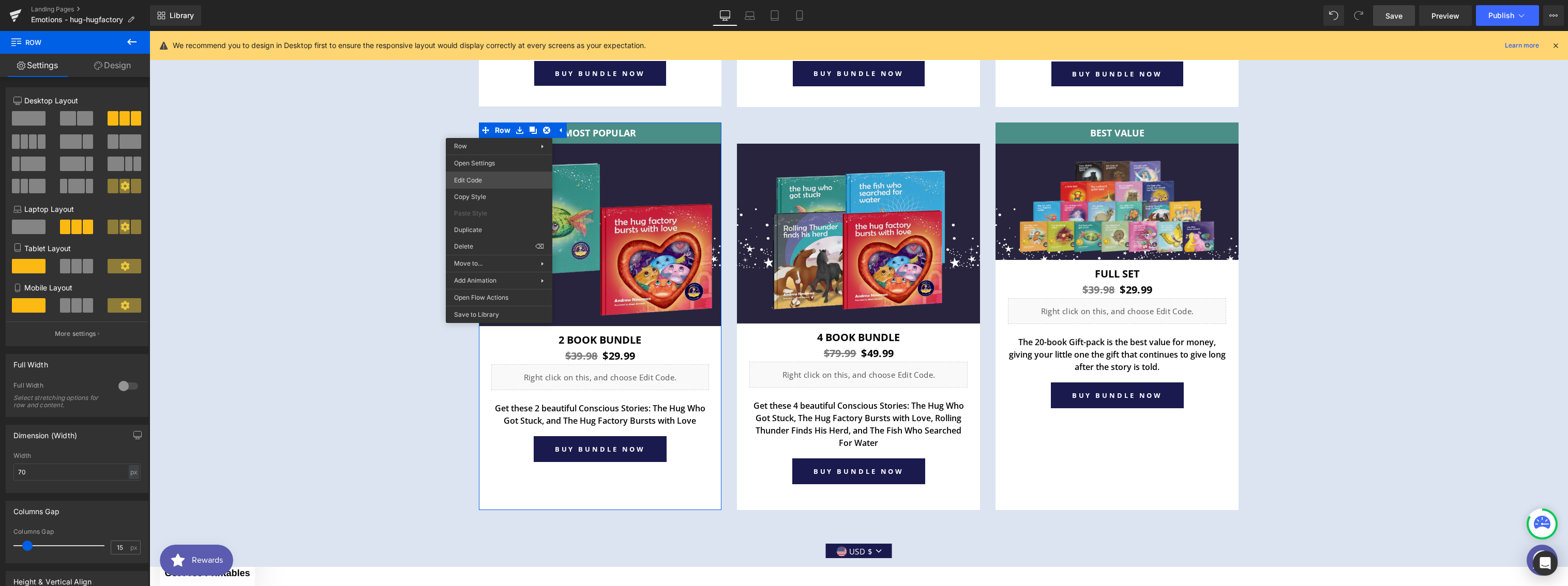
click at [483, 183] on body "Row You are previewing how the will restyle your page. You can not edit Element…" at bounding box center [784, 293] width 1568 height 586
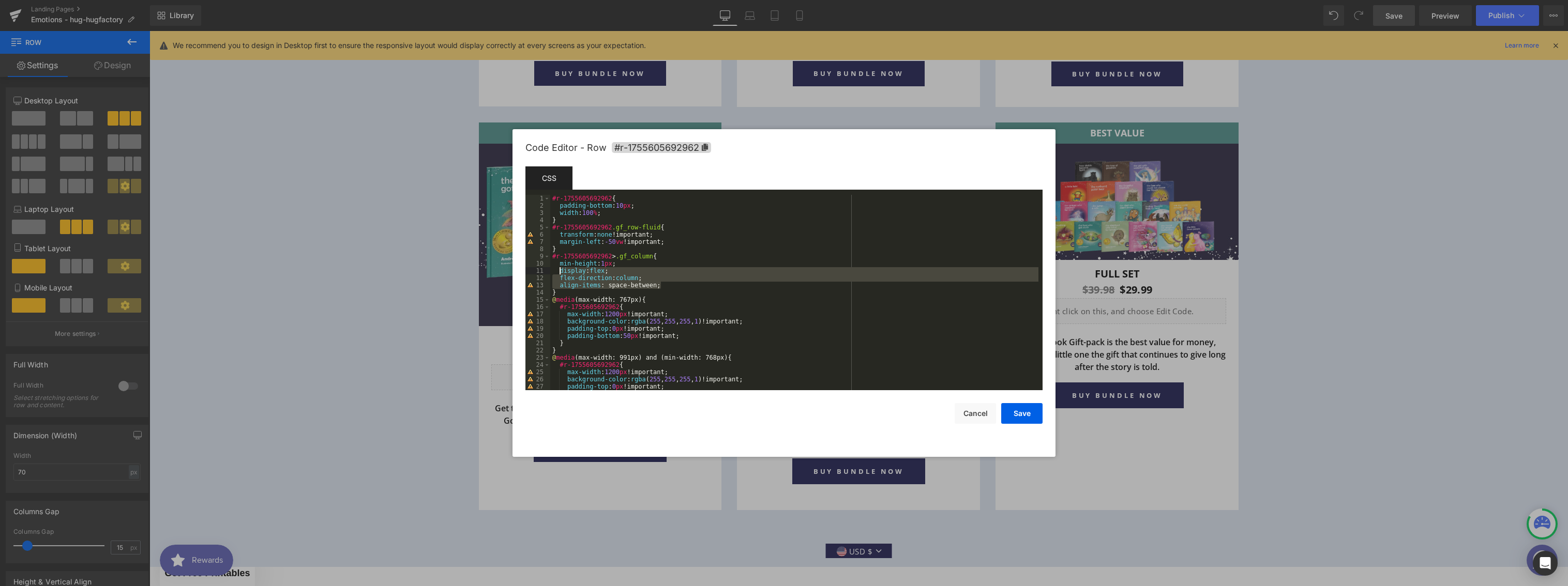
drag, startPoint x: 665, startPoint y: 284, endPoint x: 561, endPoint y: 270, distance: 104.9
click at [561, 270] on div "#r-1755605692962 { padding-bottom : 10 px ; width : 100 % ; } #r-1755605692962 …" at bounding box center [794, 299] width 488 height 210
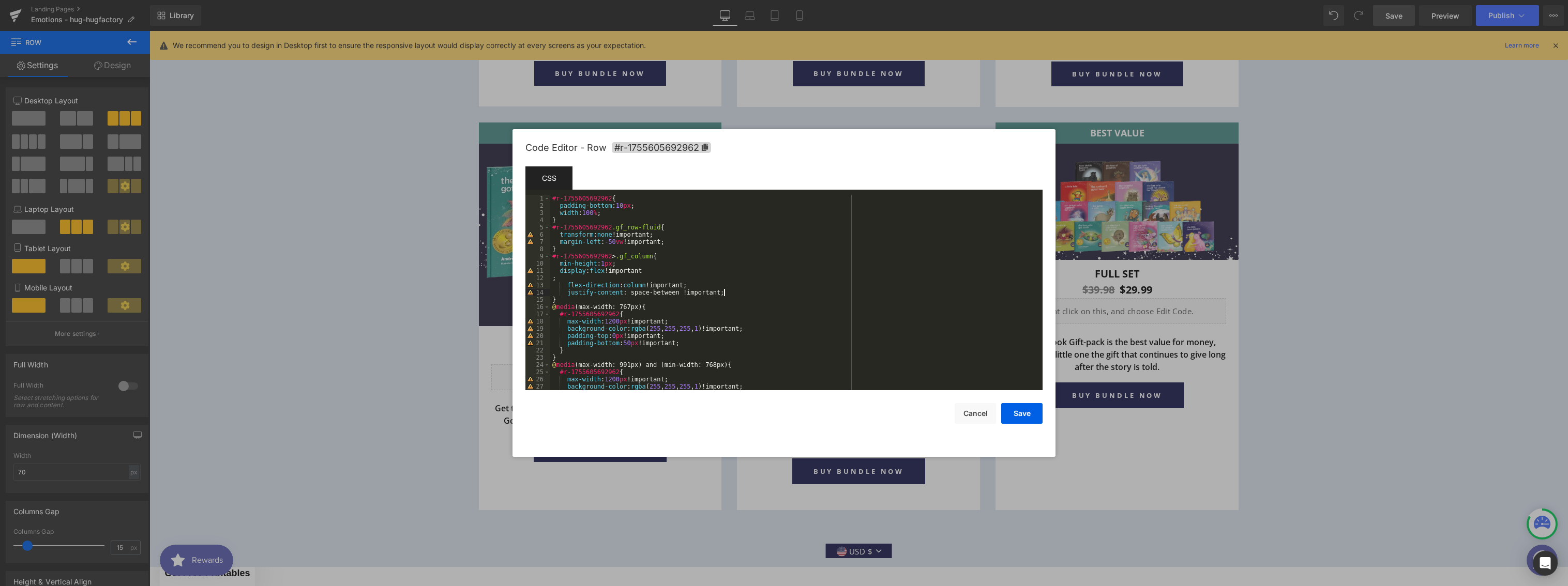
click at [552, 278] on div "#r-1755605692962 { padding-bottom : 10 px ; width : 100 % ; } #r-1755605692962 …" at bounding box center [794, 299] width 488 height 210
click at [729, 284] on div "#r-1755605692962 { padding-bottom : 10 px ; width : 100 % ; } #r-1755605692962 …" at bounding box center [794, 299] width 488 height 210
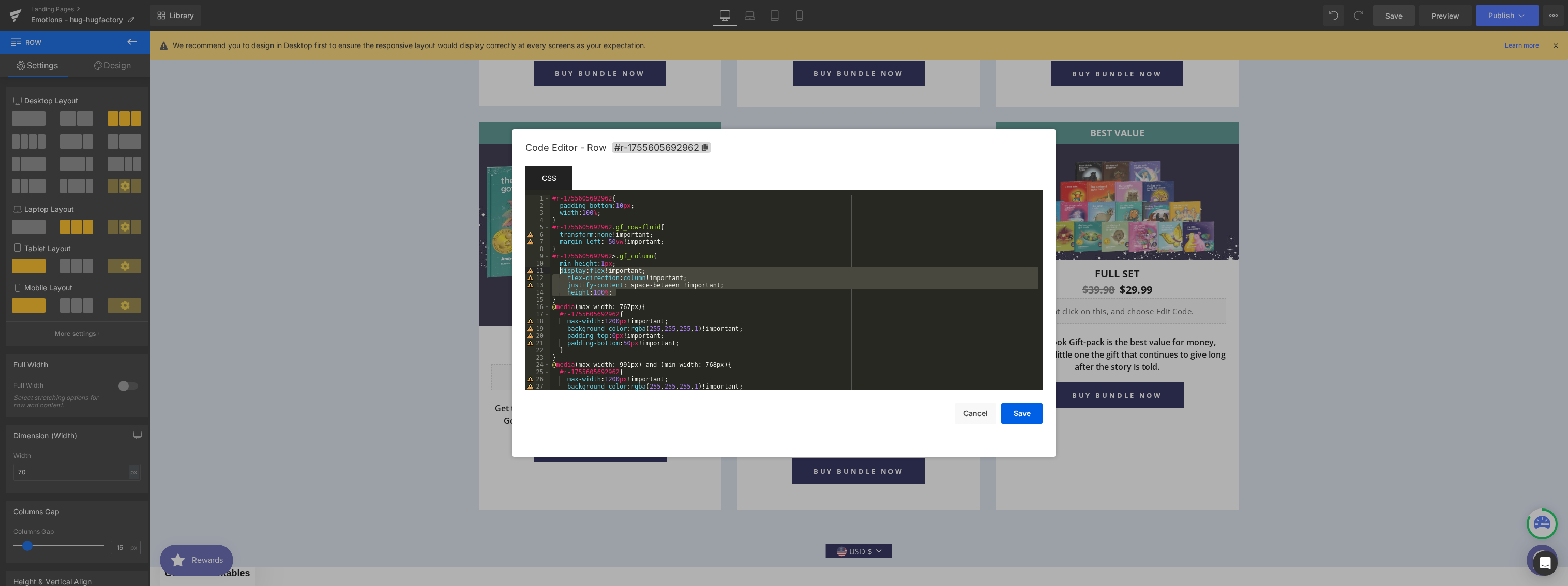
drag, startPoint x: 617, startPoint y: 294, endPoint x: 561, endPoint y: 272, distance: 60.2
click at [561, 272] on div "#r-1755605692962 { padding-bottom : 10 px ; width : 100 % ; } #r-1755605692962 …" at bounding box center [794, 299] width 488 height 210
click at [1012, 414] on button "Save" at bounding box center [1022, 414] width 41 height 21
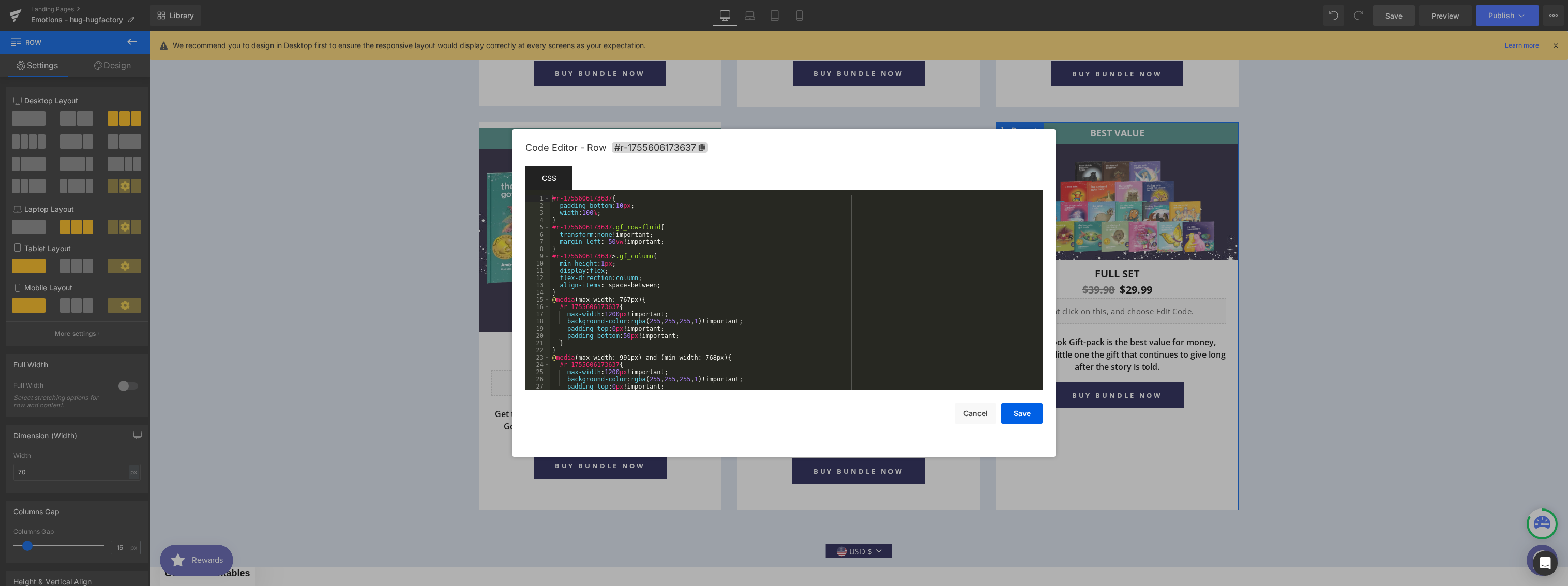
click at [999, 0] on div "Row You are previewing how the will restyle your page. You can not edit Element…" at bounding box center [784, 0] width 1568 height 0
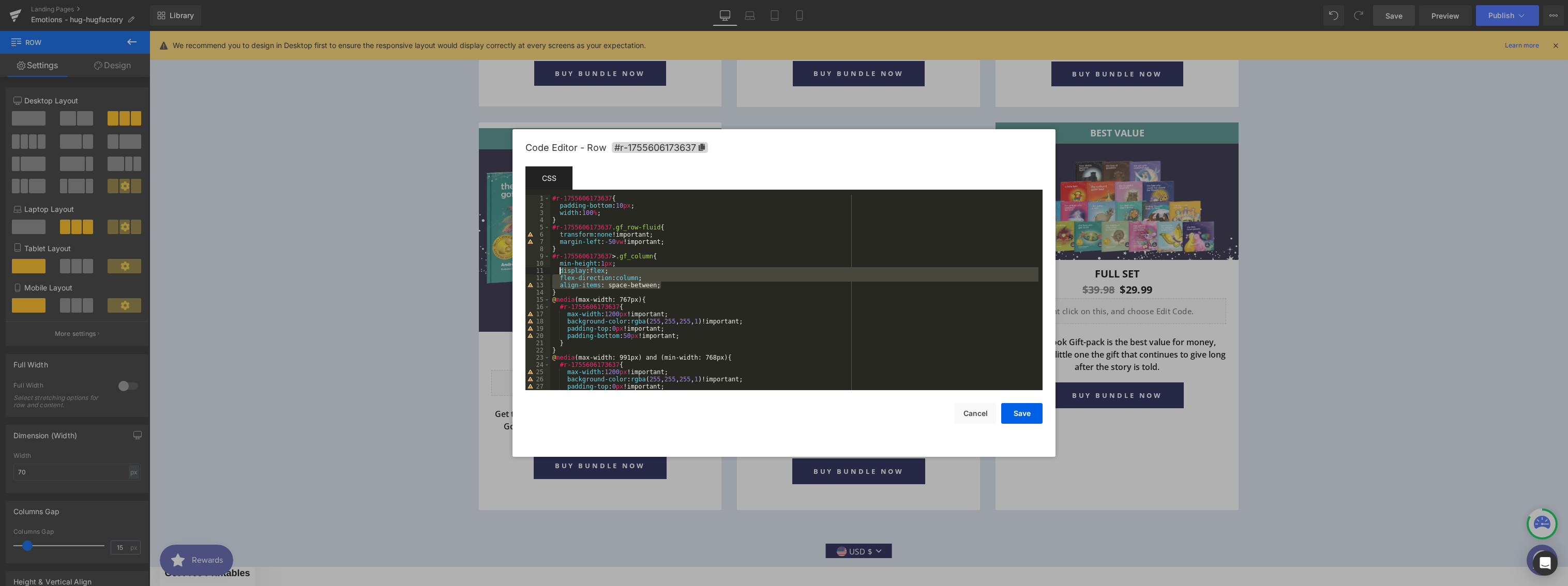
drag, startPoint x: 665, startPoint y: 285, endPoint x: 562, endPoint y: 273, distance: 103.7
click at [562, 273] on div "#r-1755606173637 { padding-bottom : 10 px ; width : 100 % ; } #r-1755606173637 …" at bounding box center [794, 299] width 488 height 210
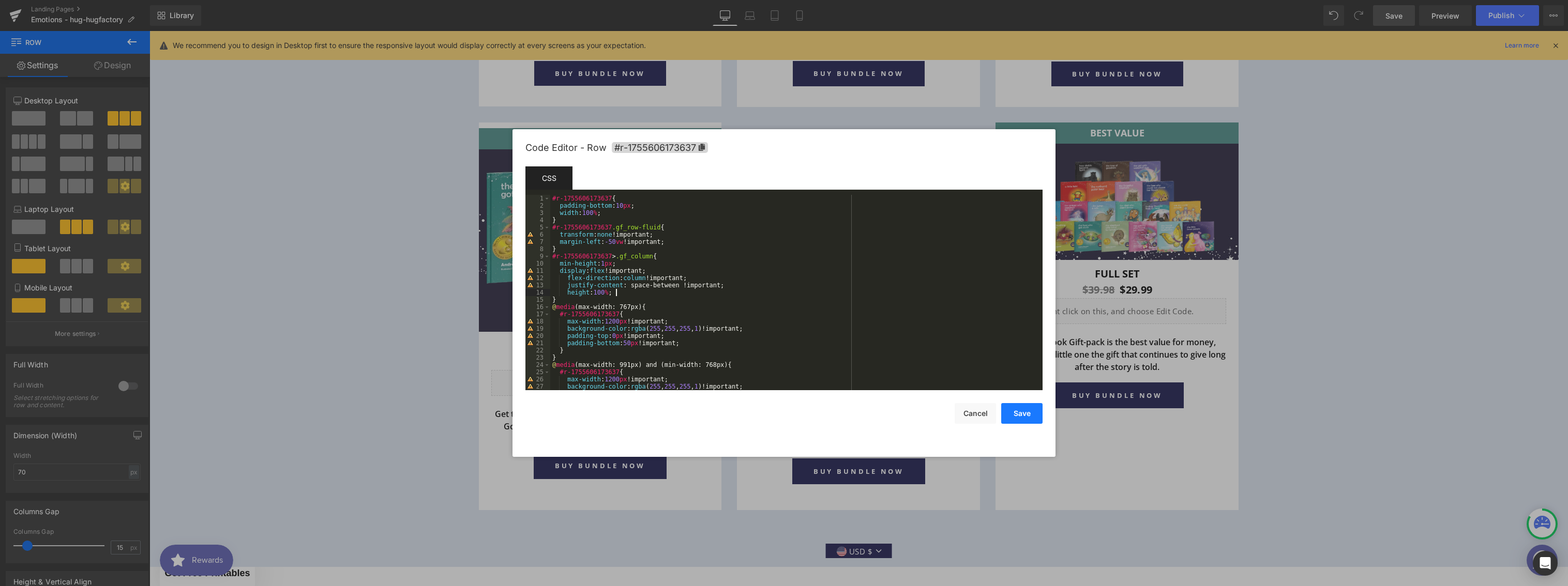
click at [1024, 412] on button "Save" at bounding box center [1022, 414] width 41 height 21
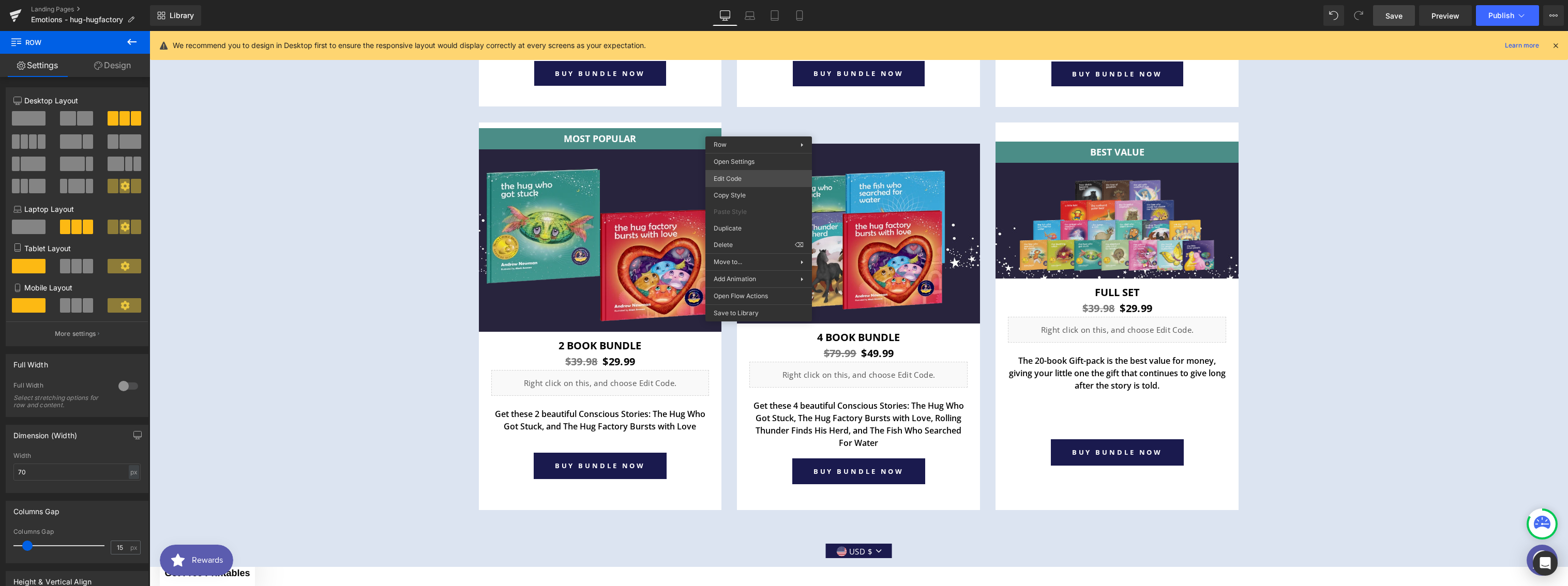
click at [754, 0] on div "Row You are previewing how the will restyle your page. You can not edit Element…" at bounding box center [784, 0] width 1568 height 0
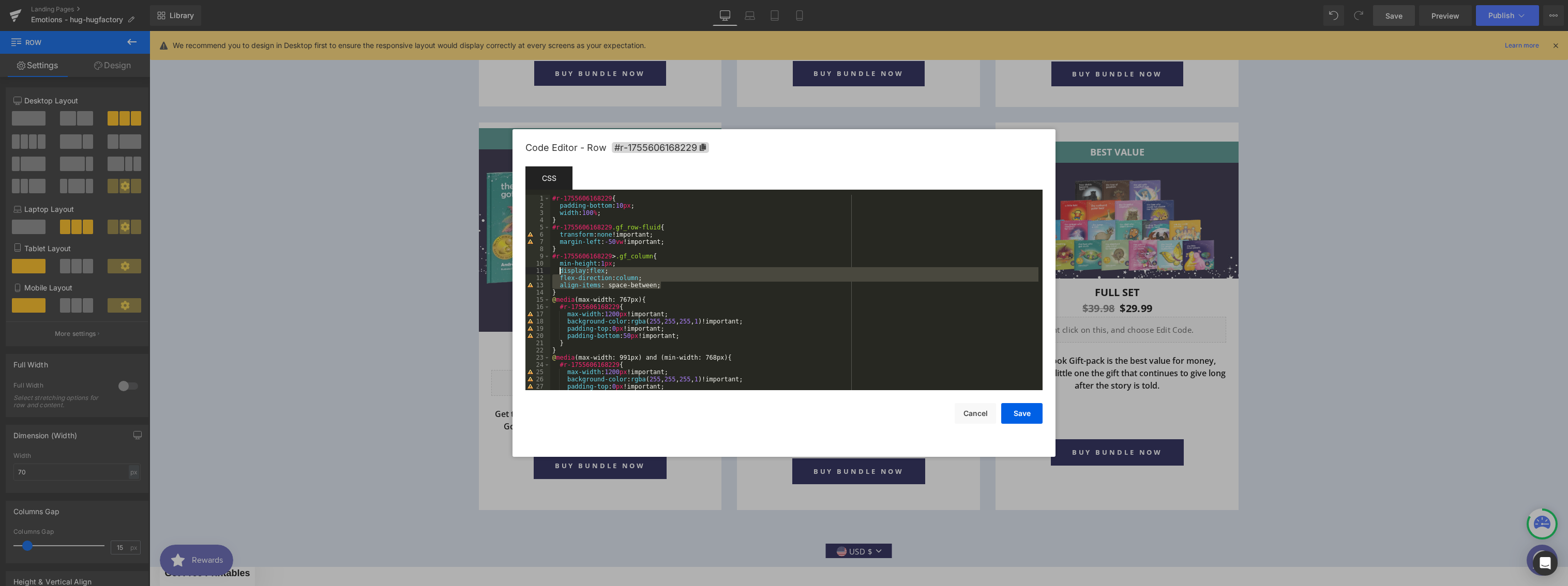
drag, startPoint x: 665, startPoint y: 287, endPoint x: 561, endPoint y: 270, distance: 105.4
click at [561, 270] on div "#r-1755606168229 { padding-bottom : 10 px ; width : 100 % ; } #r-1755606168229 …" at bounding box center [794, 299] width 488 height 210
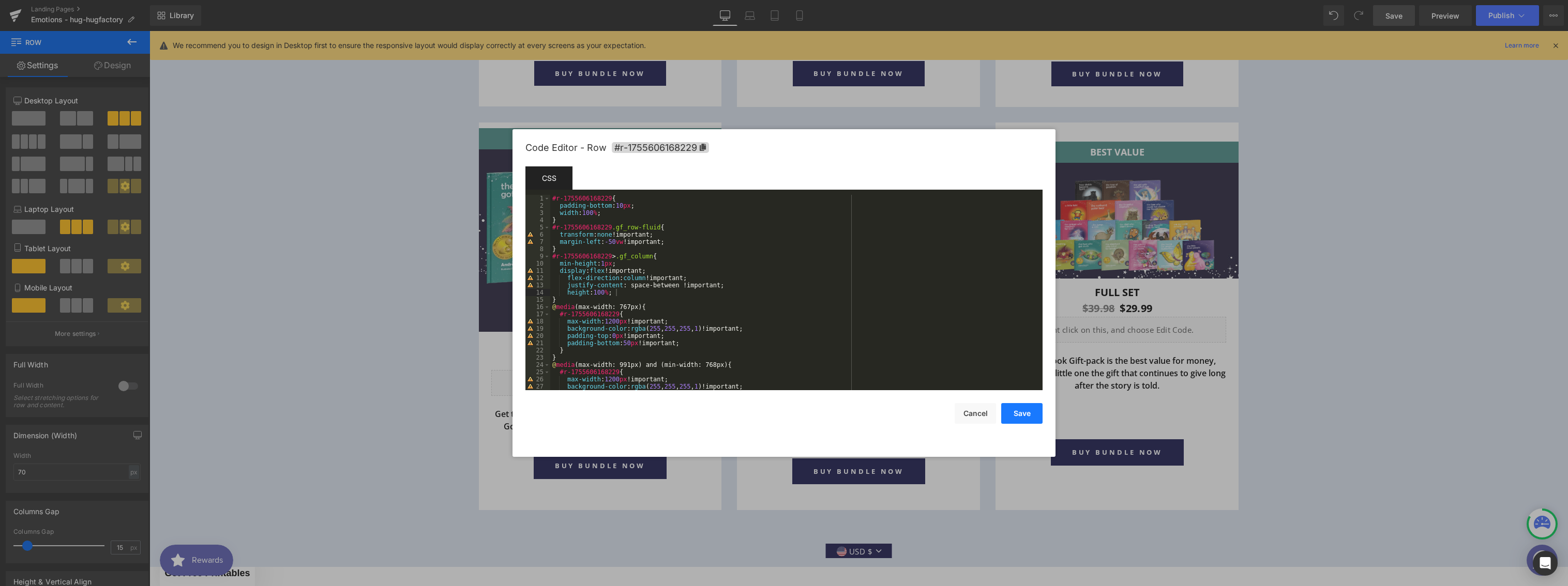
click at [1024, 413] on button "Save" at bounding box center [1022, 414] width 41 height 21
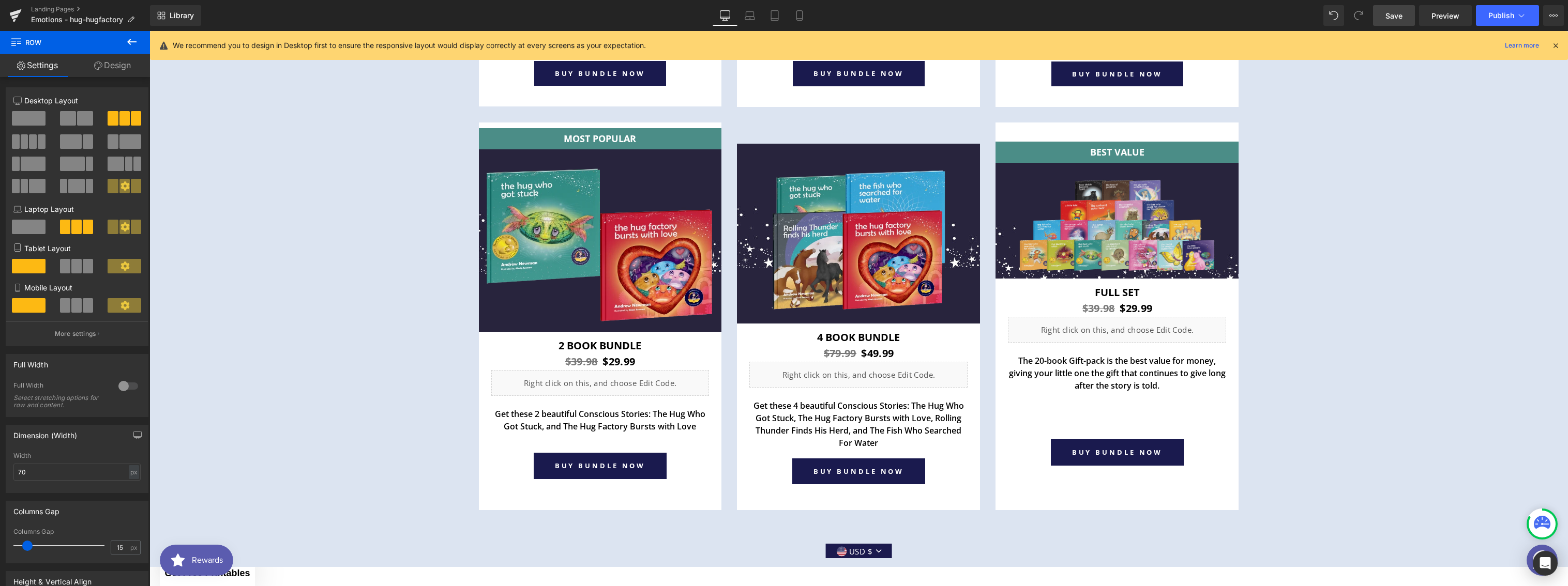
click at [1391, 12] on span "Save" at bounding box center [1394, 16] width 17 height 11
click at [1441, 23] on link "Preview" at bounding box center [1445, 15] width 53 height 21
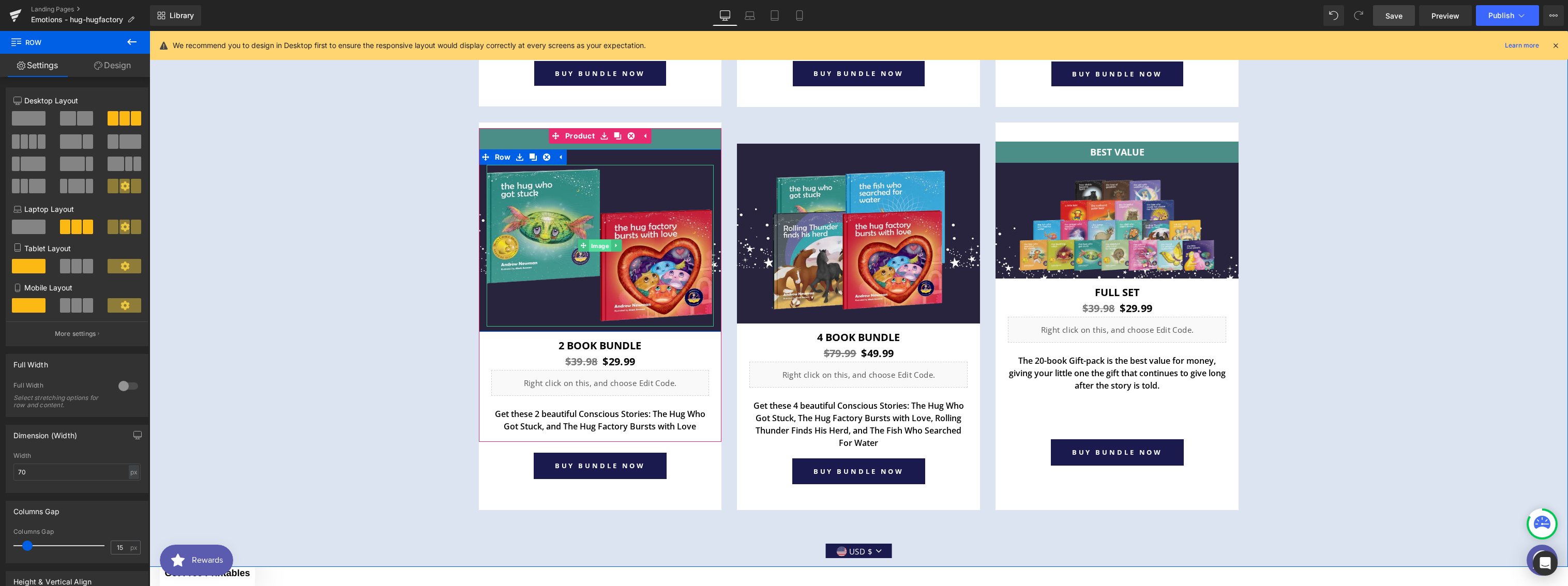
click at [593, 242] on span "Image" at bounding box center [600, 246] width 23 height 12
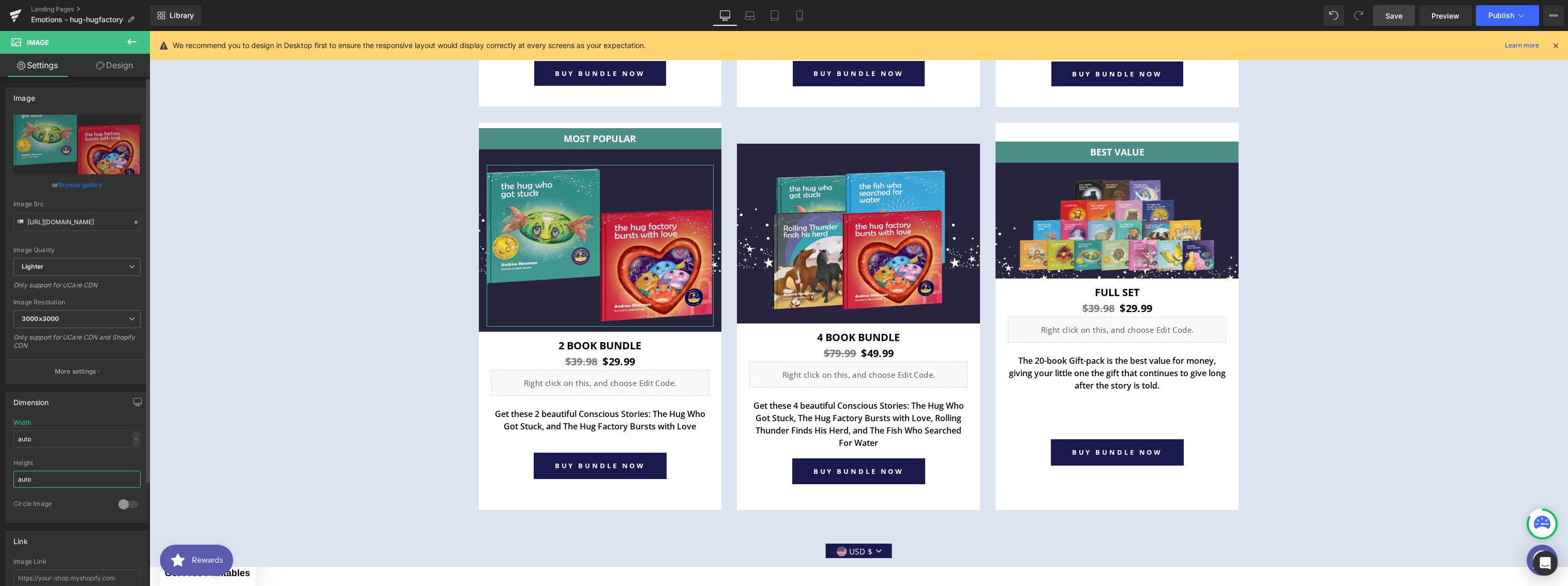
click at [44, 476] on input "auto" at bounding box center [77, 480] width 127 height 17
drag, startPoint x: 43, startPoint y: 477, endPoint x: 4, endPoint y: 476, distance: 39.0
click at [4, 476] on div "Dimension auto Width auto - % px auto Height auto 0 Circle Image" at bounding box center [77, 453] width 155 height 139
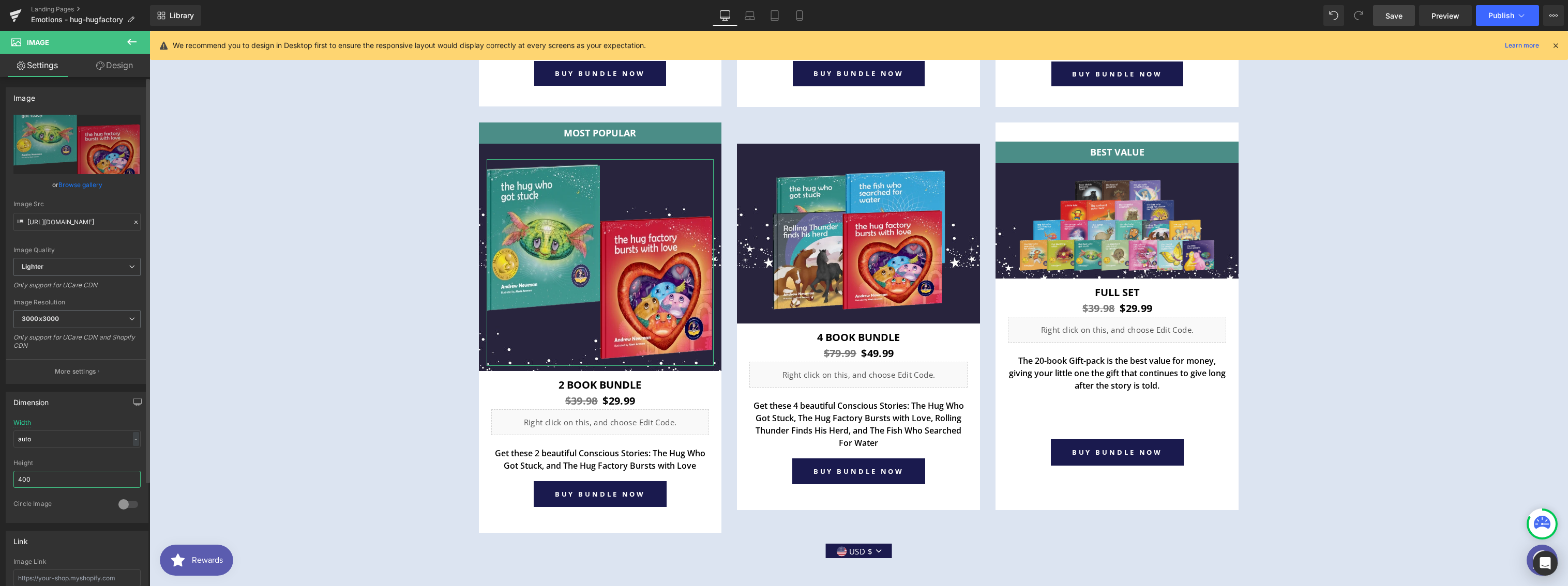
drag, startPoint x: 34, startPoint y: 483, endPoint x: 12, endPoint y: 478, distance: 22.6
click at [12, 478] on div "auto Width auto - % px auto Height 400 0 Circle Image" at bounding box center [77, 471] width 142 height 103
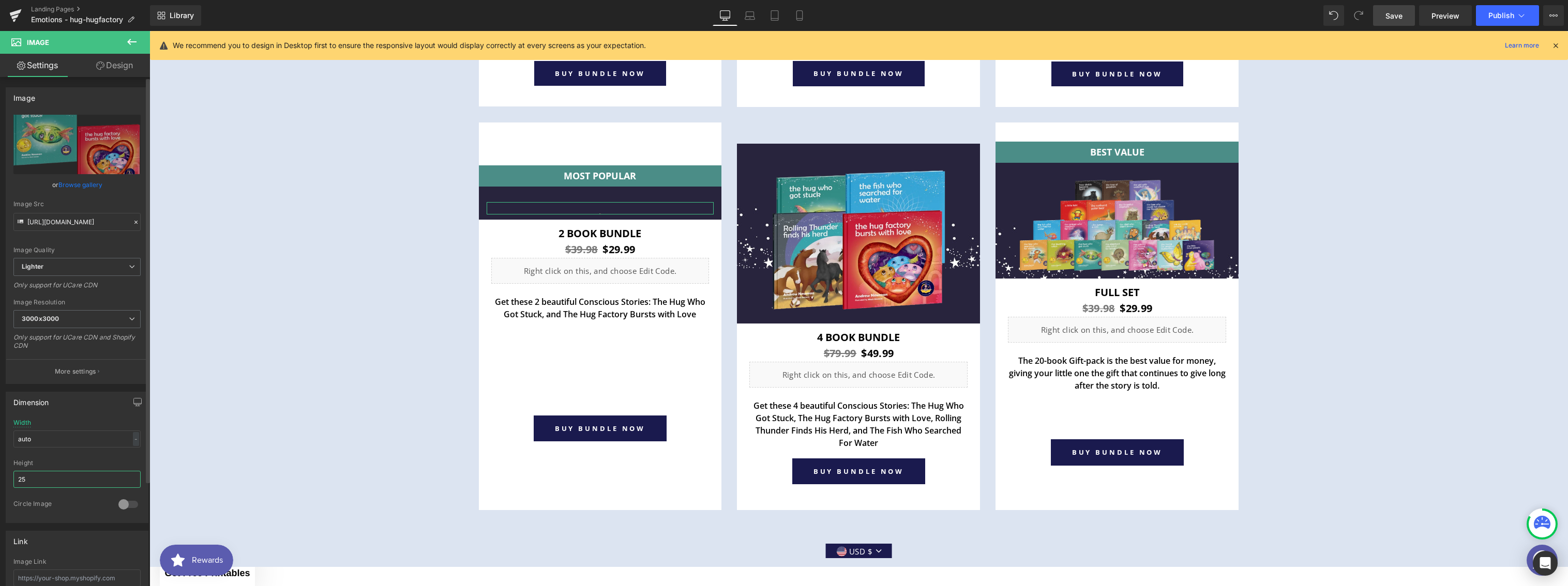
type input "250"
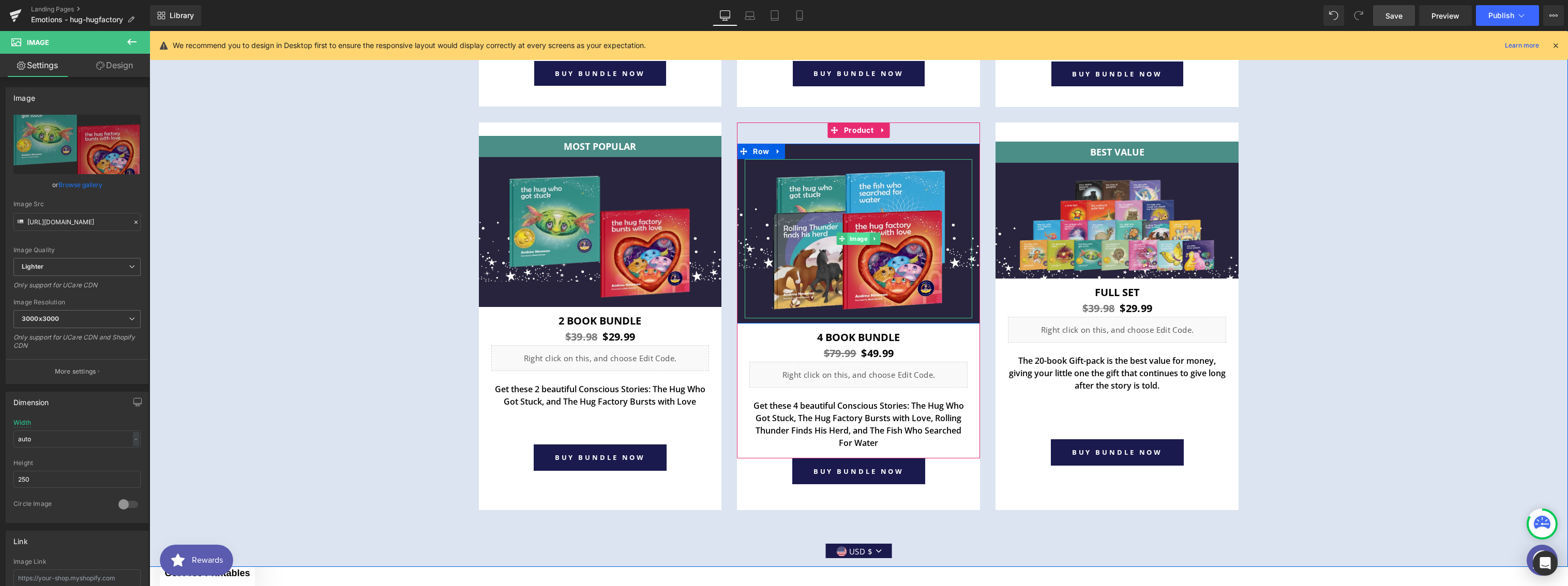
click at [852, 243] on span "Image" at bounding box center [859, 239] width 23 height 12
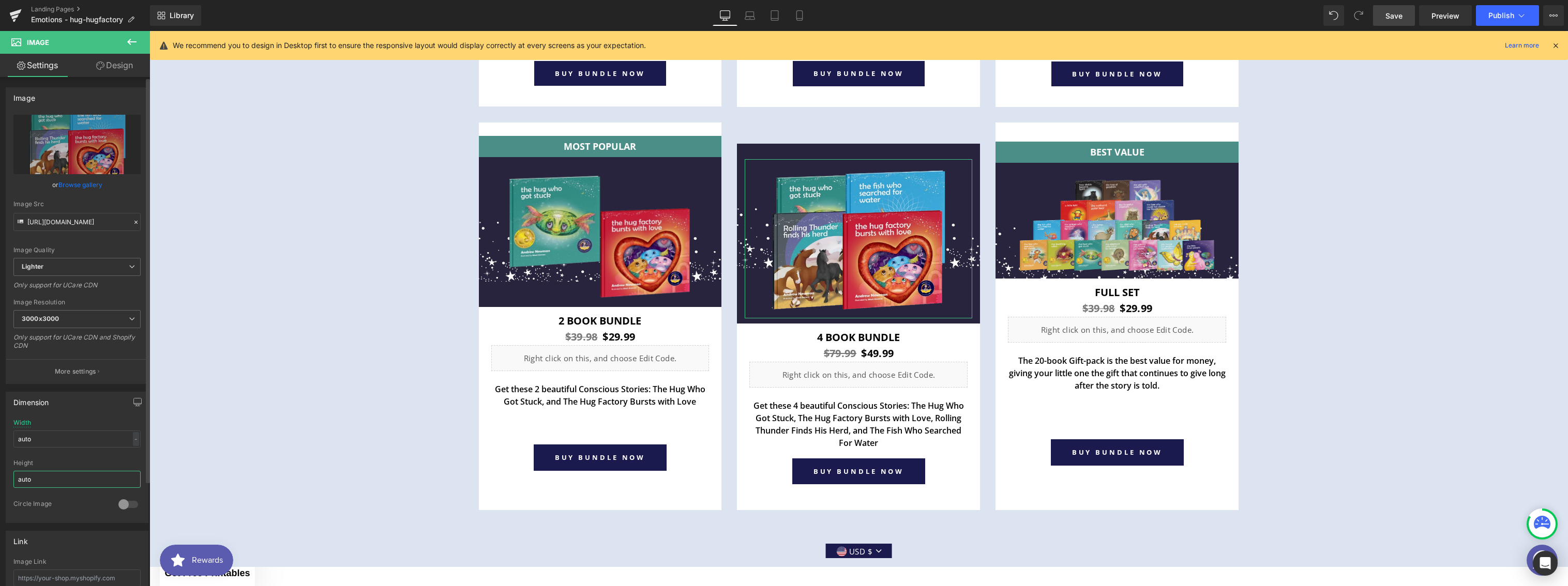
drag, startPoint x: 45, startPoint y: 480, endPoint x: 0, endPoint y: 473, distance: 45.5
click at [0, 473] on div "Dimension auto Width auto - % px auto Height auto 0 Circle Image" at bounding box center [77, 453] width 155 height 139
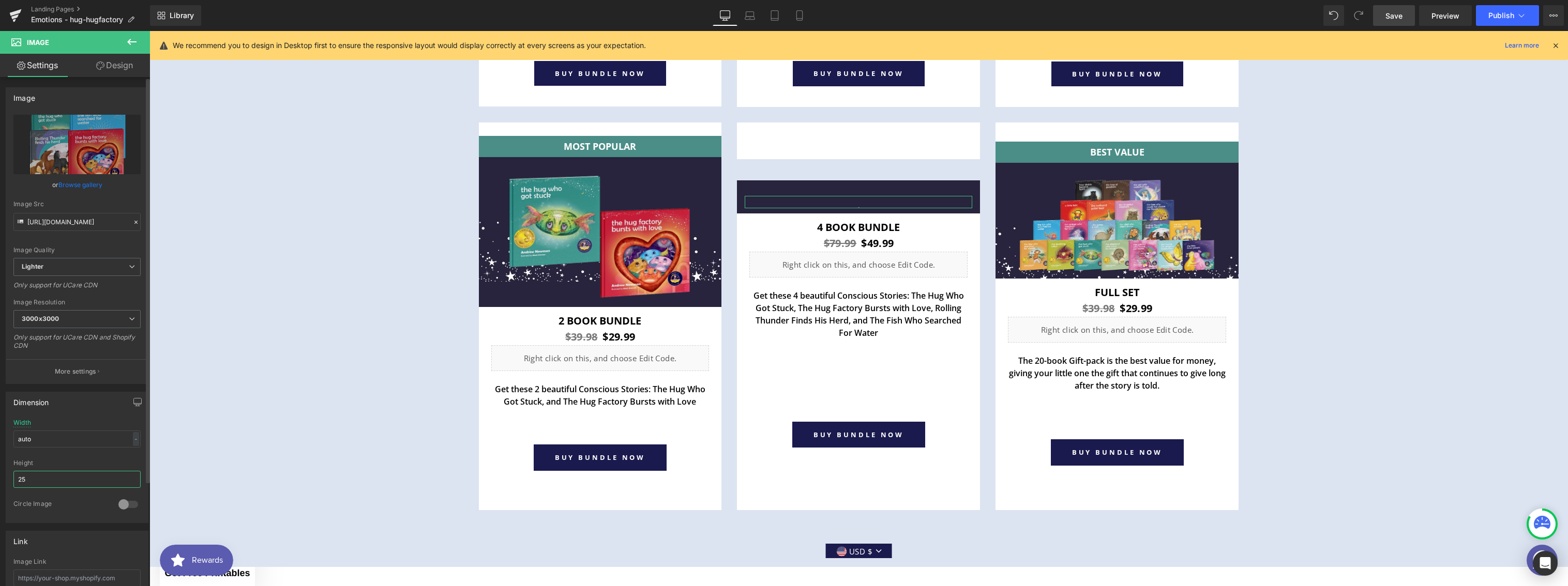
type input "250"
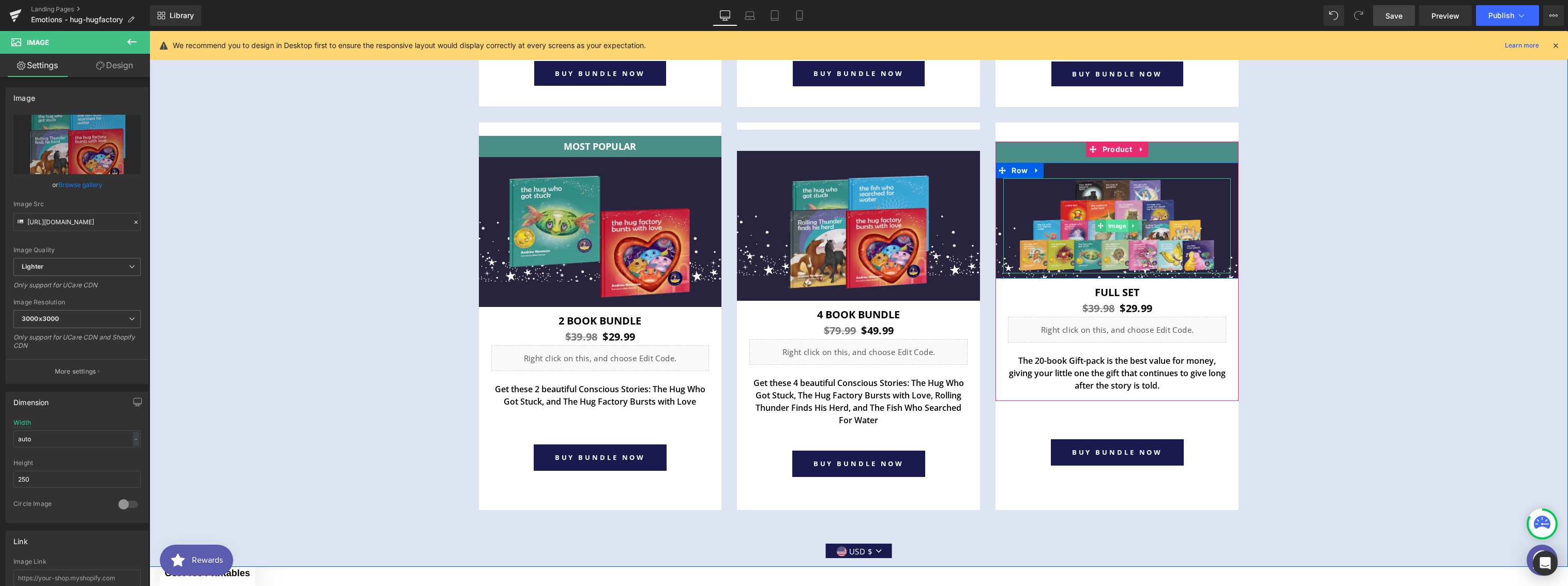
click at [1110, 224] on span "Image" at bounding box center [1117, 226] width 23 height 12
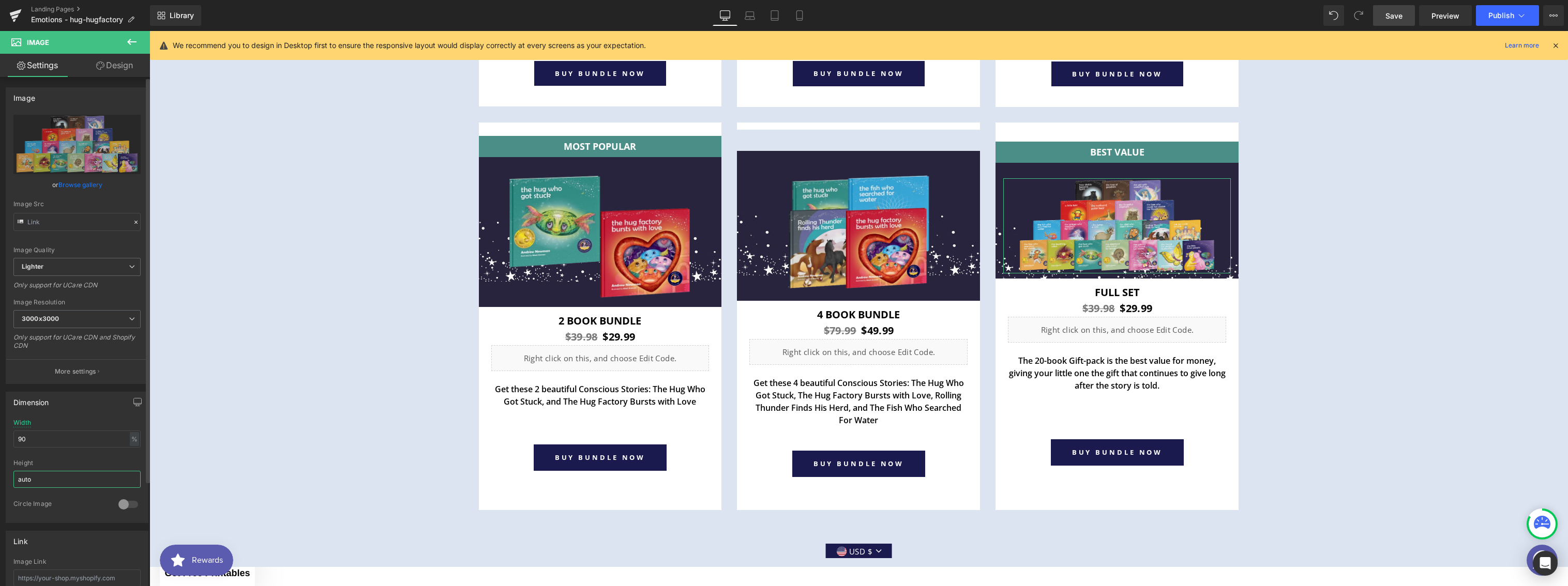
drag, startPoint x: 44, startPoint y: 480, endPoint x: 1, endPoint y: 473, distance: 43.6
click at [1, 473] on div "Dimension 90% Width 90 % % px auto Height auto 0 Circle Image" at bounding box center [77, 453] width 155 height 139
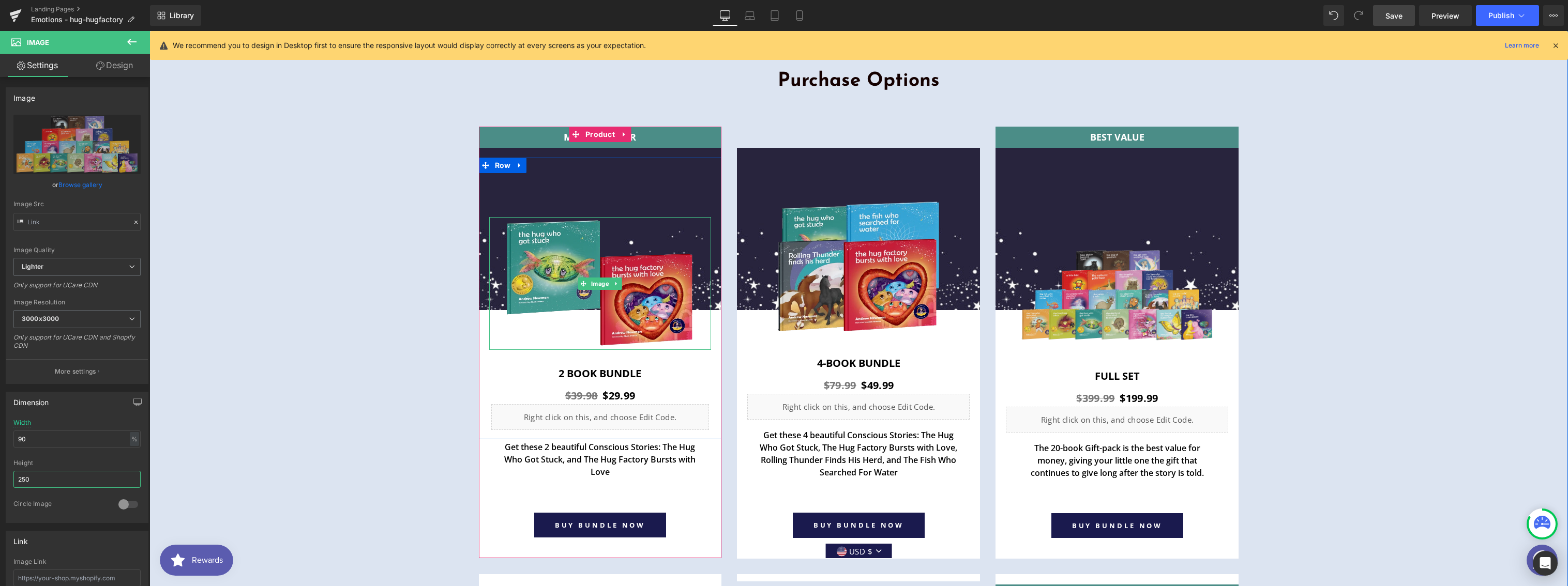
scroll to position [3862, 0]
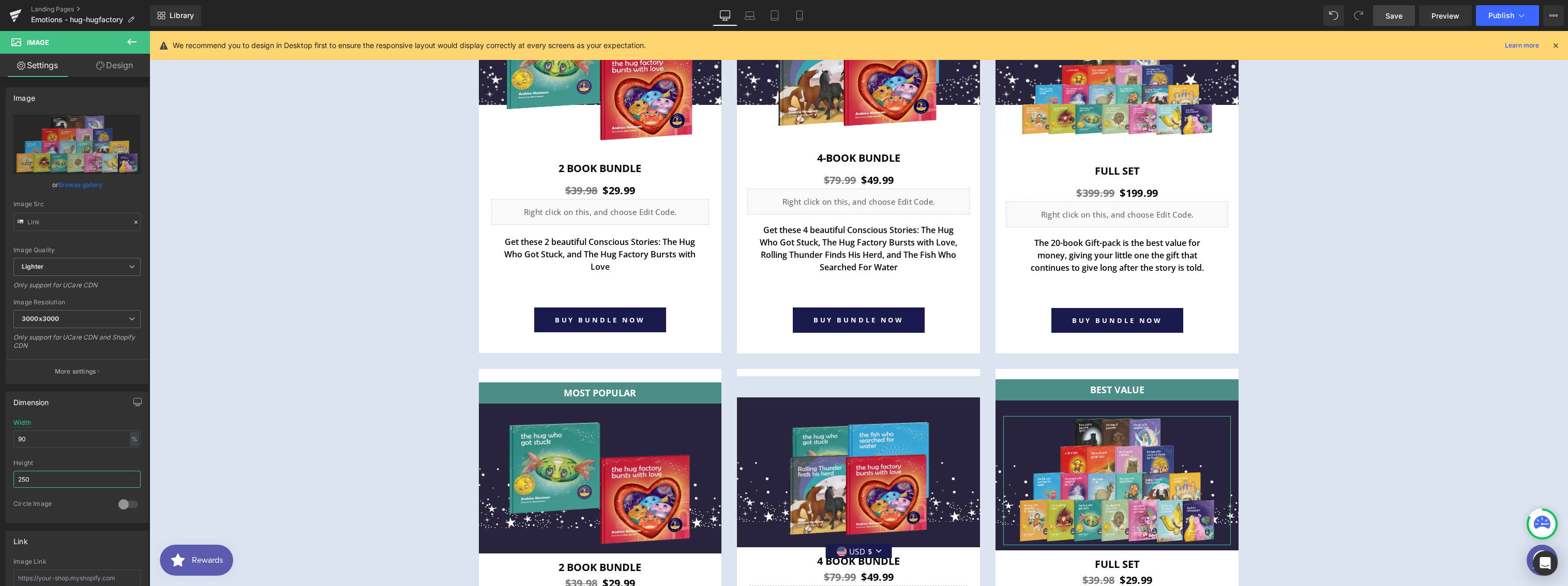
type input "250"
click at [119, 72] on link "Design" at bounding box center [114, 65] width 75 height 23
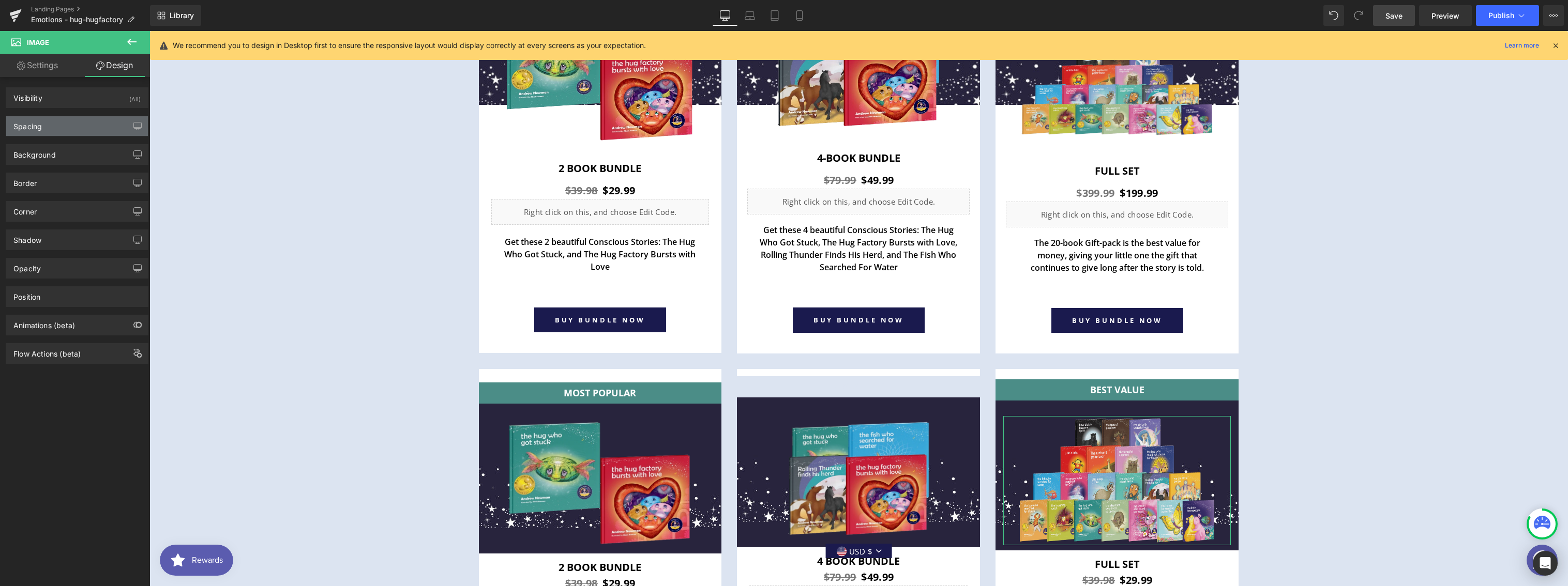
click at [52, 127] on div "Spacing" at bounding box center [77, 126] width 142 height 19
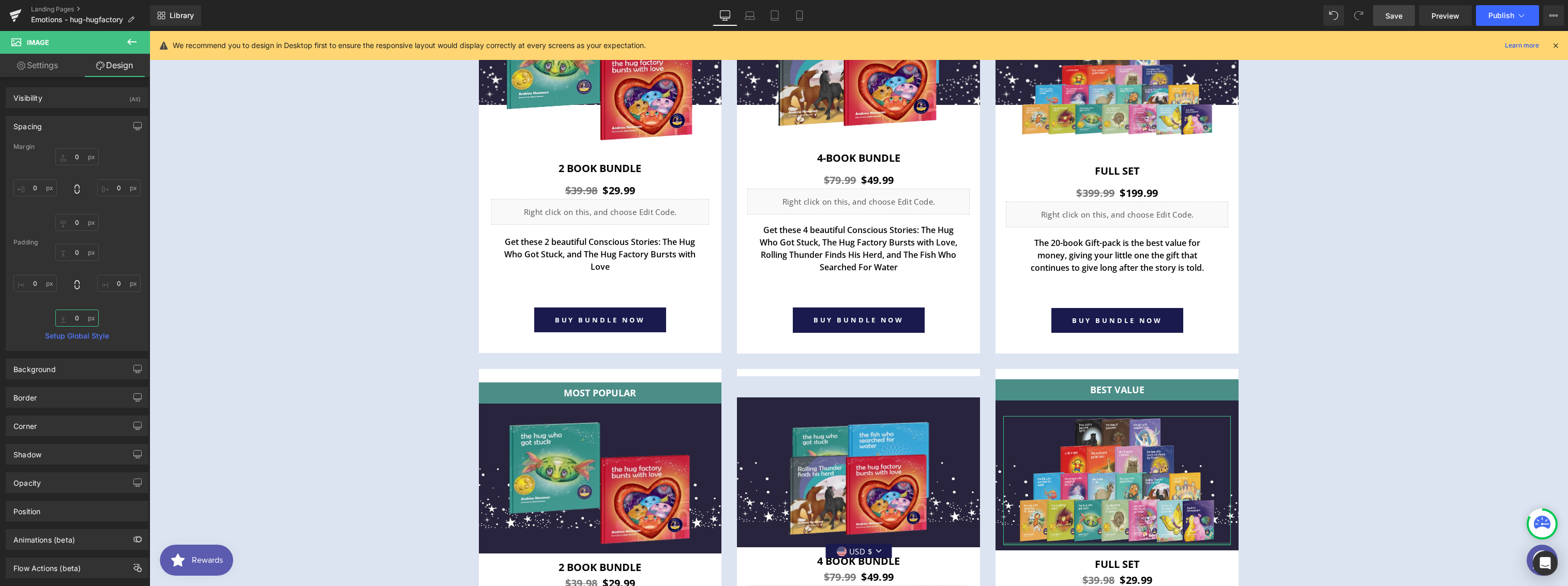
click at [80, 318] on input "text" at bounding box center [77, 318] width 43 height 17
click at [89, 225] on input "text" at bounding box center [77, 223] width 43 height 17
type input "-40"
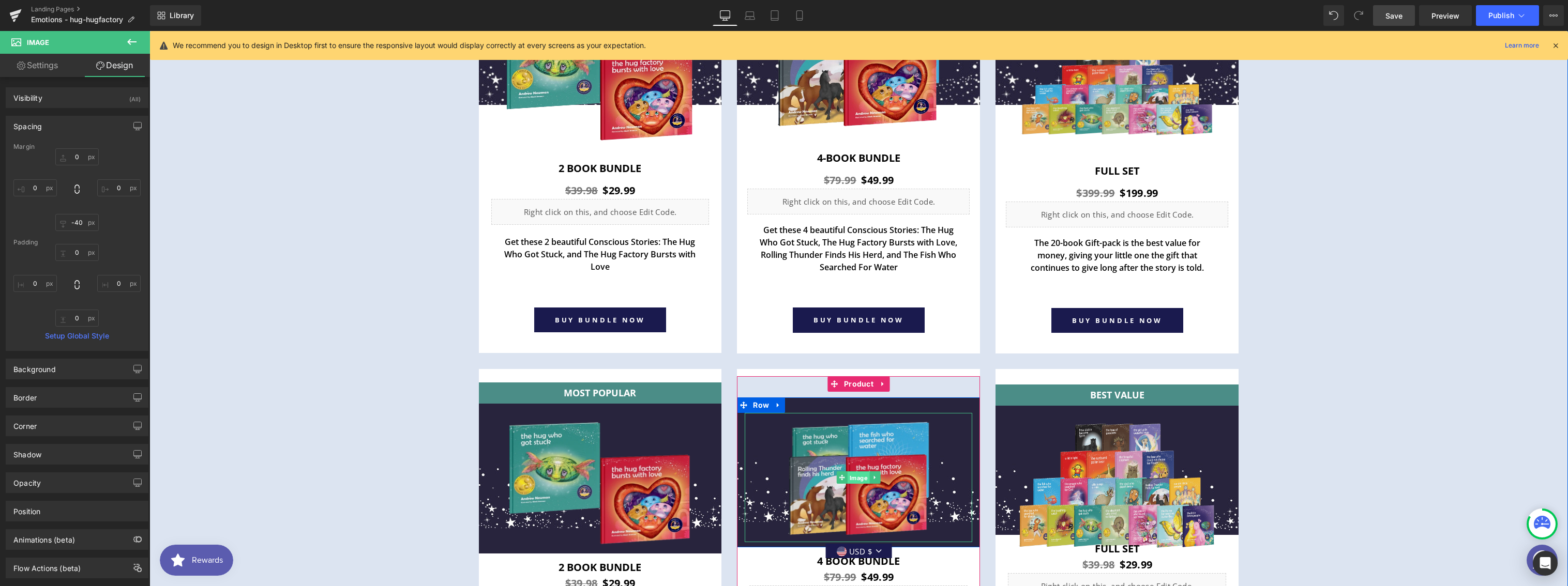
click at [851, 476] on span "Image" at bounding box center [859, 478] width 23 height 12
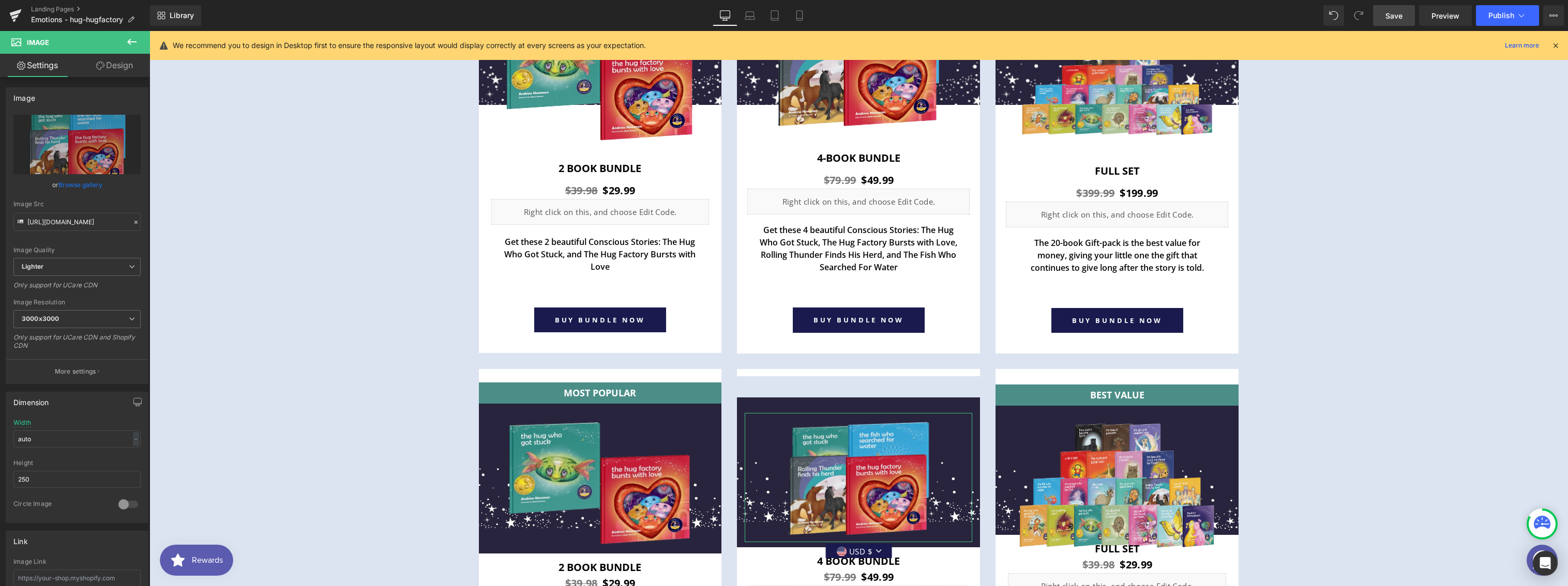
click at [118, 64] on link "Design" at bounding box center [114, 65] width 75 height 23
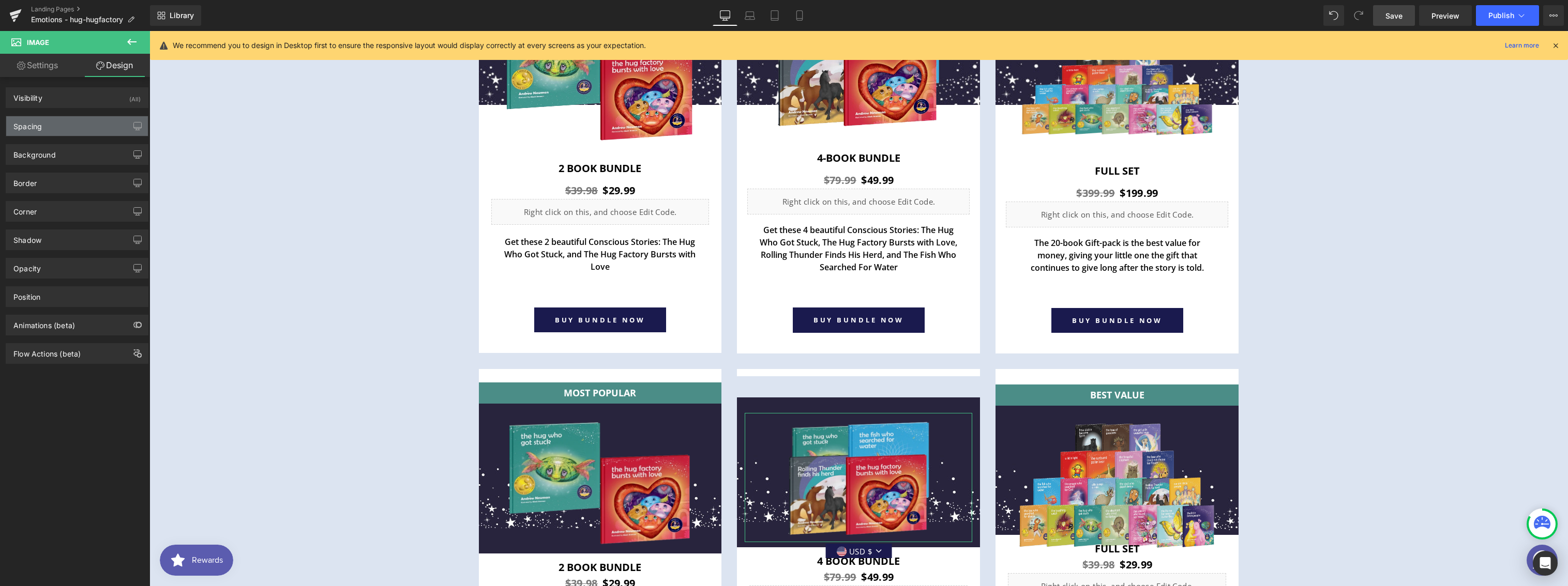
click at [54, 129] on div "Spacing" at bounding box center [77, 126] width 142 height 19
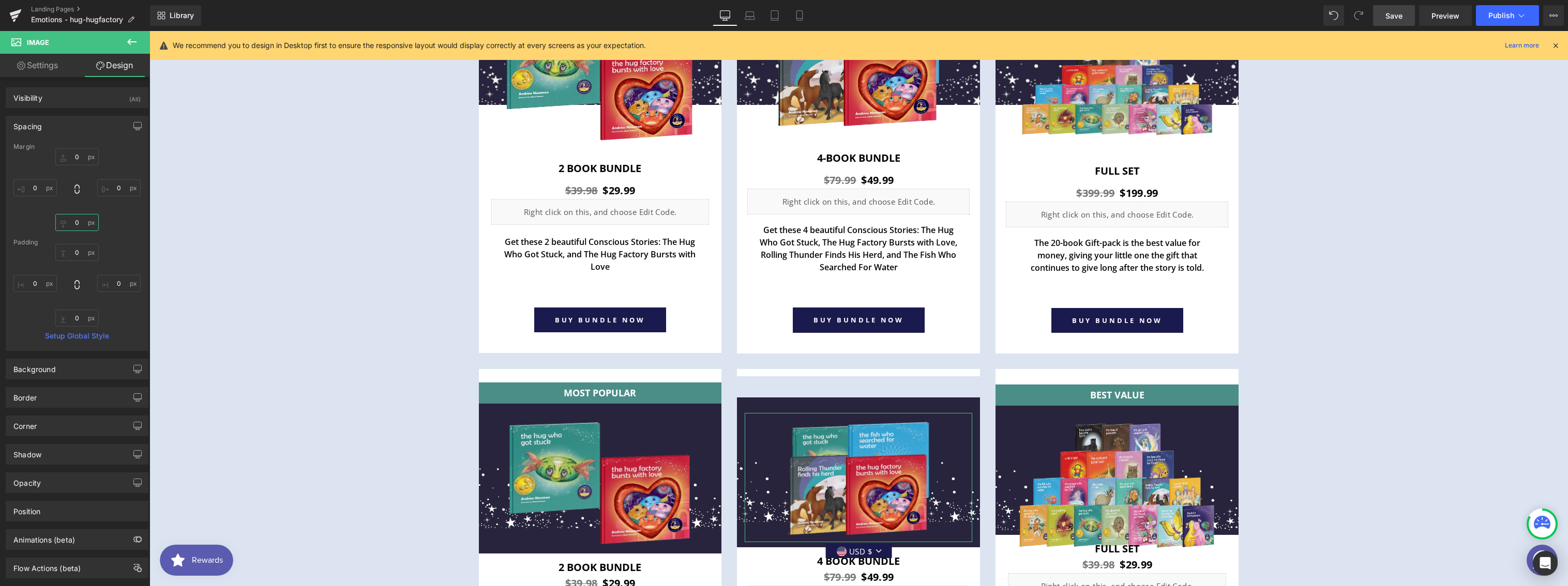
click at [74, 225] on input "0" at bounding box center [77, 223] width 43 height 17
type input "-40"
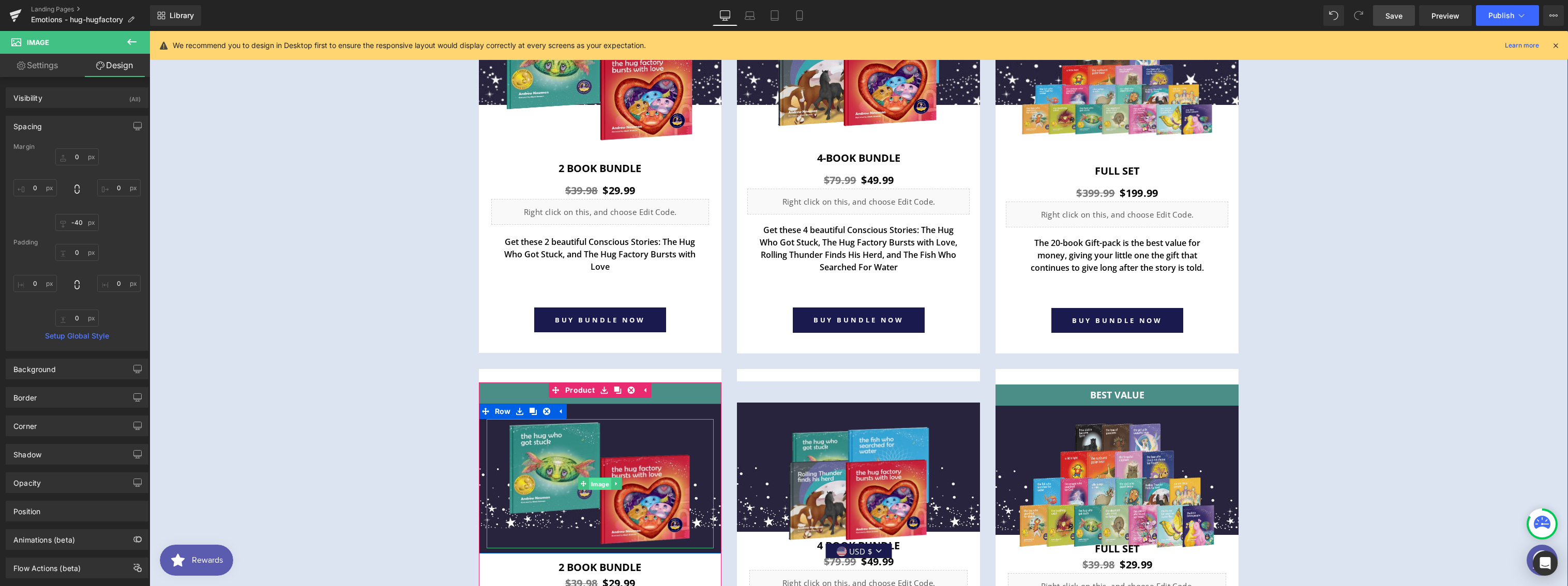
click at [590, 481] on span "Image" at bounding box center [600, 484] width 23 height 12
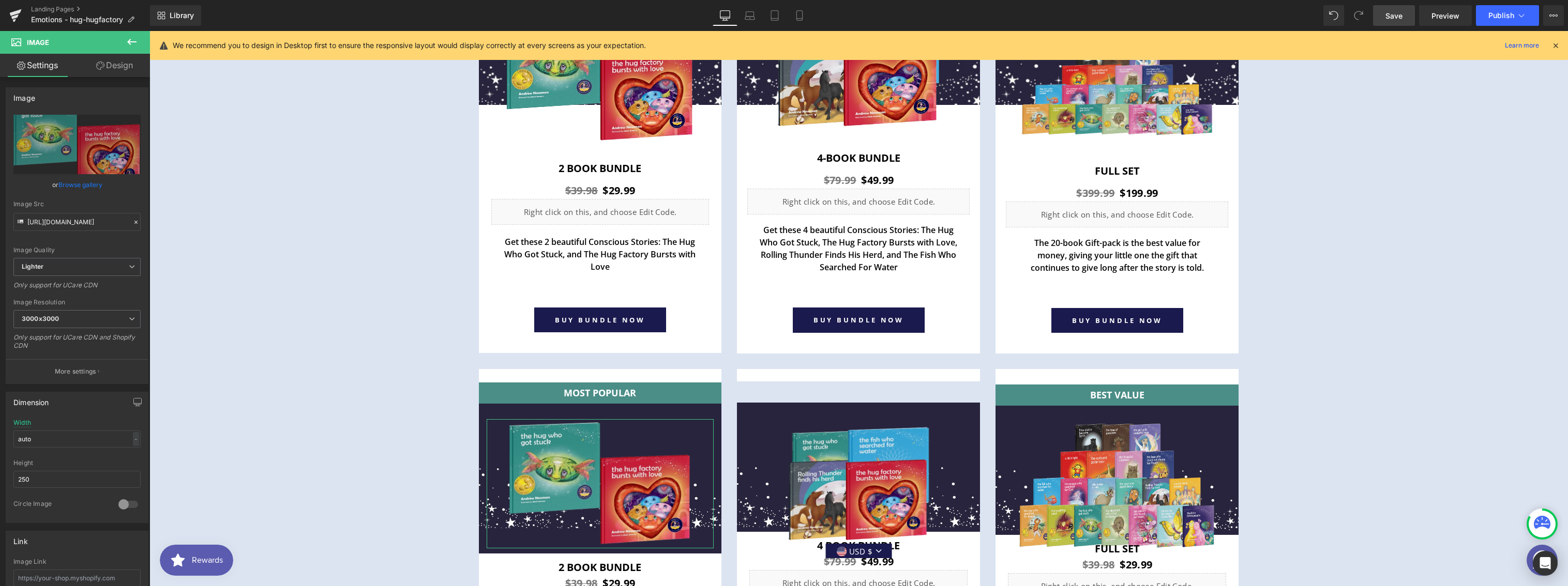
click at [113, 67] on link "Design" at bounding box center [114, 65] width 75 height 23
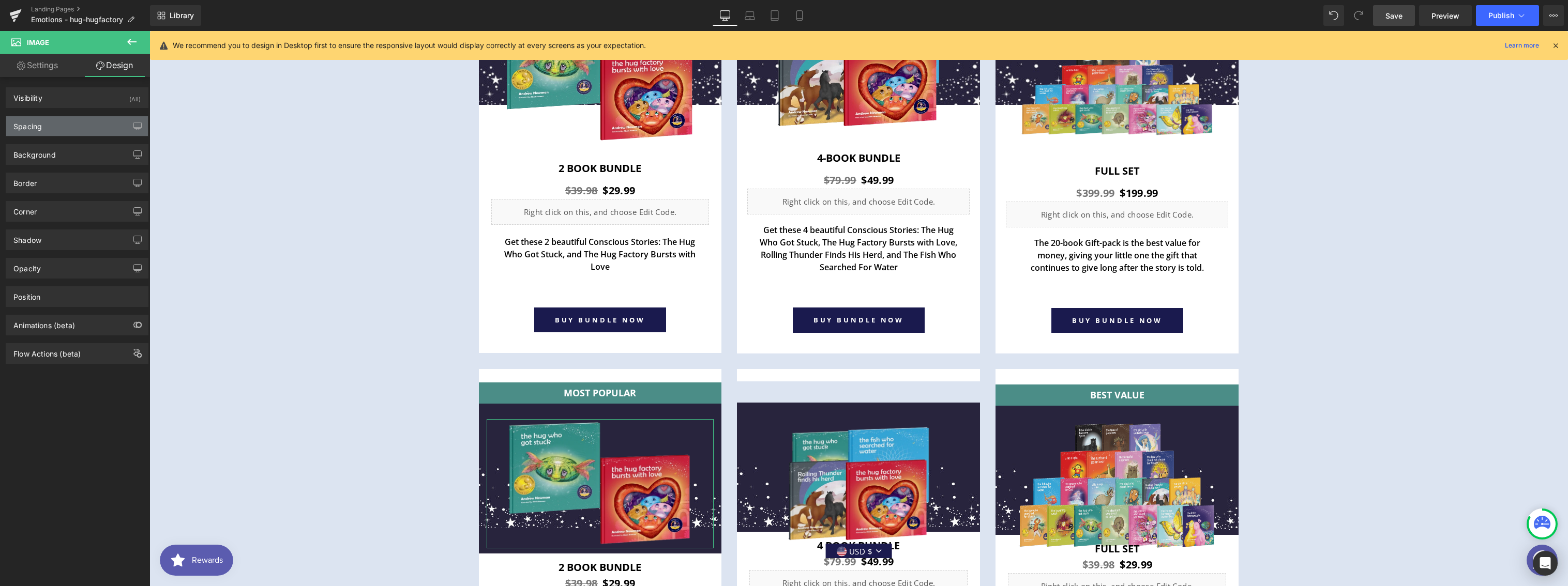
click at [54, 129] on div "Spacing" at bounding box center [77, 126] width 142 height 19
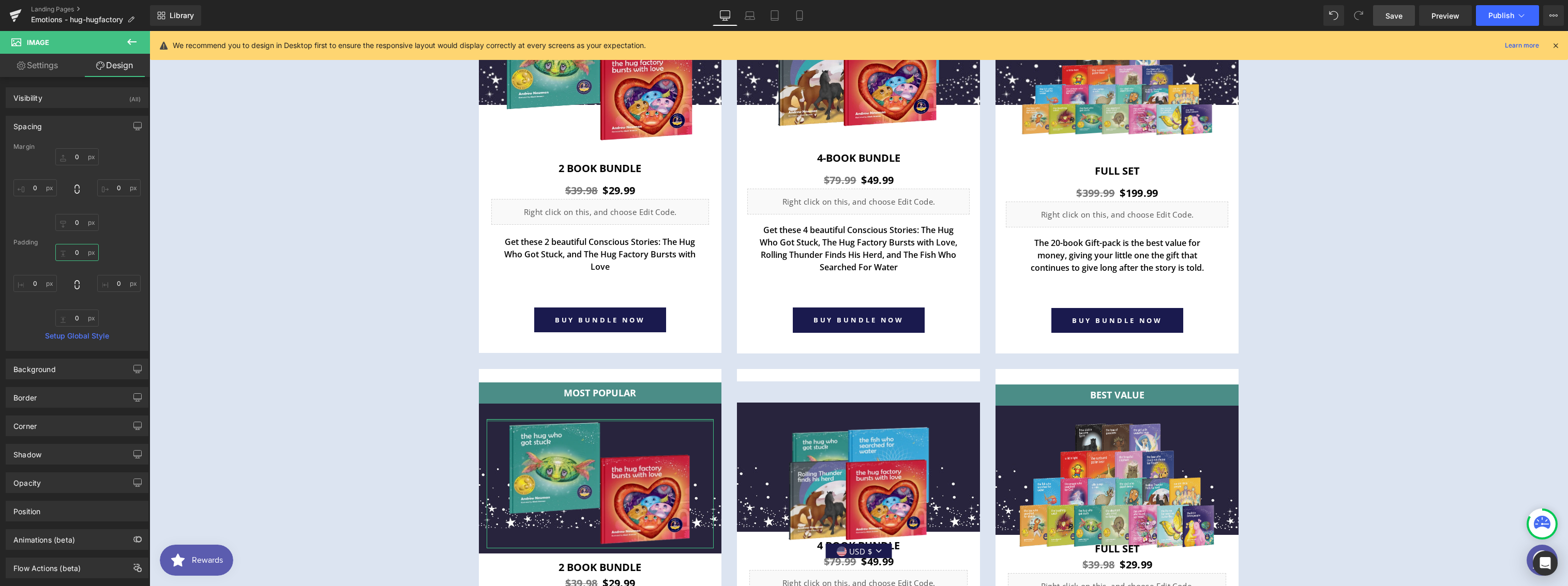
click at [76, 256] on input "text" at bounding box center [77, 253] width 43 height 17
click at [77, 223] on input "text" at bounding box center [77, 223] width 43 height 17
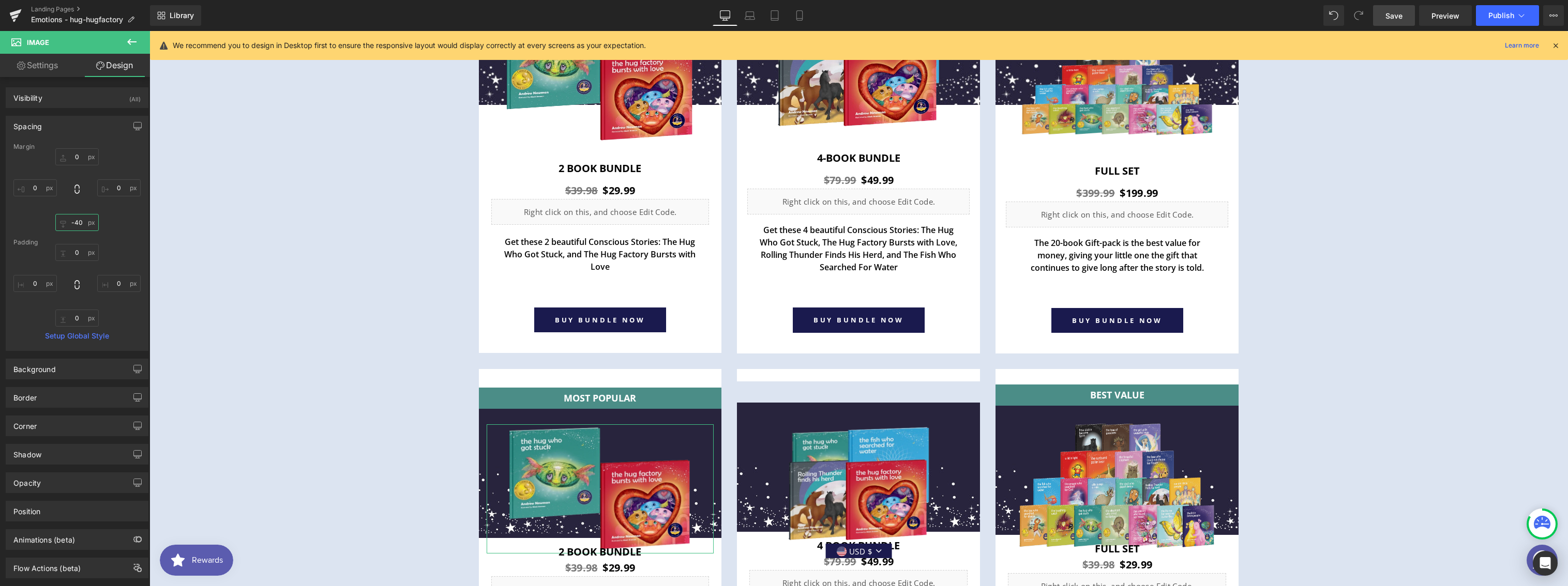
type input "-40"
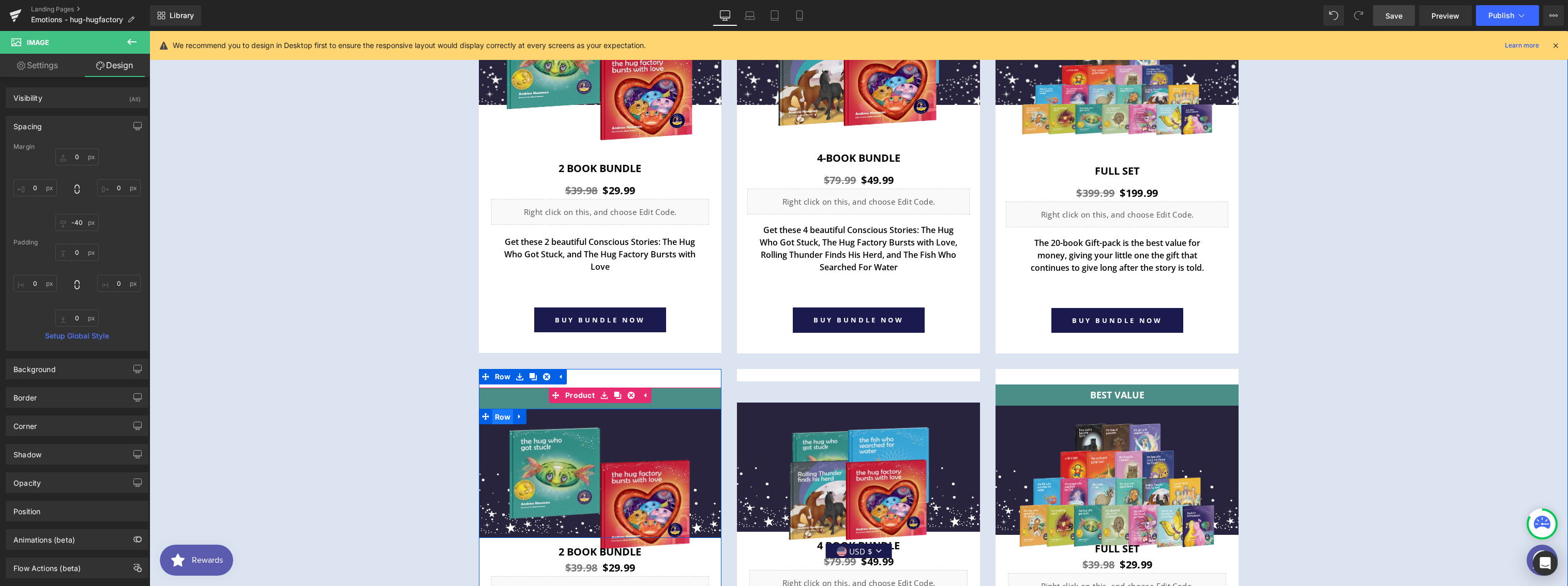
click at [500, 414] on span "Row" at bounding box center [503, 417] width 21 height 15
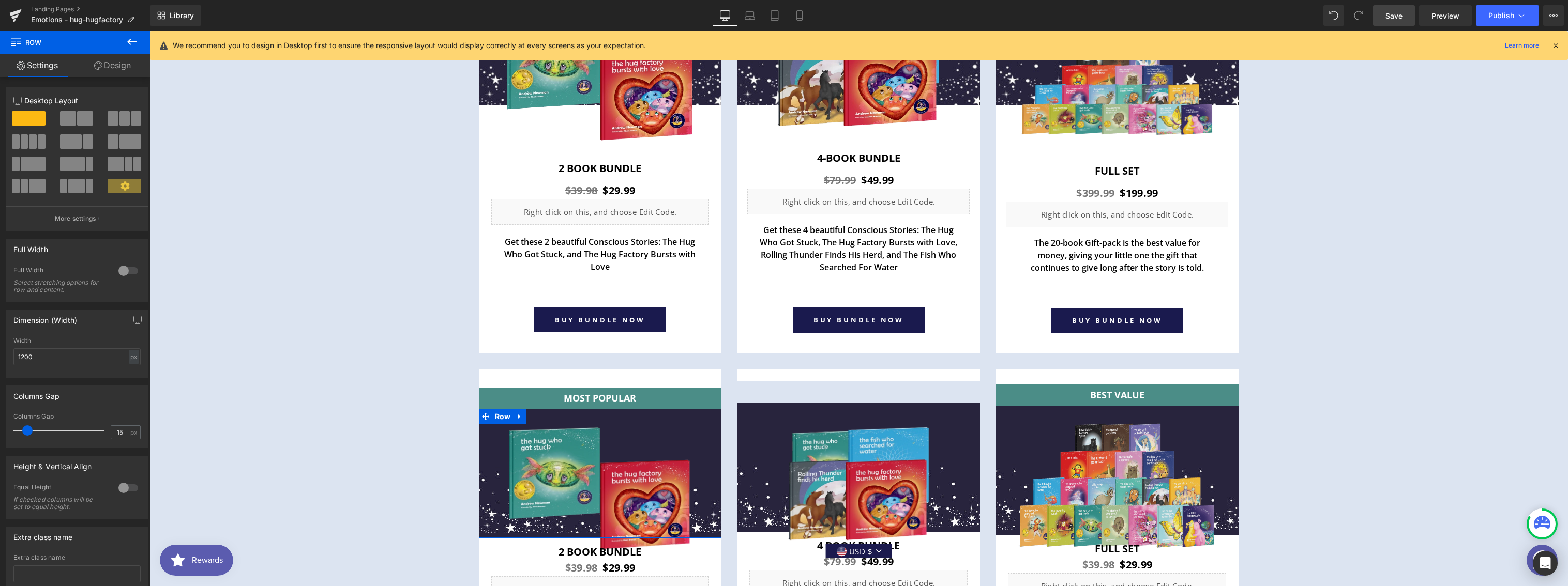
click at [119, 66] on link "Design" at bounding box center [112, 65] width 75 height 23
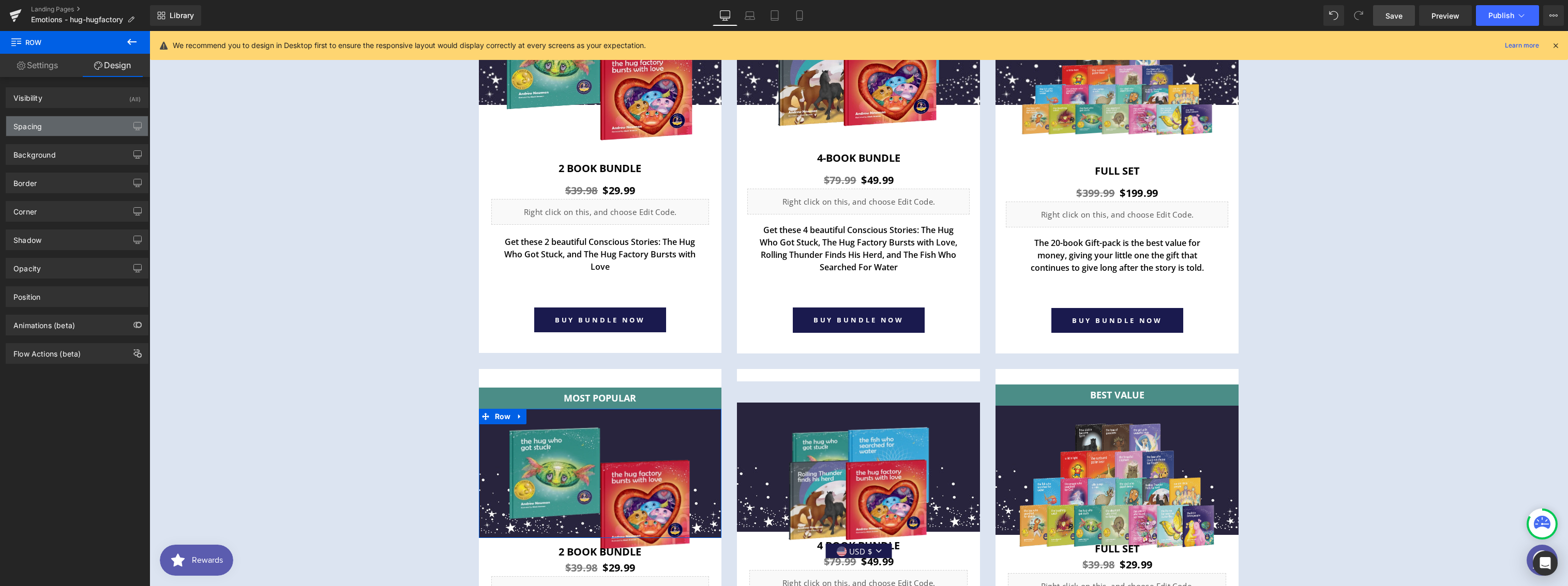
click at [50, 125] on div "Spacing" at bounding box center [77, 126] width 142 height 19
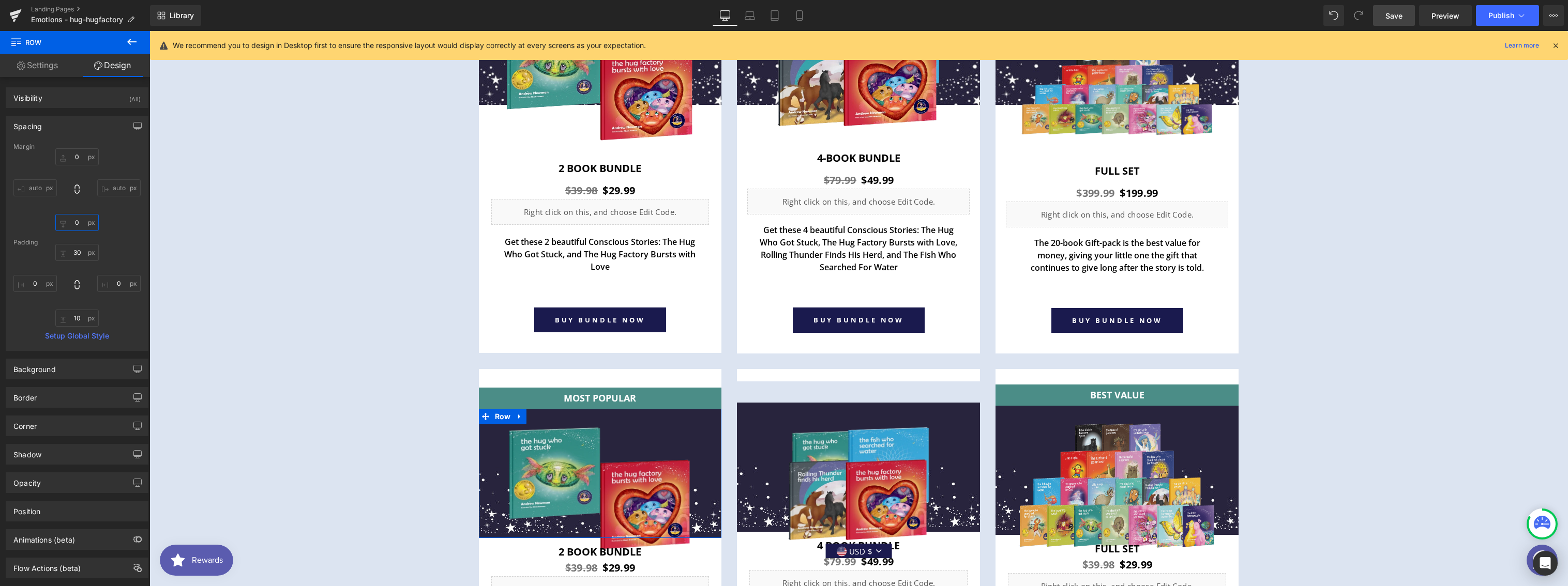
click at [73, 222] on input "text" at bounding box center [77, 223] width 43 height 17
type input "40"
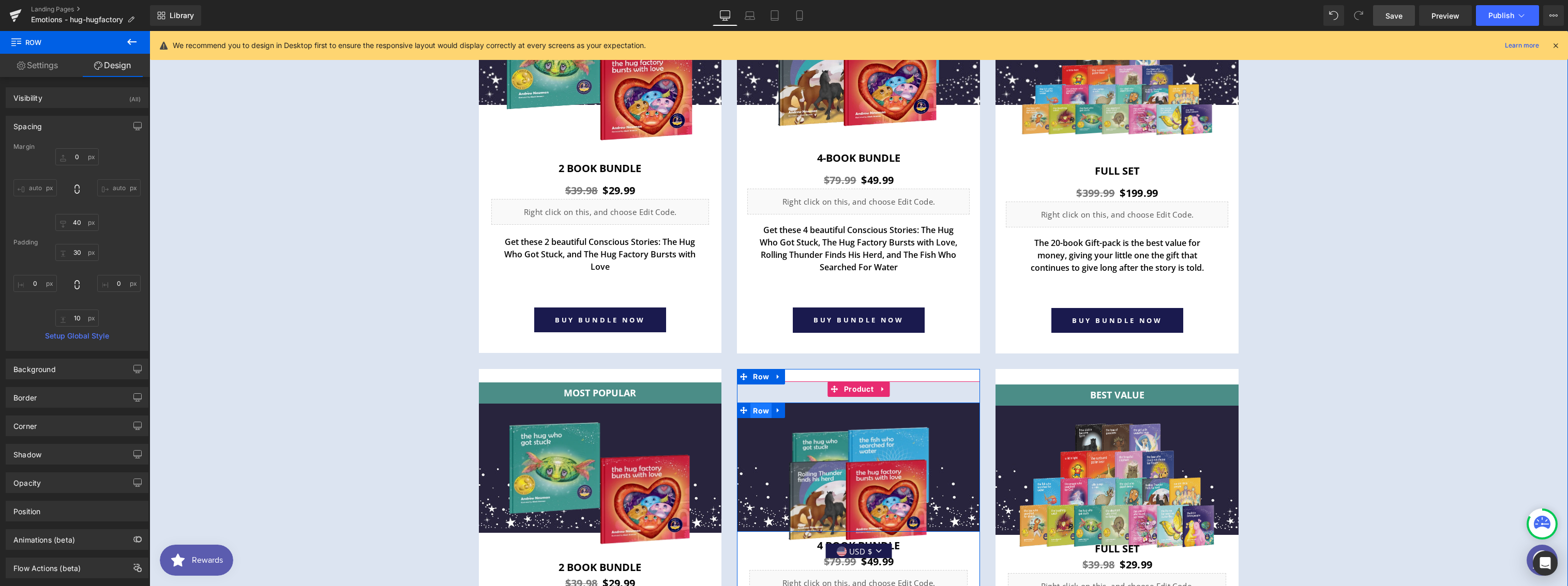
click at [753, 413] on span "Row" at bounding box center [761, 411] width 21 height 15
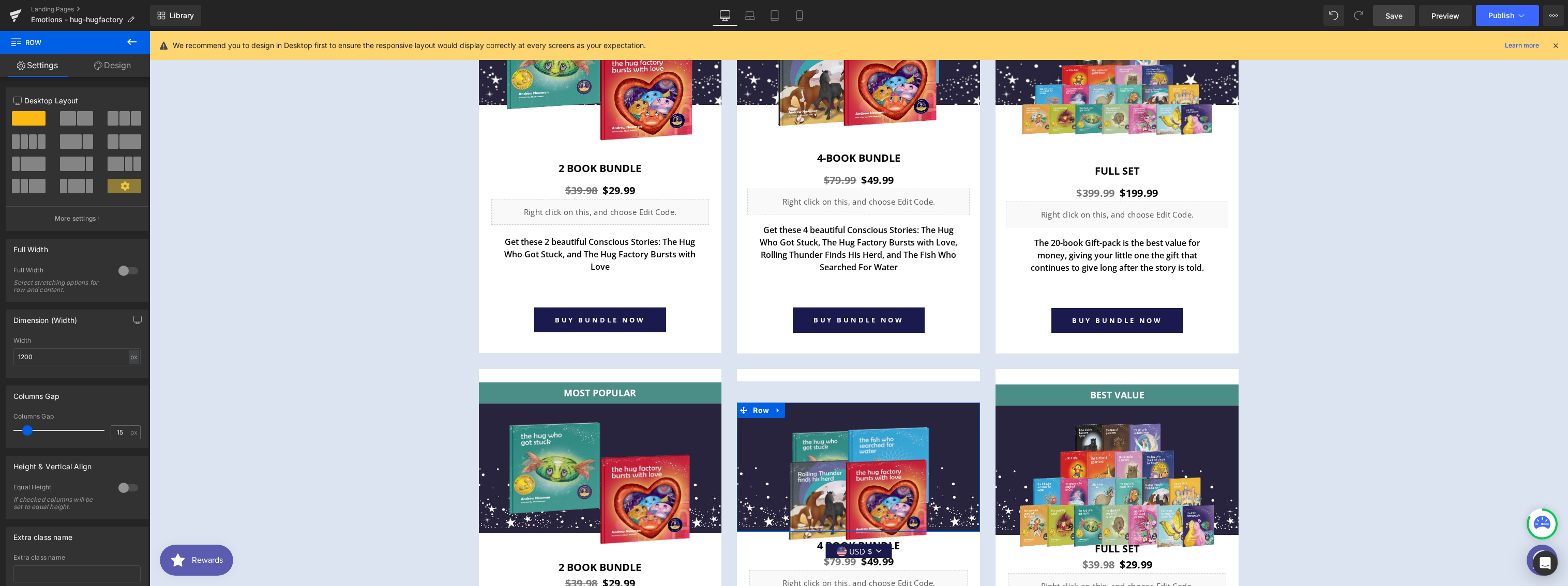
click at [125, 71] on link "Design" at bounding box center [112, 65] width 75 height 23
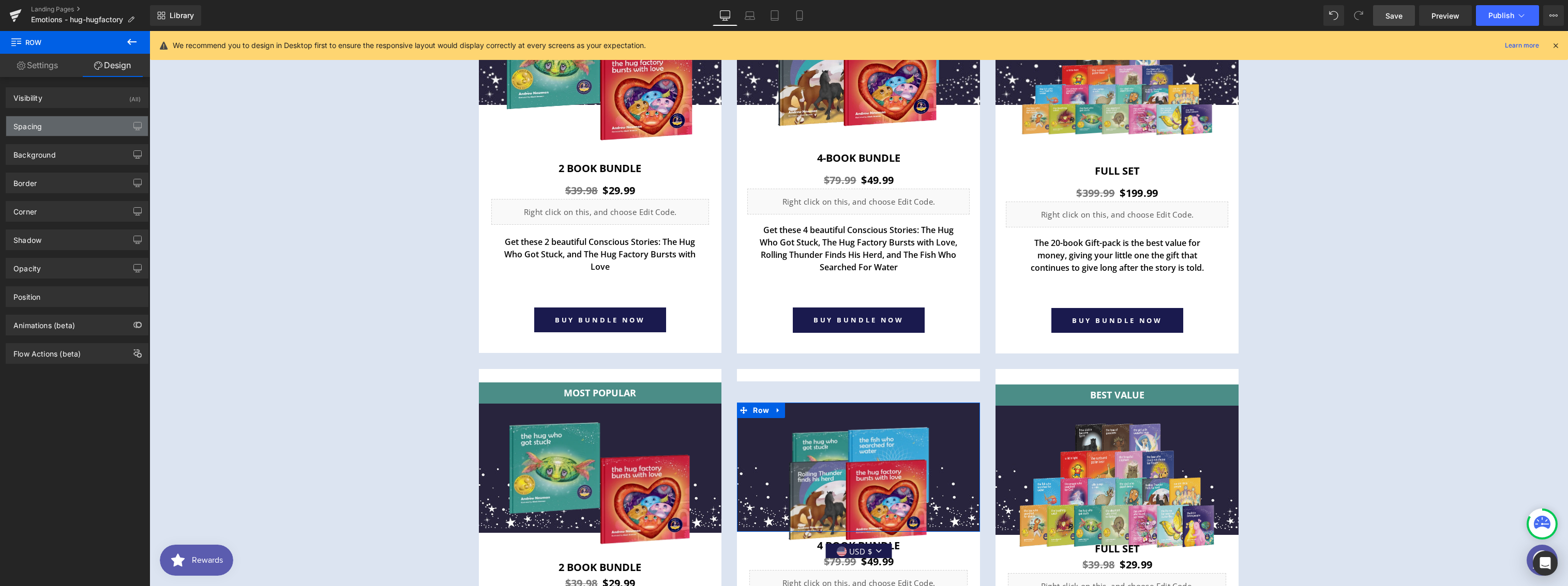
click at [43, 132] on div "Spacing" at bounding box center [77, 126] width 142 height 19
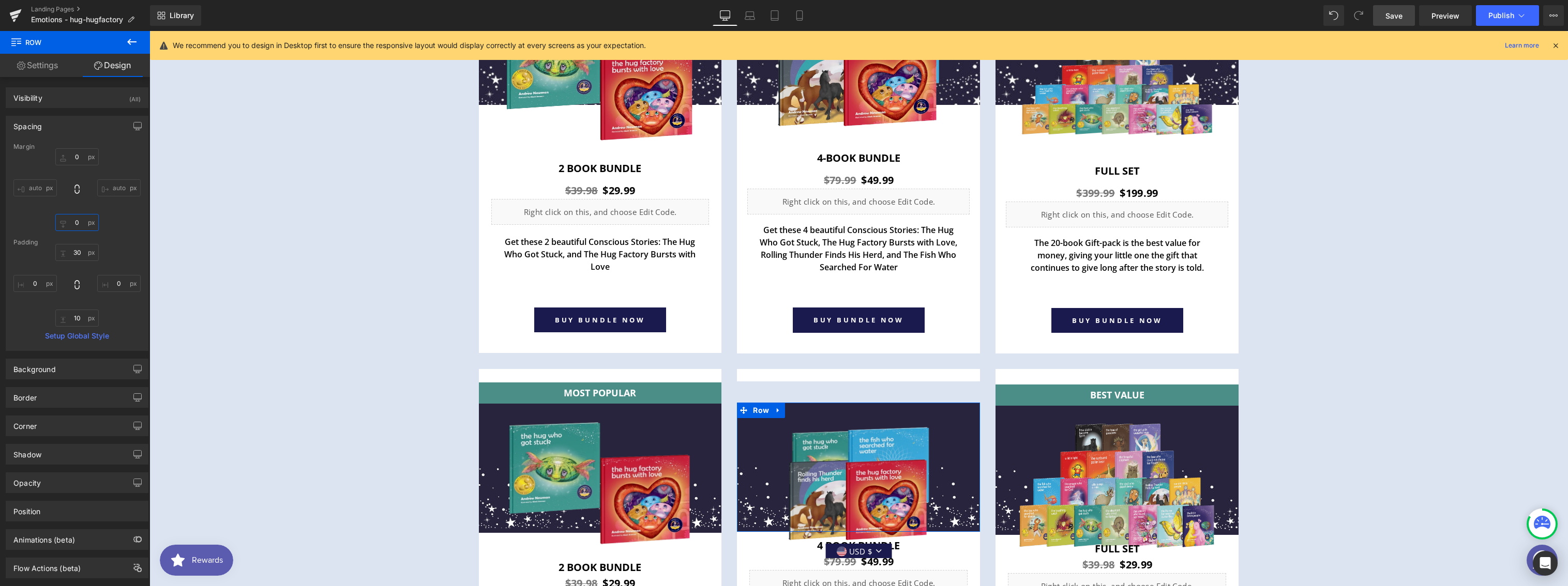
click at [74, 227] on input "0" at bounding box center [77, 223] width 43 height 17
type input "40"
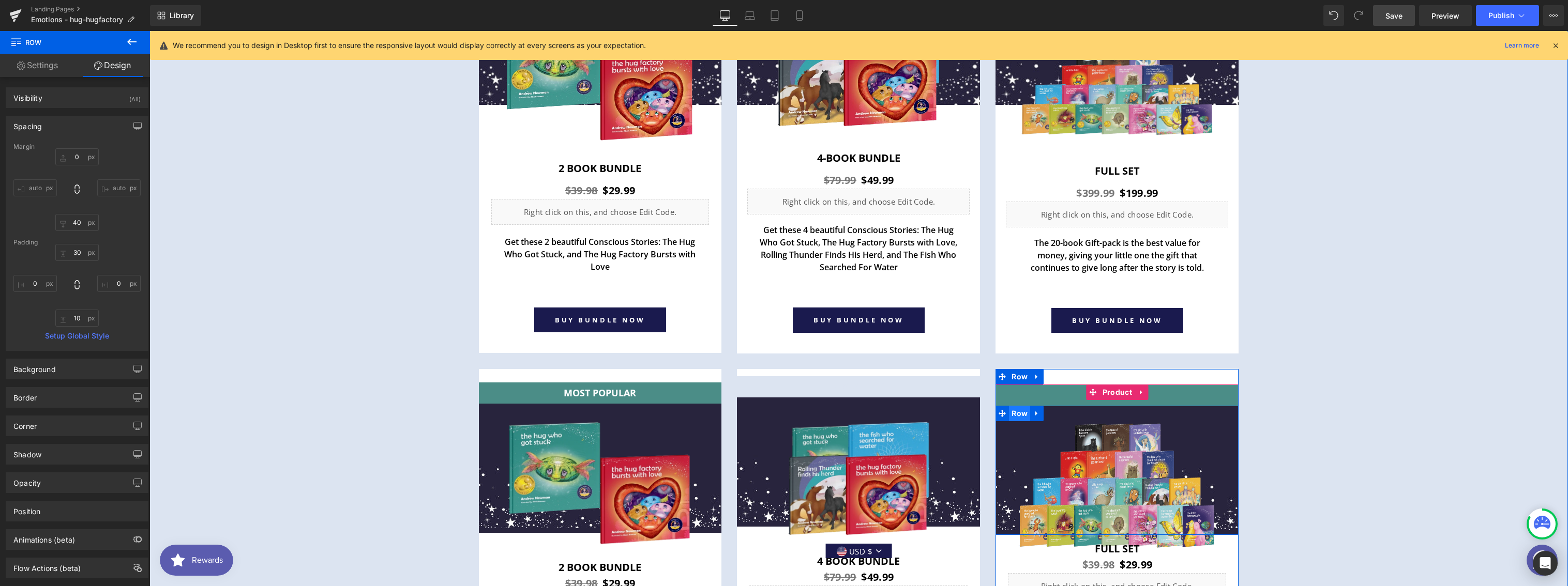
click at [1018, 414] on span "Row" at bounding box center [1020, 413] width 21 height 15
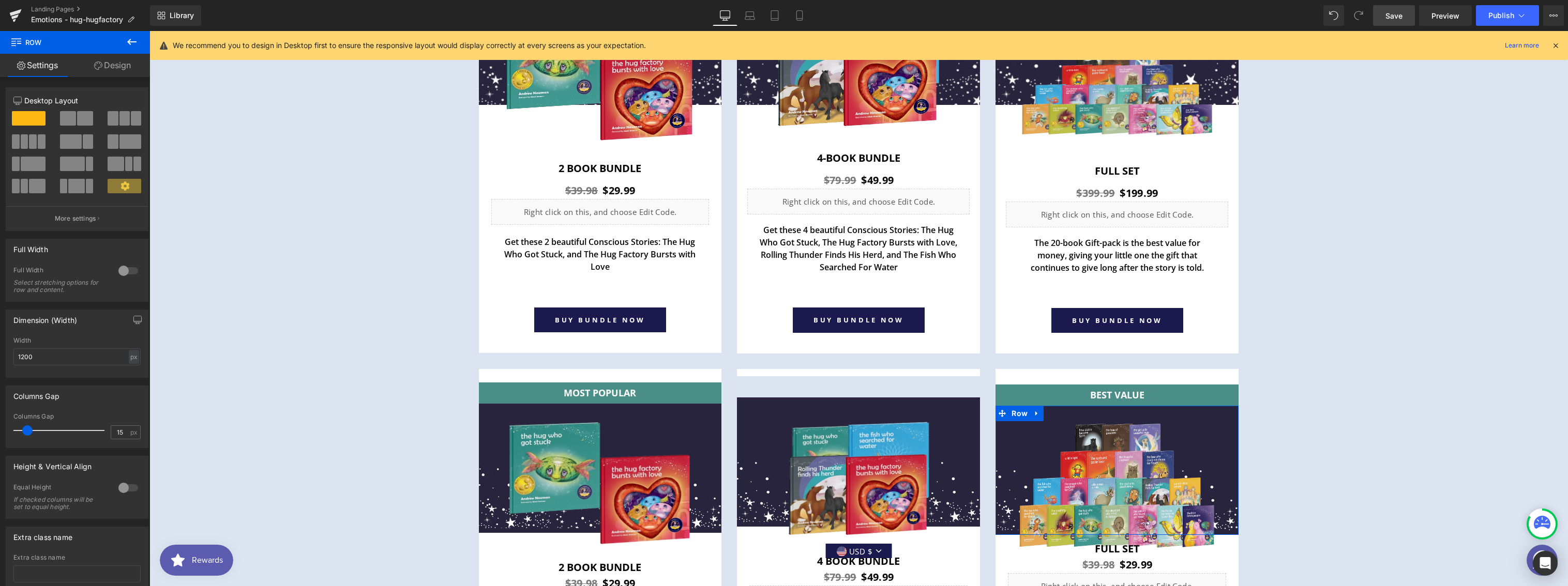
click at [123, 67] on link "Design" at bounding box center [112, 65] width 75 height 23
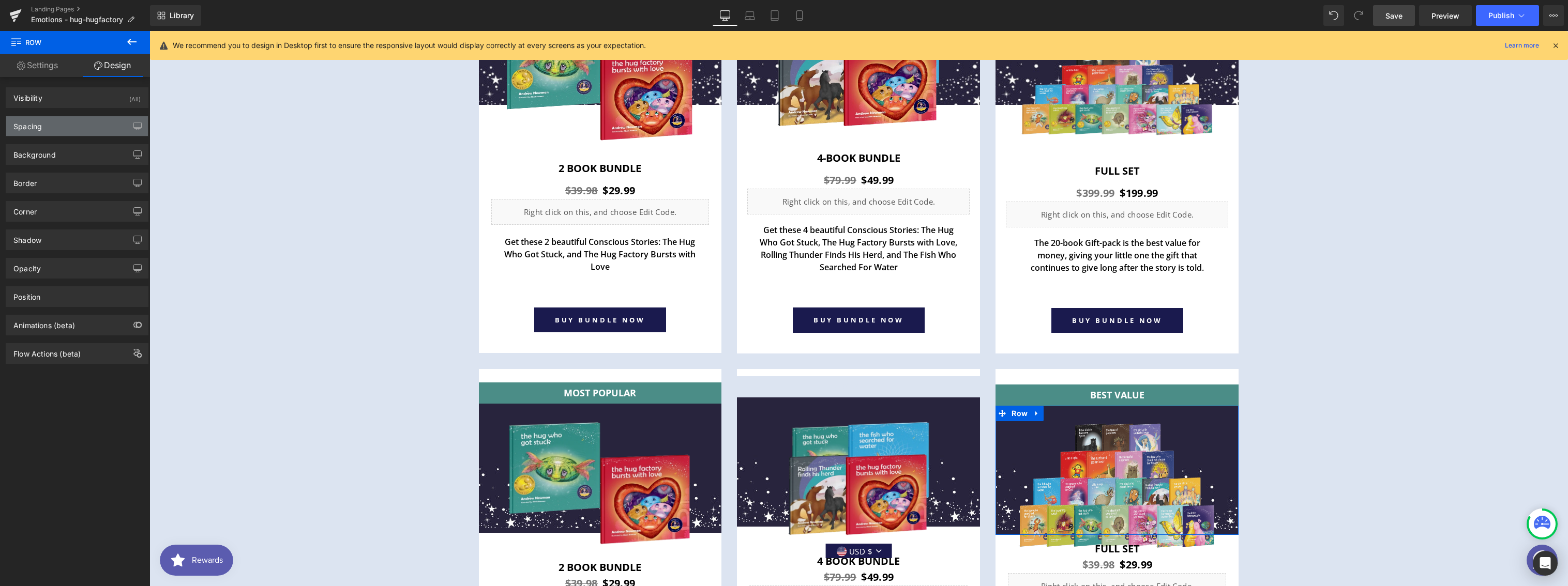
click at [62, 129] on div "Spacing" at bounding box center [77, 126] width 142 height 19
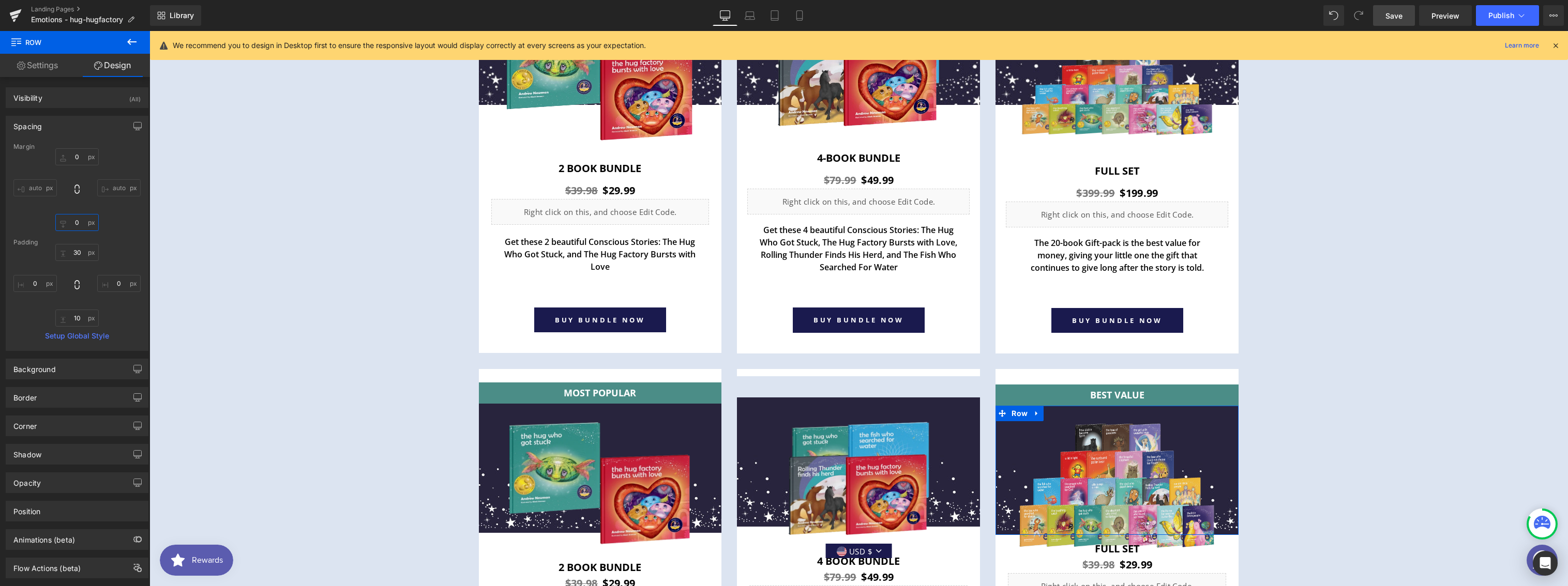
click at [74, 218] on input "0" at bounding box center [77, 223] width 43 height 17
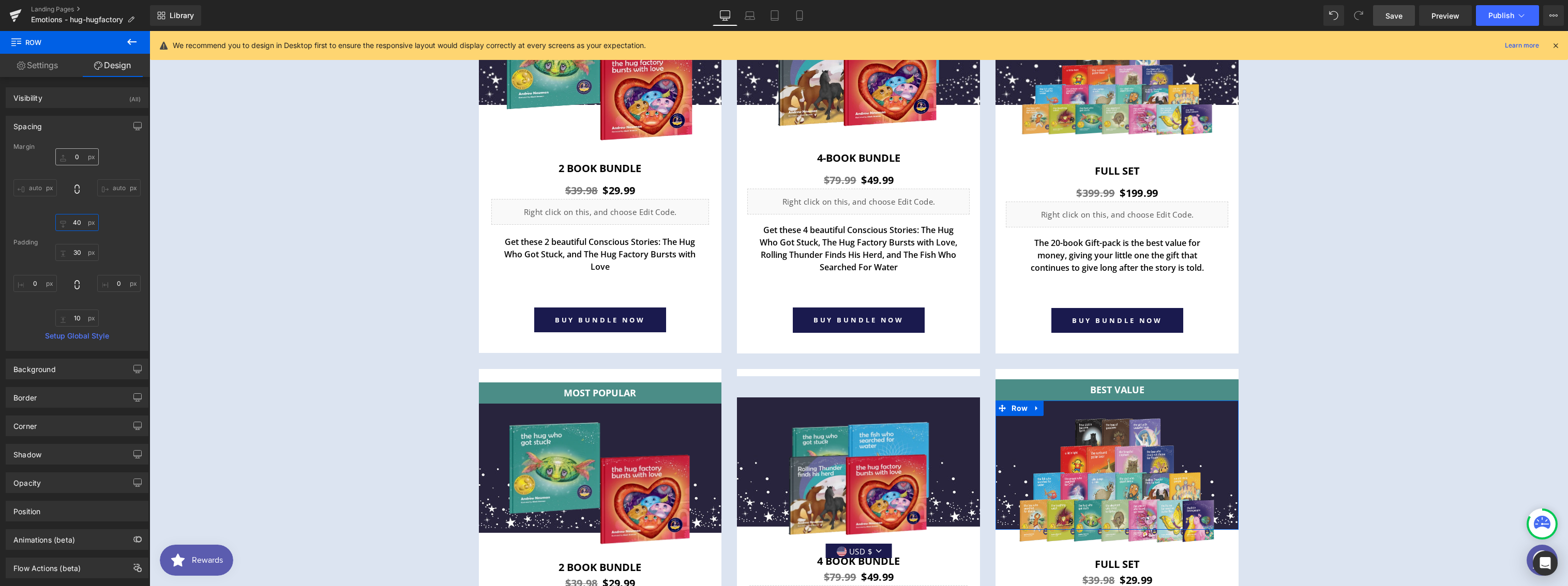
type input "40"
click at [77, 153] on input "0" at bounding box center [77, 157] width 43 height 17
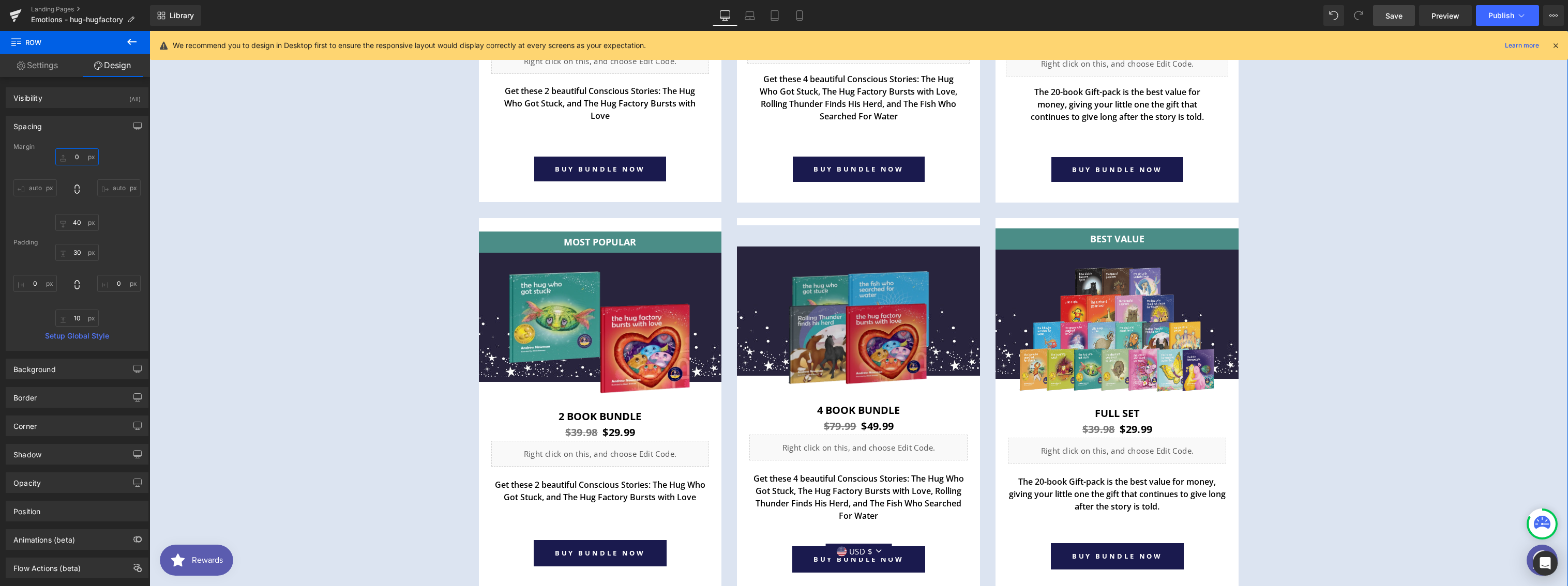
scroll to position [4019, 0]
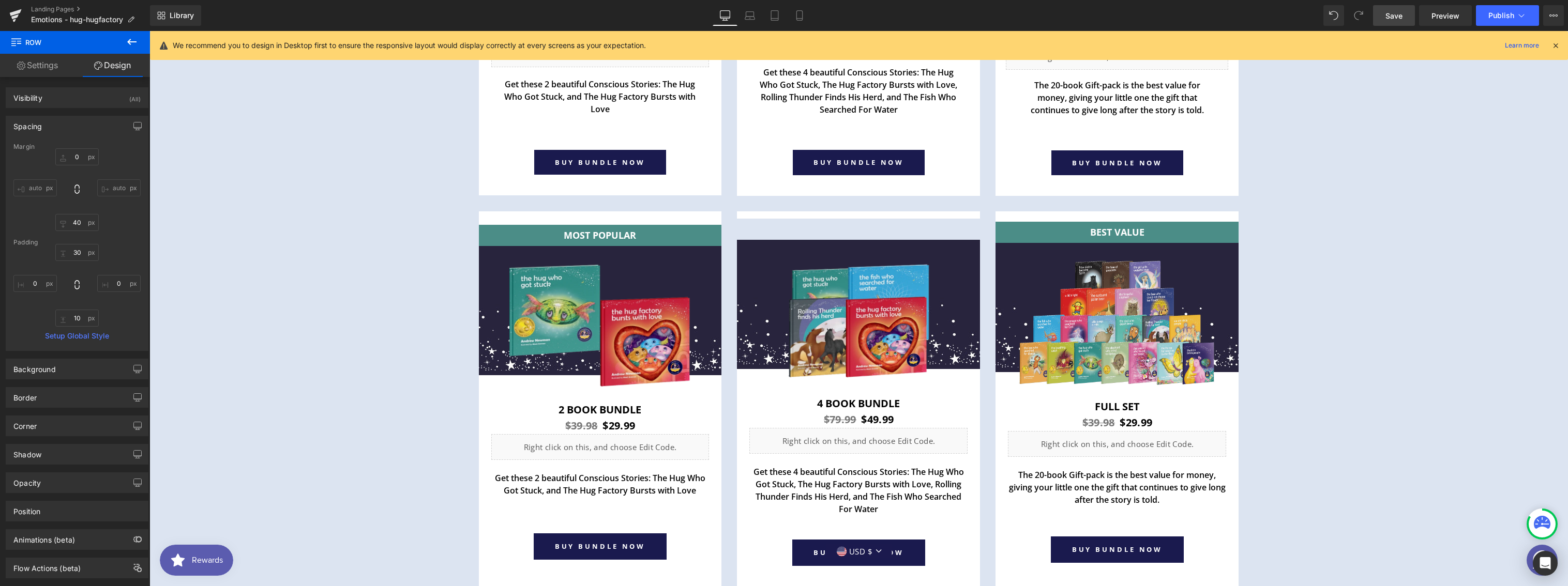
click at [1398, 19] on span "Save" at bounding box center [1394, 16] width 17 height 11
click at [1451, 19] on span "Preview" at bounding box center [1446, 16] width 28 height 11
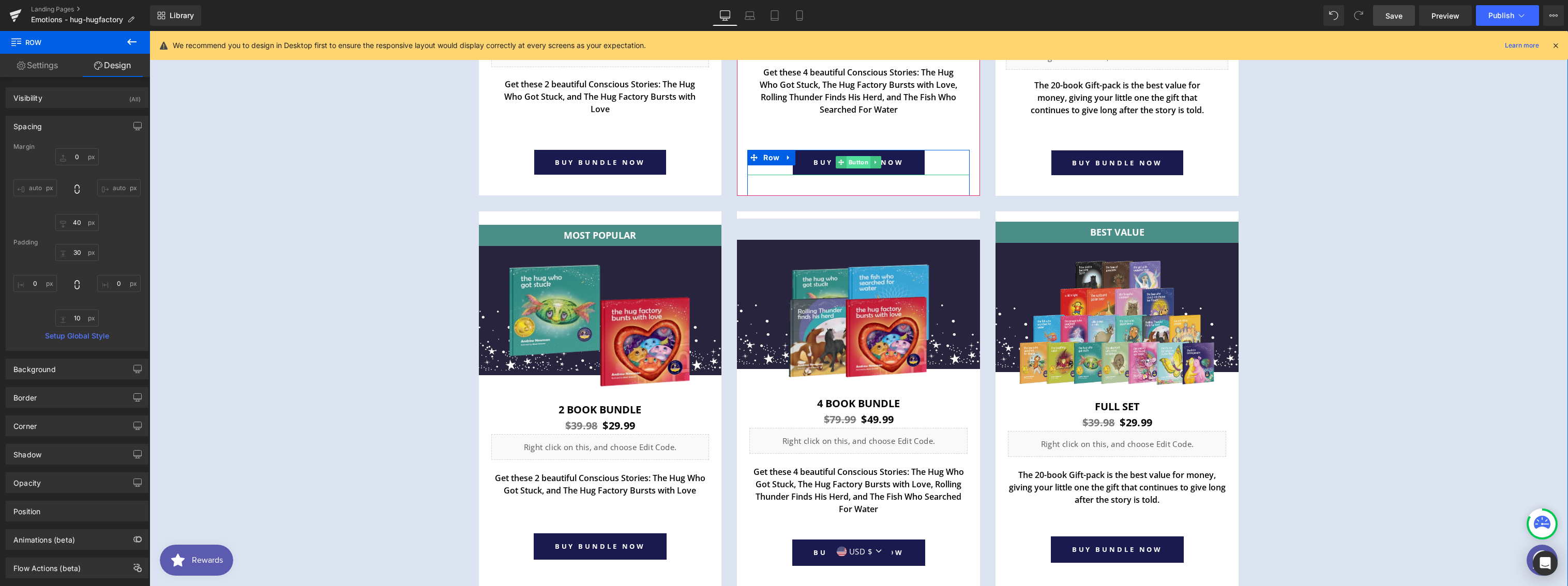
click at [856, 163] on span "Button" at bounding box center [858, 162] width 24 height 12
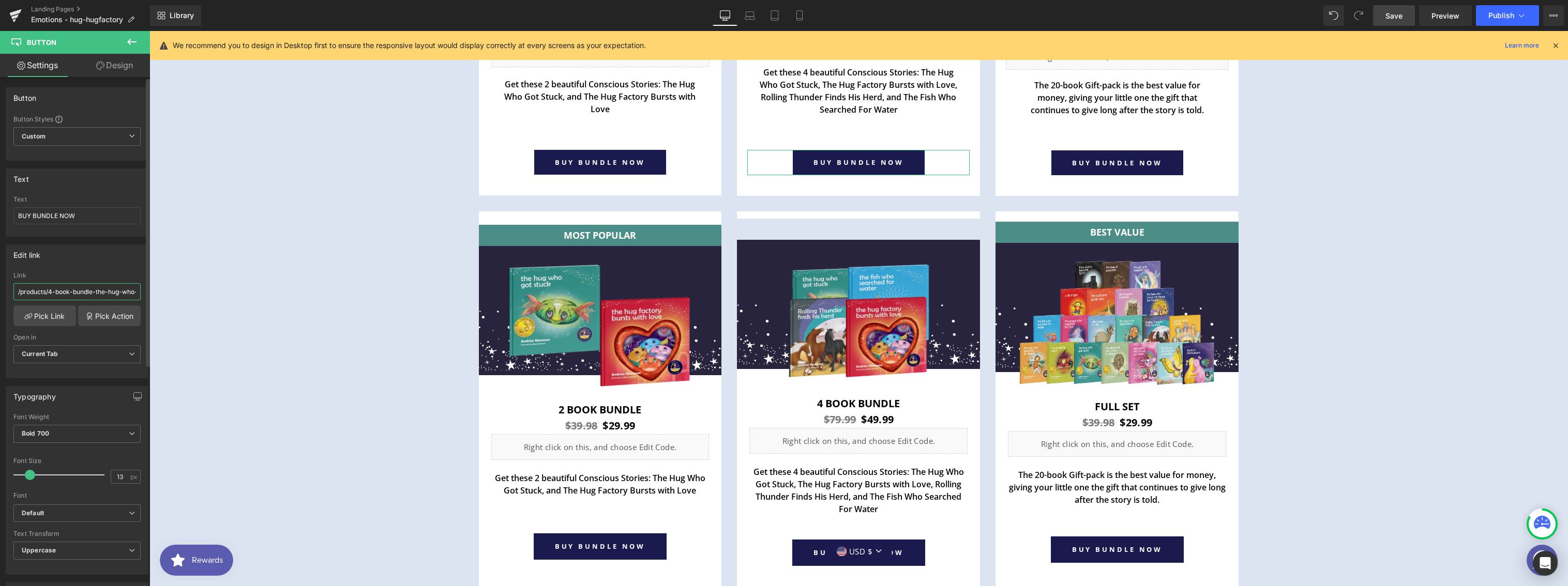
click at [47, 293] on input "/products/4-book-bundle-the-hug-who-got-stuck-the-hug-factory-bursts-with-love-…" at bounding box center [77, 292] width 127 height 17
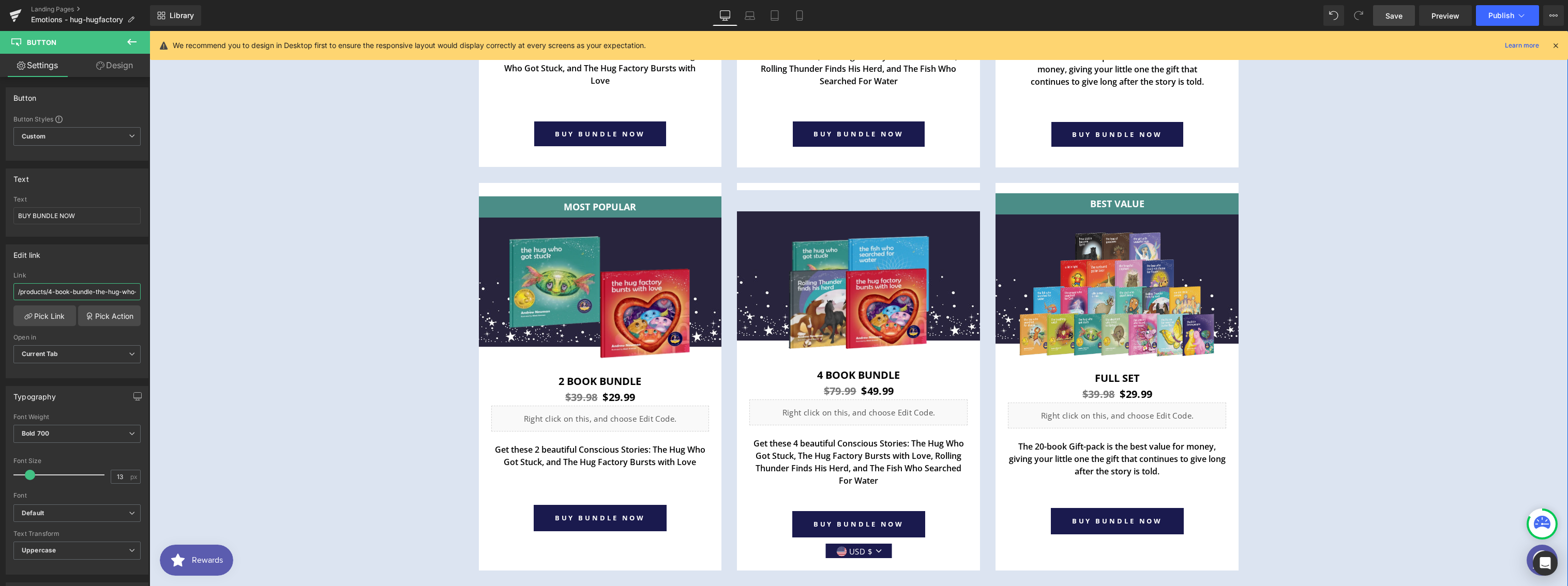
scroll to position [4076, 0]
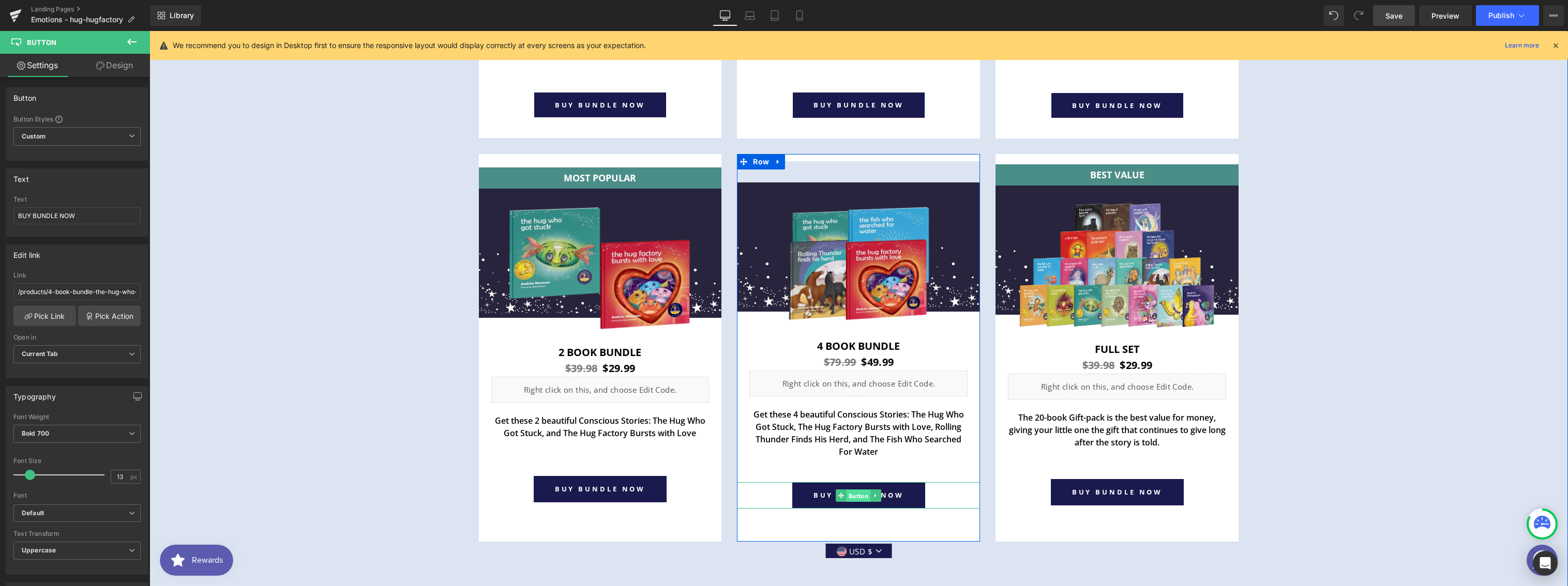
click at [858, 495] on span "Button" at bounding box center [858, 496] width 24 height 12
click at [54, 293] on input "/products/2-book-bundle-the-hug-who-got-stuck-the-hug-factory-bursts-with-love" at bounding box center [77, 292] width 127 height 17
paste input "4-book-bundle-the-hug-who-got-stuck-the-hug-factory-bursts-with-love-rolling-th…"
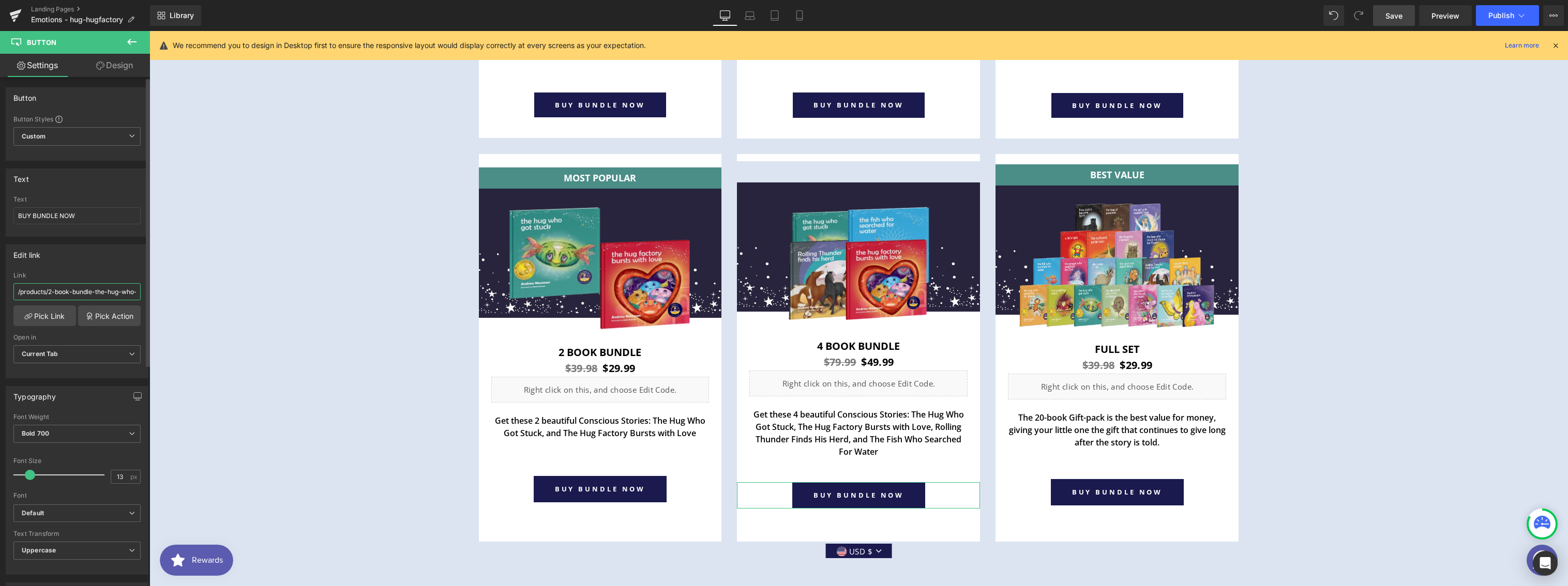
type input "/products/4-book-bundle-the-hug-who-got-stuck-the-hug-factory-bursts-with-love-…"
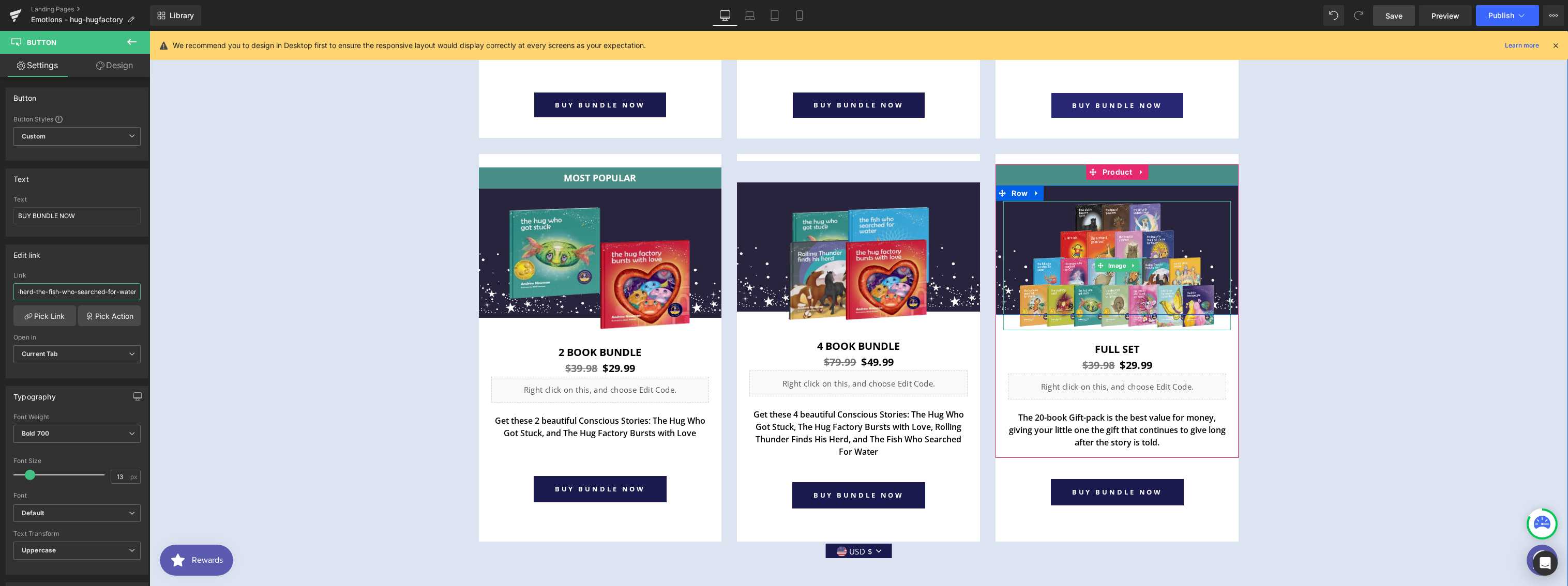
scroll to position [3908, 0]
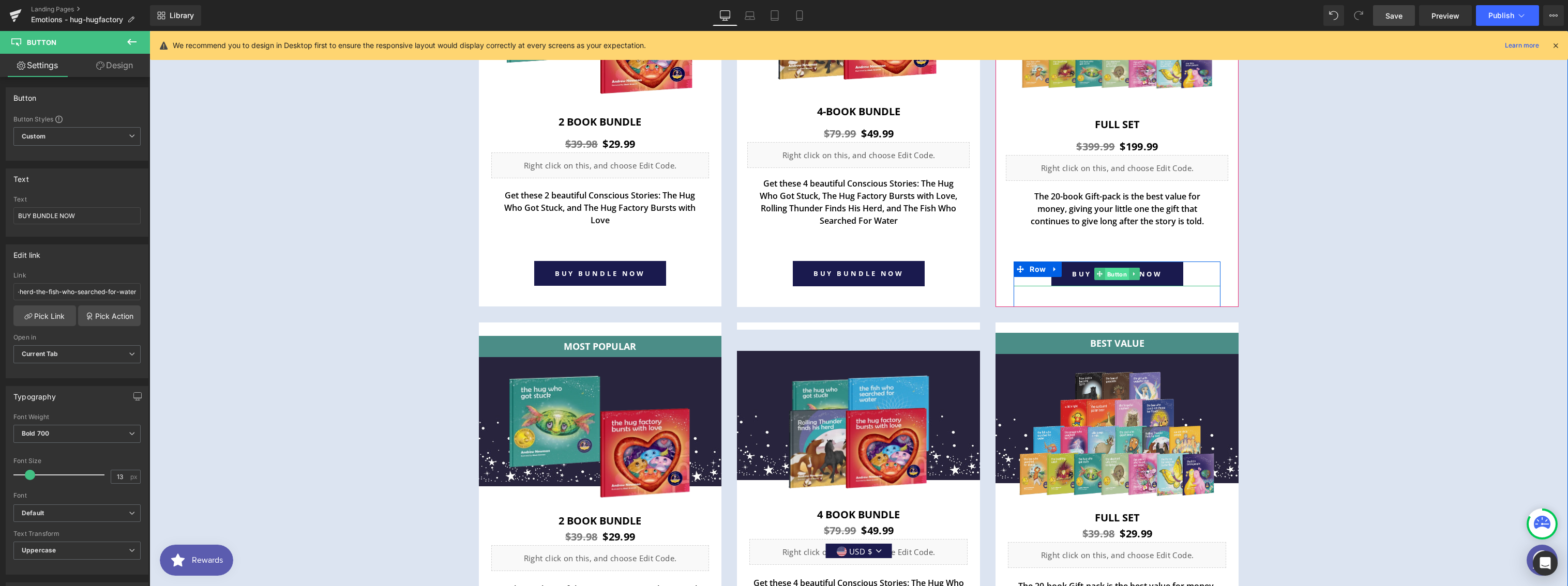
click at [1111, 274] on span "Button" at bounding box center [1117, 274] width 24 height 12
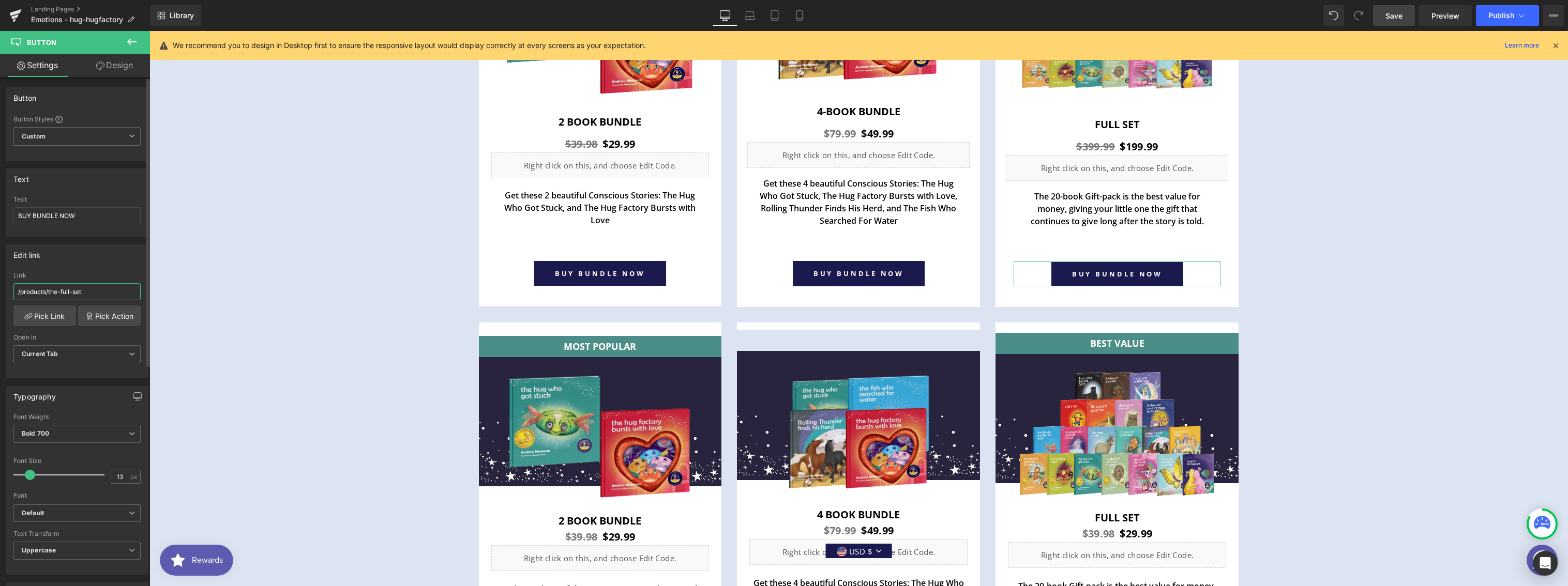
click at [56, 293] on input "/products/the-full-set" at bounding box center [77, 292] width 127 height 17
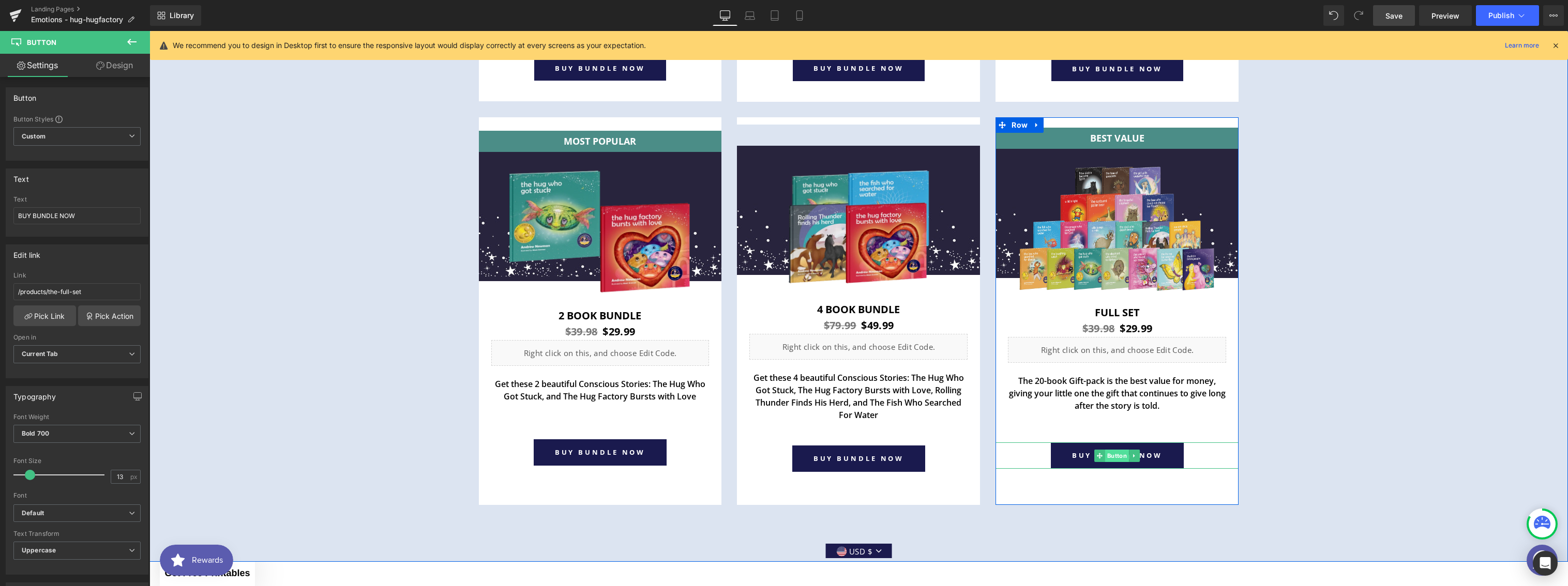
click at [1115, 456] on span "Button" at bounding box center [1117, 456] width 24 height 12
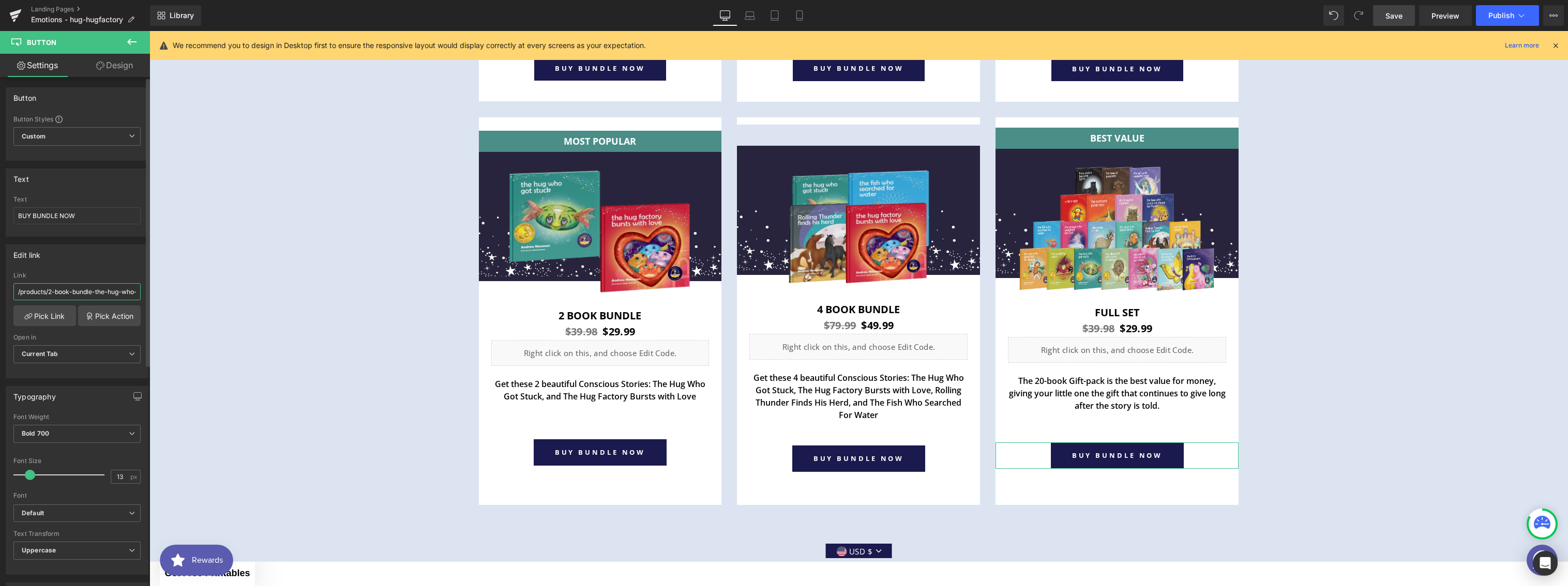
click at [95, 296] on input "/products/2-book-bundle-the-hug-who-got-stuck-the-hug-factory-bursts-with-love" at bounding box center [77, 292] width 127 height 17
click at [94, 296] on input "/products/2-book-bundle-the-hug-who-got-stuck-the-hug-factory-bursts-with-love" at bounding box center [77, 292] width 127 height 17
paste input "the-full-set"
type input "/products/the-full-set"
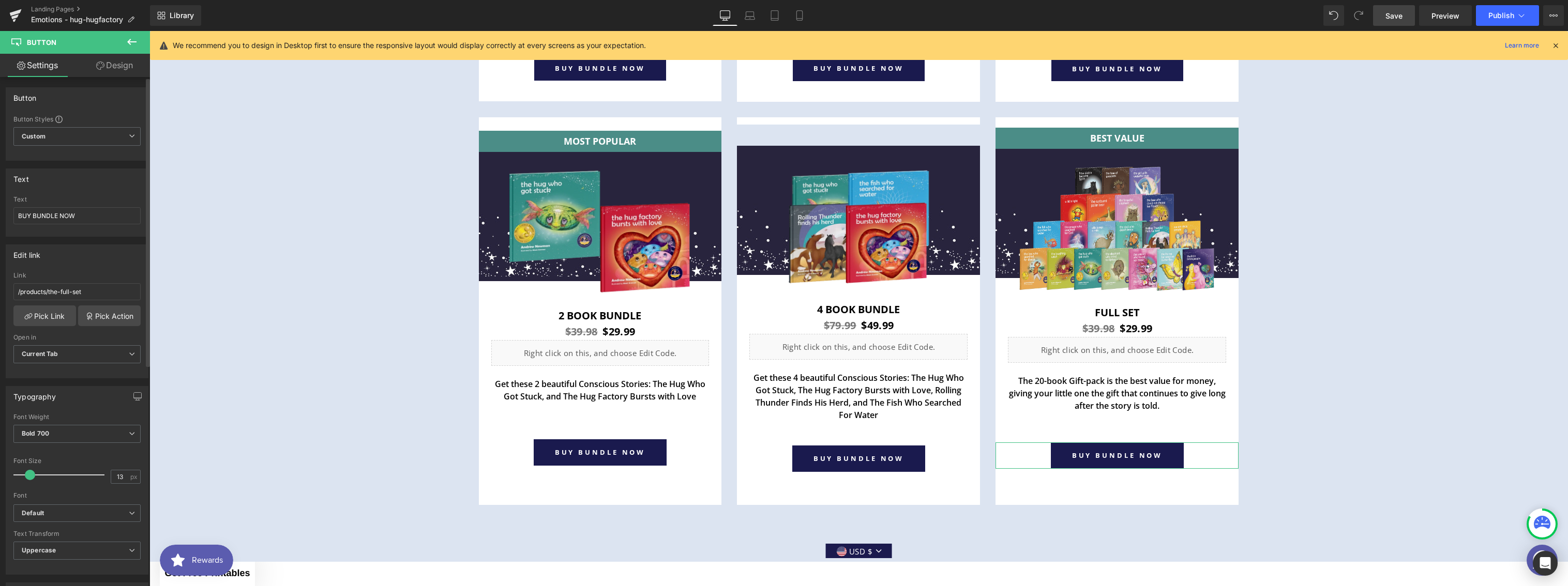
click at [97, 270] on div "Edit link /products/2-book-bundle-the-hug-who-got-stuck-the-hug-factory-bursts-…" at bounding box center [77, 312] width 142 height 134
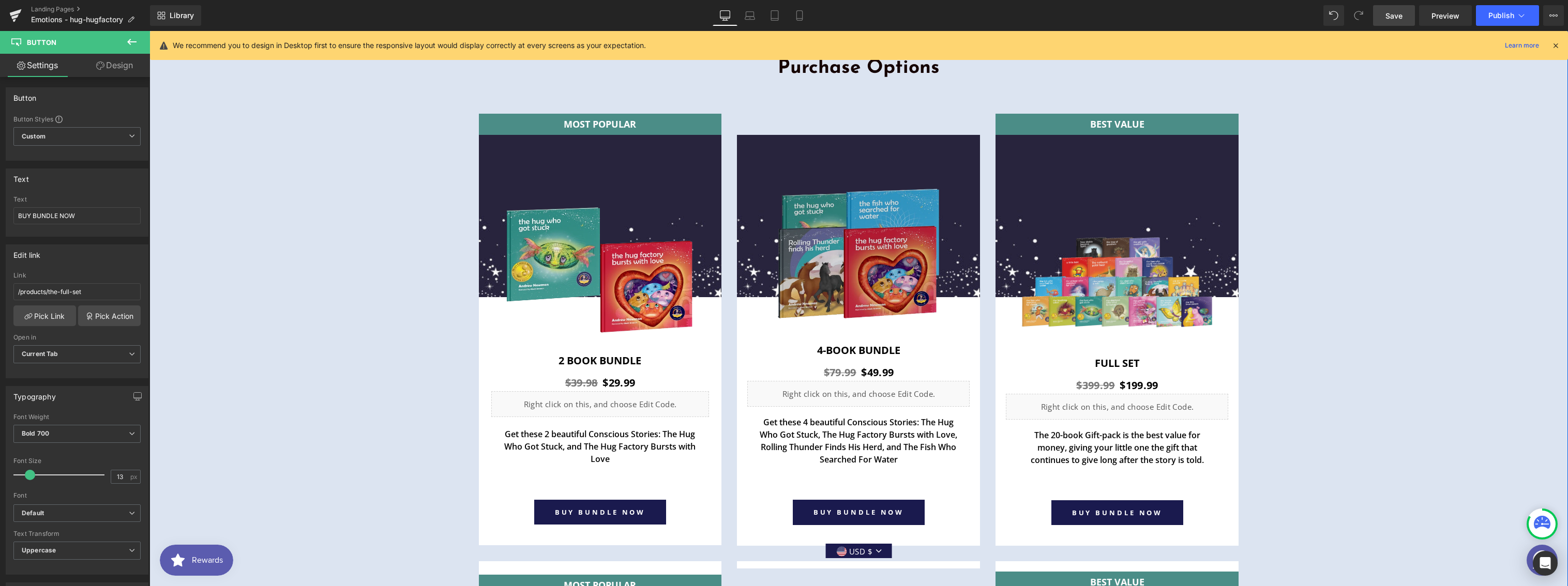
scroll to position [3616, 0]
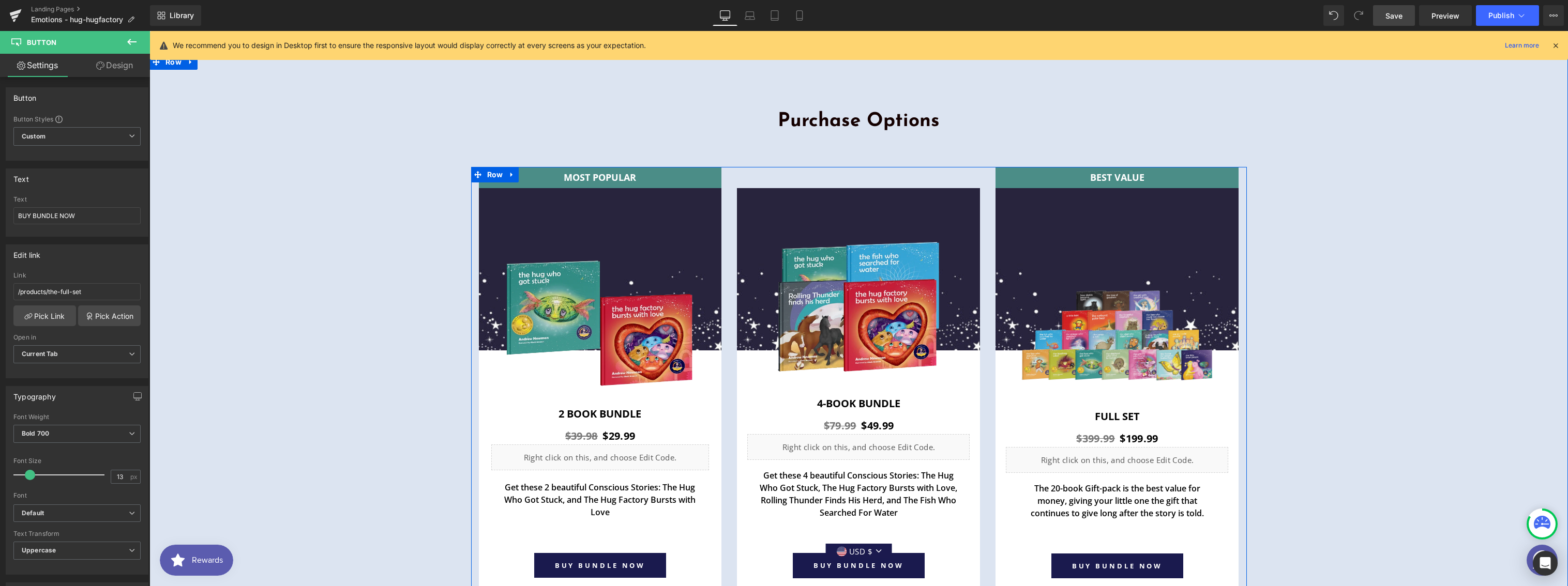
click at [723, 211] on div "MOST POPULAR Text Block Row Image Image 2 book Bundle Heading $39.98 $29.99 (P)…" at bounding box center [600, 383] width 259 height 432
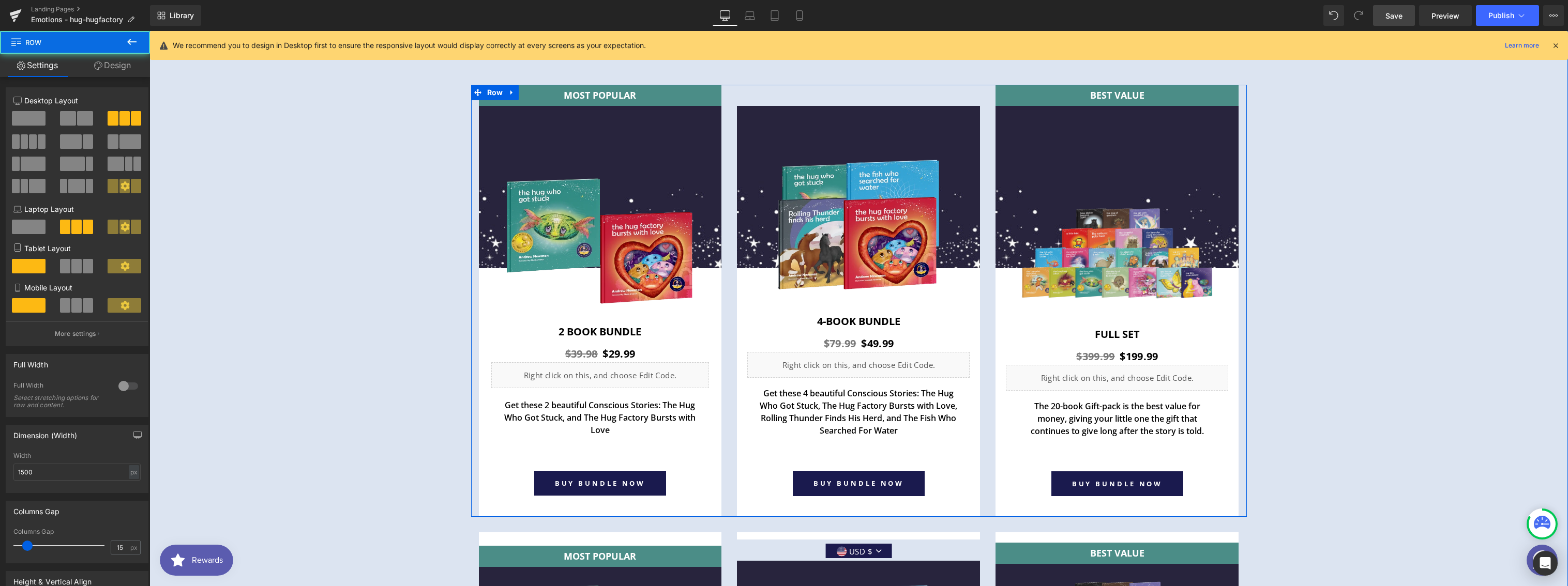
scroll to position [3711, 0]
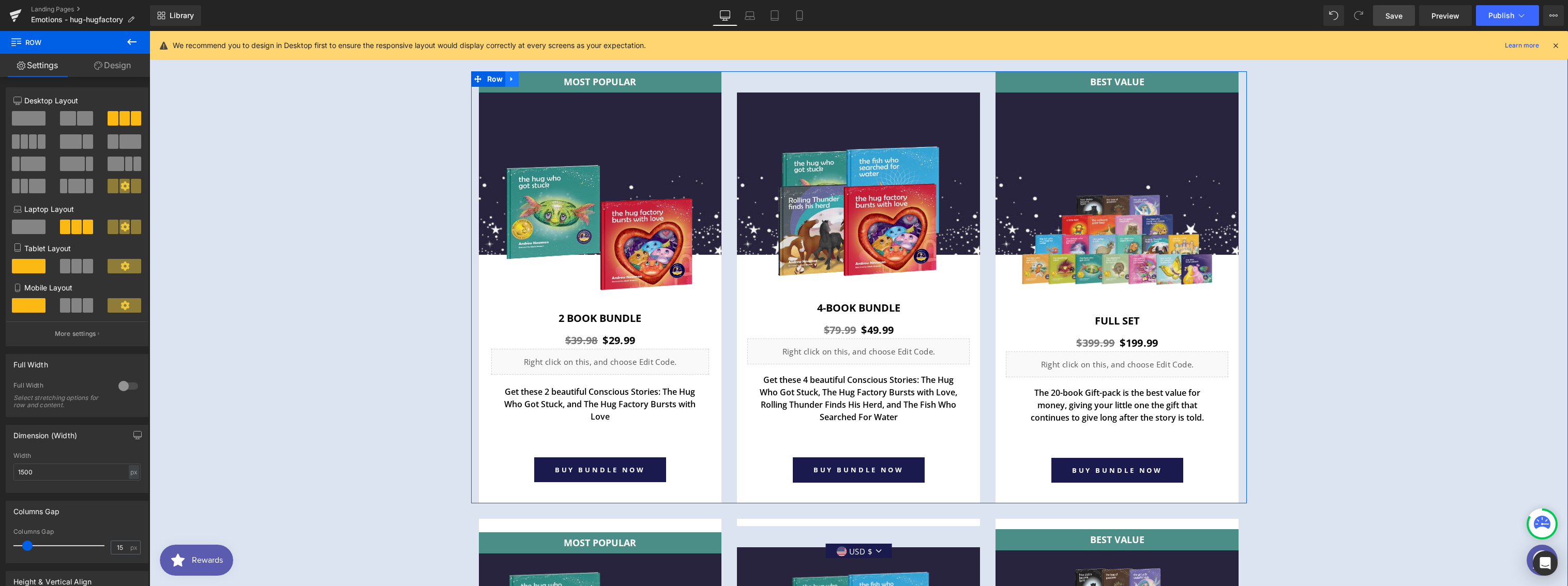
click at [511, 78] on icon at bounding box center [511, 79] width 2 height 5
click at [535, 77] on icon at bounding box center [539, 78] width 7 height 8
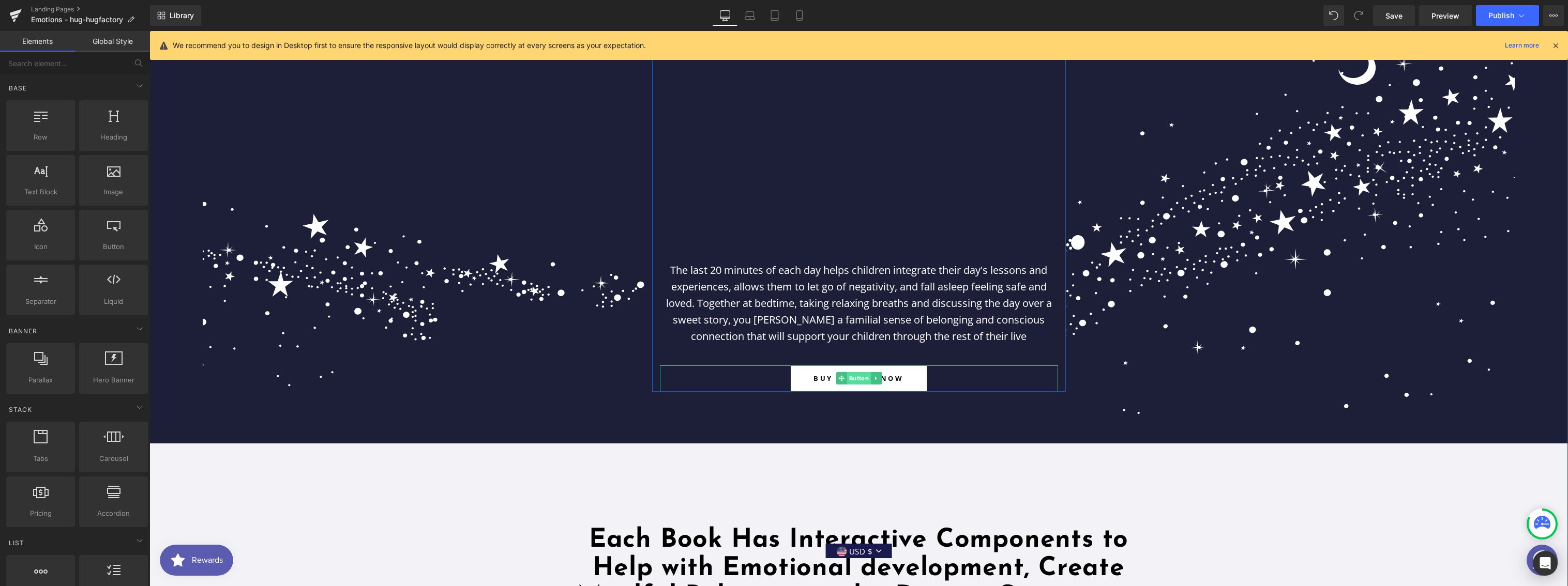
click at [859, 377] on span "Button" at bounding box center [858, 378] width 24 height 12
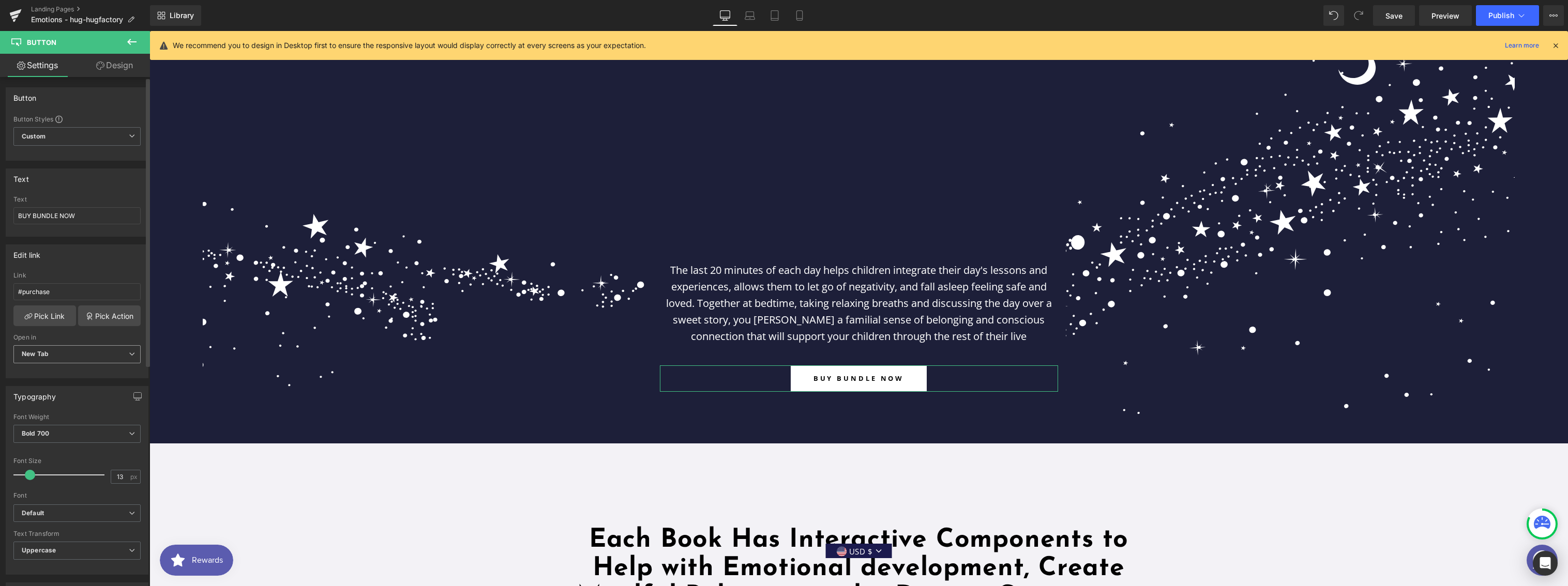
click at [100, 357] on span "New Tab" at bounding box center [77, 355] width 127 height 18
click at [29, 378] on li "Current Tab" at bounding box center [75, 372] width 123 height 15
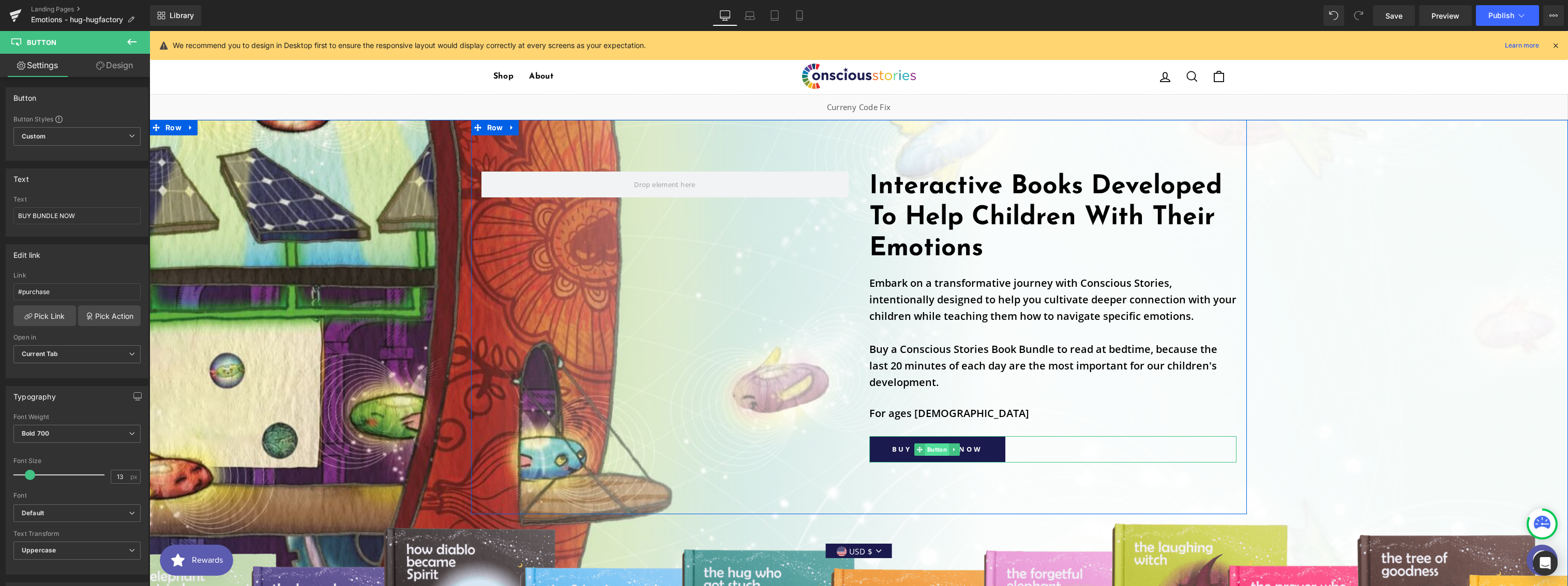
click at [925, 446] on span "Button" at bounding box center [937, 450] width 24 height 12
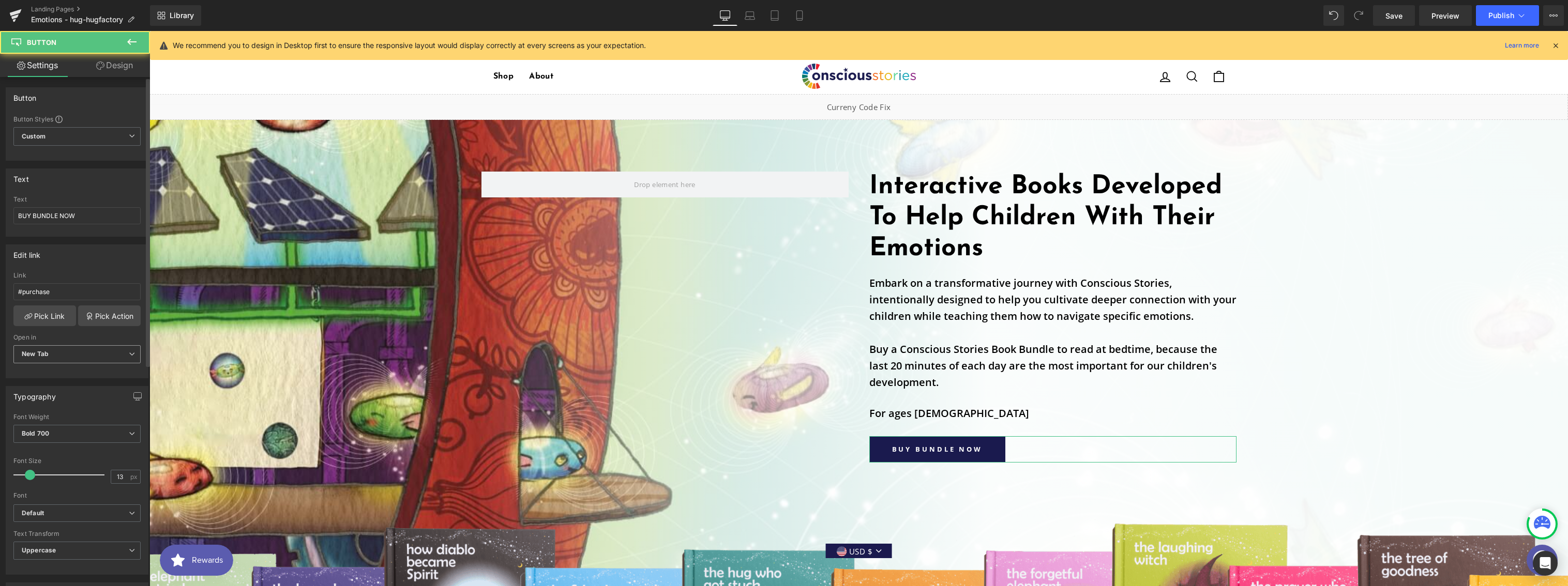
click at [49, 359] on span "New Tab" at bounding box center [77, 355] width 127 height 18
click at [49, 373] on div "Current Tab" at bounding box center [47, 373] width 36 height 7
click at [1387, 21] on link "Save" at bounding box center [1394, 15] width 42 height 21
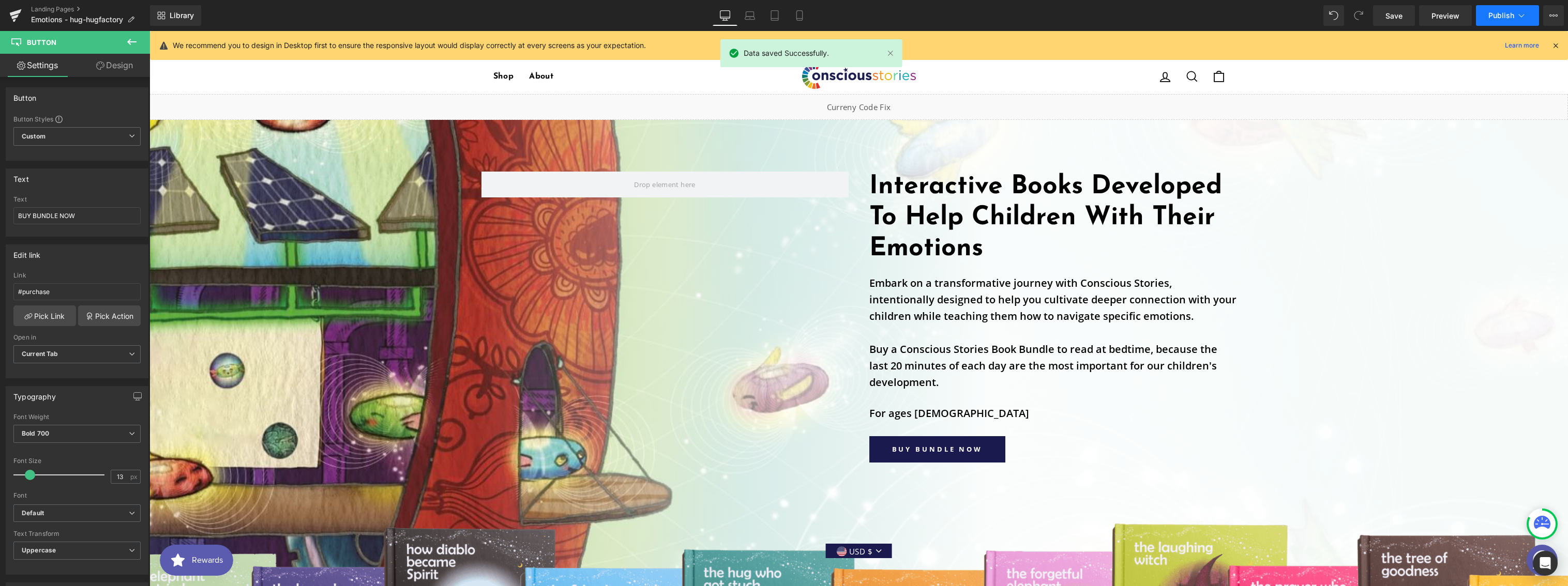
click at [1499, 16] on span "Publish" at bounding box center [1501, 16] width 26 height 9
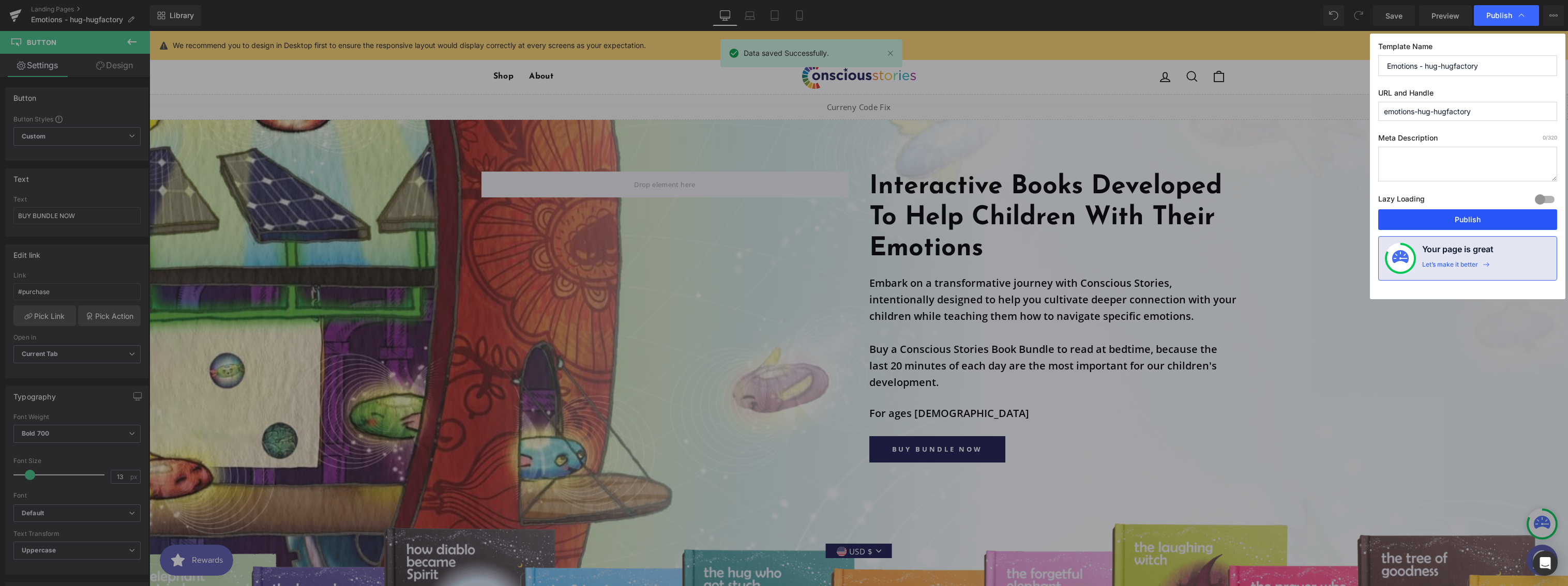
click at [1457, 218] on button "Publish" at bounding box center [1468, 220] width 179 height 21
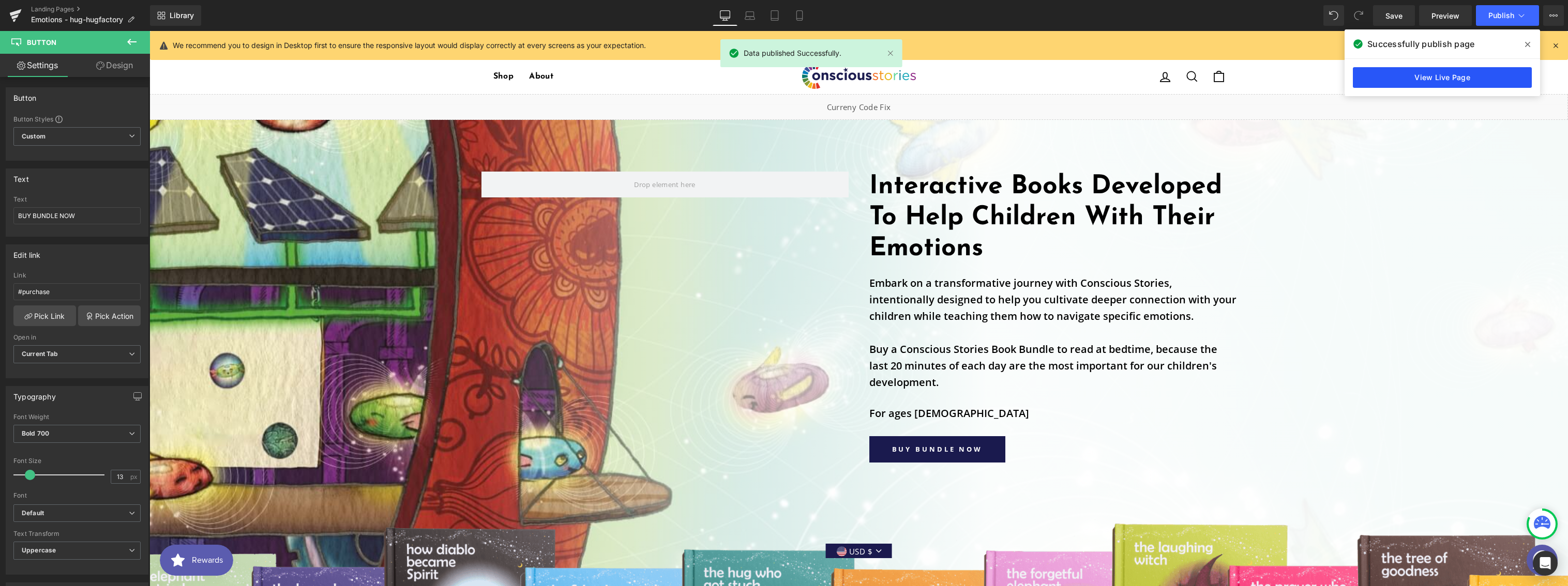
click at [1462, 81] on link "View Live Page" at bounding box center [1443, 77] width 179 height 21
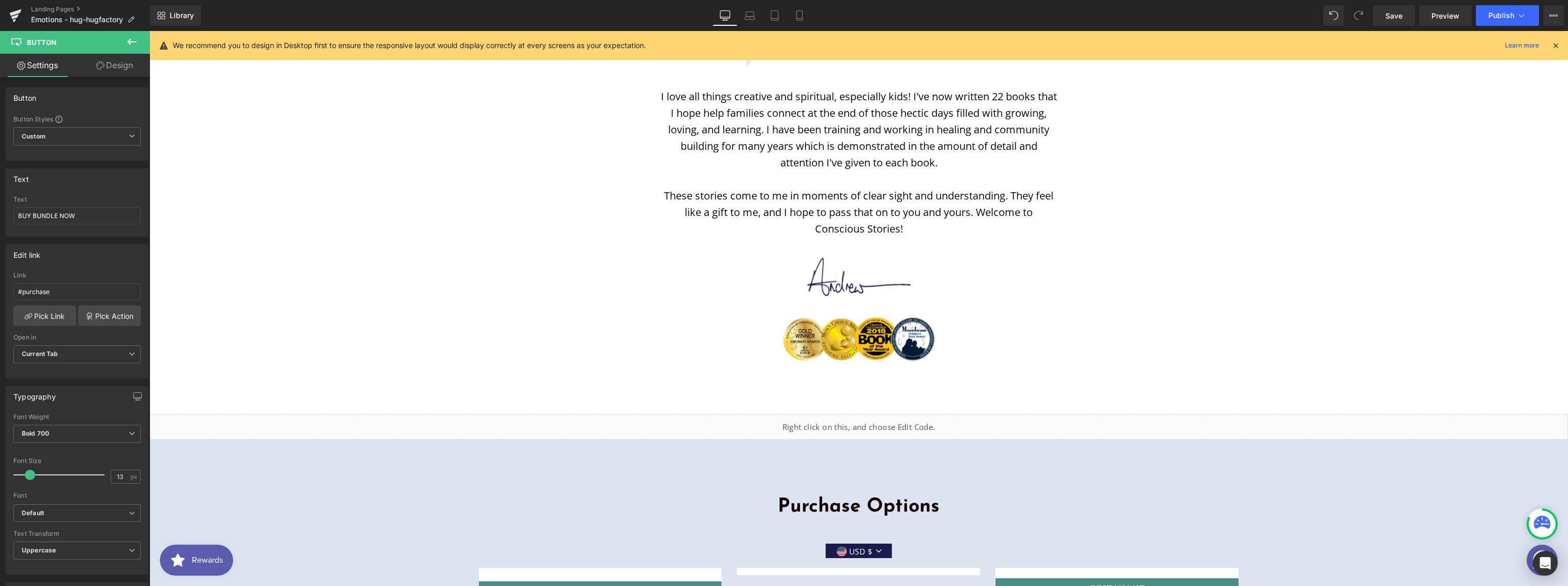
scroll to position [3675, 0]
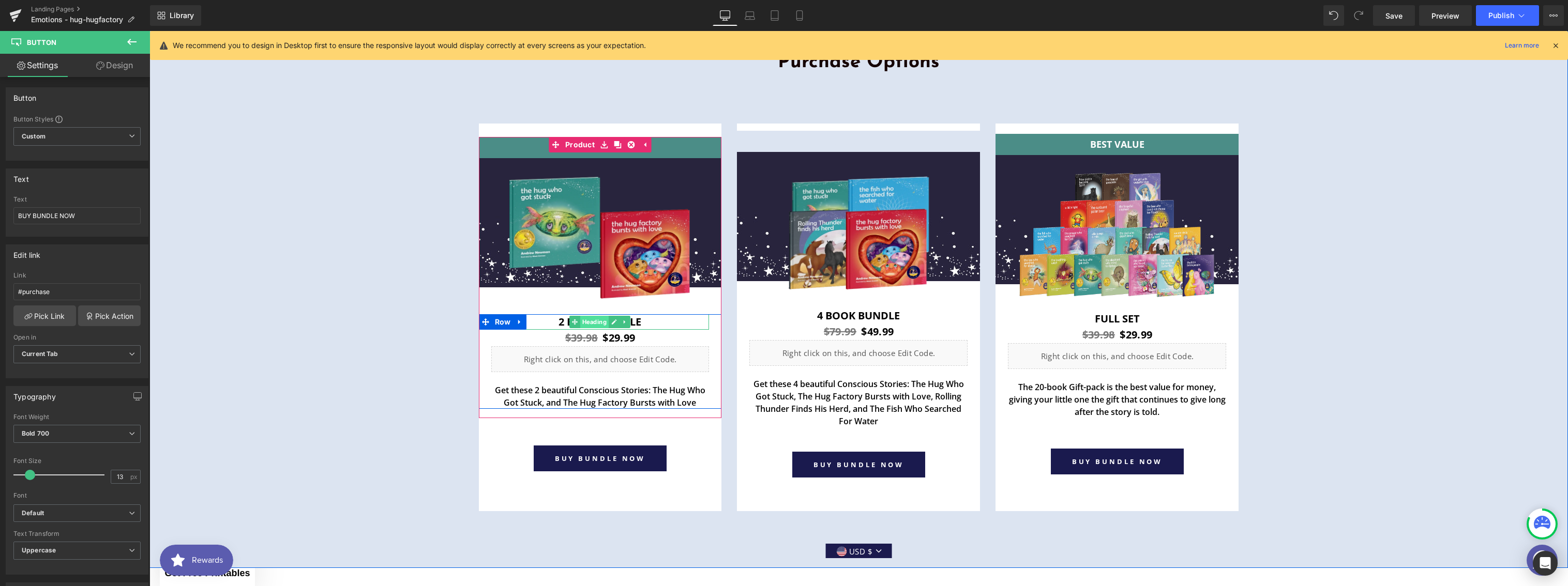
click at [597, 321] on span "Heading" at bounding box center [594, 322] width 29 height 12
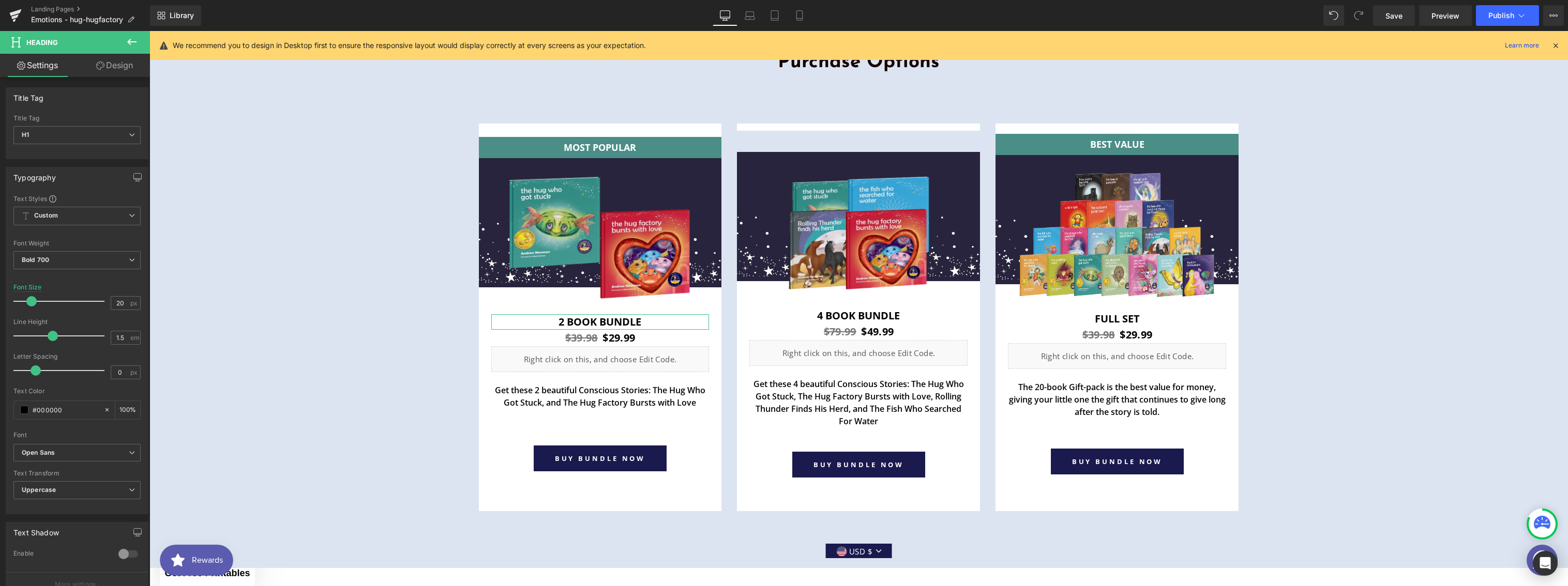
click at [125, 60] on link "Design" at bounding box center [114, 65] width 75 height 23
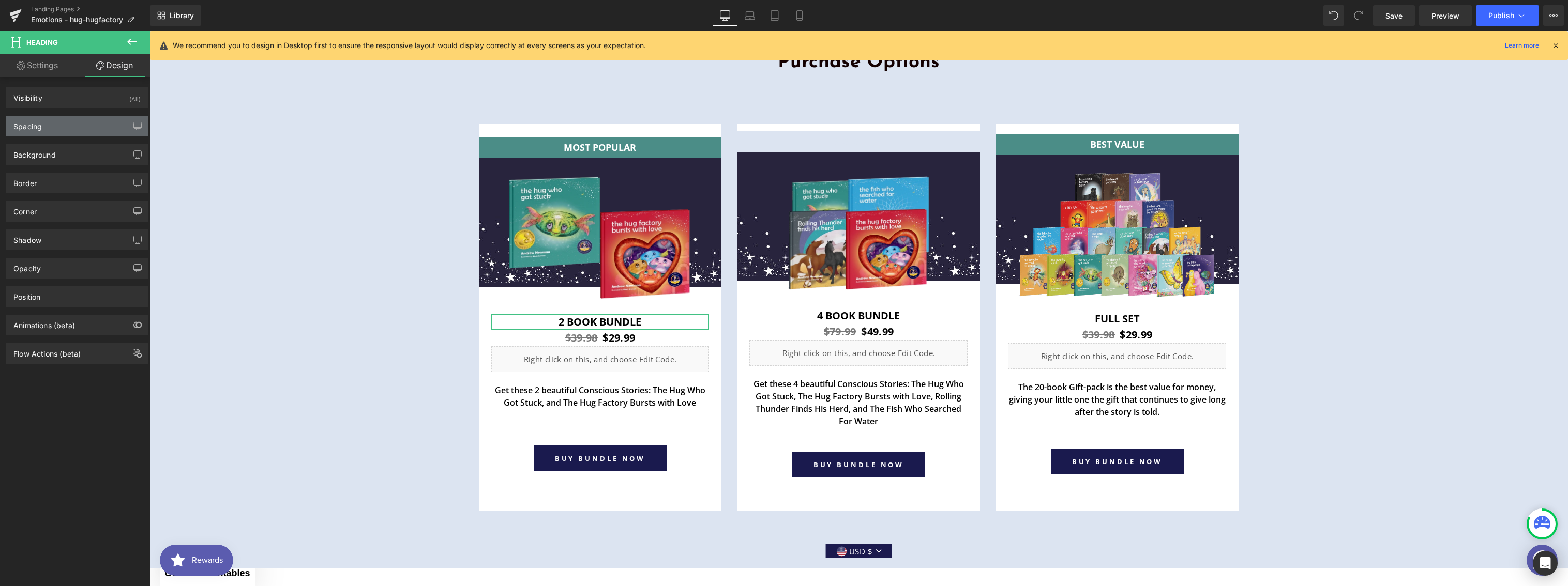
click at [54, 122] on div "Spacing" at bounding box center [77, 126] width 142 height 19
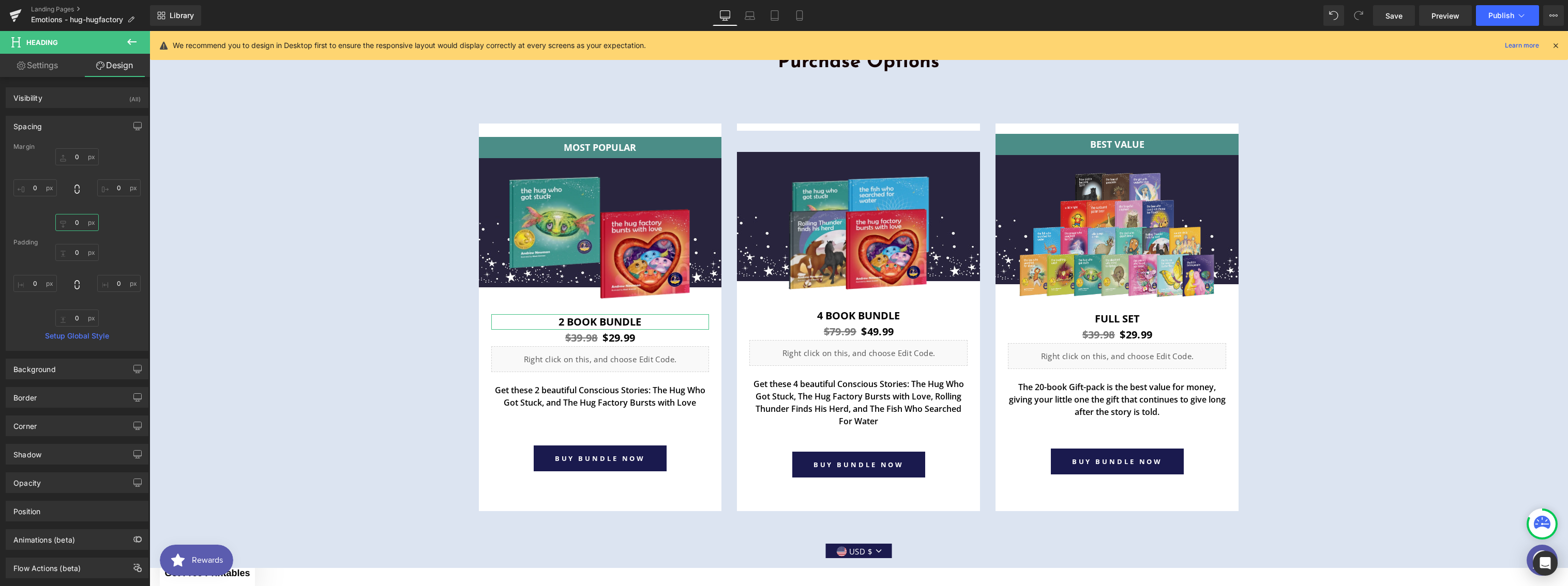
click at [74, 221] on input "0" at bounding box center [77, 223] width 43 height 17
type input "20"
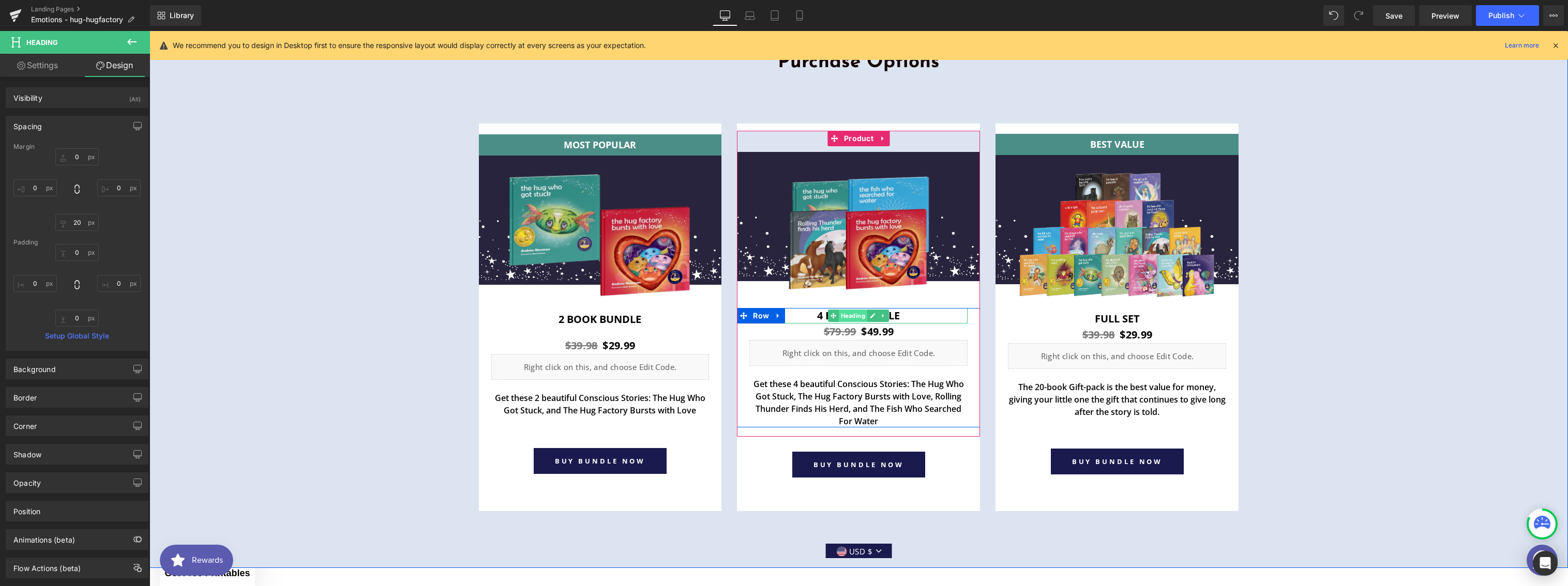
click at [855, 315] on span "Heading" at bounding box center [853, 316] width 29 height 12
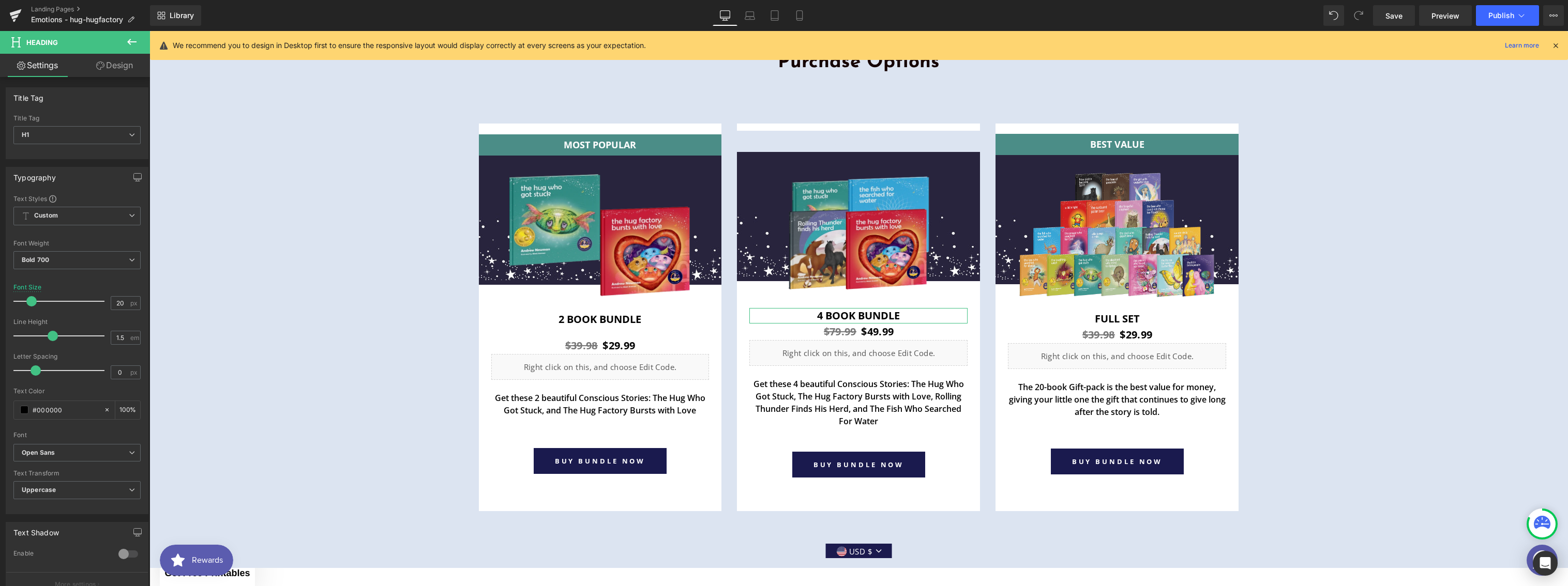
click at [120, 71] on link "Design" at bounding box center [114, 65] width 75 height 23
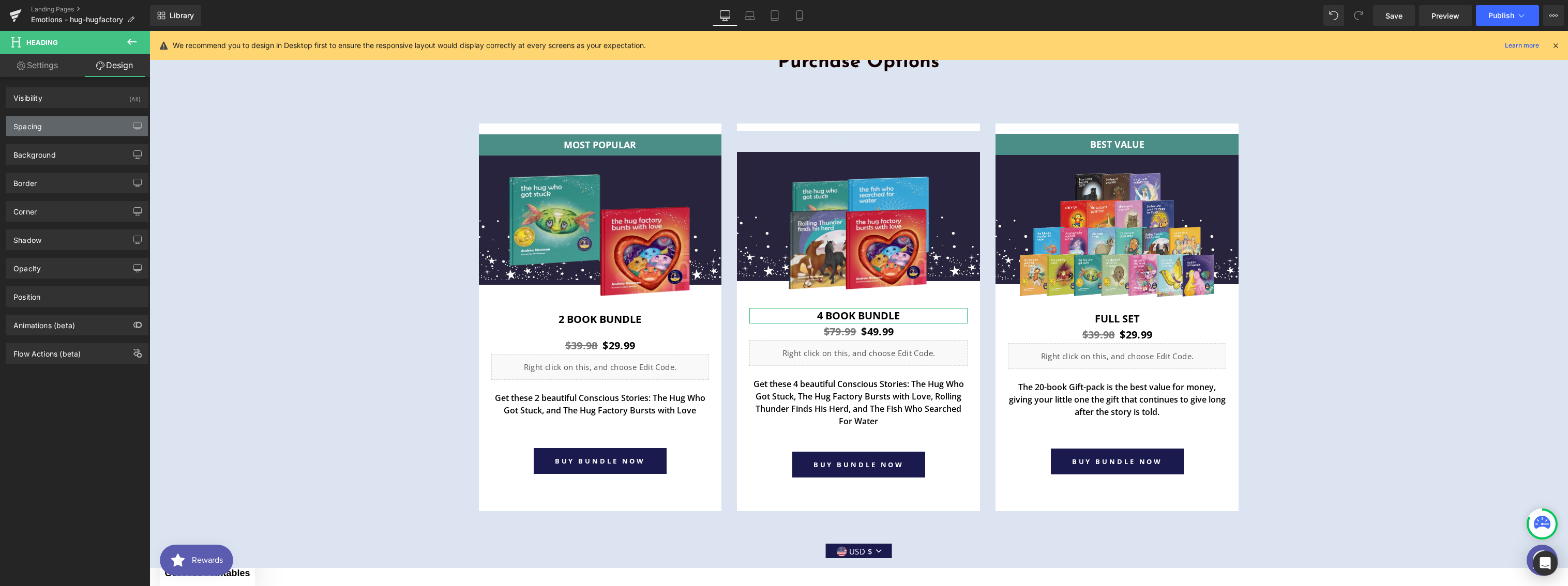
click at [54, 133] on div "Spacing" at bounding box center [77, 126] width 142 height 19
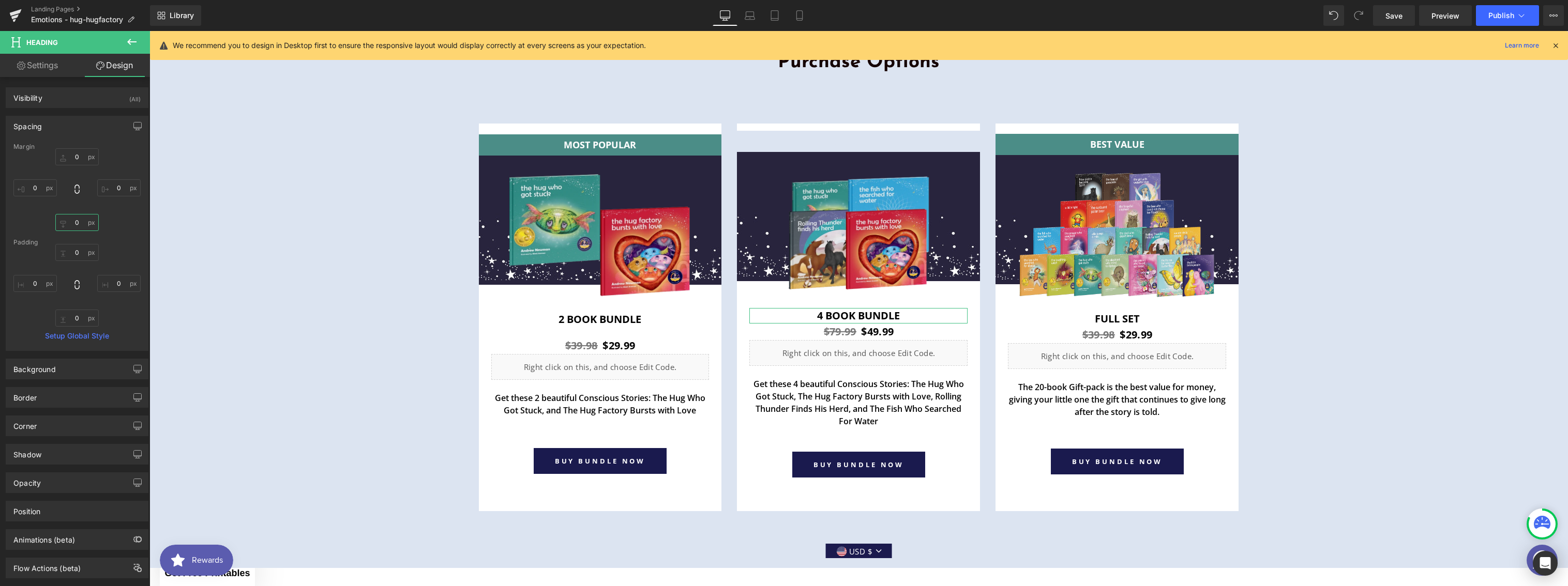
click at [77, 226] on input "0" at bounding box center [77, 223] width 43 height 17
type input "20"
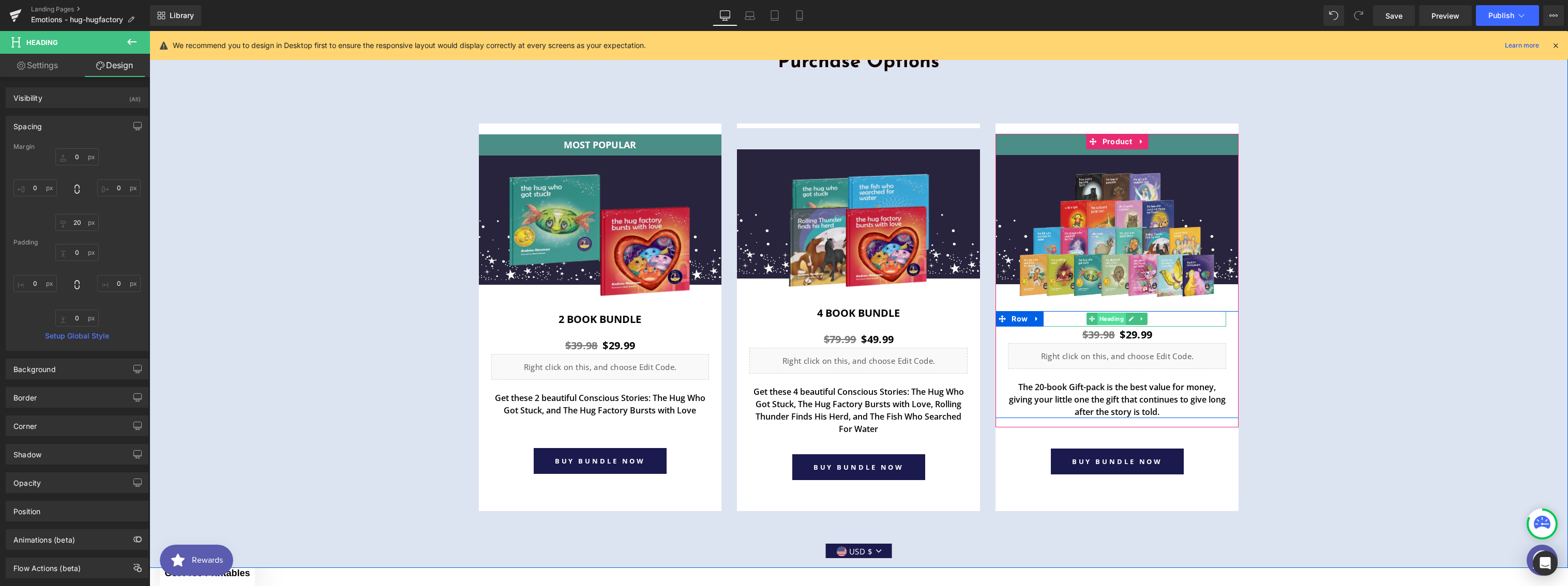
click at [1112, 317] on span "Heading" at bounding box center [1111, 319] width 29 height 12
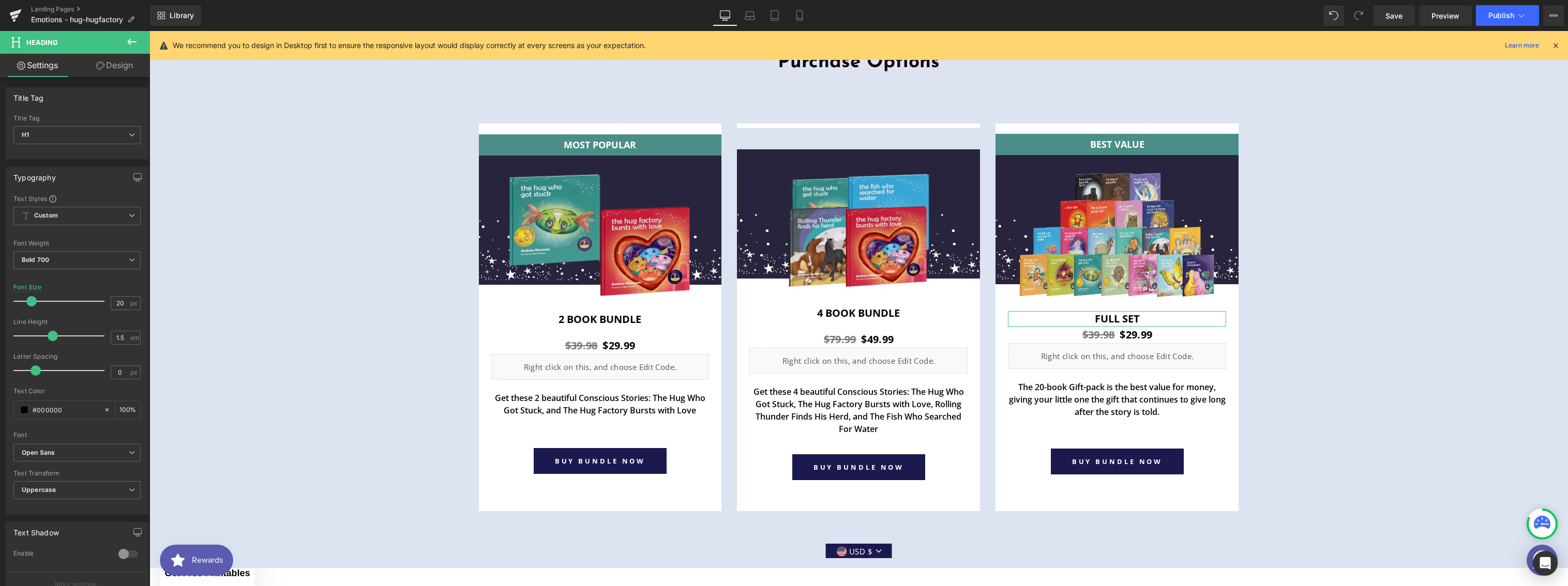
click at [111, 71] on link "Design" at bounding box center [114, 65] width 75 height 23
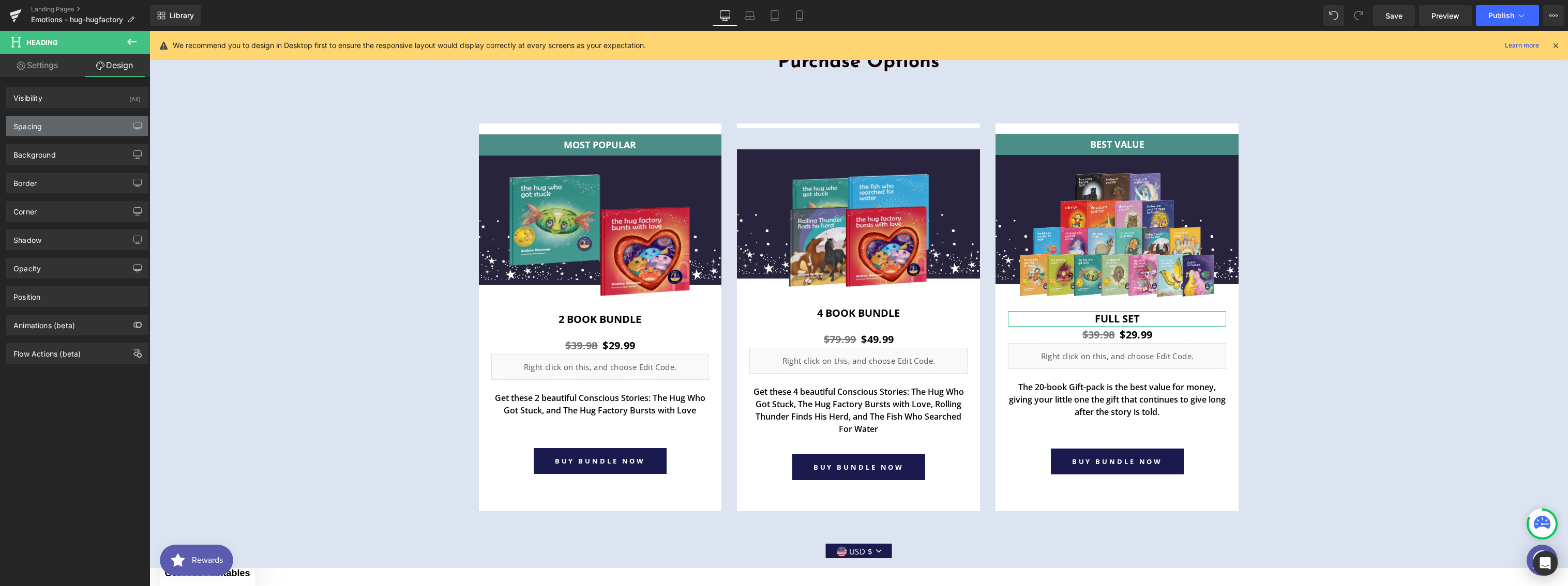
click at [47, 130] on div "Spacing" at bounding box center [77, 126] width 142 height 19
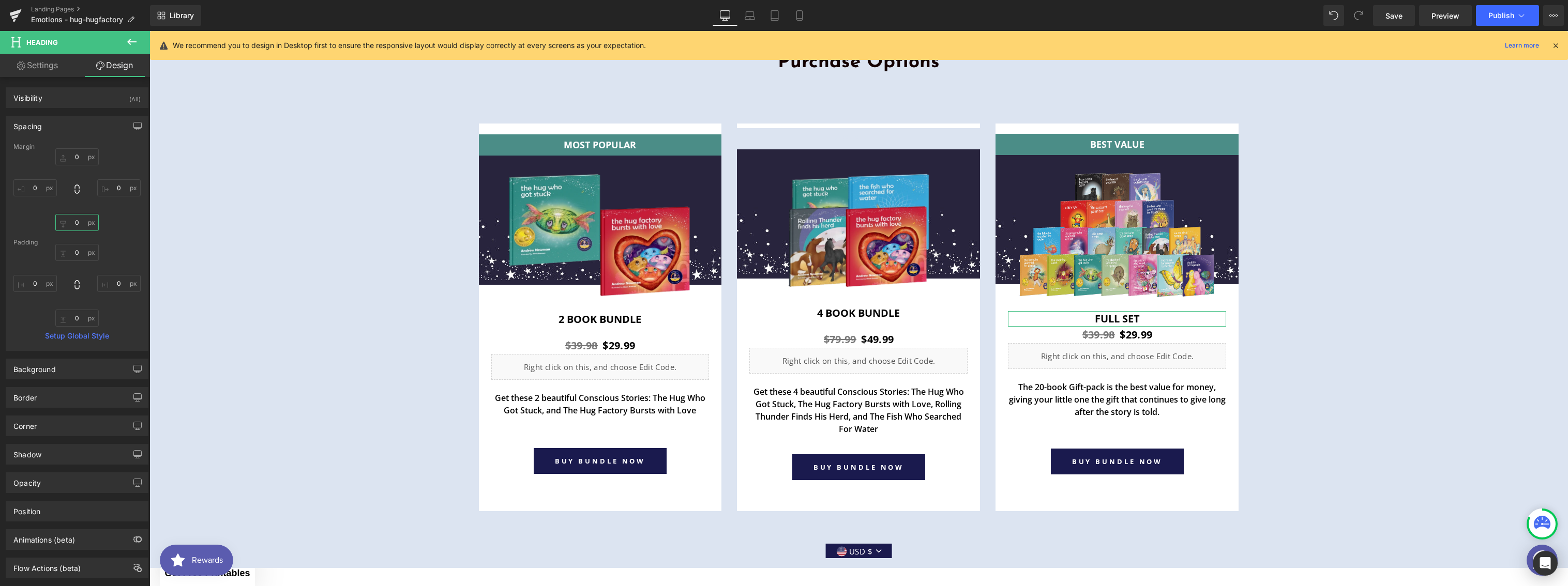
click at [78, 226] on input "0" at bounding box center [77, 223] width 43 height 17
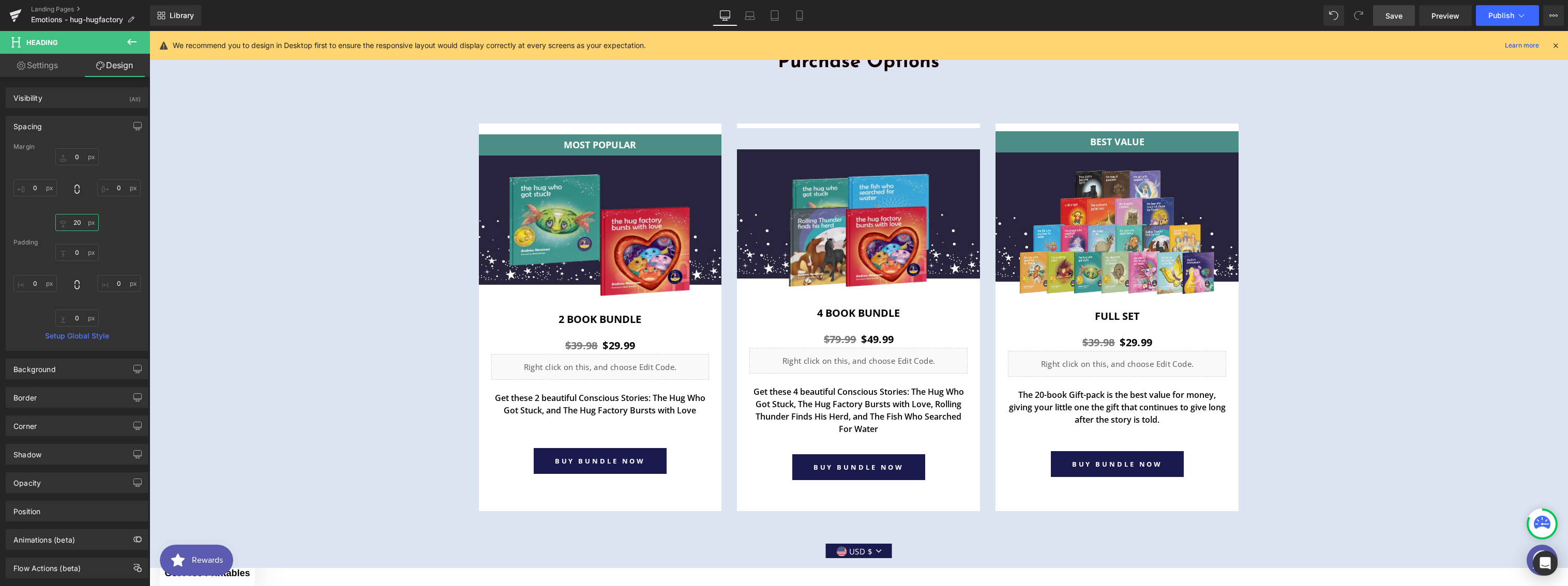
type input "20"
click at [1387, 19] on span "Save" at bounding box center [1394, 16] width 17 height 11
click at [1493, 19] on button "Publish" at bounding box center [1508, 15] width 63 height 21
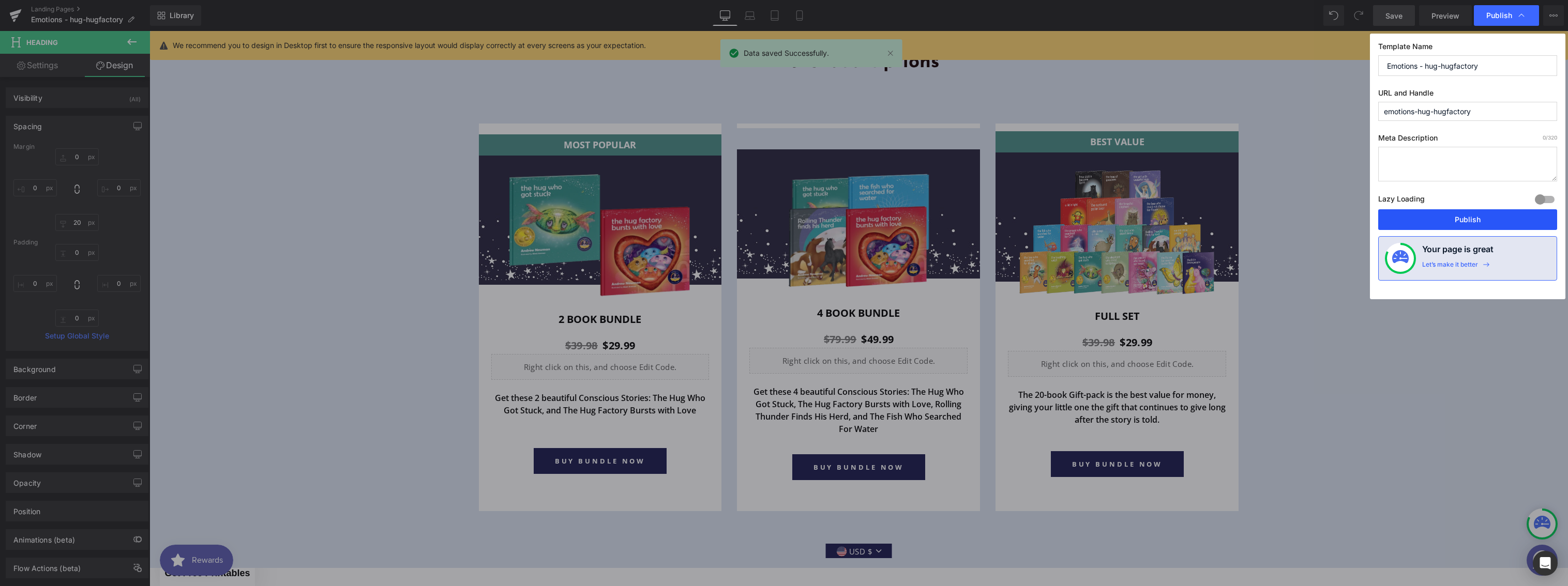
click at [1441, 213] on button "Publish" at bounding box center [1468, 220] width 179 height 21
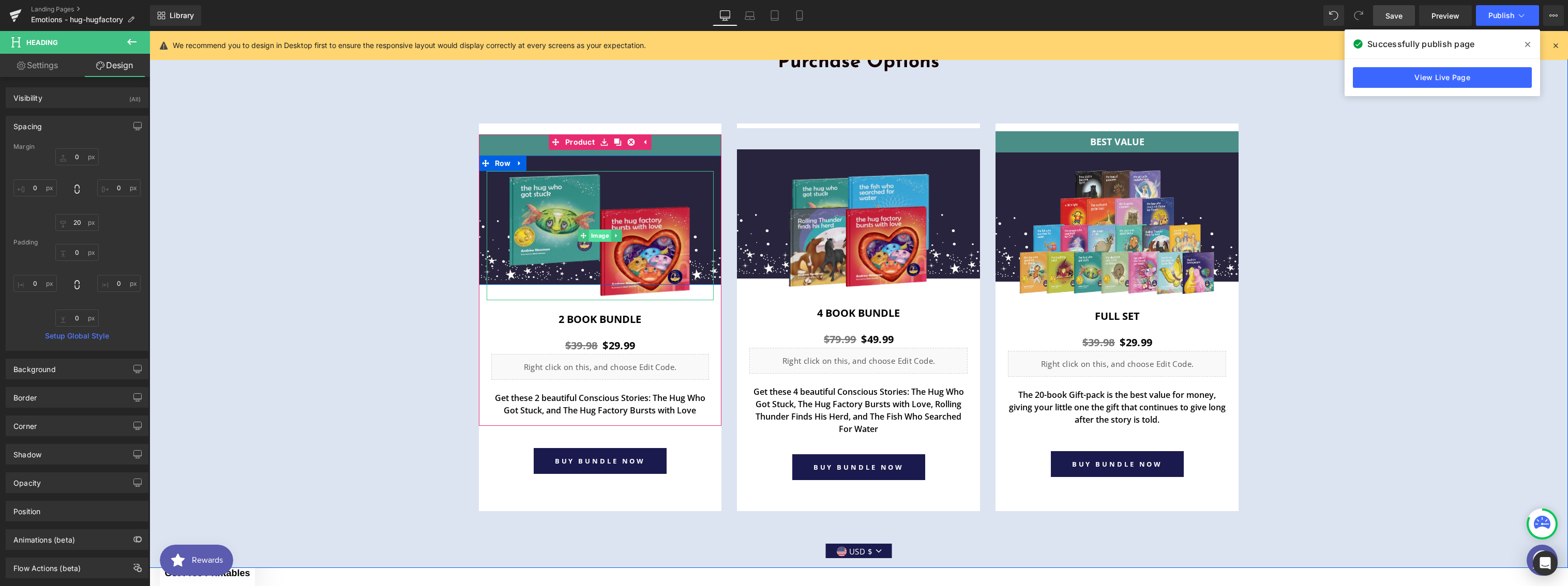
click at [590, 237] on span "Image" at bounding box center [600, 235] width 23 height 12
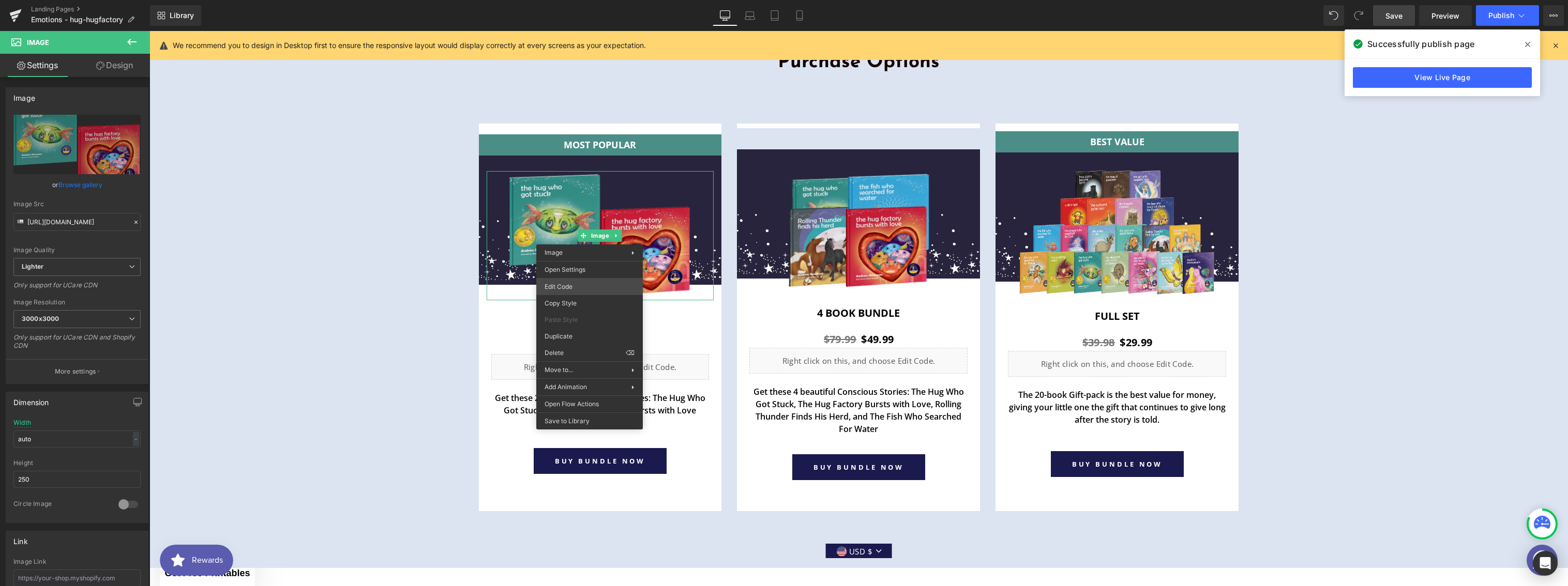
click at [573, 0] on div "Image You are previewing how the will restyle your page. You can not edit Eleme…" at bounding box center [784, 0] width 1568 height 0
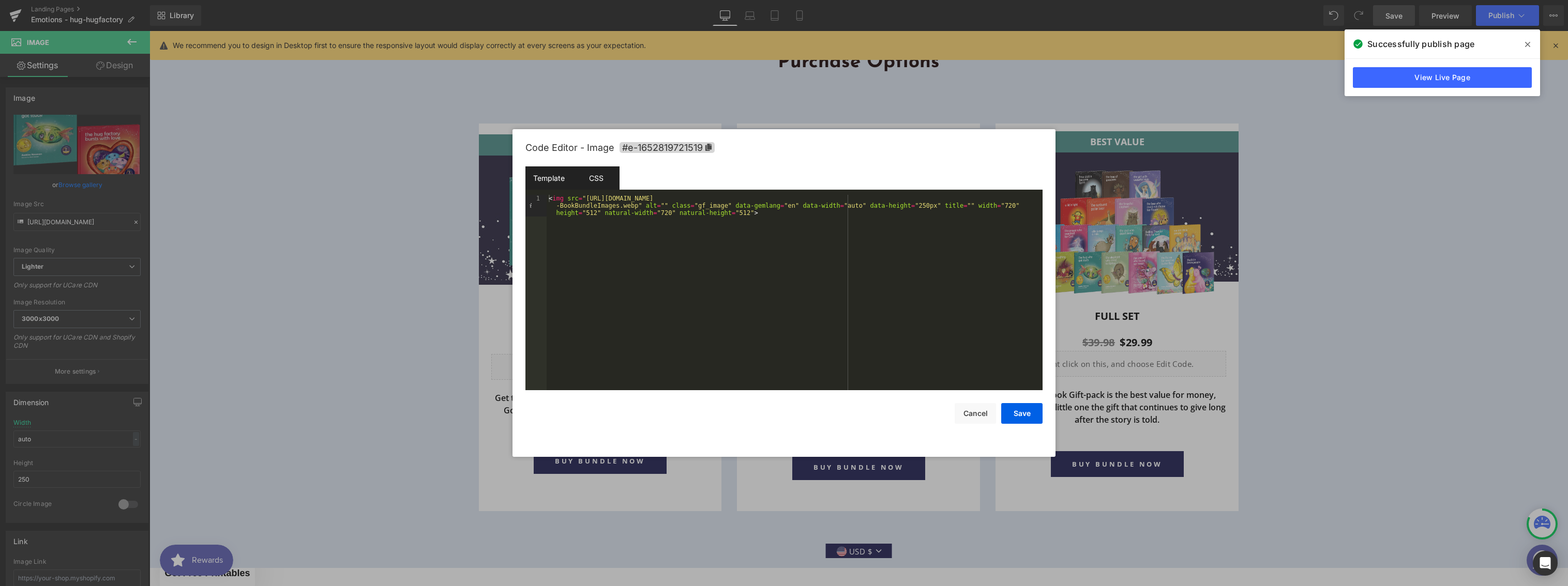
click at [604, 186] on div "CSS" at bounding box center [596, 178] width 47 height 23
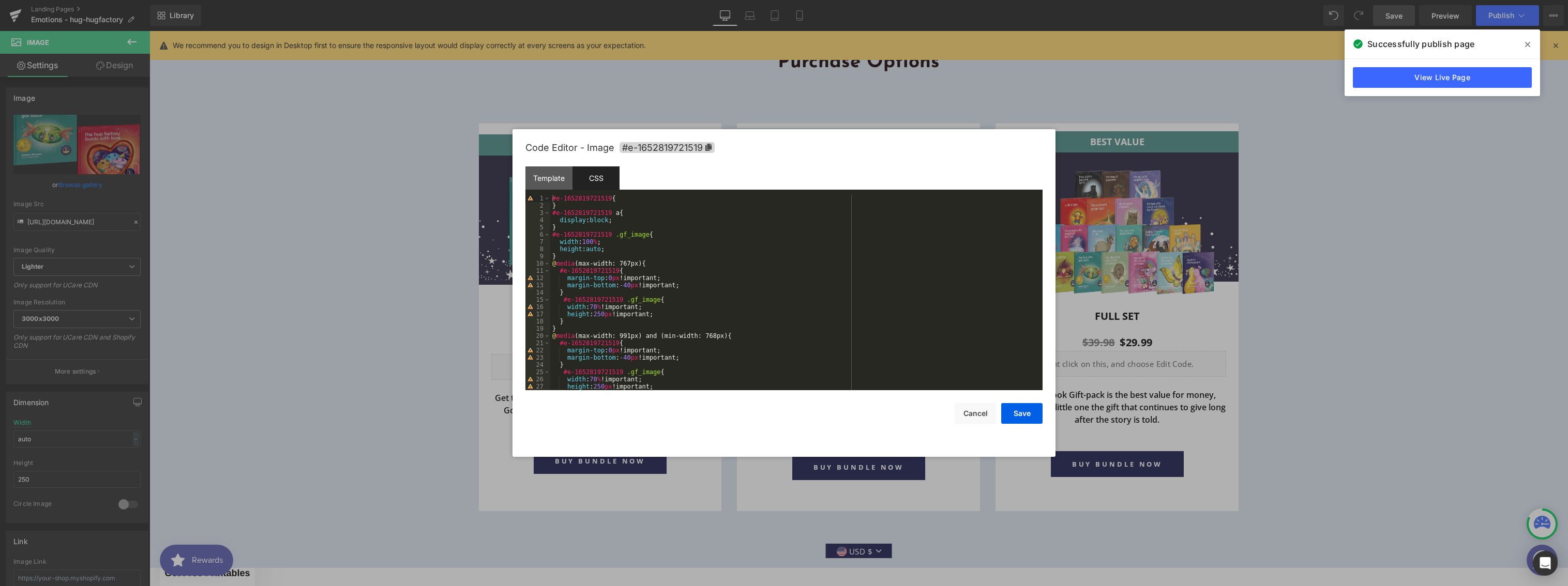
click at [637, 249] on div "#e-1652819721519 { } #e-1652819721519 a { display : block ; } #e-1652819721519 …" at bounding box center [794, 299] width 488 height 210
click at [1023, 417] on button "Save" at bounding box center [1022, 414] width 41 height 21
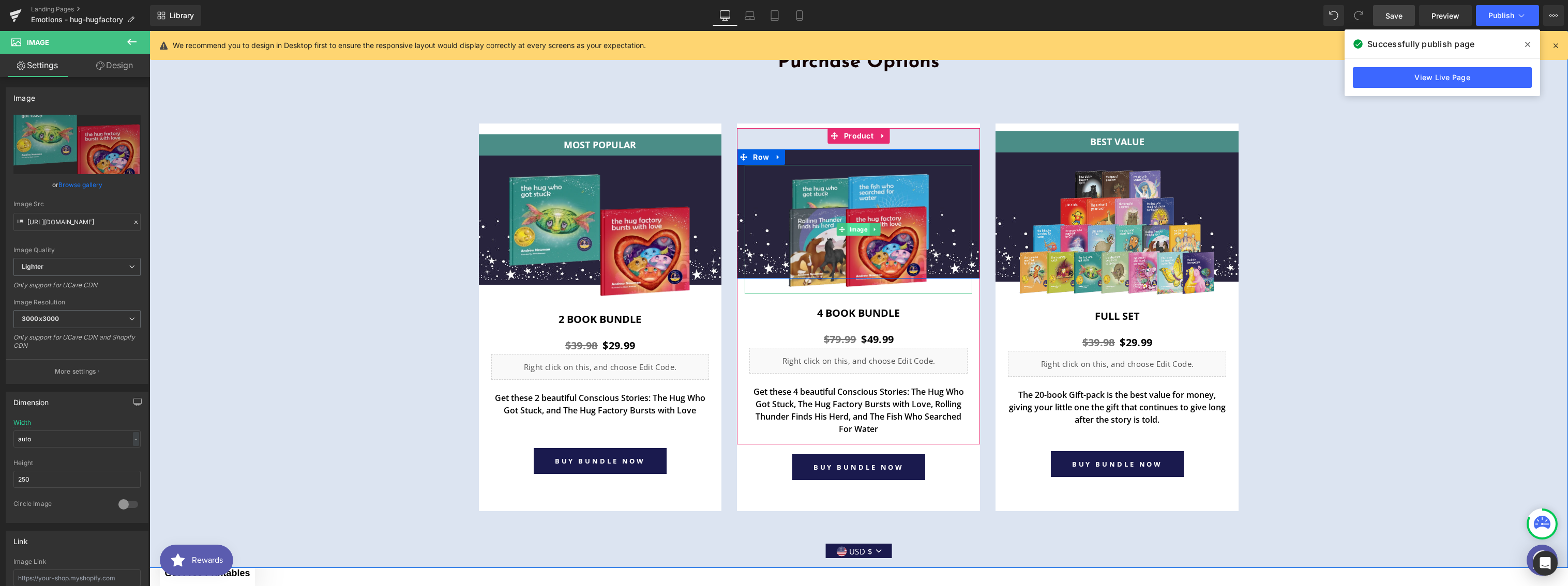
click at [852, 232] on span "Image" at bounding box center [859, 229] width 23 height 12
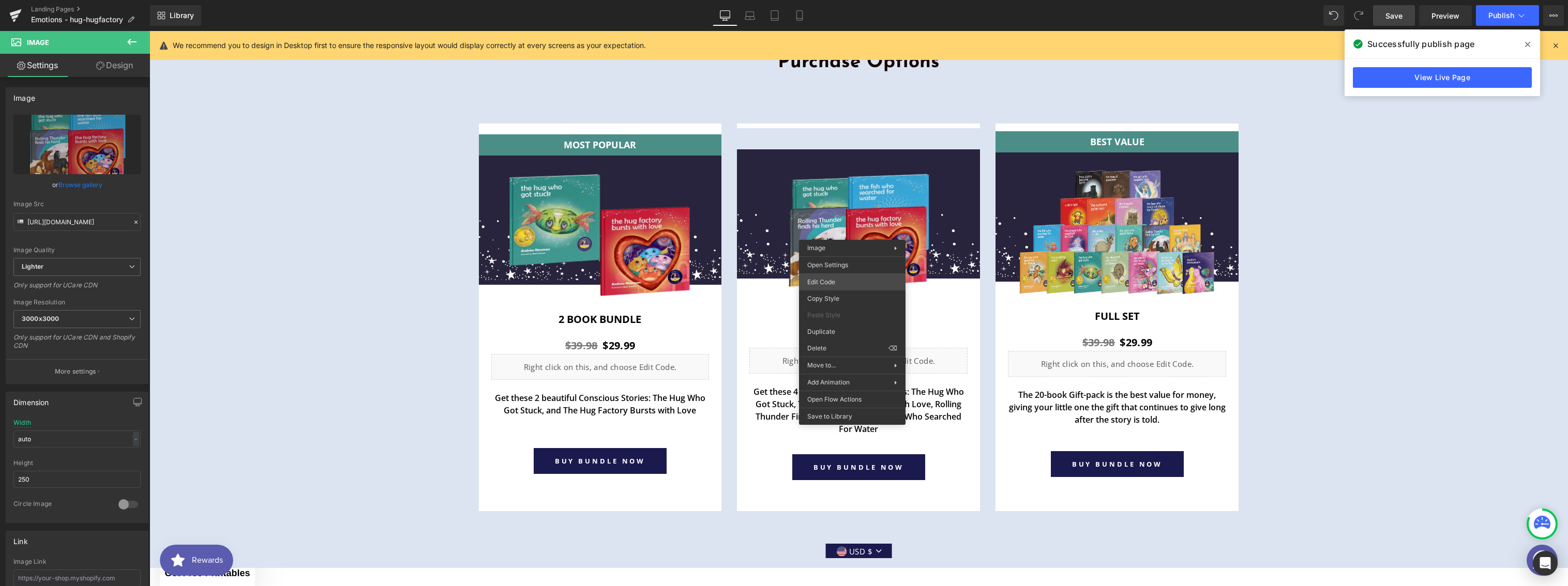
click at [838, 0] on div "Image You are previewing how the will restyle your page. You can not edit Eleme…" at bounding box center [784, 0] width 1568 height 0
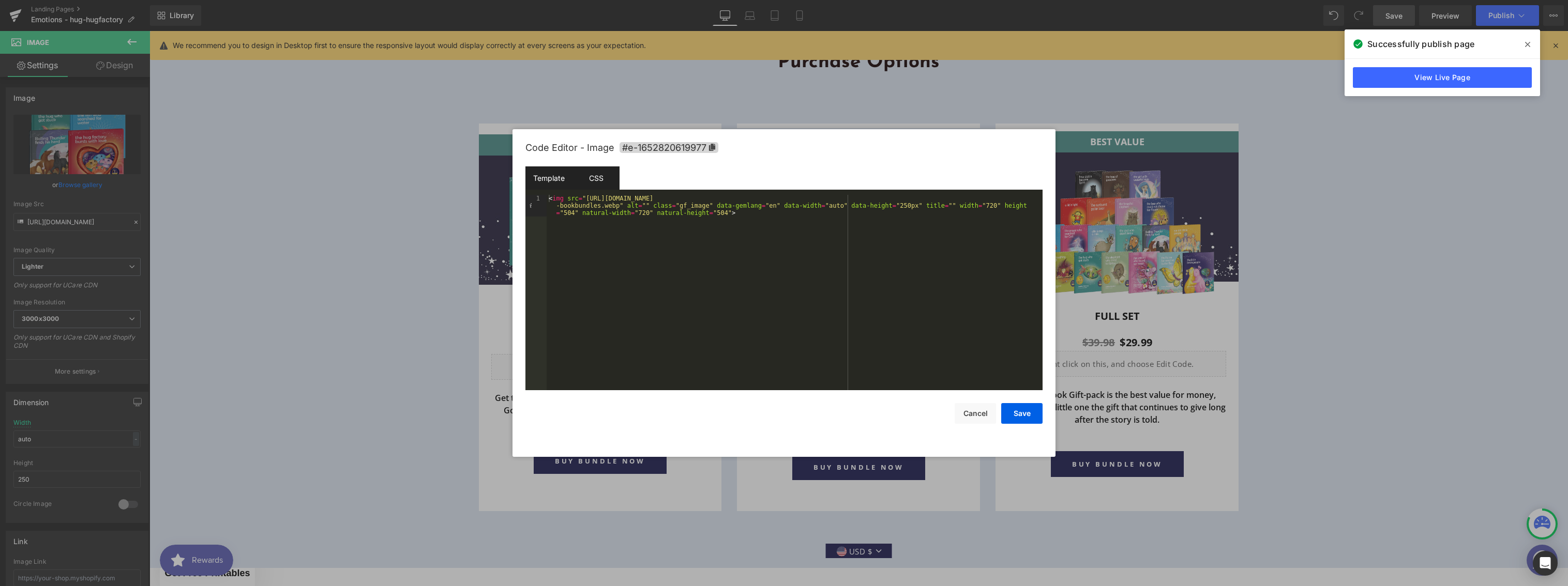
click at [590, 186] on div "CSS" at bounding box center [596, 178] width 47 height 23
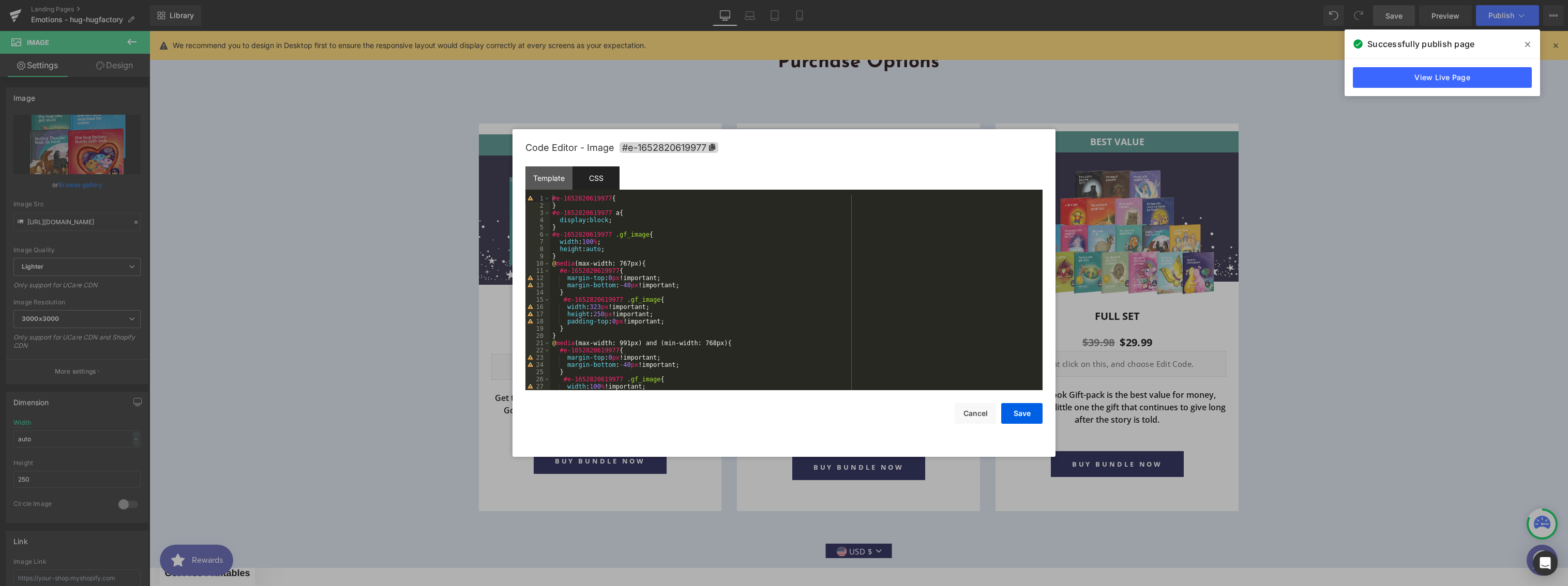
click at [618, 249] on div "#e-1652820619977 { } #e-1652820619977 a { display : block ; } #e-1652820619977 …" at bounding box center [794, 299] width 488 height 210
click at [1021, 417] on button "Save" at bounding box center [1022, 414] width 41 height 21
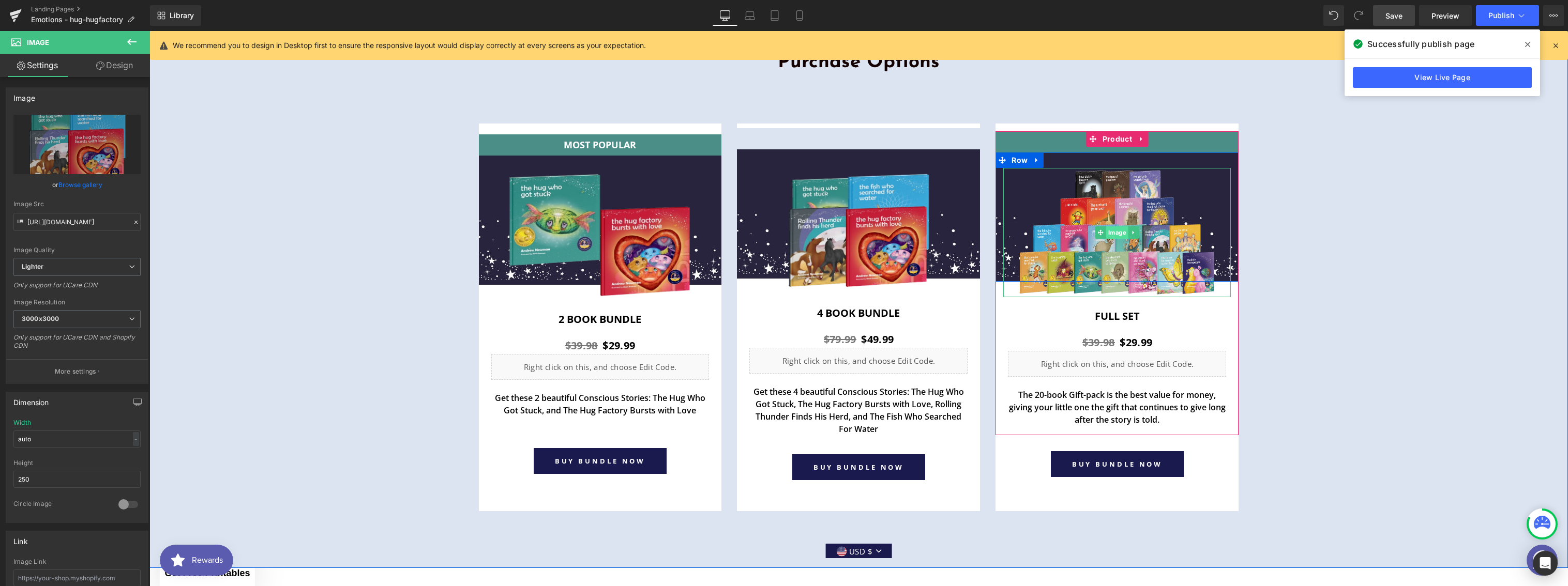
click at [1109, 235] on span "Image" at bounding box center [1117, 232] width 23 height 12
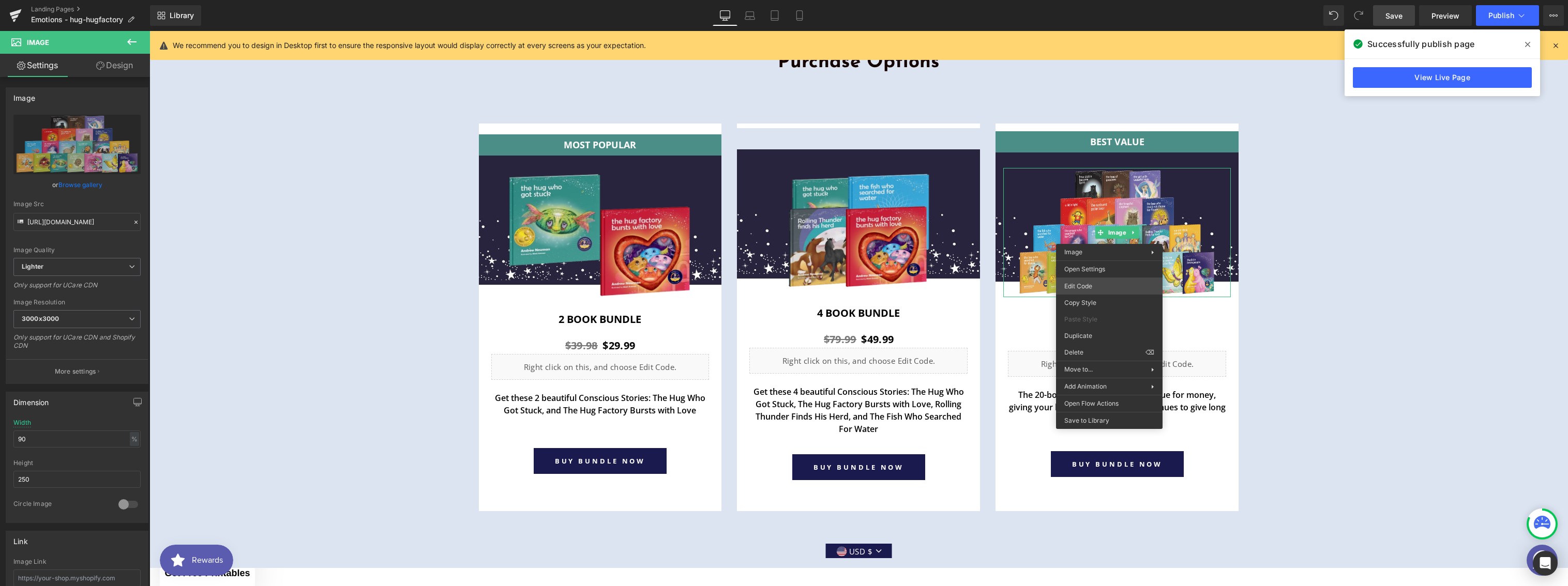
click at [1089, 287] on body "Image You are previewing how the will restyle your page. You can not edit Eleme…" at bounding box center [784, 293] width 1568 height 586
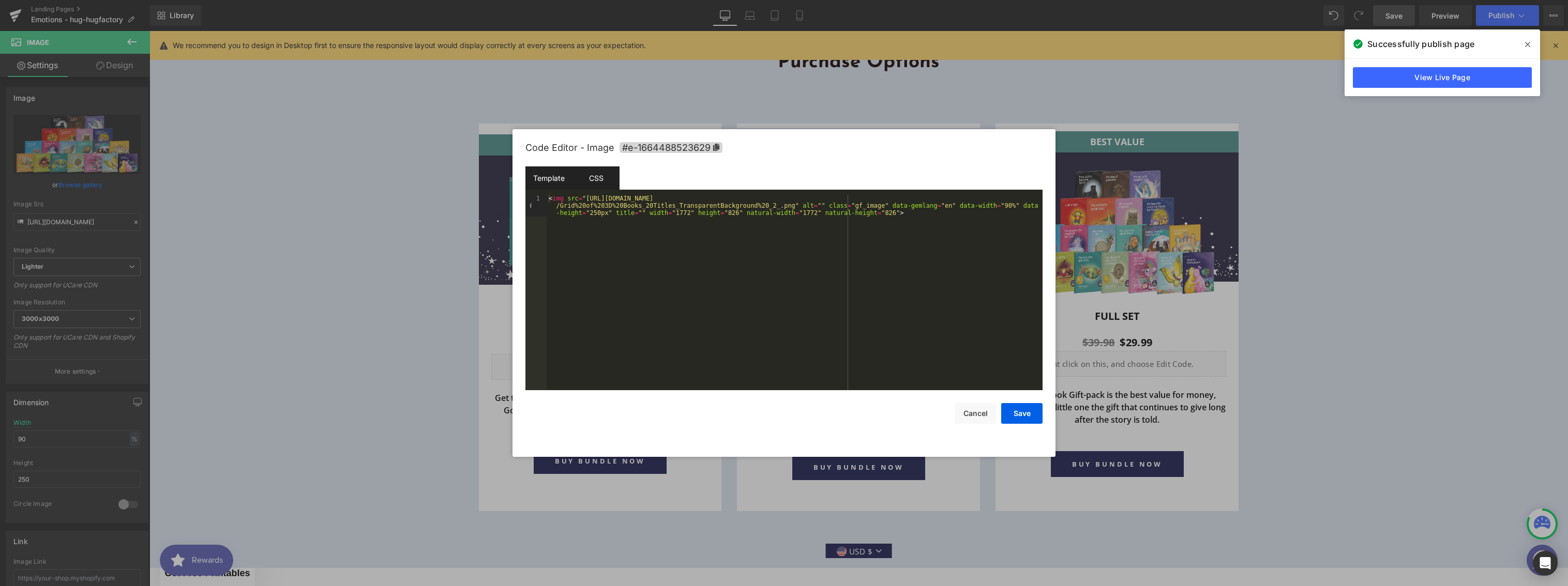
click at [595, 173] on div "CSS" at bounding box center [596, 178] width 47 height 23
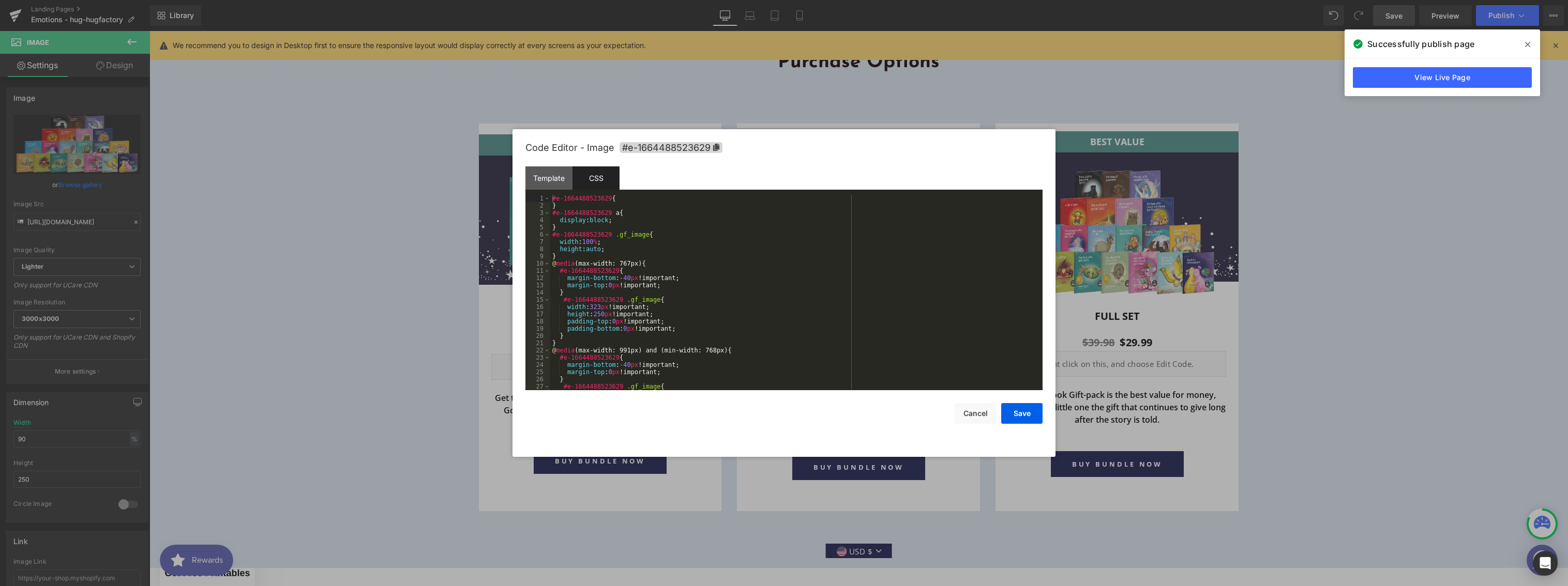
click at [621, 249] on div "#e-1664488523629 { } #e-1664488523629 a { display : block ; } #e-1664488523629 …" at bounding box center [794, 299] width 488 height 210
click at [1017, 414] on button "Save" at bounding box center [1022, 414] width 41 height 21
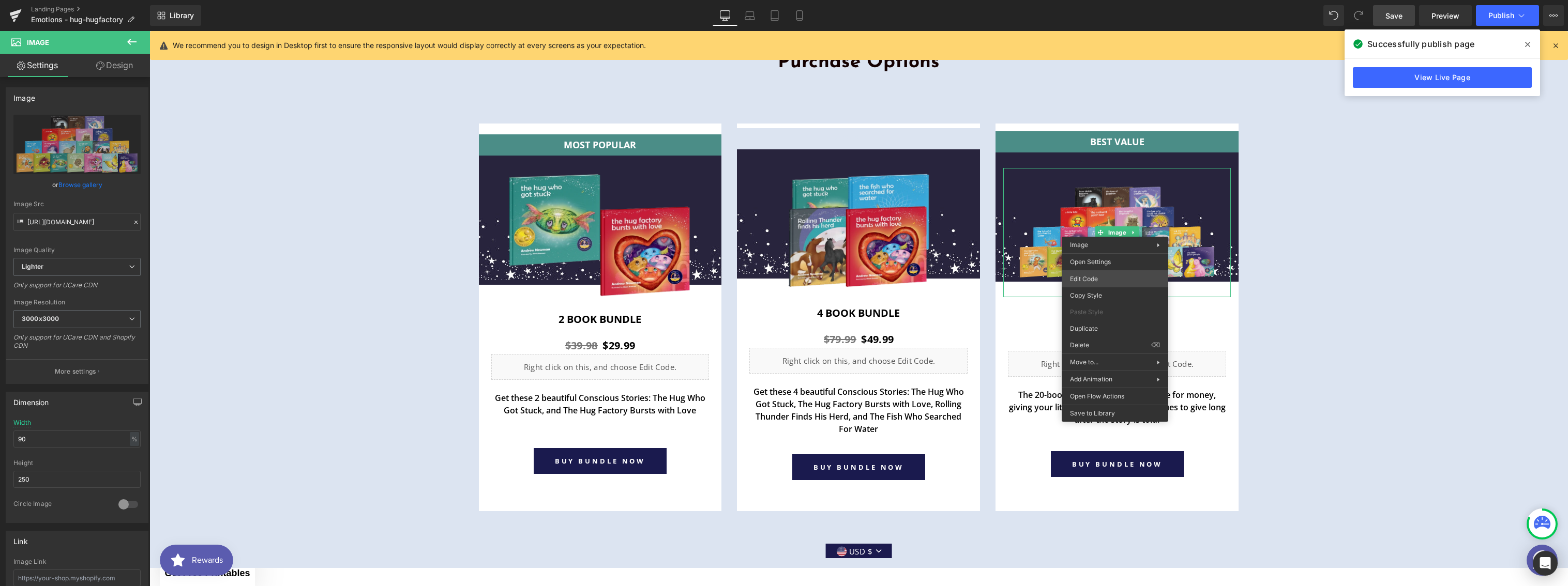
click at [1090, 282] on body "Image You are previewing how the will restyle your page. You can not edit Eleme…" at bounding box center [784, 293] width 1568 height 586
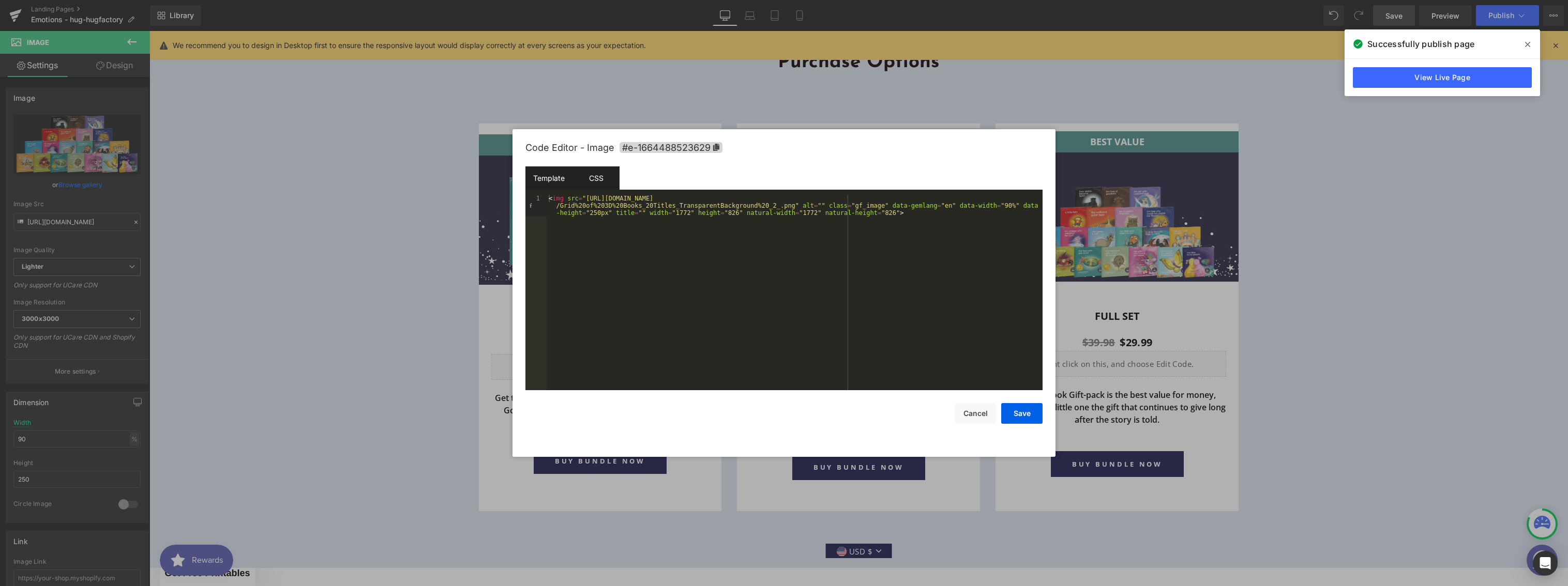
click at [604, 177] on div "CSS" at bounding box center [596, 178] width 47 height 23
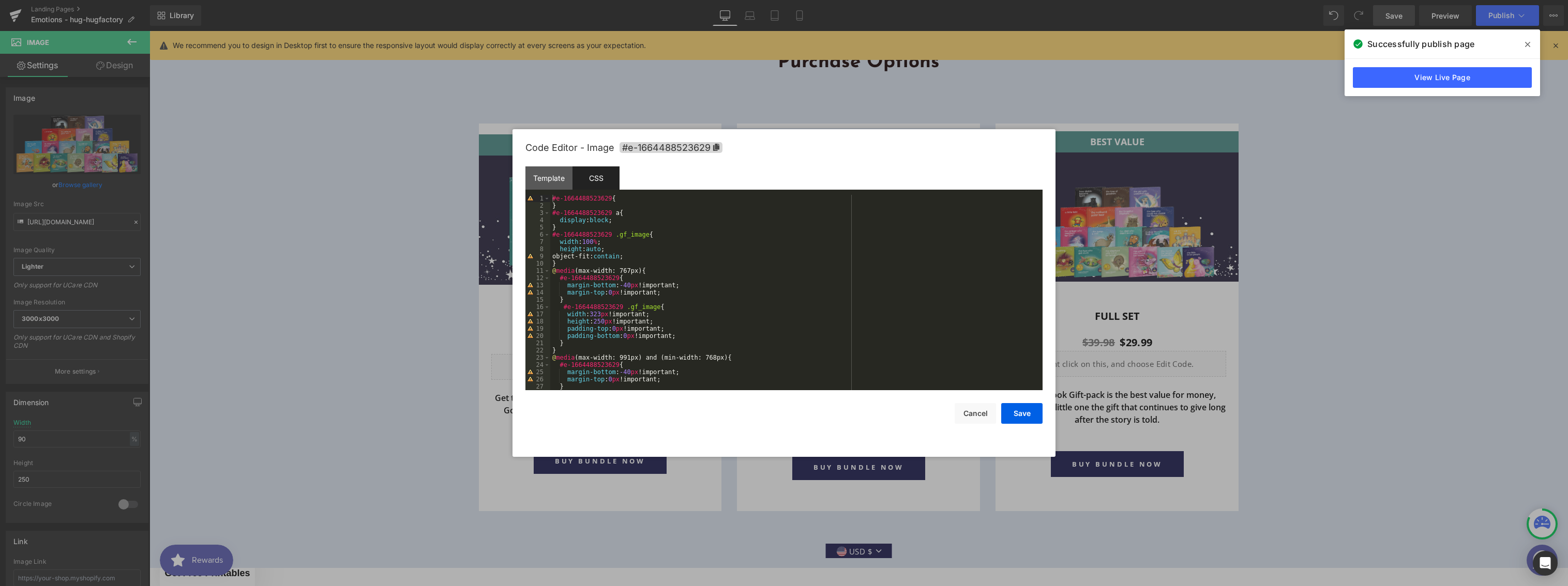
click at [646, 258] on div "#e-1664488523629 { } #e-1664488523629 a { display : block ; } #e-1664488523629 …" at bounding box center [794, 299] width 488 height 210
click at [1016, 412] on button "Save" at bounding box center [1022, 414] width 41 height 21
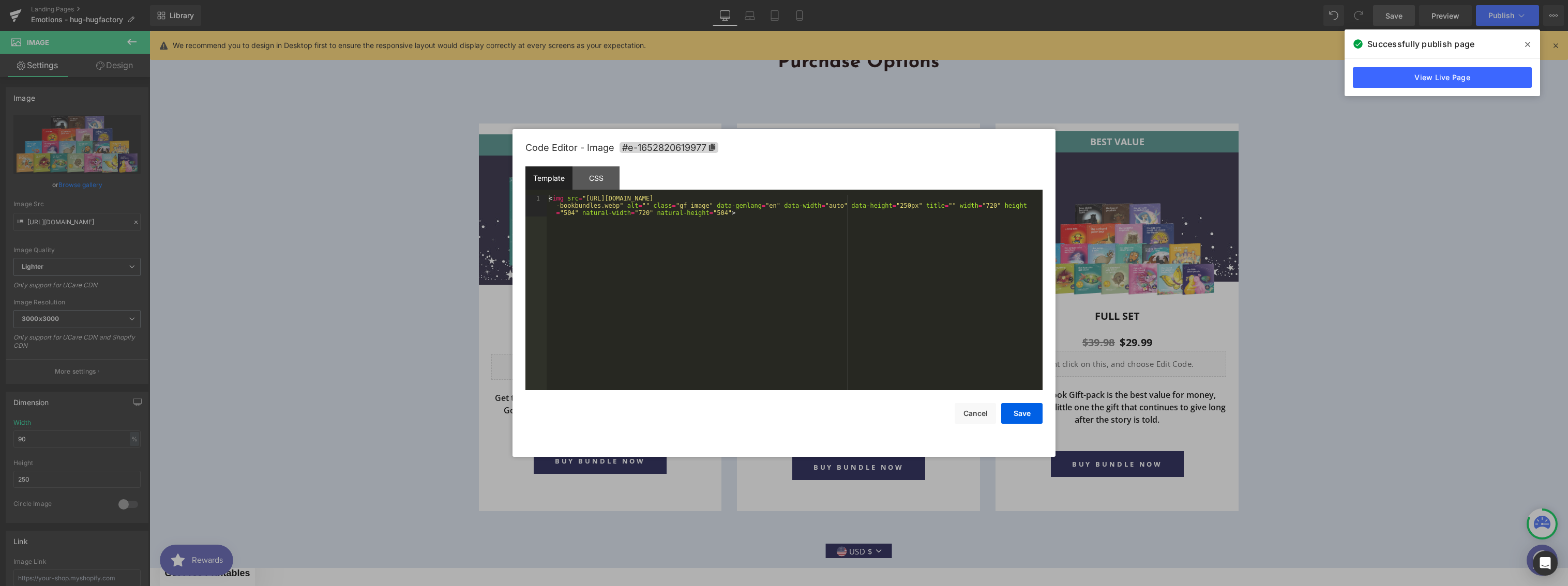
drag, startPoint x: 854, startPoint y: 284, endPoint x: 845, endPoint y: 281, distance: 9.5
click at [854, 0] on div "Image You are previewing how the will restyle your page. You can not edit Eleme…" at bounding box center [784, 0] width 1568 height 0
click at [600, 186] on div "CSS" at bounding box center [596, 178] width 47 height 23
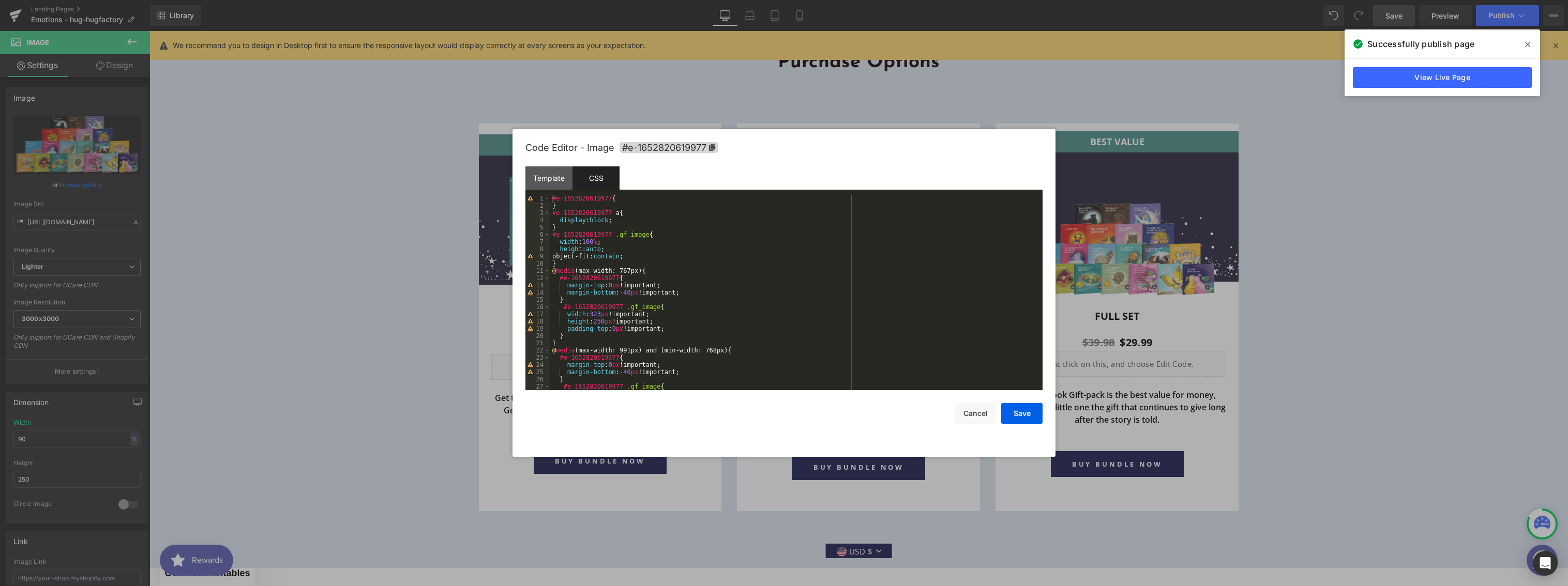
click at [648, 257] on div "#e-1652820619977 { } #e-1652820619977 a { display : block ; } #e-1652820619977 …" at bounding box center [794, 299] width 488 height 210
click at [1015, 410] on button "Save" at bounding box center [1022, 414] width 41 height 21
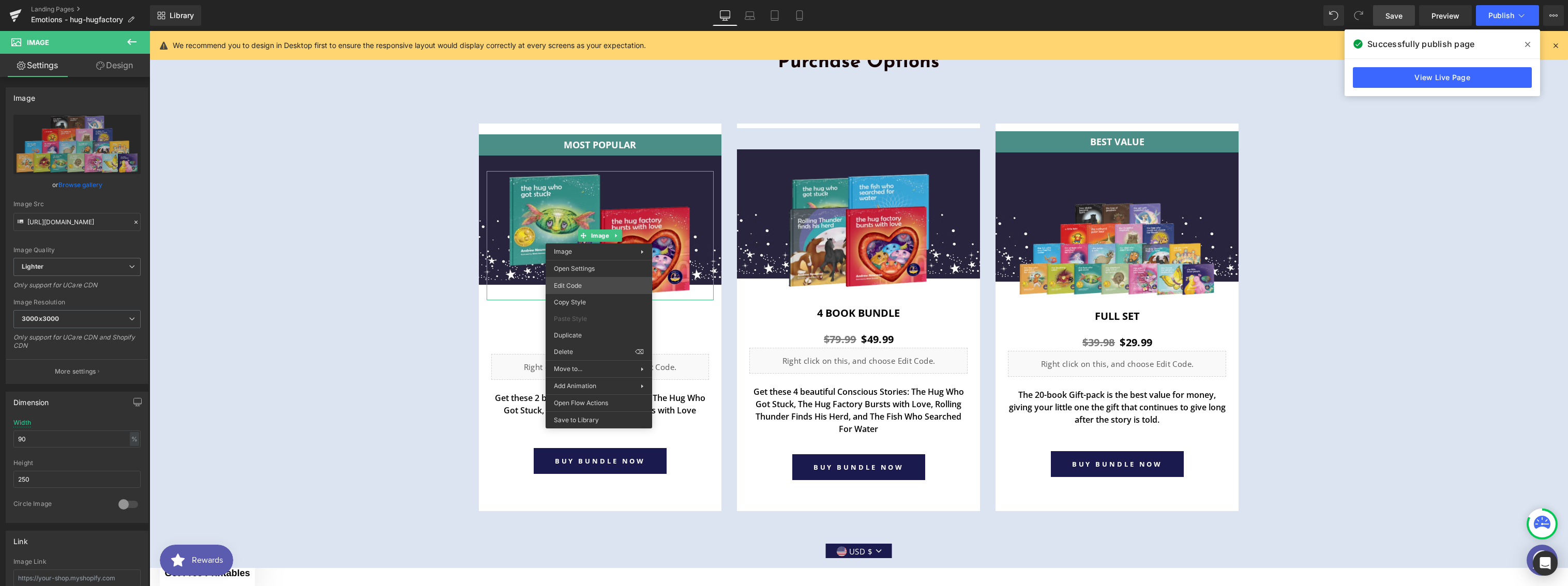
click at [589, 0] on div "Image You are previewing how the will restyle your page. You can not edit Eleme…" at bounding box center [784, 0] width 1568 height 0
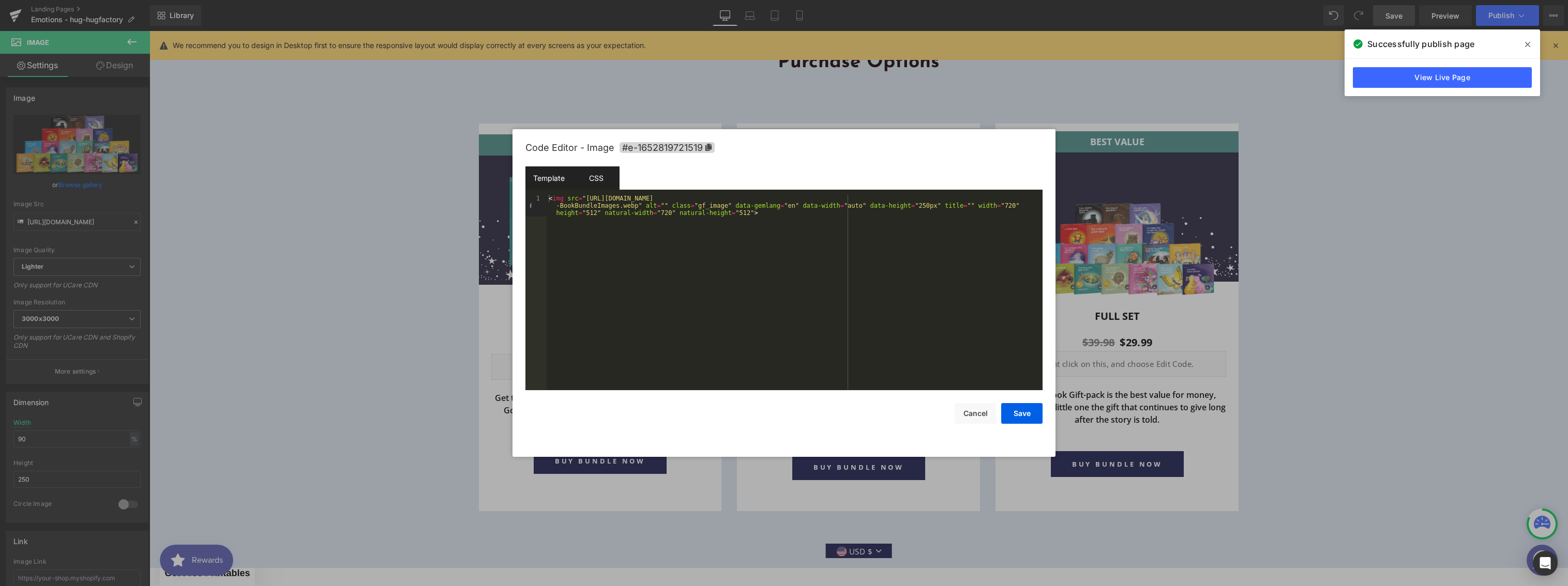
click at [590, 187] on div "CSS" at bounding box center [596, 178] width 47 height 23
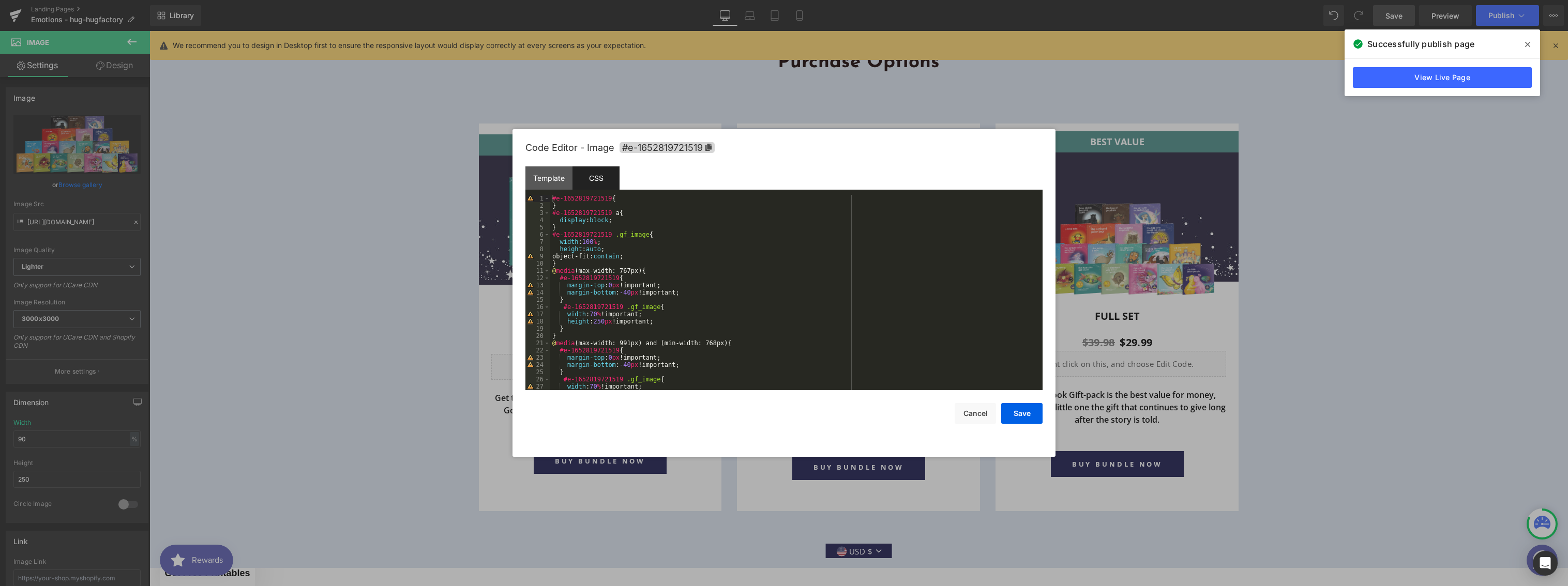
click at [656, 258] on div "#e-1652819721519 { } #e-1652819721519 a { display : block ; } #e-1652819721519 …" at bounding box center [794, 299] width 488 height 210
click at [1015, 413] on button "Save" at bounding box center [1022, 414] width 41 height 21
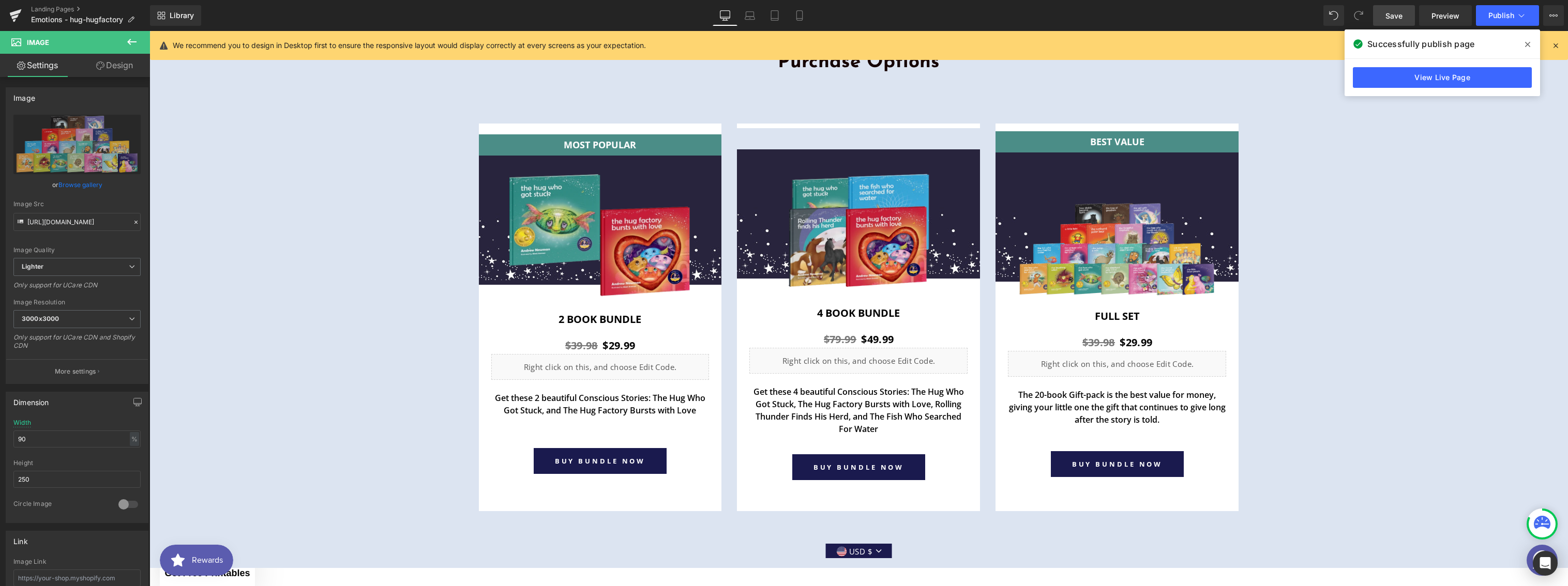
click at [1397, 16] on span "Save" at bounding box center [1394, 16] width 17 height 11
click at [1525, 44] on icon at bounding box center [1527, 44] width 5 height 9
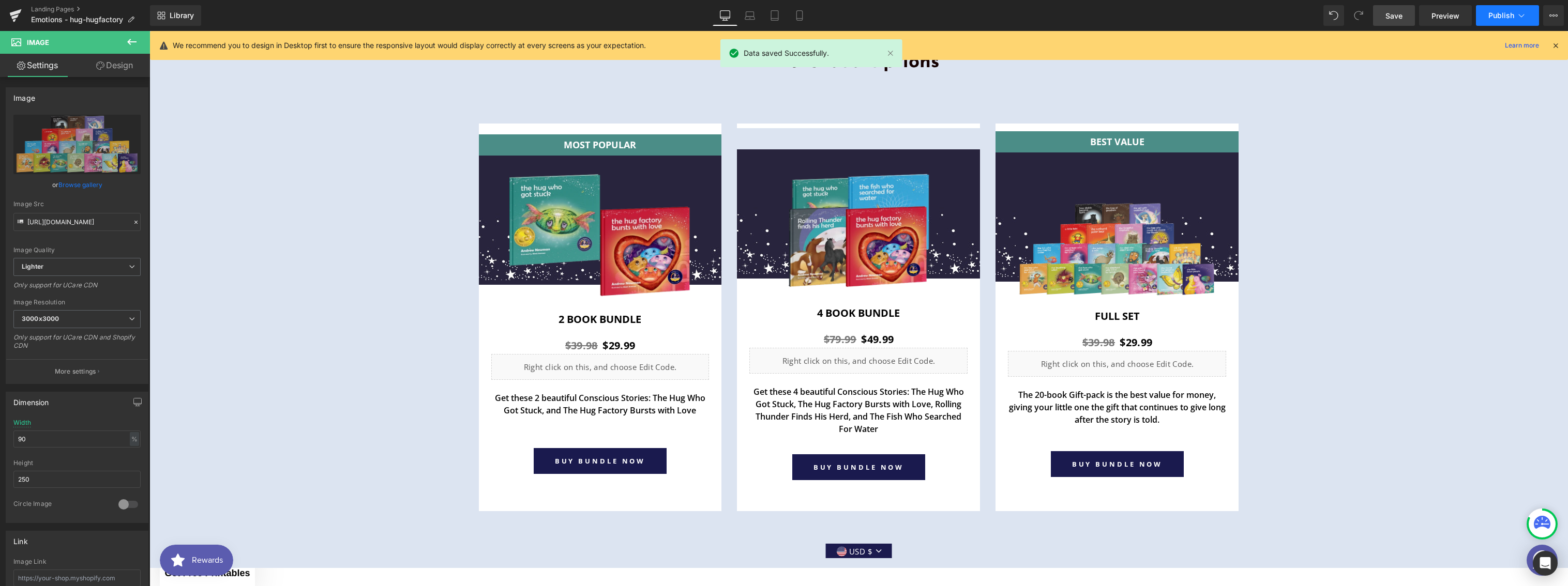
click at [1496, 23] on button "Publish" at bounding box center [1508, 15] width 63 height 21
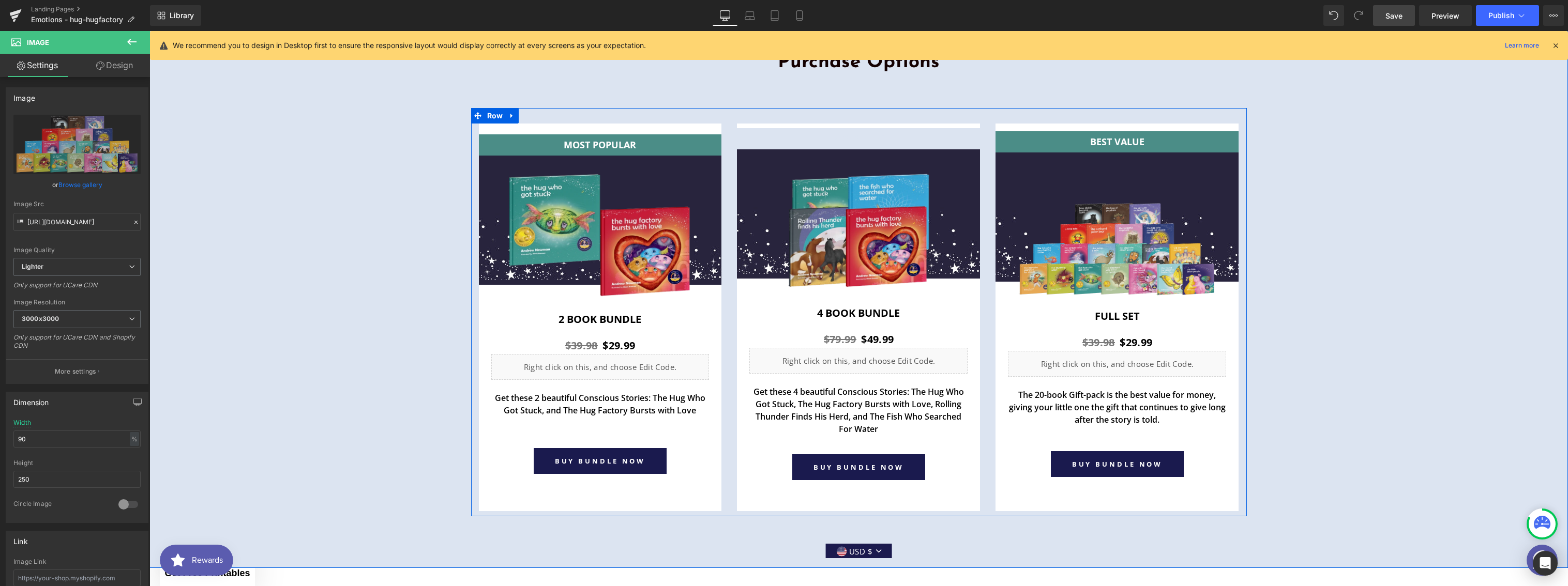
click at [988, 240] on div "BEST VALUE Text Block Row Image Row full set Heading $39.98 $29.99 (P) Price Li…" at bounding box center [1117, 317] width 259 height 388
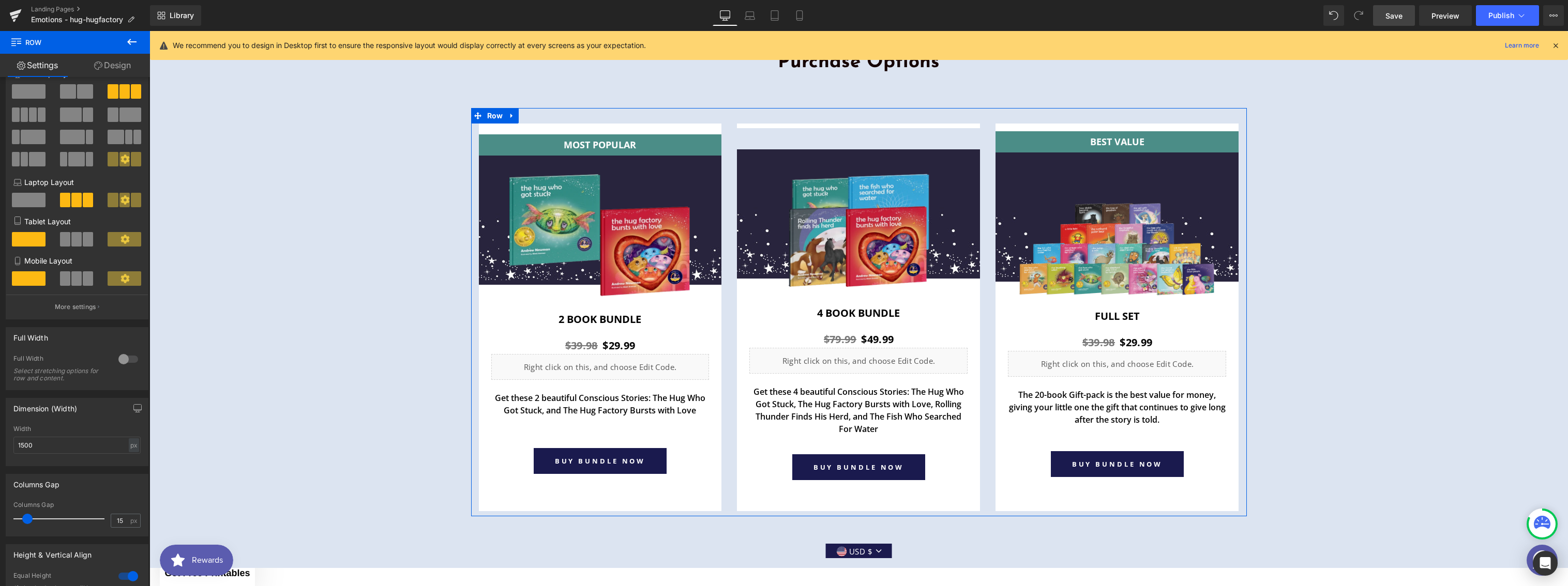
scroll to position [169, 0]
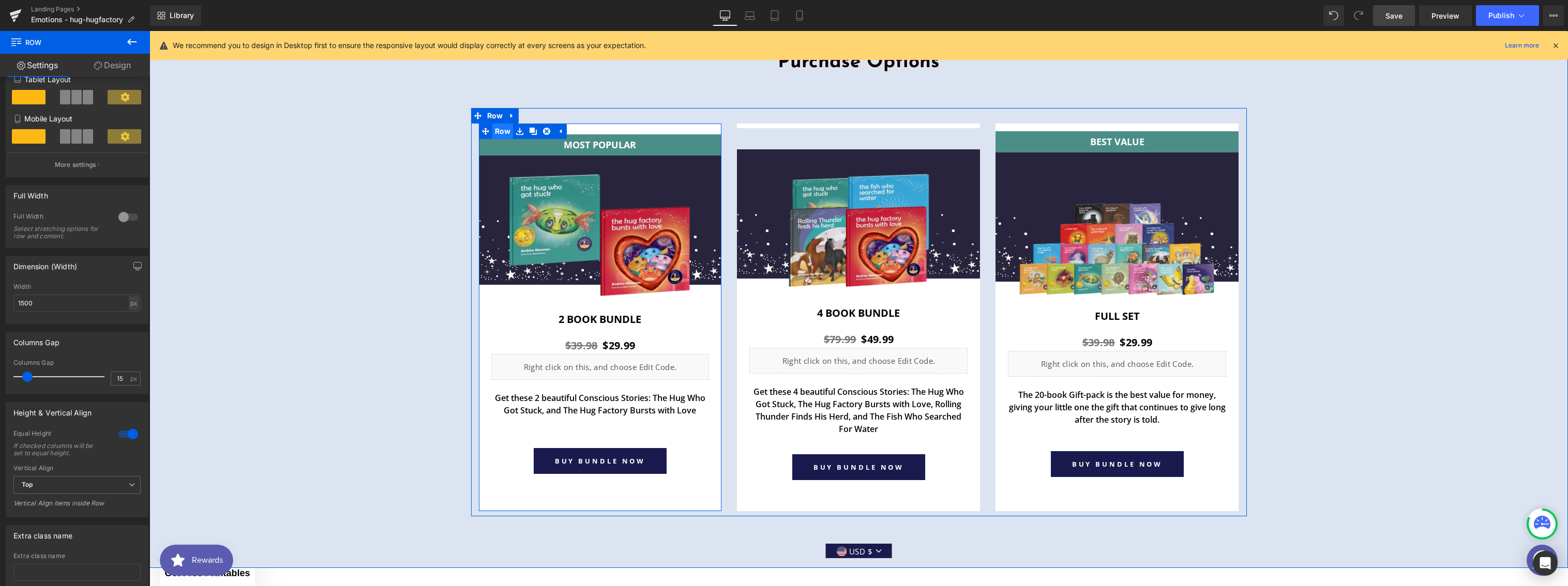
click at [497, 133] on span "Row" at bounding box center [503, 131] width 21 height 15
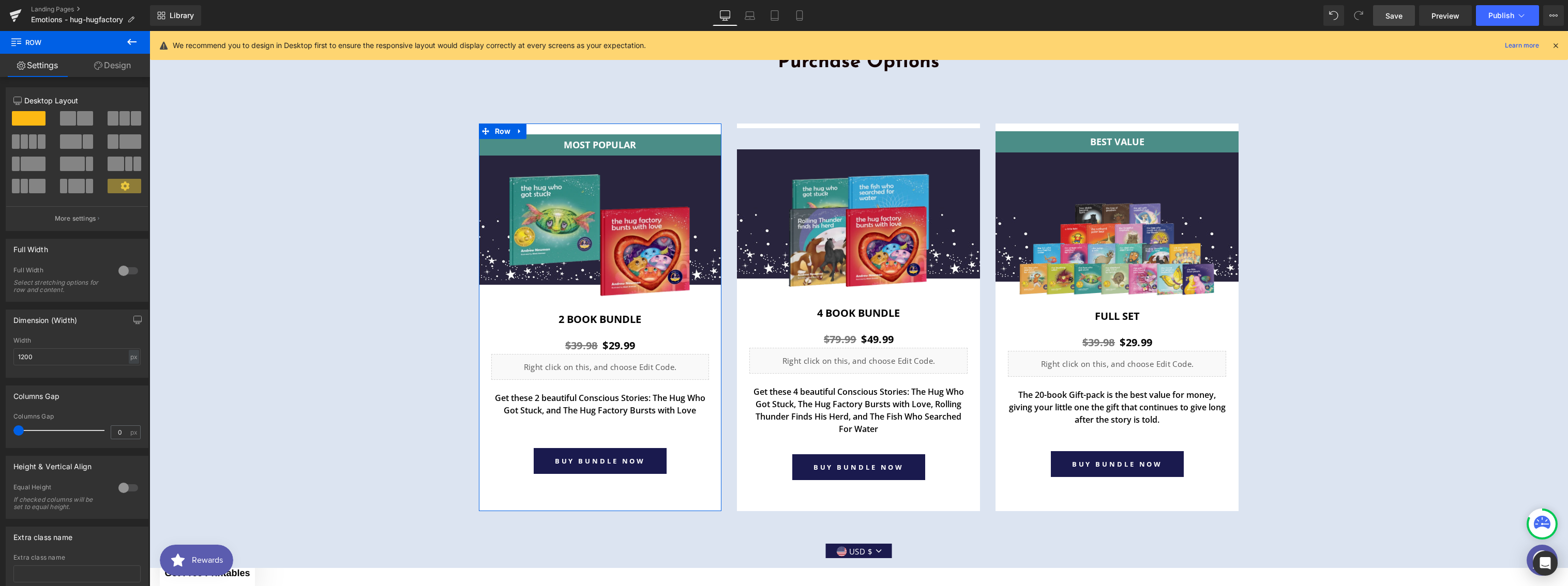
click at [117, 57] on link "Design" at bounding box center [112, 65] width 75 height 23
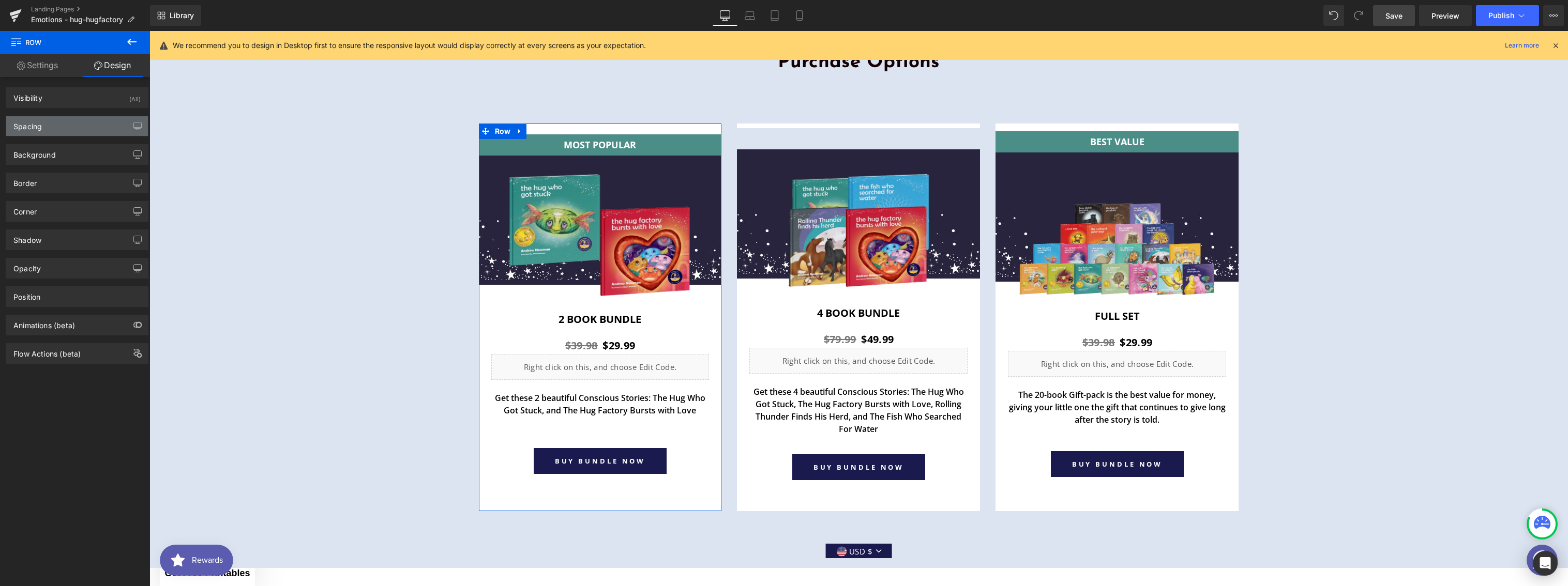
click at [21, 129] on div "Spacing" at bounding box center [27, 124] width 29 height 15
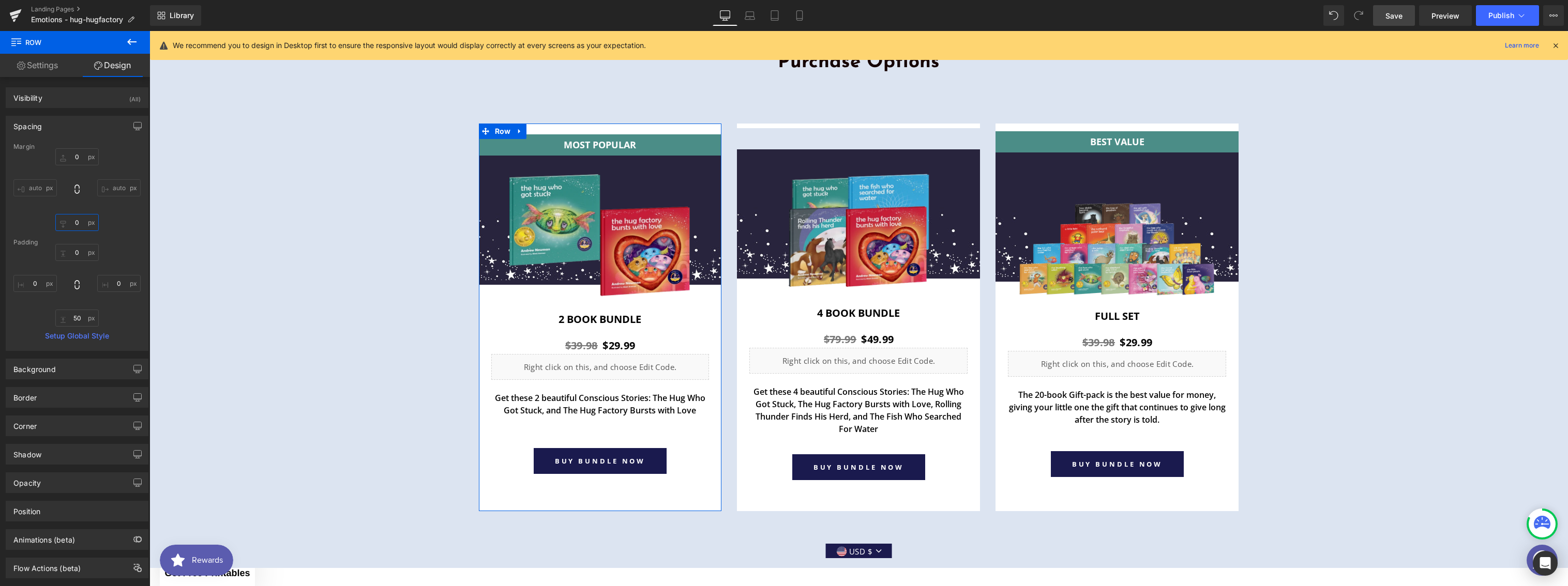
click at [73, 221] on input "0" at bounding box center [77, 223] width 43 height 17
type input "40"
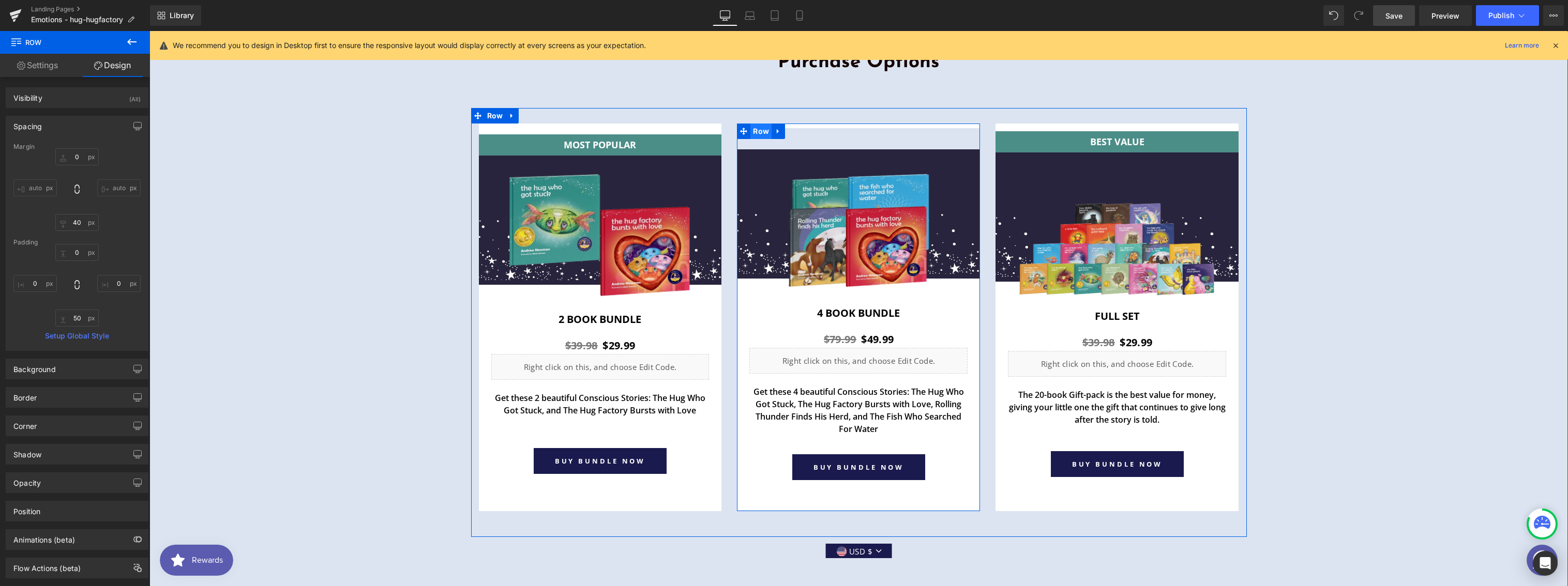
click at [752, 126] on span "Row" at bounding box center [761, 131] width 21 height 15
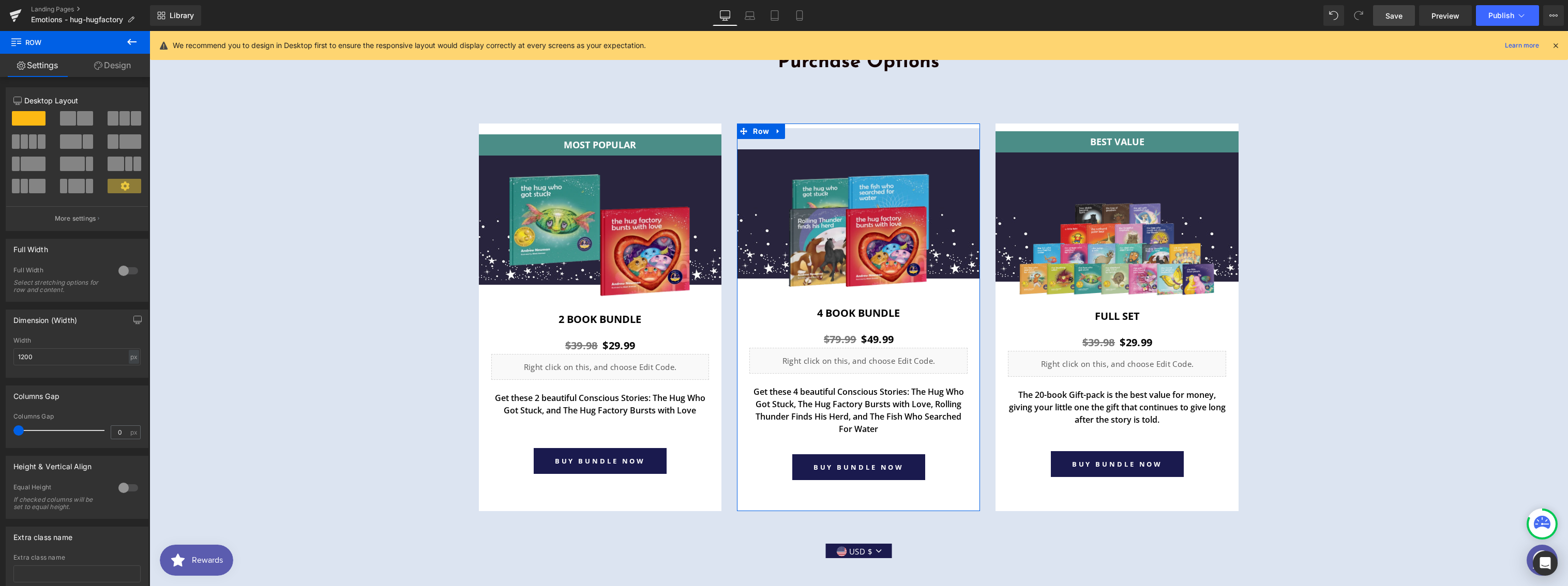
click at [94, 64] on icon at bounding box center [99, 66] width 9 height 9
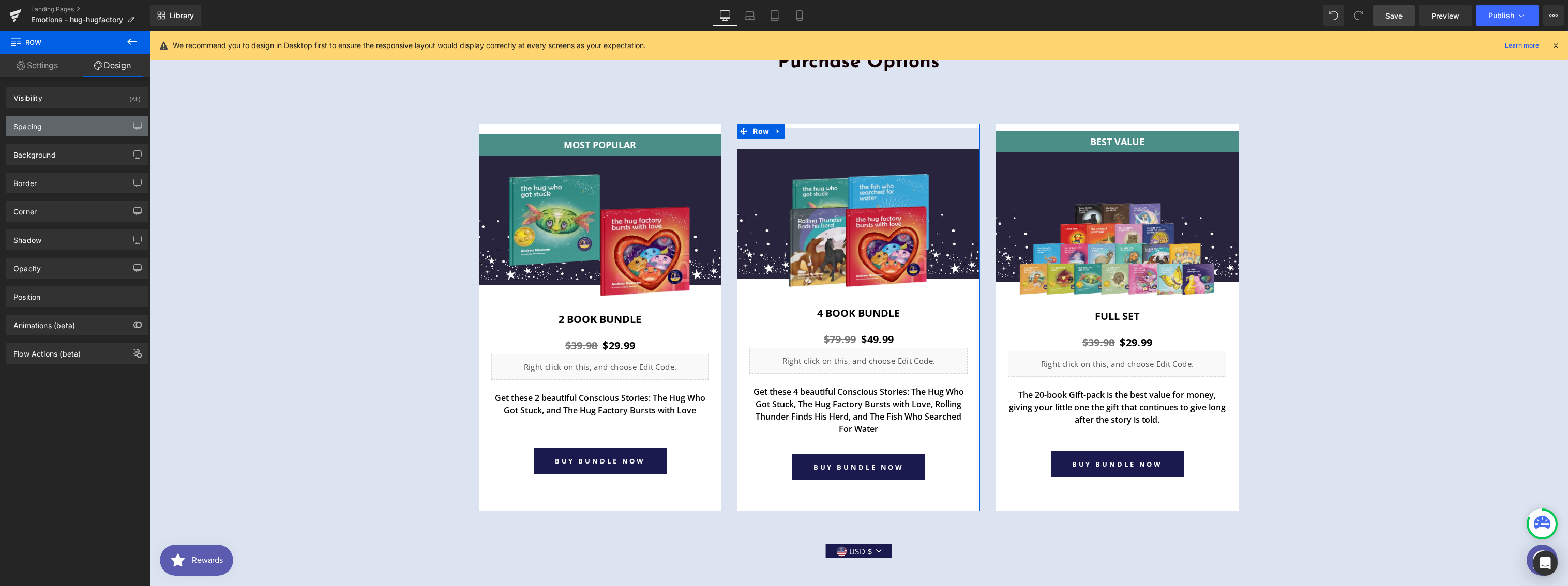
click at [68, 131] on div "Spacing" at bounding box center [77, 126] width 142 height 19
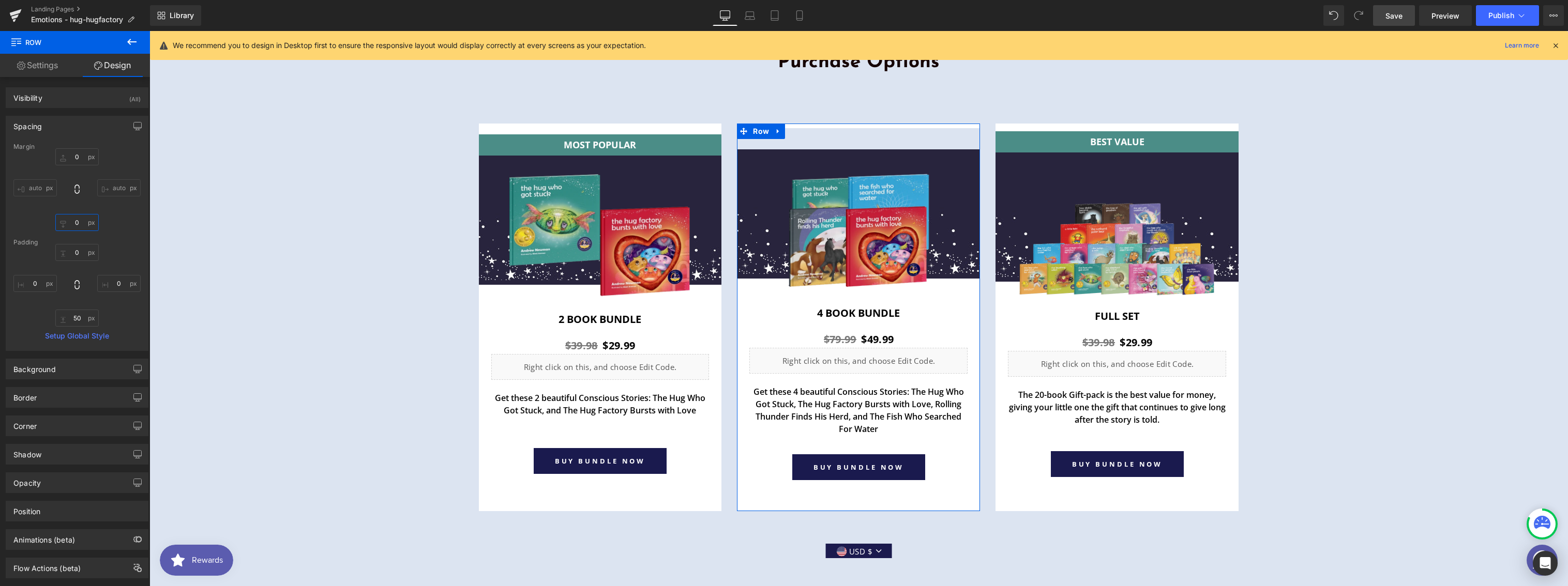
click at [74, 218] on input "0" at bounding box center [77, 223] width 43 height 17
type input "40"
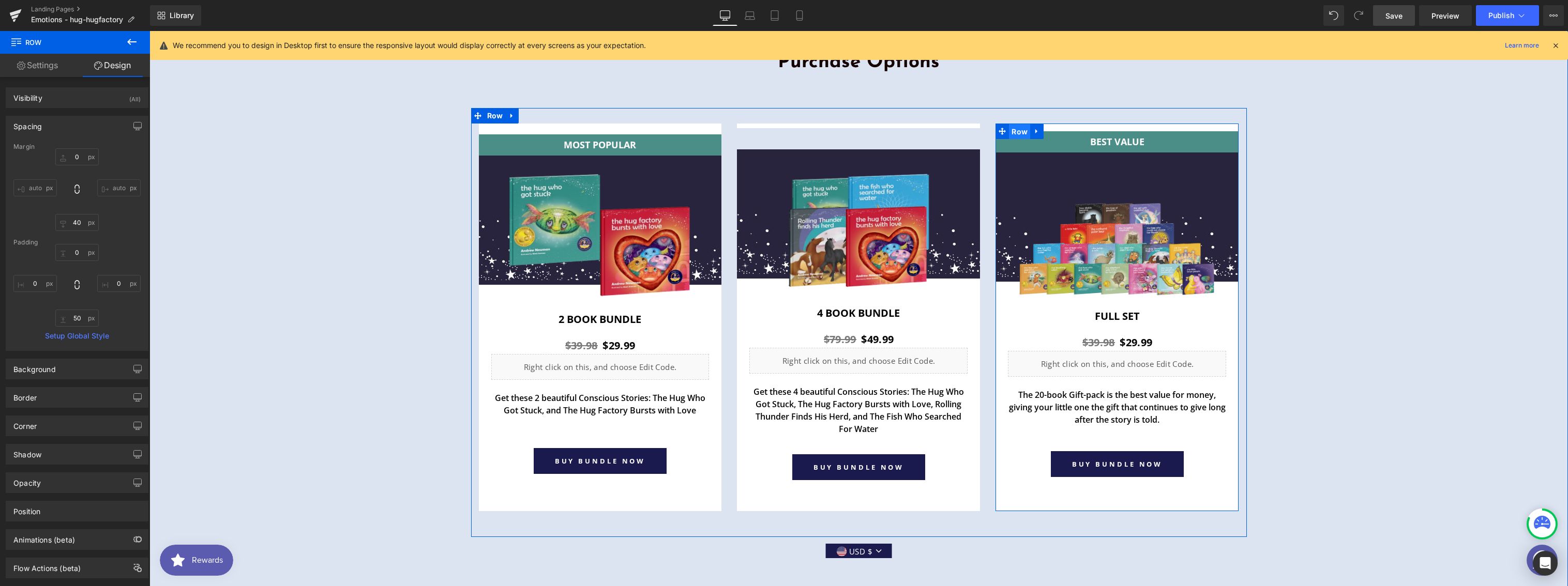
click at [1014, 124] on span "Row" at bounding box center [1020, 131] width 21 height 15
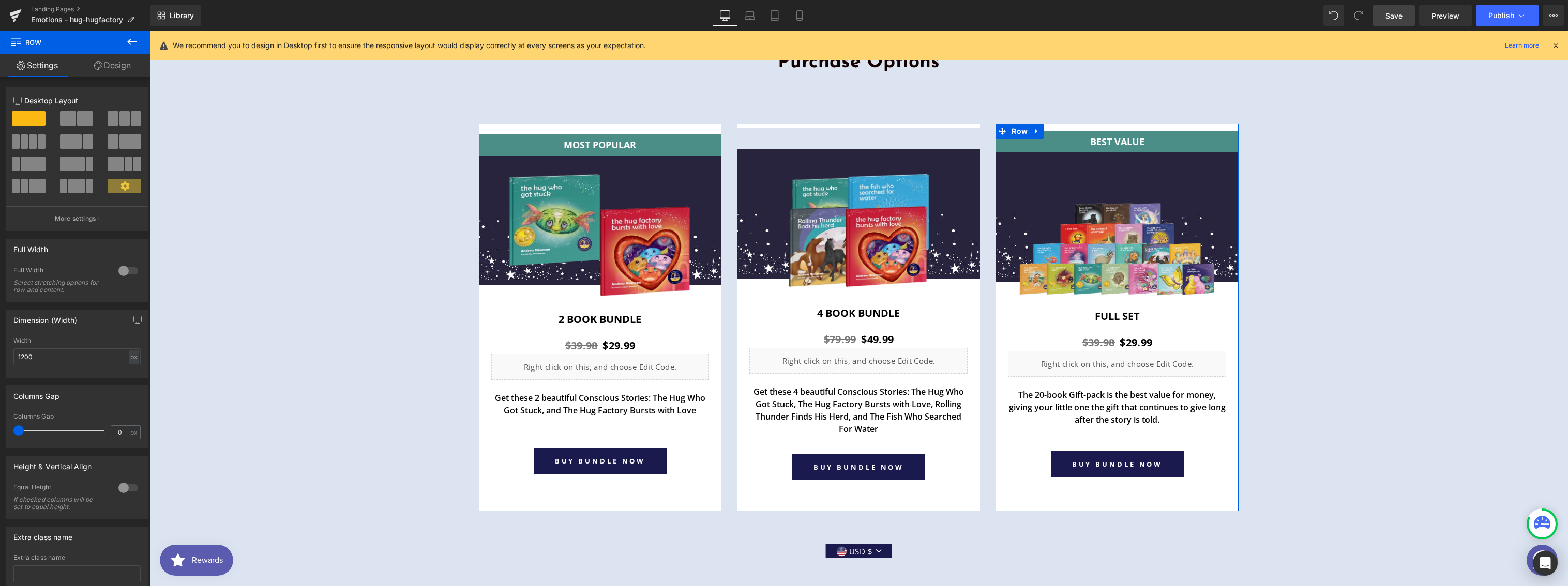
click at [114, 66] on link "Design" at bounding box center [112, 65] width 75 height 23
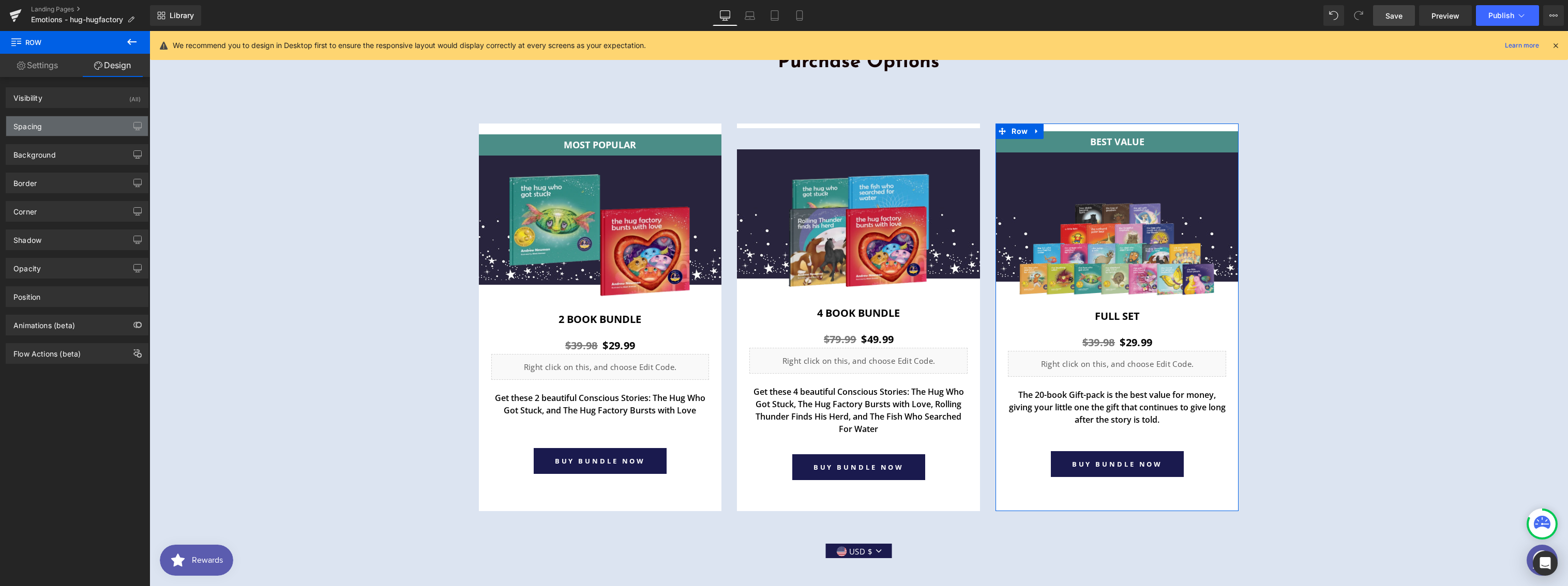
click at [56, 127] on div "Spacing" at bounding box center [77, 126] width 142 height 19
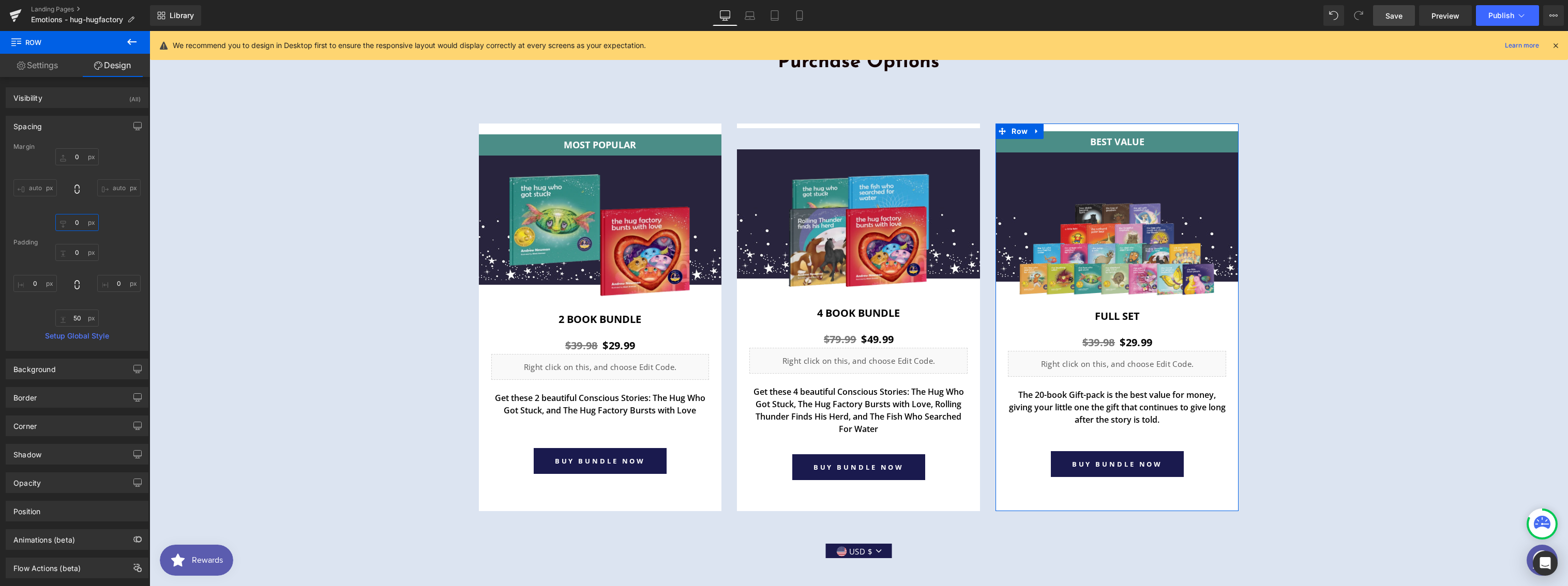
click at [74, 218] on input "0" at bounding box center [77, 223] width 43 height 17
type input "40"
click at [1392, 15] on span "Save" at bounding box center [1394, 16] width 17 height 11
click at [1499, 25] on button "Publish" at bounding box center [1508, 15] width 63 height 21
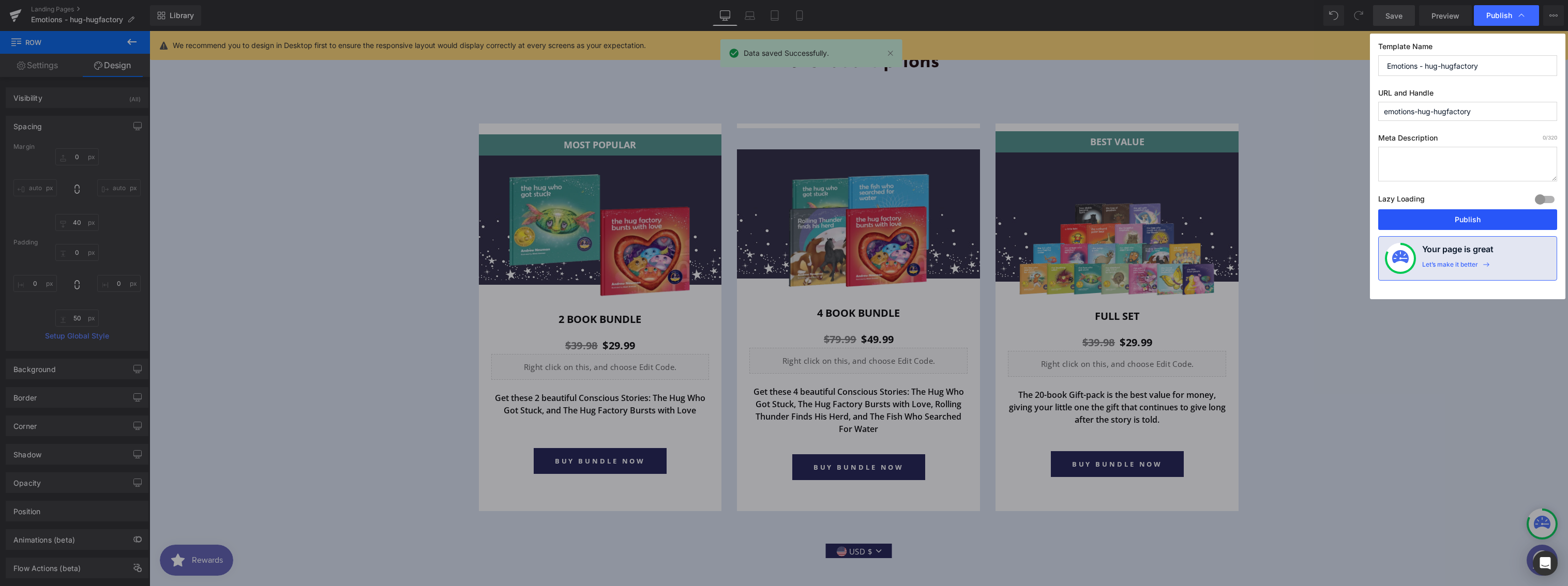
click at [1458, 214] on button "Publish" at bounding box center [1468, 220] width 179 height 21
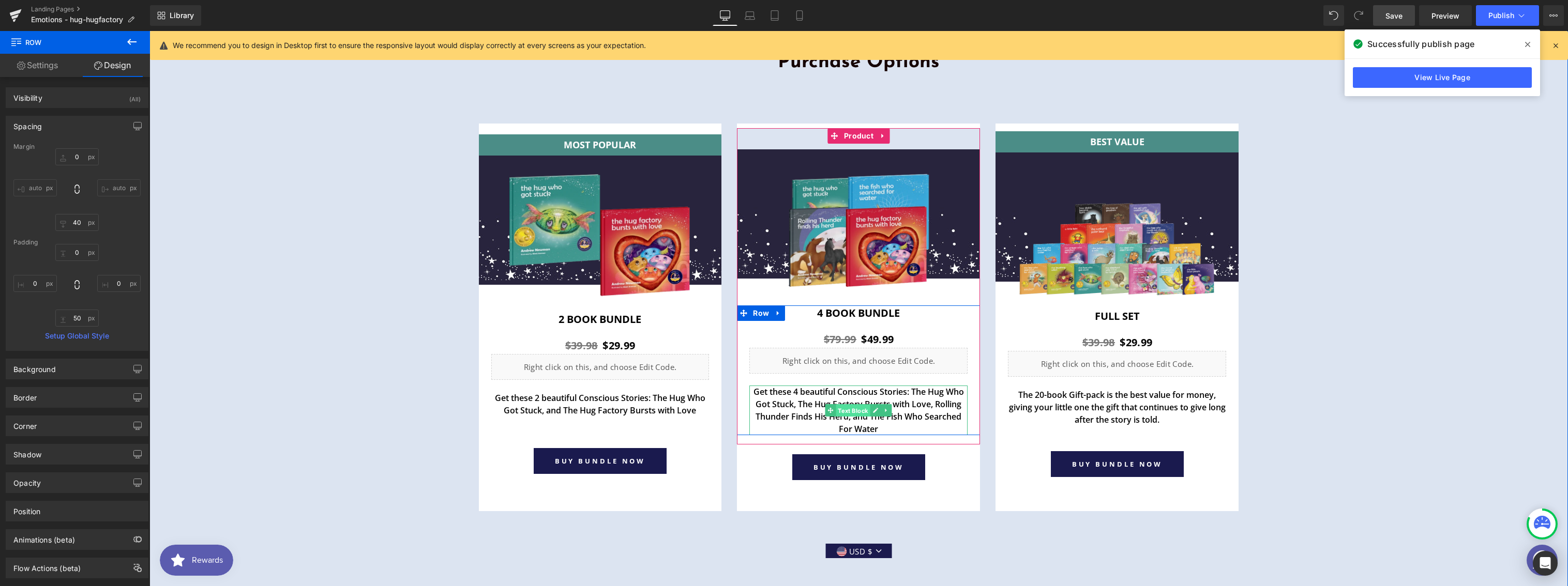
click at [852, 411] on span "Text Block" at bounding box center [853, 411] width 34 height 12
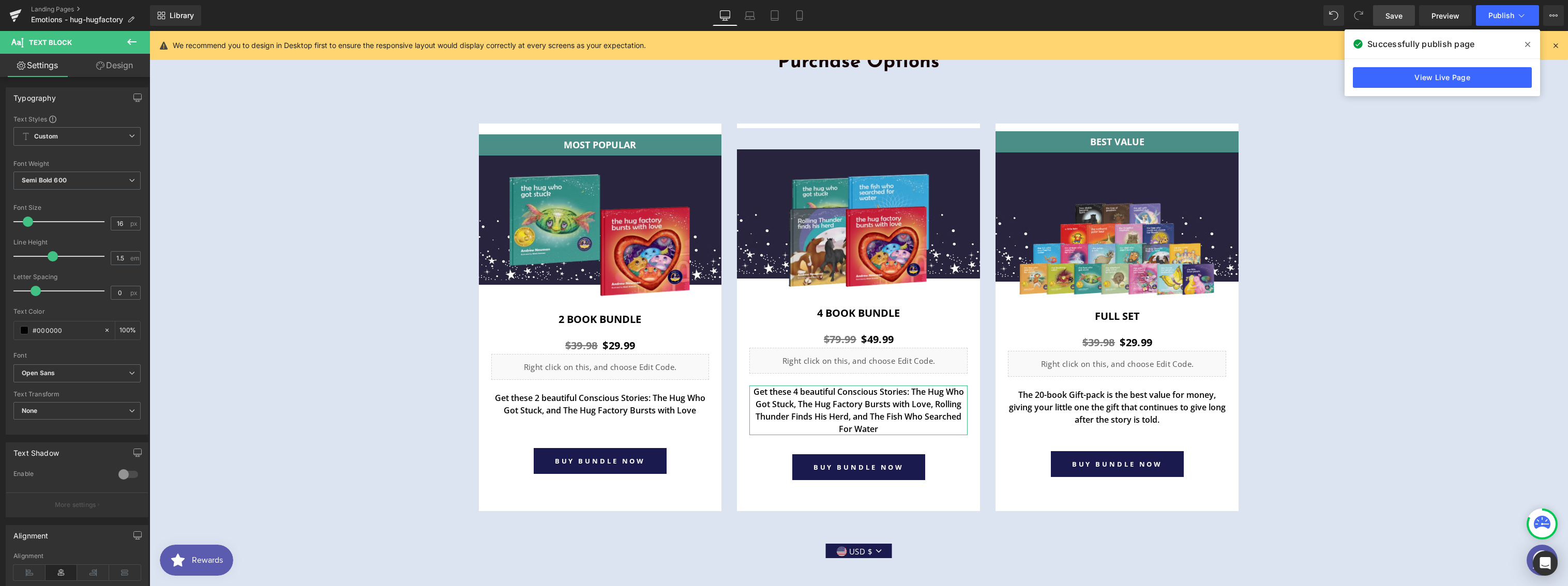
click at [114, 69] on link "Design" at bounding box center [114, 65] width 75 height 23
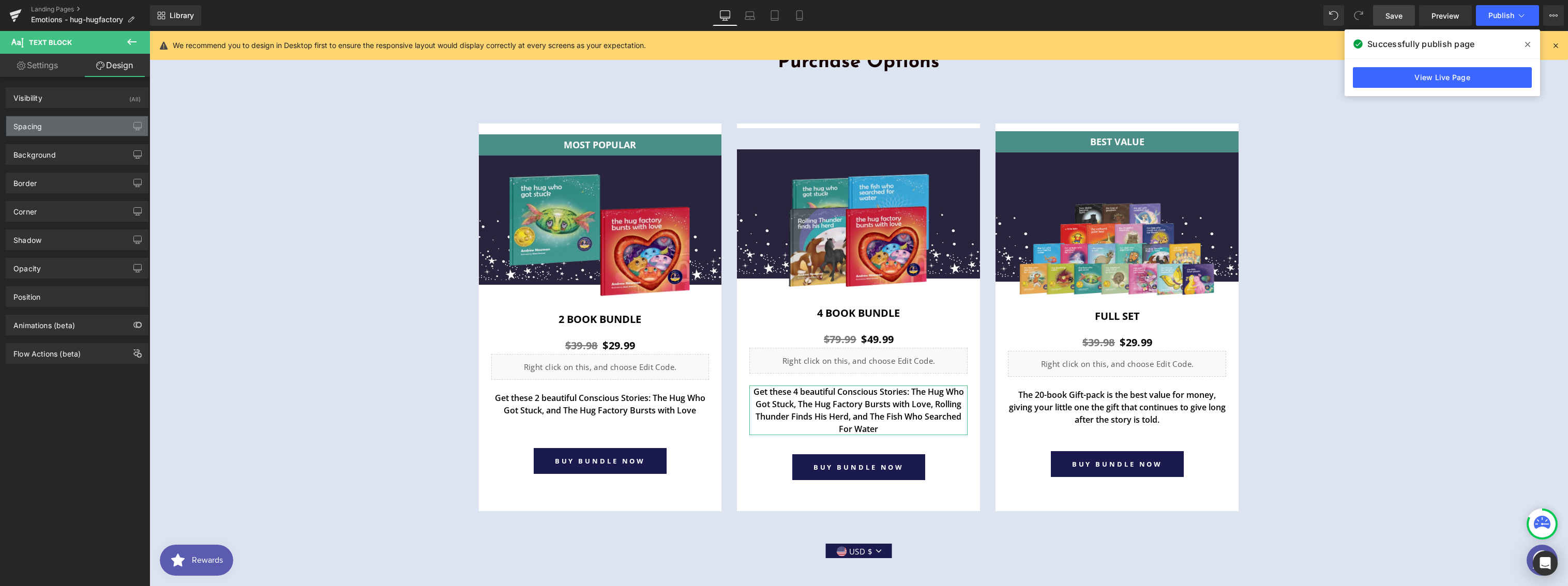
click at [39, 133] on div "Spacing" at bounding box center [77, 126] width 142 height 19
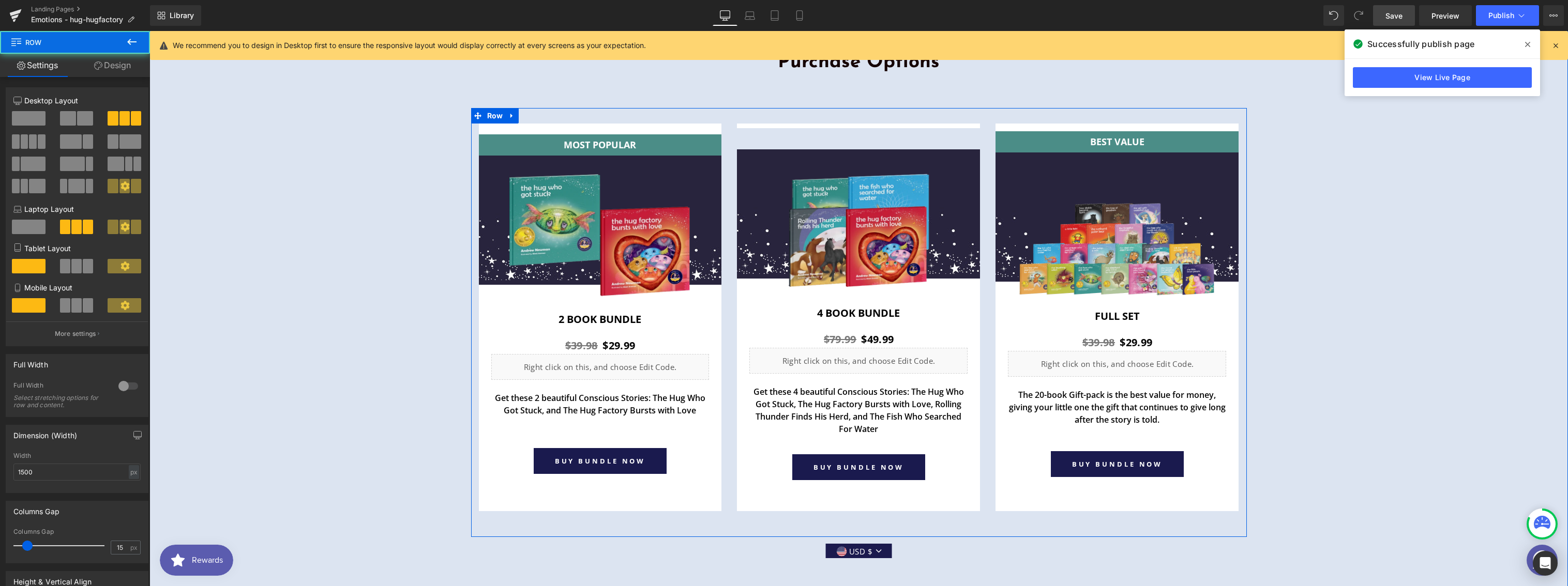
click at [724, 372] on div "MOST POPULAR Text Block Row Image Row 2 book Bundle Heading $39.98 $29.99 (P) P…" at bounding box center [600, 327] width 259 height 408
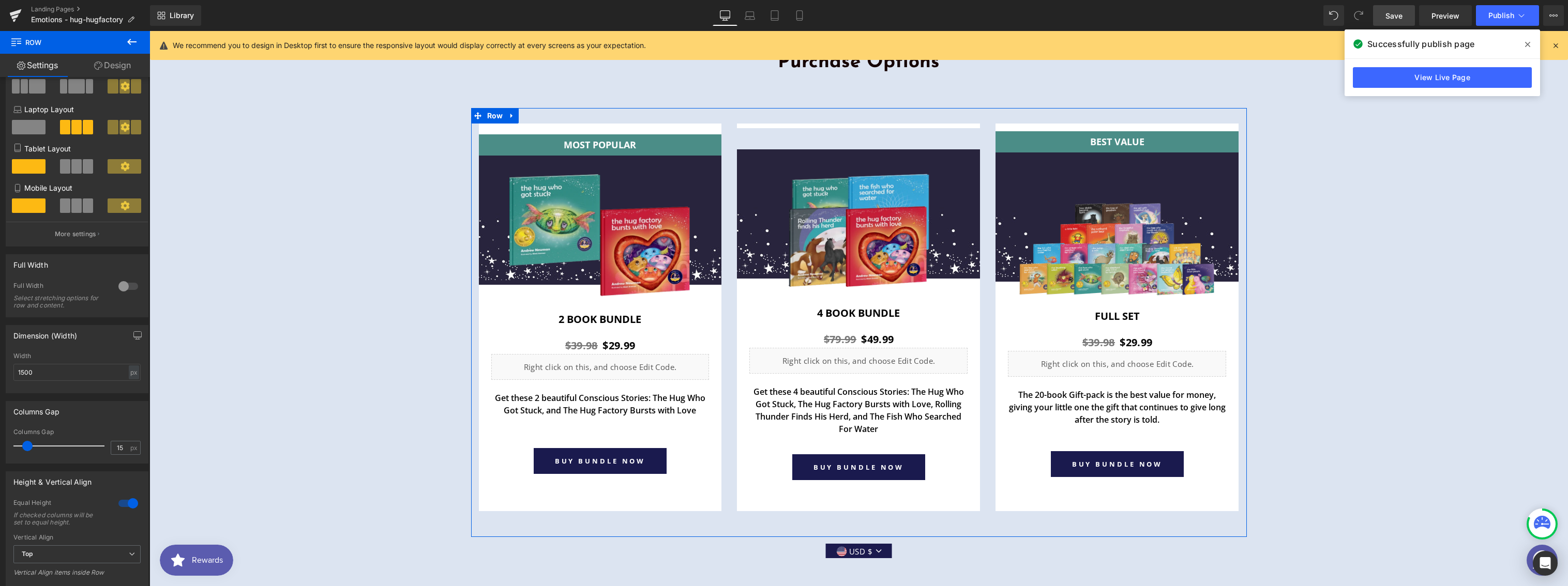
scroll to position [153, 0]
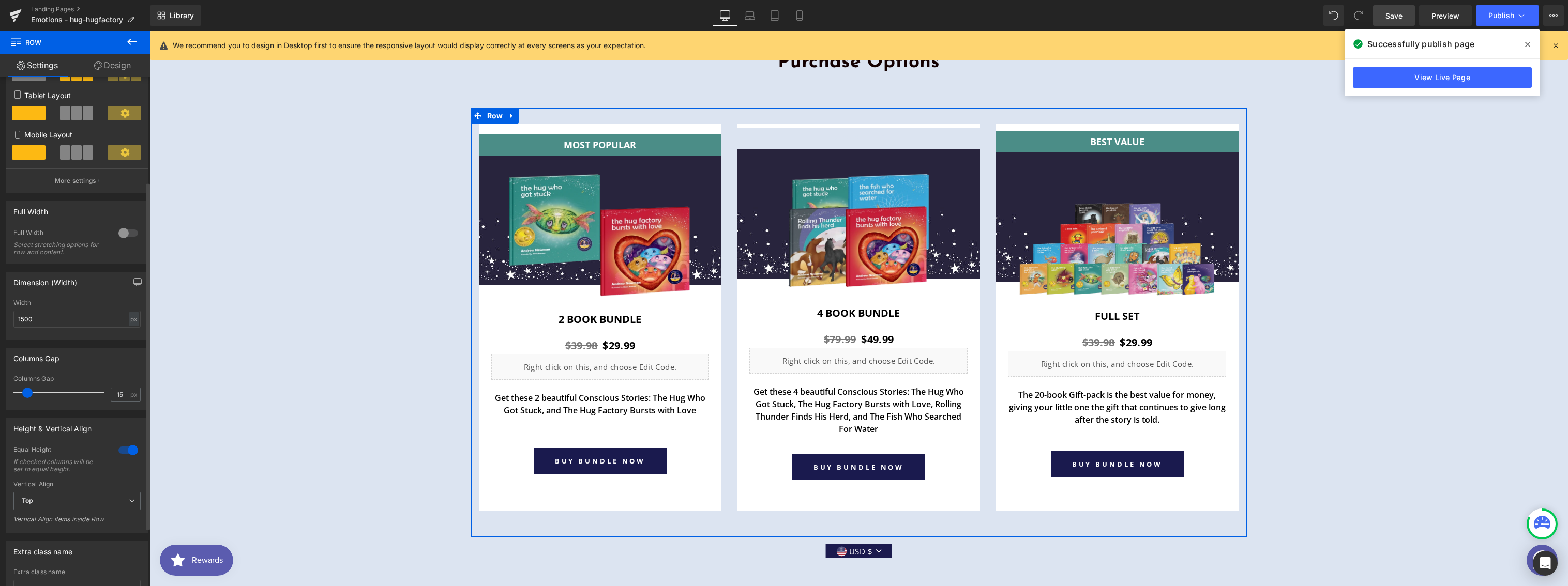
click at [124, 454] on div at bounding box center [128, 450] width 25 height 16
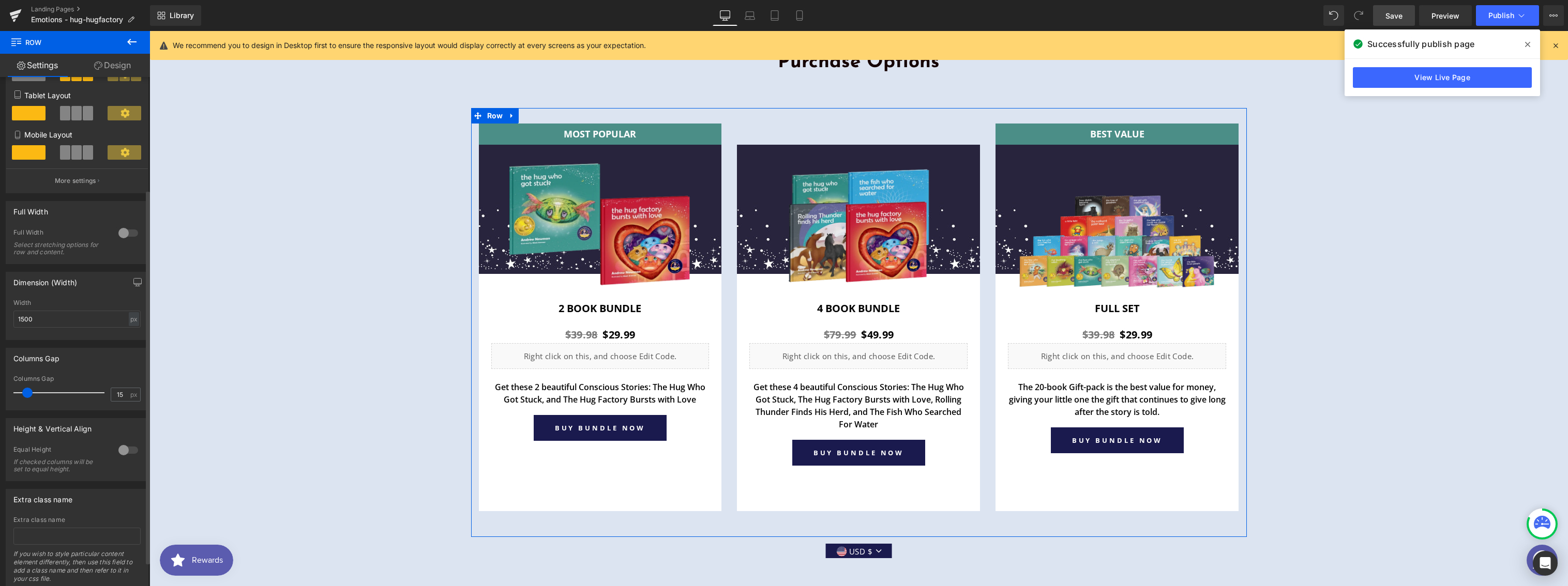
click at [124, 450] on div at bounding box center [128, 450] width 25 height 16
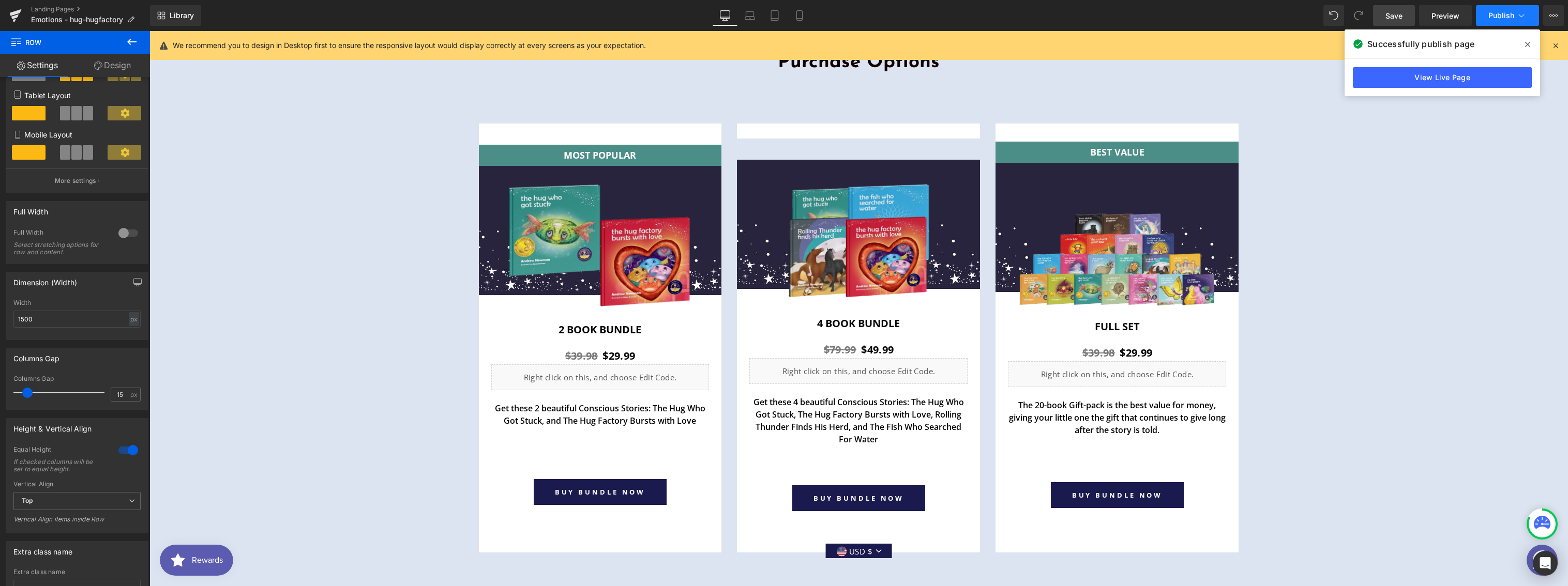
click at [1505, 16] on span "Publish" at bounding box center [1501, 16] width 26 height 9
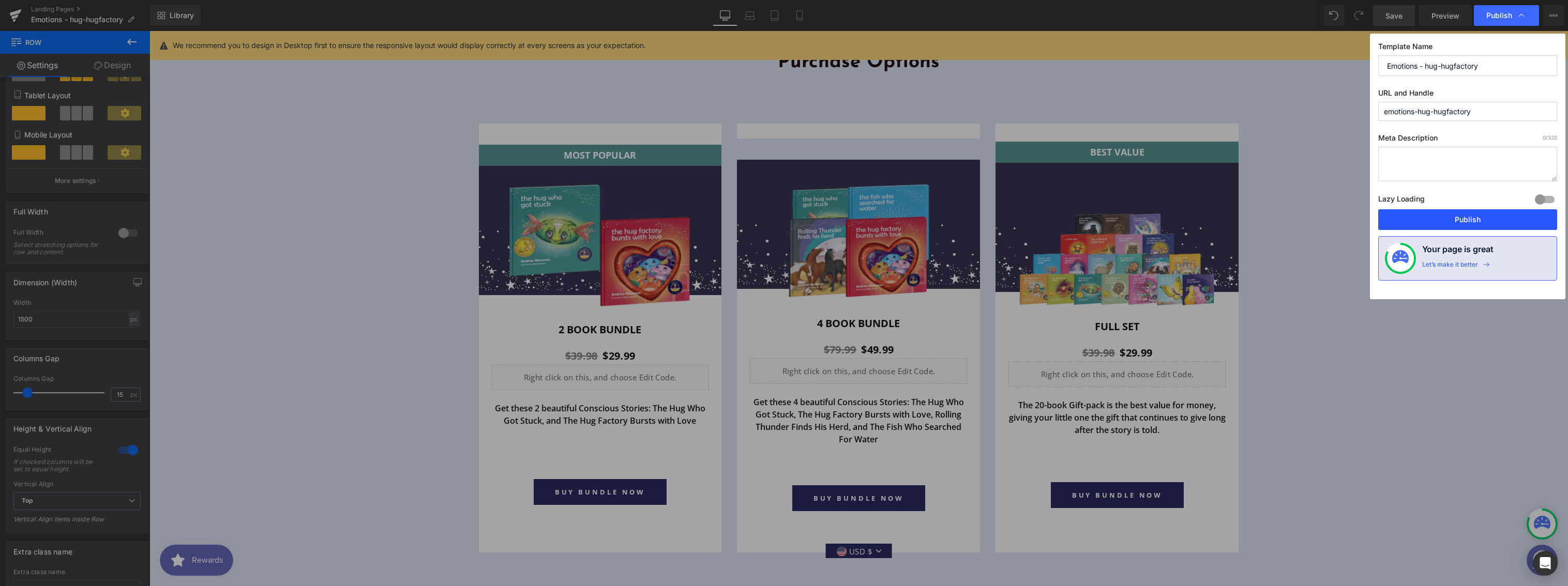
click at [1428, 215] on button "Publish" at bounding box center [1468, 220] width 179 height 21
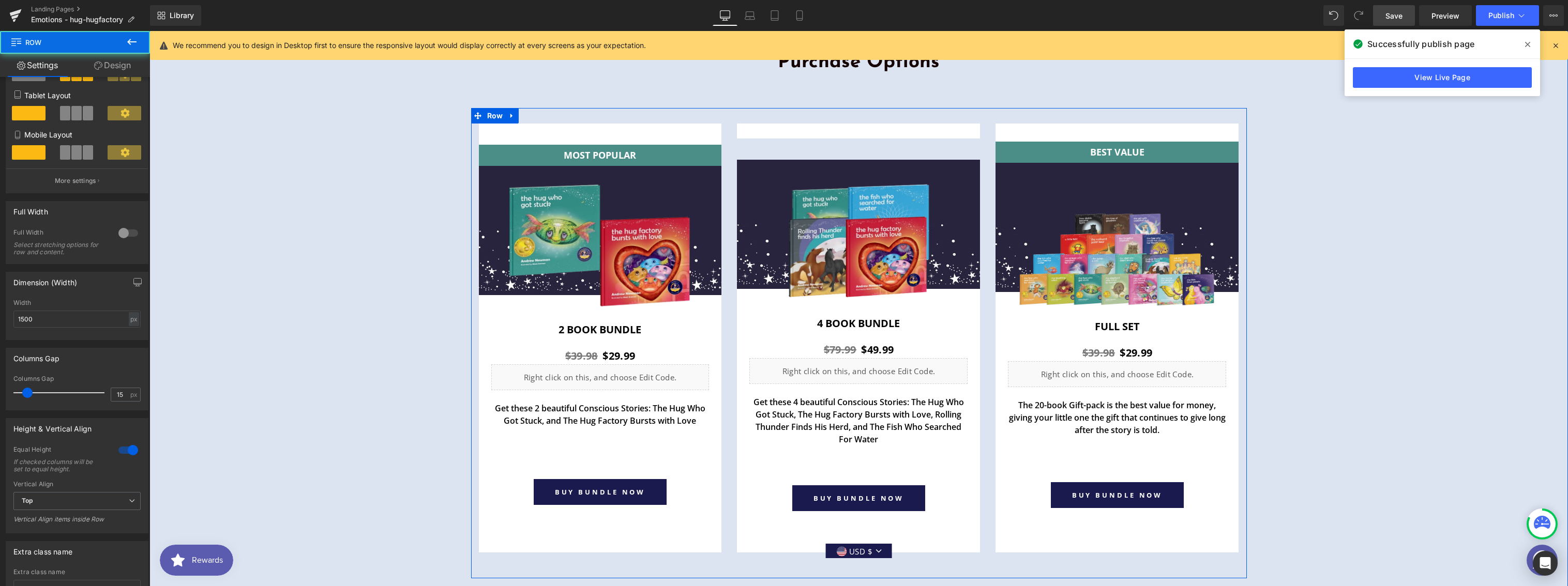
click at [729, 376] on div "BESTSELLER Text Block Row Image Row 4 book Bundle Heading $79.99 $49.99 (P) Pri…" at bounding box center [858, 348] width 259 height 450
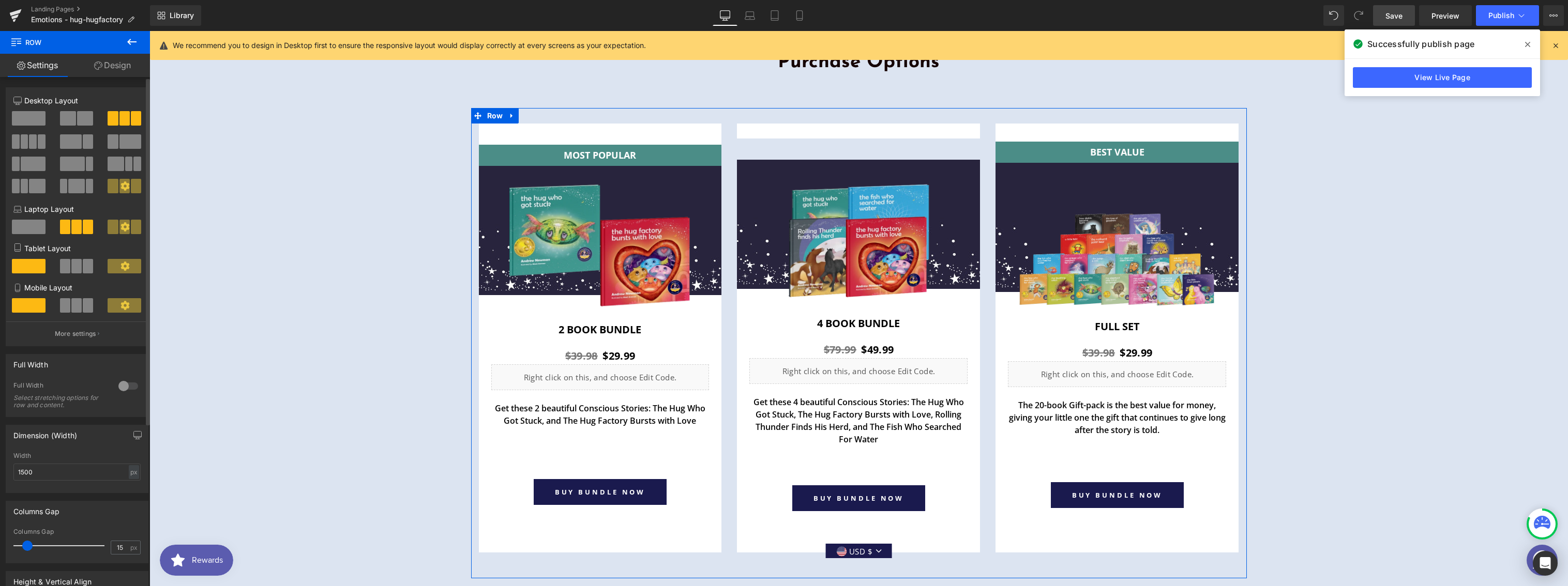
click at [38, 121] on span at bounding box center [29, 119] width 33 height 15
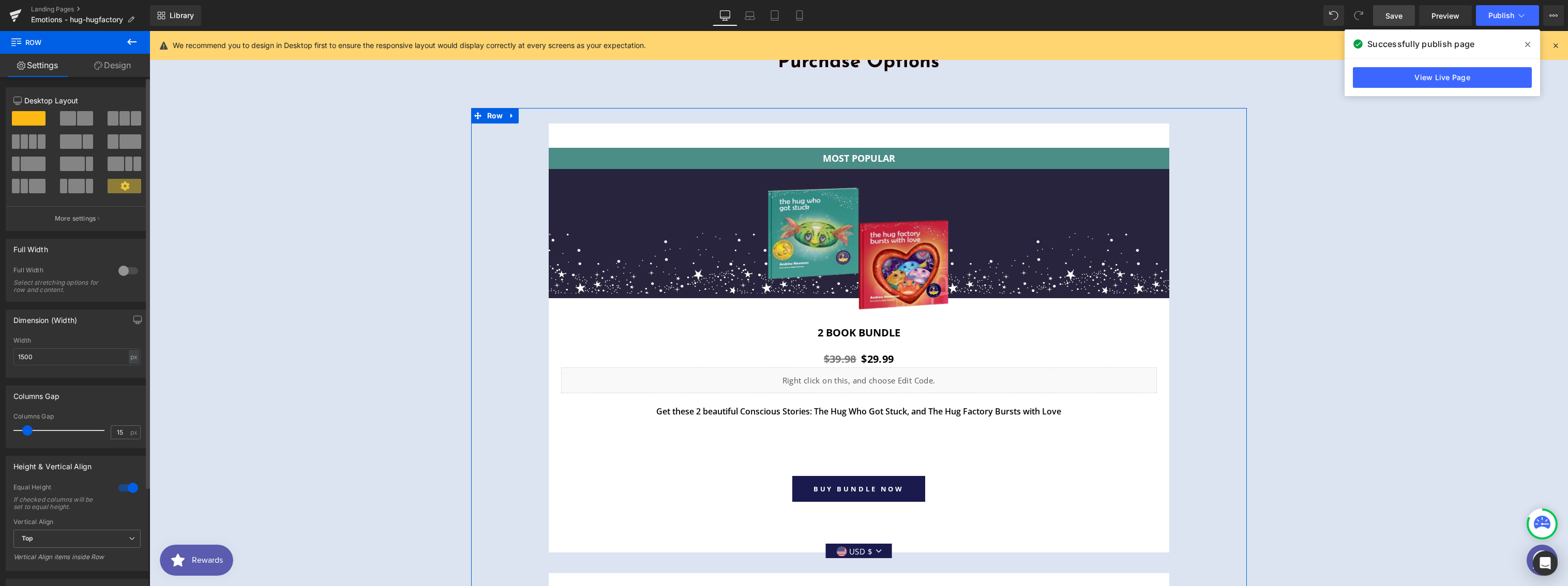
click at [125, 486] on div at bounding box center [128, 487] width 25 height 16
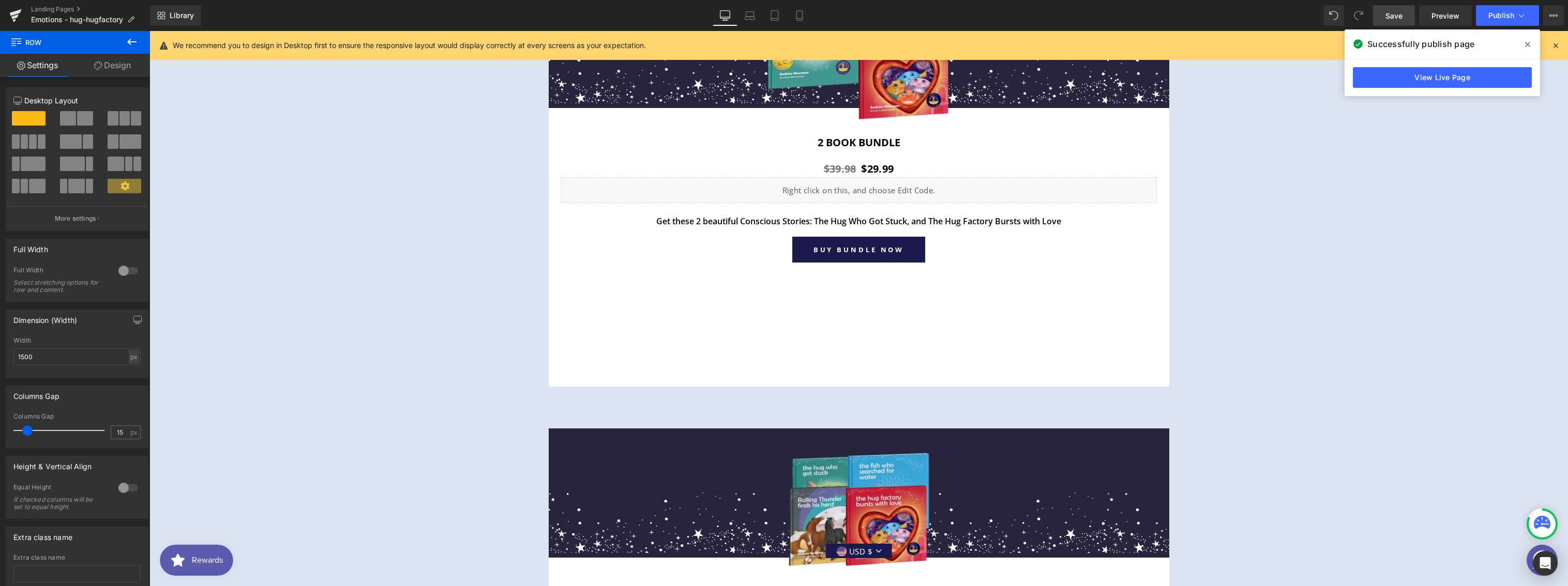
scroll to position [3660, 0]
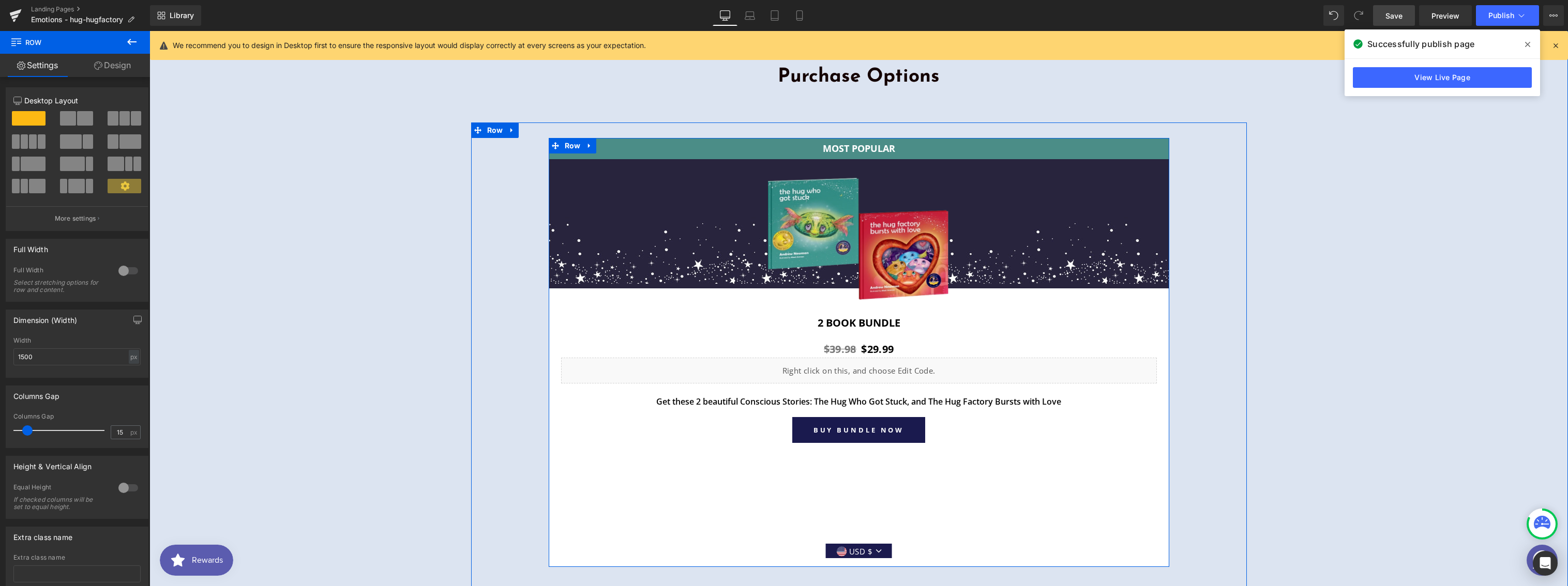
click at [717, 471] on div "MOST POPULAR Text Block Row Image Row 2 book Bundle Heading $39.98 $29.99 (P) P…" at bounding box center [859, 352] width 621 height 429
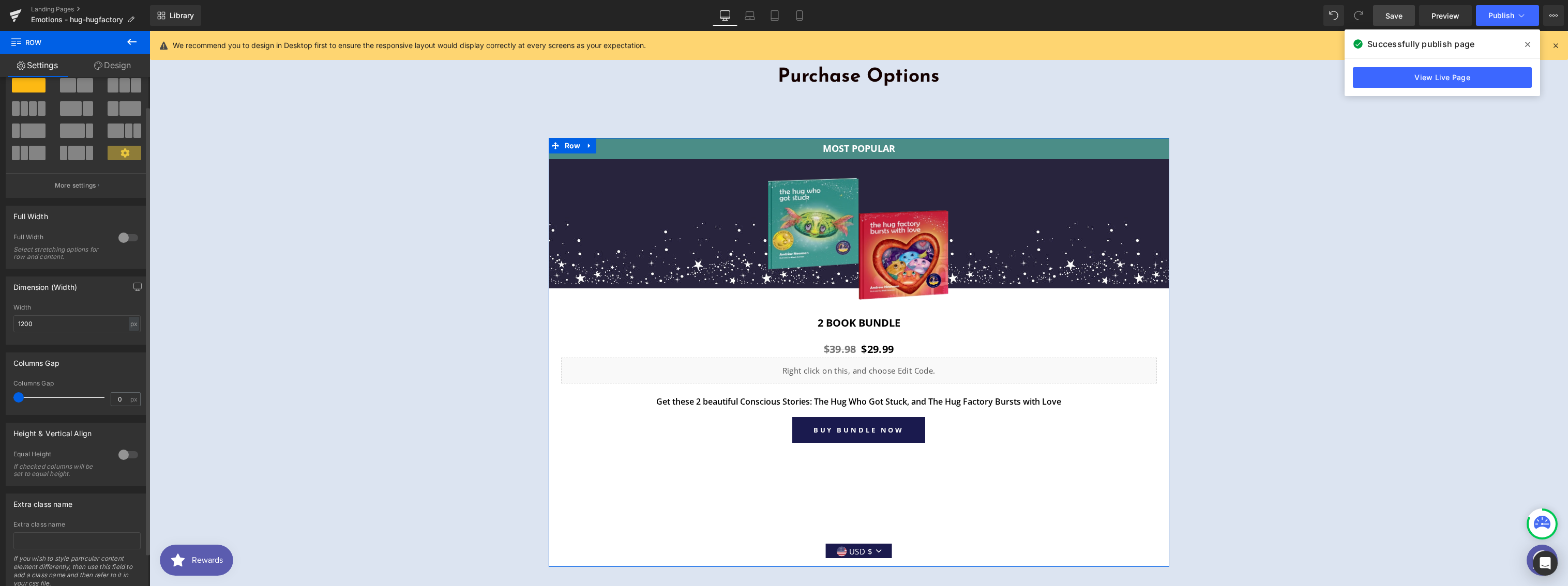
scroll to position [40, 0]
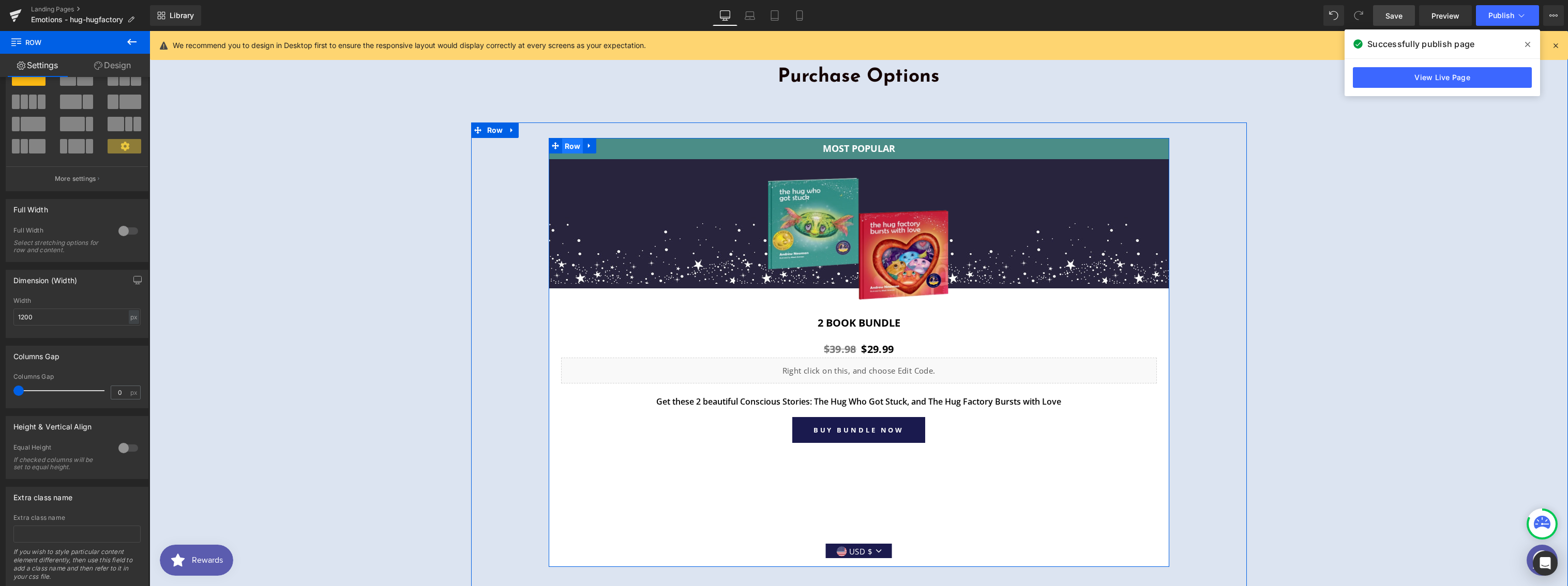
click at [569, 144] on span "Row" at bounding box center [573, 146] width 21 height 15
click at [1391, 17] on span "Save" at bounding box center [1394, 16] width 17 height 11
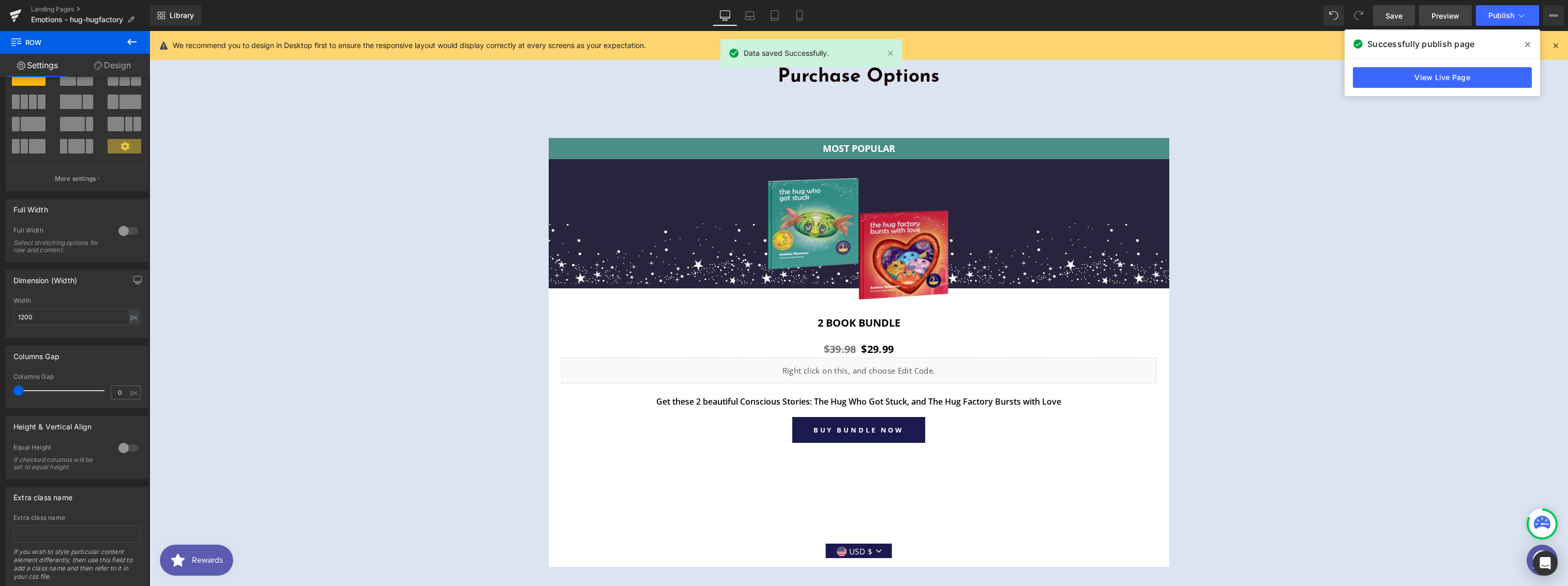
click at [1445, 12] on span "Preview" at bounding box center [1446, 16] width 28 height 11
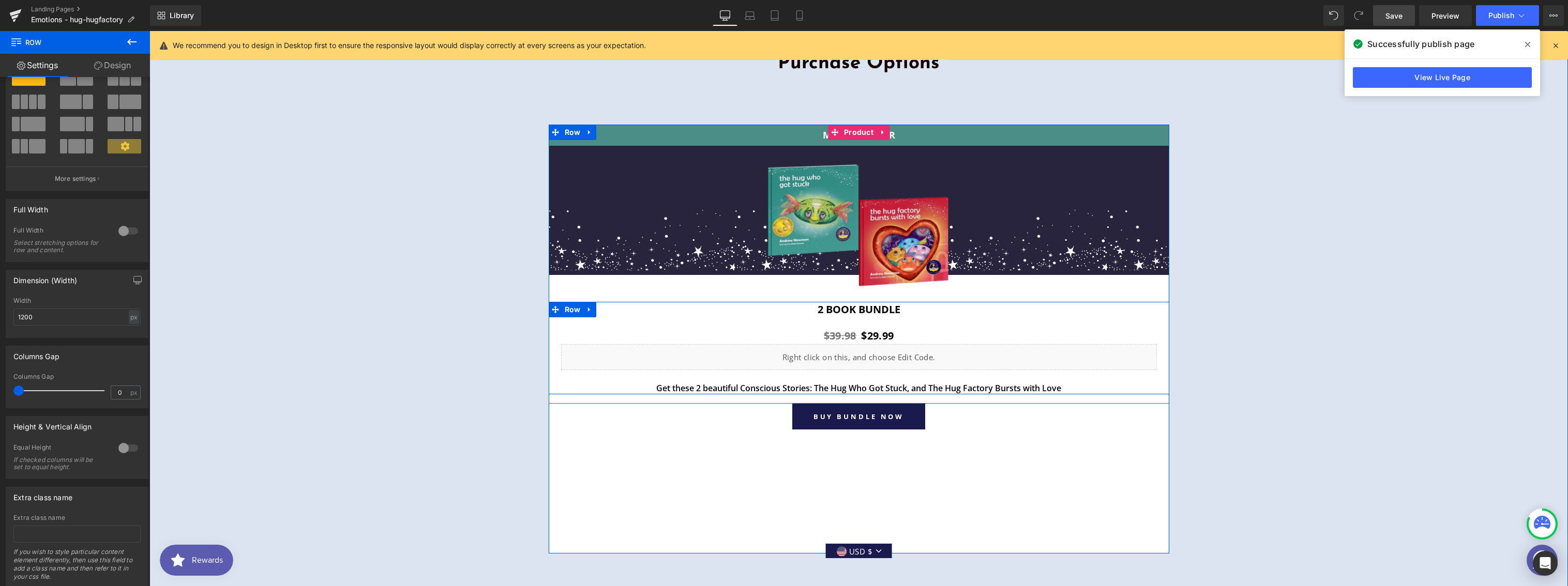
scroll to position [3687, 0]
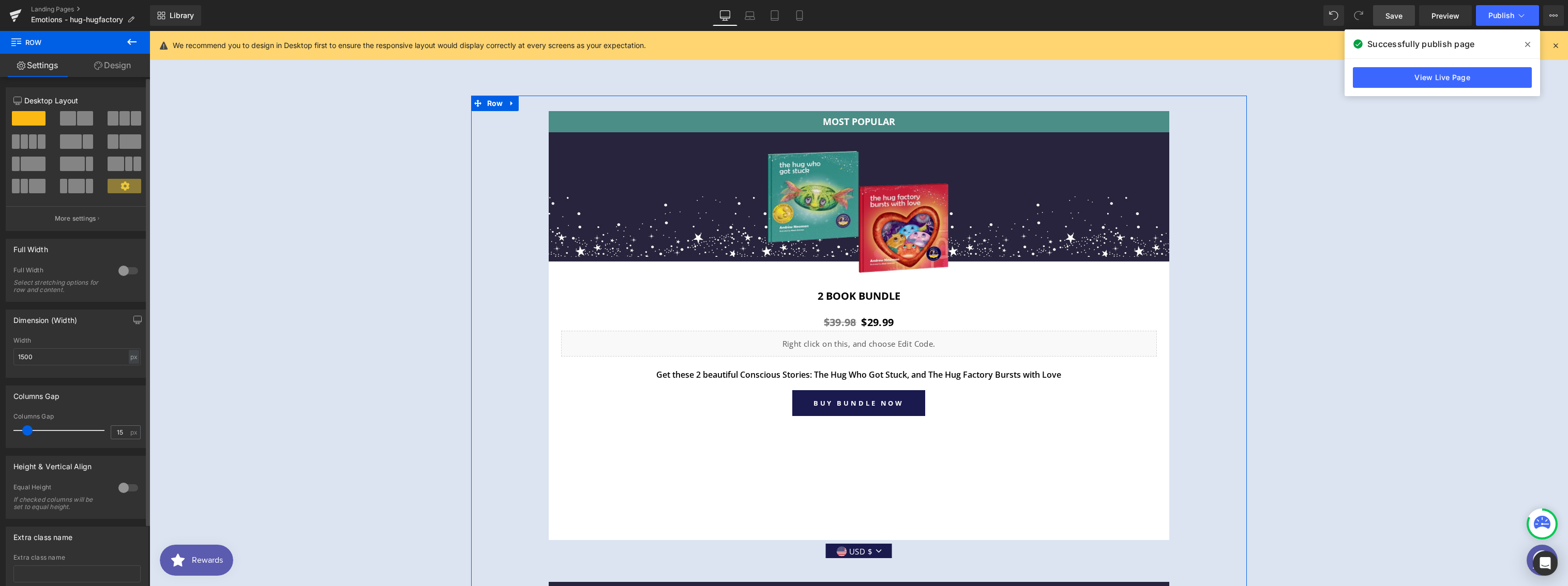
click at [131, 124] on span at bounding box center [136, 119] width 10 height 15
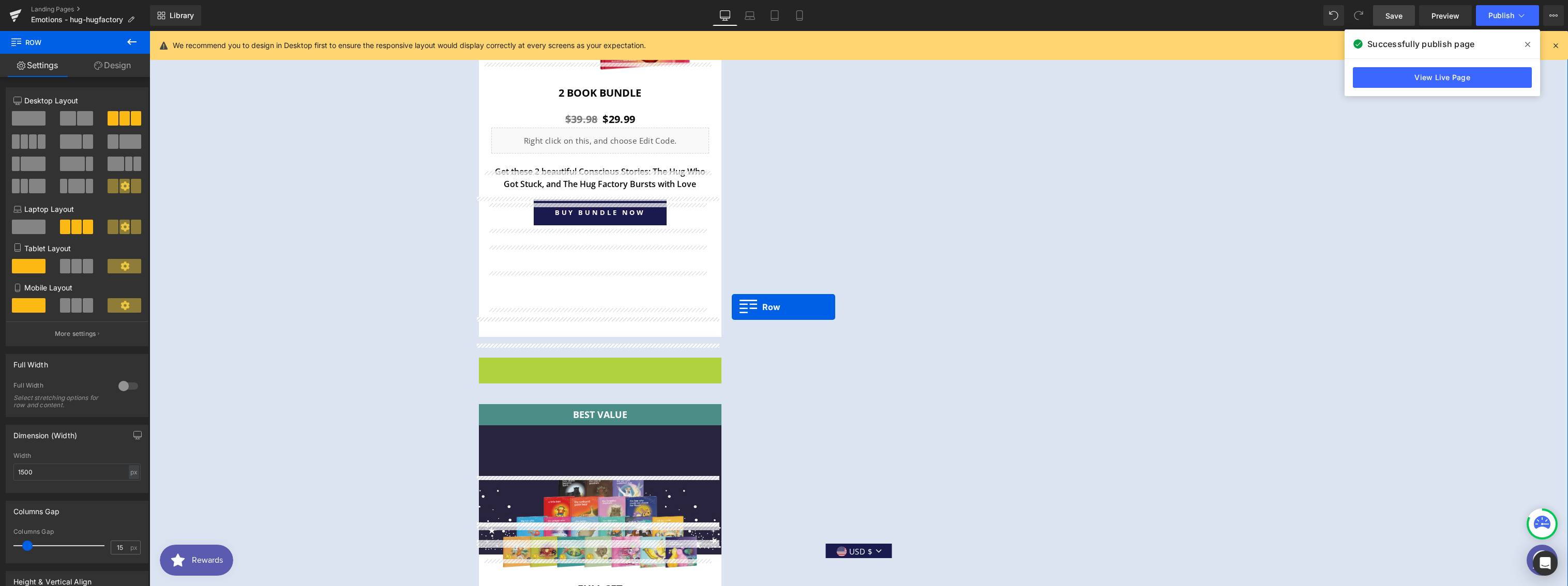
scroll to position [3665, 0]
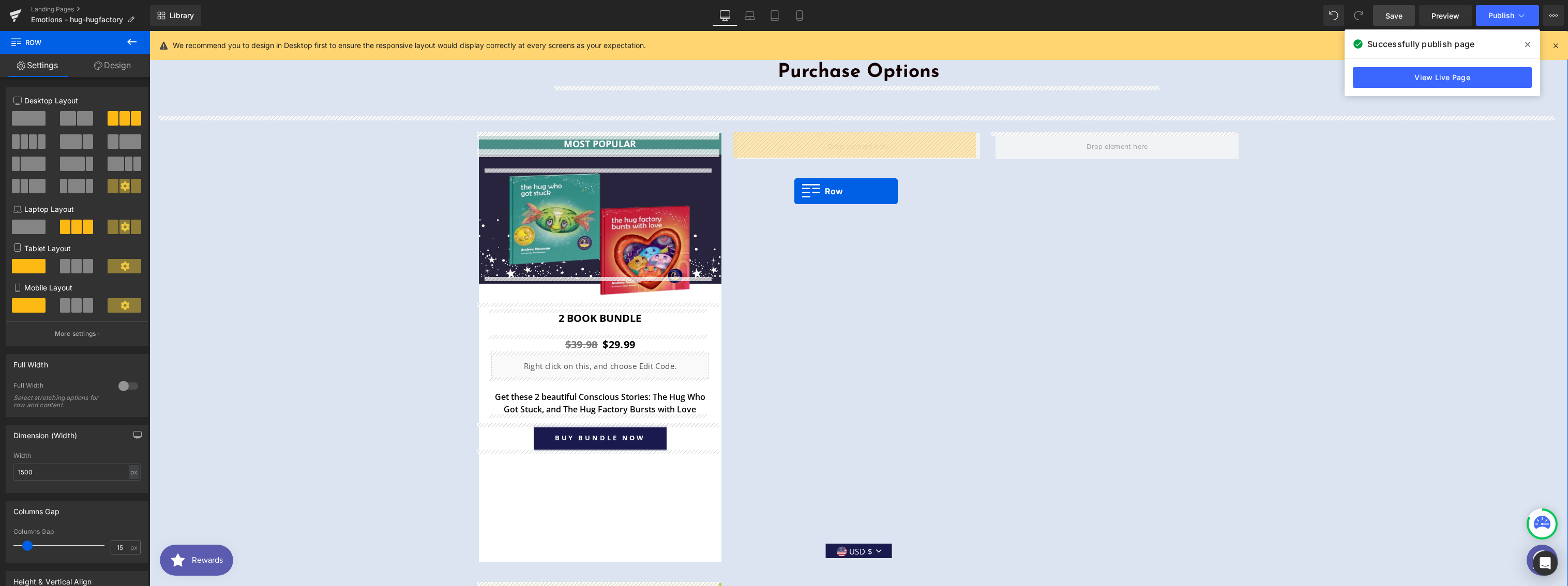
drag, startPoint x: 482, startPoint y: 363, endPoint x: 794, endPoint y: 191, distance: 356.3
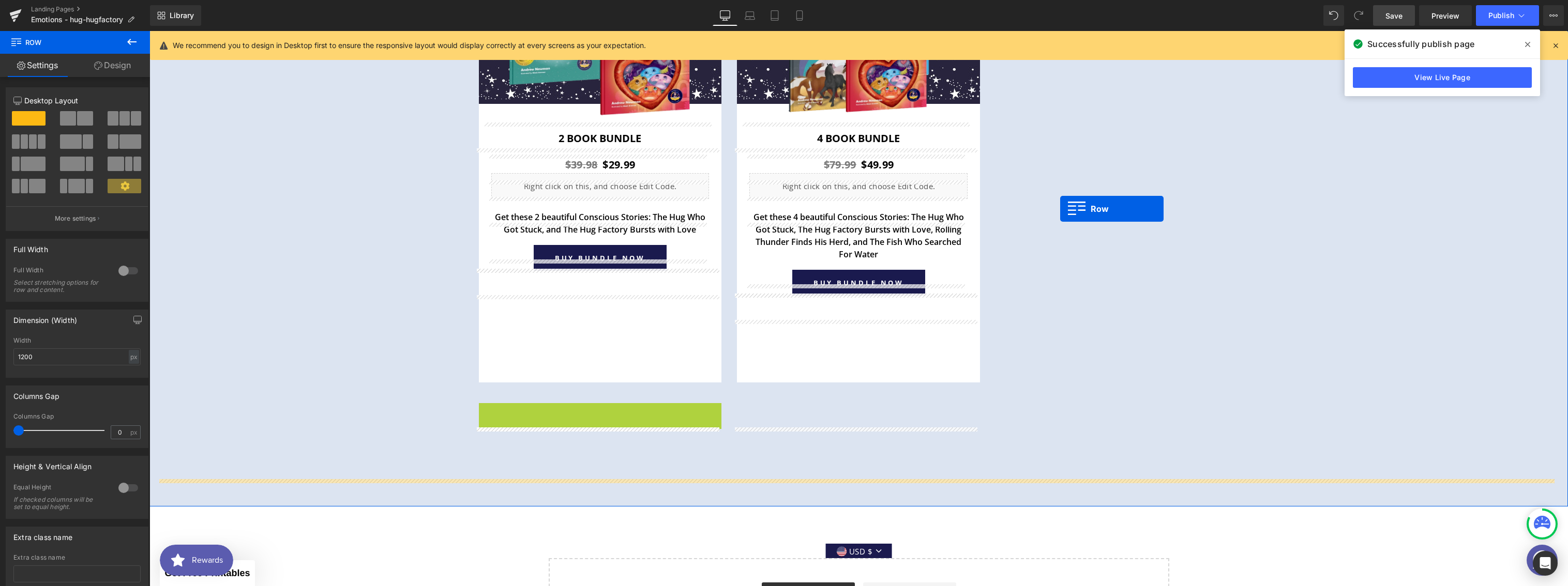
scroll to position [3660, 0]
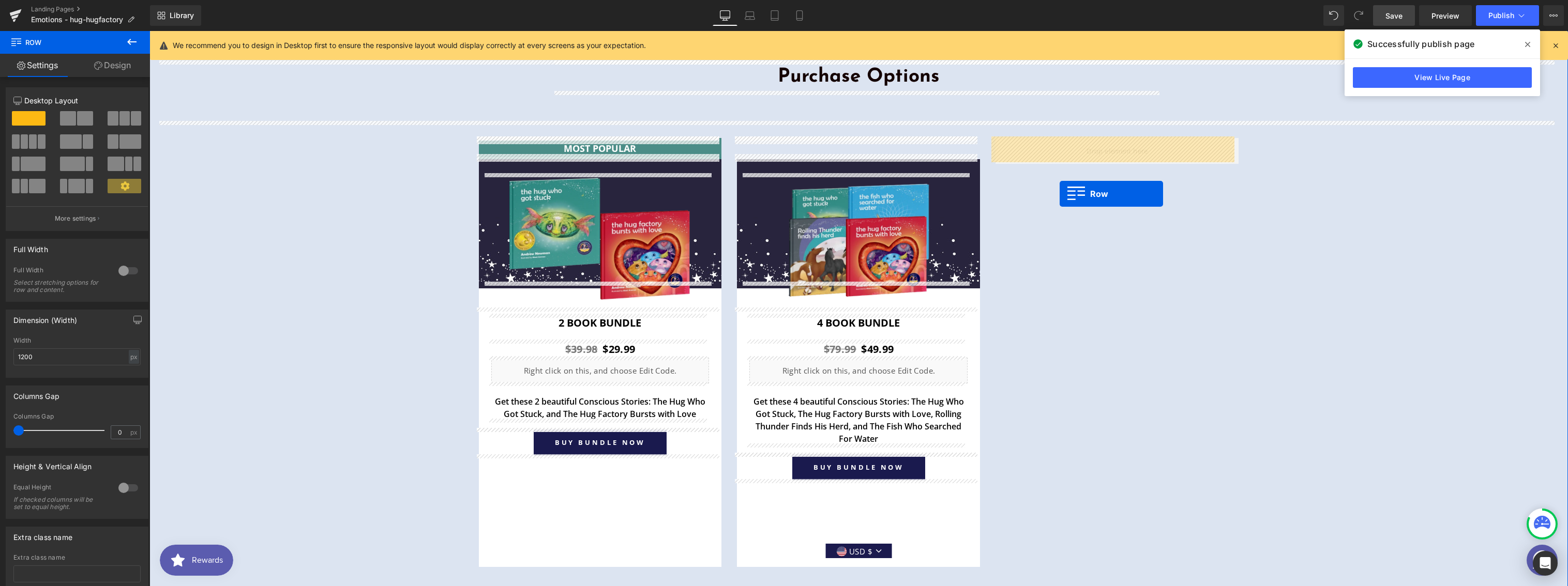
drag, startPoint x: 483, startPoint y: 408, endPoint x: 1059, endPoint y: 192, distance: 615.2
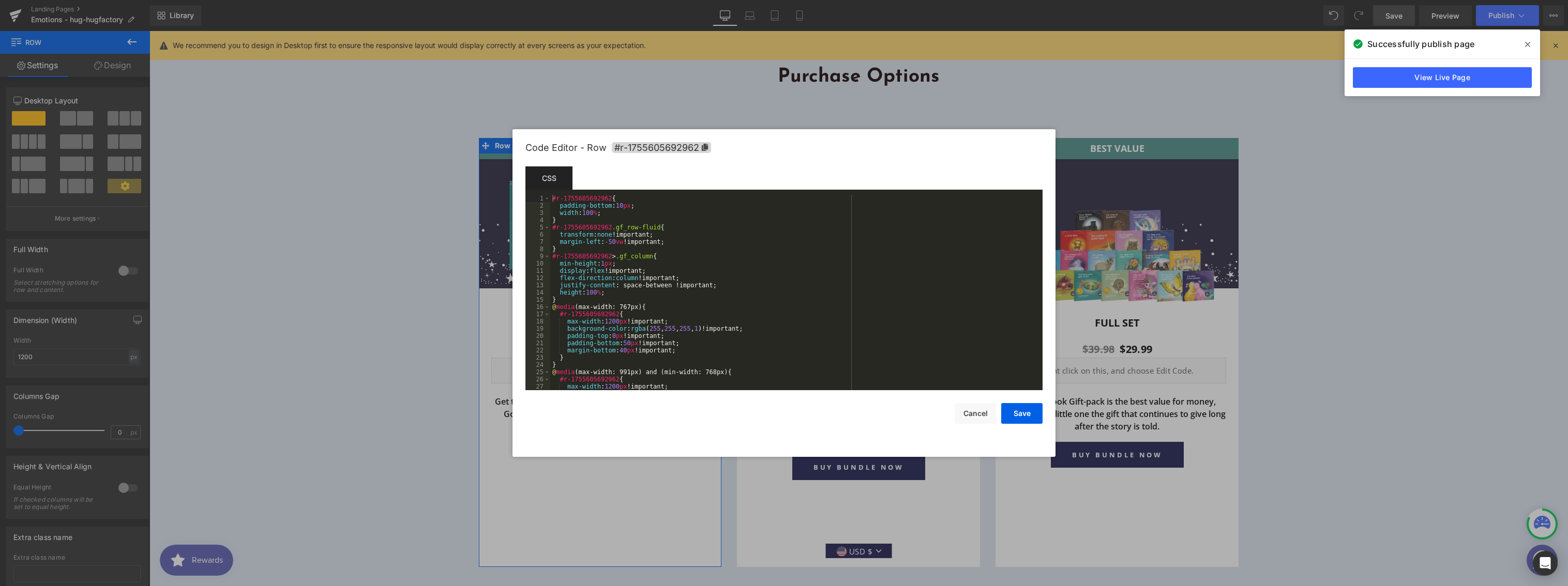
click at [483, 192] on body "Row You are previewing how the will restyle your page. You can not edit Element…" at bounding box center [784, 293] width 1568 height 586
click at [616, 263] on div "#r-1755605692962 { padding-bottom : 10 px ; width : 100 % ; } #r-1755605692962 …" at bounding box center [794, 299] width 488 height 210
drag, startPoint x: 611, startPoint y: 260, endPoint x: 561, endPoint y: 261, distance: 50.0
click at [561, 261] on div "#r-1755605692962 { padding-bottom : 10 px ; width : 100 % ; } #r-1755605692962 …" at bounding box center [794, 299] width 488 height 210
click at [616, 213] on div "#r-1755605692962 { padding-bottom : 10 px ; width : 100 % ; } #r-1755605692962 …" at bounding box center [794, 299] width 488 height 210
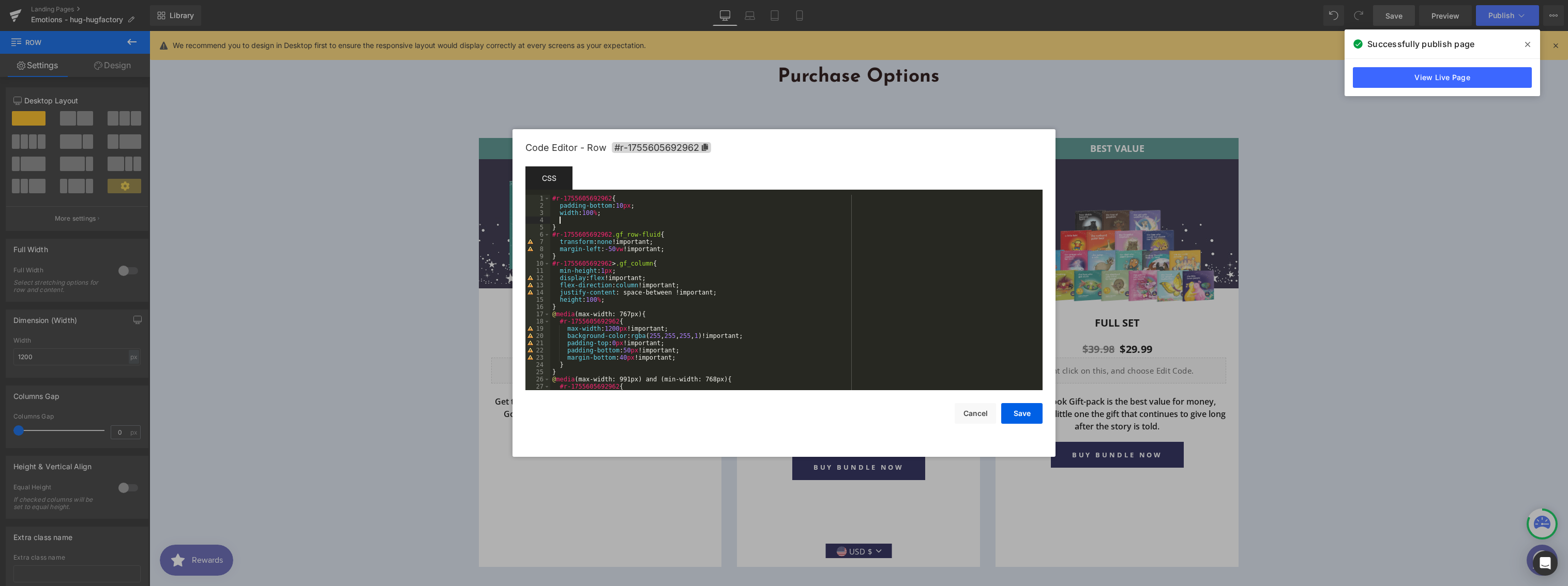
paste textarea
click at [1015, 417] on button "Save" at bounding box center [1022, 414] width 41 height 21
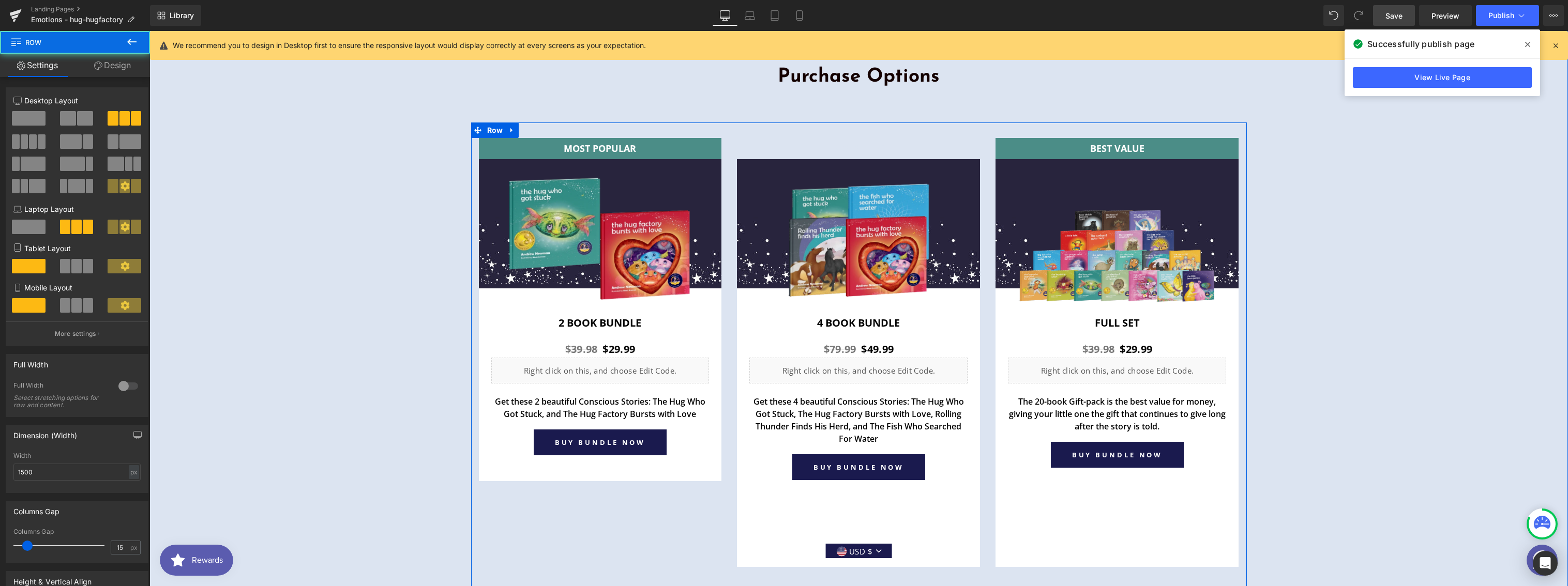
click at [710, 502] on div "MOST POPULAR Text Block Row Image Row 2 book Bundle Heading $39.98 $29.99 (P) P…" at bounding box center [859, 357] width 775 height 470
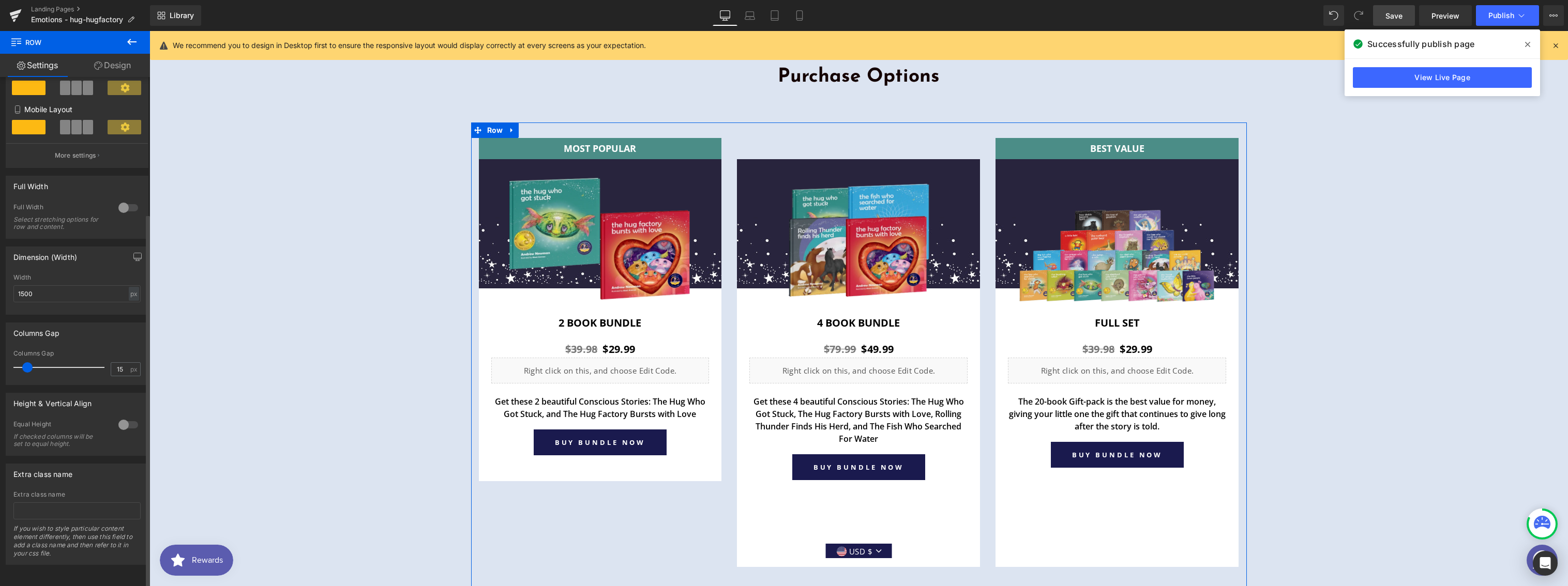
click at [122, 417] on div at bounding box center [128, 425] width 25 height 16
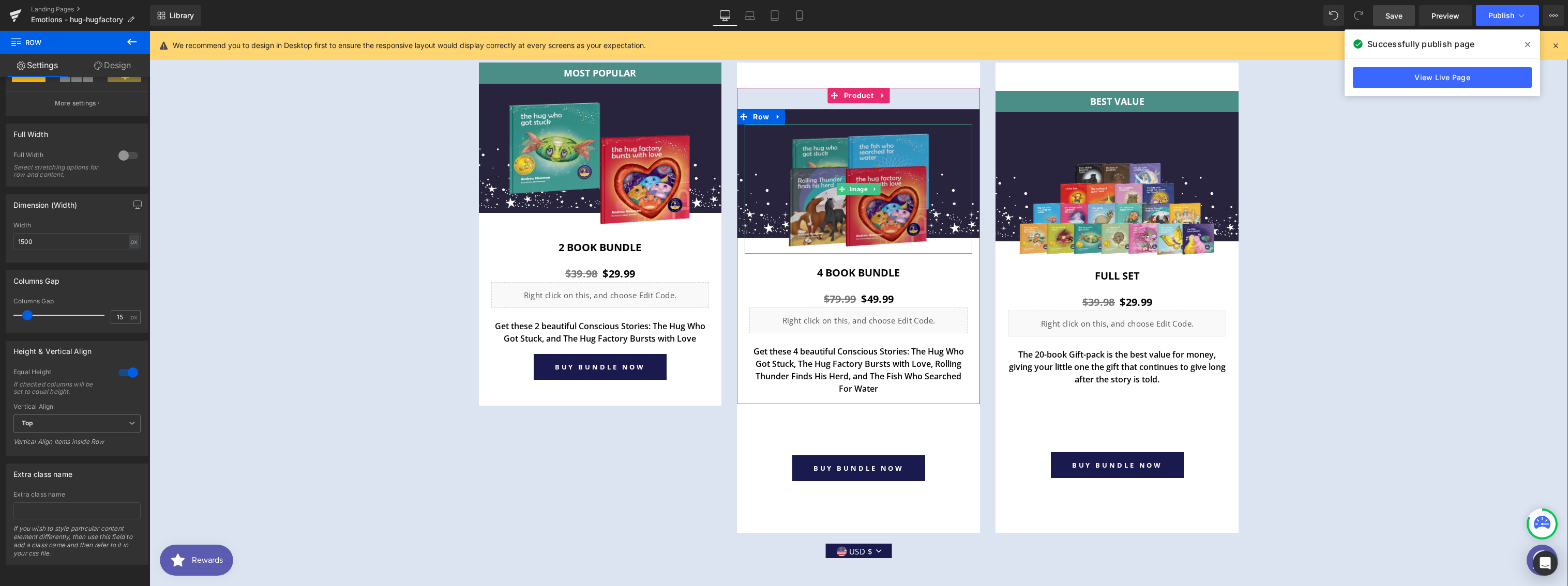
scroll to position [3722, 0]
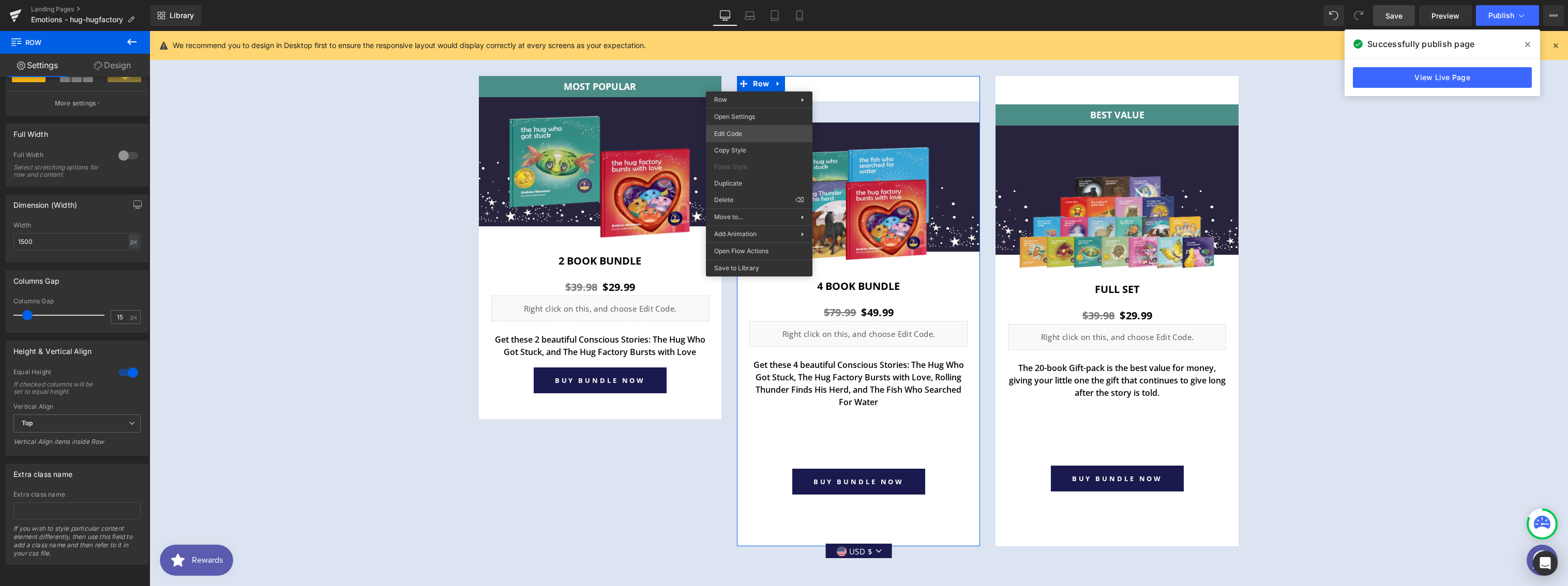
click at [737, 0] on div "Row You are previewing how the will restyle your page. You can not edit Element…" at bounding box center [784, 0] width 1568 height 0
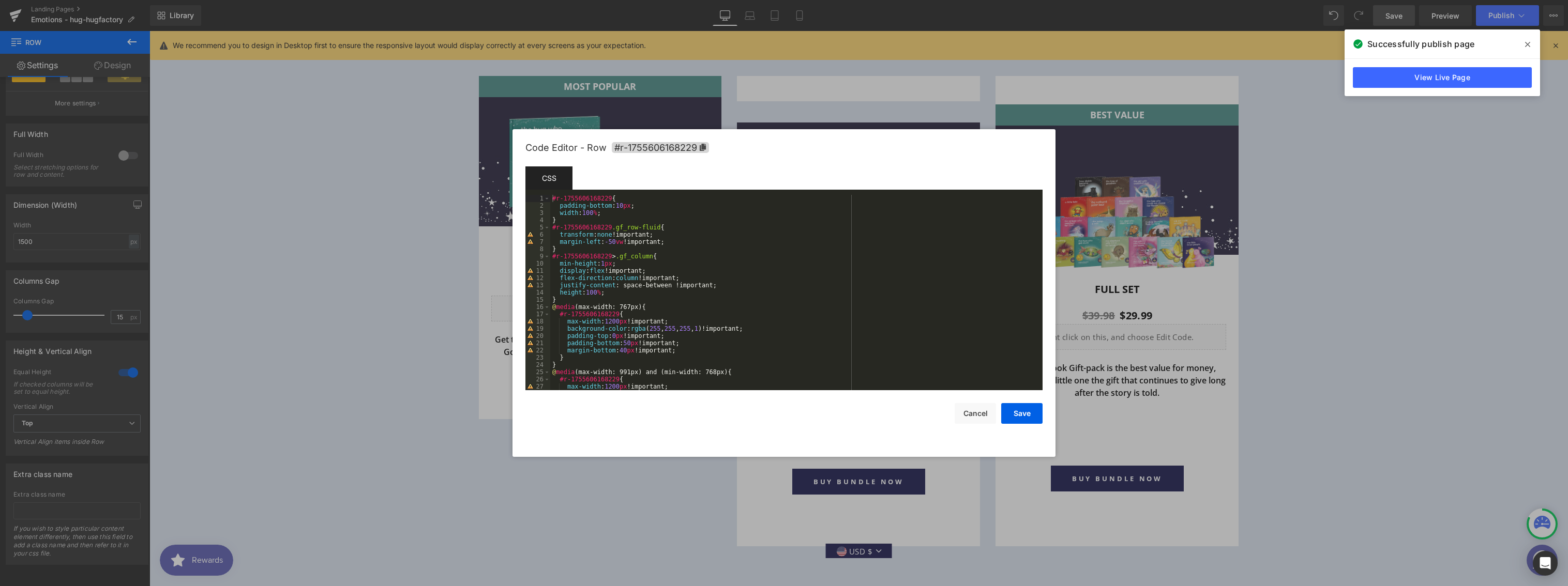
click at [624, 215] on div "#r-1755606168229 { padding-bottom : 10 px ; width : 100 % ; } #r-1755606168229 …" at bounding box center [794, 299] width 488 height 210
paste textarea
click at [614, 221] on div "#r-1755606168229 { padding-bottom : 10 px ; width : 100 % ; min-height : 1 px ;…" at bounding box center [794, 299] width 488 height 210
drag, startPoint x: 663, startPoint y: 221, endPoint x: 561, endPoint y: 221, distance: 102.0
click at [560, 221] on div "#r-1755606168229 { padding-bottom : 10 px ; width : 100 % ; min-height : 1 px !…" at bounding box center [794, 299] width 488 height 210
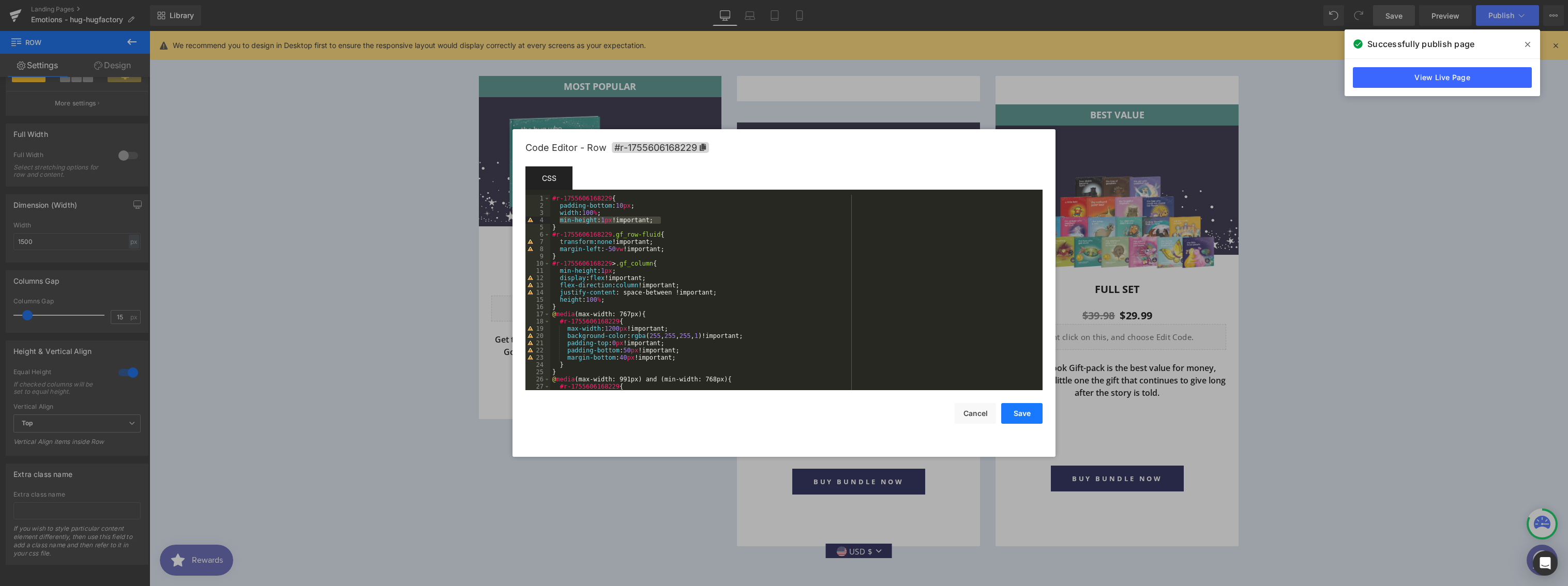
click at [1027, 414] on button "Save" at bounding box center [1022, 414] width 41 height 21
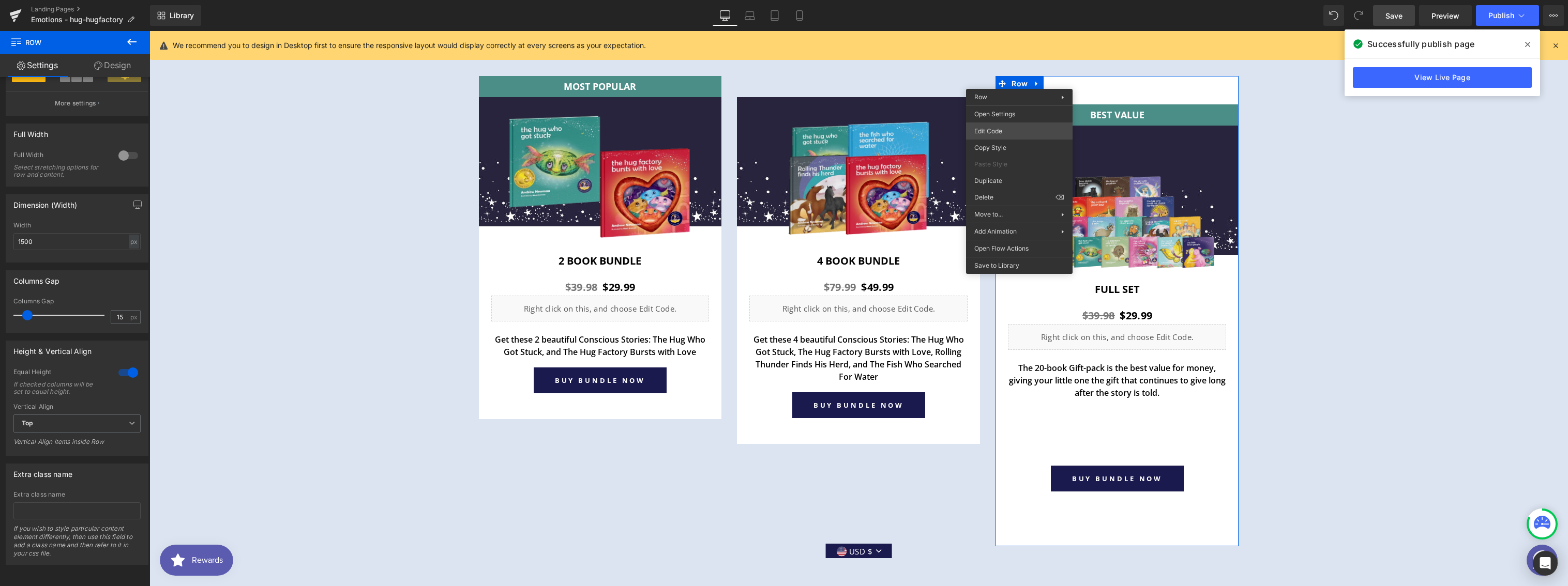
click at [990, 0] on div "Row You are previewing how the will restyle your page. You can not edit Element…" at bounding box center [784, 0] width 1568 height 0
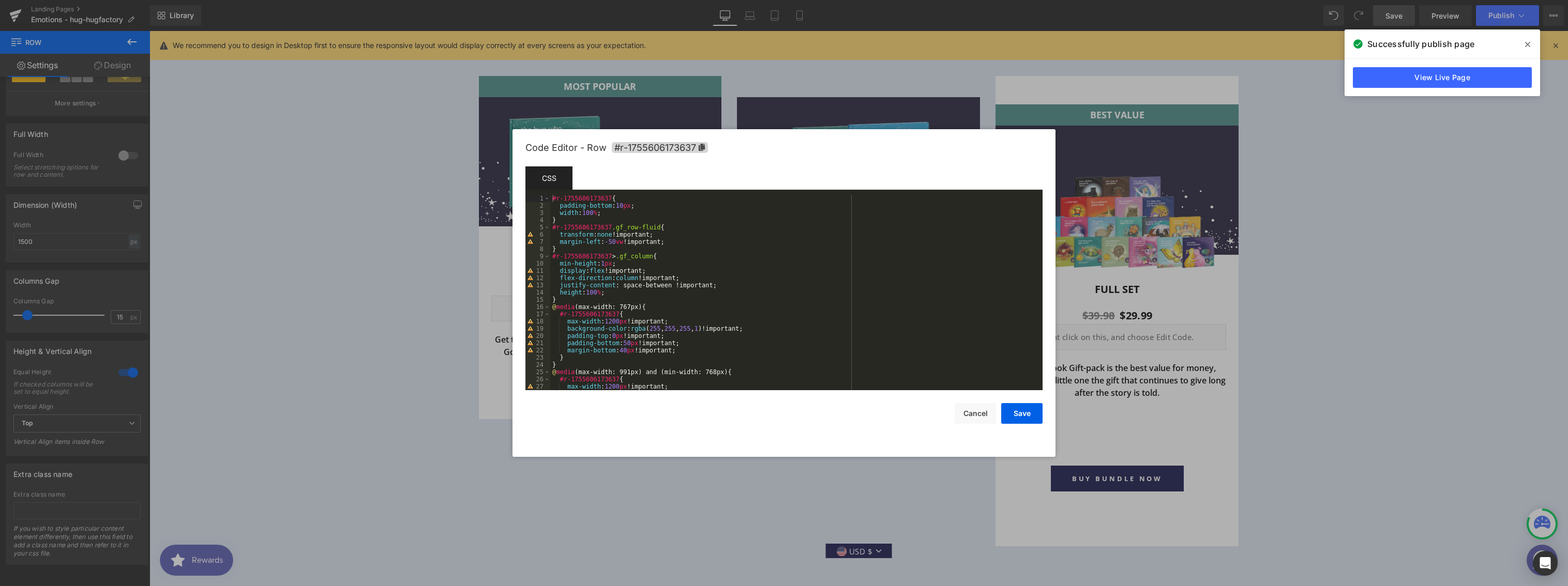
click at [617, 218] on div "#r-1755606173637 { padding-bottom : 10 px ; width : 100 % ; } #r-1755606173637 …" at bounding box center [794, 299] width 488 height 210
click at [616, 214] on div "#r-1755606173637 { padding-bottom : 10 px ; width : 100 % ; } #r-1755606173637 …" at bounding box center [794, 299] width 488 height 210
click at [1018, 419] on button "Save" at bounding box center [1022, 414] width 41 height 21
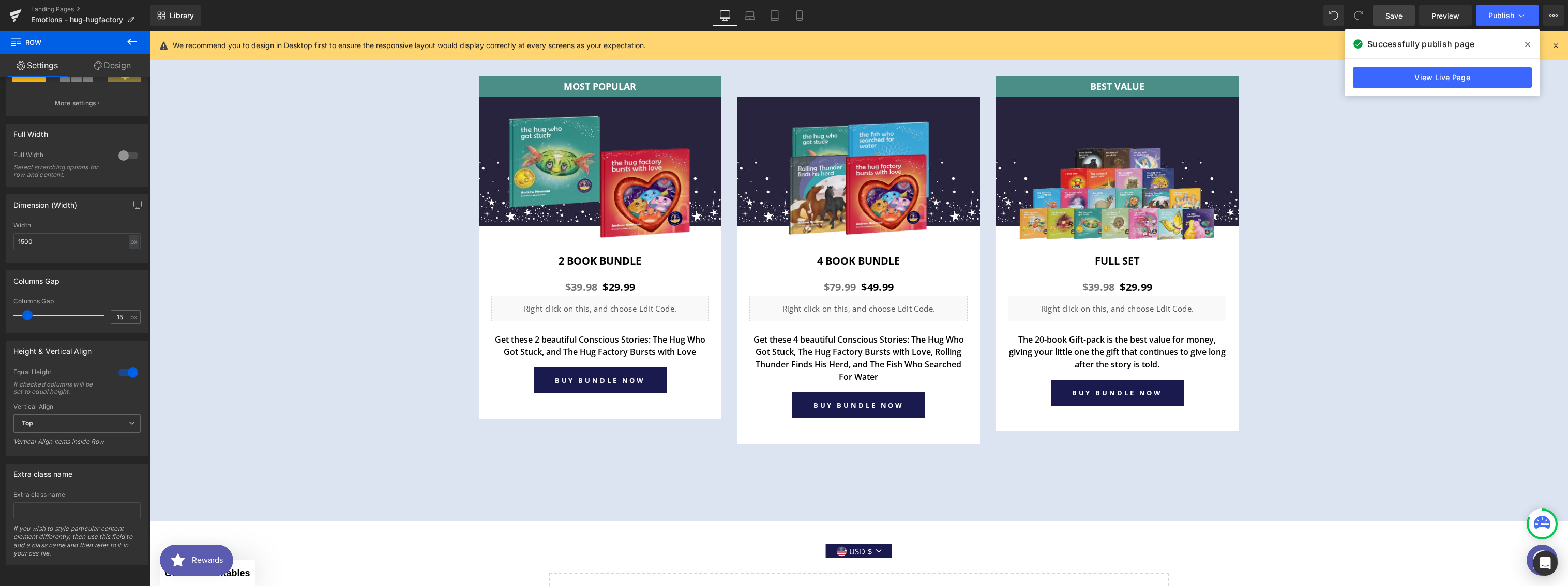
click at [1398, 14] on span "Save" at bounding box center [1394, 16] width 17 height 11
click at [1446, 16] on span "Preview" at bounding box center [1446, 16] width 28 height 11
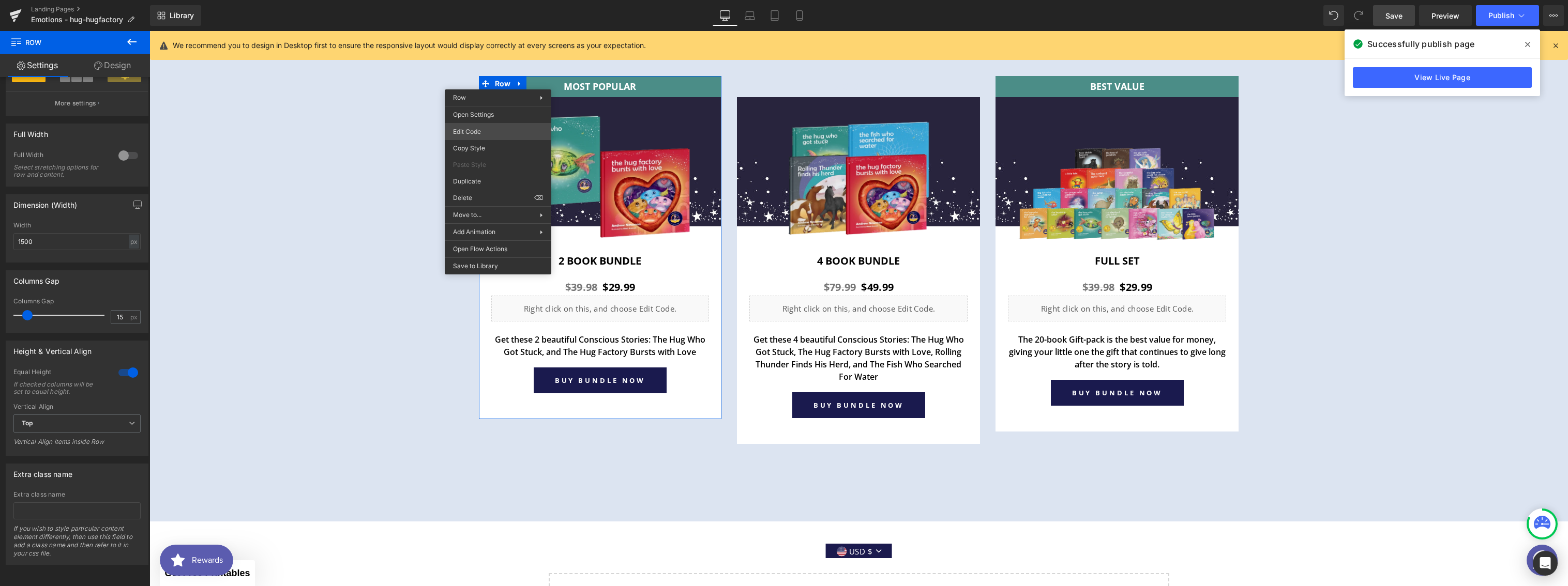
click at [496, 127] on body "Row You are previewing how the will restyle your page. You can not edit Element…" at bounding box center [784, 293] width 1568 height 586
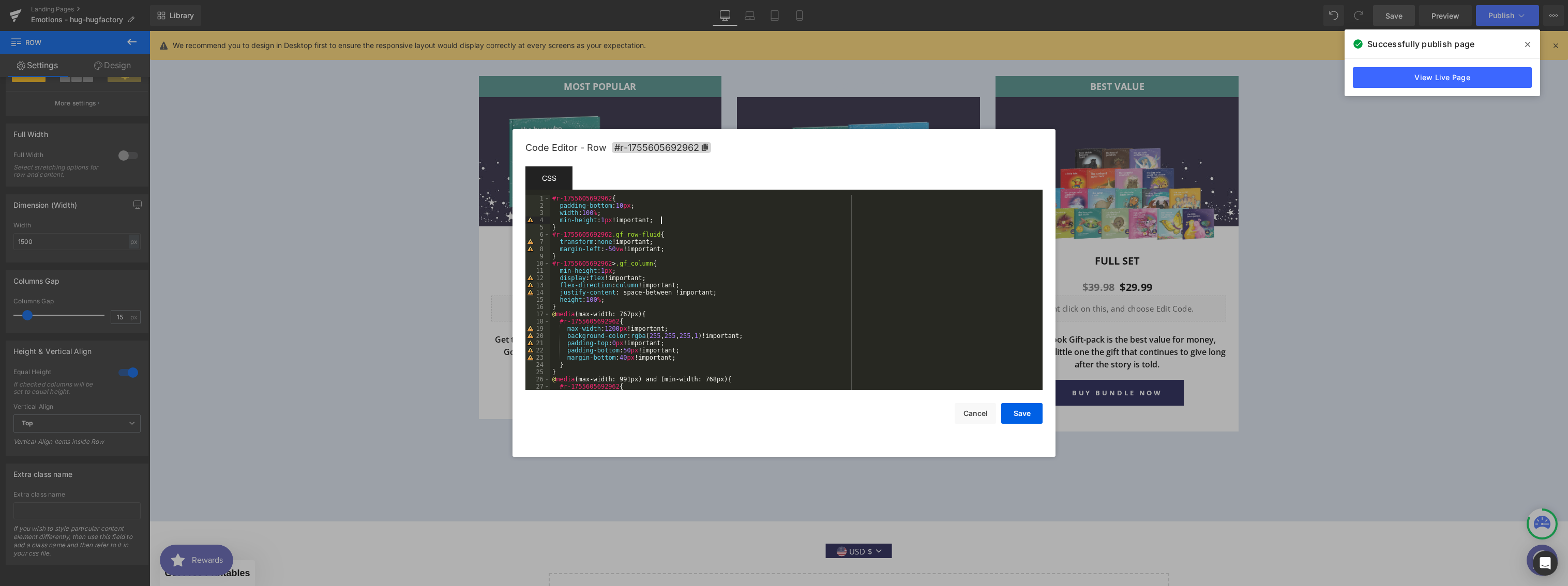
click at [673, 222] on div "#r-1755605692962 { padding-bottom : 10 px ; width : 100 % ; min-height : 1 px !…" at bounding box center [794, 299] width 488 height 210
click at [1020, 421] on button "Save" at bounding box center [1022, 414] width 41 height 21
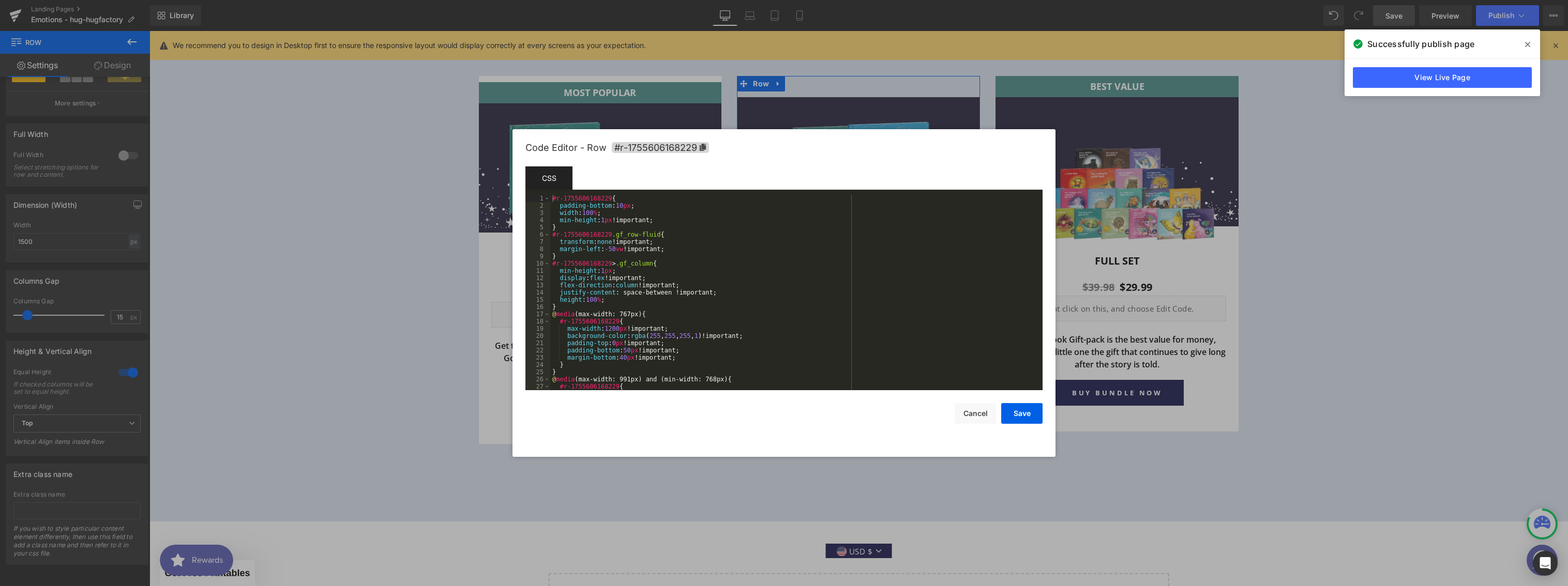
click at [734, 0] on div "Row You are previewing how the will restyle your page. You can not edit Element…" at bounding box center [784, 0] width 1568 height 0
click at [671, 222] on div "#r-1755606168229 { padding-bottom : 10 px ; width : 100 % ; min-height : 1 px !…" at bounding box center [794, 299] width 488 height 210
click at [1022, 417] on button "Save" at bounding box center [1022, 414] width 41 height 21
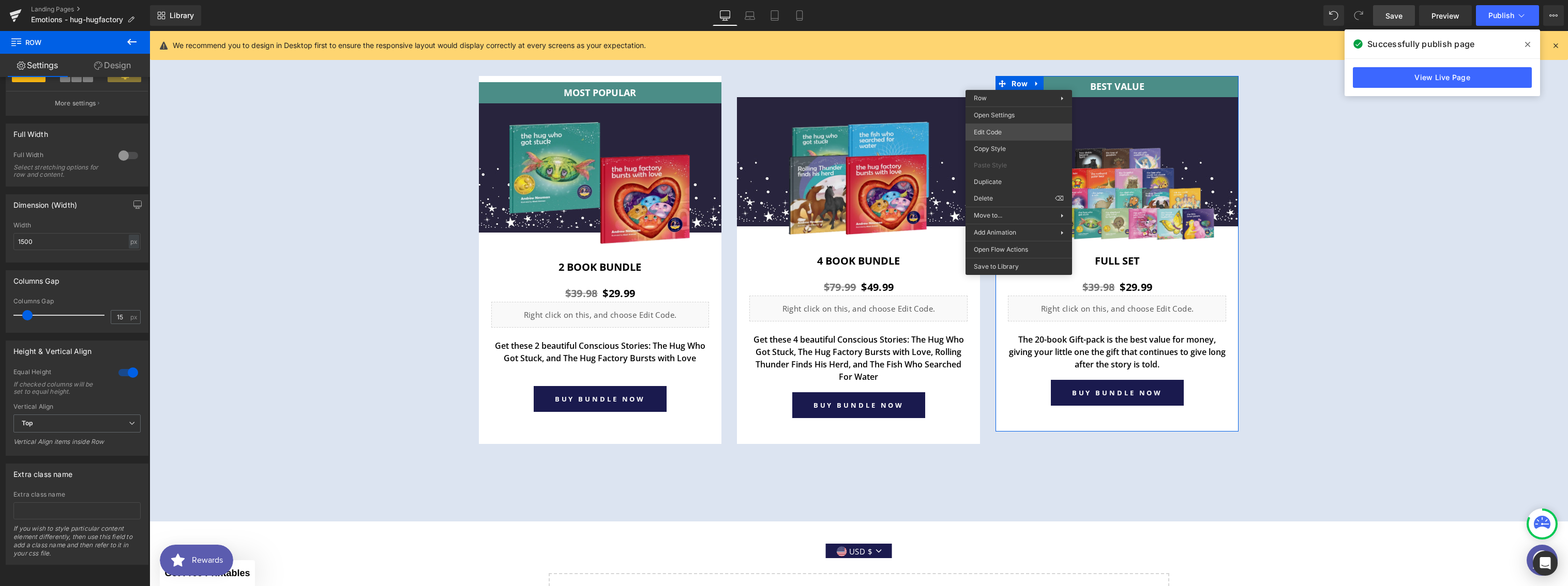
click at [1002, 128] on body "Row You are previewing how the will restyle your page. You can not edit Element…" at bounding box center [784, 293] width 1568 height 586
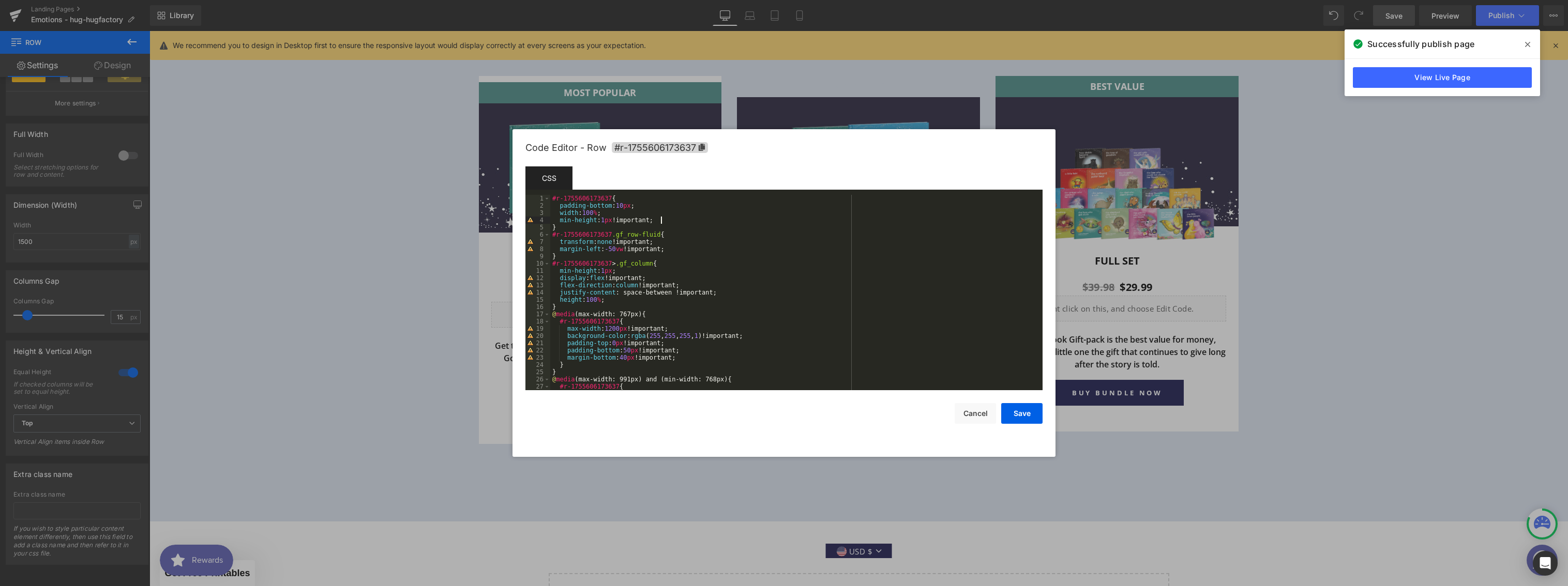
click at [671, 221] on div "#r-1755606173637 { padding-bottom : 10 px ; width : 100 % ; min-height : 1 px !…" at bounding box center [794, 299] width 488 height 210
click at [1007, 411] on button "Save" at bounding box center [1022, 414] width 41 height 21
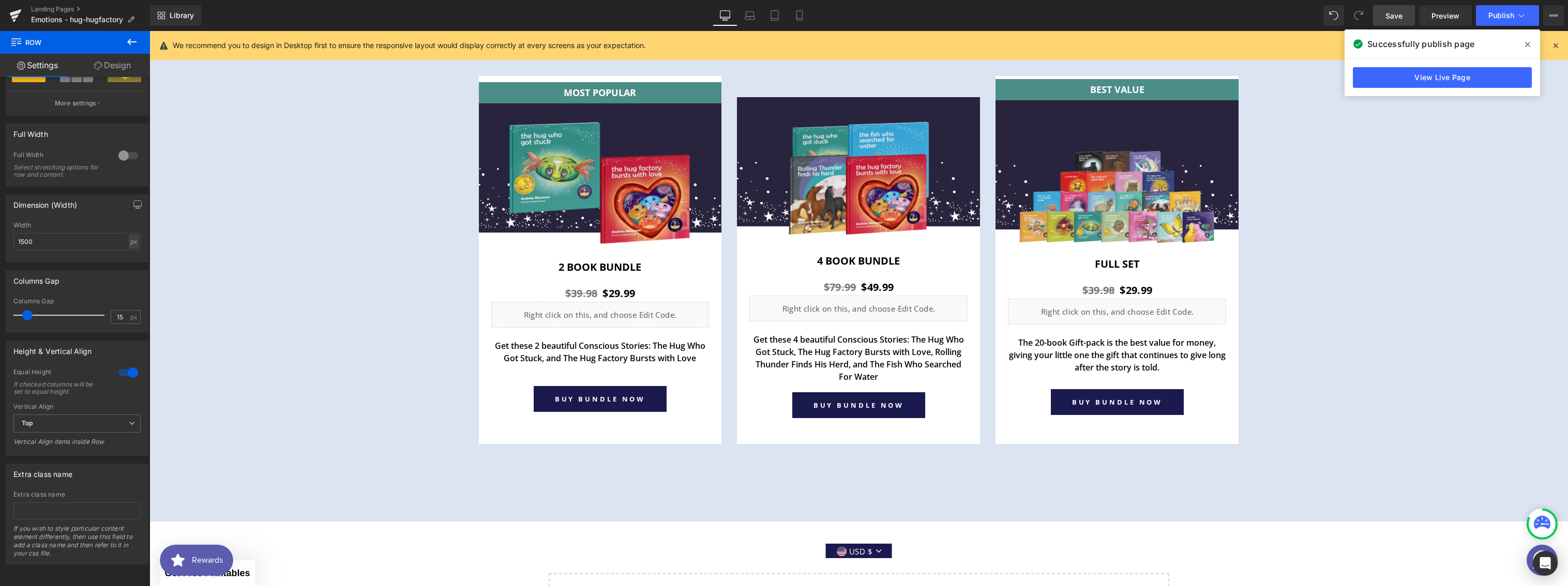
click at [1387, 16] on span "Save" at bounding box center [1394, 16] width 17 height 11
click at [1525, 43] on icon at bounding box center [1527, 44] width 5 height 9
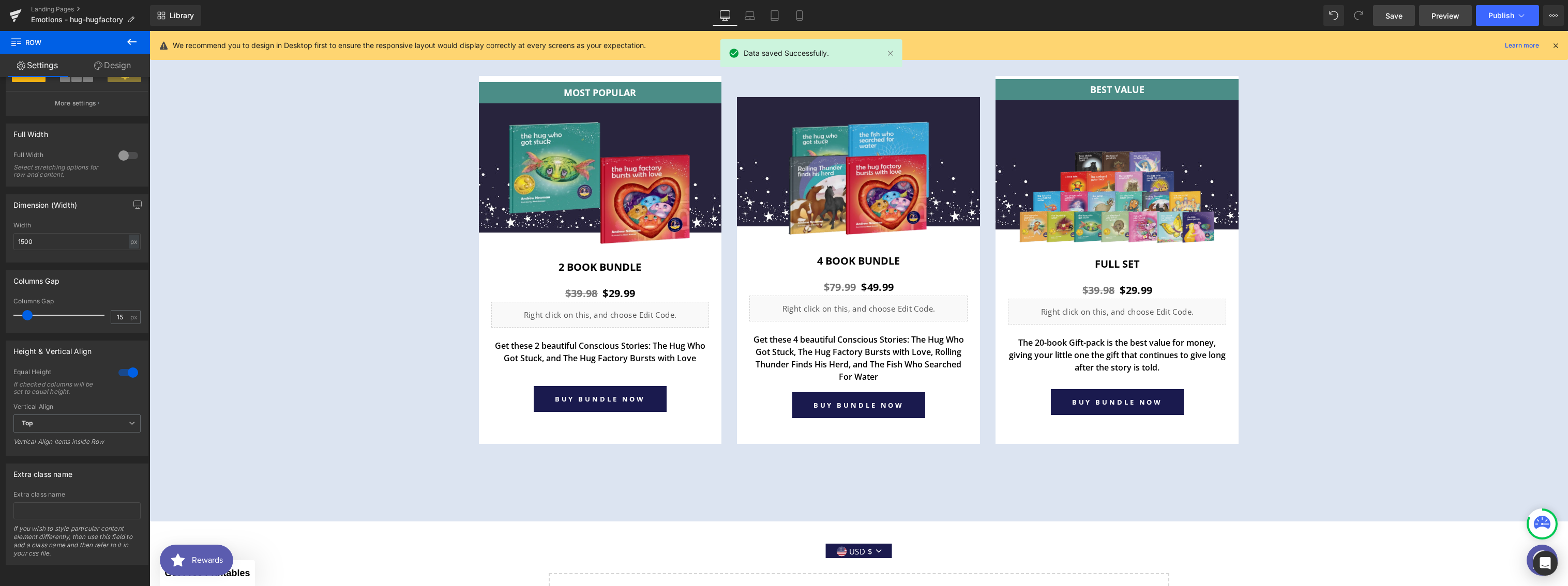
click at [1438, 21] on span "Preview" at bounding box center [1446, 16] width 28 height 11
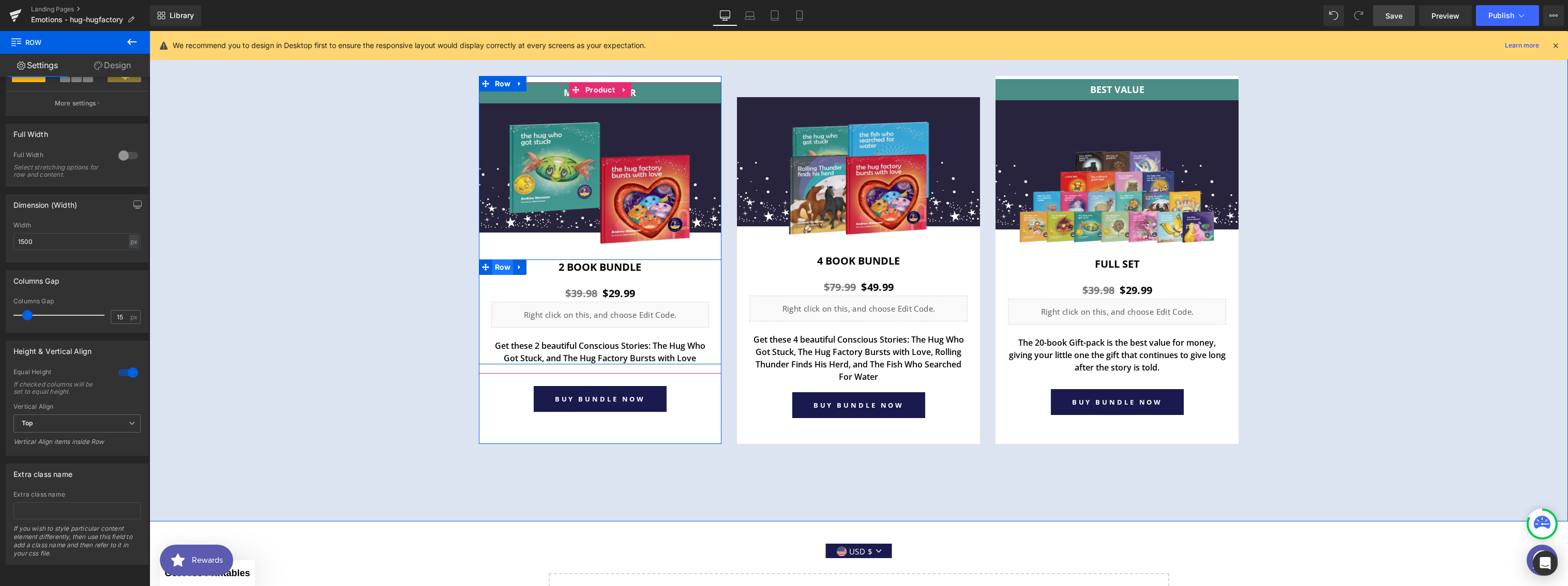
click at [498, 270] on span "Row" at bounding box center [503, 267] width 21 height 15
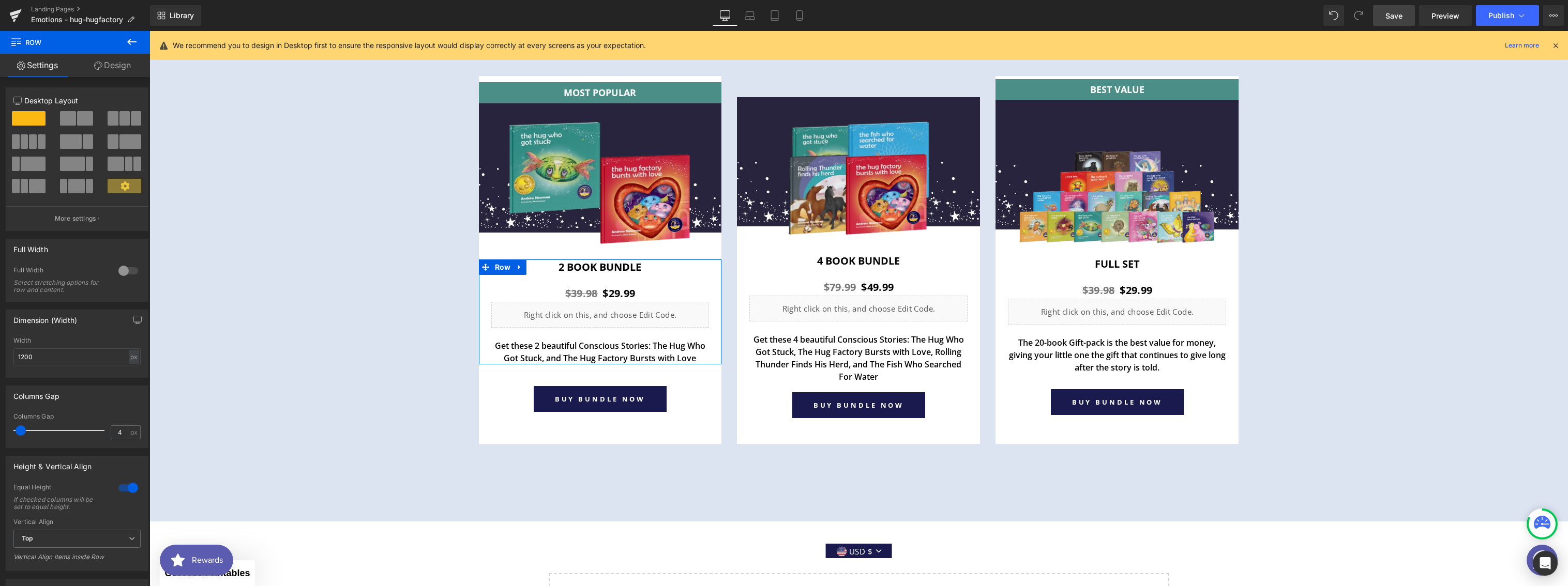
click at [114, 72] on link "Design" at bounding box center [112, 65] width 75 height 23
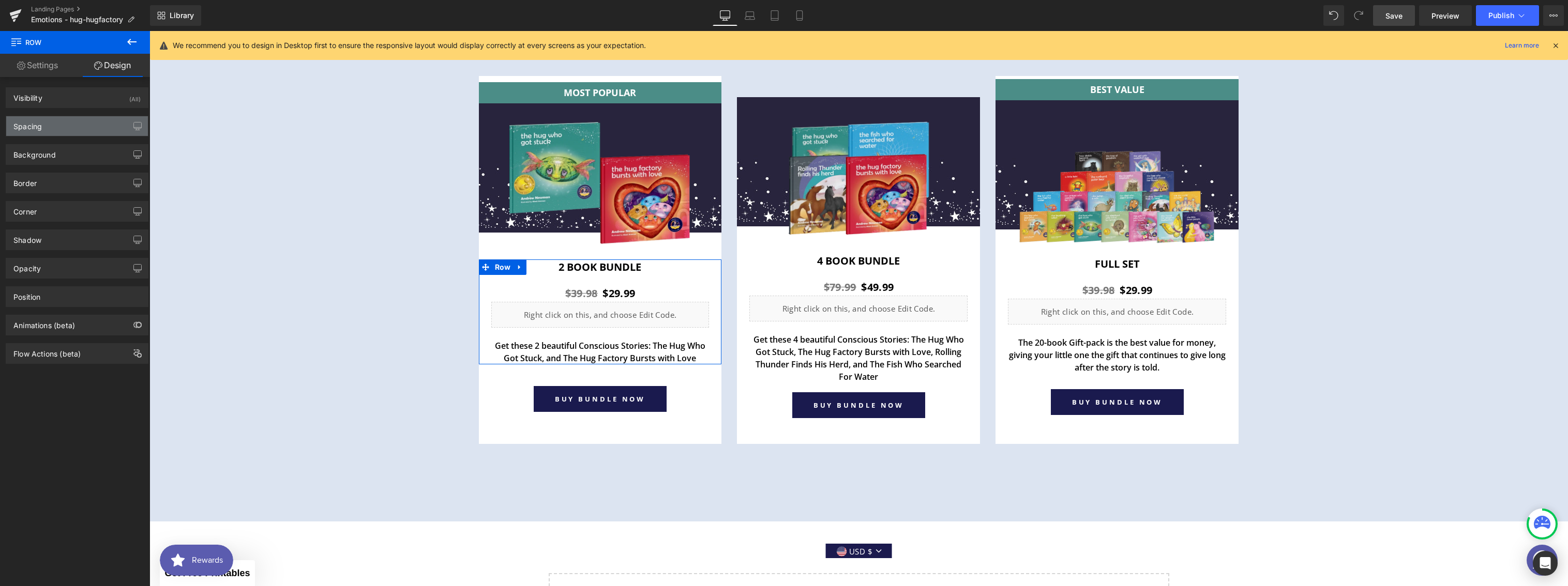
click at [53, 128] on div "Spacing" at bounding box center [77, 126] width 142 height 19
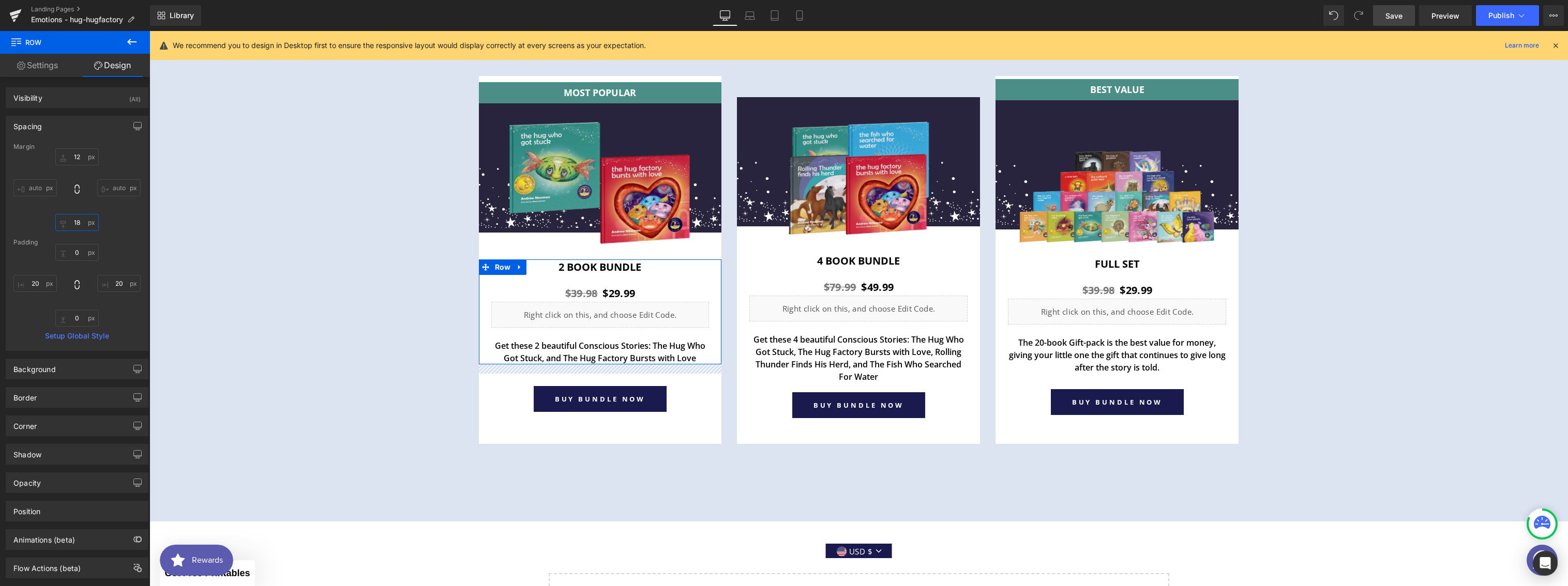
click at [78, 225] on input "18" at bounding box center [77, 223] width 43 height 17
type input "28"
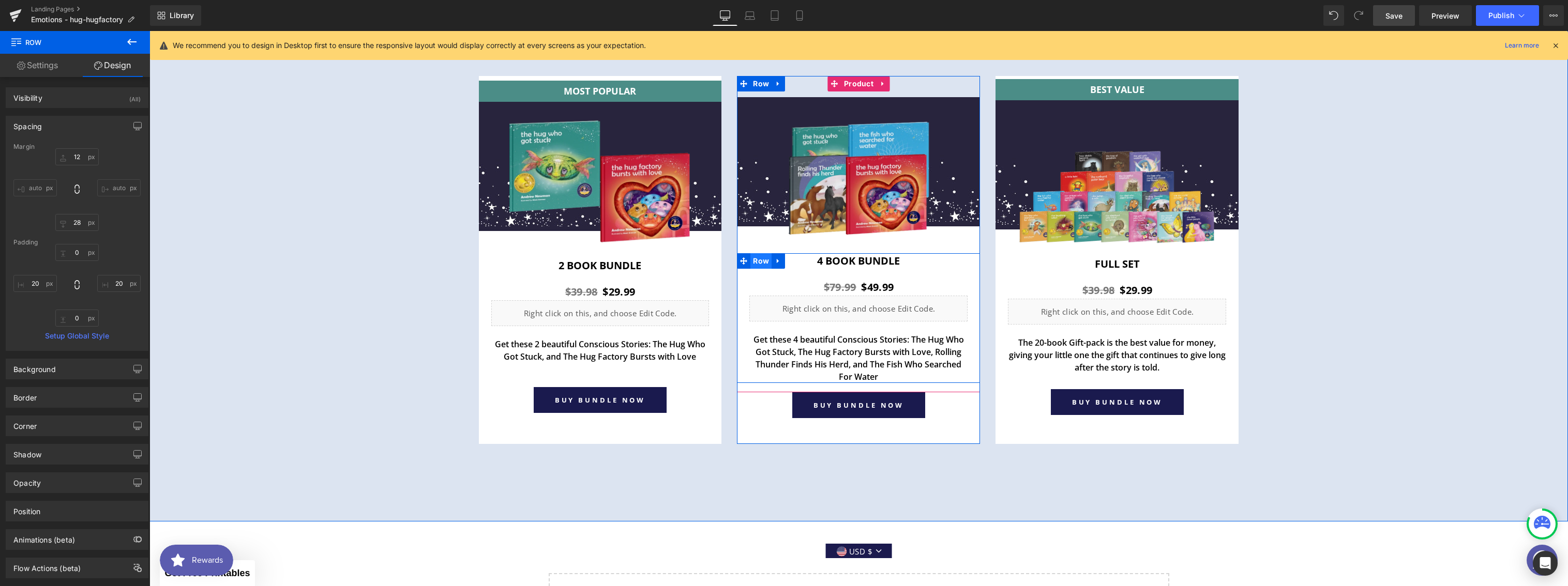
click at [755, 264] on span "Row" at bounding box center [761, 260] width 21 height 15
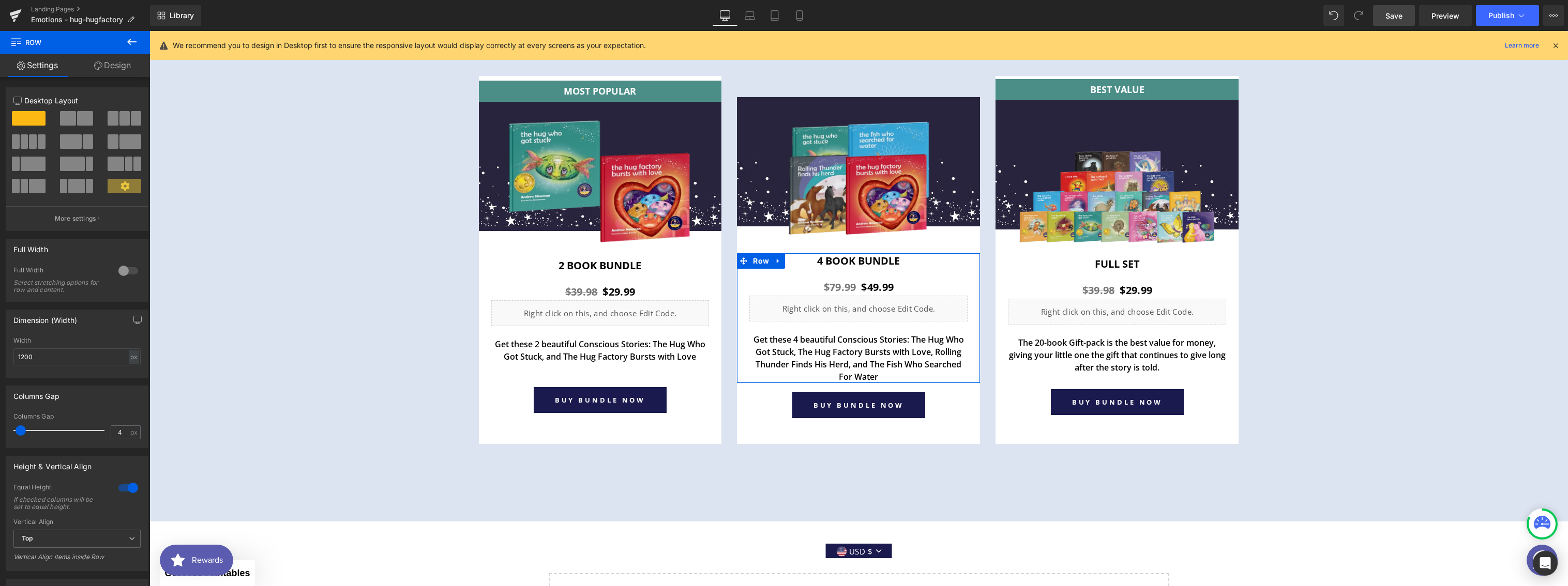
click at [122, 64] on link "Design" at bounding box center [112, 65] width 75 height 23
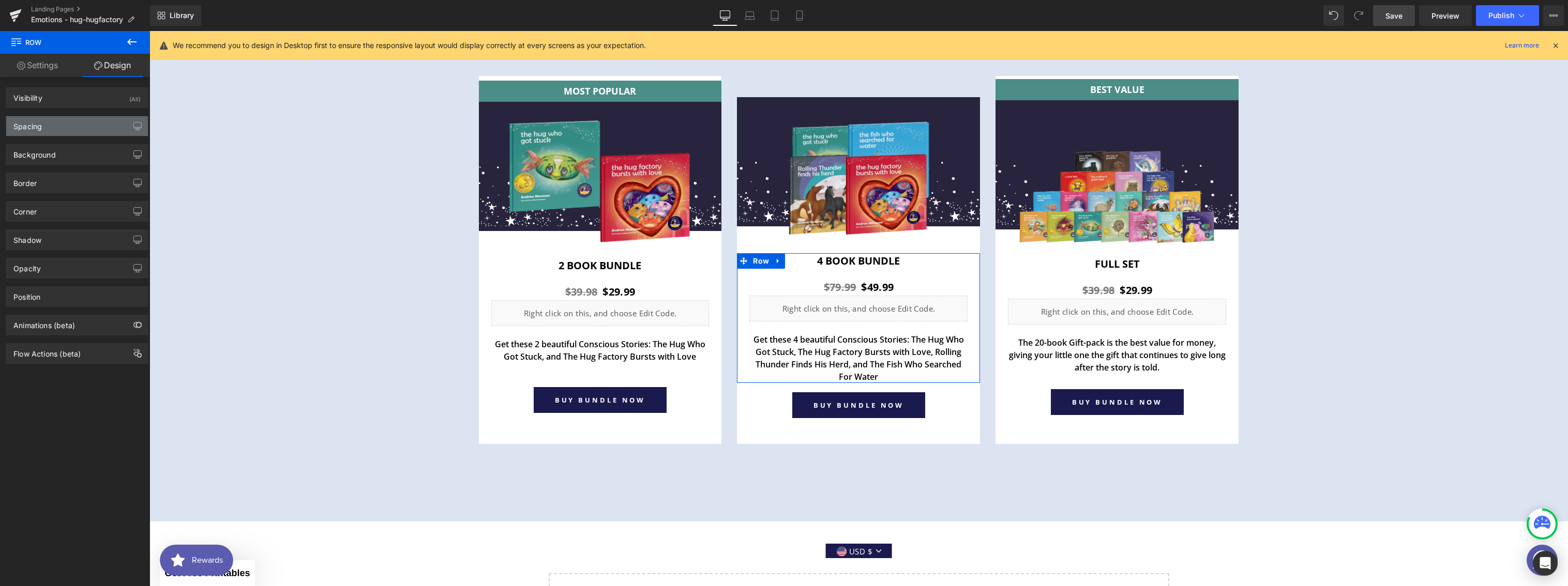
click at [69, 126] on div "Spacing" at bounding box center [77, 126] width 142 height 19
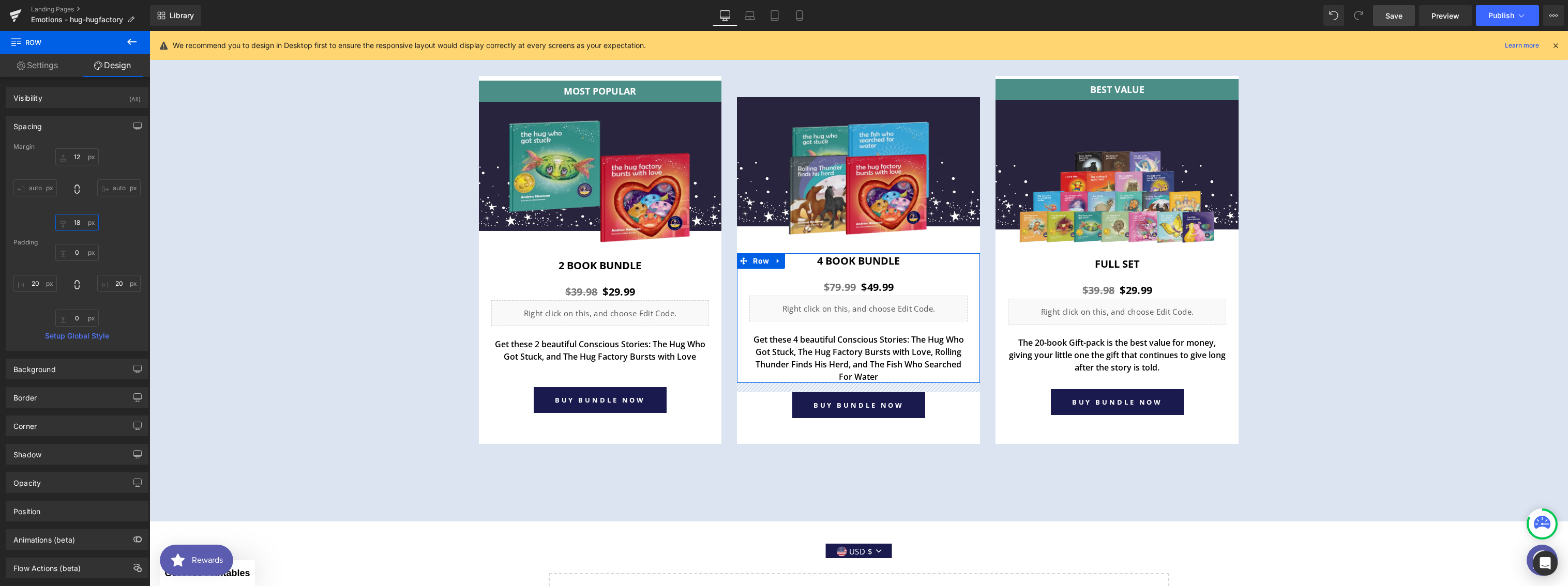
click at [77, 218] on input "18" at bounding box center [77, 223] width 43 height 17
click at [78, 223] on input "18" at bounding box center [77, 223] width 43 height 17
type input "28"
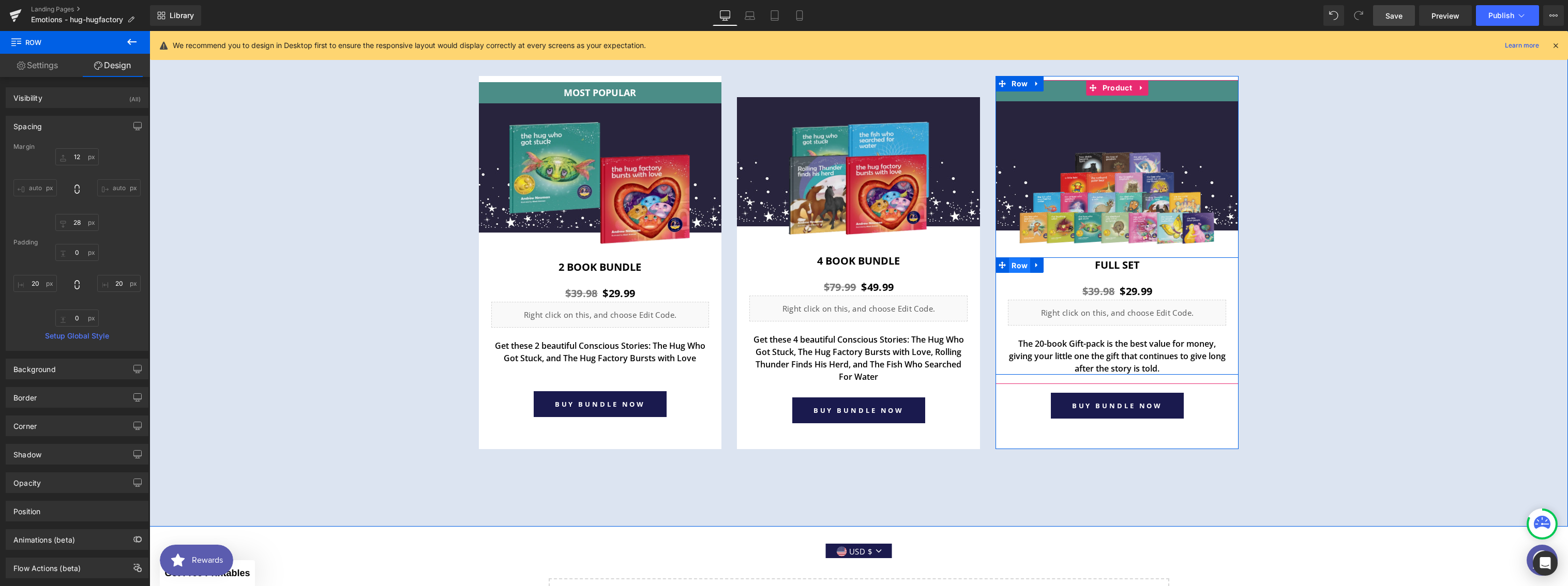
click at [1017, 265] on span "Row" at bounding box center [1020, 265] width 21 height 15
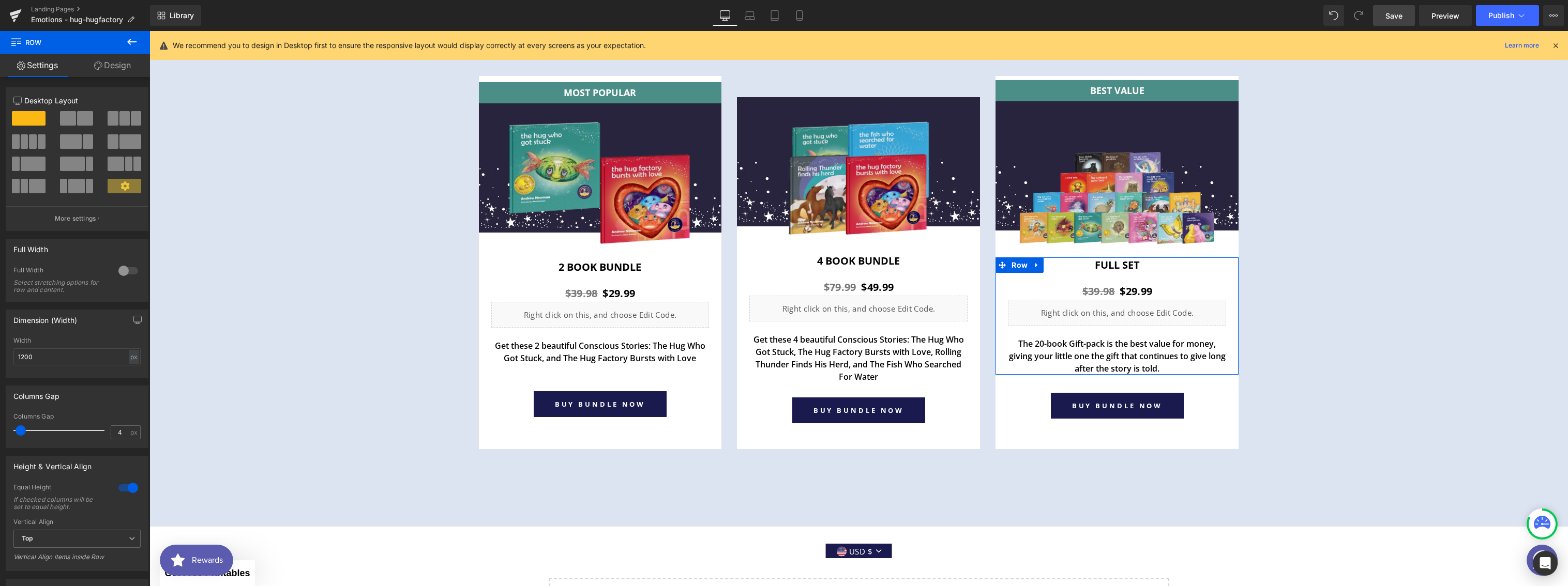
click at [122, 71] on link "Design" at bounding box center [112, 65] width 75 height 23
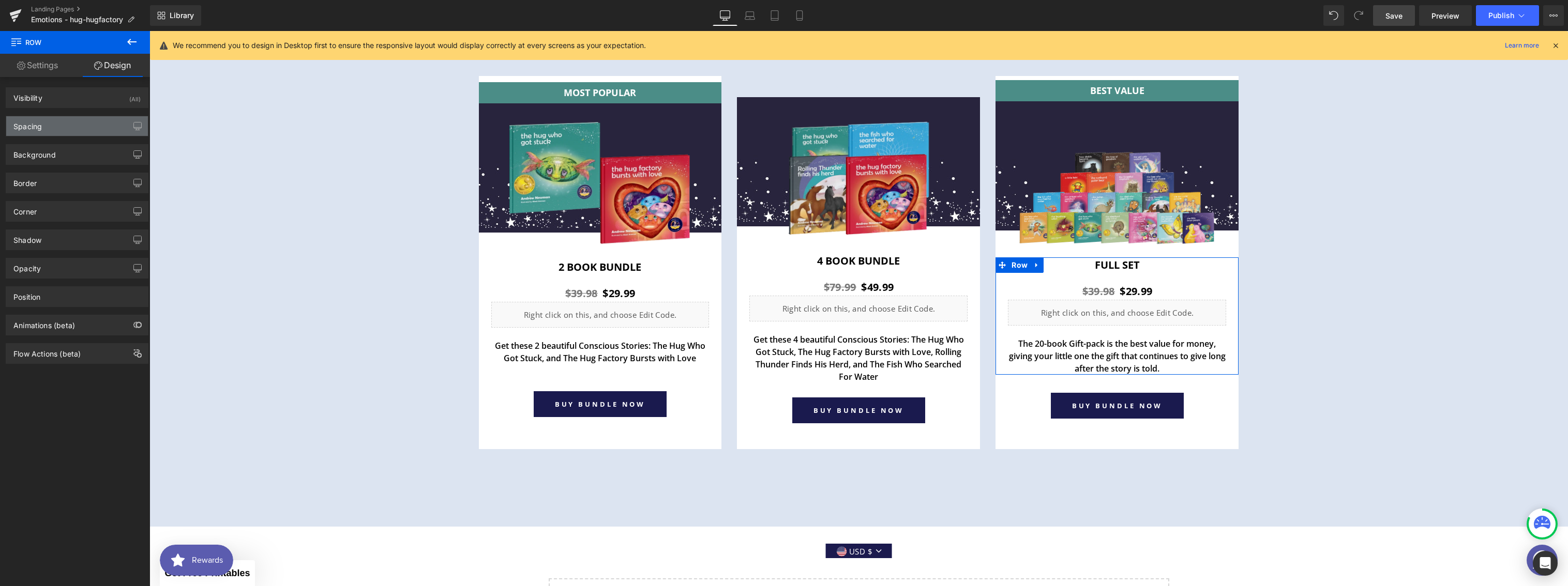
click at [40, 124] on div "Spacing" at bounding box center [27, 124] width 29 height 15
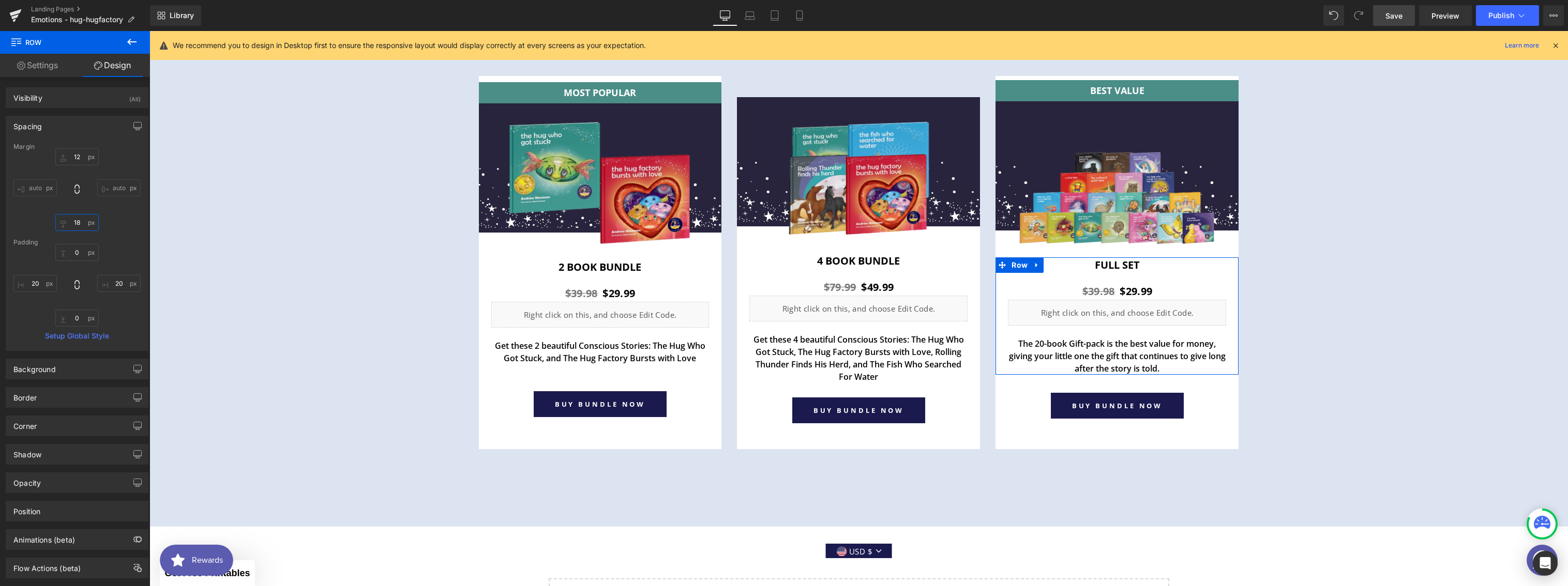
click at [80, 223] on input "18" at bounding box center [77, 223] width 43 height 17
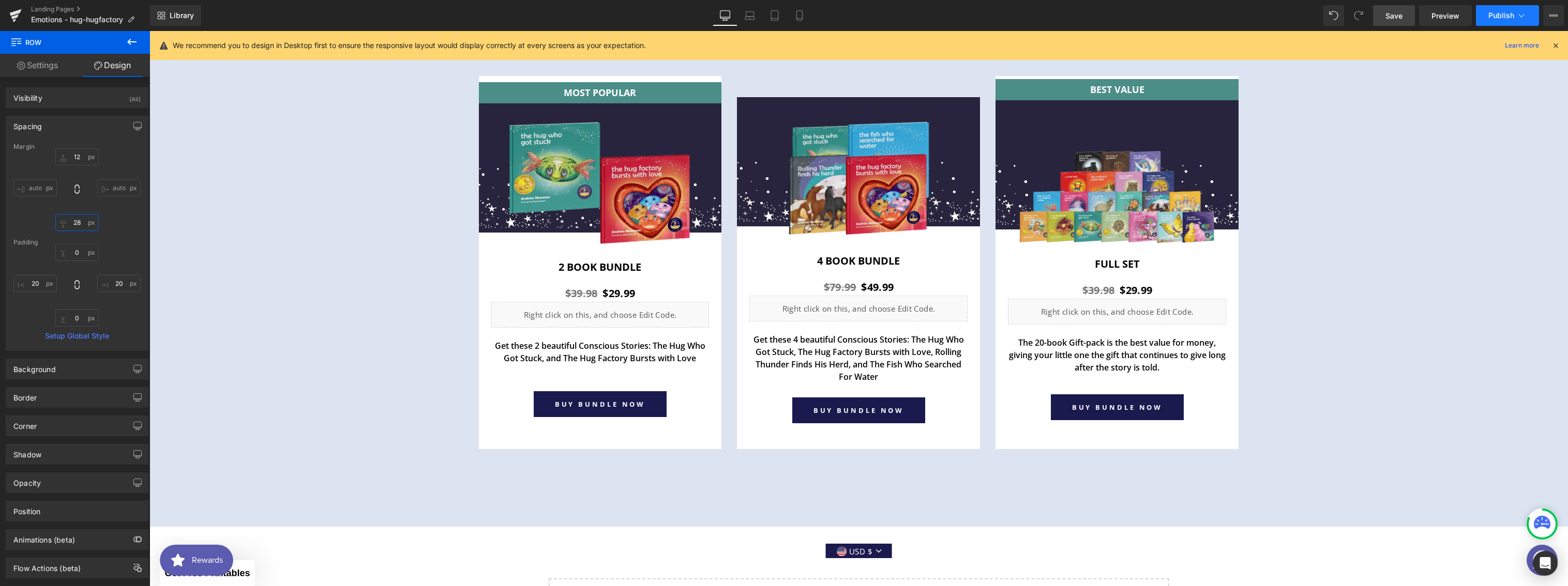
type input "28"
click at [1500, 23] on button "Publish" at bounding box center [1508, 15] width 63 height 21
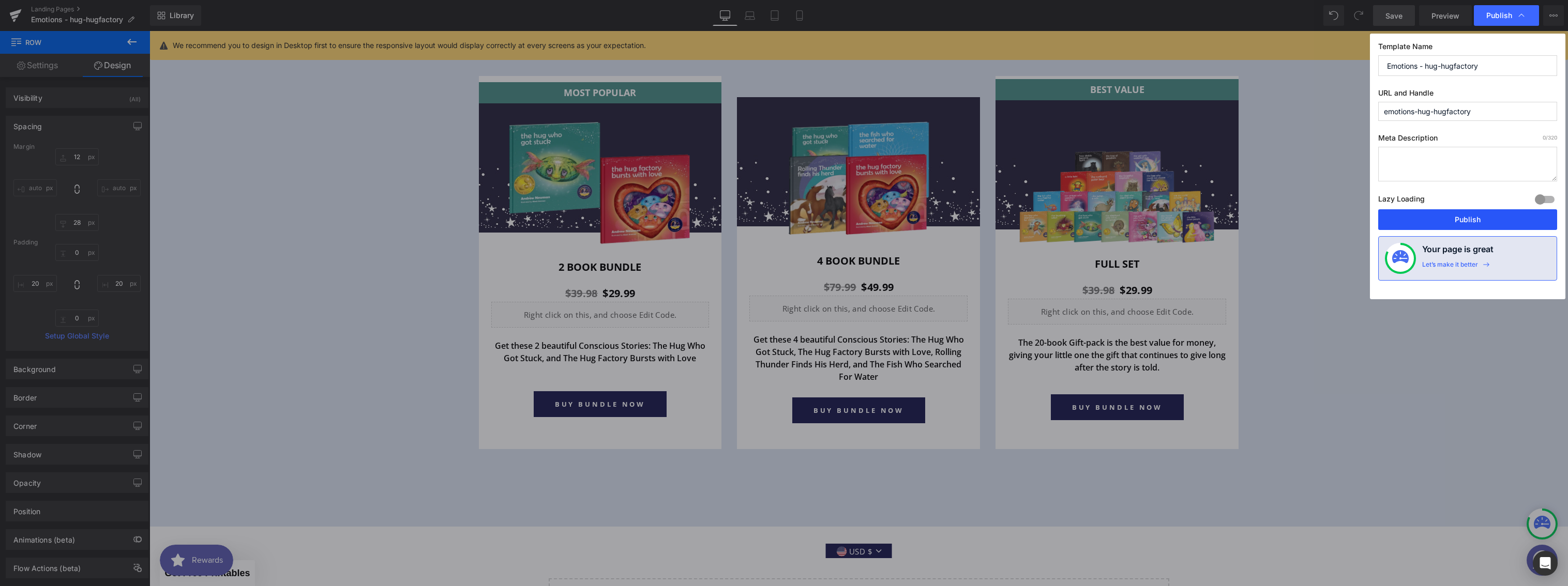
click at [1482, 218] on button "Publish" at bounding box center [1468, 220] width 179 height 21
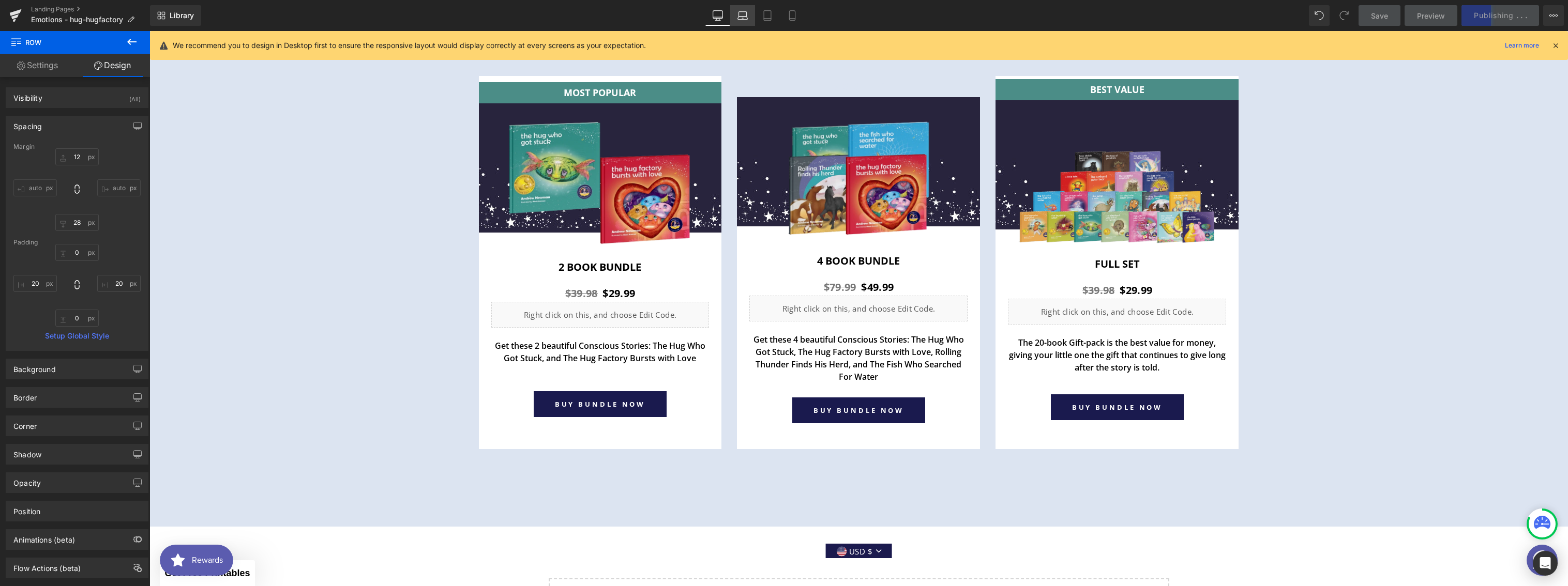
click at [747, 15] on icon at bounding box center [743, 15] width 10 height 10
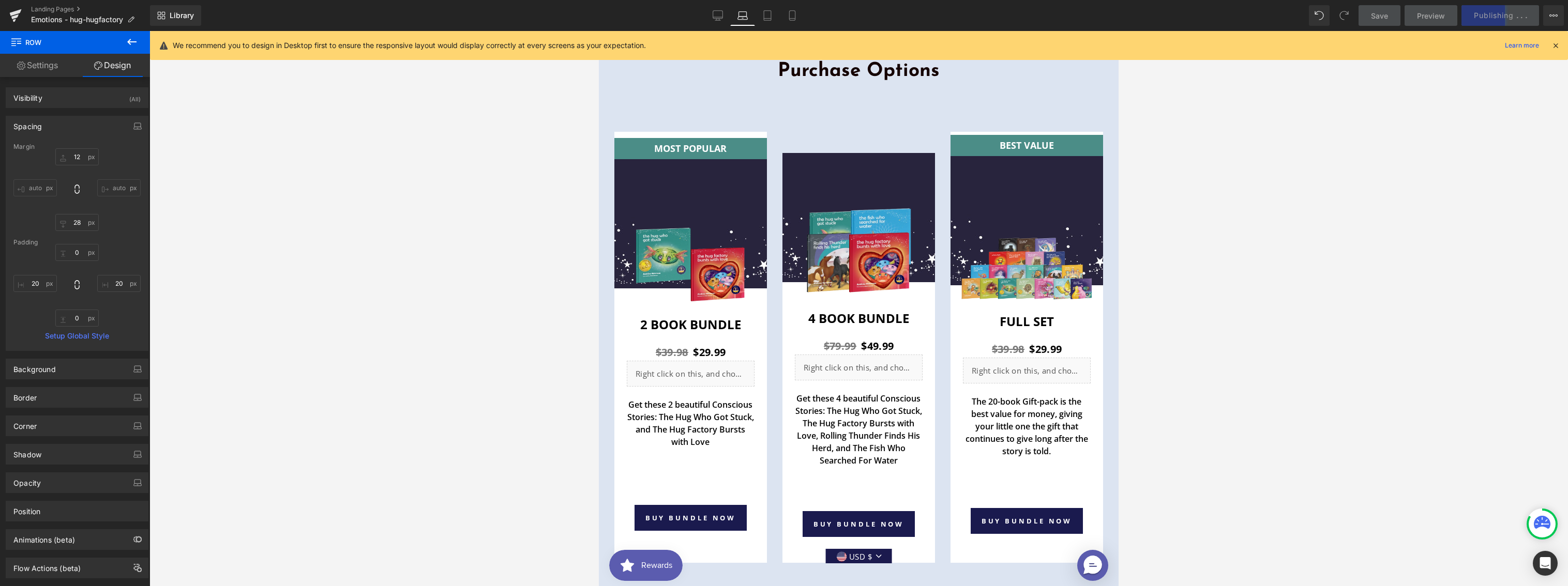
type input "12"
type input "28"
type input "0"
type input "20"
type input "0"
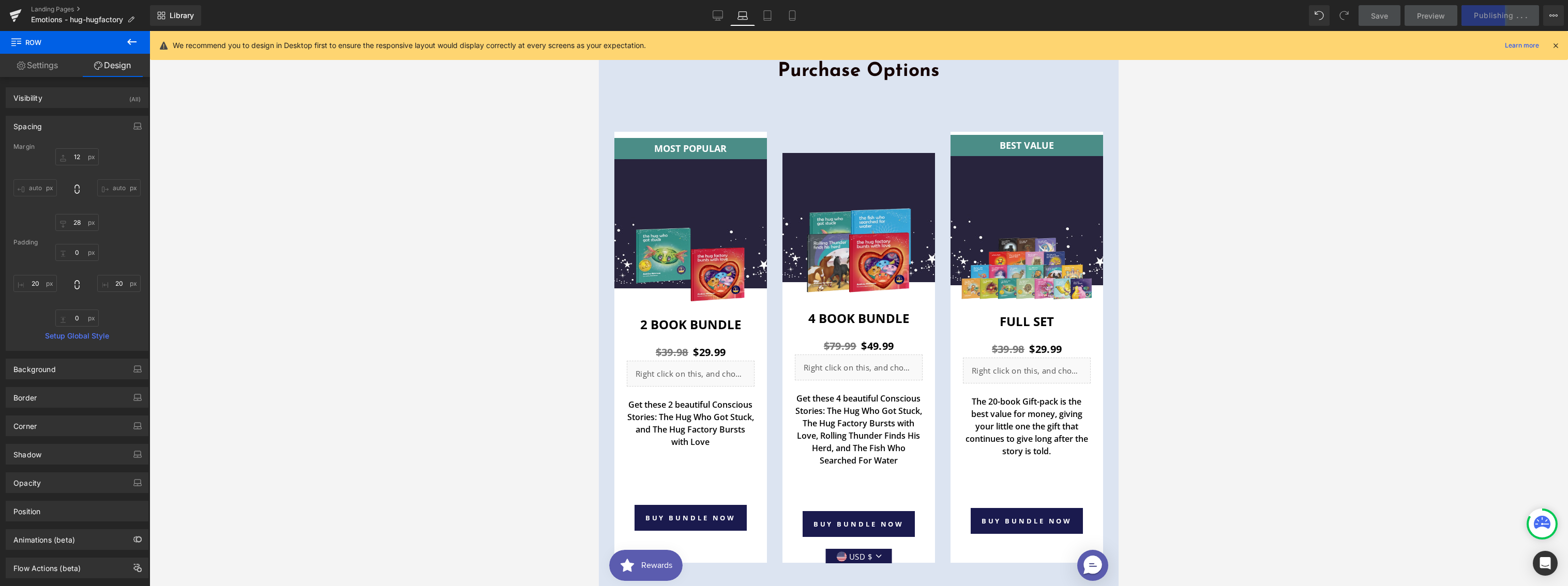
type input "20"
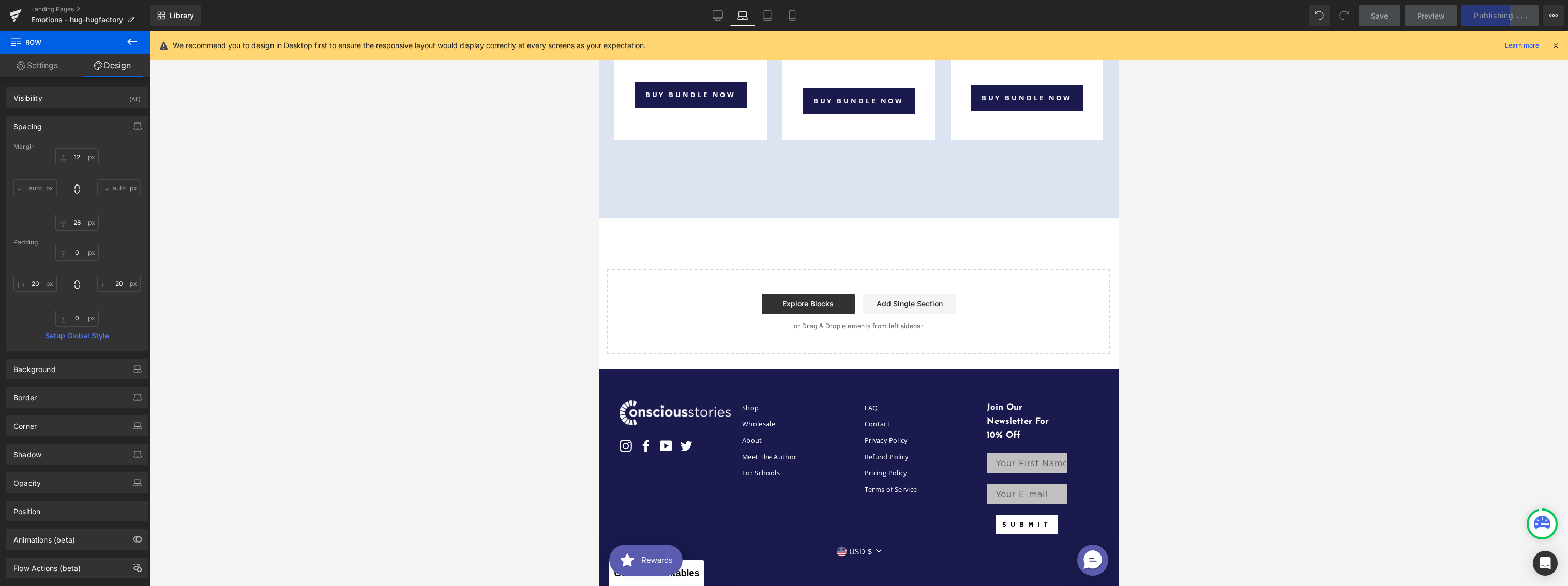
scroll to position [3362, 0]
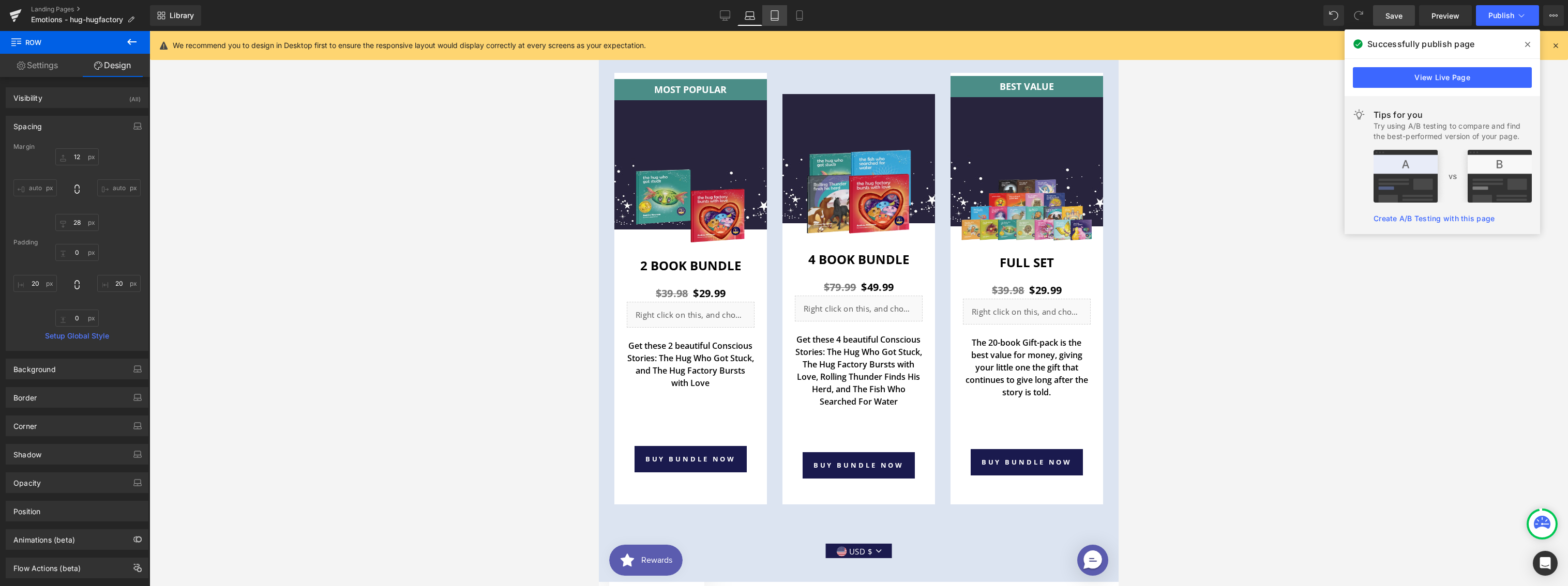
click at [779, 16] on icon at bounding box center [774, 15] width 10 height 10
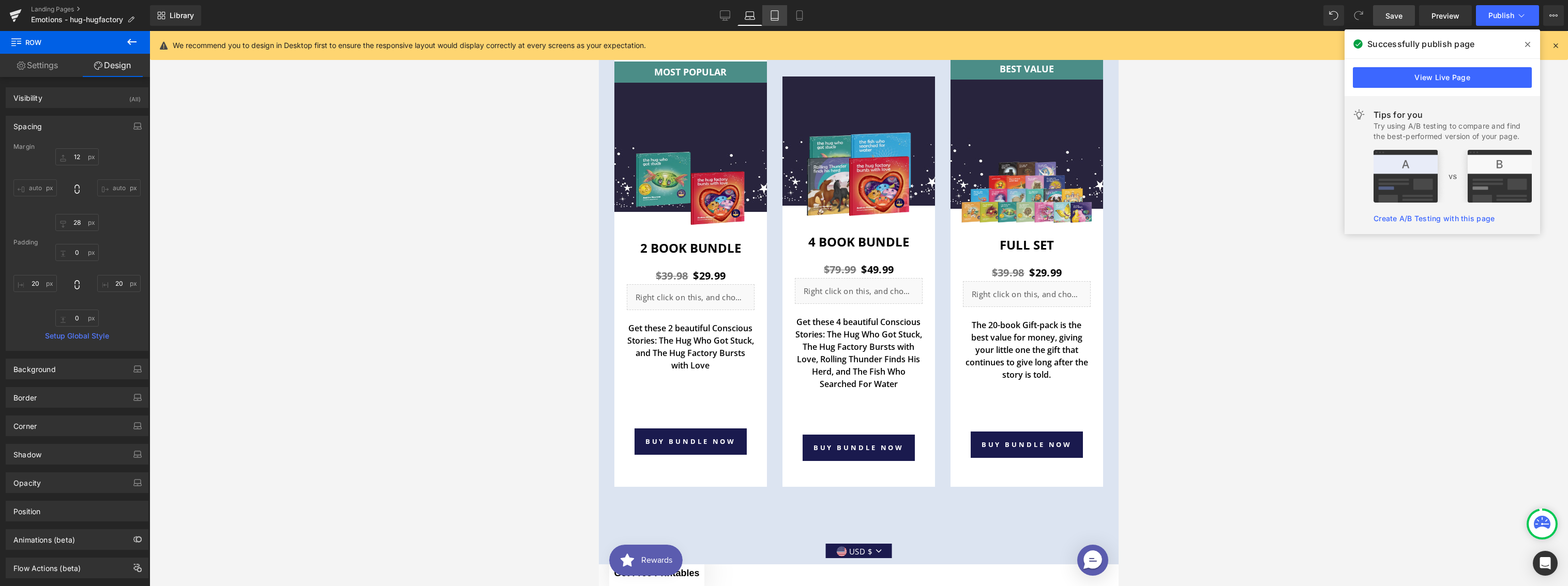
type input "12"
type input "28"
type input "0"
type input "20"
type input "0"
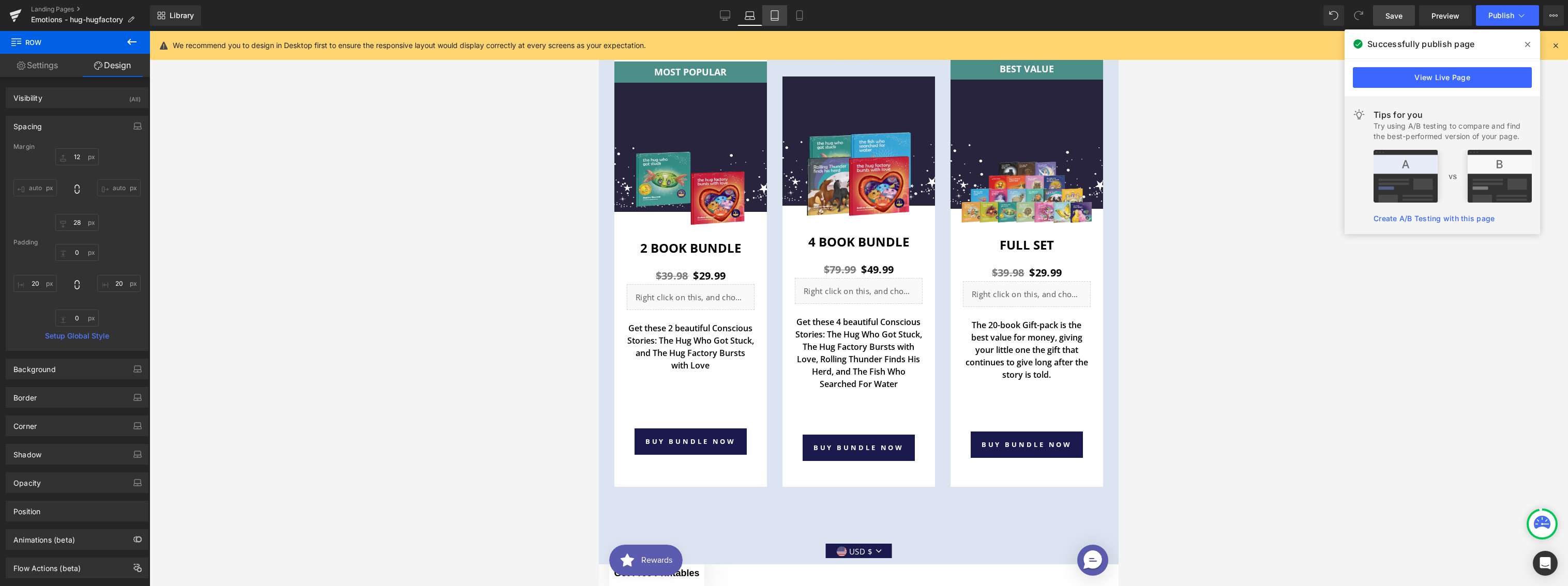
type input "20"
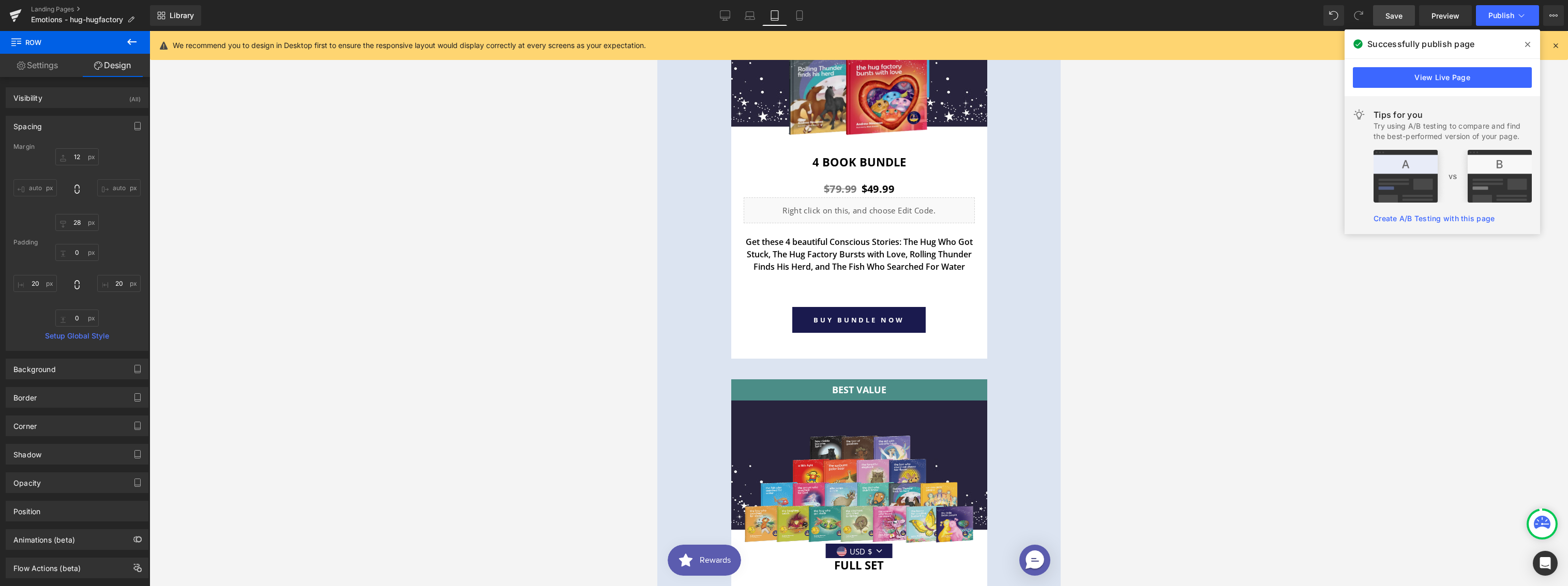
scroll to position [4474, 0]
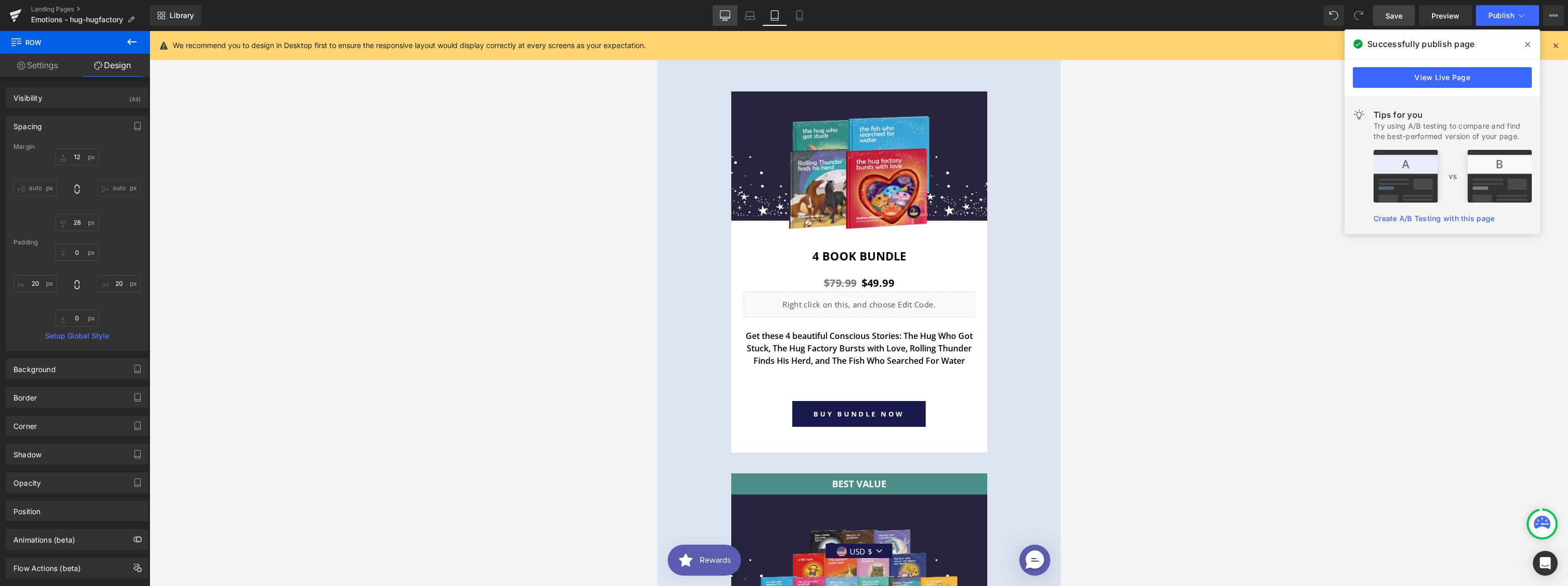
click at [730, 18] on icon at bounding box center [725, 15] width 10 height 8
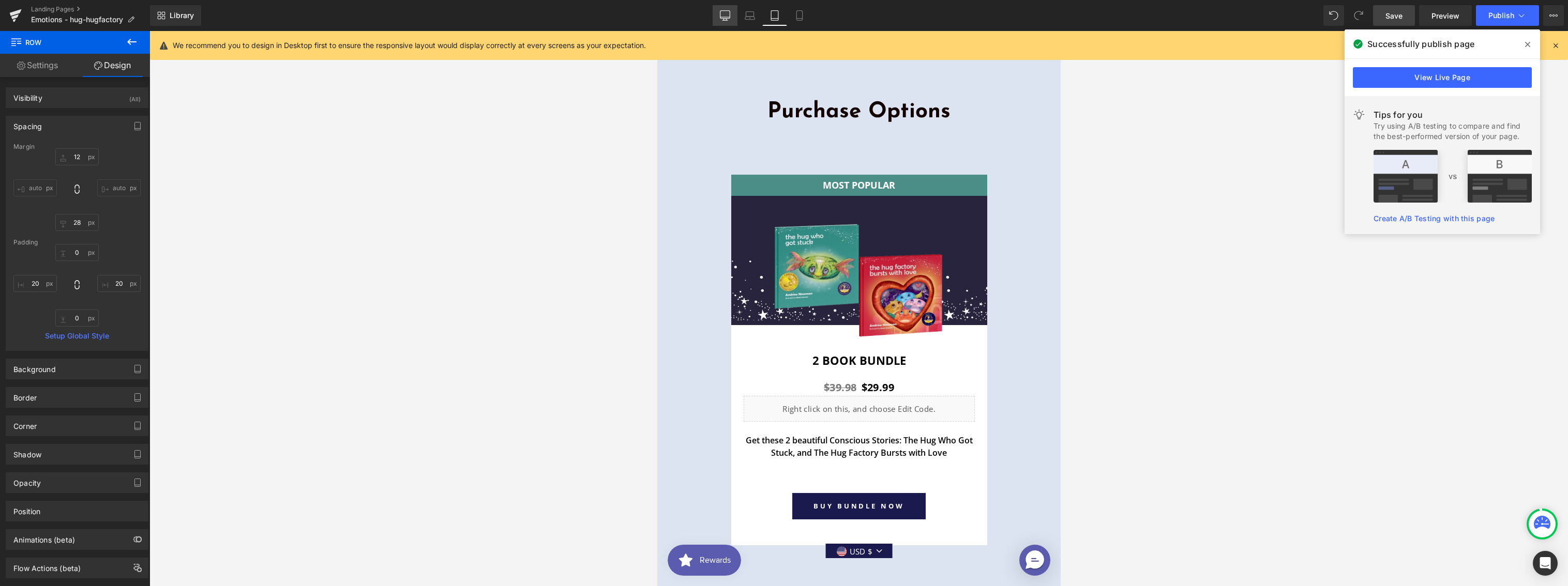
type input "12"
type input "28"
type input "0"
type input "20"
type input "0"
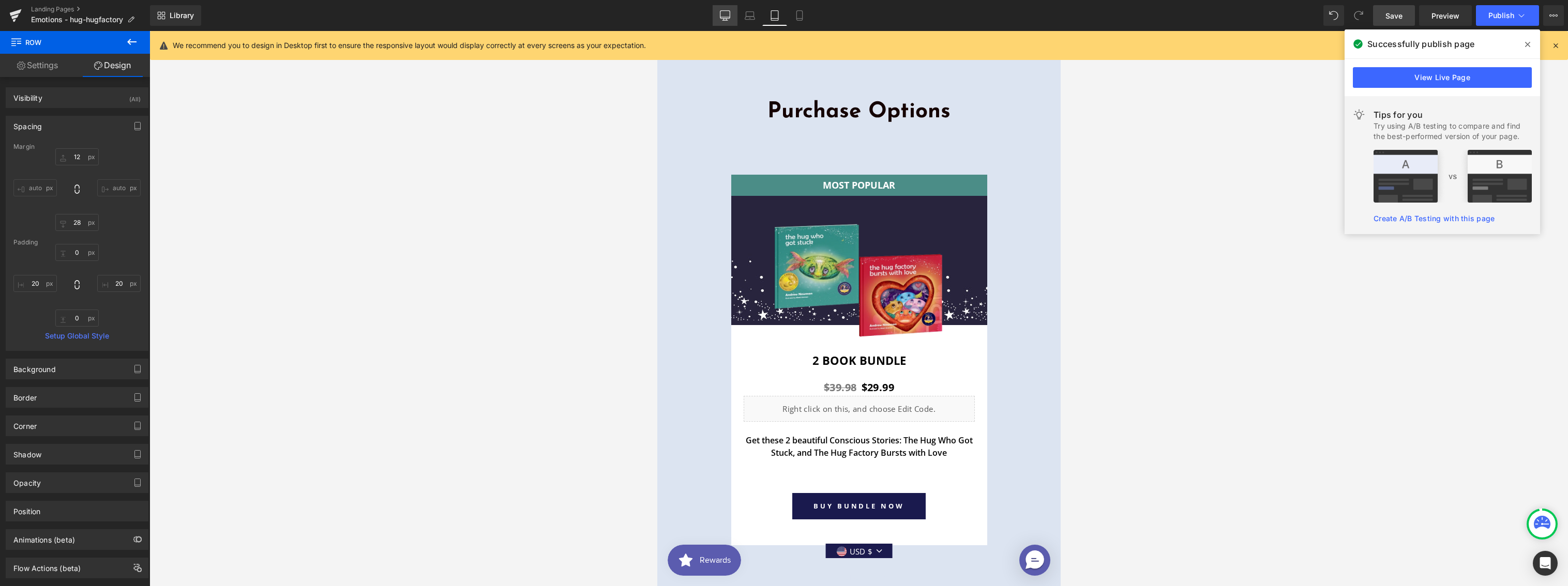
type input "20"
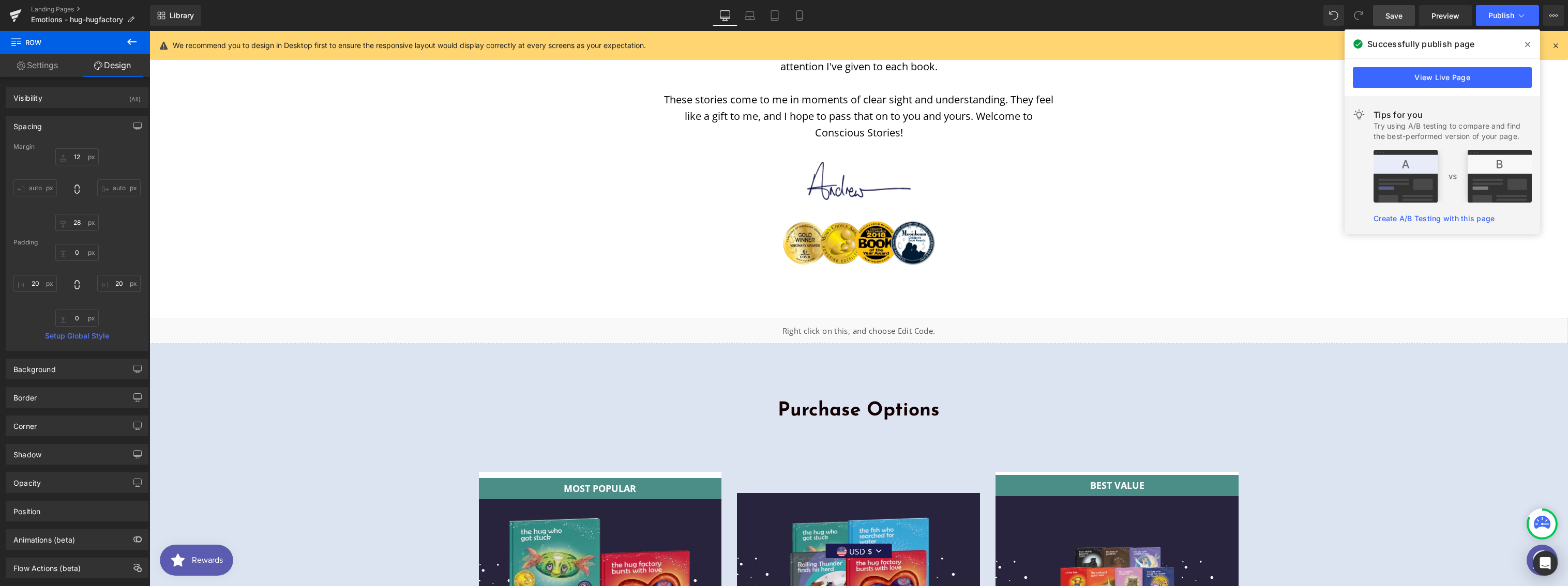
scroll to position [3326, 0]
click at [1406, 80] on link "View Live Page" at bounding box center [1443, 77] width 179 height 21
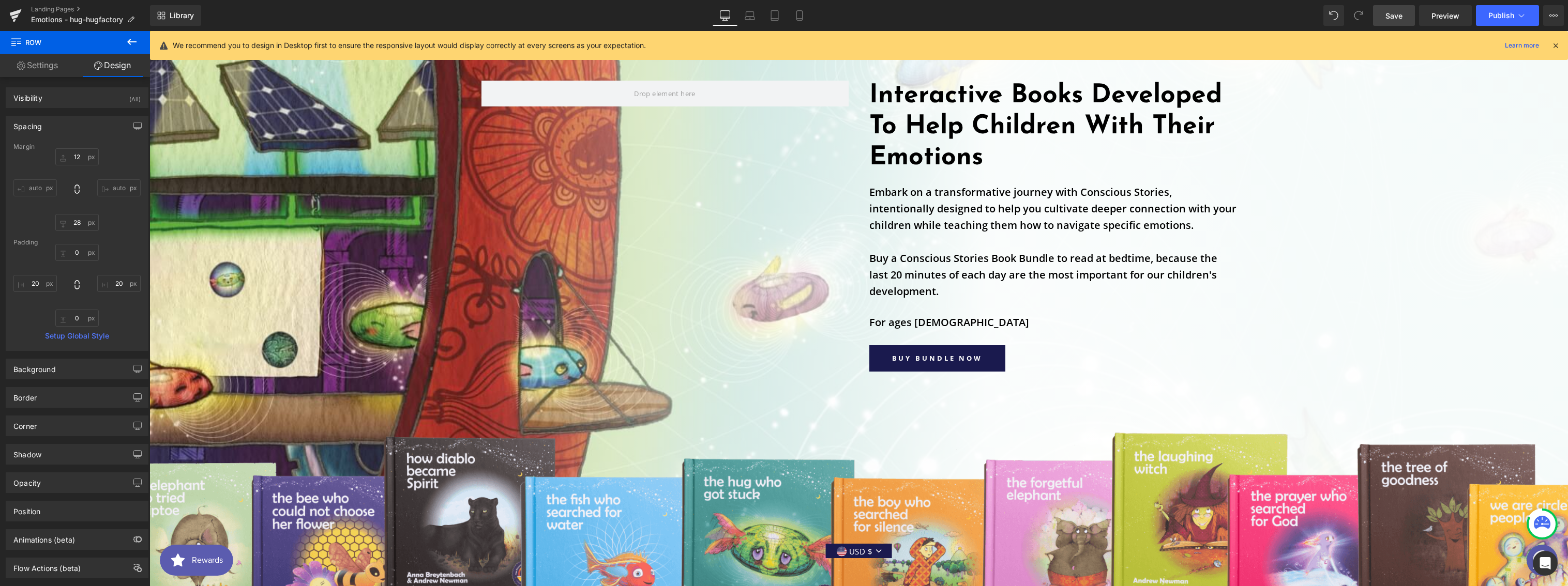
scroll to position [0, 0]
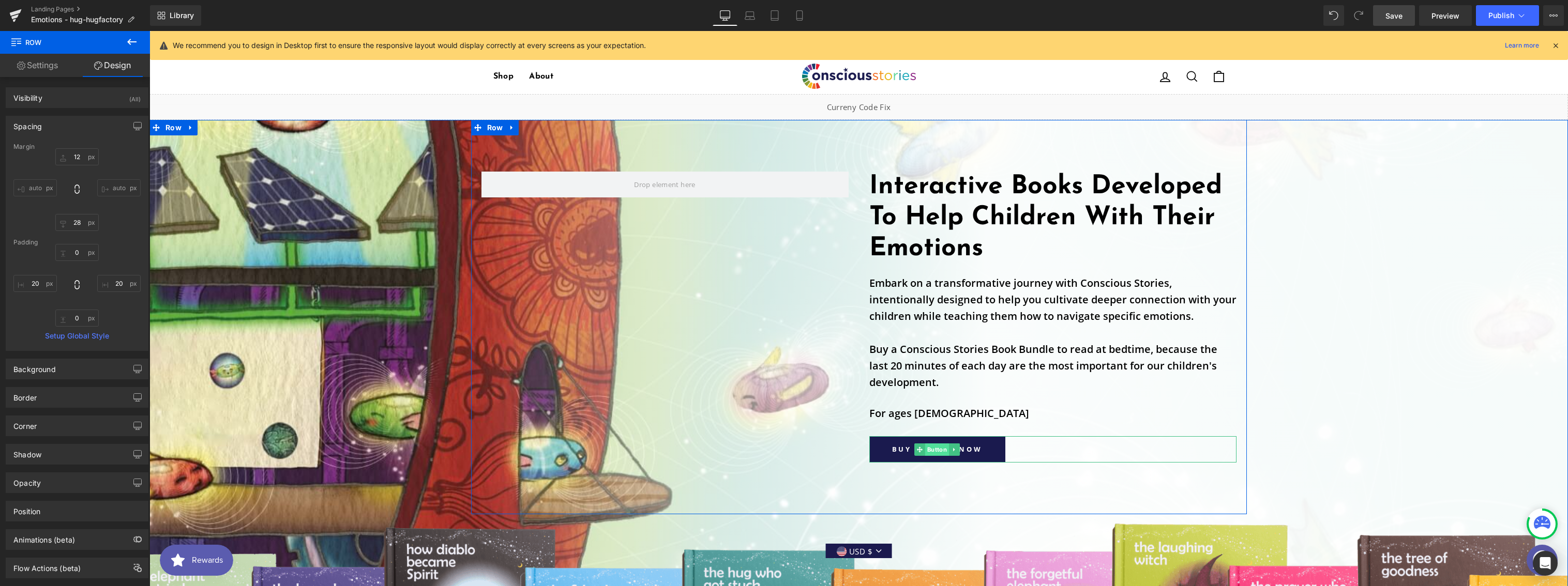
click at [926, 448] on span "Button" at bounding box center [937, 450] width 24 height 12
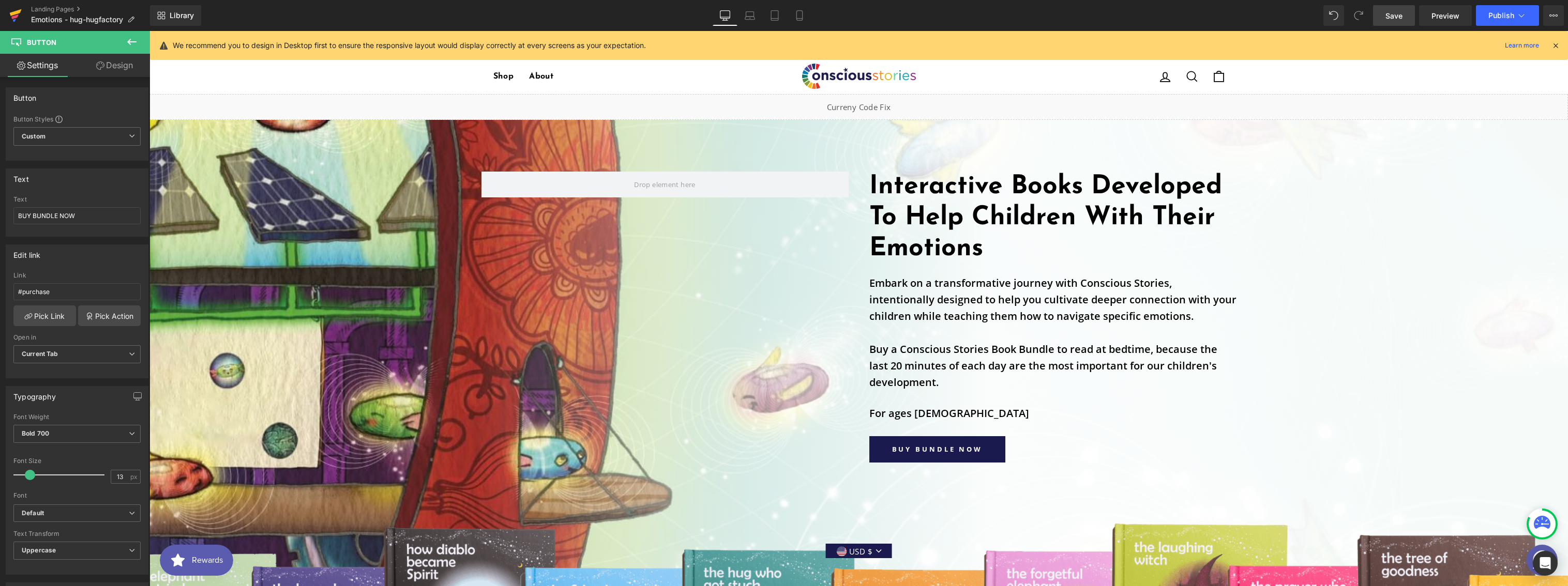
click at [14, 10] on icon at bounding box center [15, 15] width 12 height 26
